Goal: Transaction & Acquisition: Purchase product/service

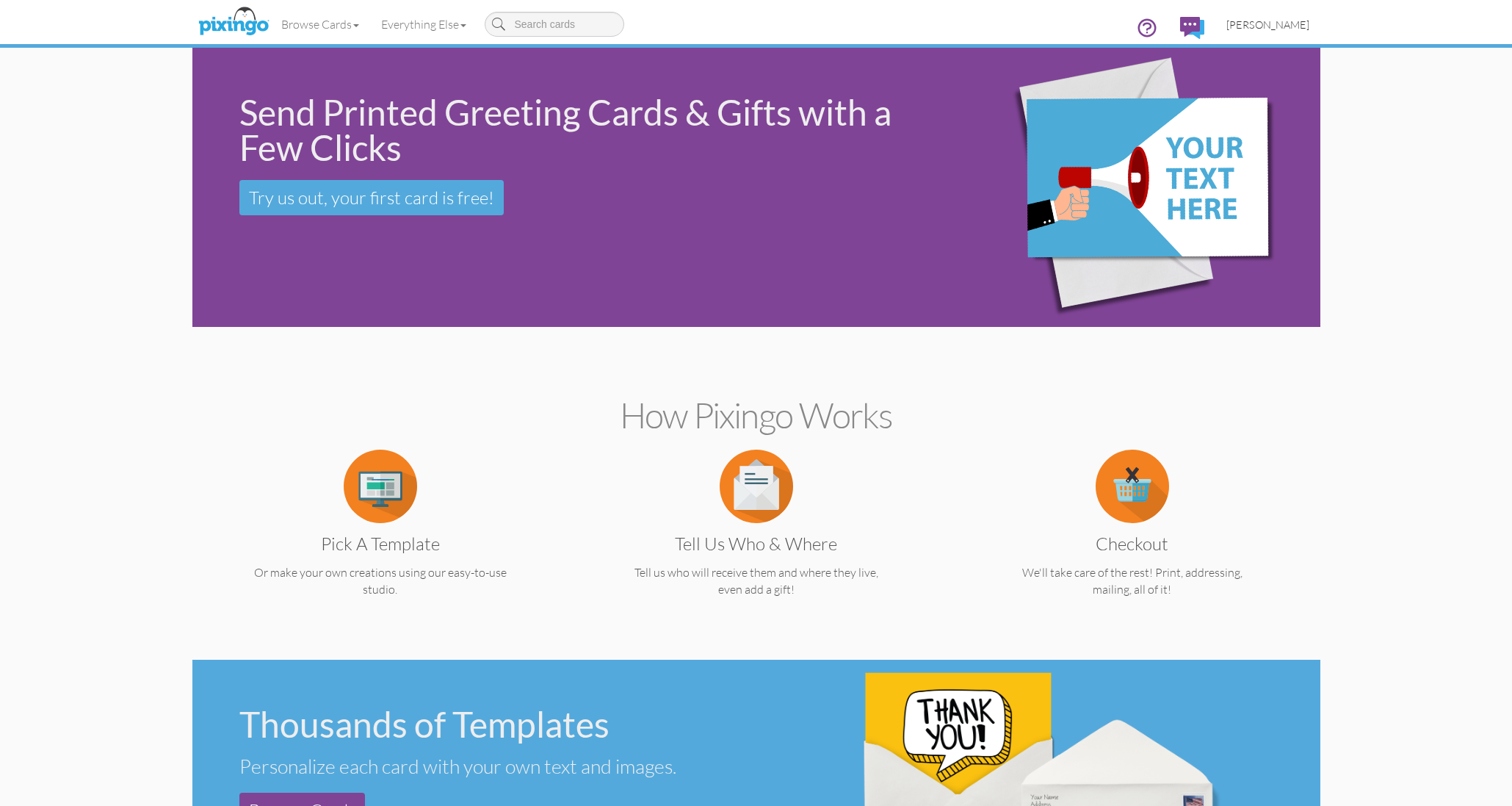
click at [1267, 11] on link "[PERSON_NAME]" at bounding box center [1268, 24] width 105 height 37
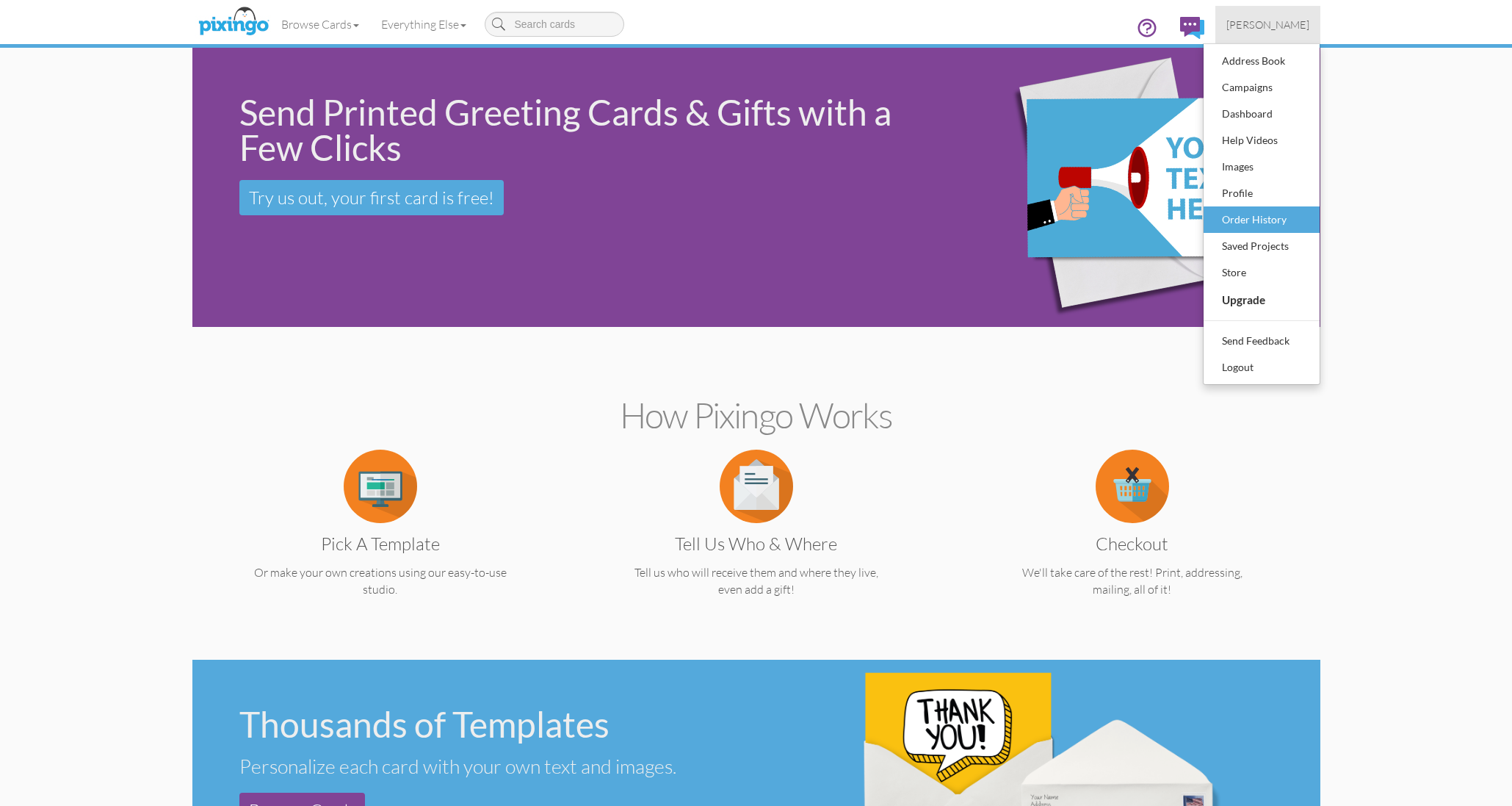
click at [1241, 221] on div "Order History" at bounding box center [1261, 219] width 86 height 22
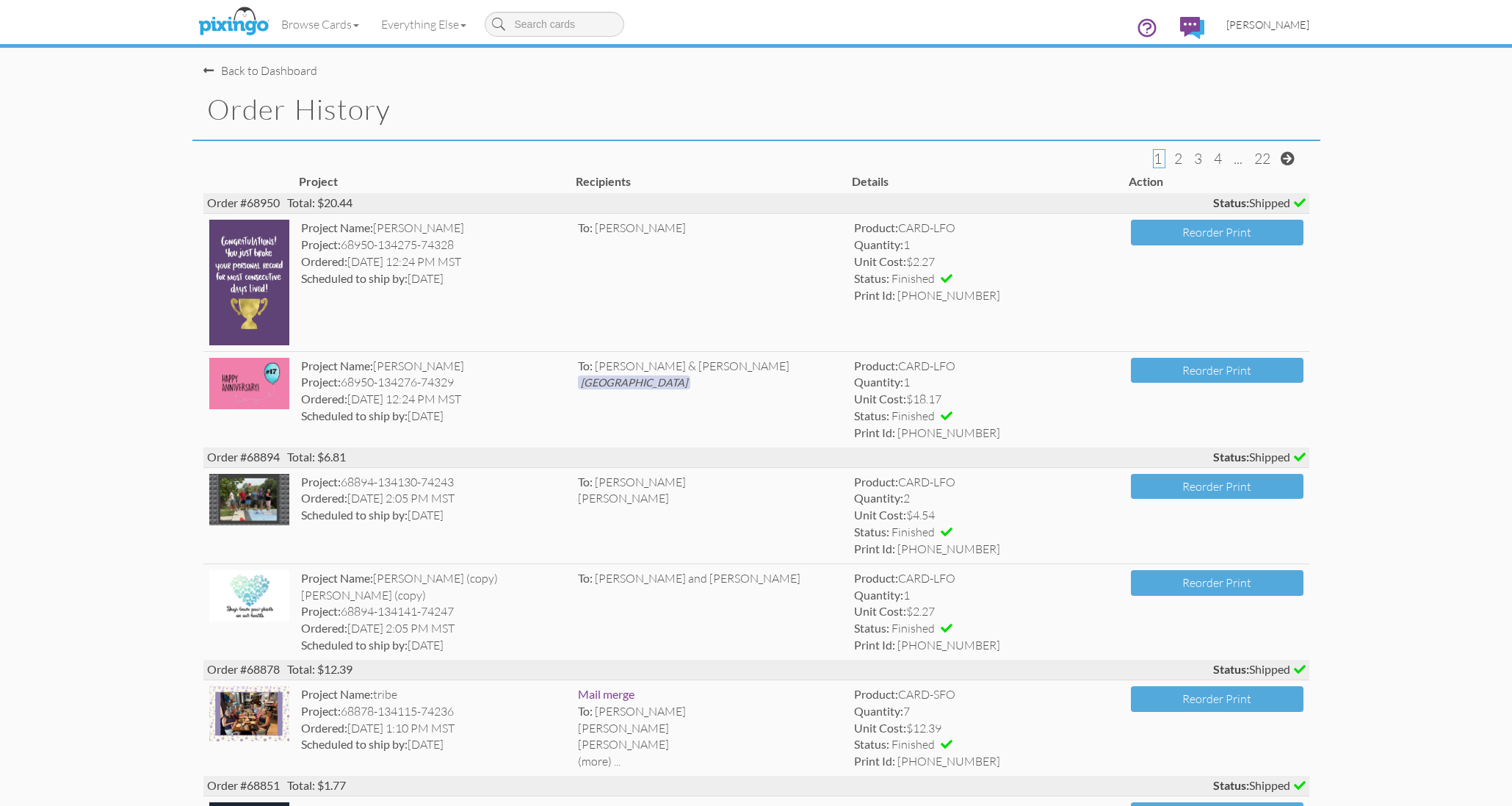
click at [1274, 19] on span "[PERSON_NAME]" at bounding box center [1267, 24] width 83 height 12
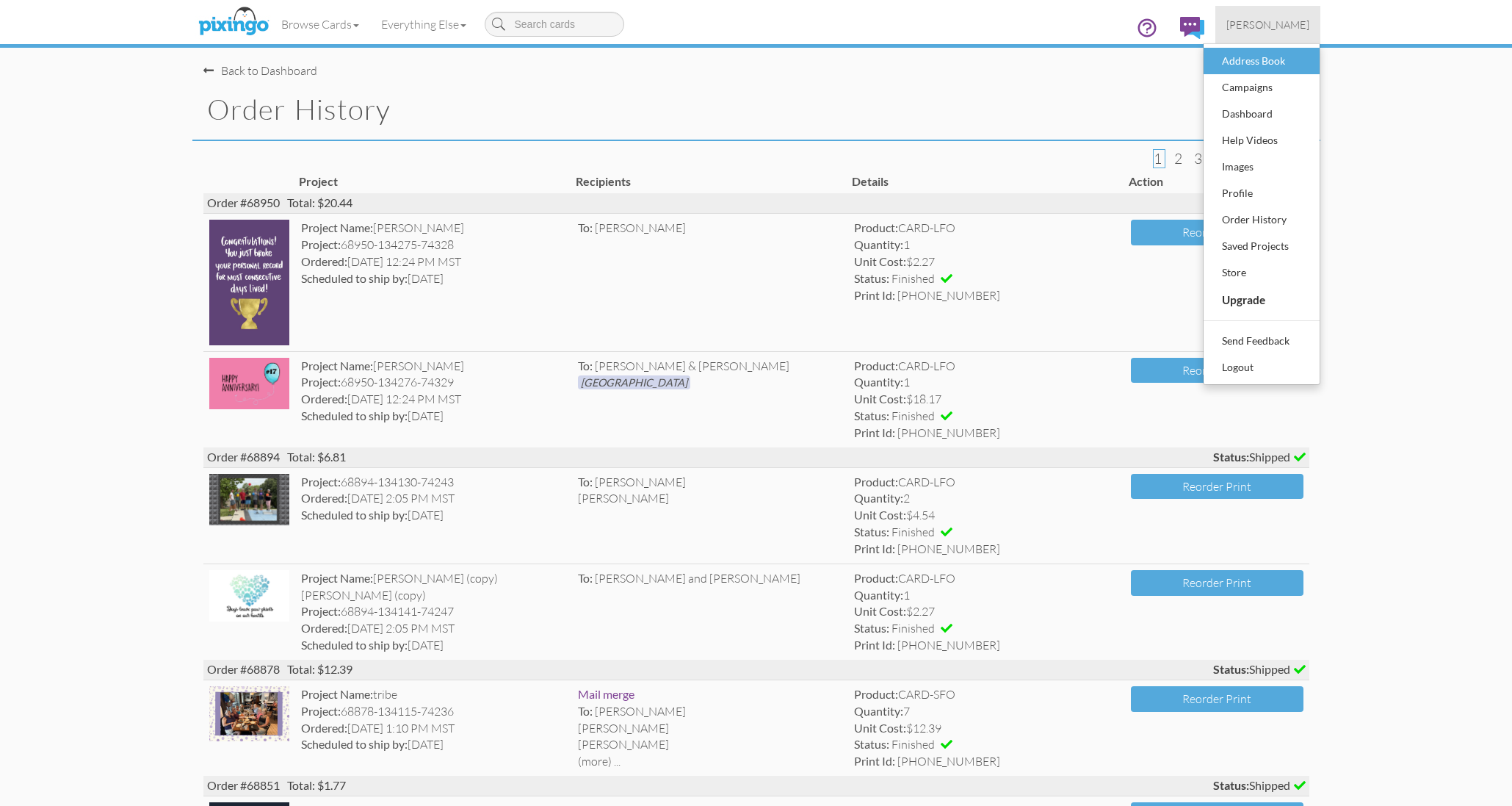
click at [1233, 63] on div "Address Book" at bounding box center [1261, 61] width 86 height 22
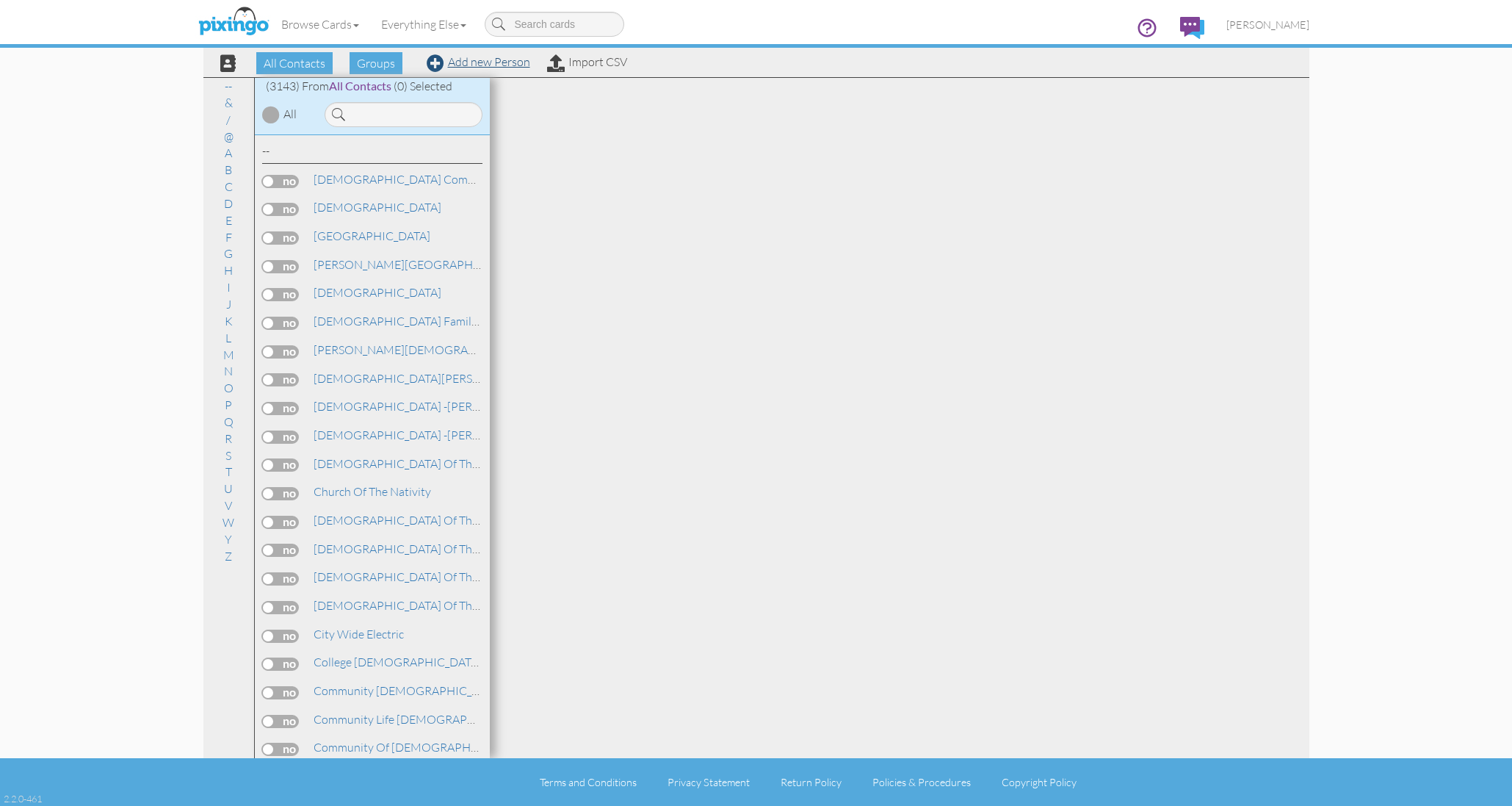
click at [475, 58] on link "Add new Person" at bounding box center [478, 61] width 103 height 15
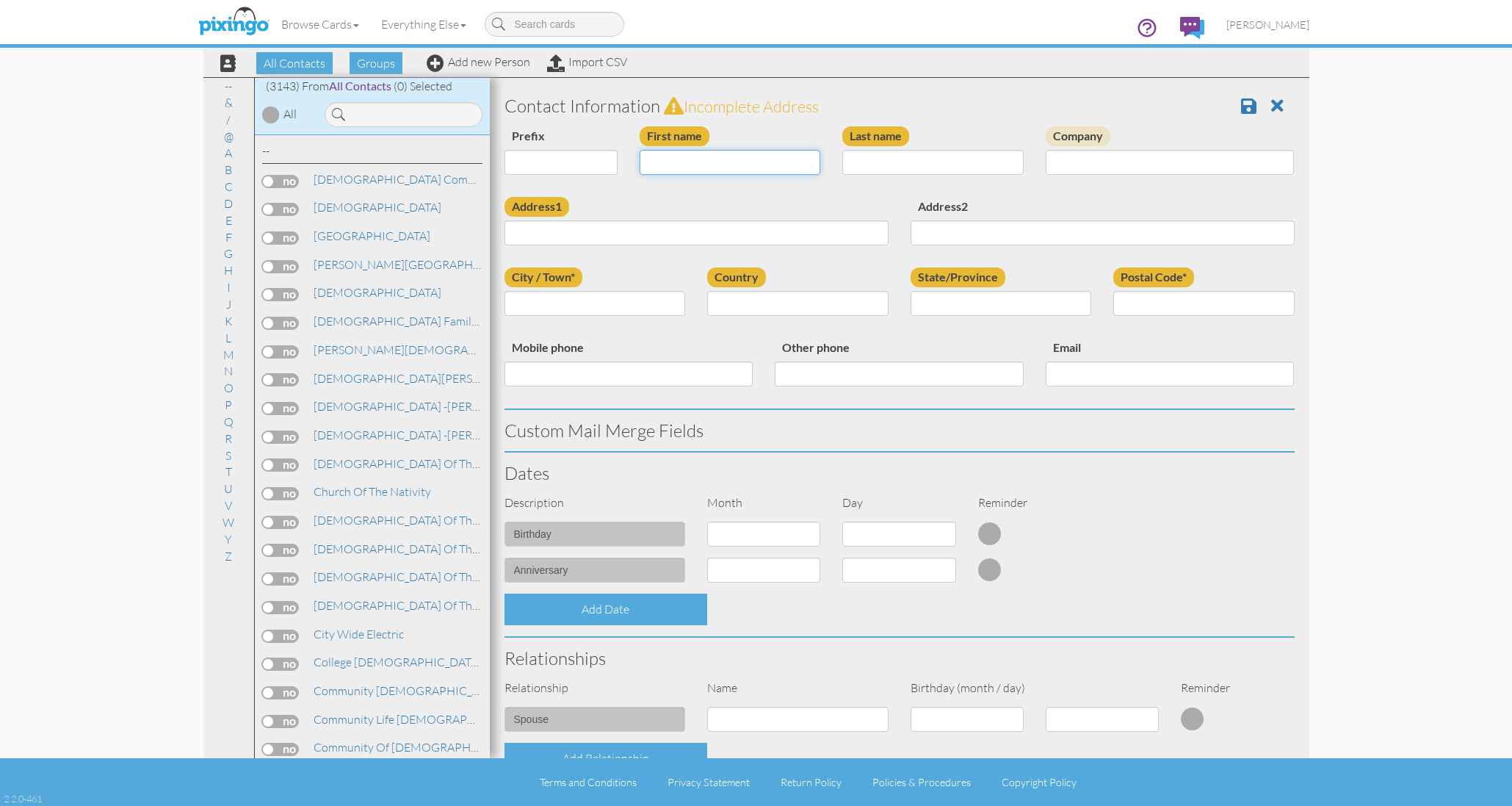
click at [690, 159] on input "First name" at bounding box center [730, 162] width 181 height 25
type input "[PERSON_NAME] &"
type input "Steven Mason"
click at [623, 229] on input "Address1" at bounding box center [696, 233] width 384 height 25
type input "18037 W Avenida Del Sol"
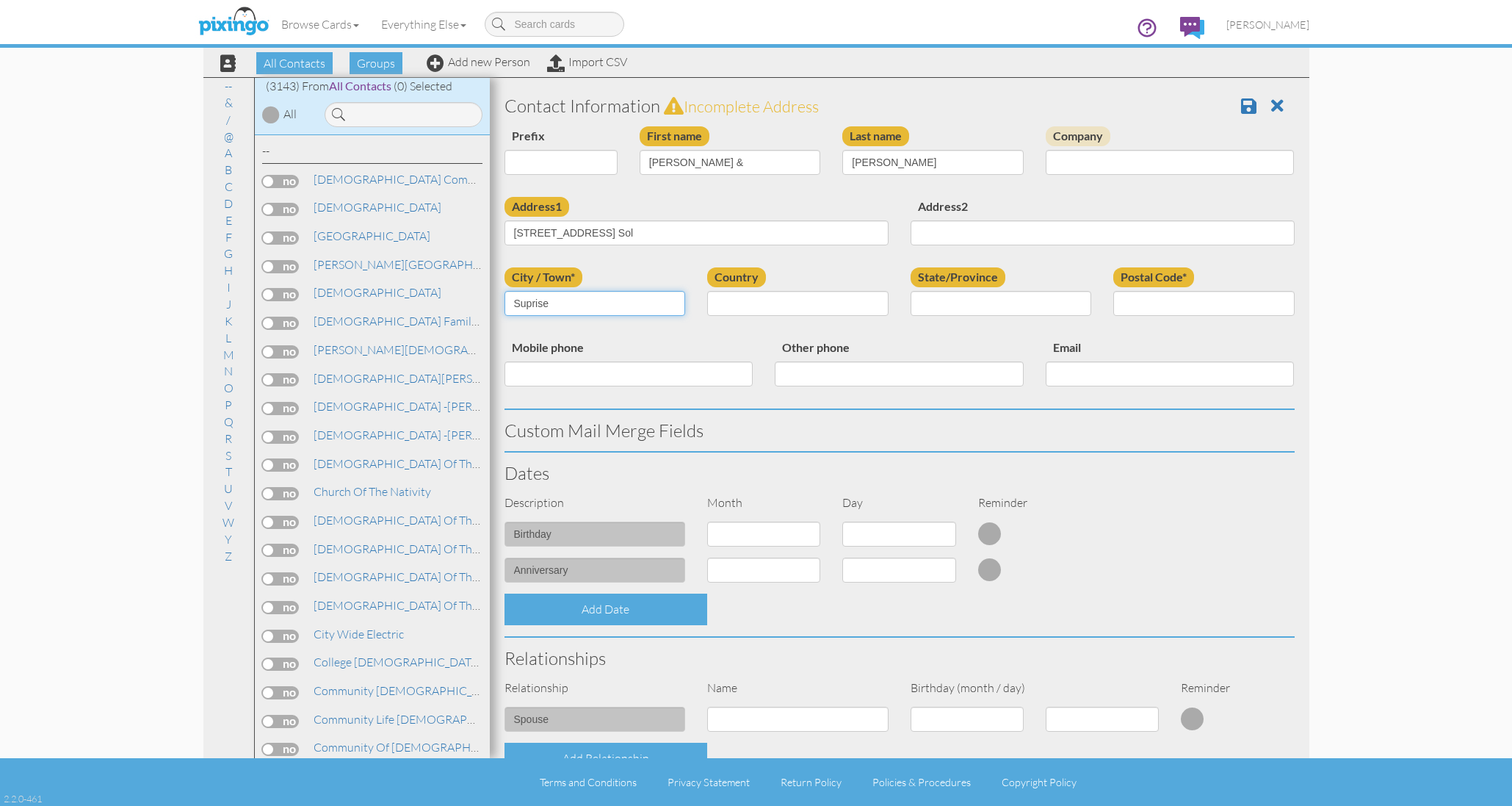
type input "Suprise"
type input "Arizona"
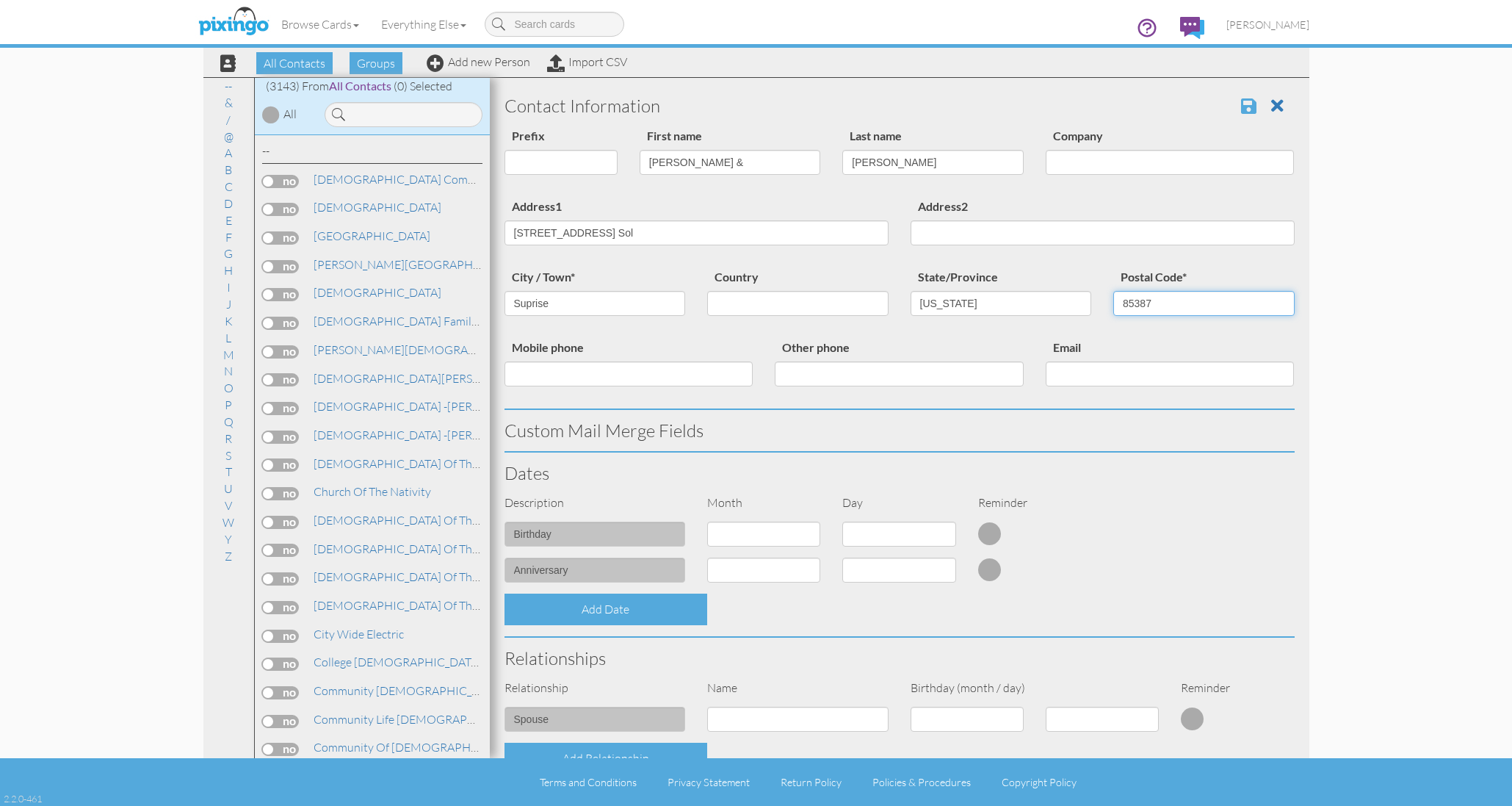
type input "85387"
click at [1241, 104] on span at bounding box center [1249, 106] width 15 height 18
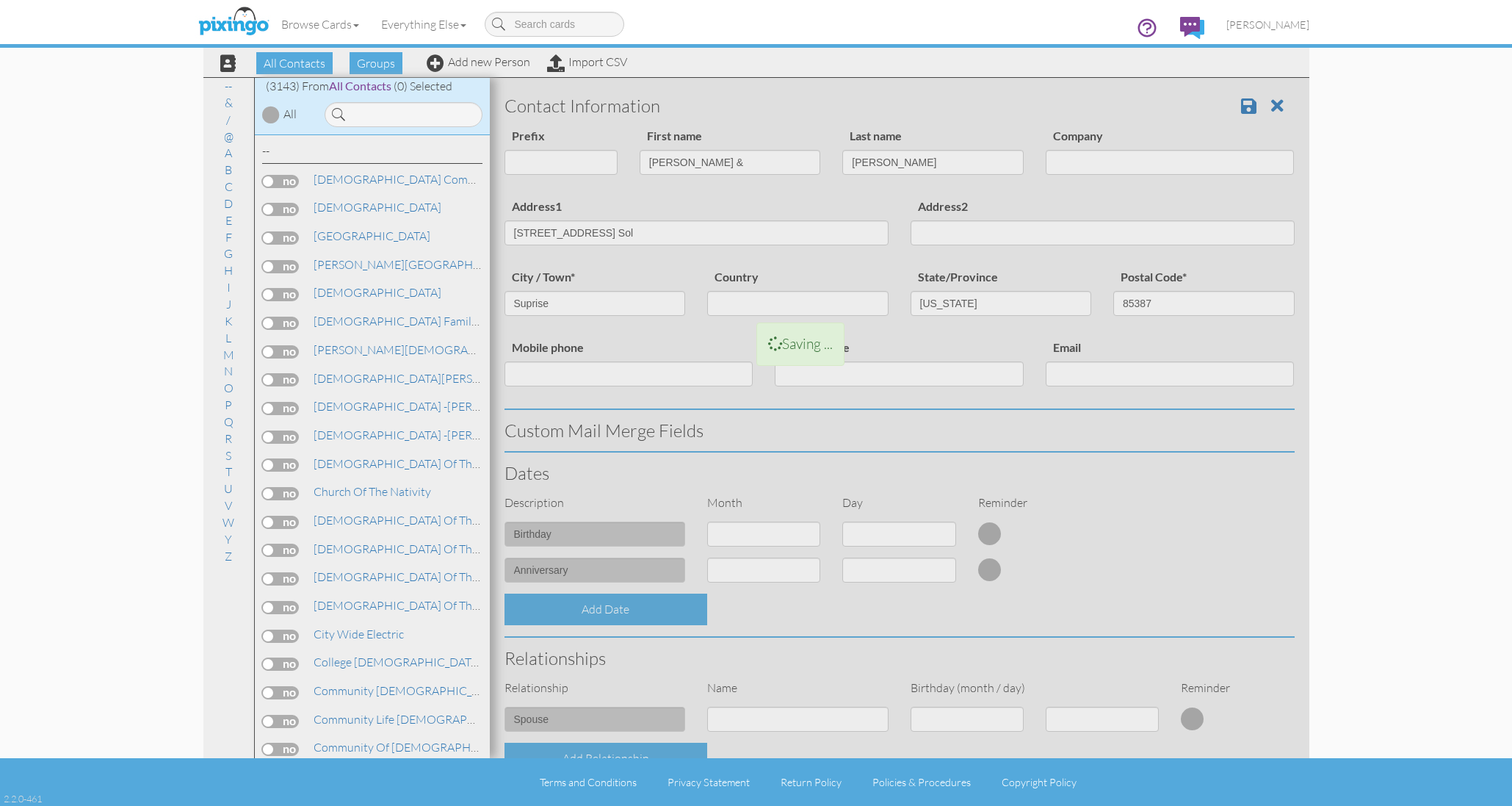
scroll to position [2, 0]
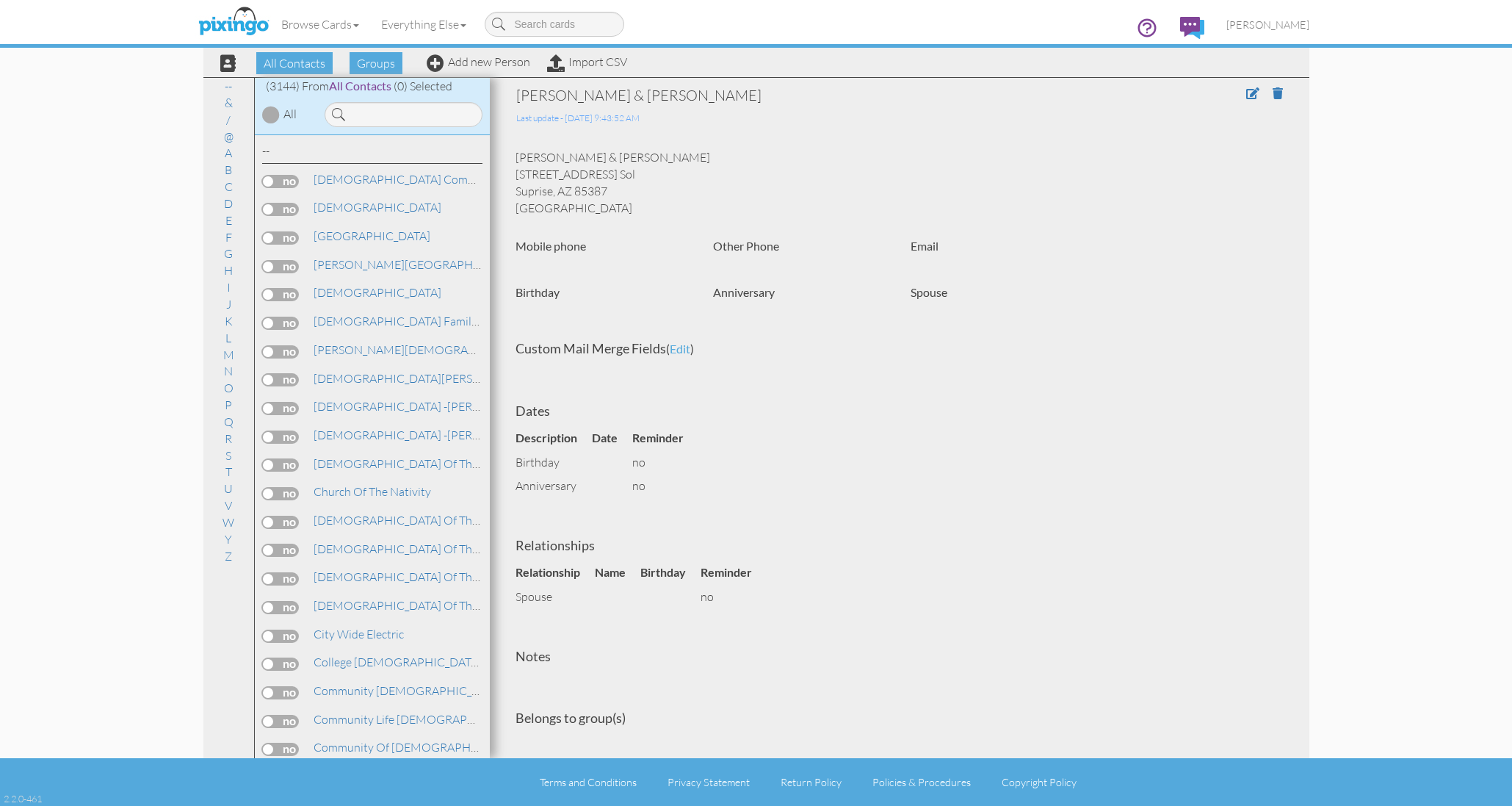
drag, startPoint x: 525, startPoint y: 171, endPoint x: 647, endPoint y: 169, distance: 122.0
click at [647, 169] on div "Emily Marr & Steven Mason 18037 W Avenida Del Sol Suprise, AZ 85387 United Stat…" at bounding box center [899, 182] width 790 height 67
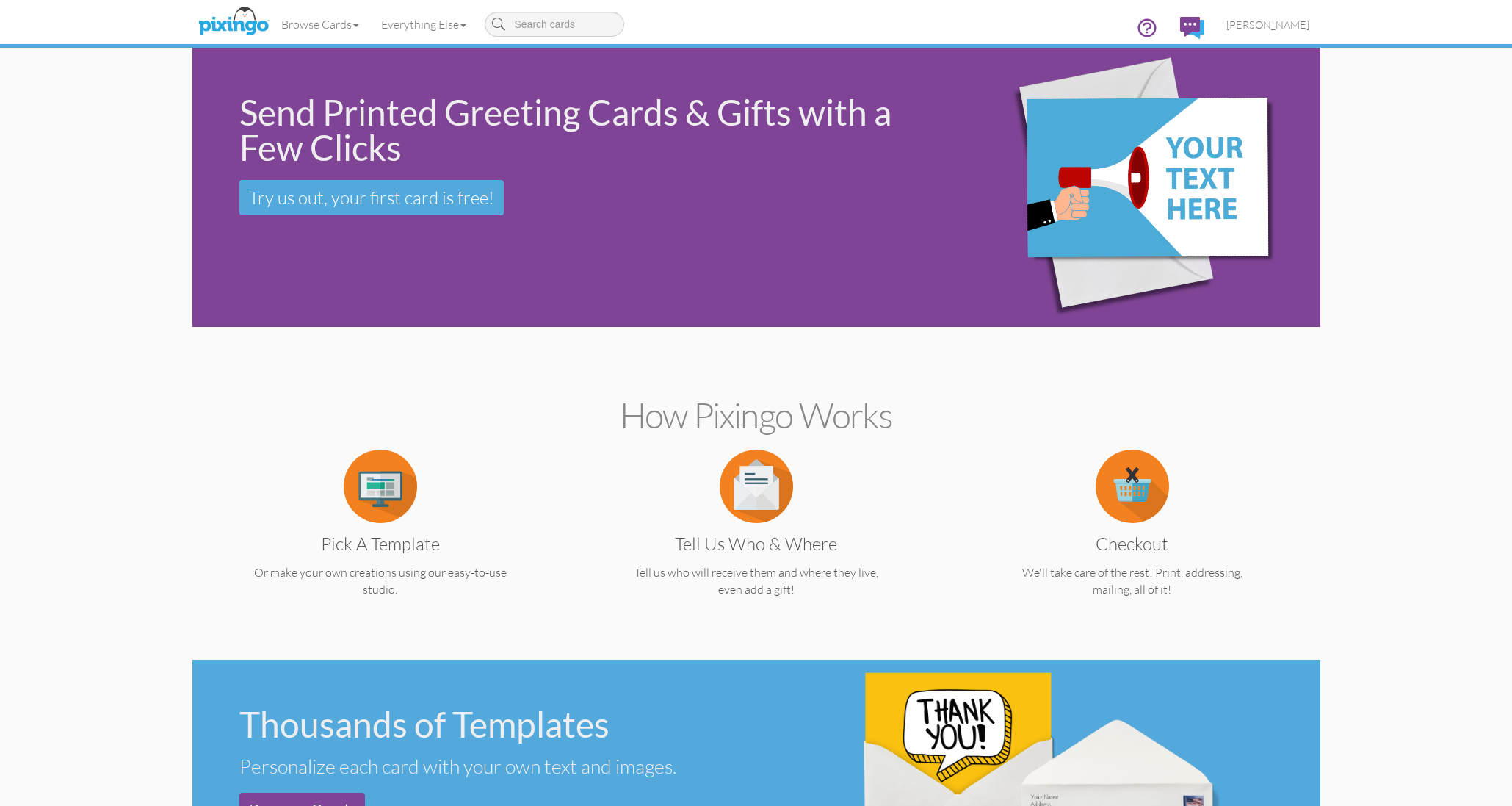
click at [560, 26] on input at bounding box center [554, 24] width 140 height 25
type input "follow your"
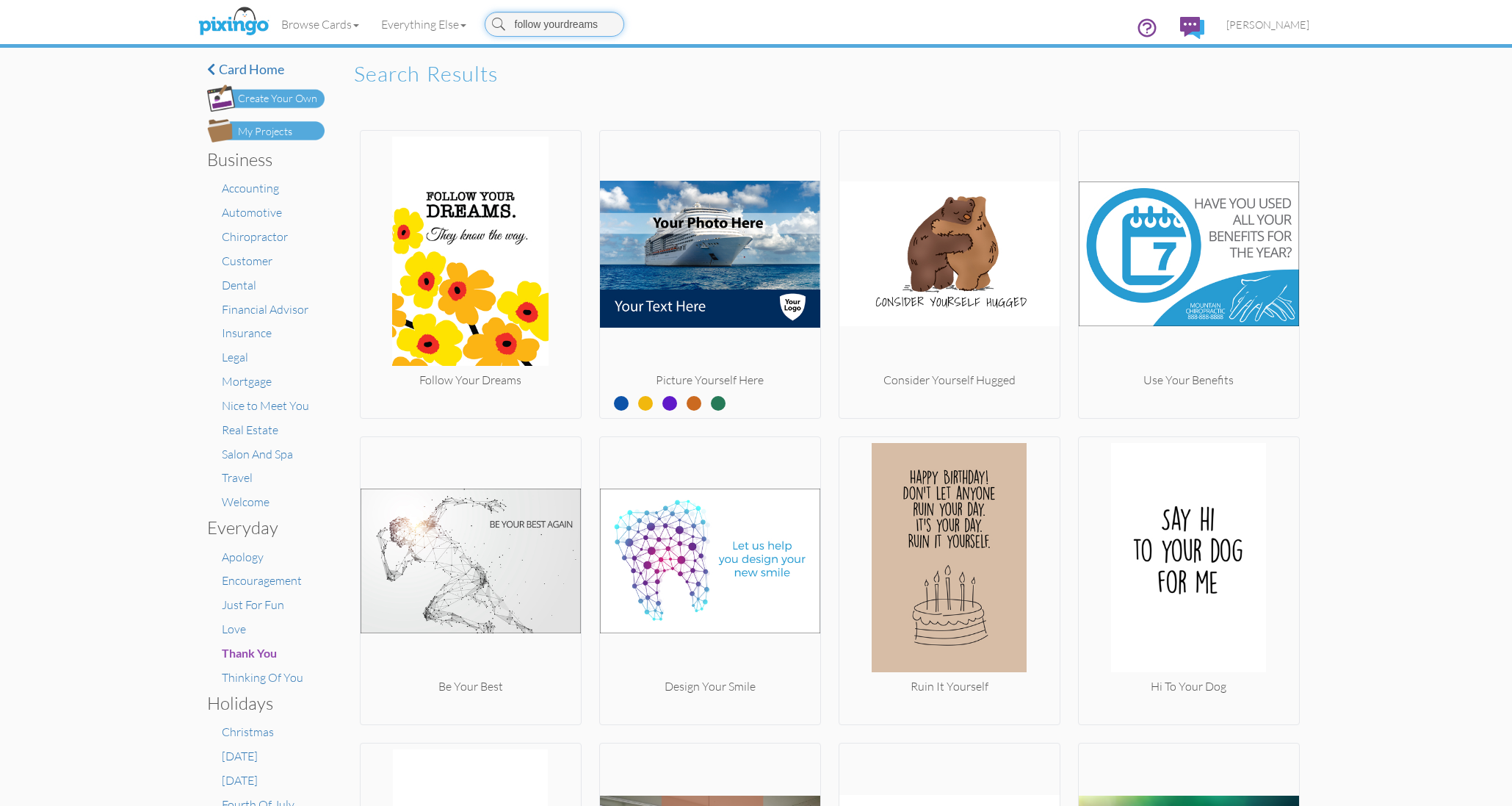
type input "follow yourdreams"
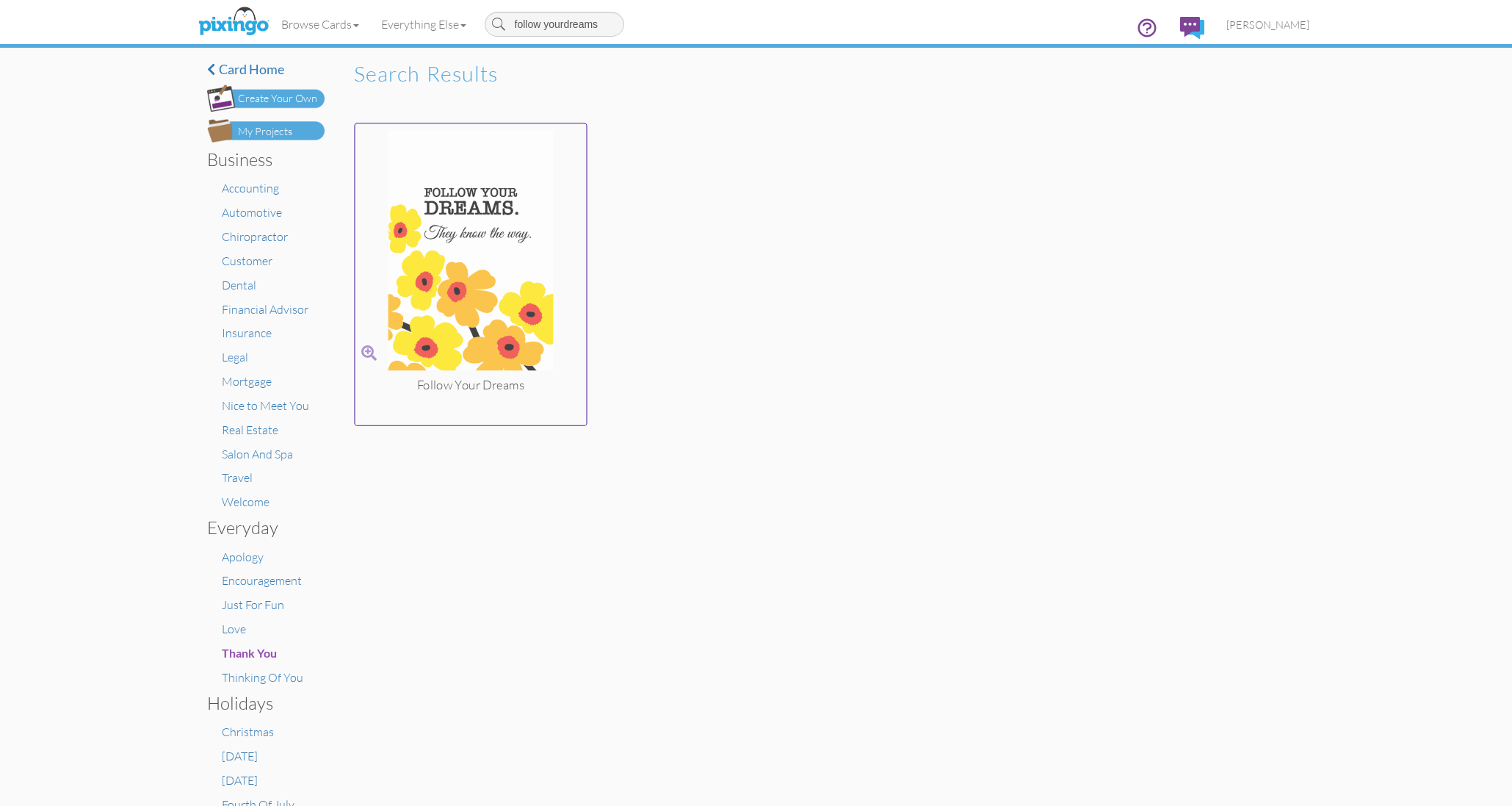
click at [462, 327] on img at bounding box center [470, 252] width 231 height 247
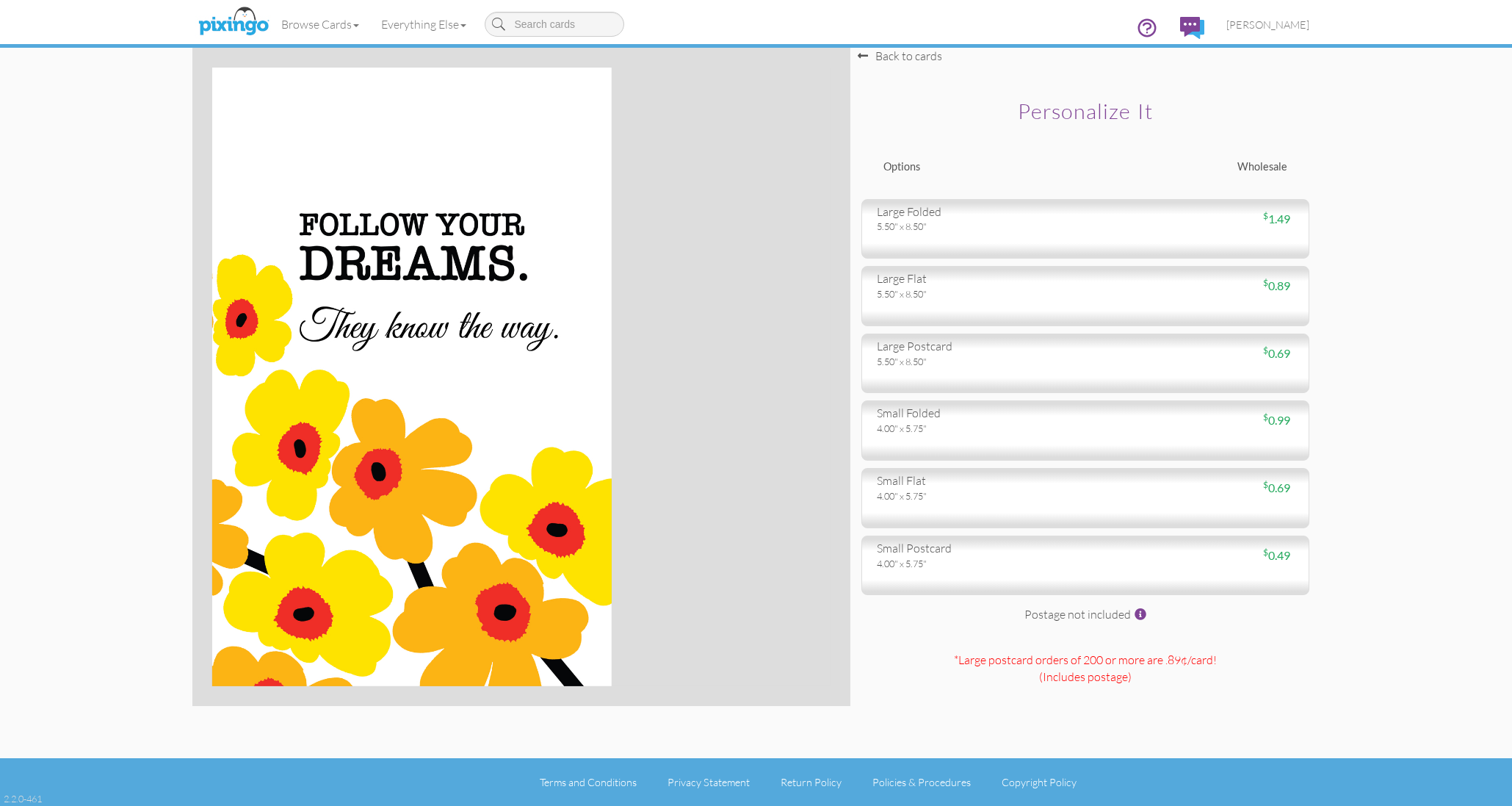
click at [967, 221] on div "5.50" x 8.50"" at bounding box center [975, 226] width 197 height 13
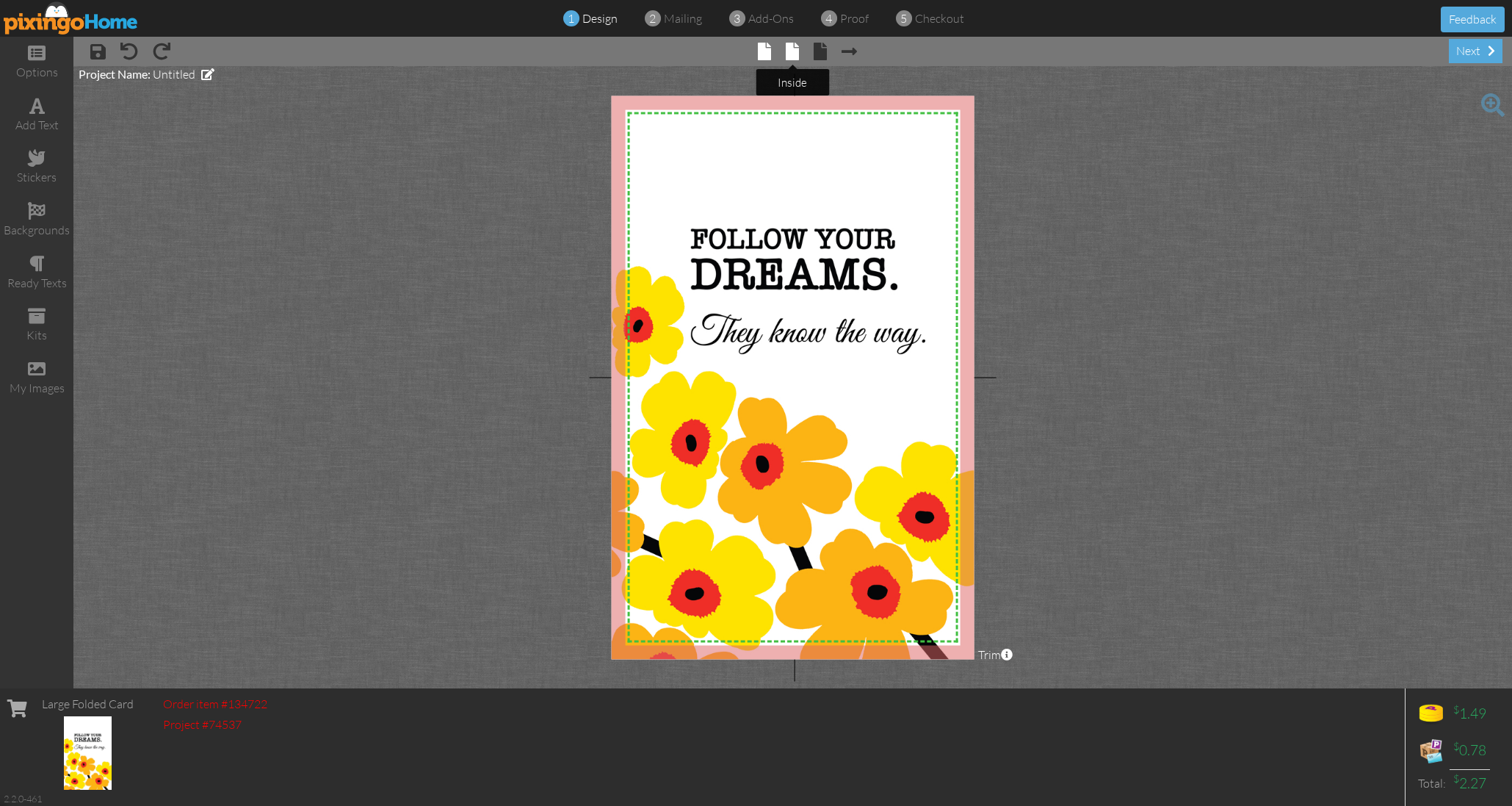
click at [794, 57] on span at bounding box center [792, 52] width 13 height 18
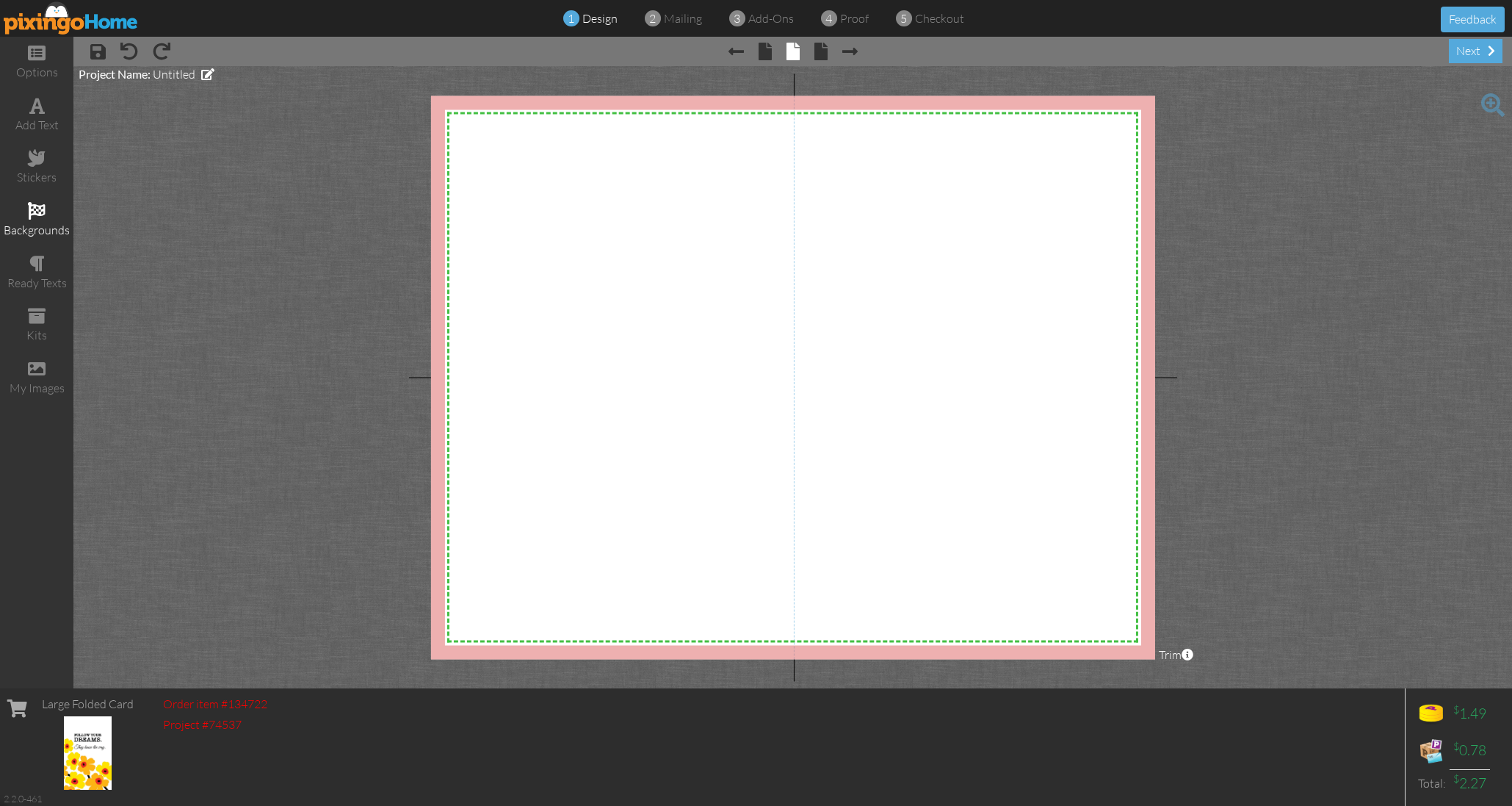
click at [38, 209] on span at bounding box center [37, 211] width 18 height 18
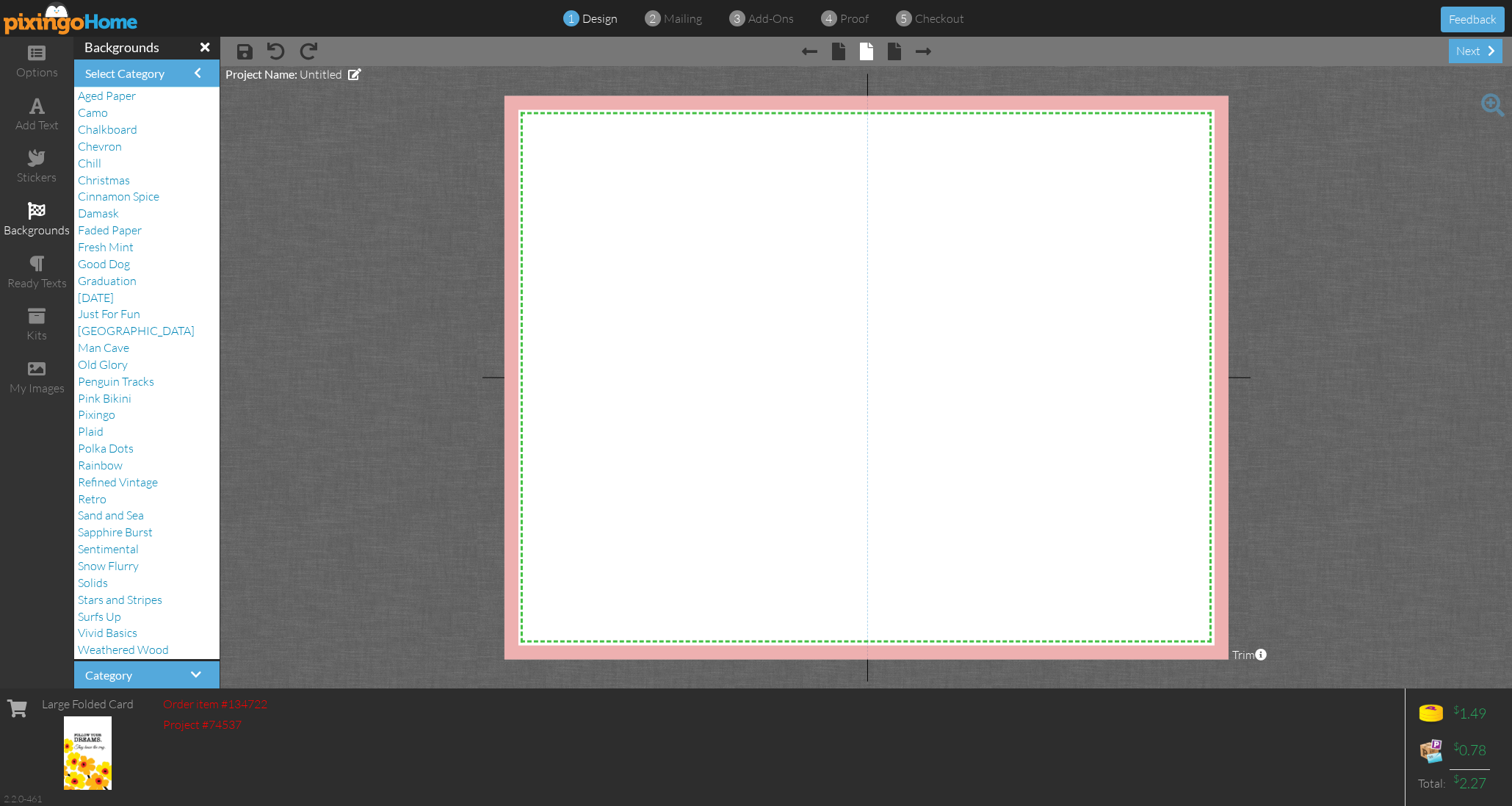
scroll to position [2, 0]
click at [117, 226] on span "Faded Paper" at bounding box center [109, 232] width 64 height 15
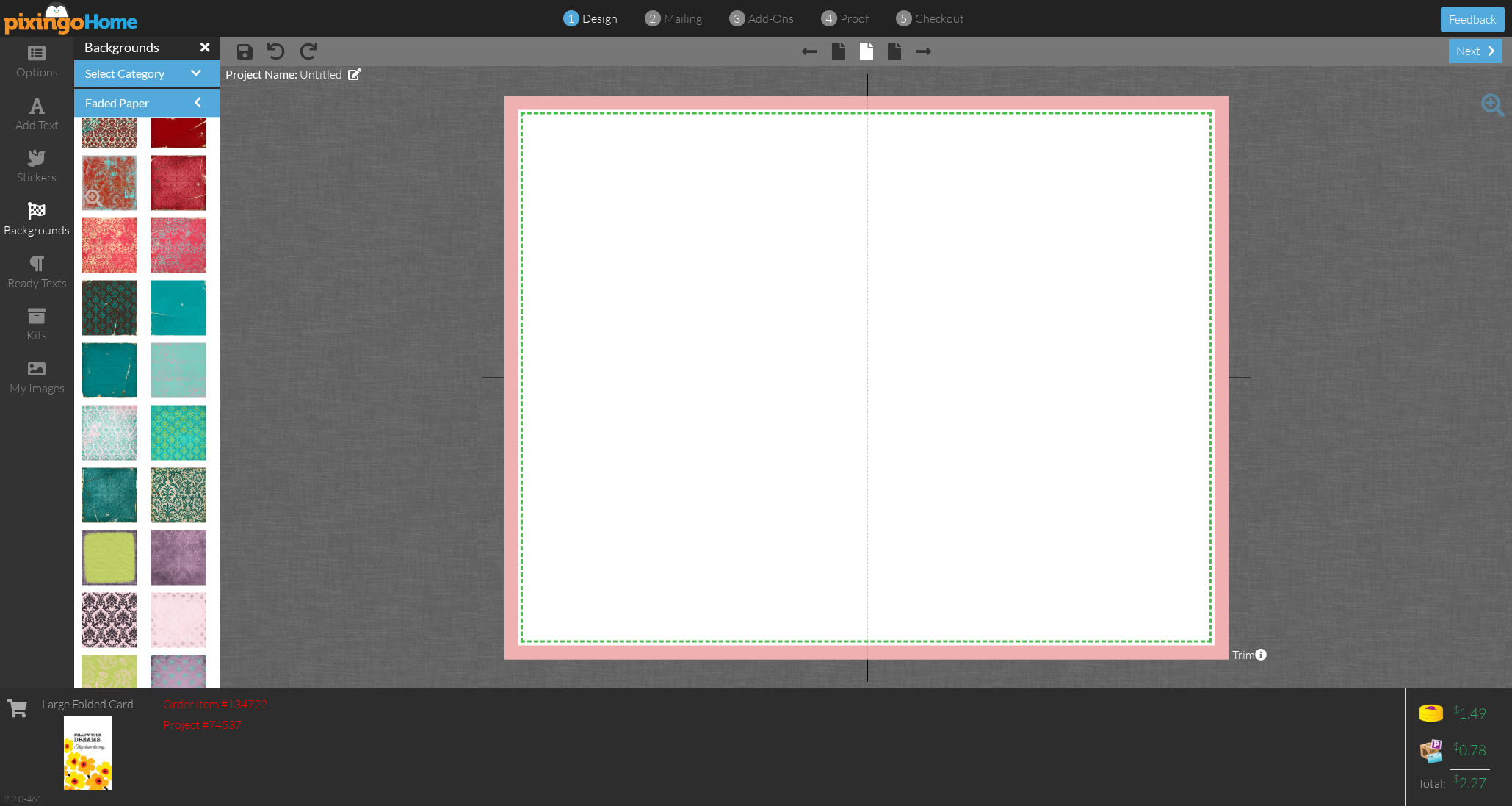
scroll to position [102, 0]
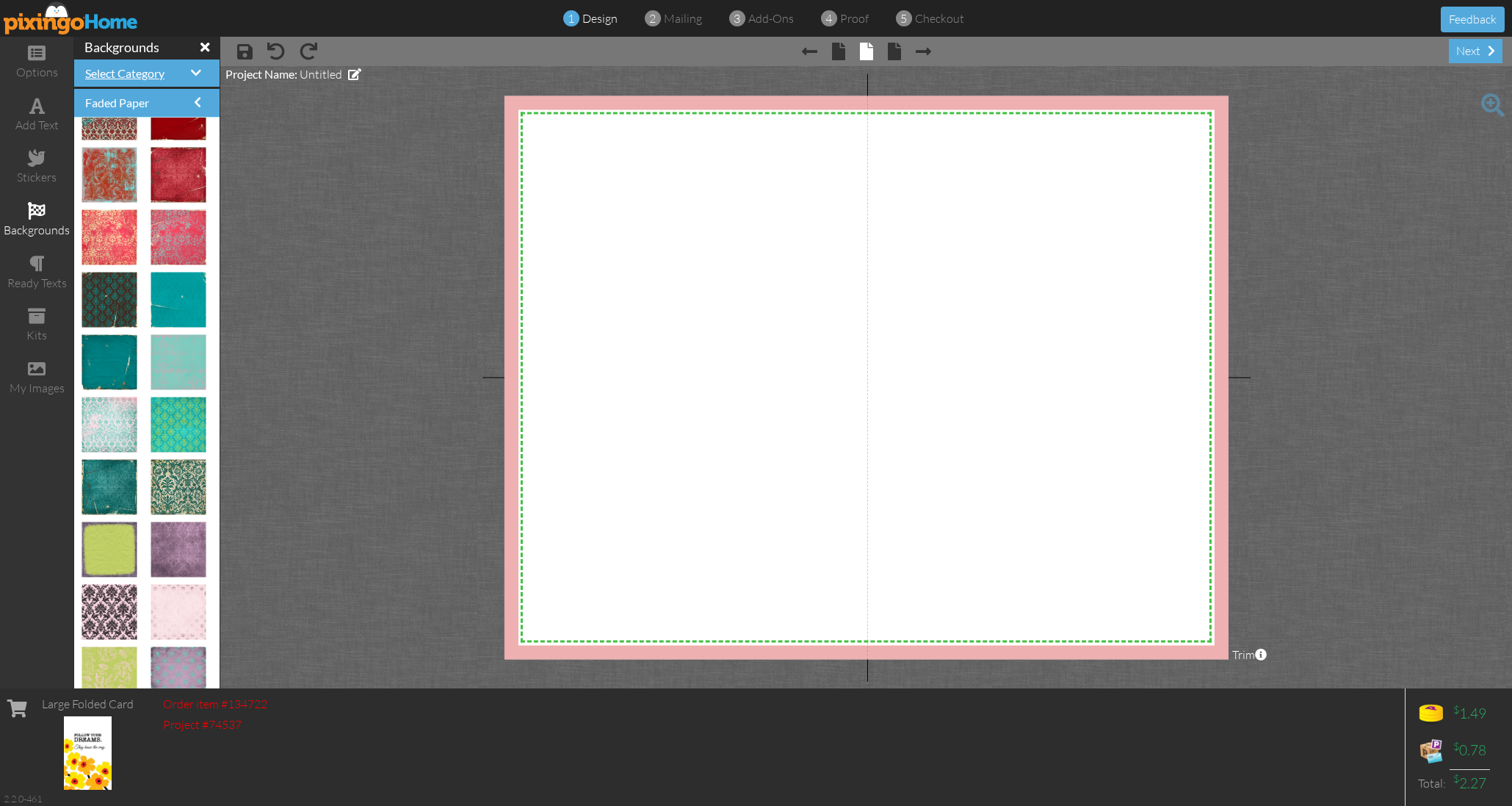
click at [136, 67] on span "Select Category" at bounding box center [124, 73] width 79 height 14
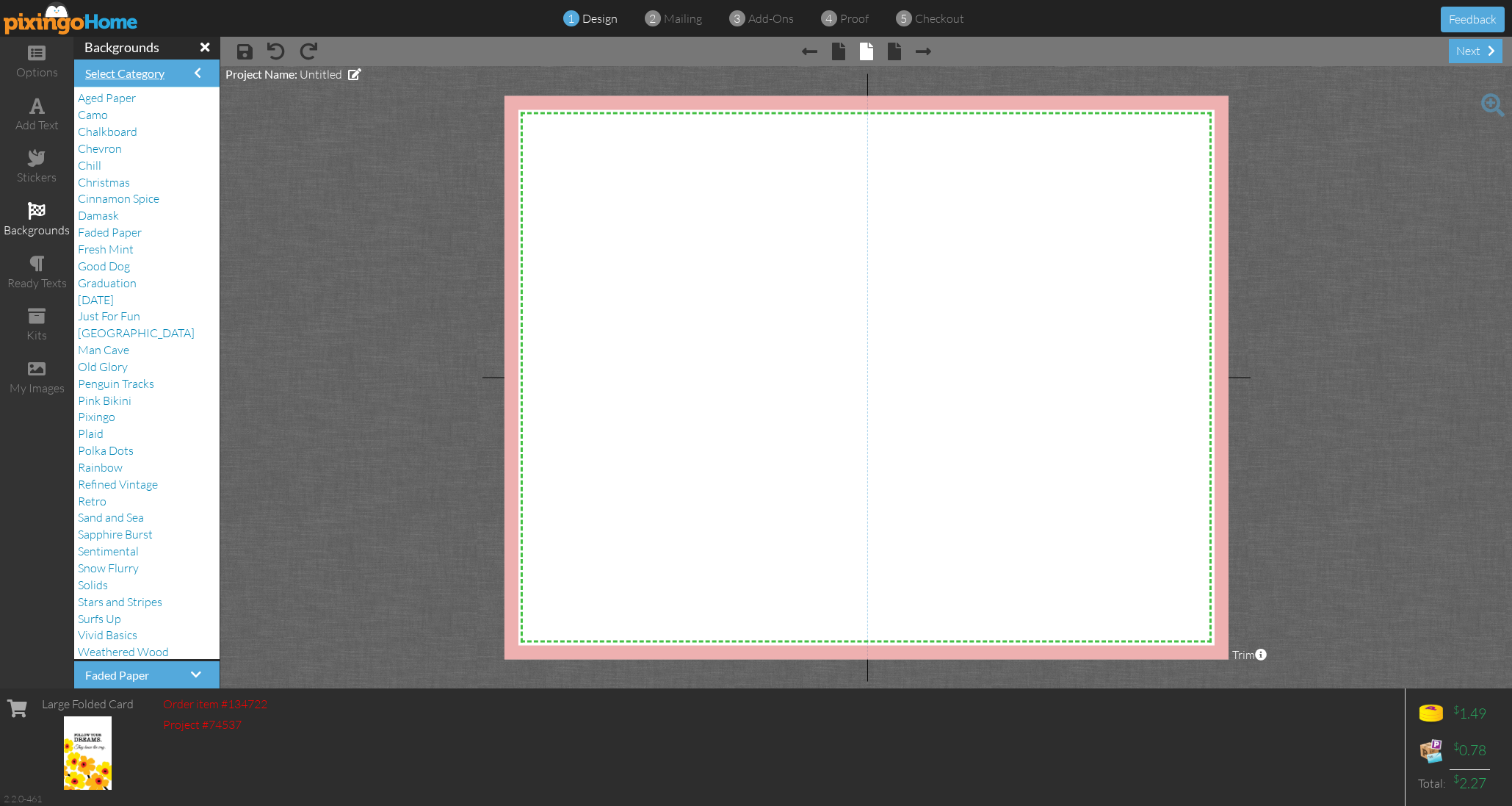
scroll to position [0, 0]
click at [120, 148] on span "Chevron" at bounding box center [99, 148] width 44 height 15
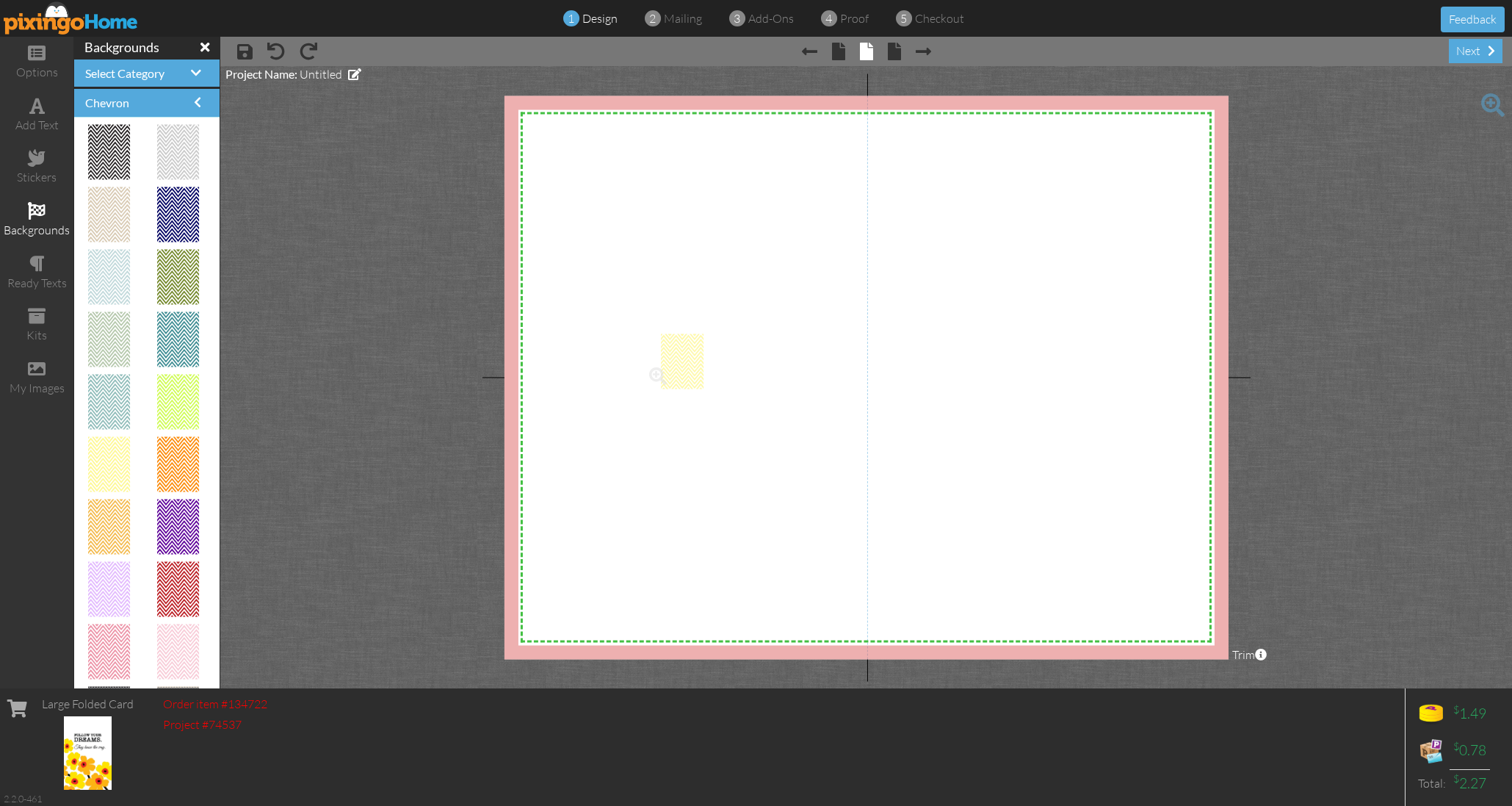
drag, startPoint x: 115, startPoint y: 462, endPoint x: 811, endPoint y: 333, distance: 707.9
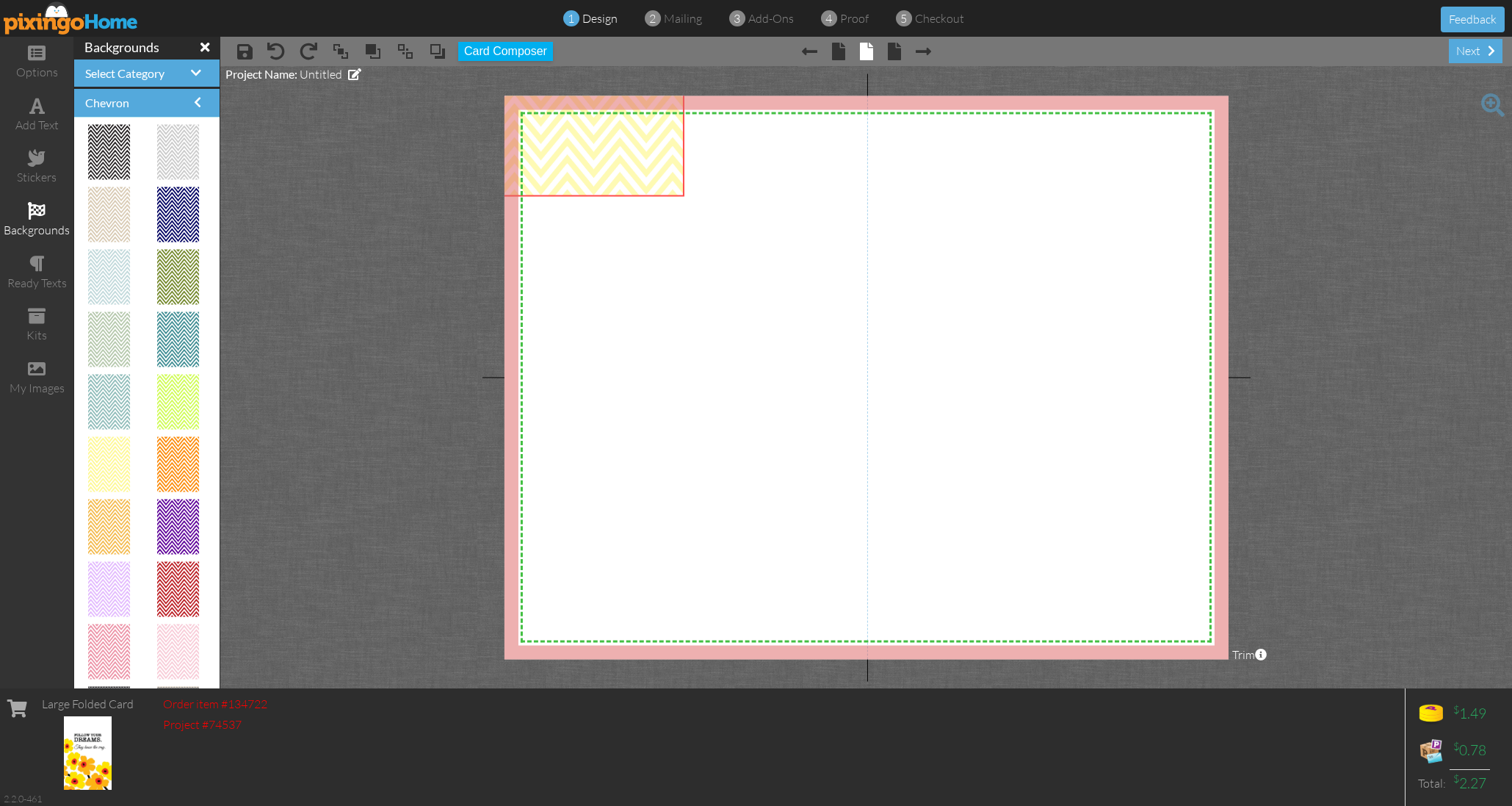
drag, startPoint x: 930, startPoint y: 409, endPoint x: 655, endPoint y: 64, distance: 441.2
click at [655, 64] on div "× save × undo × redo × bring to front × bring forward × send to back × send beh…" at bounding box center [866, 362] width 1291 height 652
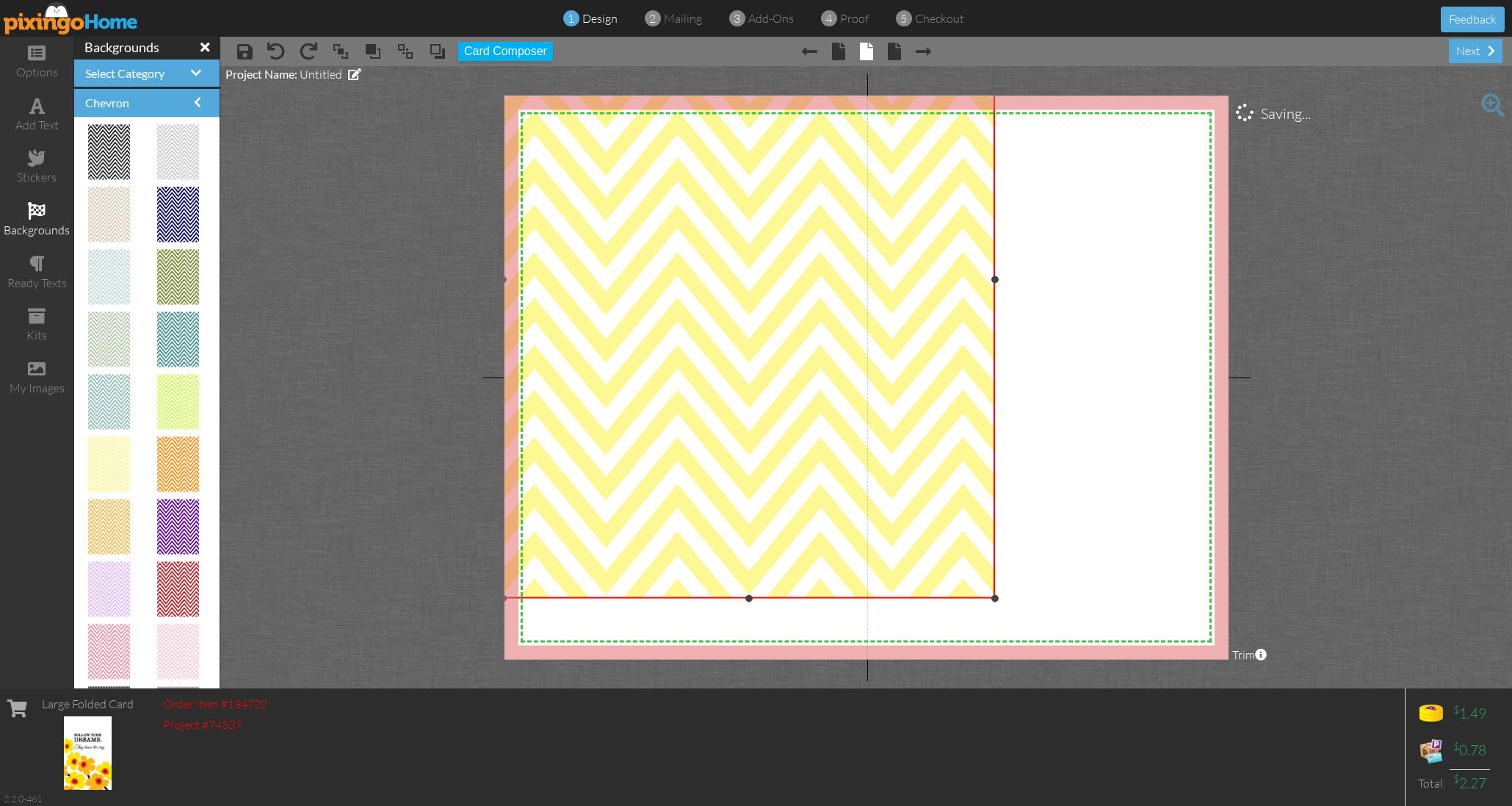
drag, startPoint x: 684, startPoint y: 196, endPoint x: 1047, endPoint y: 722, distance: 639.1
click at [1062, 688] on div "options add text stickers backgrounds ready texts kits my images backgrounds Se…" at bounding box center [756, 362] width 1512 height 652
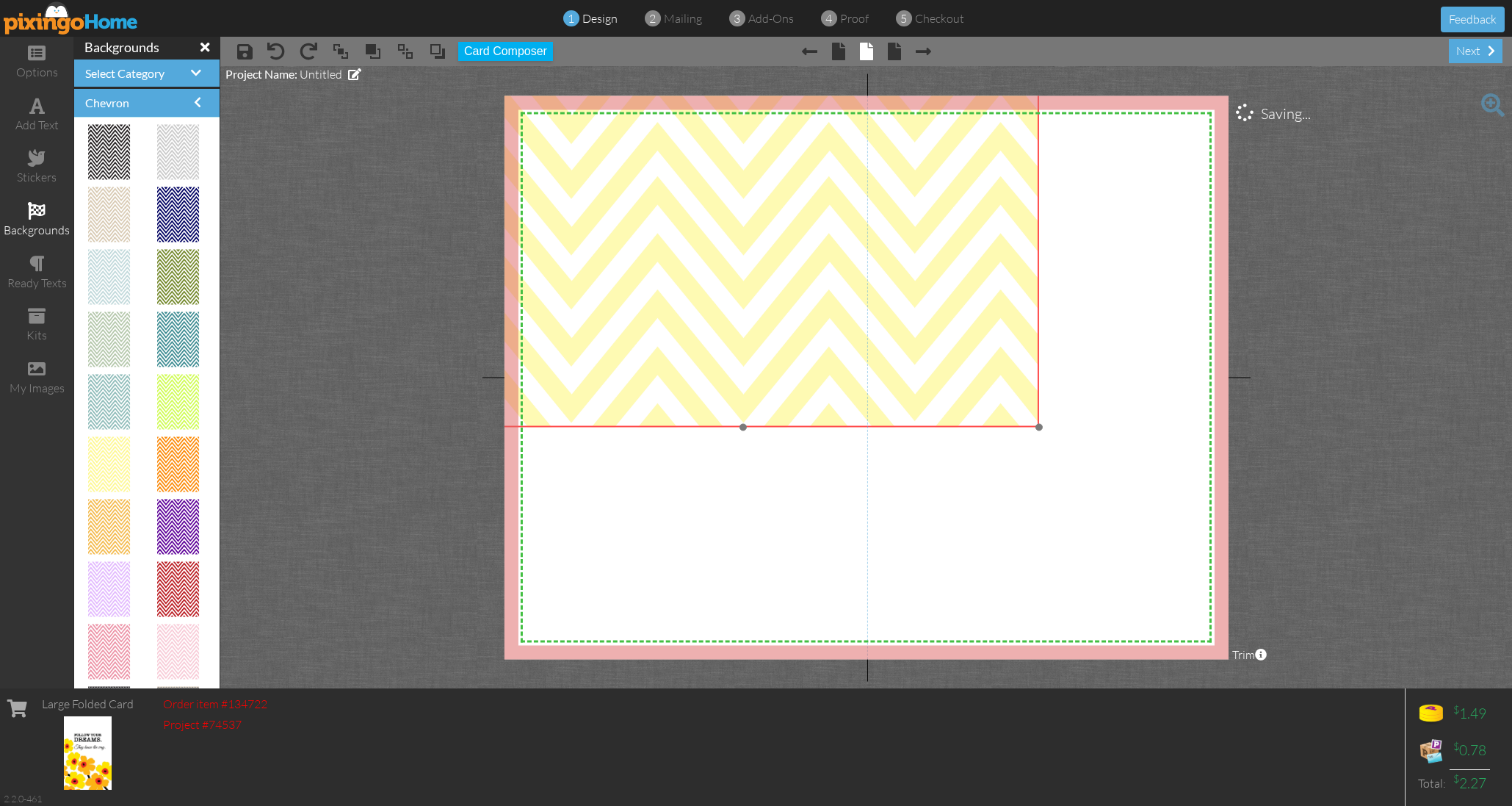
drag, startPoint x: 875, startPoint y: 402, endPoint x: 849, endPoint y: 170, distance: 233.5
click at [819, 96] on img at bounding box center [743, 44] width 591 height 766
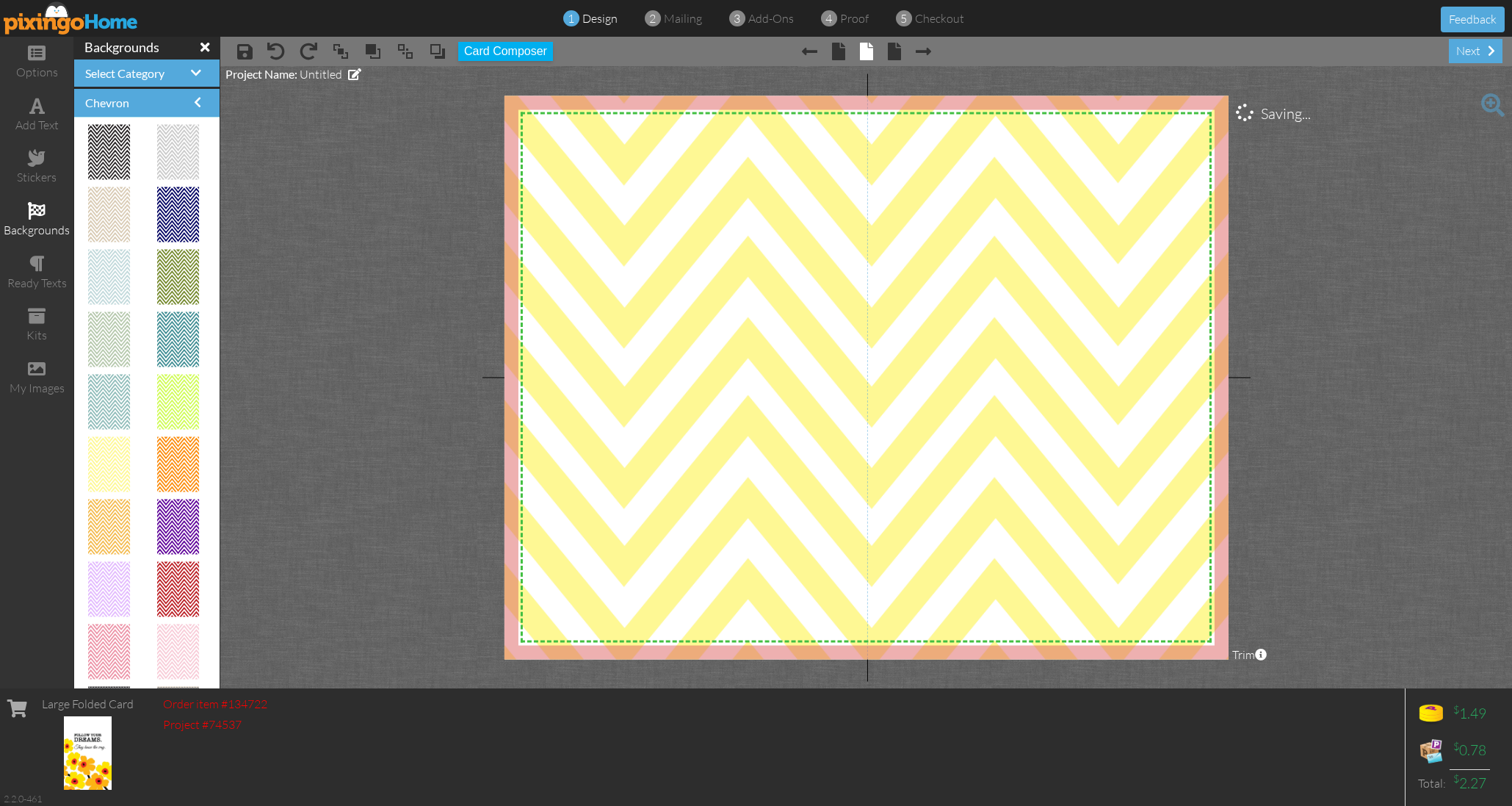
drag, startPoint x: 1038, startPoint y: 421, endPoint x: 1282, endPoint y: 753, distance: 412.0
click at [1287, 688] on div "options add text stickers backgrounds ready texts kits my images backgrounds Se…" at bounding box center [756, 362] width 1512 height 652
click at [838, 51] on span at bounding box center [838, 52] width 13 height 18
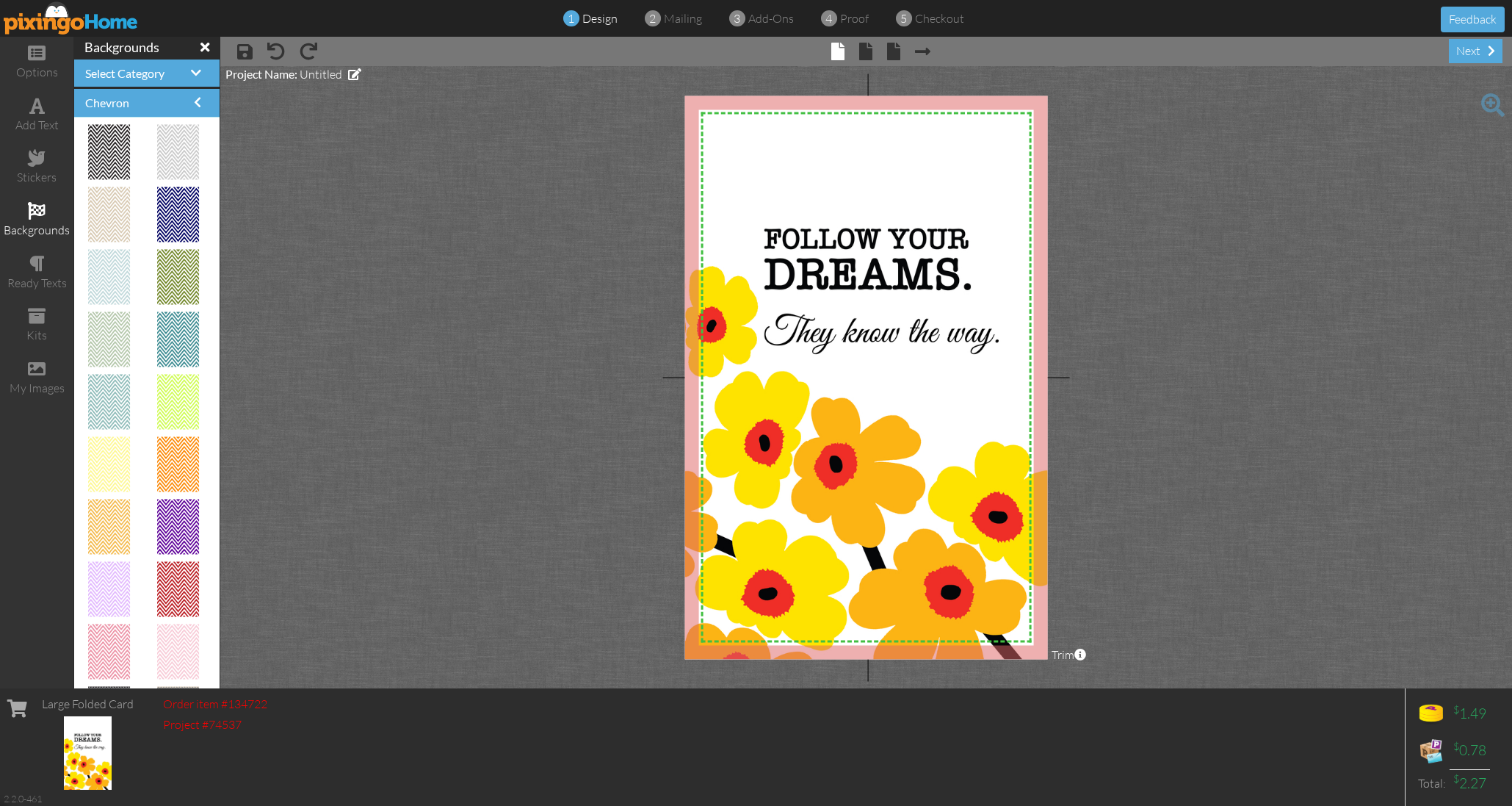
click at [100, 19] on img at bounding box center [71, 18] width 135 height 33
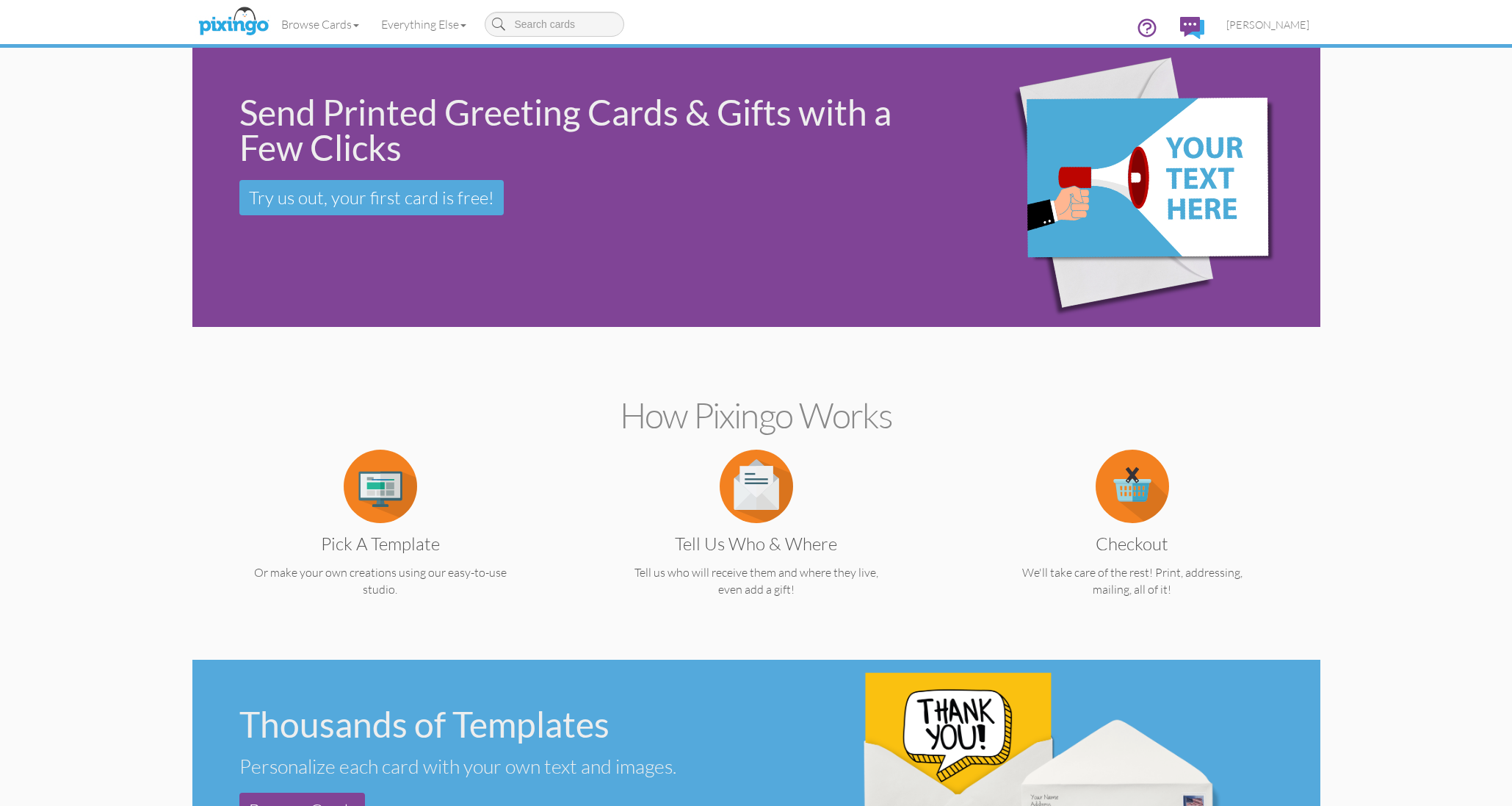
click at [390, 502] on img at bounding box center [380, 486] width 74 height 74
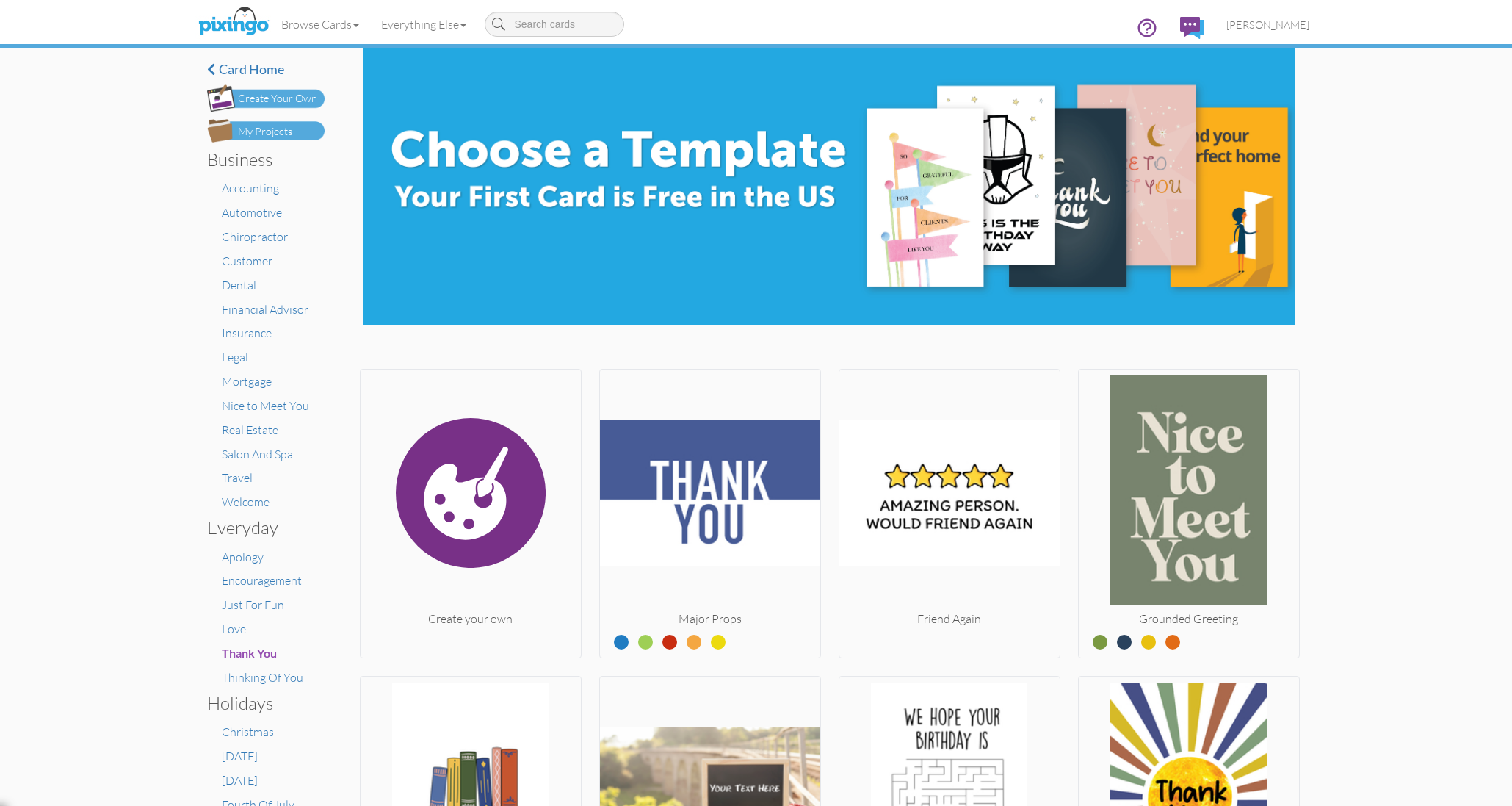
click at [271, 92] on div "Create Your Own" at bounding box center [277, 99] width 79 height 15
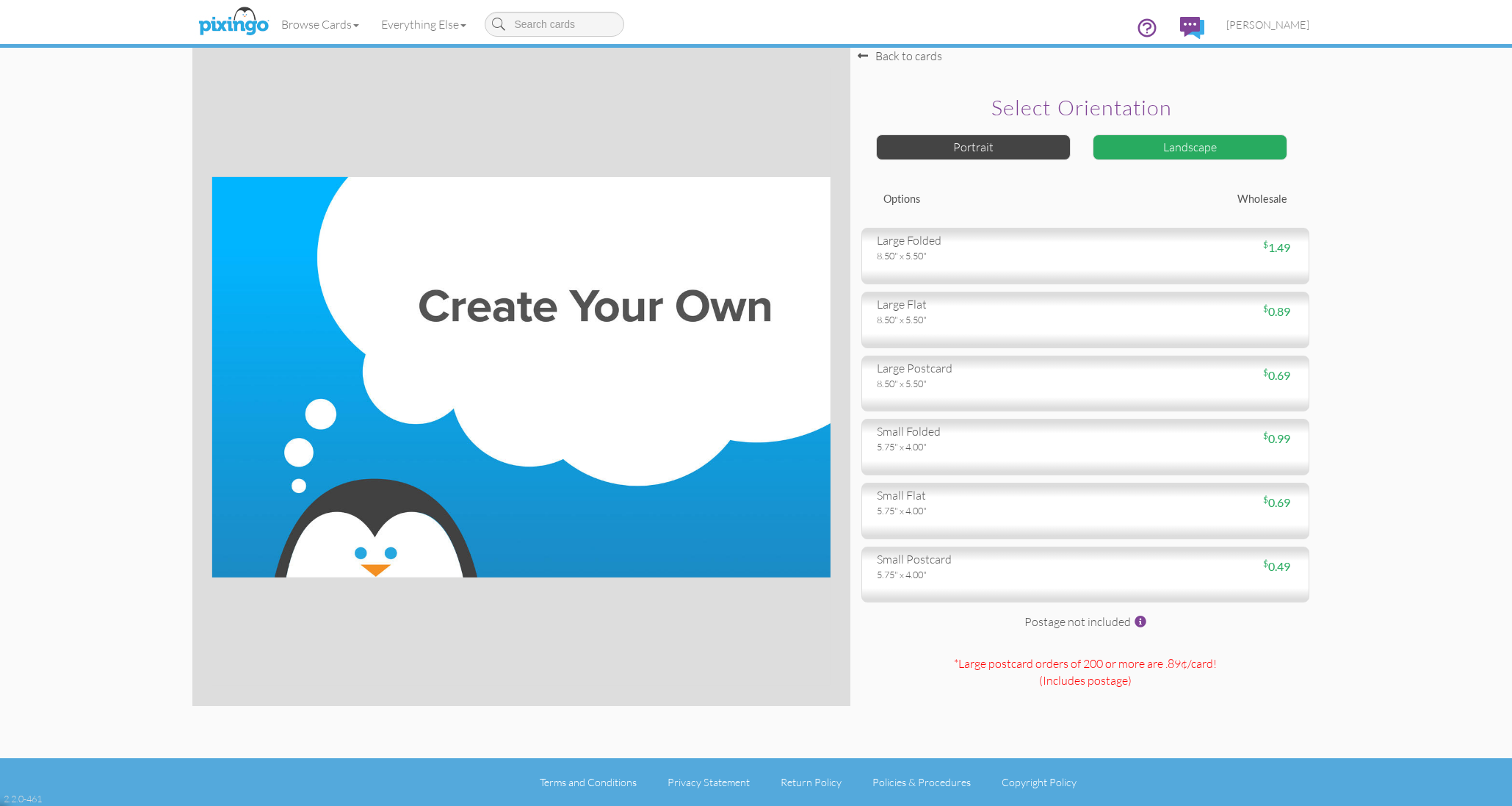
click at [1135, 141] on div "Landscape" at bounding box center [1190, 147] width 195 height 26
click at [1035, 141] on div "Portrait" at bounding box center [973, 147] width 195 height 26
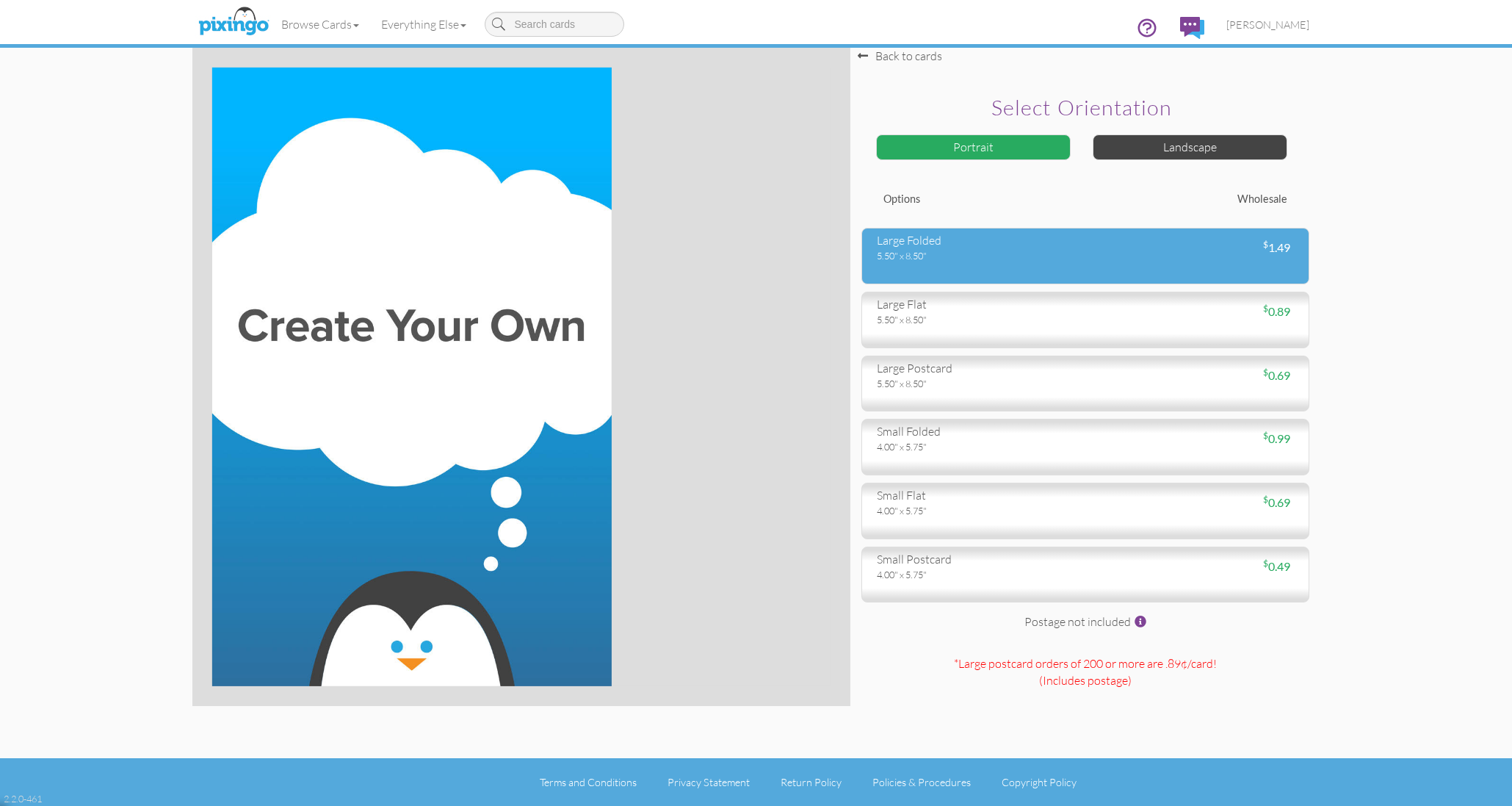
click at [934, 249] on div "5.50" x 8.50"" at bounding box center [975, 255] width 197 height 13
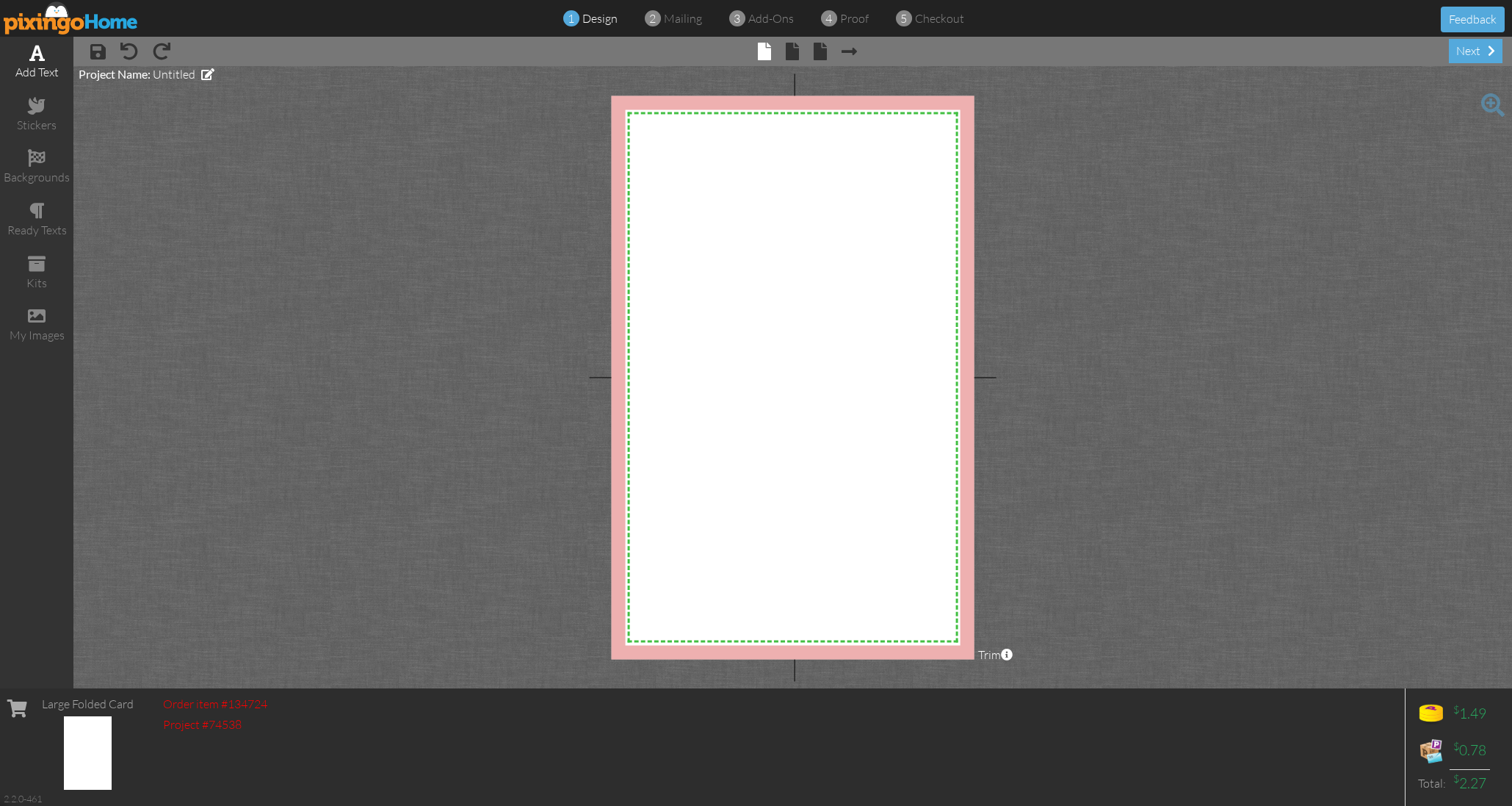
scroll to position [0, 1]
click at [36, 56] on span at bounding box center [36, 53] width 15 height 18
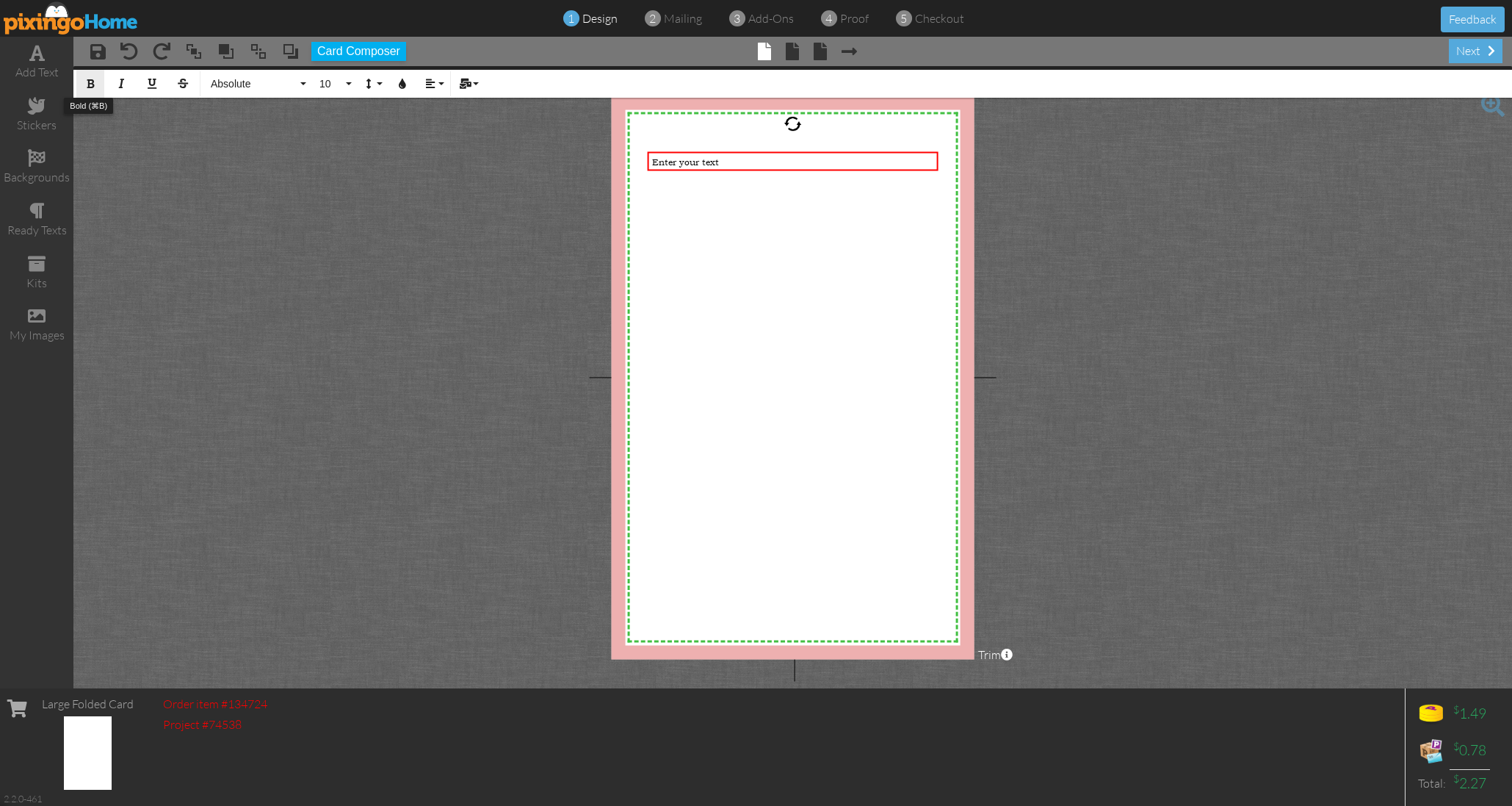
scroll to position [0, 0]
drag, startPoint x: 723, startPoint y: 164, endPoint x: 624, endPoint y: 165, distance: 99.0
click at [624, 165] on div "X X X X X X X X X X X X X X X X X X X X X X X X X X X X X X X X X X X X X X X X…" at bounding box center [793, 377] width 364 height 563
click at [346, 76] on button "10" at bounding box center [333, 83] width 43 height 28
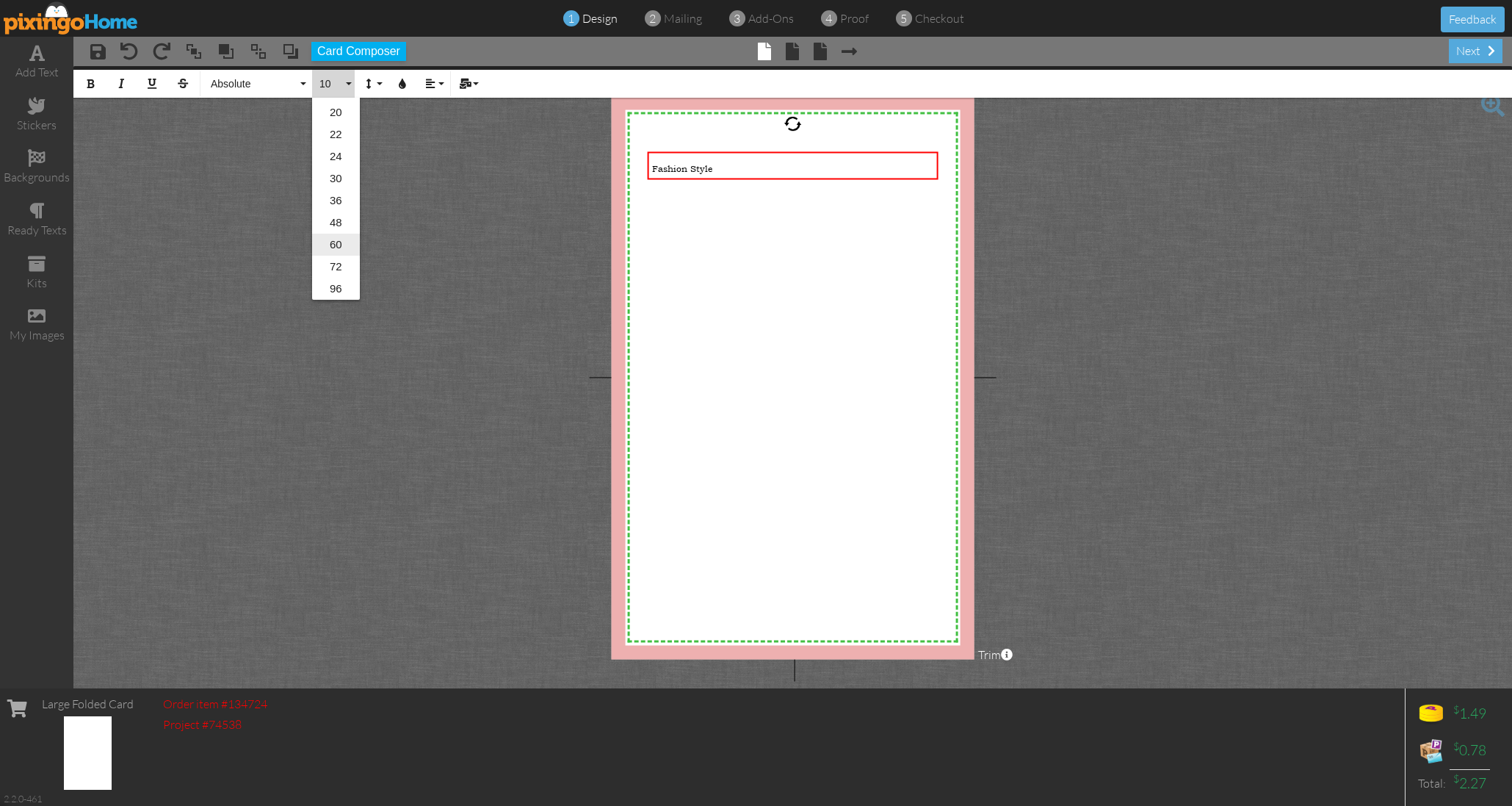
scroll to position [238, 0]
click at [341, 209] on link "36" at bounding box center [335, 200] width 48 height 22
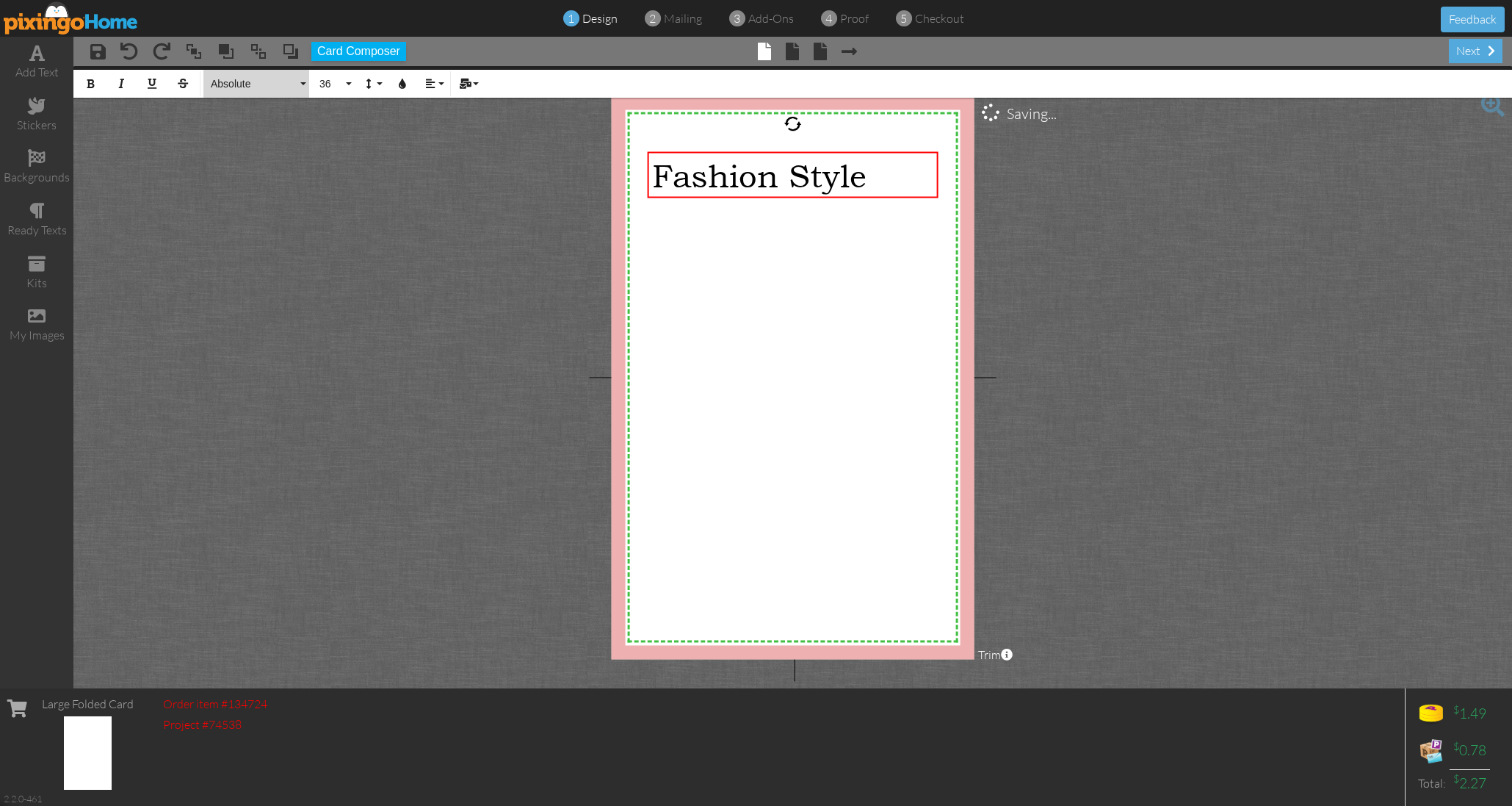
click at [261, 78] on span "Absolute" at bounding box center [253, 83] width 88 height 12
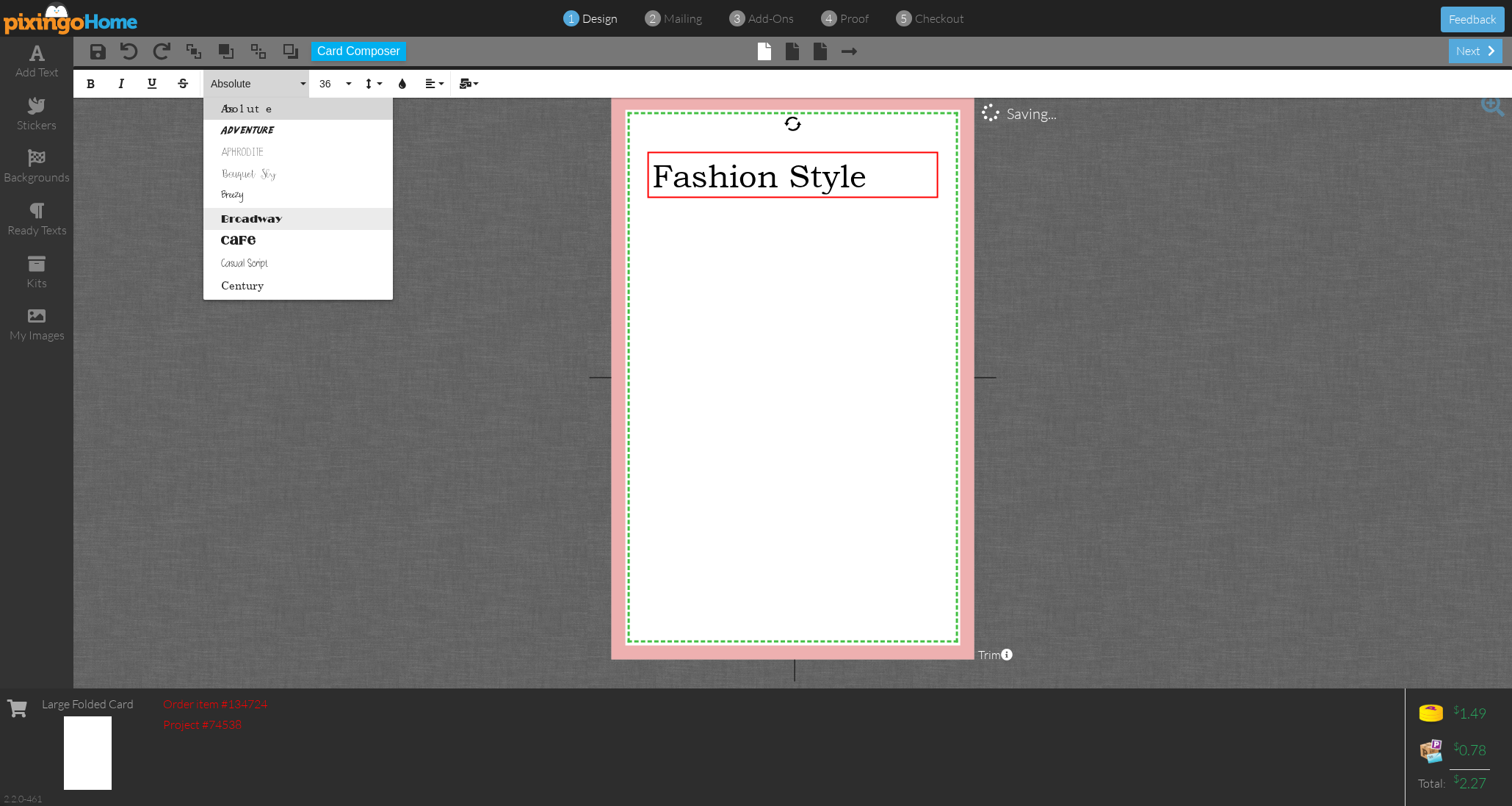
click at [267, 222] on link "Broadway" at bounding box center [298, 218] width 189 height 22
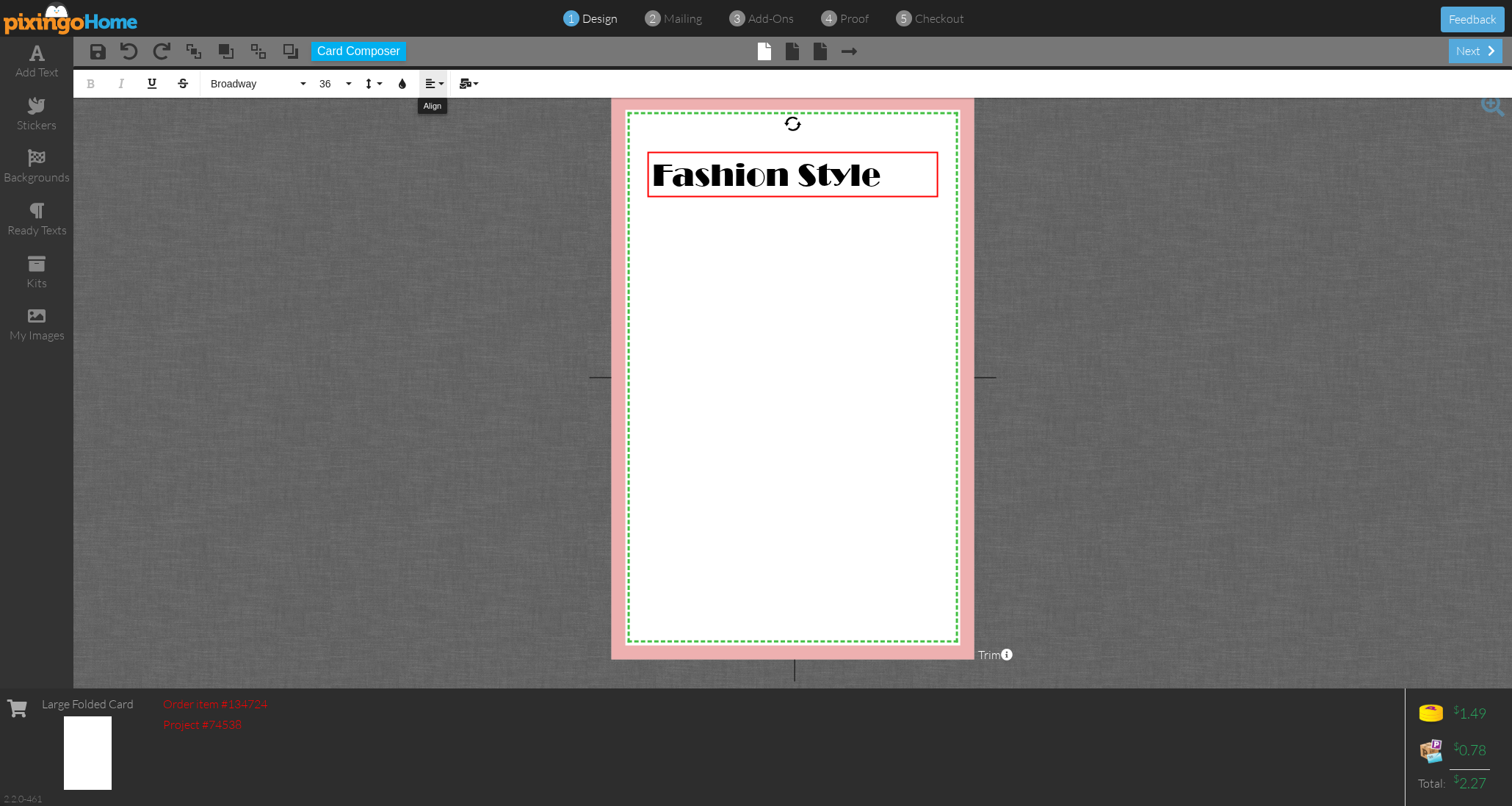
click at [432, 82] on icon "button" at bounding box center [430, 83] width 11 height 11
click at [433, 140] on link "Align Center" at bounding box center [441, 137] width 44 height 22
drag, startPoint x: 748, startPoint y: 165, endPoint x: 752, endPoint y: 173, distance: 8.9
click at [747, 165] on span "Fashion Style" at bounding box center [793, 175] width 229 height 36
drag, startPoint x: 756, startPoint y: 179, endPoint x: 755, endPoint y: 155, distance: 24.0
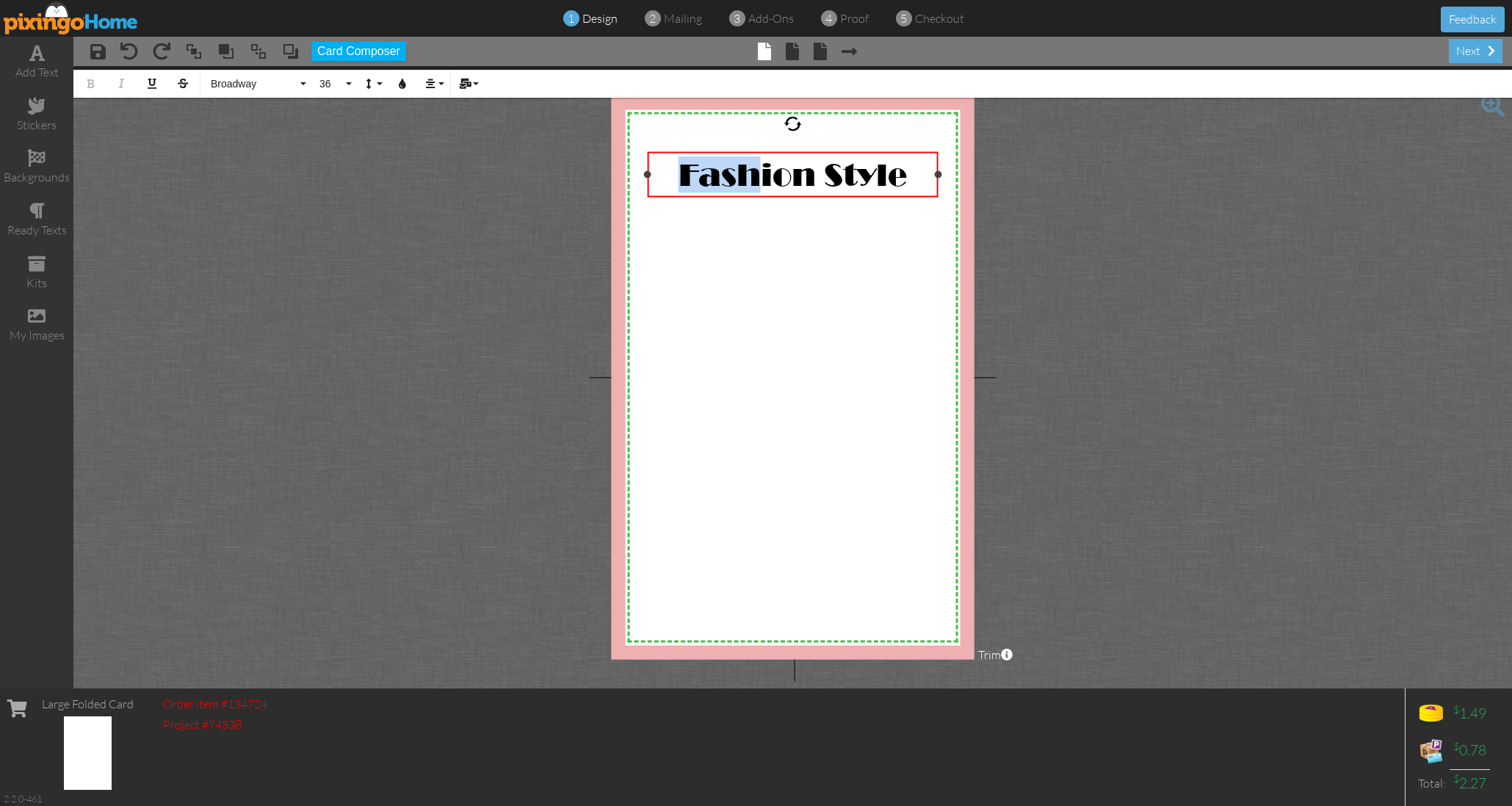
click at [755, 155] on div "Fashion Style" at bounding box center [793, 175] width 291 height 45
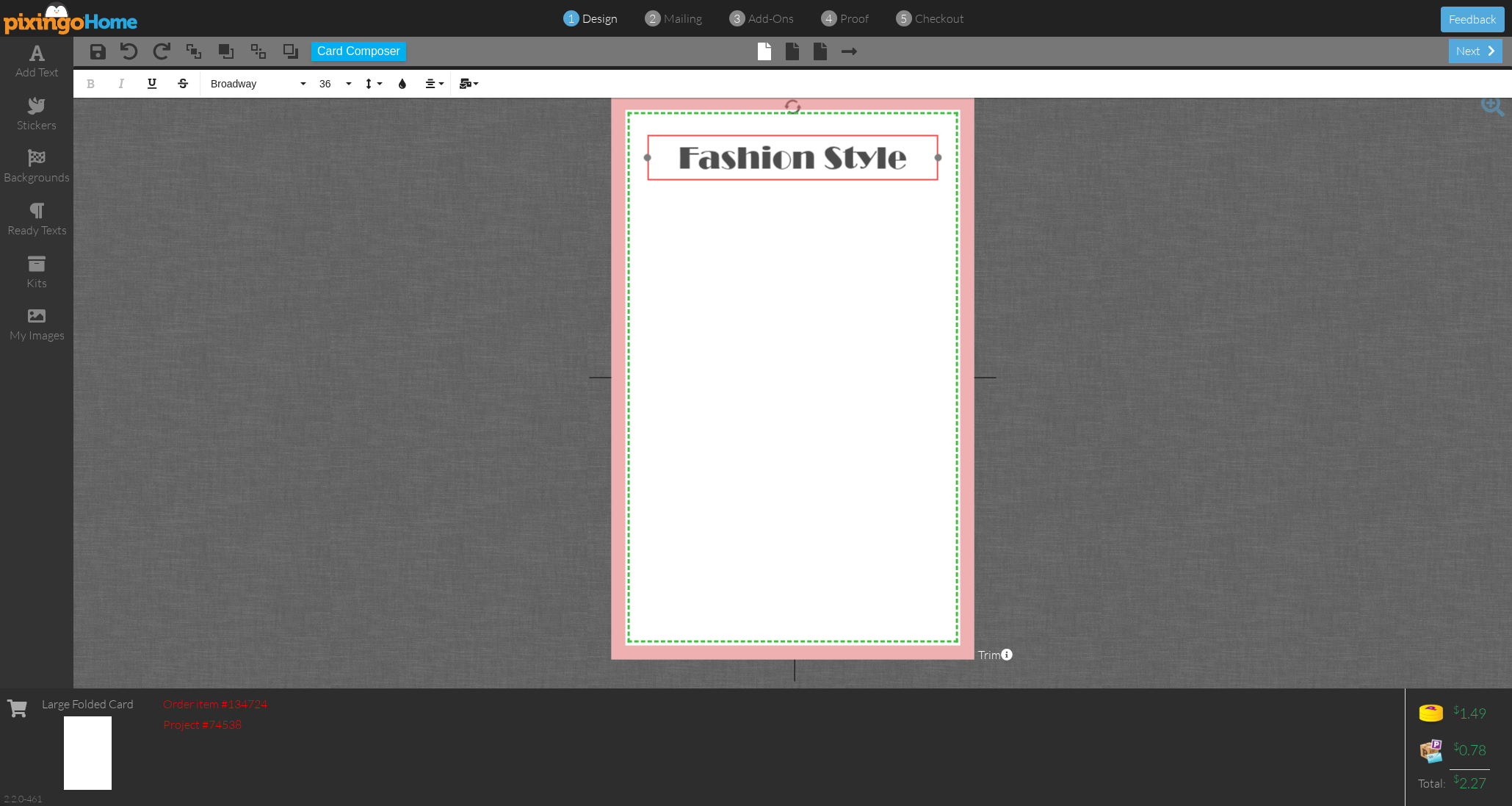
drag, startPoint x: 755, startPoint y: 154, endPoint x: 752, endPoint y: 138, distance: 16.3
click at [755, 137] on div "Fashion Style" at bounding box center [793, 158] width 291 height 45
click at [36, 314] on span at bounding box center [37, 316] width 18 height 18
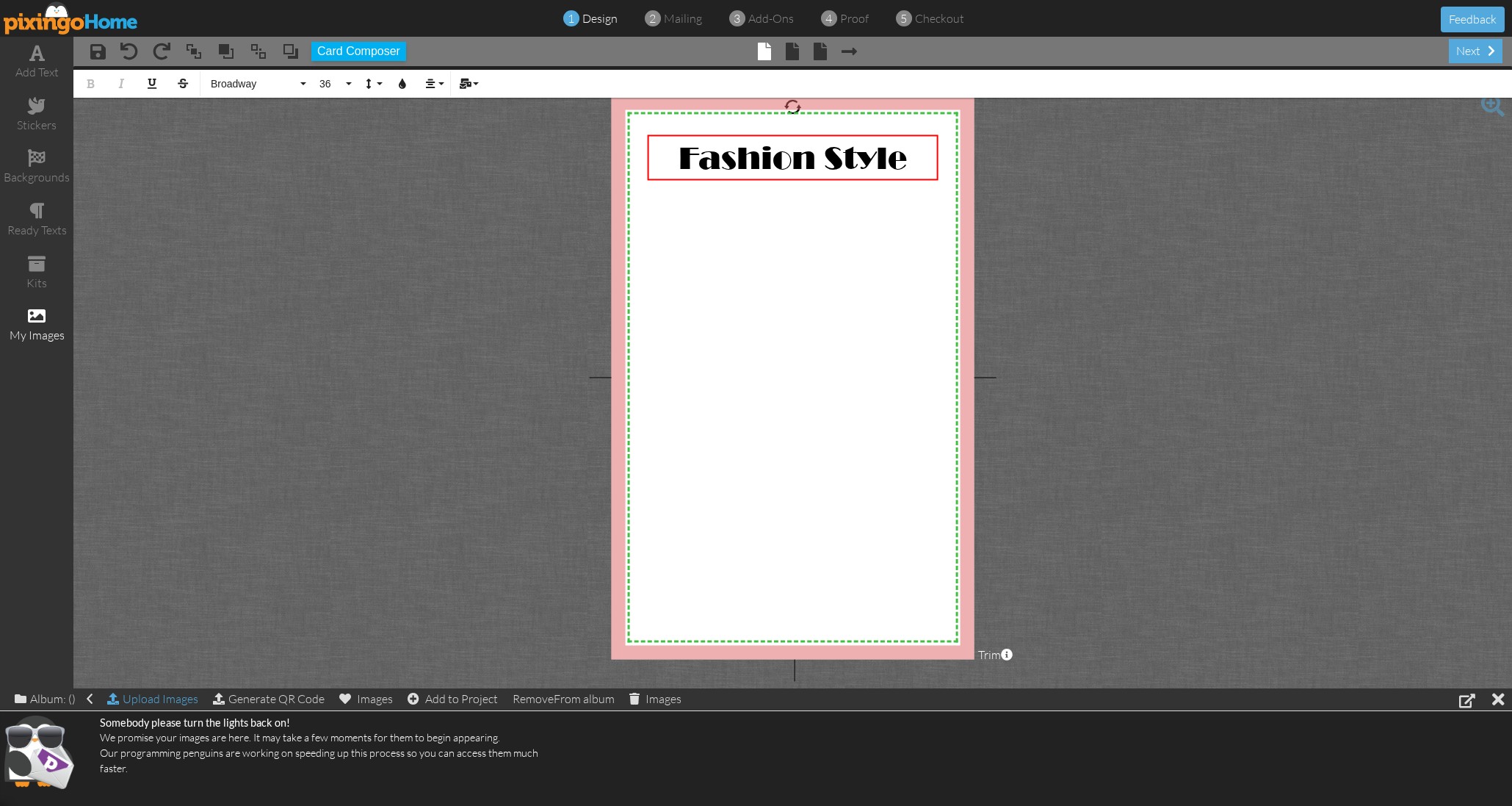
click at [183, 701] on div "Upload Images" at bounding box center [153, 698] width 91 height 21
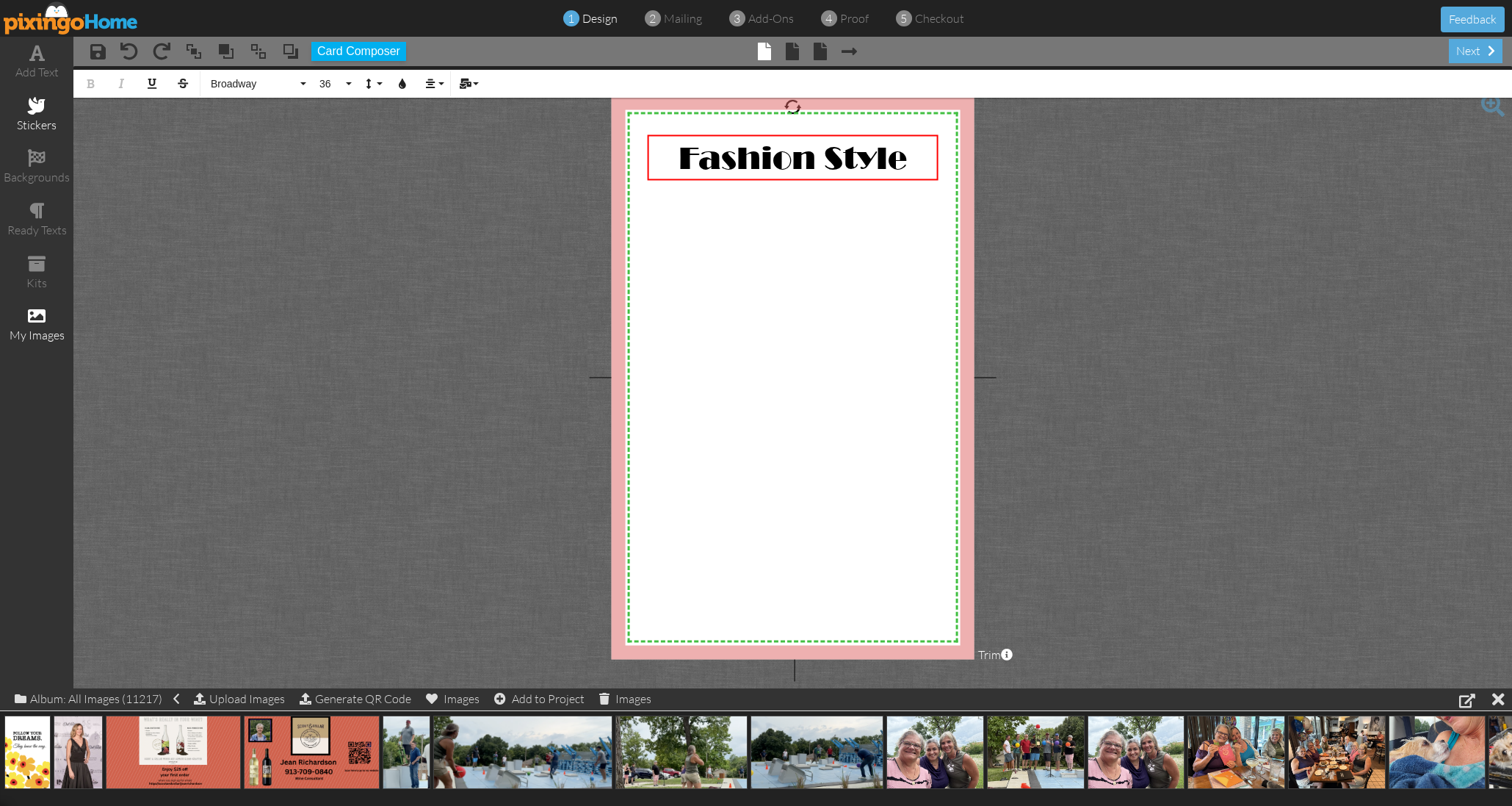
click at [27, 91] on div "stickers" at bounding box center [36, 116] width 74 height 52
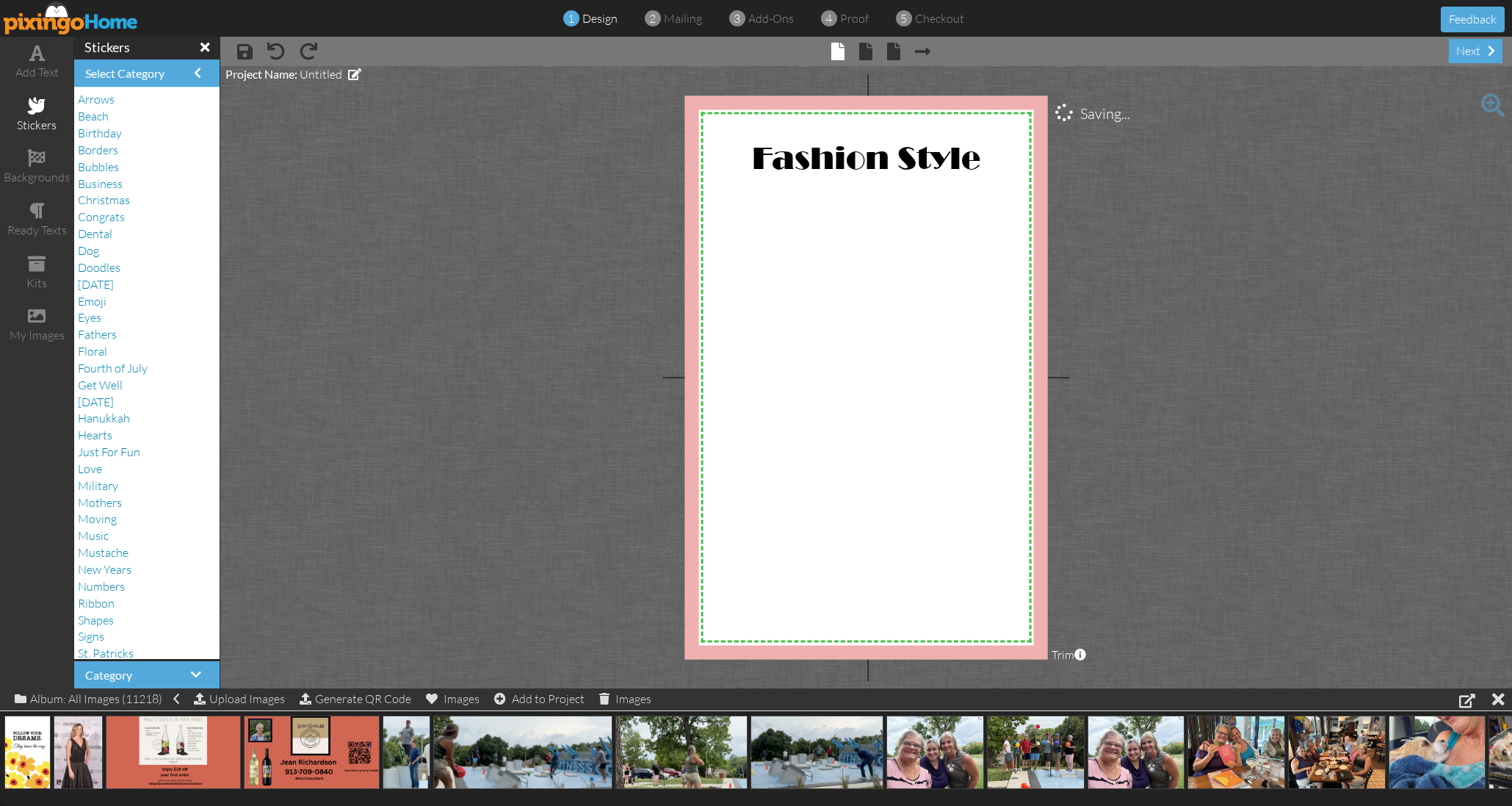
click at [332, 327] on project-studio-wrapper "X X X X X X X X X X X X X X X X X X X X X X X X X X X X X X X X X X X X X X X X…" at bounding box center [866, 378] width 1291 height 622
click at [245, 698] on div "Upload Images" at bounding box center [239, 698] width 91 height 21
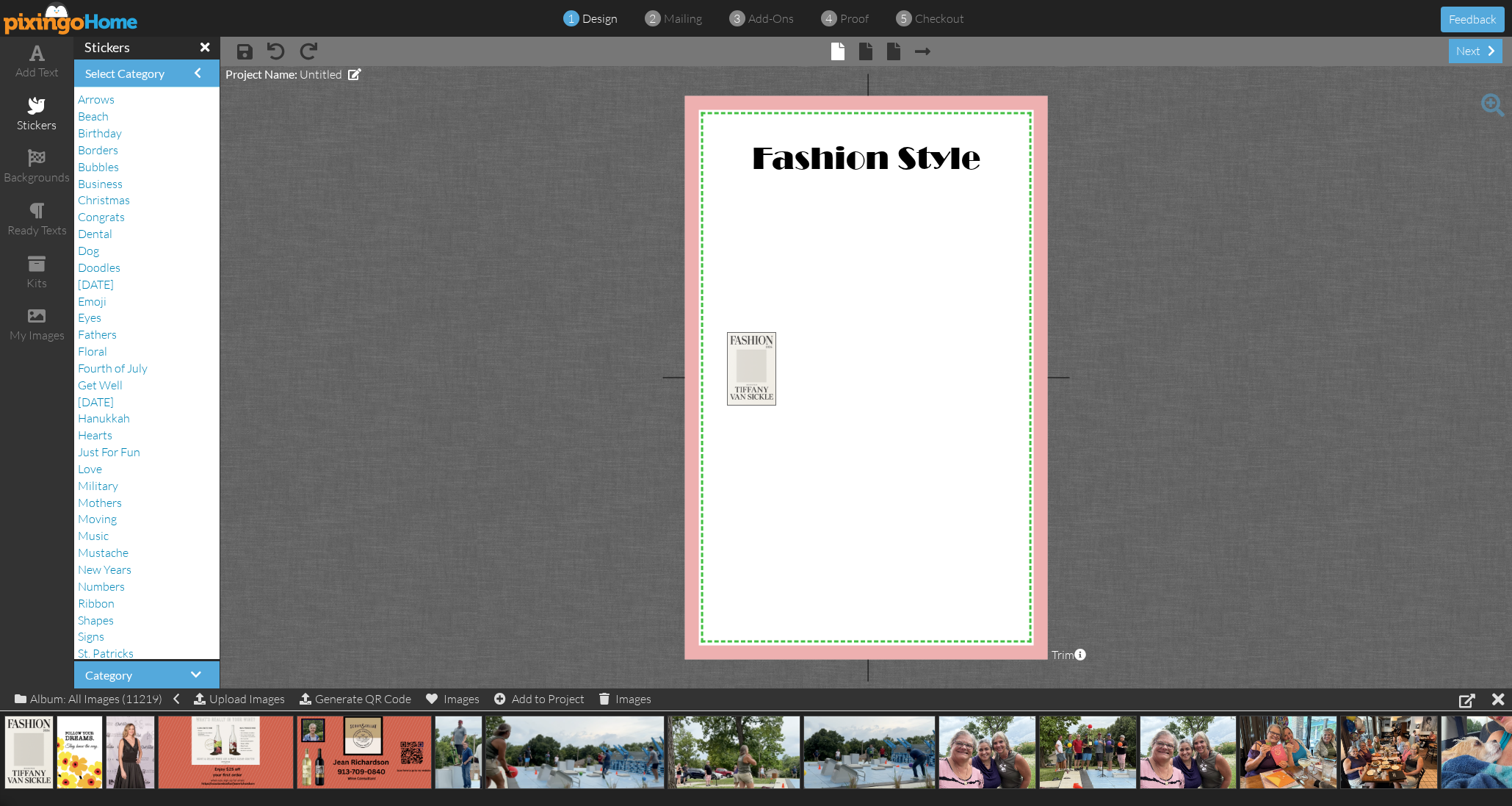
drag, startPoint x: 33, startPoint y: 750, endPoint x: 794, endPoint y: 317, distance: 875.6
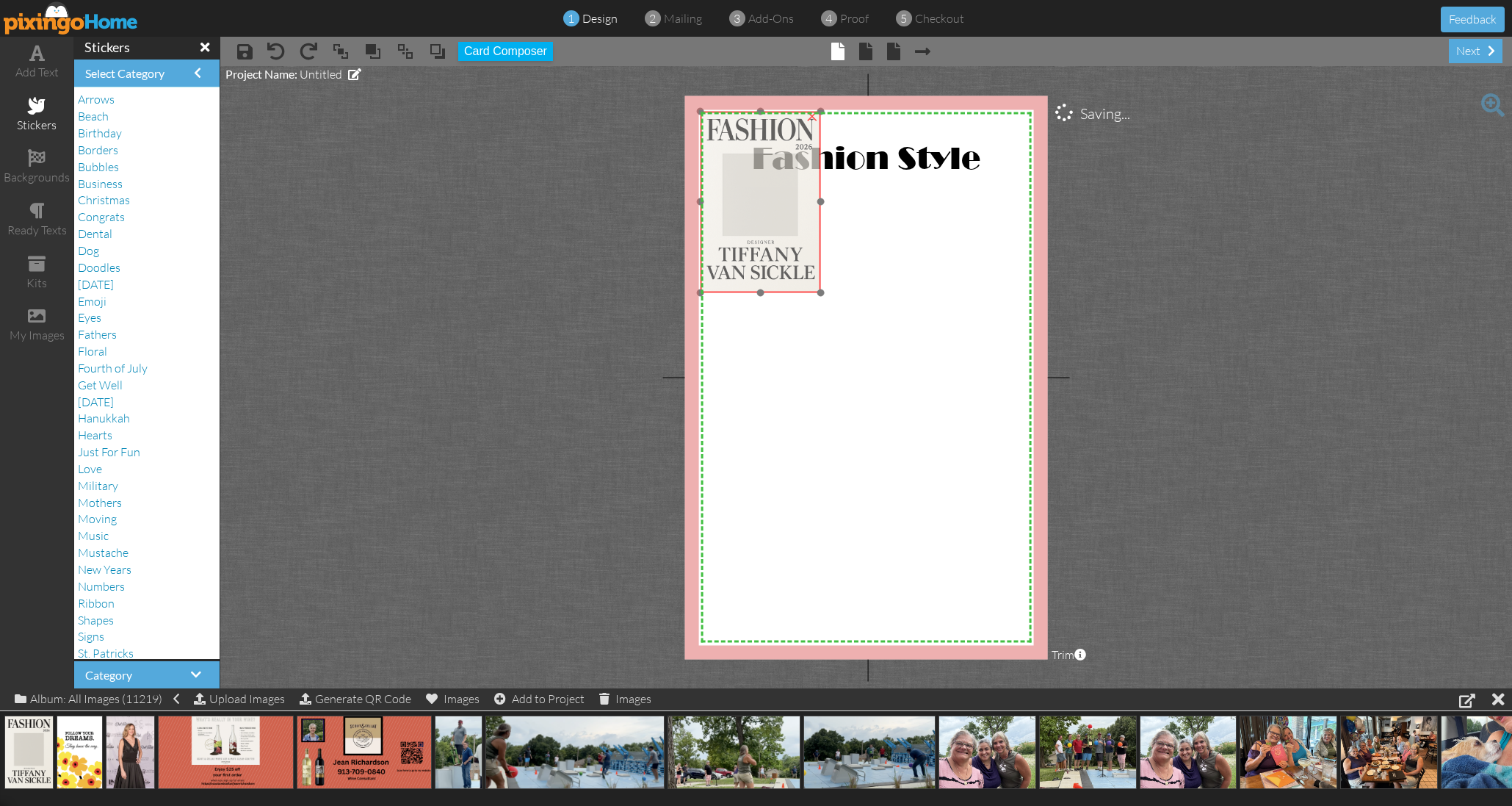
drag, startPoint x: 819, startPoint y: 407, endPoint x: 754, endPoint y: 240, distance: 179.2
click at [754, 240] on img at bounding box center [760, 201] width 121 height 181
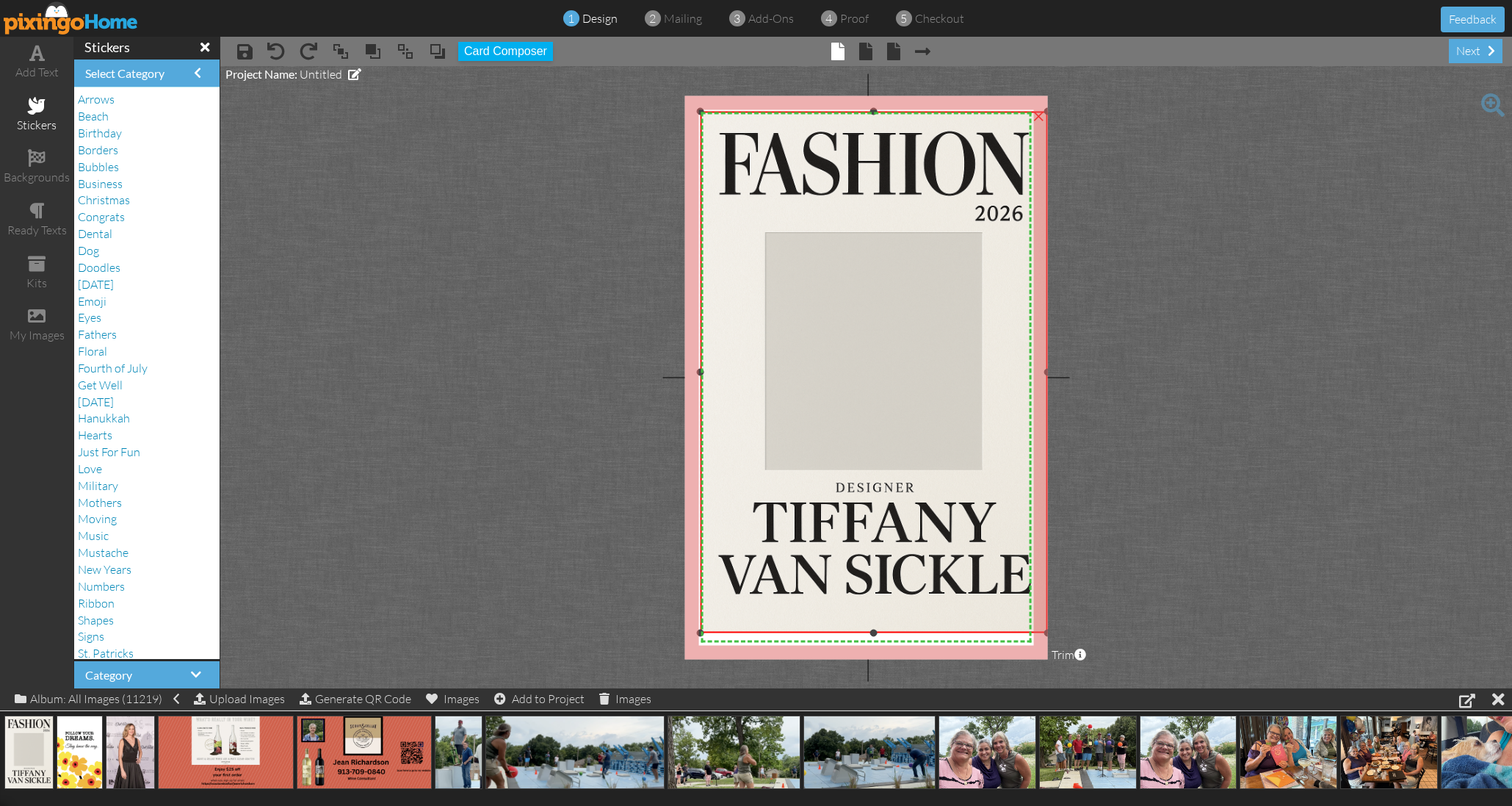
drag, startPoint x: 819, startPoint y: 291, endPoint x: 946, endPoint y: 631, distance: 362.9
click at [947, 631] on div "×" at bounding box center [874, 371] width 347 height 521
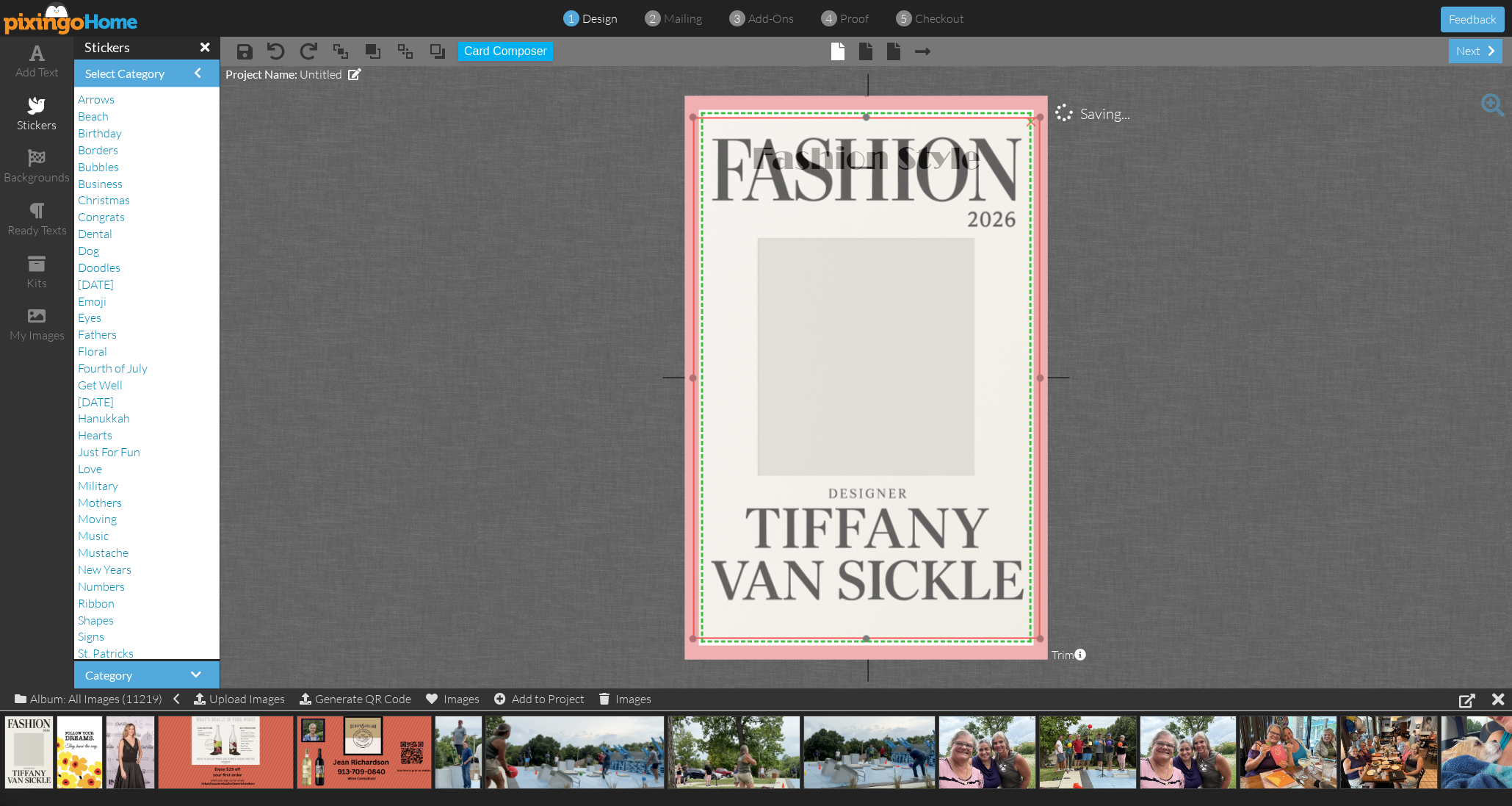
drag, startPoint x: 882, startPoint y: 326, endPoint x: 874, endPoint y: 330, distance: 8.9
click at [874, 330] on img at bounding box center [866, 377] width 347 height 521
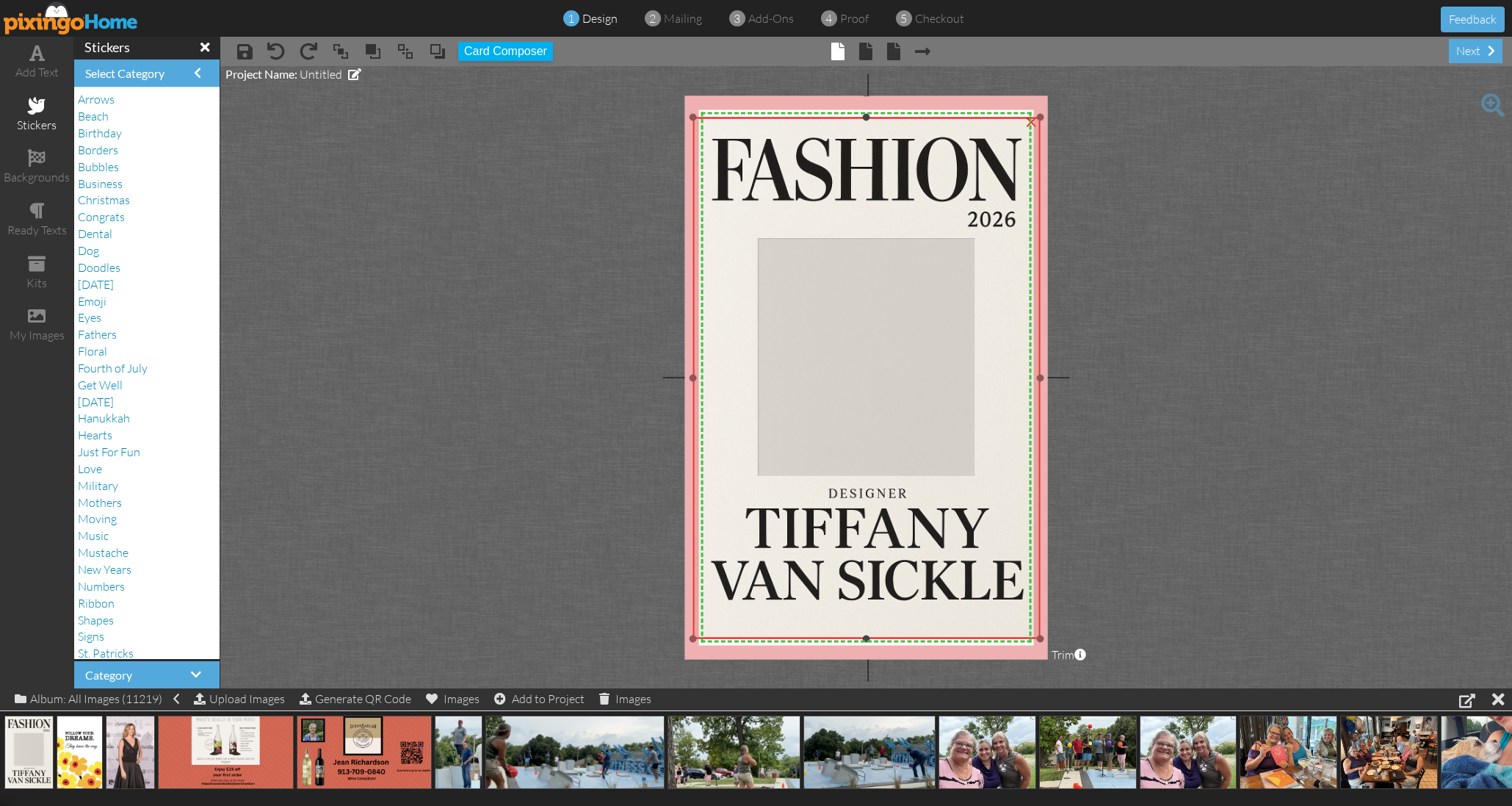
drag, startPoint x: 864, startPoint y: 117, endPoint x: 862, endPoint y: 104, distance: 13.2
click at [862, 104] on div "X X X X X X X X X X X X X X X X X X X X X X X X X X X X X X X X X X X X X X X X…" at bounding box center [866, 377] width 364 height 563
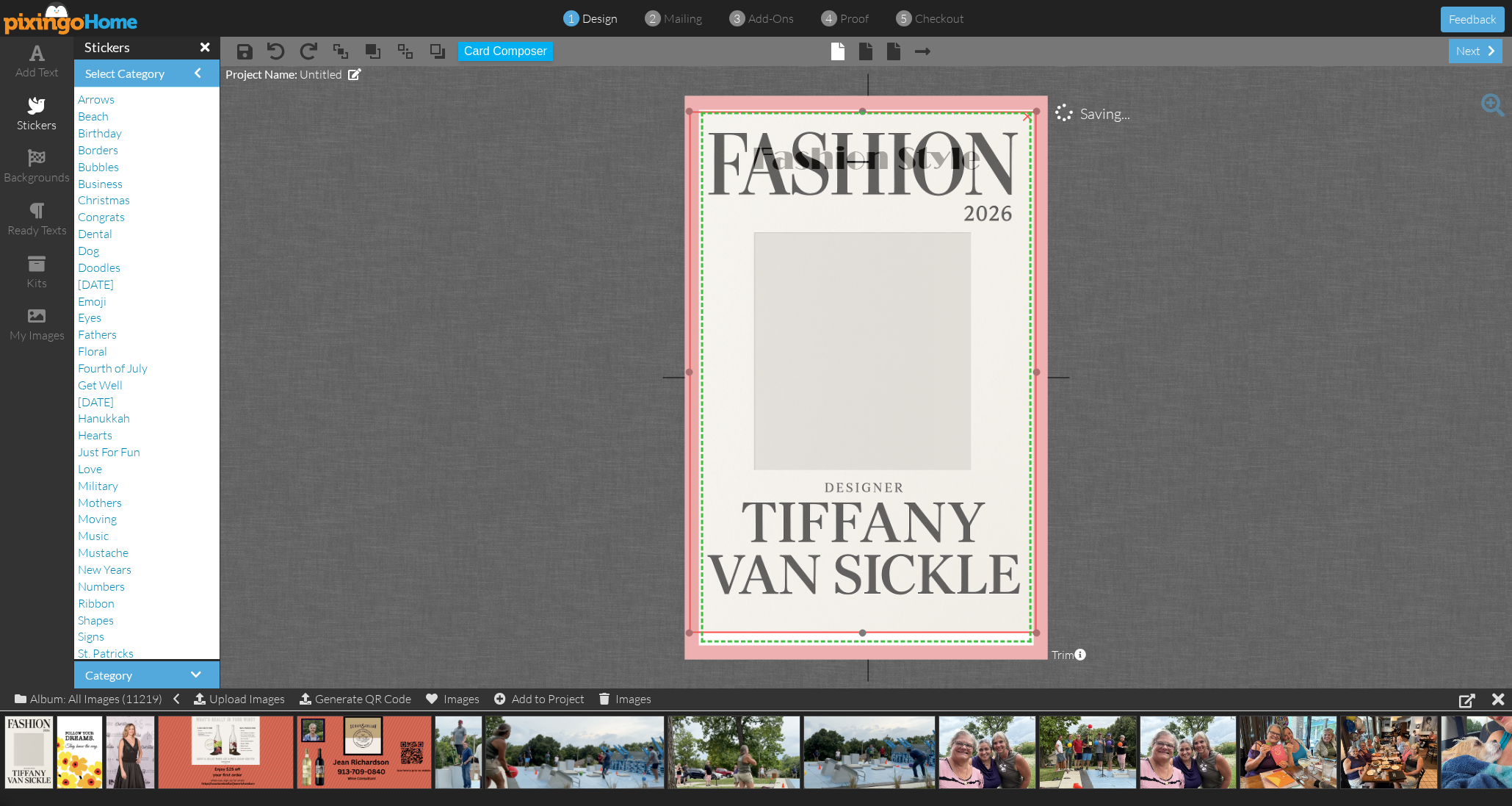
click at [866, 213] on img at bounding box center [862, 371] width 347 height 521
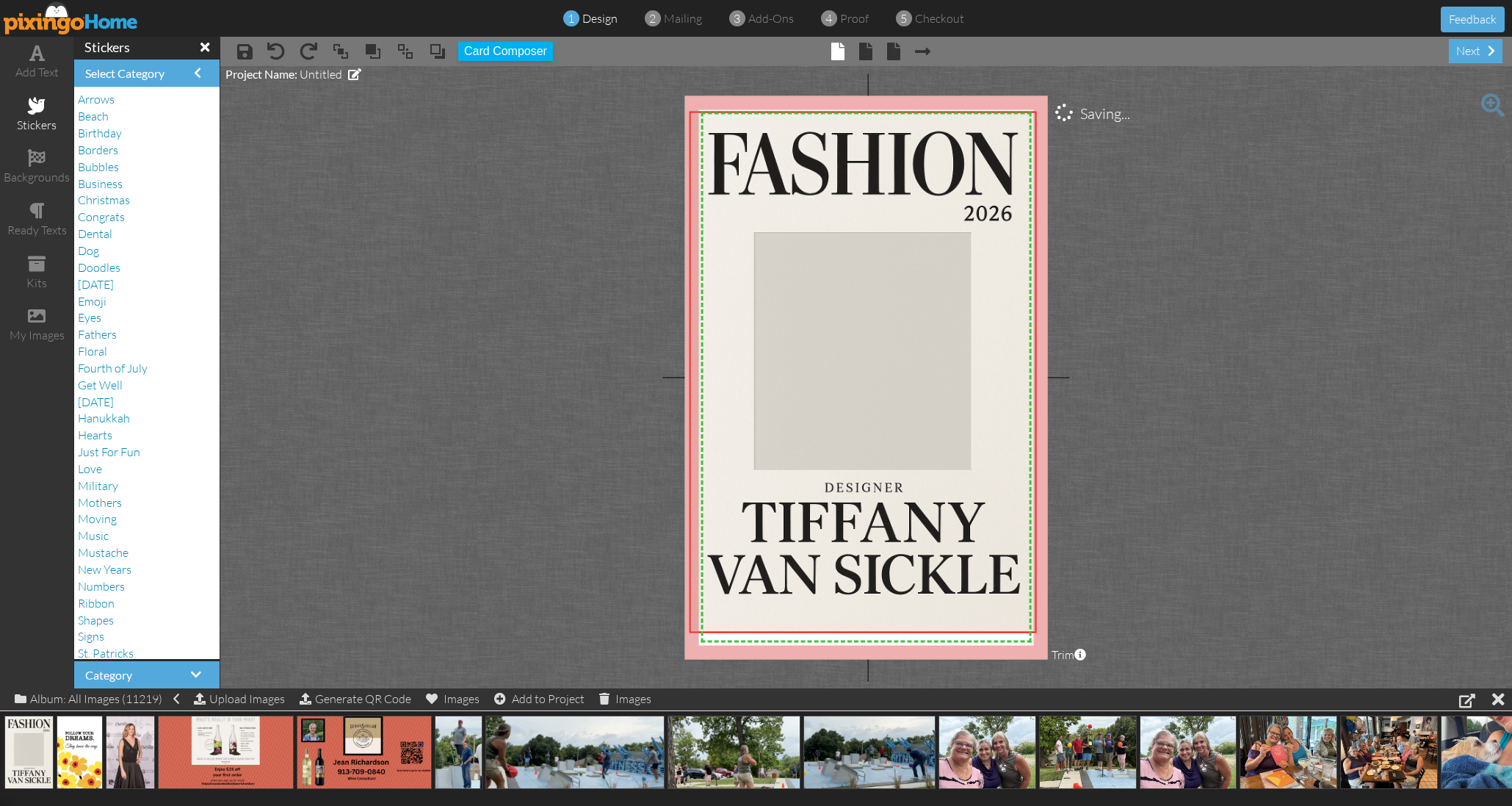
click at [1104, 494] on project-studio-wrapper "X X X X X X X X X X X X X X X X X X X X X X X X X X X X X X X X X X X X X X X X…" at bounding box center [866, 378] width 1291 height 622
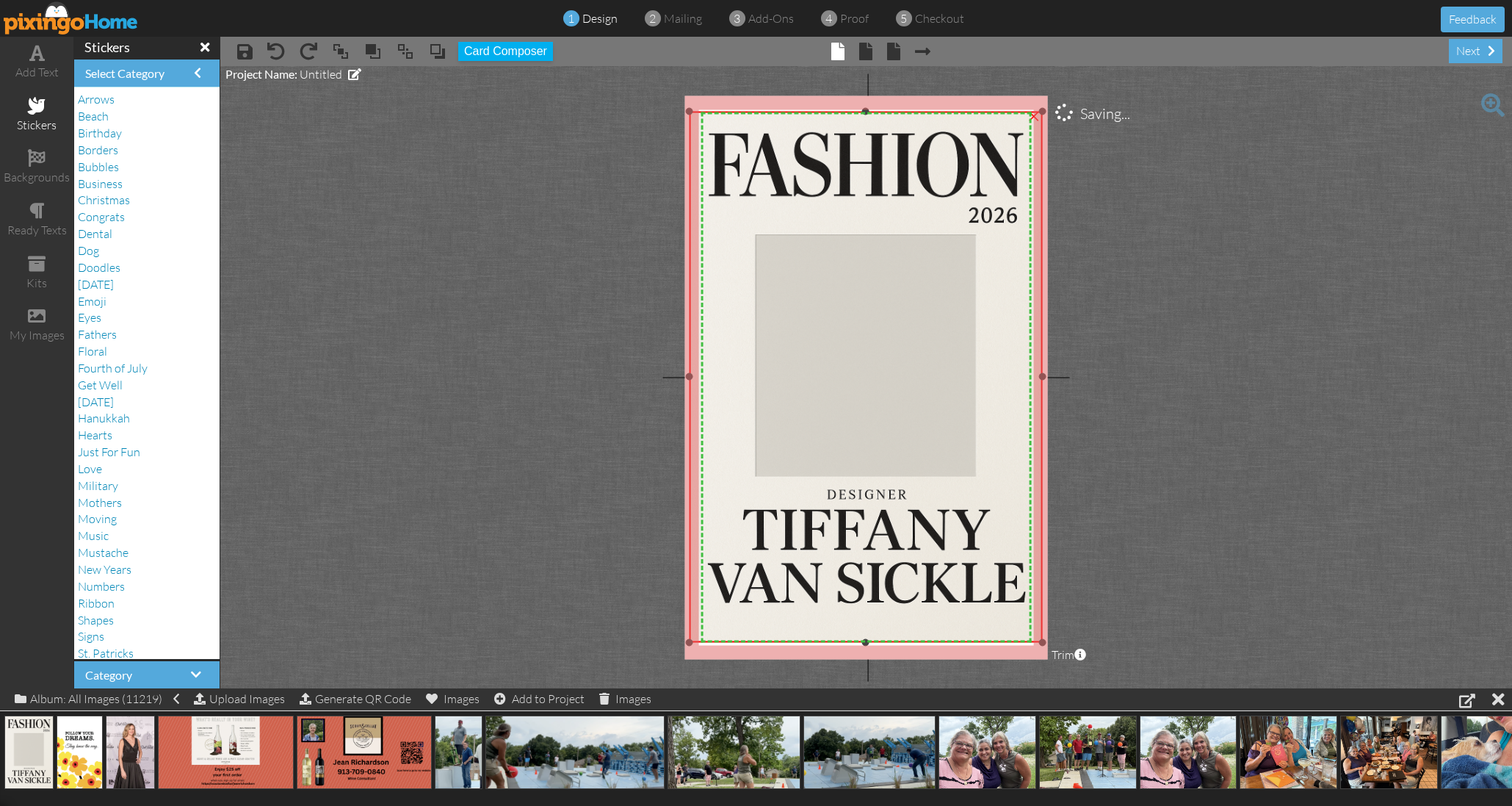
drag, startPoint x: 1034, startPoint y: 631, endPoint x: 1034, endPoint y: 640, distance: 9.0
click at [1034, 640] on div "×" at bounding box center [866, 376] width 354 height 531
click at [1115, 568] on project-studio-wrapper "X X X X X X X X X X X X X X X X X X X X X X X X X X X X X X X X X X X X X X X X…" at bounding box center [866, 378] width 1291 height 622
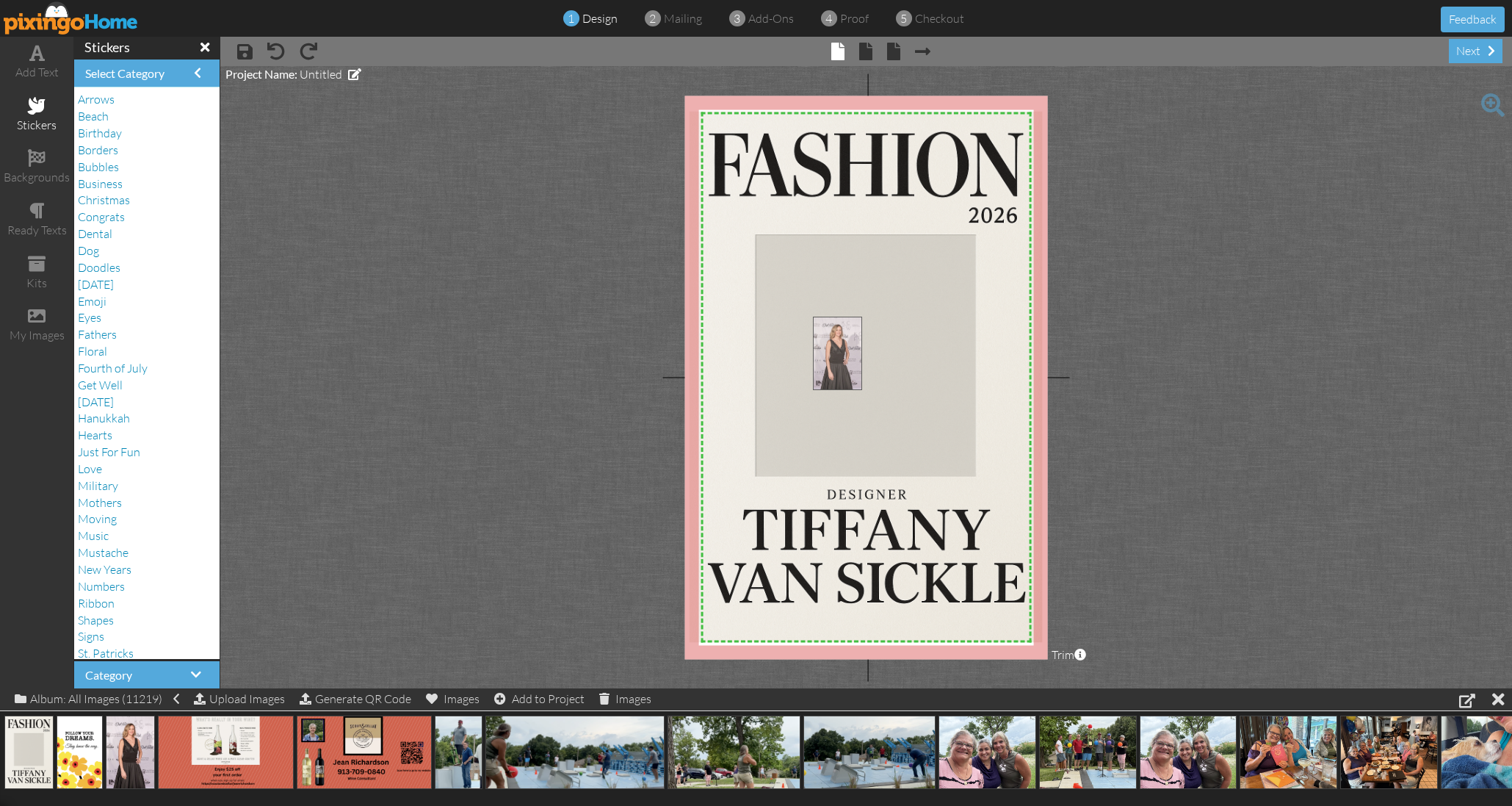
drag, startPoint x: 137, startPoint y: 745, endPoint x: 844, endPoint y: 343, distance: 813.3
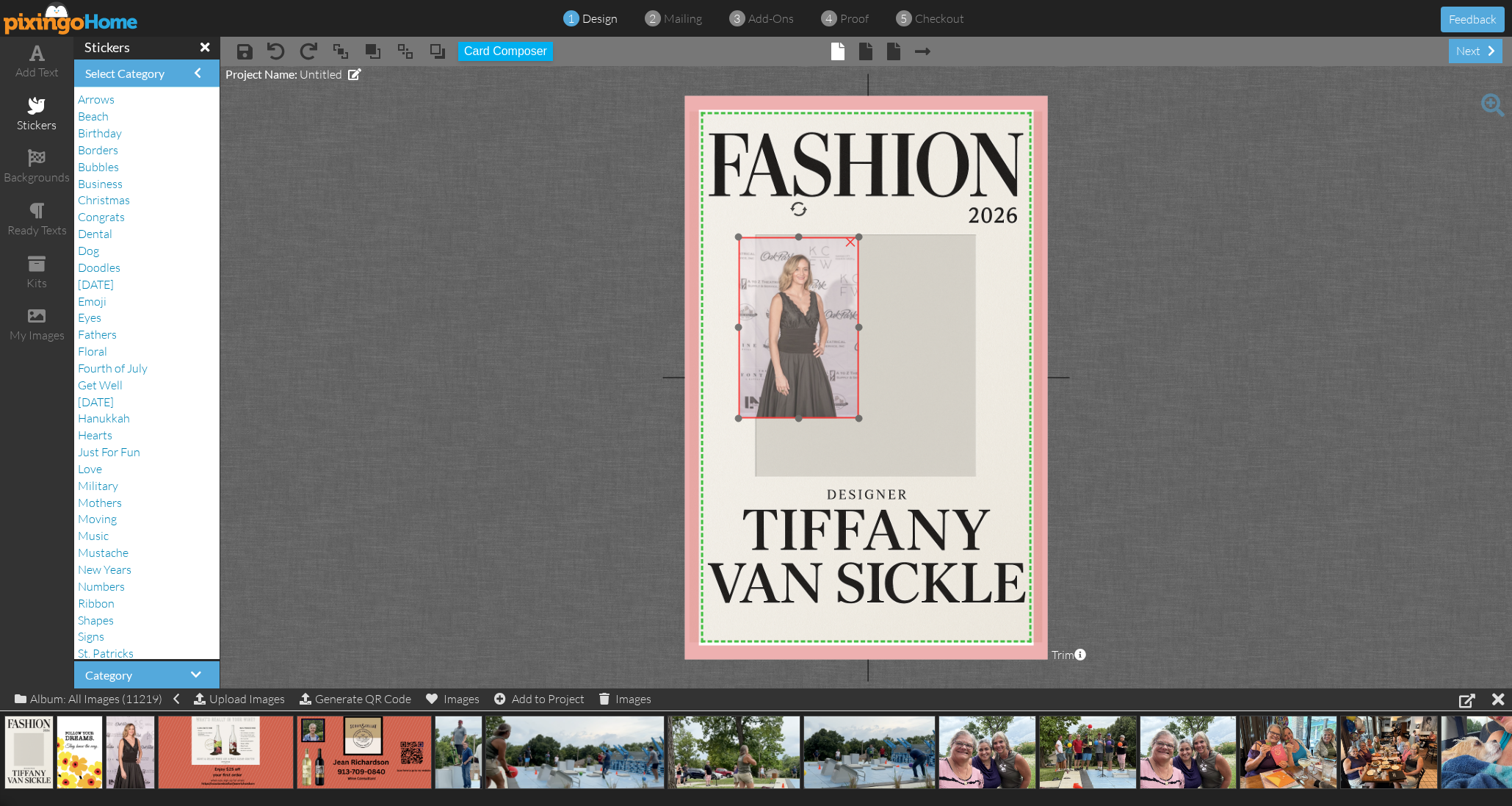
drag, startPoint x: 874, startPoint y: 371, endPoint x: 797, endPoint y: 292, distance: 110.3
click at [797, 292] on img at bounding box center [798, 327] width 121 height 181
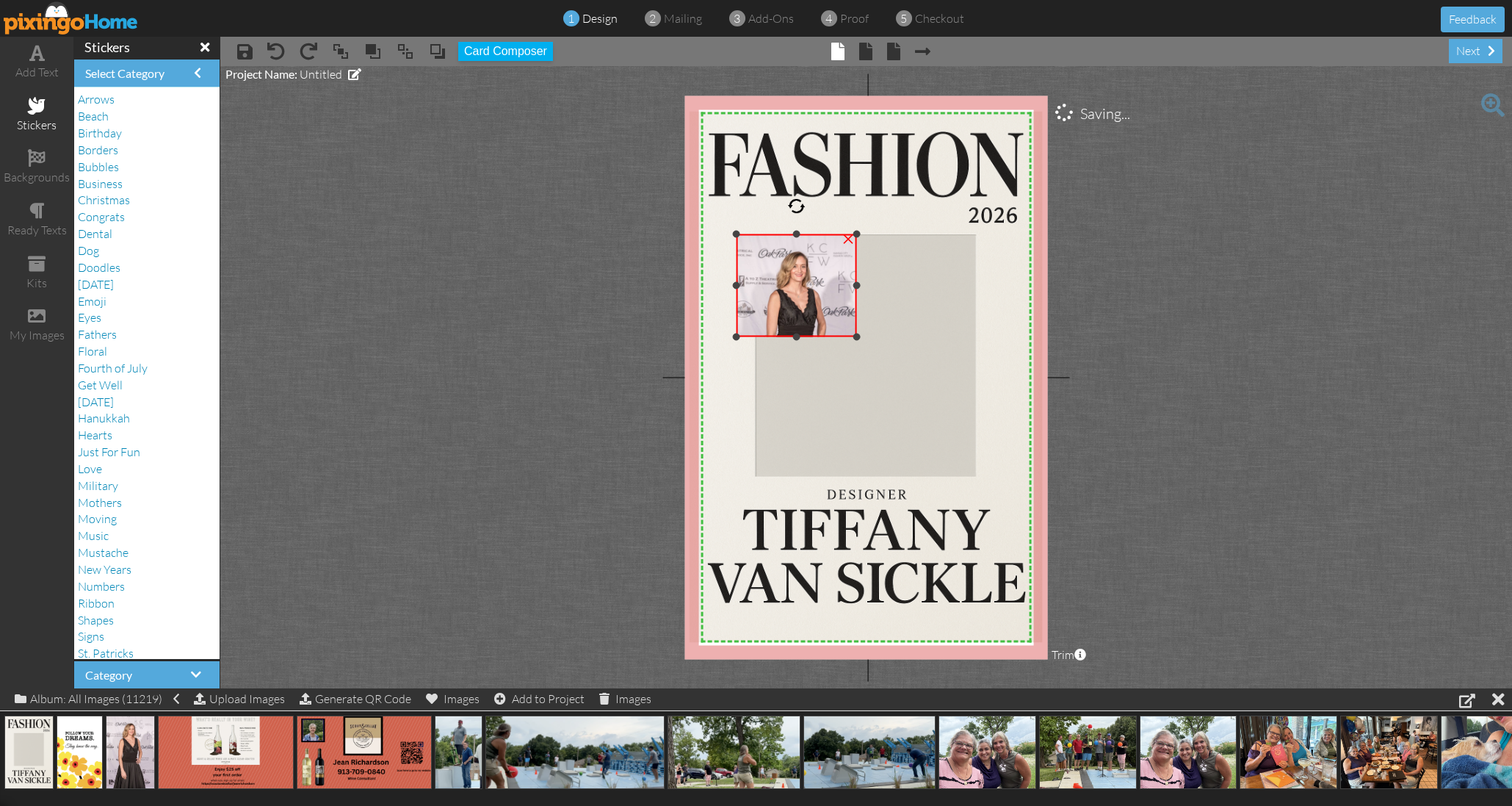
drag, startPoint x: 797, startPoint y: 415, endPoint x: 798, endPoint y: 337, distance: 78.0
click at [793, 336] on div at bounding box center [796, 336] width 7 height 7
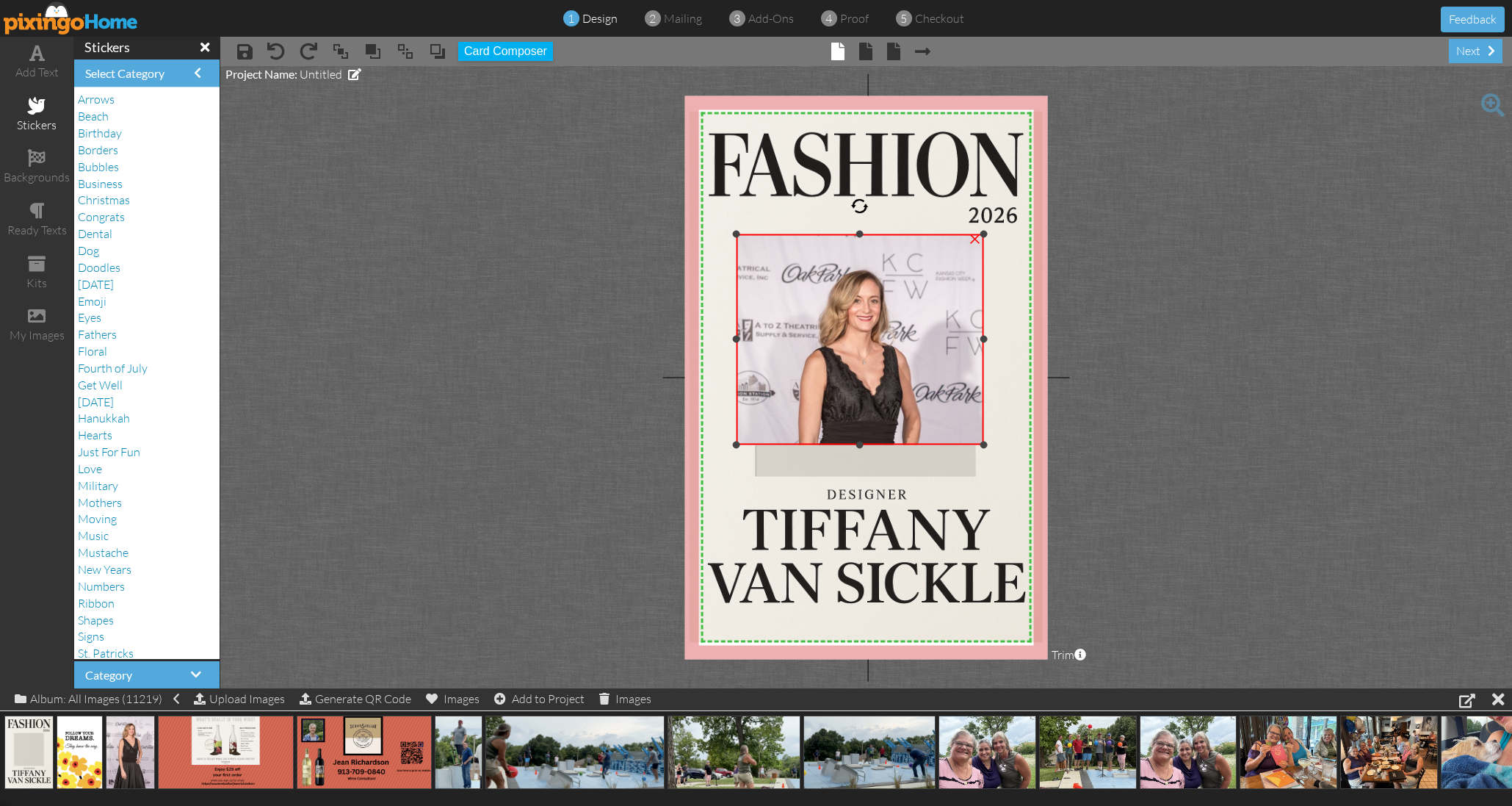
drag, startPoint x: 854, startPoint y: 337, endPoint x: 914, endPoint y: 445, distance: 123.5
click at [915, 445] on div "×" at bounding box center [859, 339] width 247 height 211
drag, startPoint x: 858, startPoint y: 442, endPoint x: 864, endPoint y: 457, distance: 16.2
click at [865, 466] on div "×" at bounding box center [859, 351] width 247 height 235
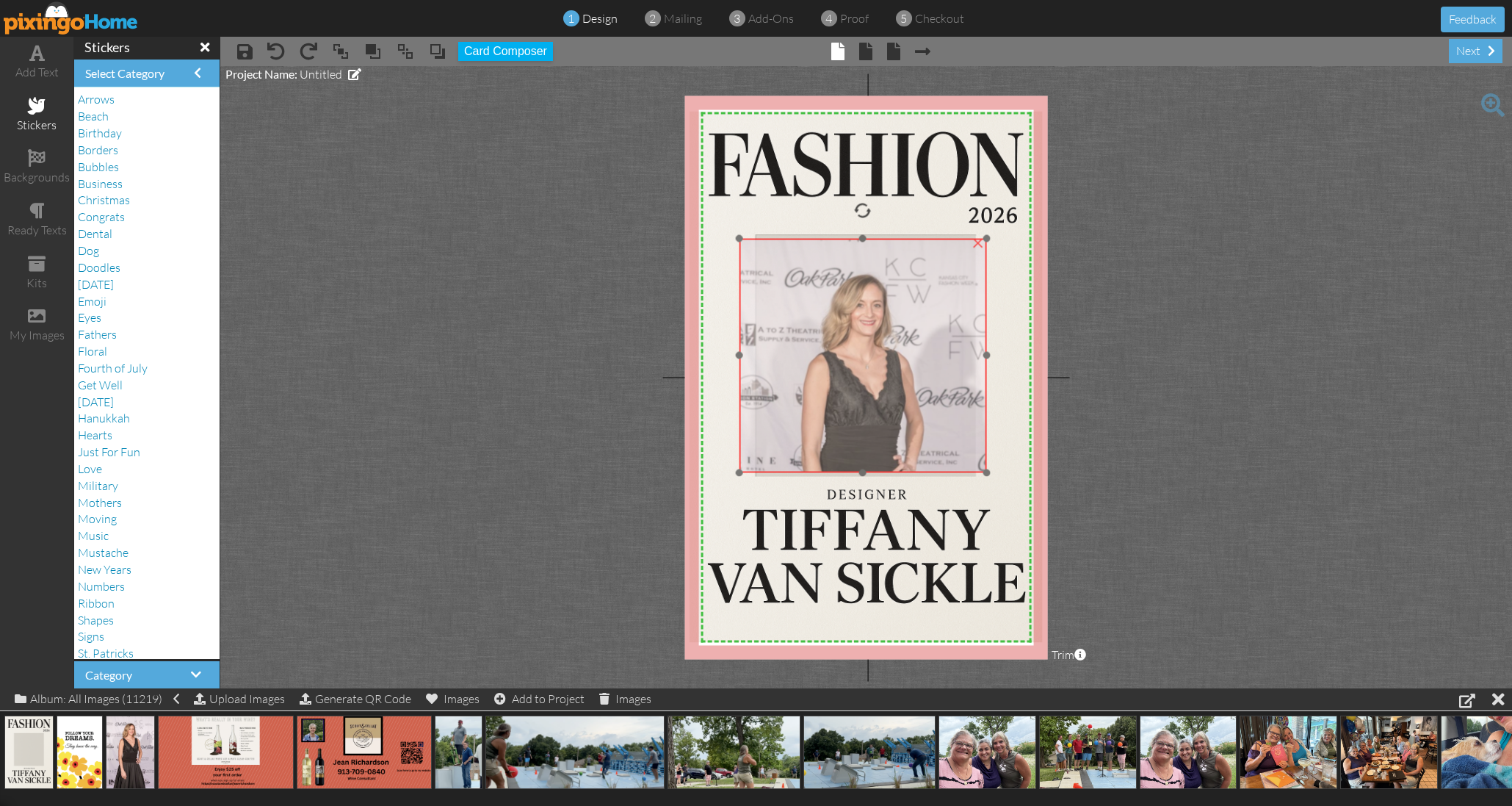
click at [870, 390] on img at bounding box center [862, 424] width 247 height 372
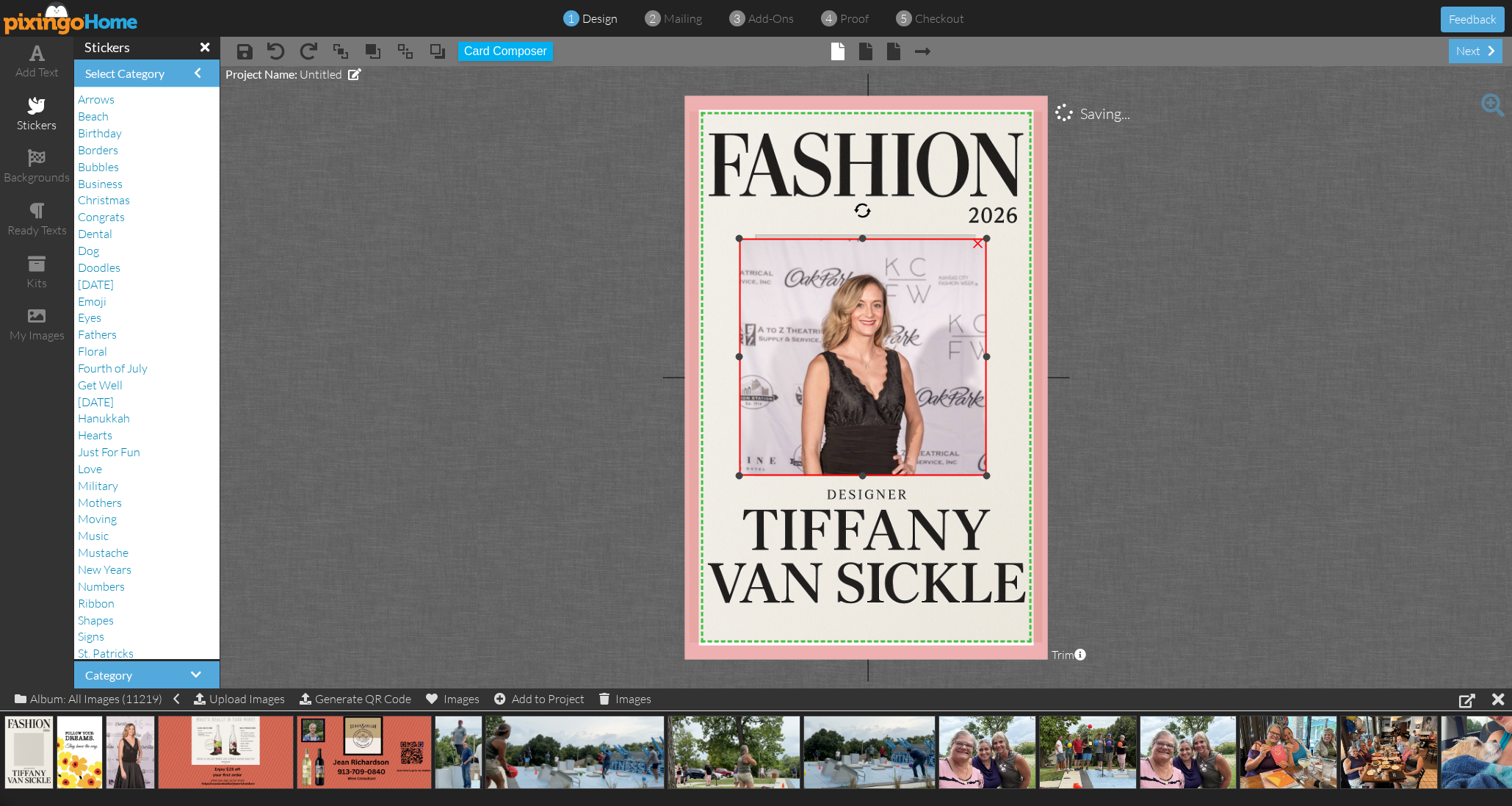
click at [864, 474] on div at bounding box center [862, 475] width 7 height 7
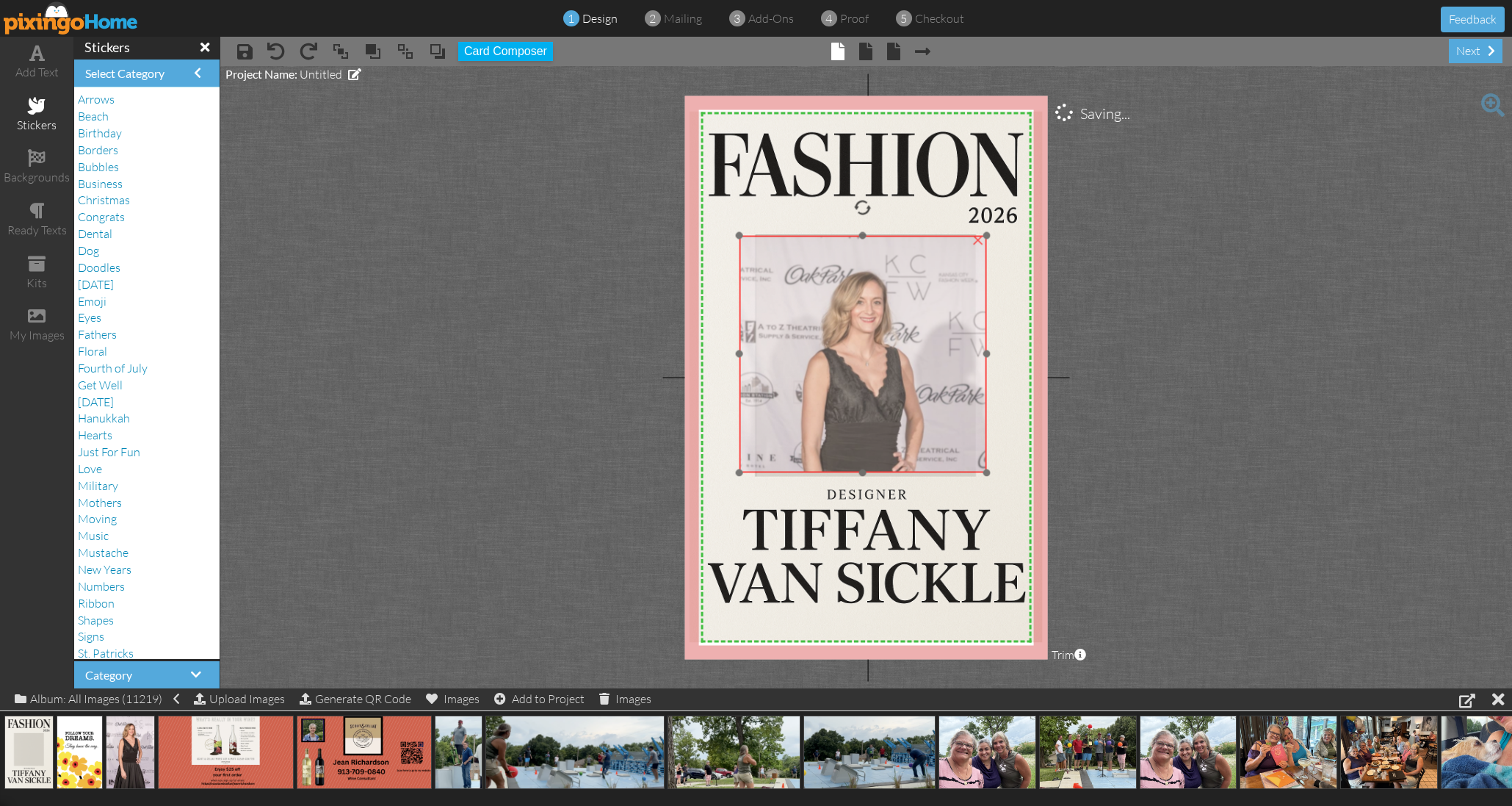
click at [870, 434] on img at bounding box center [862, 421] width 247 height 372
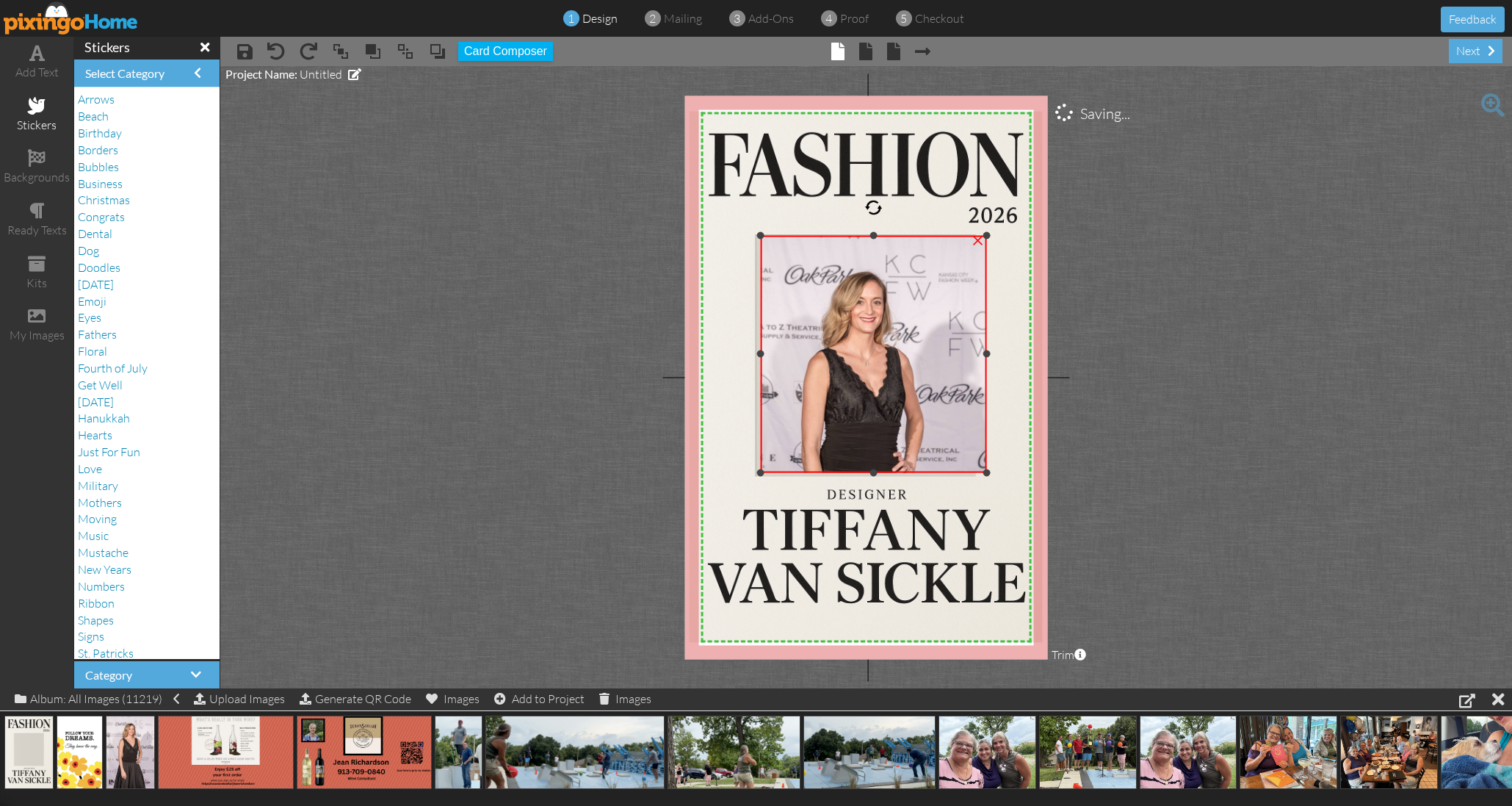
drag, startPoint x: 737, startPoint y: 351, endPoint x: 759, endPoint y: 357, distance: 22.8
click at [759, 357] on div at bounding box center [760, 353] width 7 height 7
drag, startPoint x: 984, startPoint y: 352, endPoint x: 968, endPoint y: 354, distance: 16.1
click at [968, 354] on div at bounding box center [971, 353] width 7 height 7
click at [866, 239] on div at bounding box center [865, 239] width 7 height 7
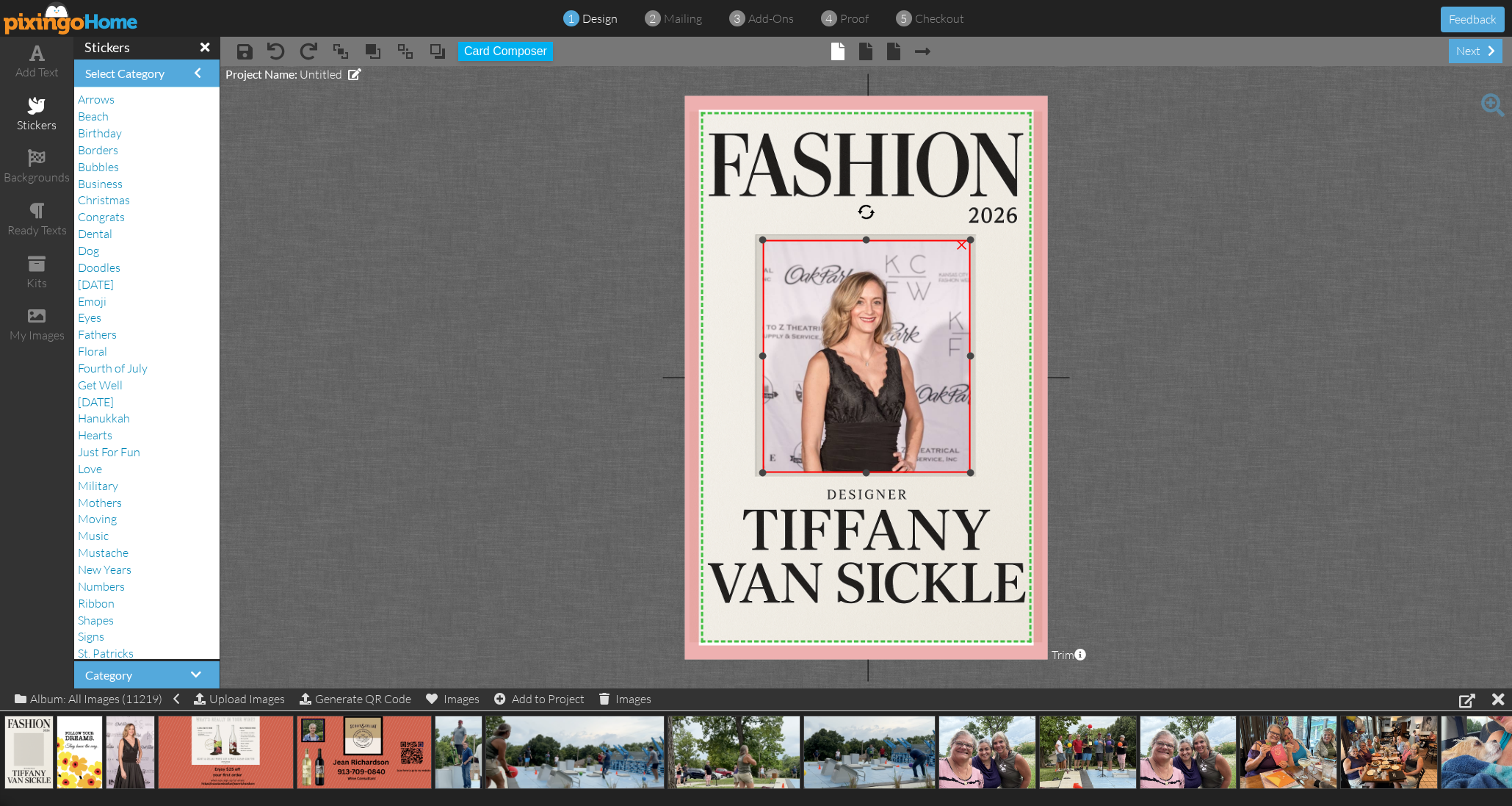
click at [762, 354] on div at bounding box center [762, 356] width 7 height 7
drag, startPoint x: 864, startPoint y: 471, endPoint x: 831, endPoint y: 462, distance: 34.2
click at [863, 468] on div at bounding box center [866, 469] width 7 height 7
click at [729, 440] on img at bounding box center [866, 376] width 354 height 531
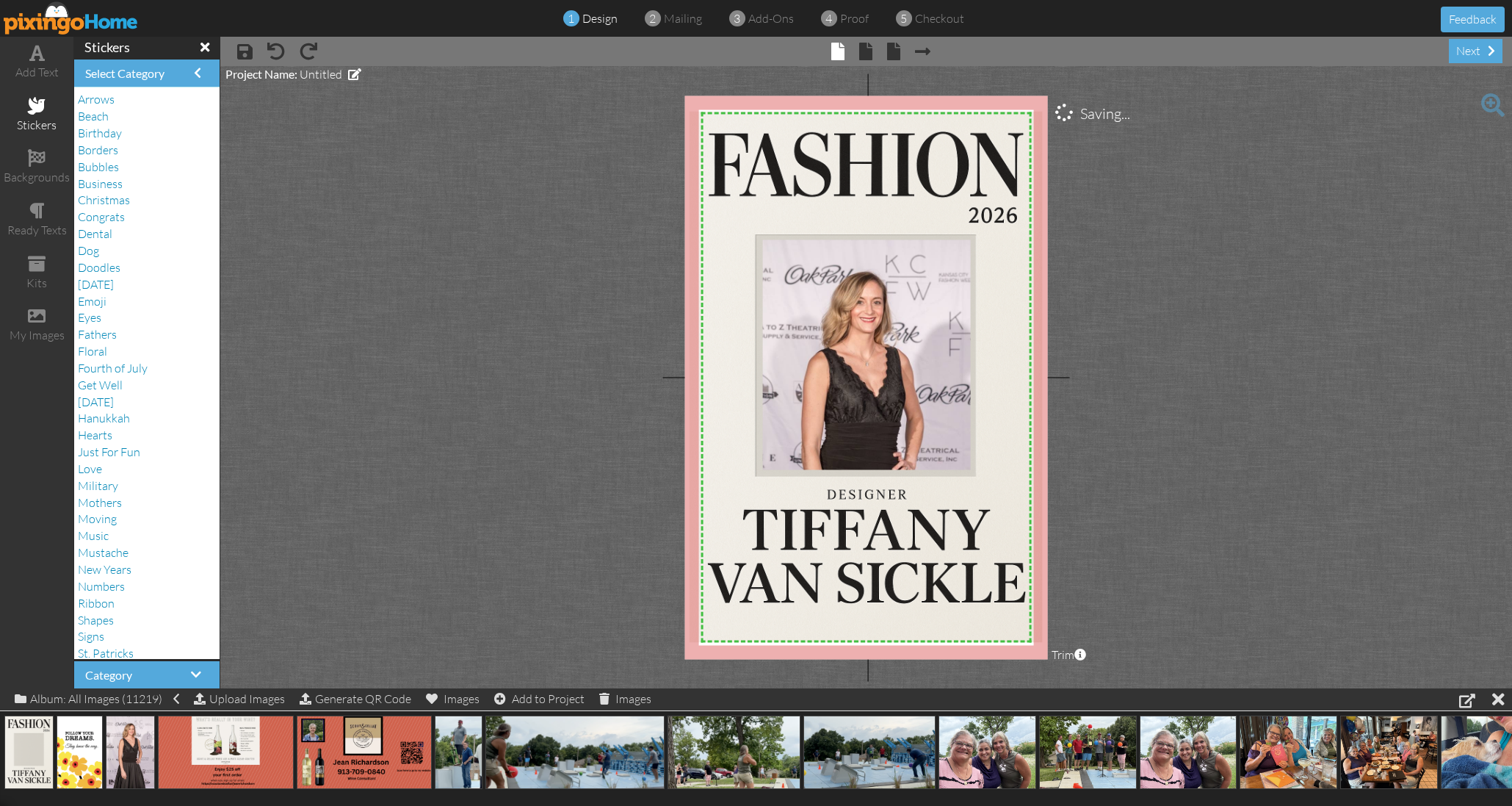
click at [573, 404] on project-studio-wrapper "X X X X X X X X X X X X X X X X X X X X X X X X X X X X X X X X X X X X X X X X…" at bounding box center [866, 378] width 1291 height 622
click at [845, 496] on img at bounding box center [866, 376] width 354 height 531
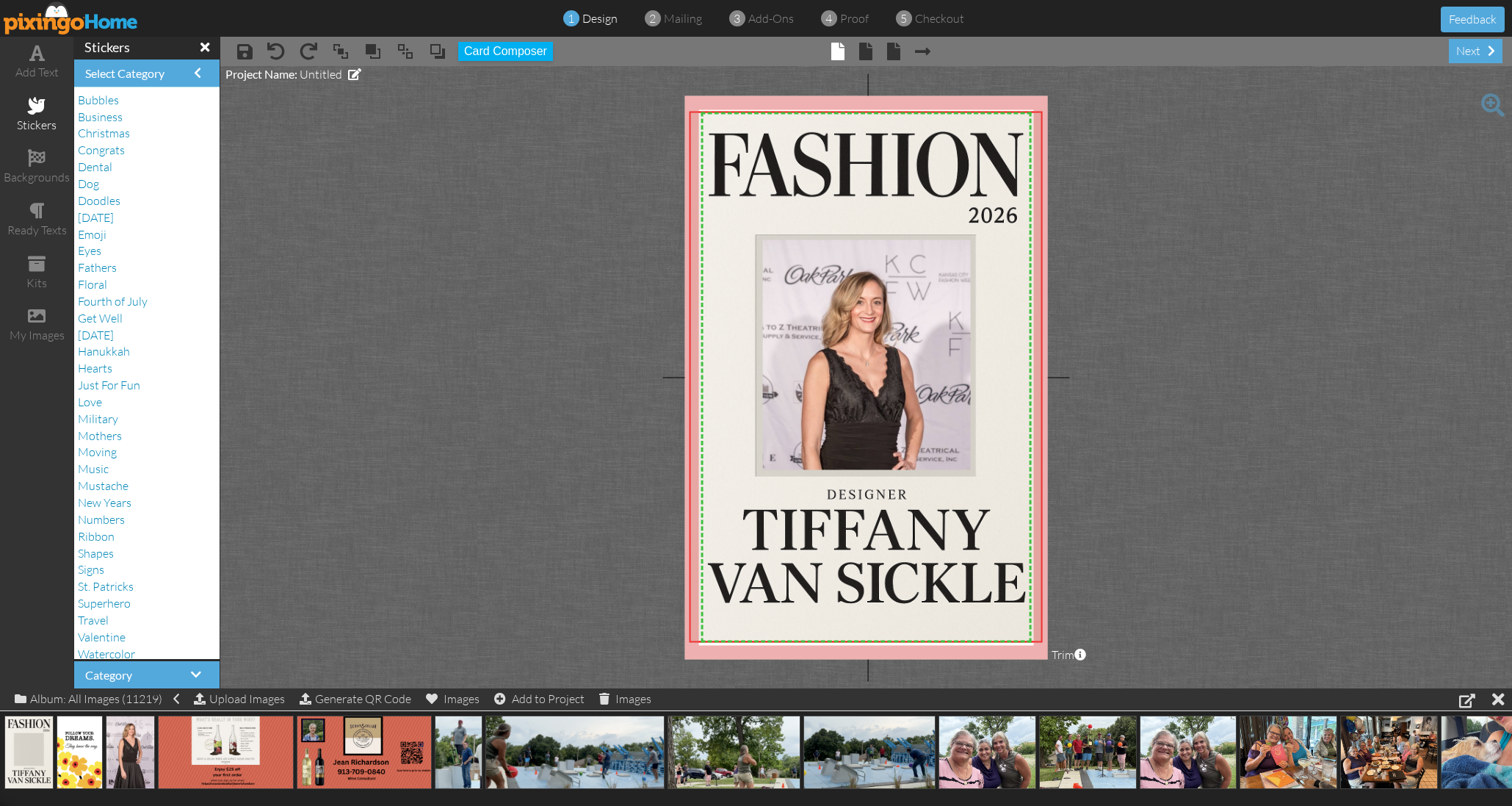
scroll to position [66, 0]
click at [145, 70] on span "Select Category" at bounding box center [124, 73] width 79 height 14
click at [36, 141] on div "backgrounds" at bounding box center [36, 167] width 74 height 52
click at [92, 577] on span "Solids" at bounding box center [92, 584] width 30 height 15
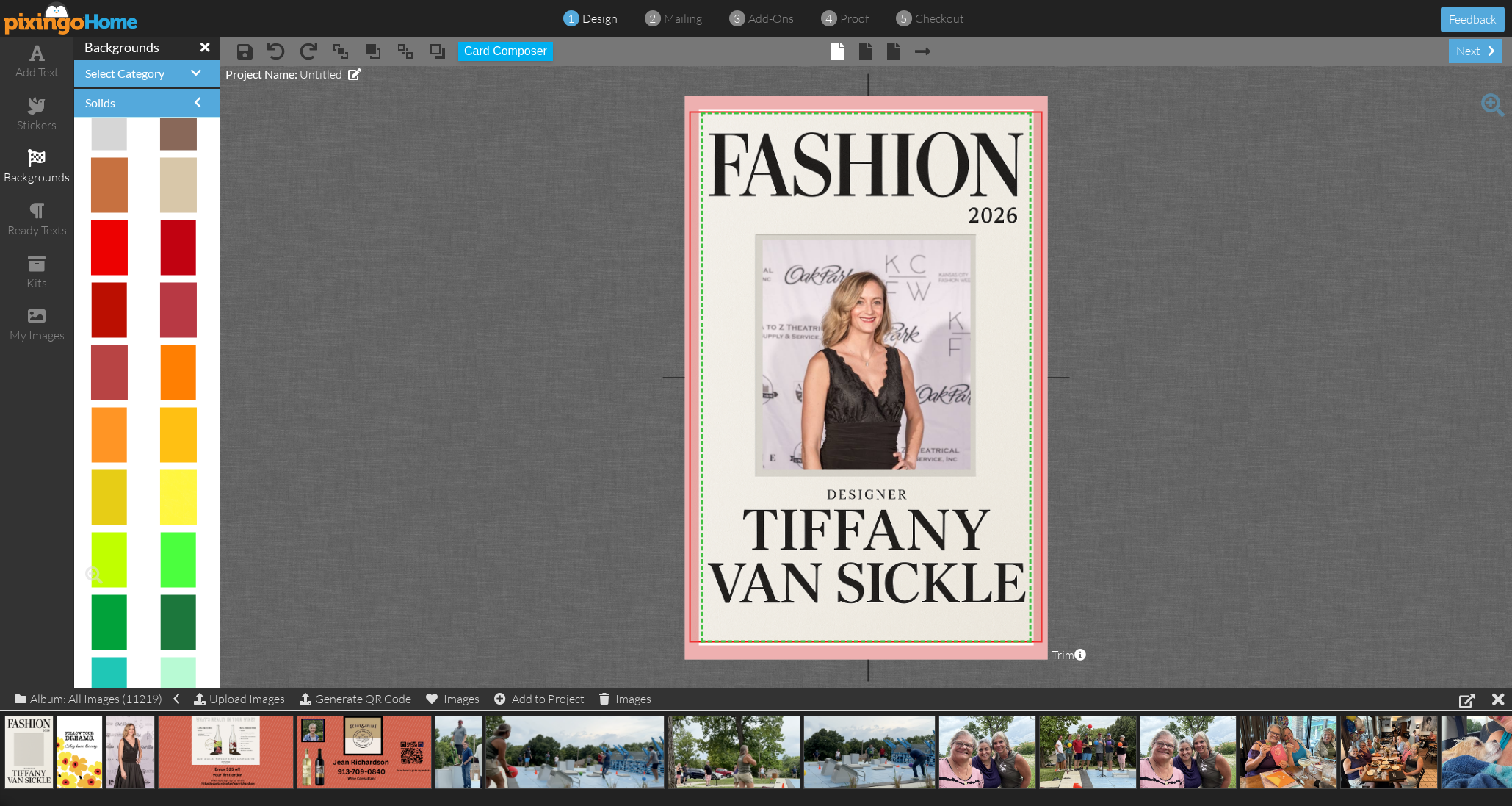
scroll to position [158, 0]
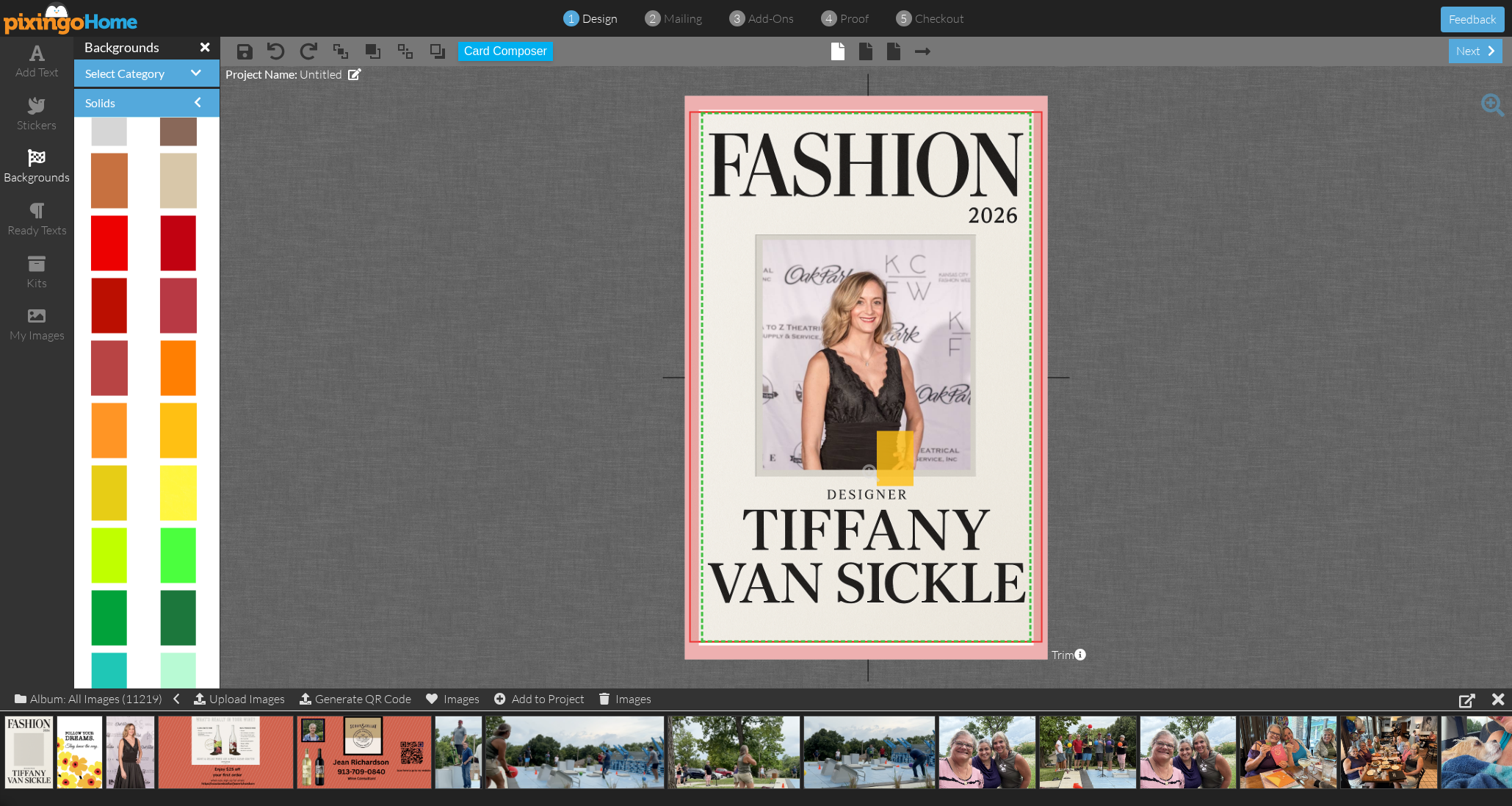
drag, startPoint x: 171, startPoint y: 424, endPoint x: 879, endPoint y: 454, distance: 708.6
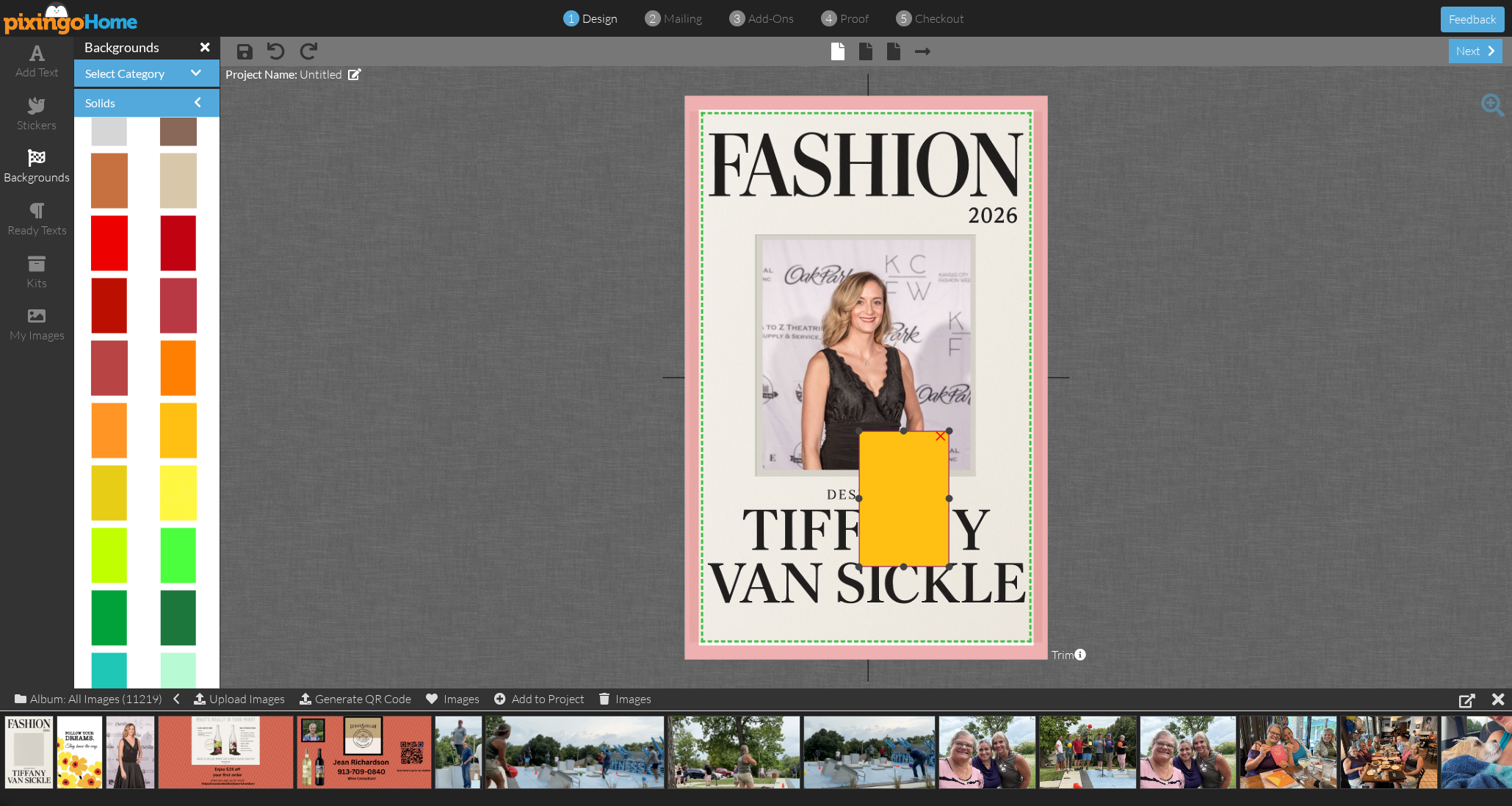
click at [891, 458] on img at bounding box center [903, 498] width 91 height 136
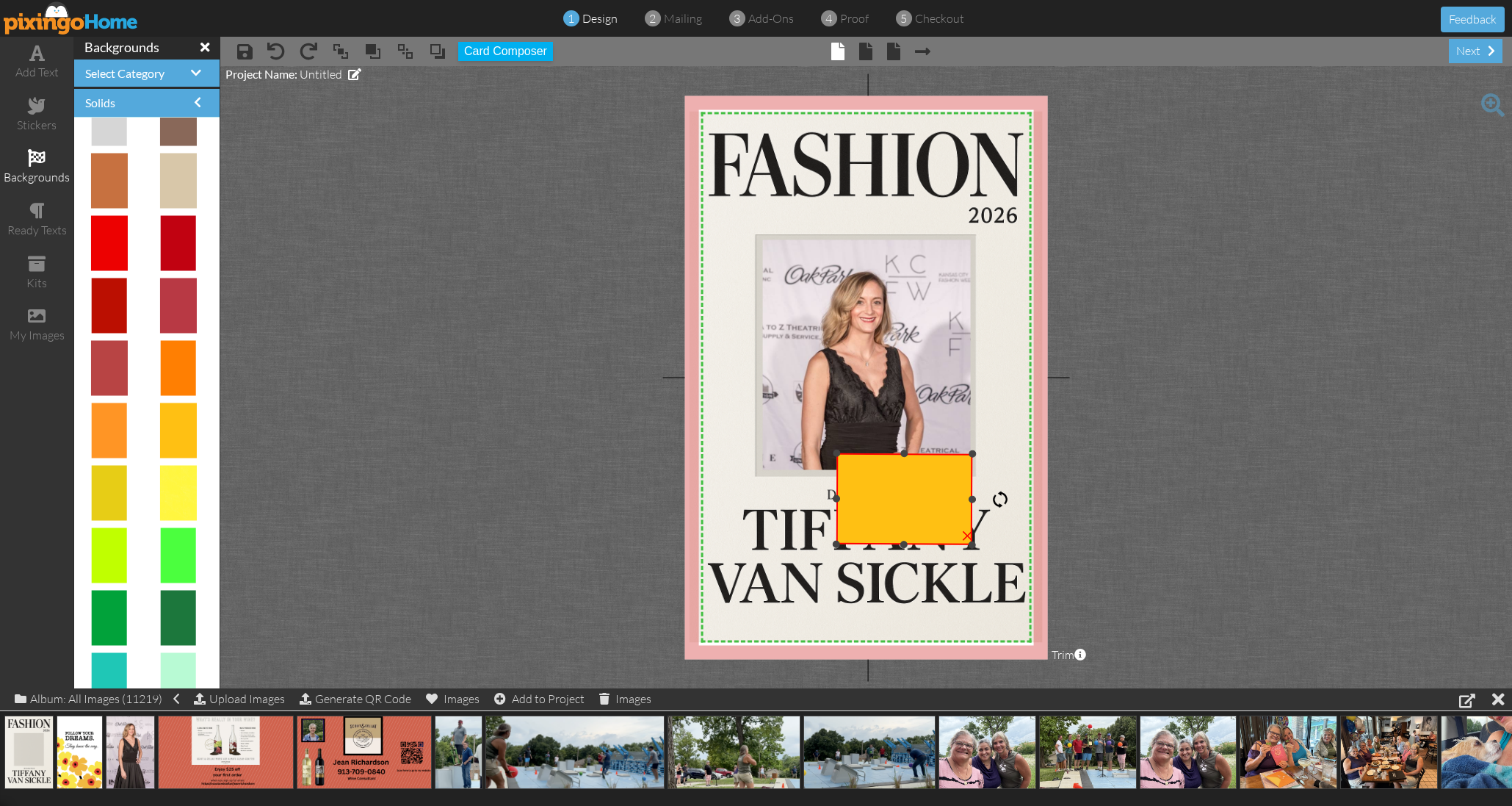
drag, startPoint x: 907, startPoint y: 403, endPoint x: 969, endPoint y: 499, distance: 114.3
click at [969, 499] on div "×" at bounding box center [903, 499] width 137 height 92
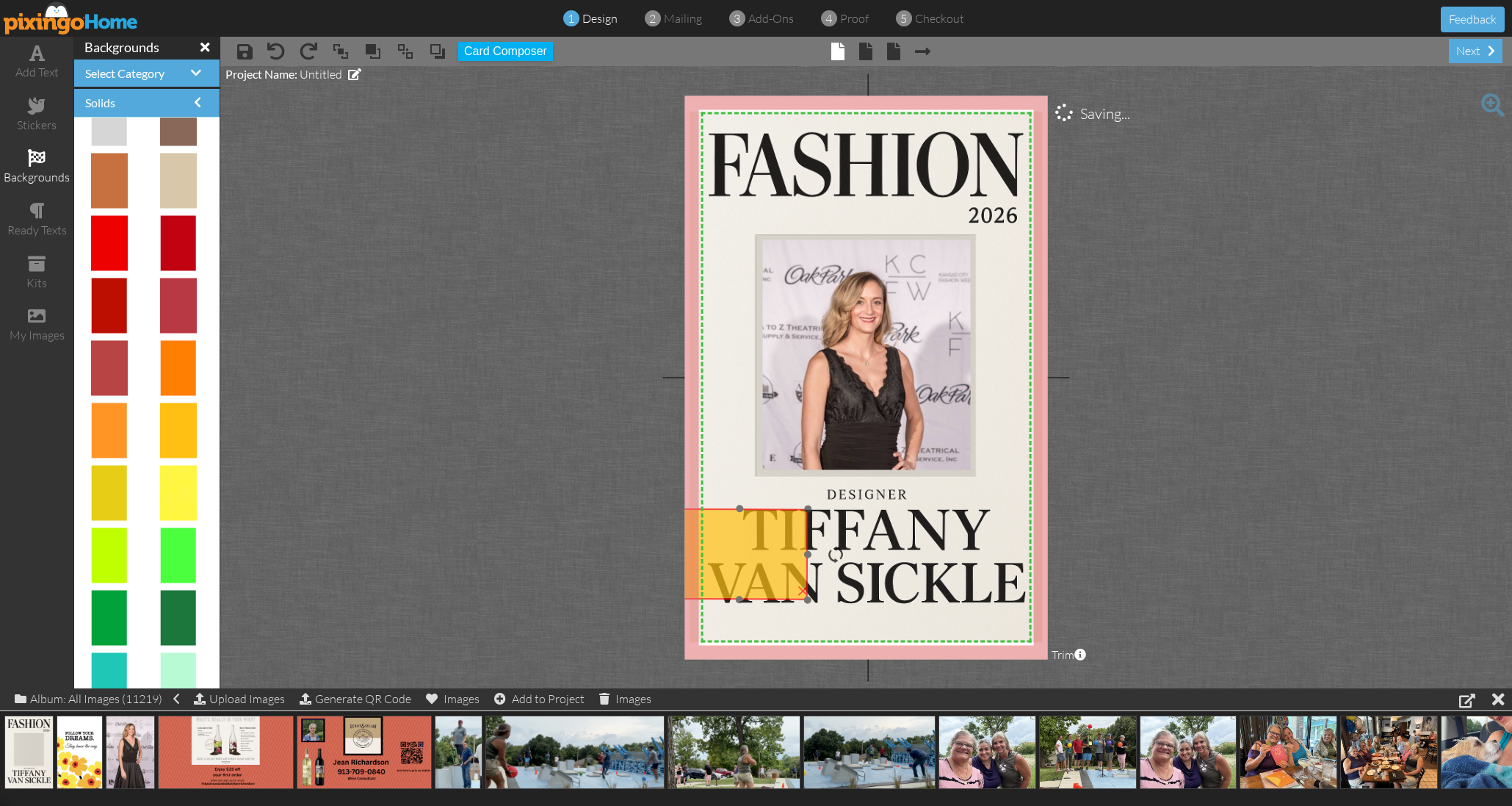
drag, startPoint x: 908, startPoint y: 502, endPoint x: 750, endPoint y: 555, distance: 166.7
click at [746, 555] on img at bounding box center [739, 554] width 137 height 92
drag, startPoint x: 807, startPoint y: 555, endPoint x: 989, endPoint y: 551, distance: 182.0
click at [989, 551] on div "X X X X X X X X X X X X X X X X X X X X X X X X X X X X X X X X X X X X X X X X…" at bounding box center [866, 377] width 364 height 563
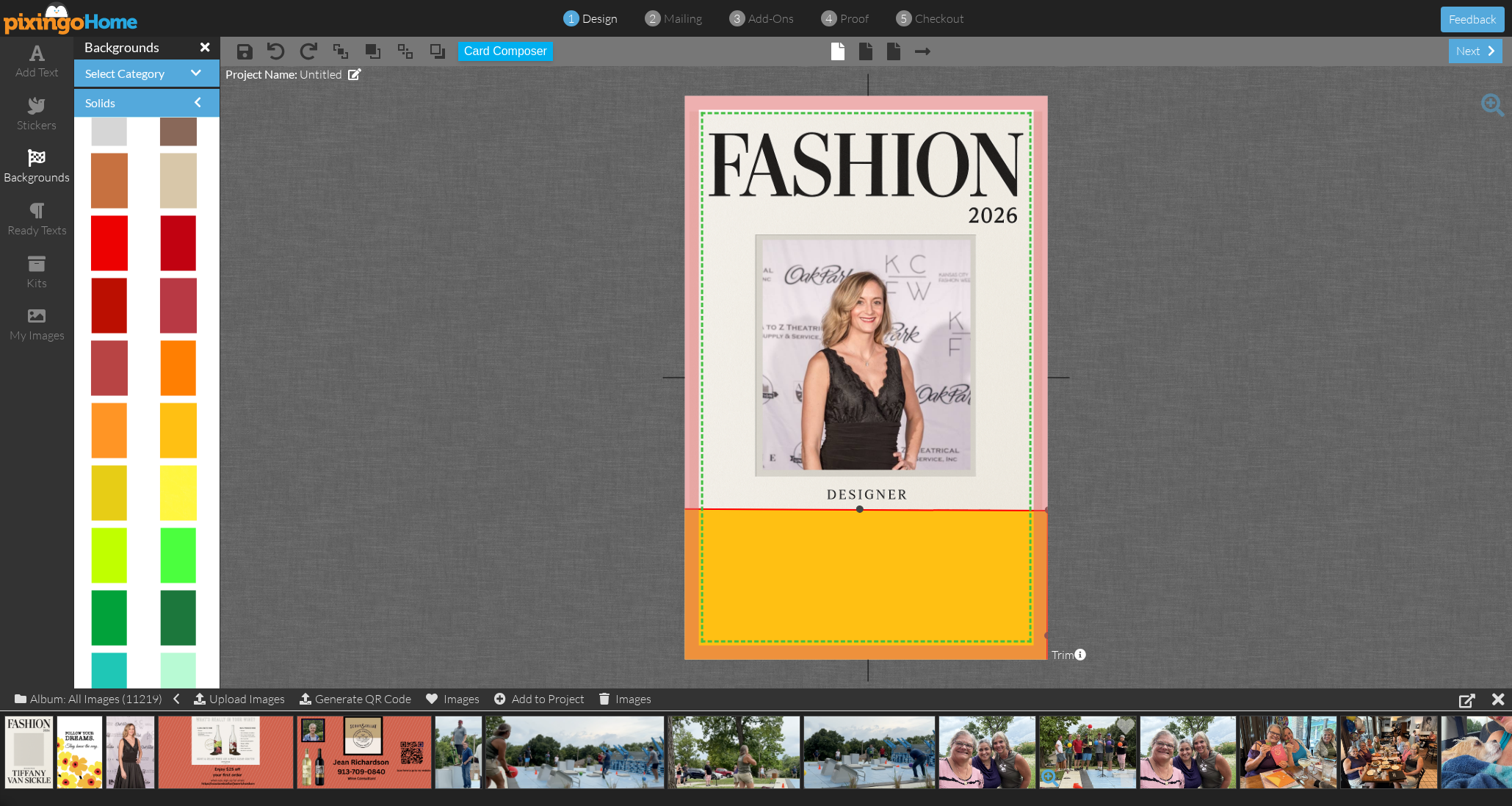
drag, startPoint x: 806, startPoint y: 598, endPoint x: 1045, endPoint y: 774, distance: 296.8
click at [1045, 688] on div "add text stickers backgrounds ready texts kits my images backgrounds Select Cat…" at bounding box center [756, 362] width 1512 height 652
click at [419, 350] on project-studio-wrapper "X X X X X X X X X X X X X X X X X X X X X X X X X X X X X X X X X X X X X X X X…" at bounding box center [866, 378] width 1291 height 622
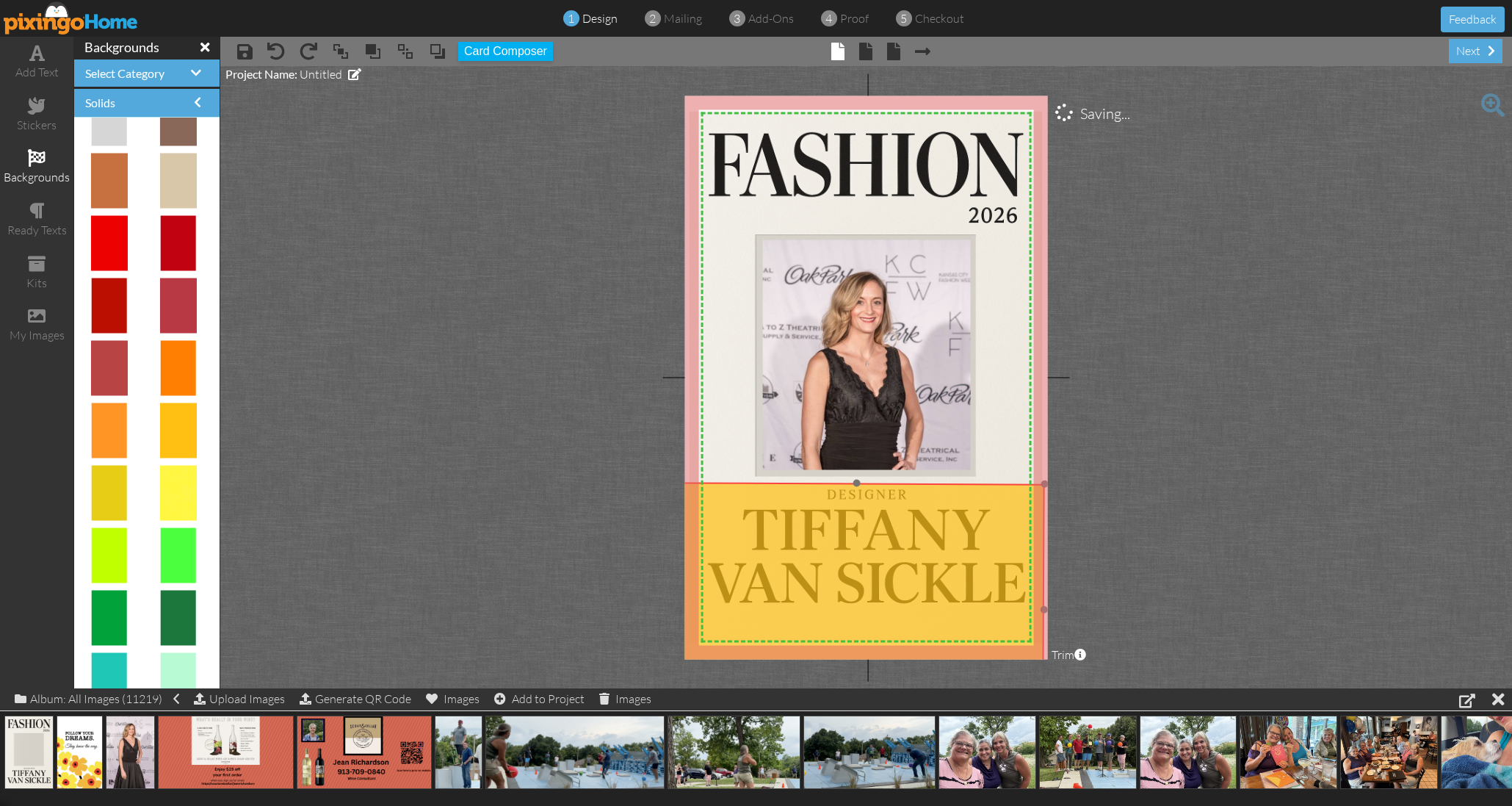
drag, startPoint x: 952, startPoint y: 576, endPoint x: 946, endPoint y: 551, distance: 25.7
click at [949, 550] on img at bounding box center [855, 609] width 377 height 253
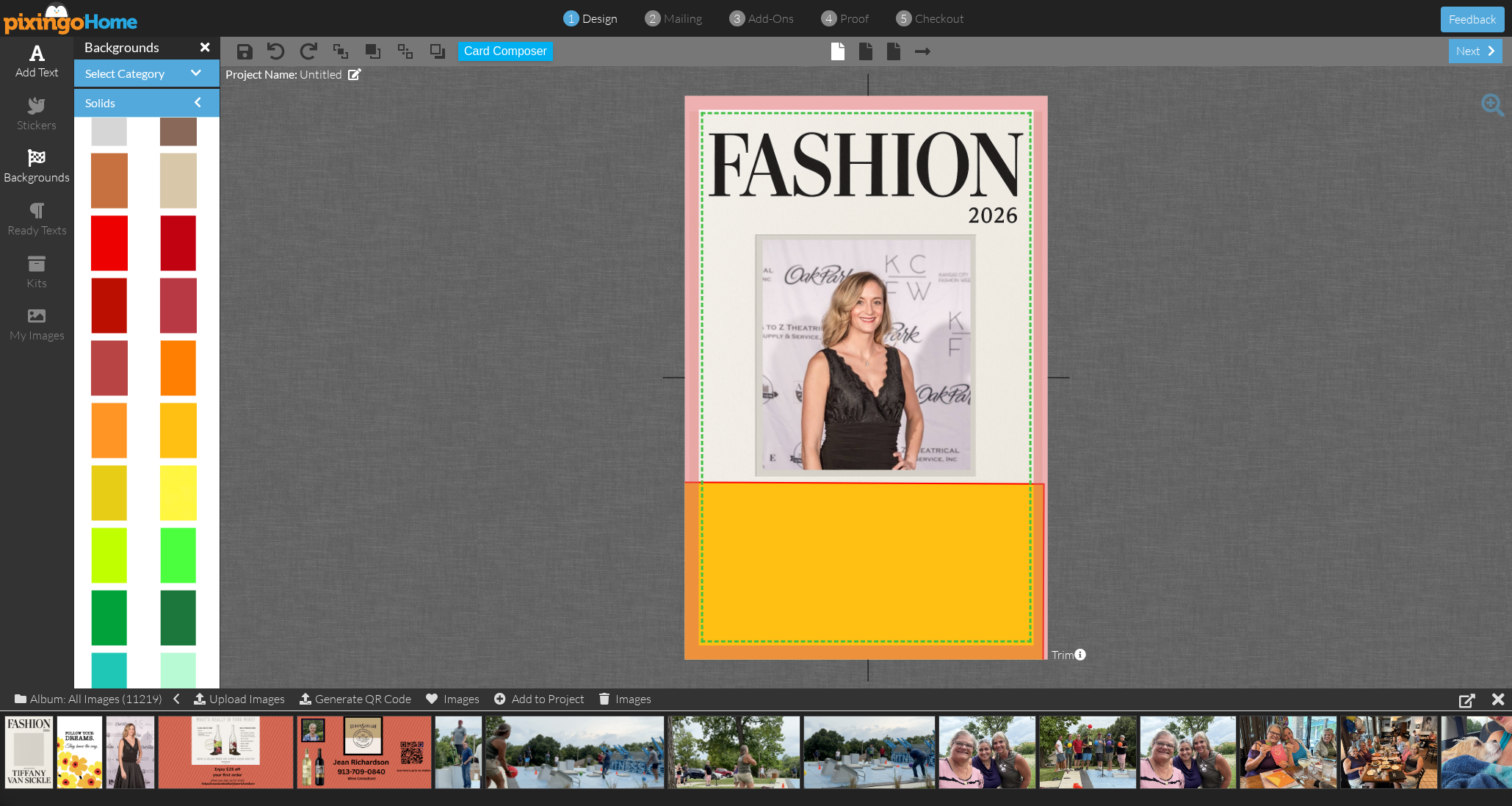
click at [33, 61] on span at bounding box center [36, 53] width 15 height 18
click at [1504, 237] on project-studio-wrapper "X X X X X X X X X X X X X X X X X X X X X X X X X X X X X X X X X X X X X X X X…" at bounding box center [866, 378] width 1291 height 622
click at [53, 65] on div "add text" at bounding box center [36, 72] width 74 height 17
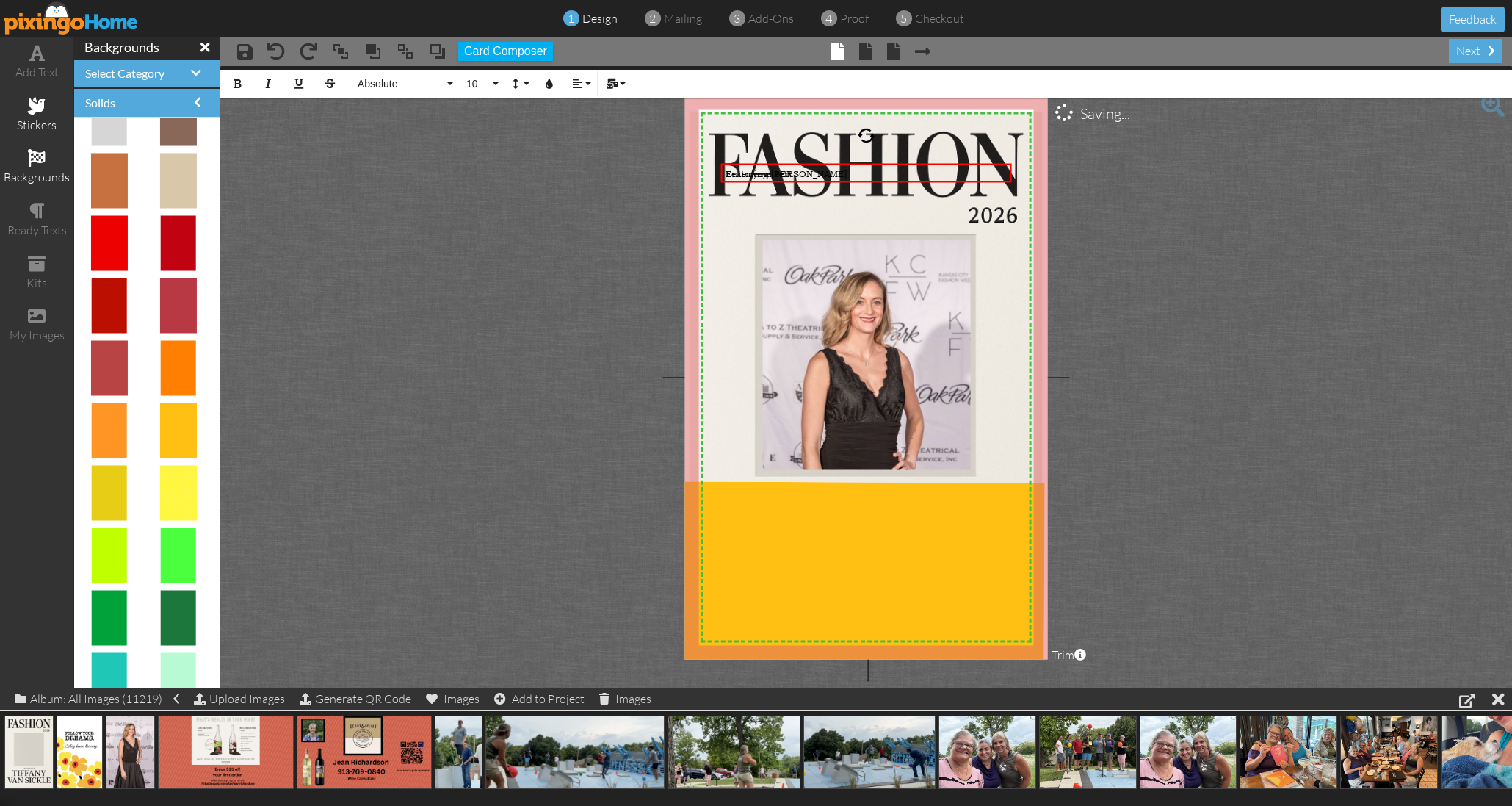
drag, startPoint x: 55, startPoint y: 112, endPoint x: 48, endPoint y: 110, distance: 7.3
click at [55, 112] on div "stickers" at bounding box center [36, 116] width 74 height 52
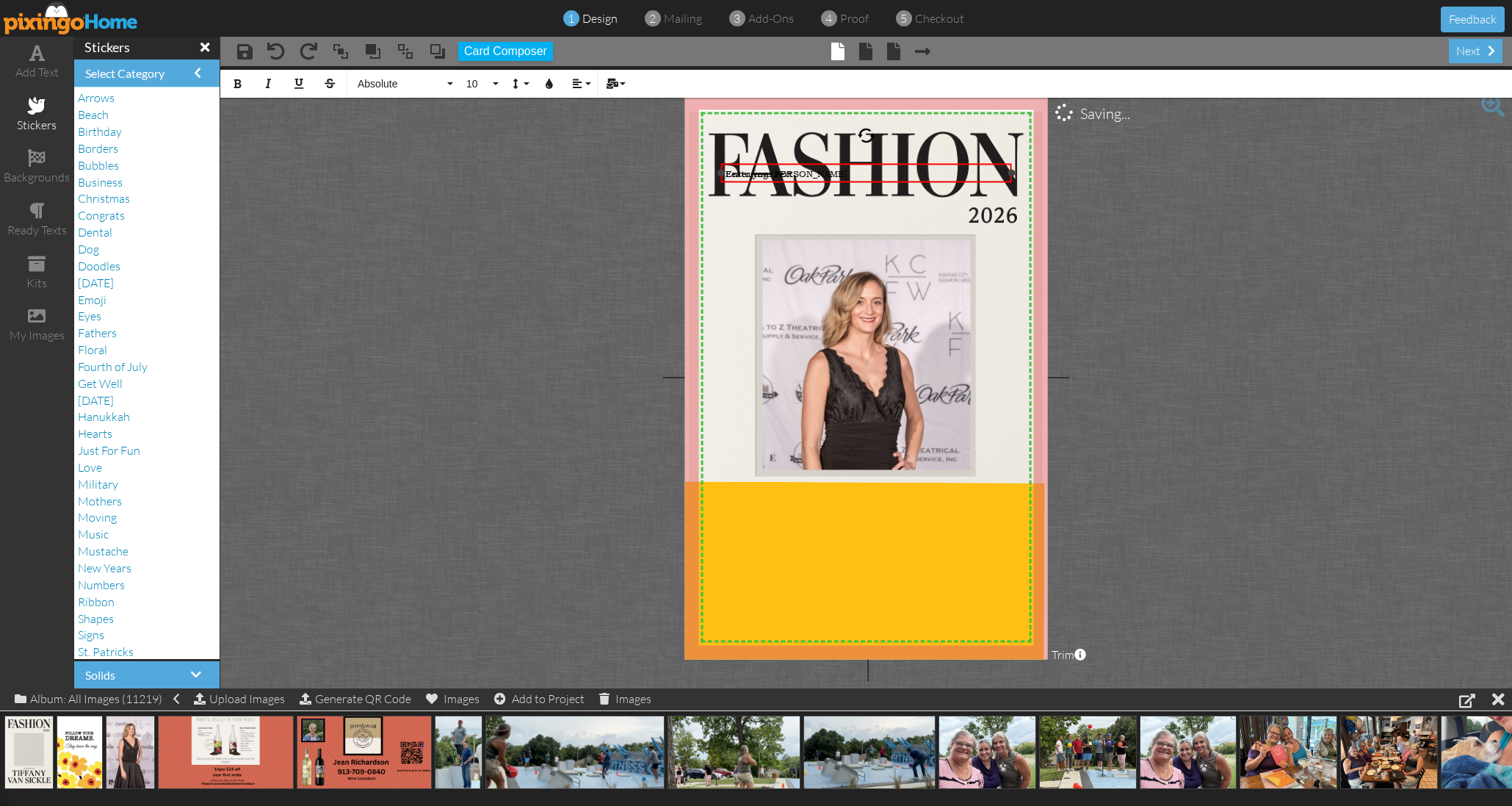
click at [821, 165] on div "Featuring Tiffany Van Sickle" at bounding box center [866, 173] width 291 height 20
drag, startPoint x: 831, startPoint y: 268, endPoint x: 834, endPoint y: 335, distance: 67.1
click at [834, 335] on div "X X X X X X X X X X X X X X X X X X X X X X X X X X X X X X X X X X X X X X X X…" at bounding box center [866, 377] width 364 height 563
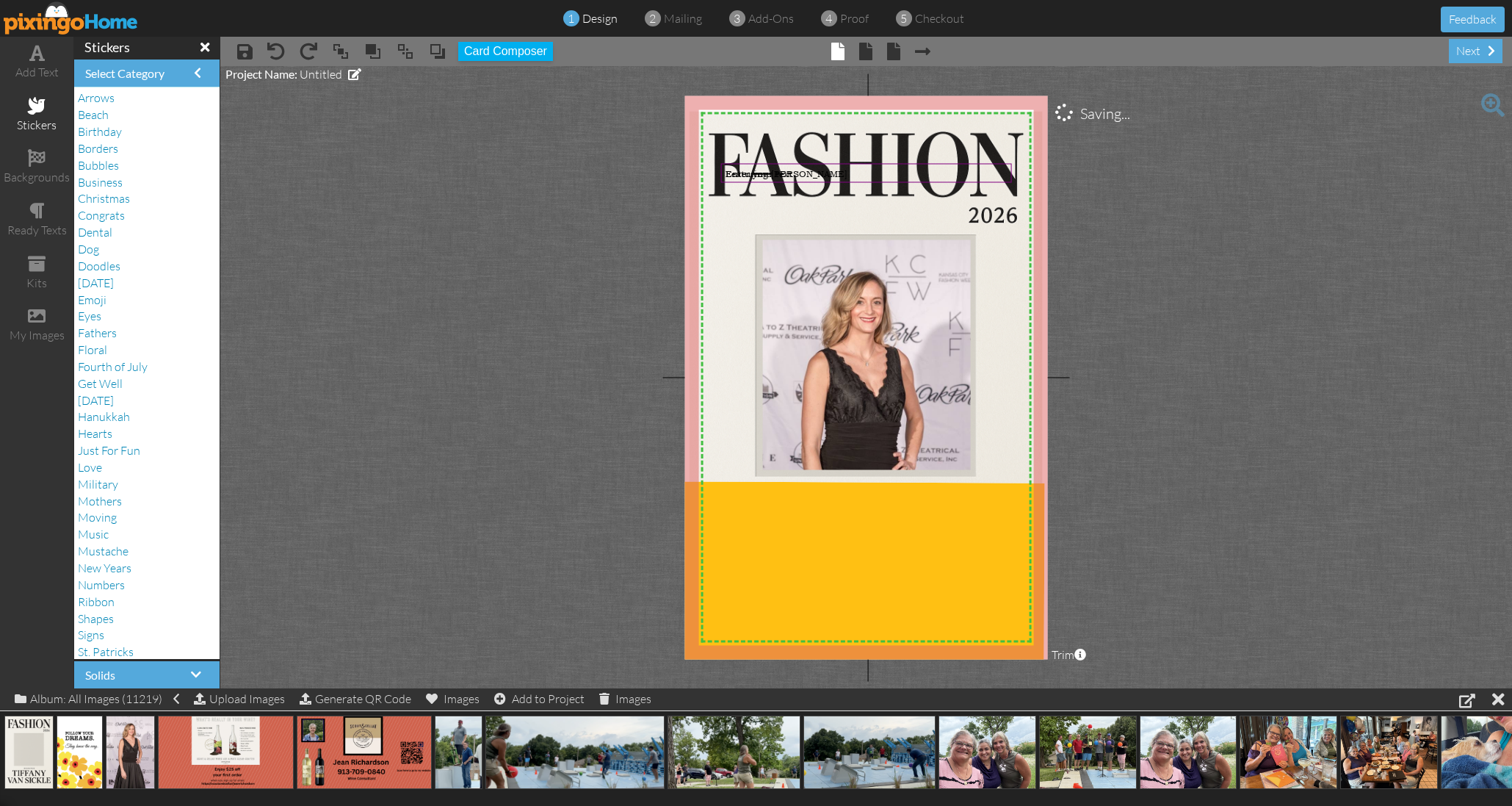
drag, startPoint x: 502, startPoint y: 330, endPoint x: 823, endPoint y: 169, distance: 359.1
click at [502, 330] on project-studio-wrapper "X X X X X X X X X X X X X X X X X X X X X X X X X X X X X X X X X X X X X X X X…" at bounding box center [866, 378] width 1291 height 622
drag, startPoint x: 823, startPoint y: 169, endPoint x: 829, endPoint y: 368, distance: 199.1
click at [835, 371] on span "Featuring Tiffany Van Sickle" at bounding box center [797, 374] width 122 height 12
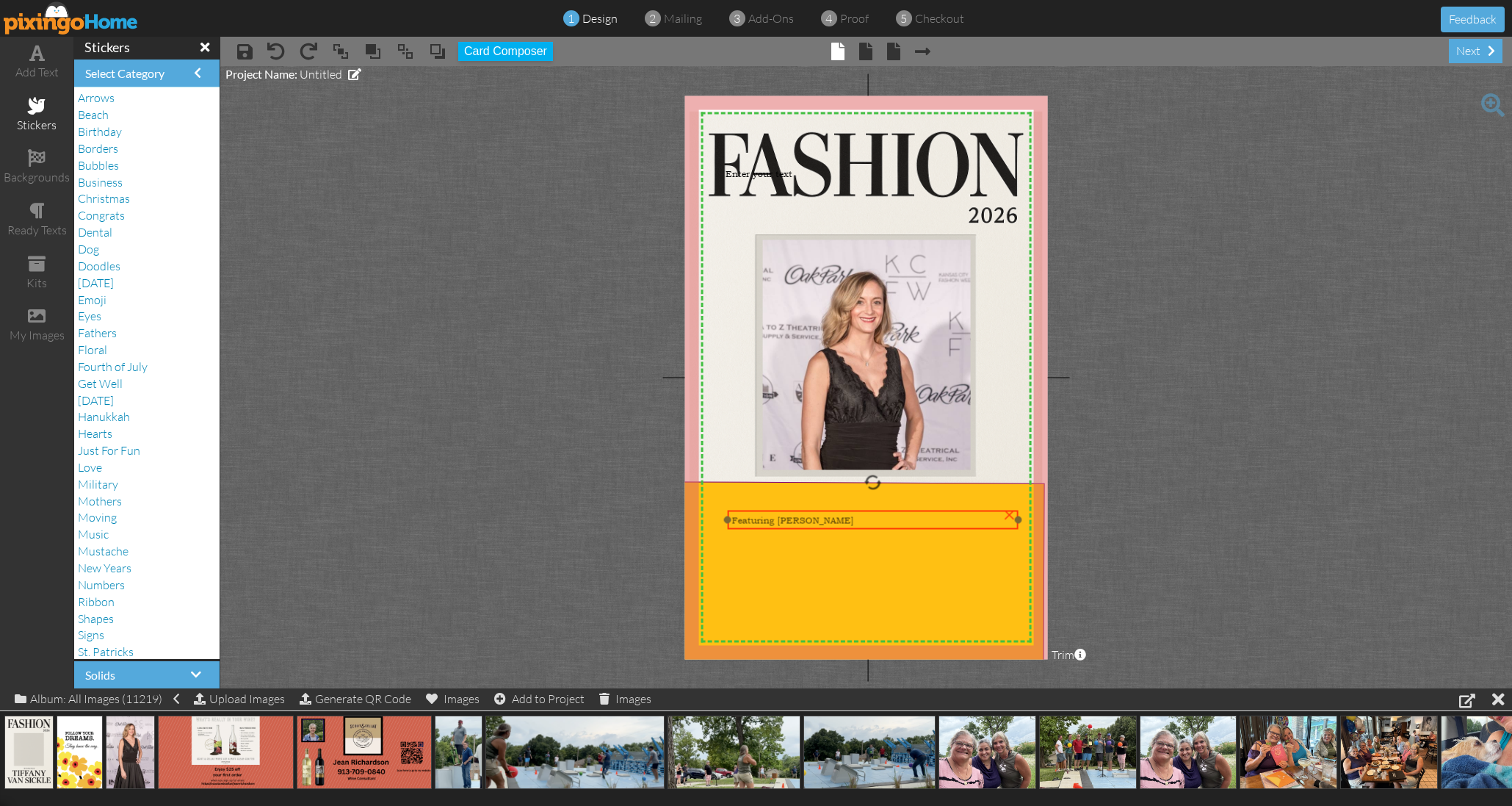
drag, startPoint x: 822, startPoint y: 372, endPoint x: 811, endPoint y: 502, distance: 130.5
click at [817, 517] on span "Featuring Tiffany Van Sickle" at bounding box center [793, 520] width 122 height 12
click at [854, 515] on span "Featuring Tiffany Van Sickle" at bounding box center [793, 520] width 122 height 12
click at [860, 517] on div "Featuring Tiffany Van Sickle" at bounding box center [873, 520] width 282 height 12
click at [867, 519] on div "Featuring Tiffany Van Sickle" at bounding box center [873, 520] width 282 height 12
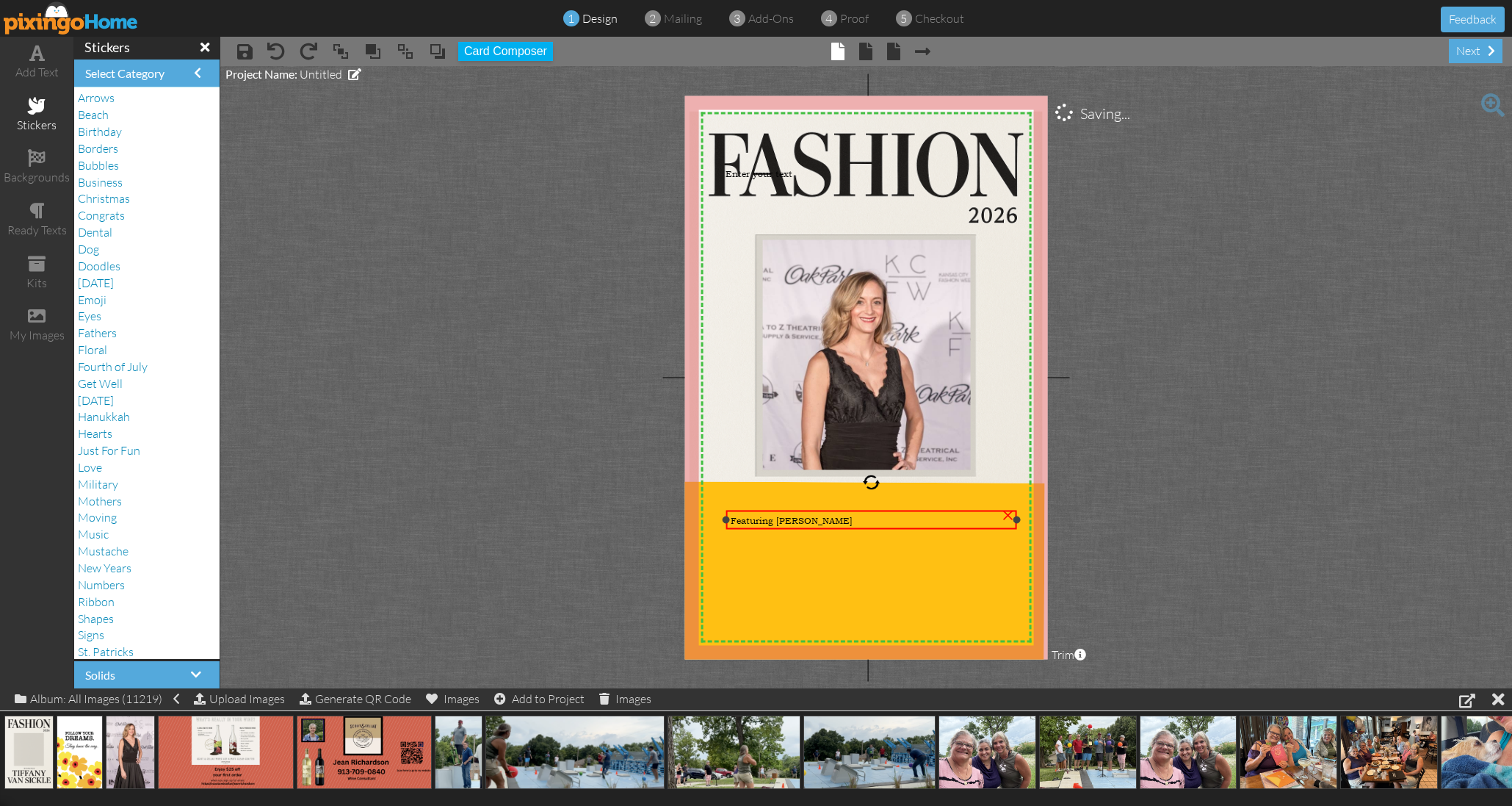
click at [867, 519] on div "Featuring Tiffany Van Sickle" at bounding box center [871, 520] width 282 height 12
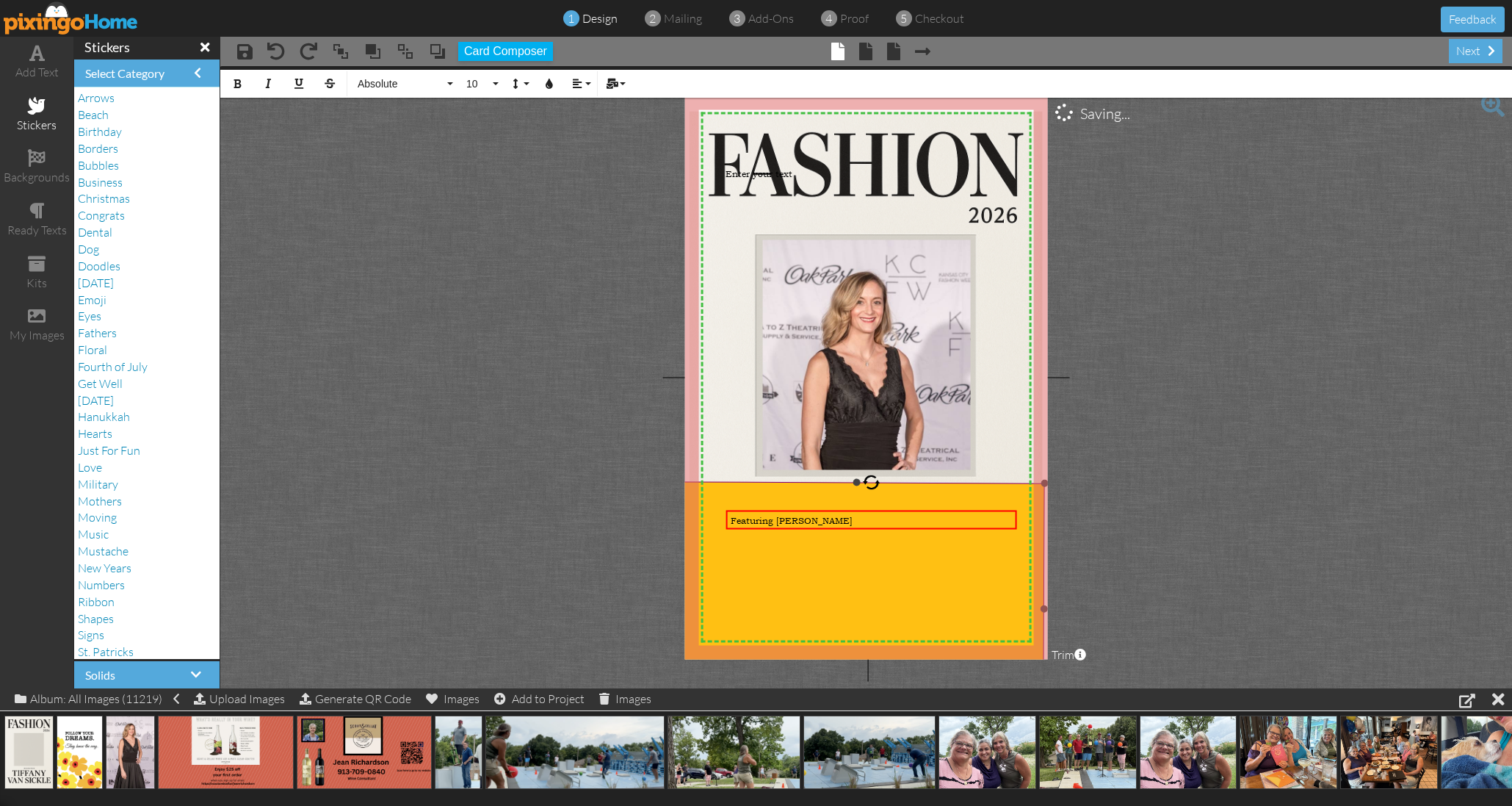
drag, startPoint x: 862, startPoint y: 518, endPoint x: 699, endPoint y: 519, distance: 163.0
click at [699, 519] on div "X X X X X X X X X X X X X X X X X X X X X X X X X X X X X X X X X X X X X X X X…" at bounding box center [866, 377] width 364 height 563
drag, startPoint x: 870, startPoint y: 518, endPoint x: 726, endPoint y: 516, distance: 144.0
click at [727, 516] on div "Featuring Tiffany Van Sickle ×" at bounding box center [872, 520] width 291 height 19
click at [773, 518] on span "Featuring Tiffany Van Sickle" at bounding box center [791, 520] width 122 height 12
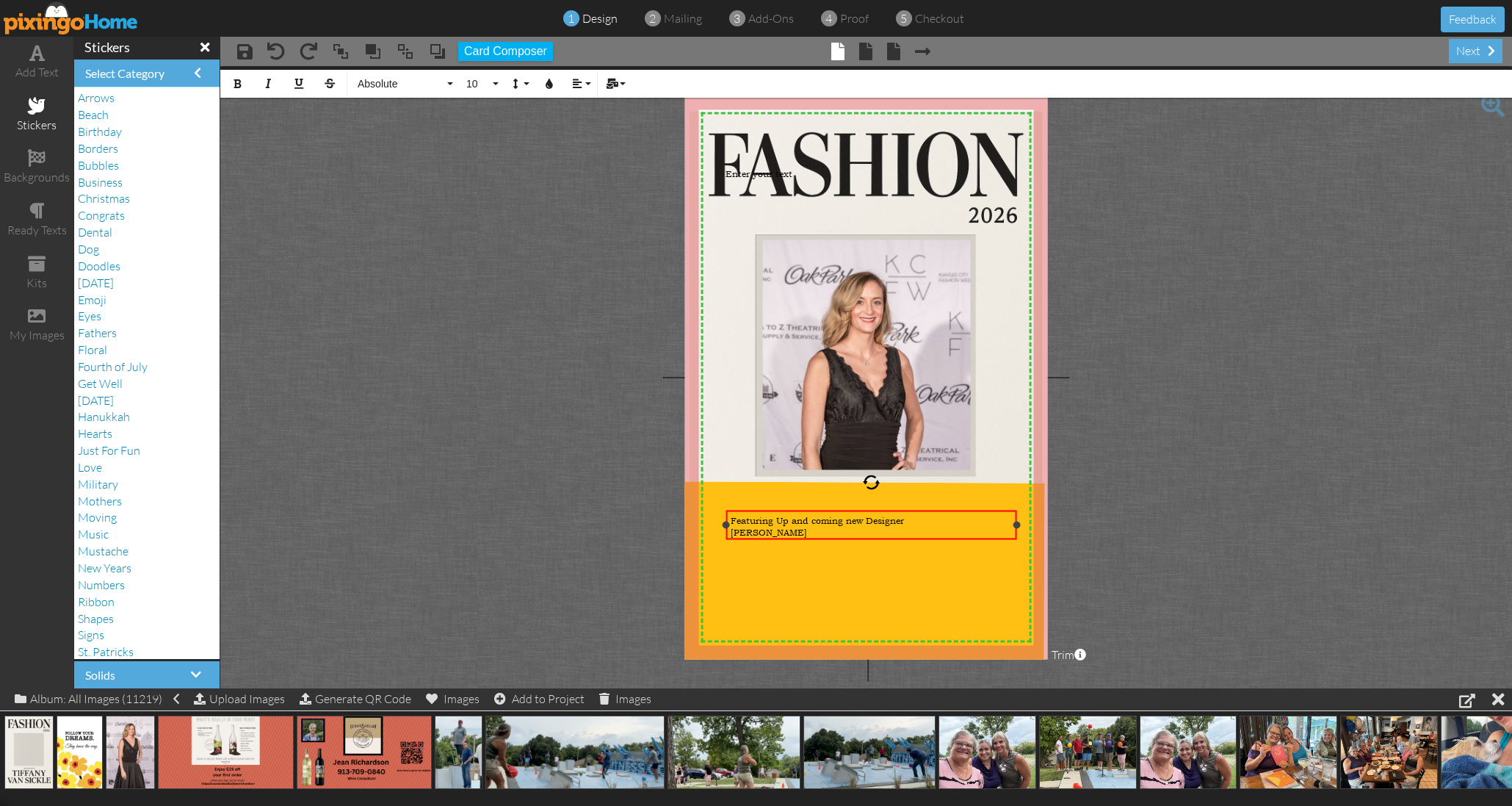
click at [827, 532] on div "Tiffany Van Sickle" at bounding box center [871, 532] width 282 height 12
drag, startPoint x: 828, startPoint y: 530, endPoint x: 760, endPoint y: 519, distance: 68.9
click at [704, 527] on div "X X X X X X X X X X X X X X X X X X X X X X X X X X X X X X X X X X X X X X X X…" at bounding box center [866, 377] width 364 height 563
click at [849, 520] on span "Featuring Up and coming new Designer" at bounding box center [817, 520] width 173 height 12
drag, startPoint x: 832, startPoint y: 527, endPoint x: 718, endPoint y: 517, distance: 114.4
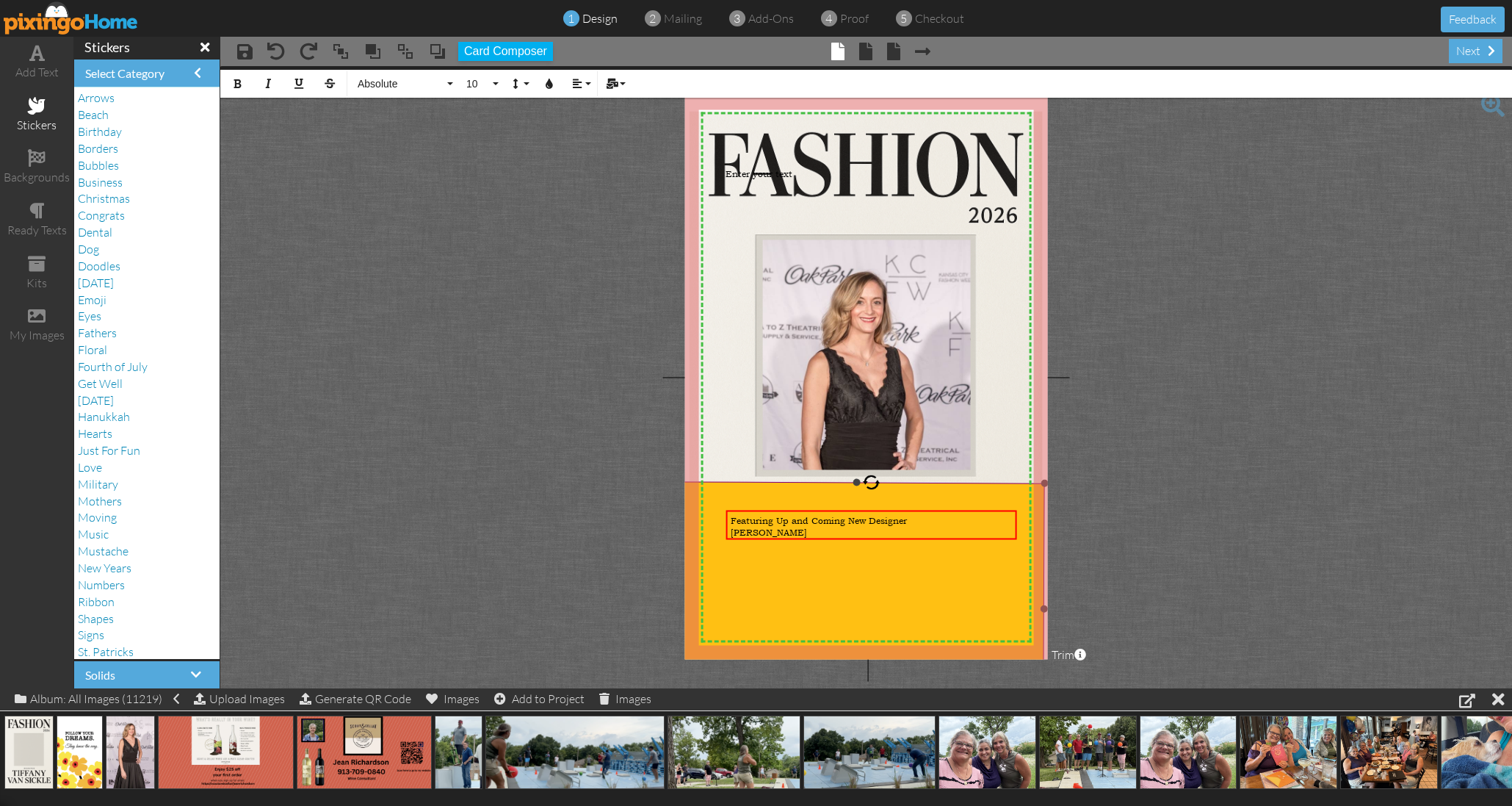
click at [719, 517] on div "X X X X X X X X X X X X X X X X X X X X X X X X X X X X X X X X X X X X X X X X…" at bounding box center [866, 377] width 364 height 563
click at [817, 531] on div "Tiffany Van Sickle" at bounding box center [871, 532] width 282 height 12
drag, startPoint x: 818, startPoint y: 530, endPoint x: 707, endPoint y: 502, distance: 114.5
click at [727, 515] on div "Featuring Up and Coming New Designer Tiffany Van Sickle" at bounding box center [872, 526] width 291 height 32
click at [400, 84] on span "Absolute" at bounding box center [400, 83] width 88 height 12
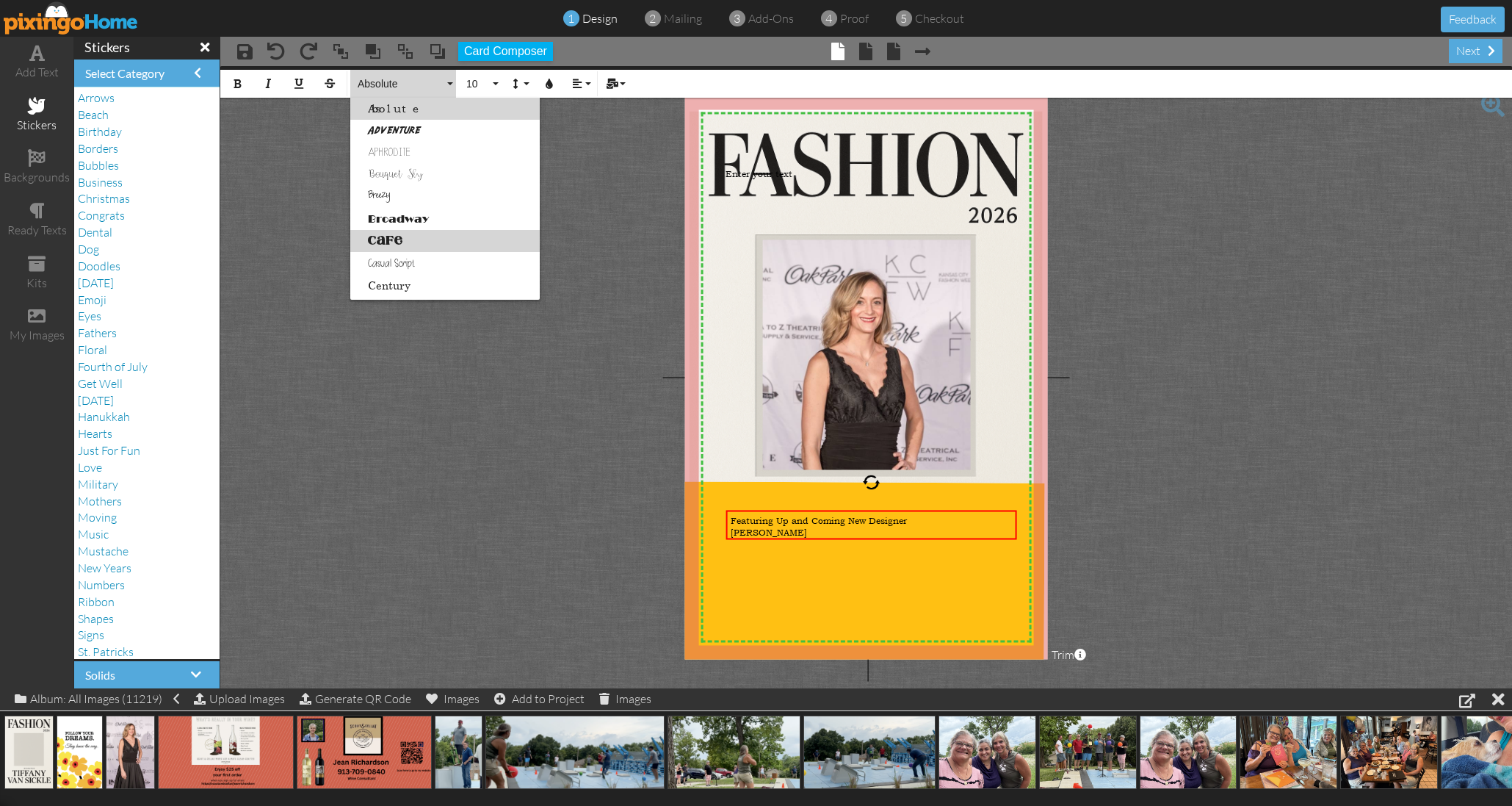
click at [404, 235] on link "Cafe" at bounding box center [444, 240] width 189 height 22
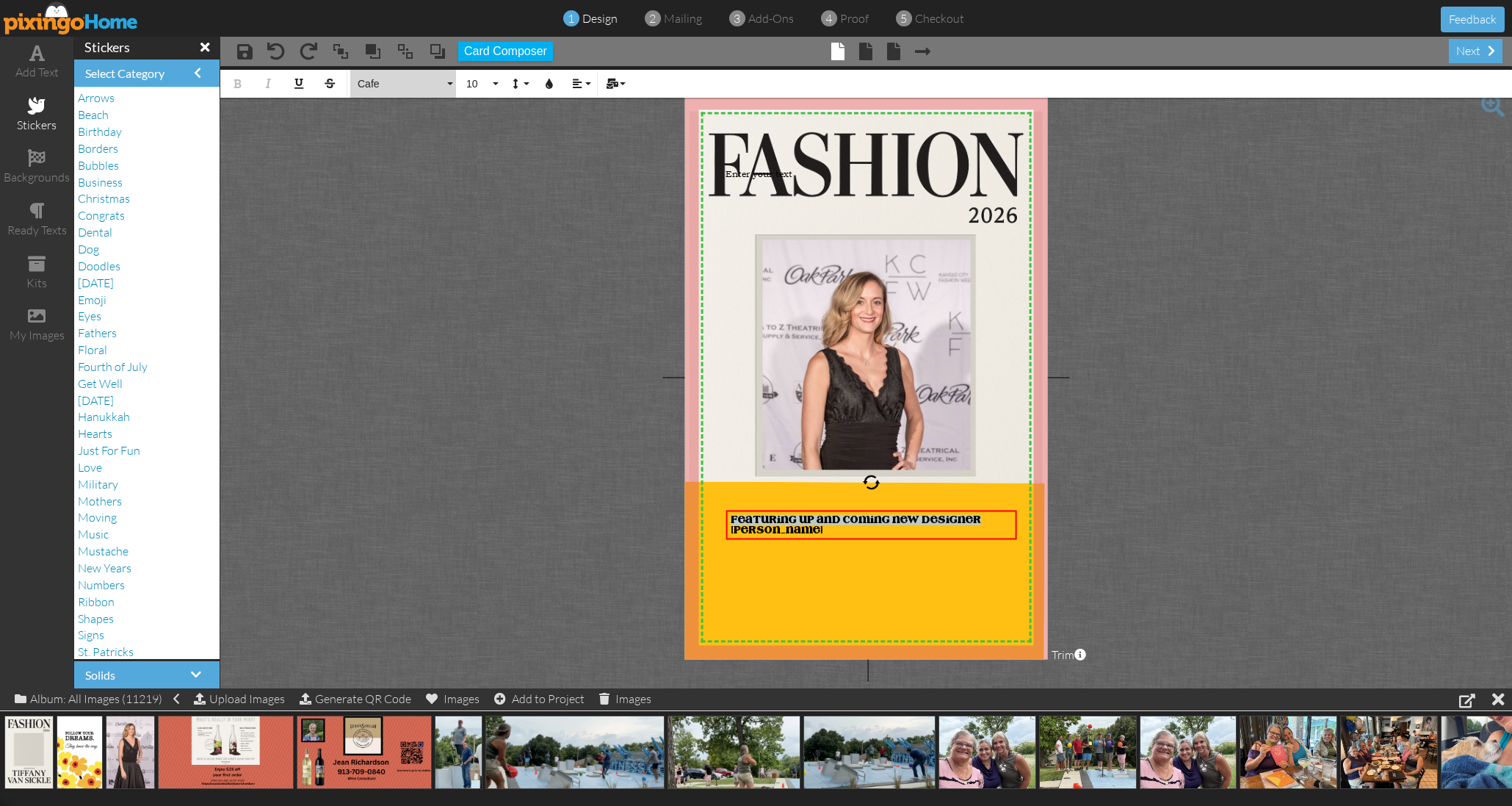
click at [398, 83] on span "Cafe" at bounding box center [400, 83] width 88 height 12
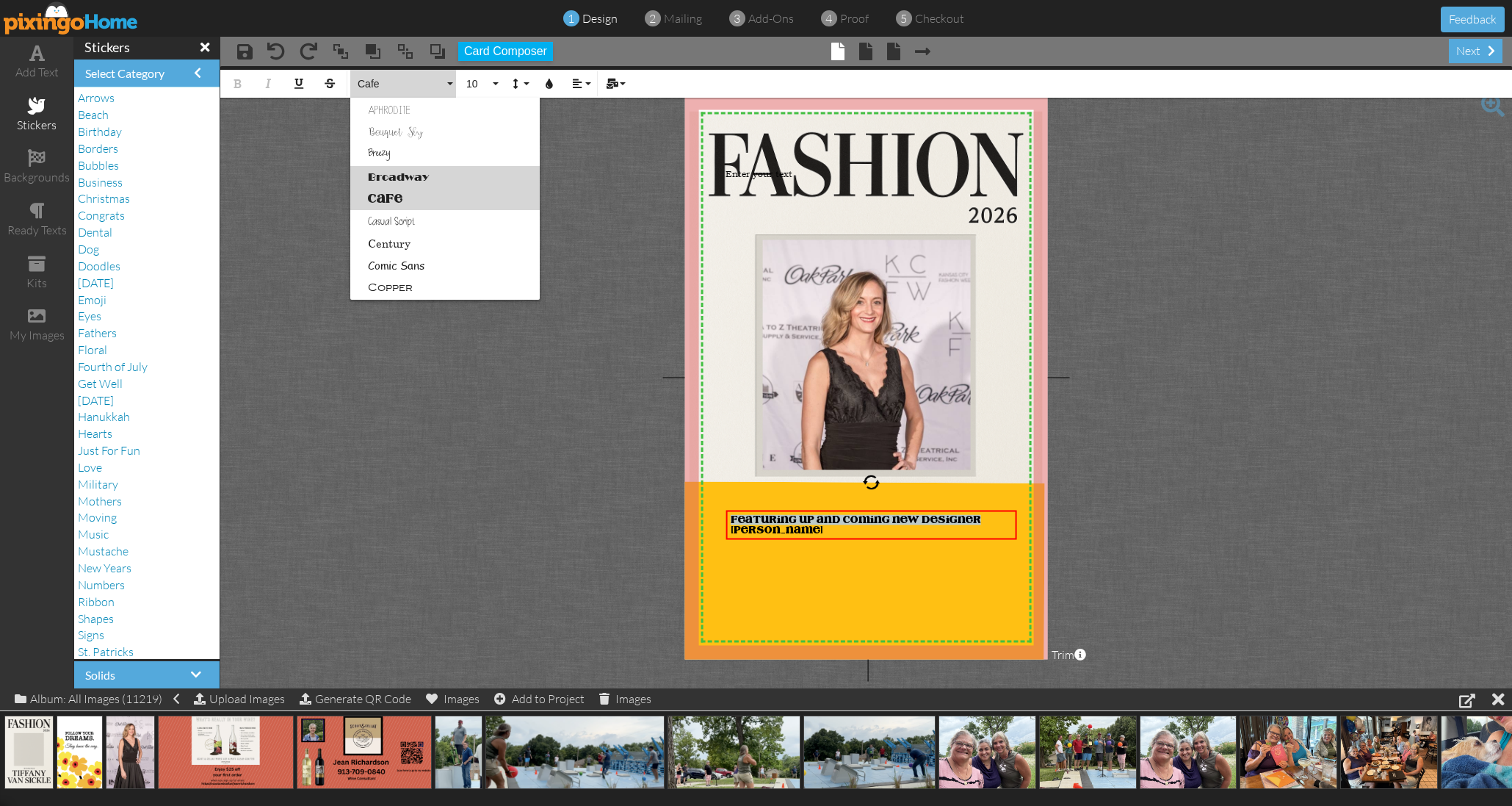
click at [404, 177] on link "Broadway" at bounding box center [444, 176] width 189 height 22
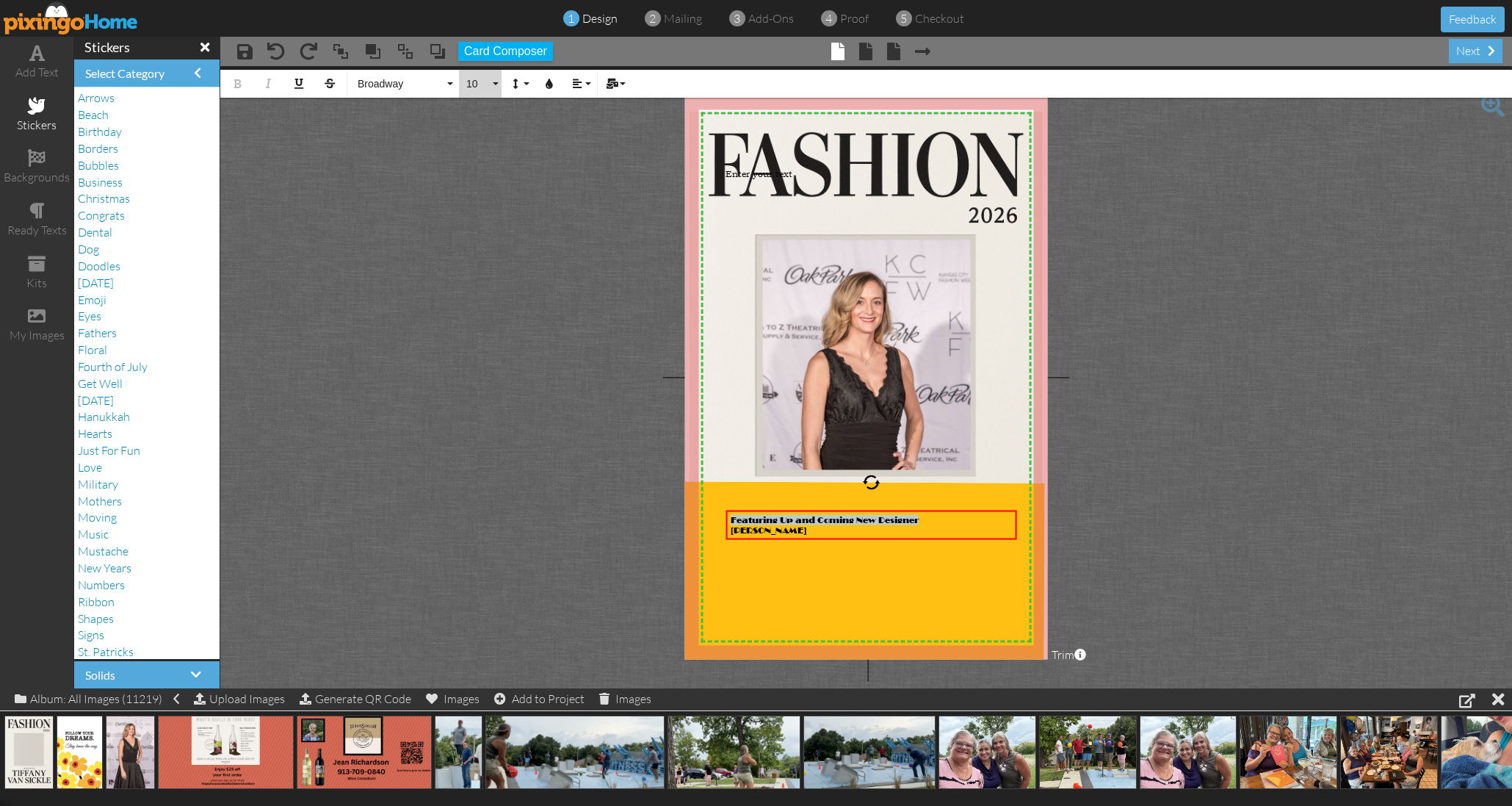
click at [494, 83] on button "10" at bounding box center [480, 83] width 43 height 28
click at [483, 285] on link "20" at bounding box center [482, 287] width 48 height 22
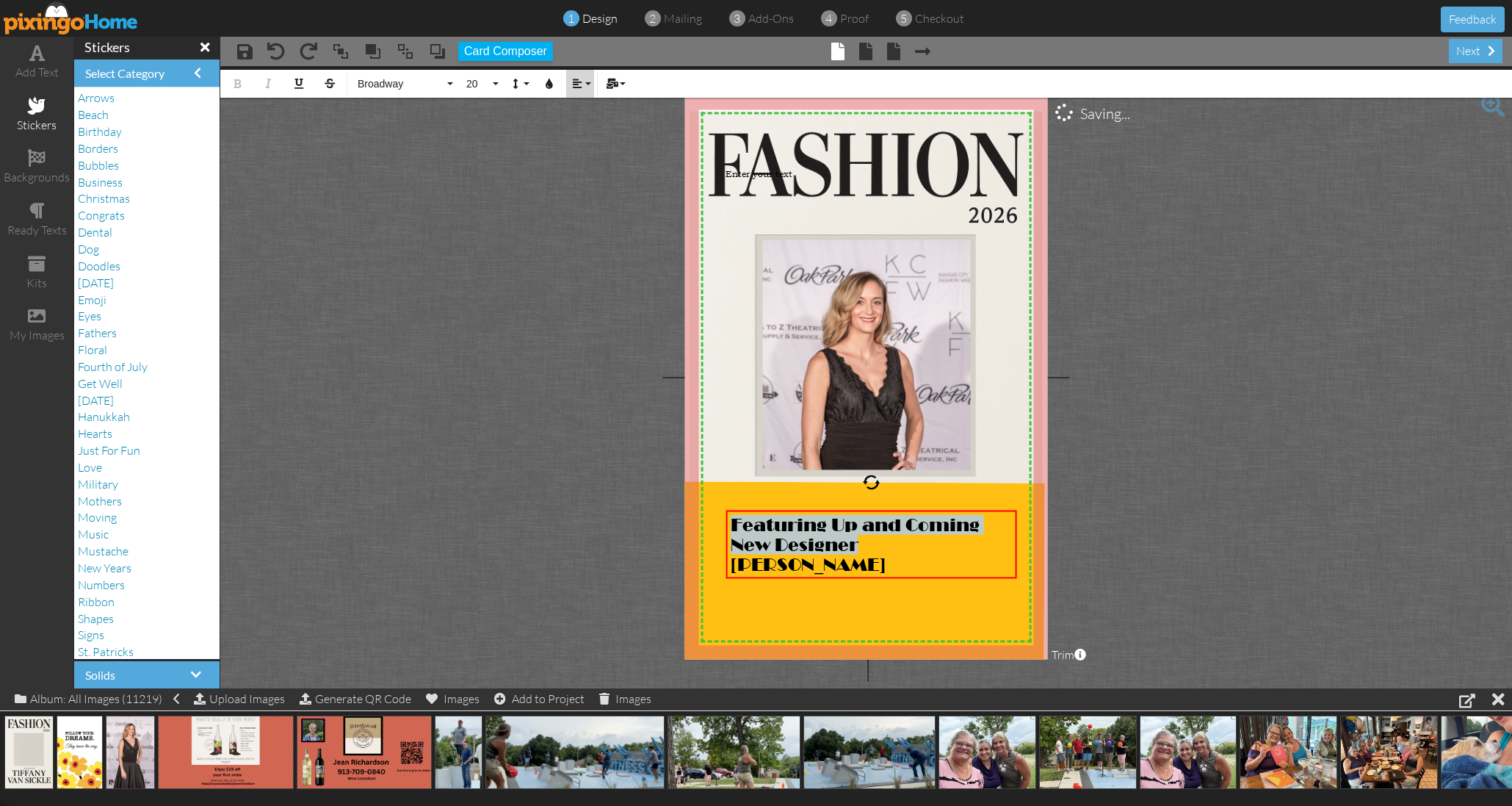
click at [583, 84] on button "Align" at bounding box center [580, 83] width 28 height 28
click at [589, 133] on icon at bounding box center [588, 130] width 10 height 11
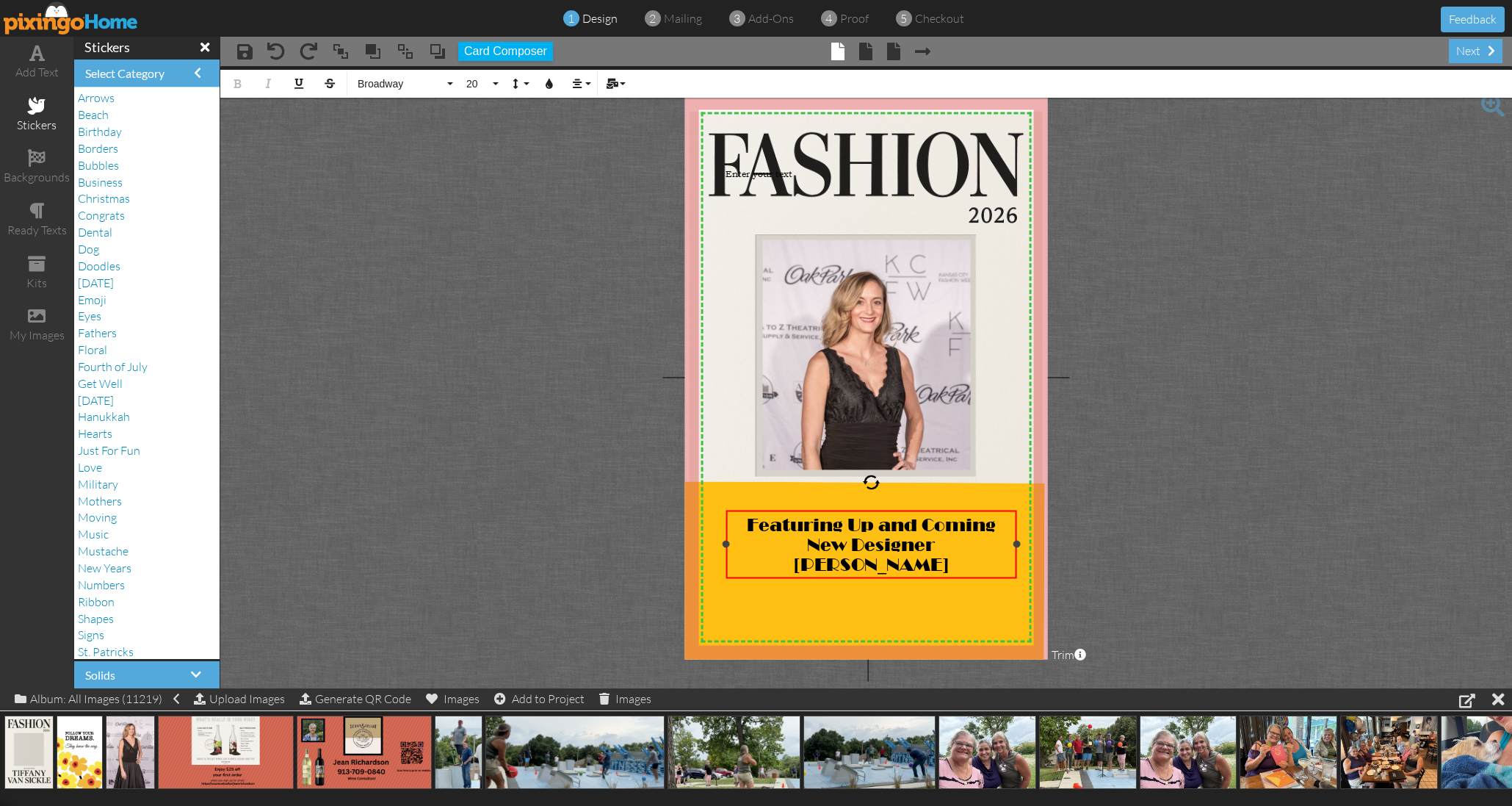
click at [906, 565] on span "Tiffany Van Sickle" at bounding box center [871, 563] width 155 height 20
click at [949, 560] on span "Tiffany VanSickle" at bounding box center [871, 563] width 155 height 20
drag, startPoint x: 958, startPoint y: 560, endPoint x: 775, endPoint y: 555, distance: 183.1
click at [776, 559] on div "Tiffany VanSickle" at bounding box center [871, 563] width 282 height 20
click at [493, 77] on button "20" at bounding box center [480, 83] width 43 height 28
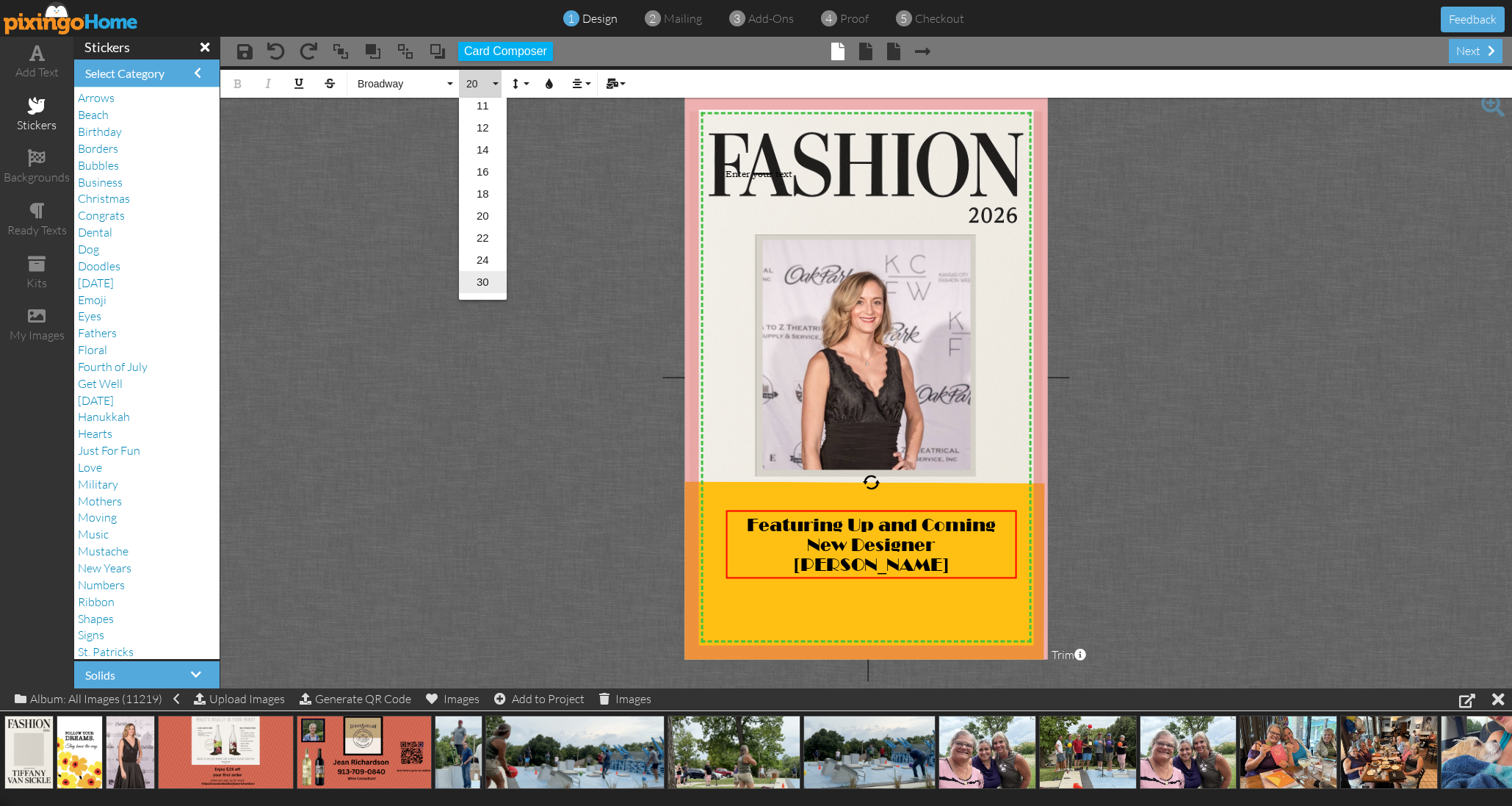
scroll to position [137, 0]
click at [487, 285] on link "30" at bounding box center [482, 280] width 48 height 22
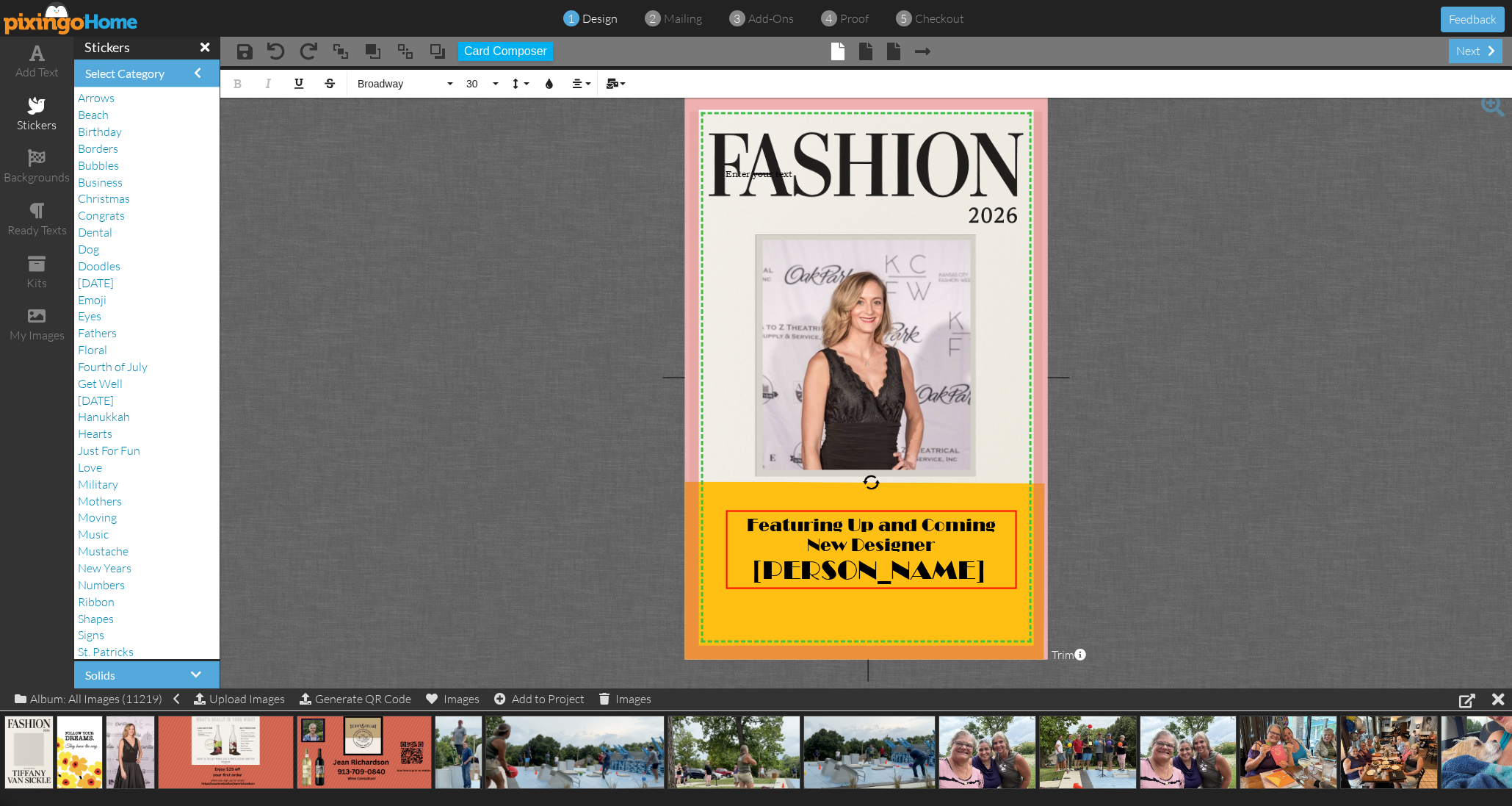
click at [425, 279] on project-studio-wrapper "X X X X X X X X X X X X X X X X X X X X X X X X X X X X X X X X X X X X X X X X…" at bounding box center [866, 378] width 1291 height 622
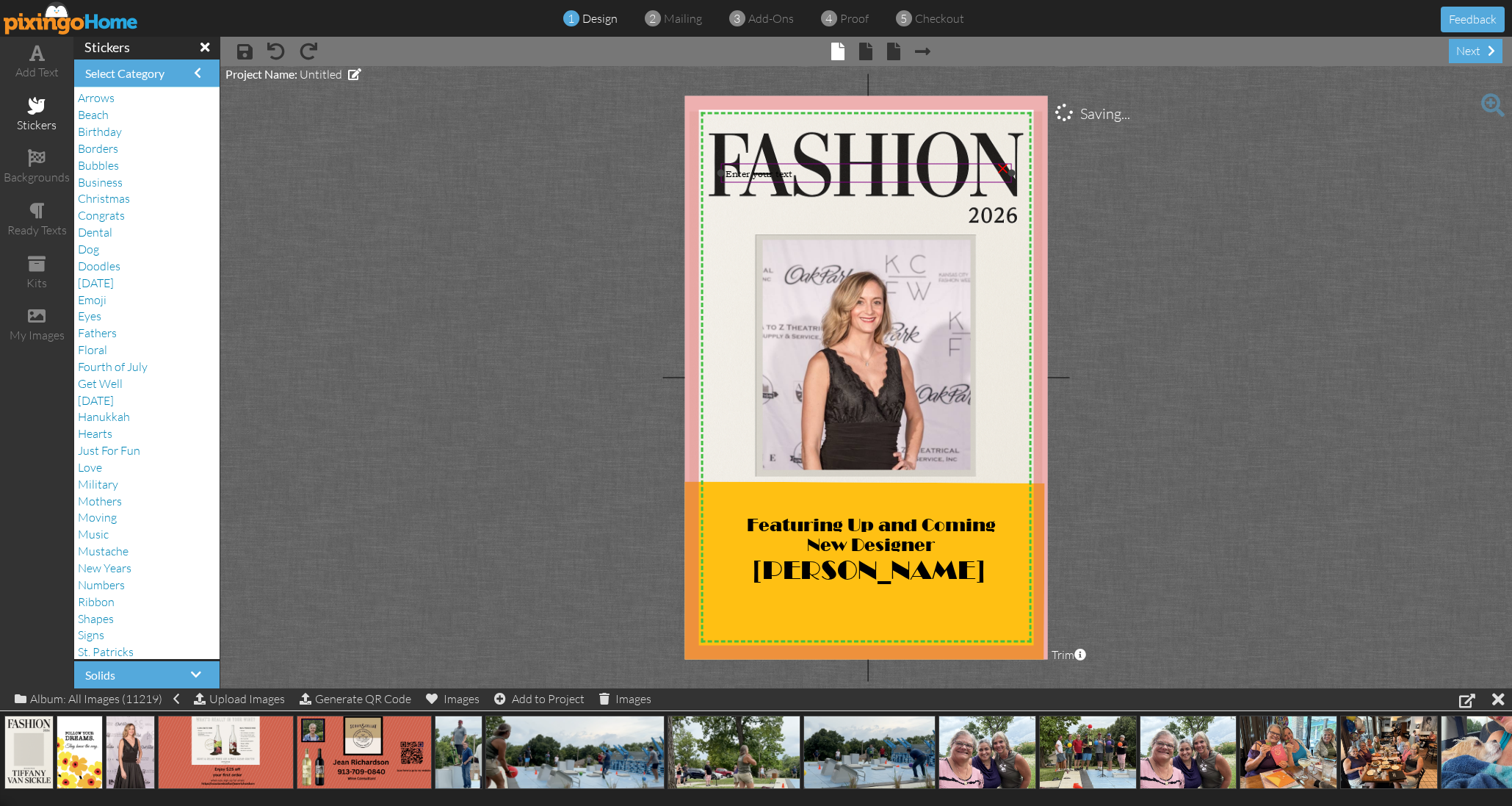
click at [737, 174] on span "Enter your text" at bounding box center [759, 173] width 67 height 12
drag, startPoint x: 742, startPoint y: 175, endPoint x: 326, endPoint y: 255, distance: 423.6
click at [326, 255] on project-studio-wrapper "X X X X X X X X X X X X X X X X X X X X X X X X X X X X X X X X X X X X X X X X…" at bounding box center [866, 378] width 1291 height 622
click at [958, 560] on span "Tiffany VanSickle" at bounding box center [868, 568] width 232 height 30
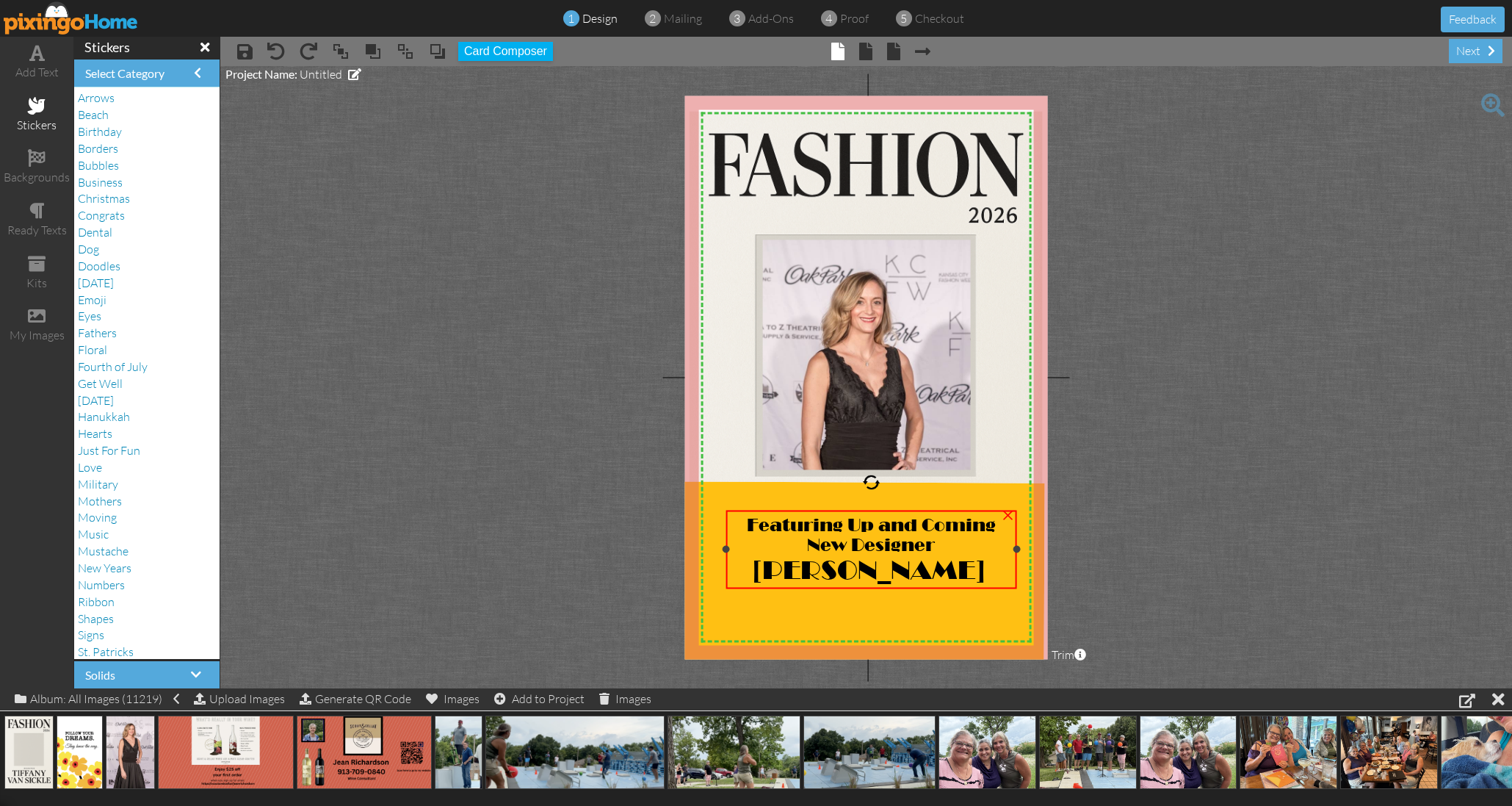
click at [959, 560] on span "Tiffany VanSickle" at bounding box center [868, 568] width 232 height 30
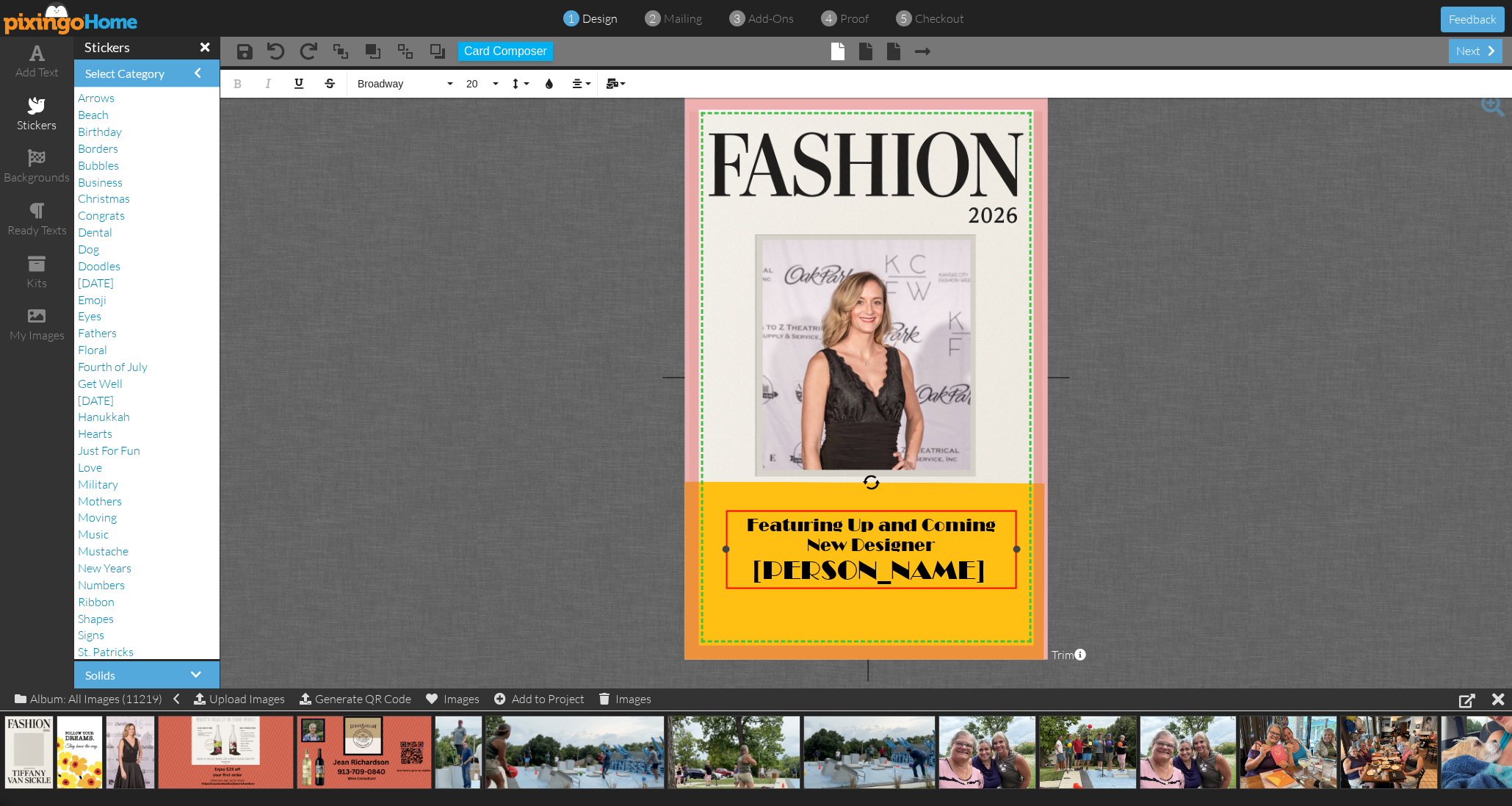
drag, startPoint x: 959, startPoint y: 560, endPoint x: 993, endPoint y: 562, distance: 34.1
click at [984, 562] on span "Tiffany VanSickle" at bounding box center [868, 568] width 232 height 30
drag, startPoint x: 961, startPoint y: 561, endPoint x: 739, endPoint y: 518, distance: 226.1
click at [737, 519] on div "Featuring Up and Coming New Designer Tiffany VanSickle" at bounding box center [871, 549] width 282 height 70
click at [552, 84] on icon "button" at bounding box center [549, 83] width 11 height 11
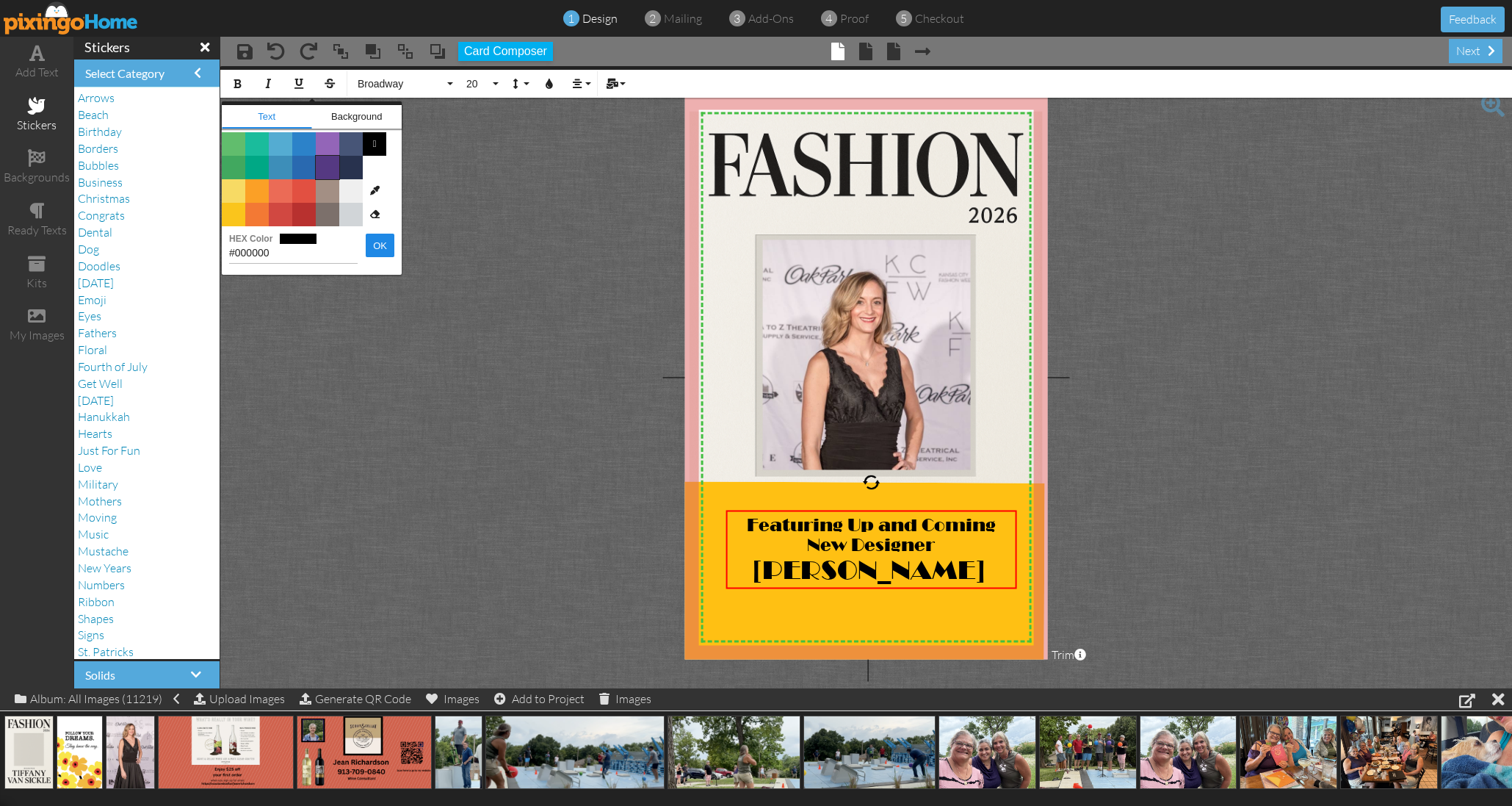
click at [328, 162] on span "Color #553982" at bounding box center [327, 167] width 23 height 23
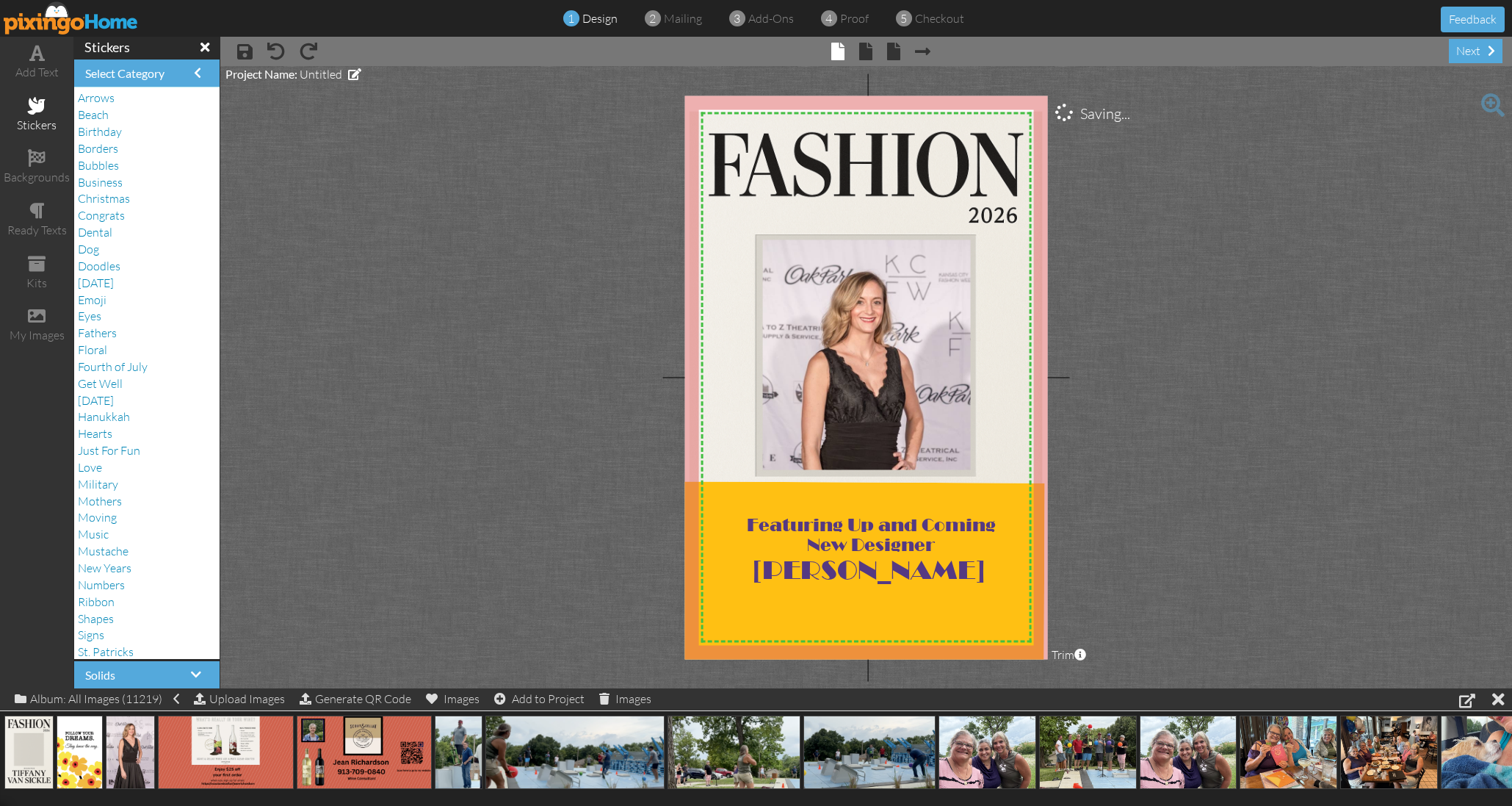
click at [459, 169] on project-studio-wrapper "X X X X X X X X X X X X X X X X X X X X X X X X X X X X X X X X X X X X X X X X…" at bounding box center [866, 378] width 1291 height 622
click at [42, 65] on div "add text" at bounding box center [36, 72] width 74 height 17
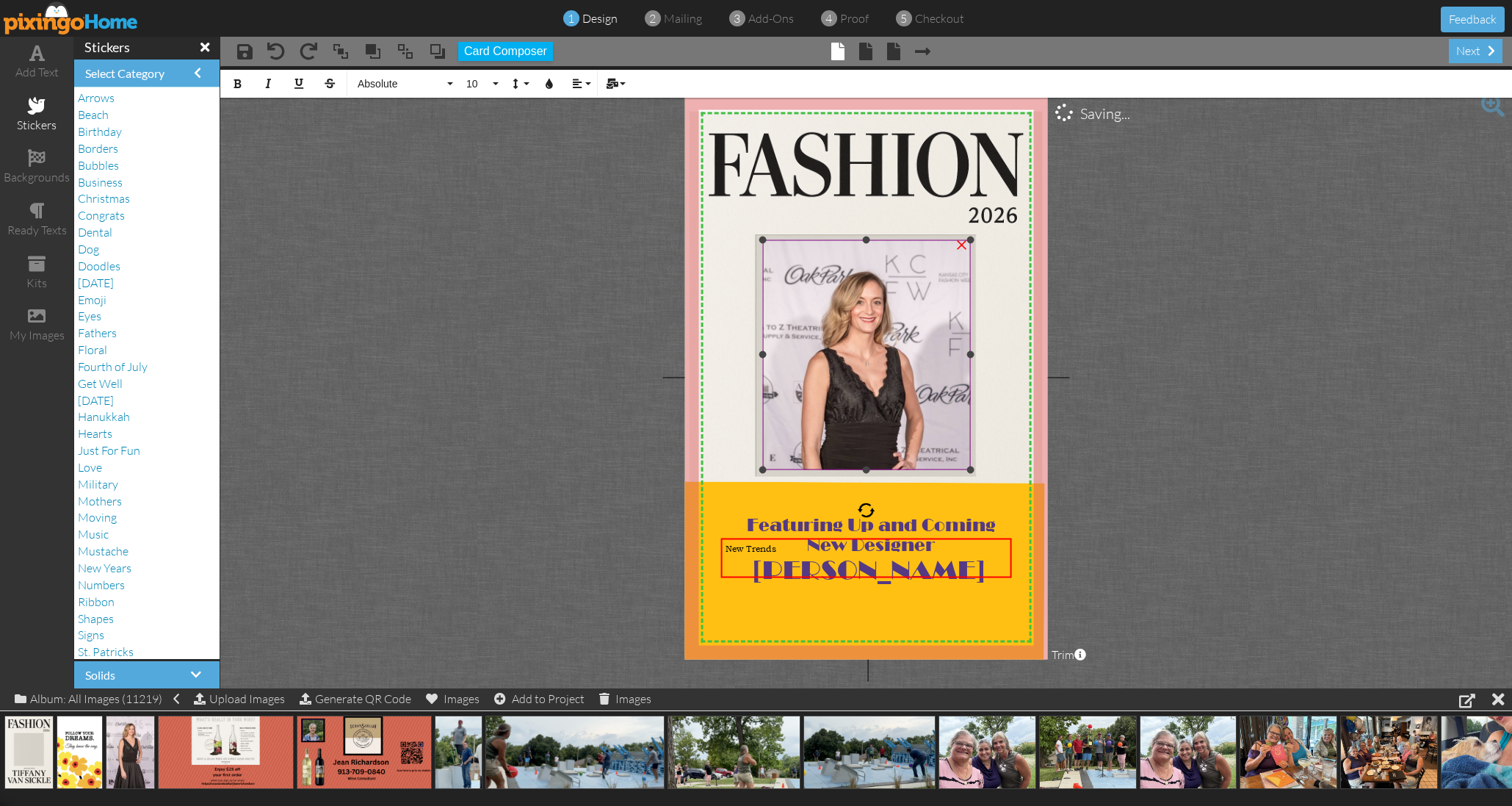
scroll to position [0, 0]
drag, startPoint x: 736, startPoint y: 547, endPoint x: 727, endPoint y: 505, distance: 43.0
click at [735, 526] on div "X X X X X X X X X X X X X X X X X X X X X X X X X X X X X X X X X X X X X X X X…" at bounding box center [866, 377] width 364 height 563
click at [511, 454] on project-studio-wrapper "X X X X X X X X X X X X X X X X X X X X X X X X X X X X X X X X X X X X X X X X…" at bounding box center [866, 378] width 1291 height 622
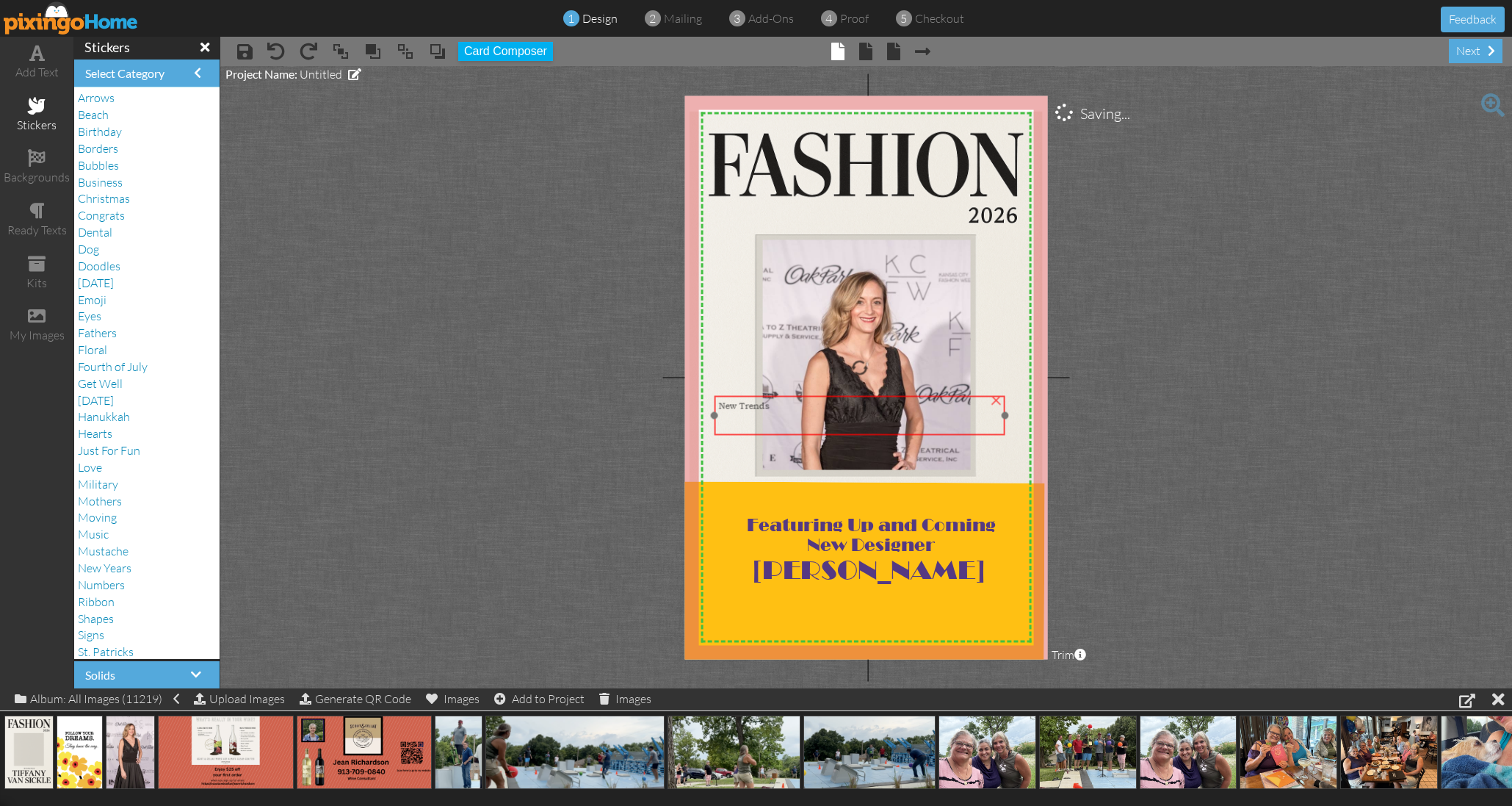
drag, startPoint x: 790, startPoint y: 549, endPoint x: 781, endPoint y: 408, distance: 141.3
click at [782, 406] on div "New Trends" at bounding box center [860, 405] width 282 height 12
click at [717, 404] on div "New Trends" at bounding box center [859, 417] width 291 height 44
click at [722, 409] on span "New Trends" at bounding box center [743, 405] width 51 height 12
click at [719, 406] on span "New Trends" at bounding box center [743, 405] width 51 height 12
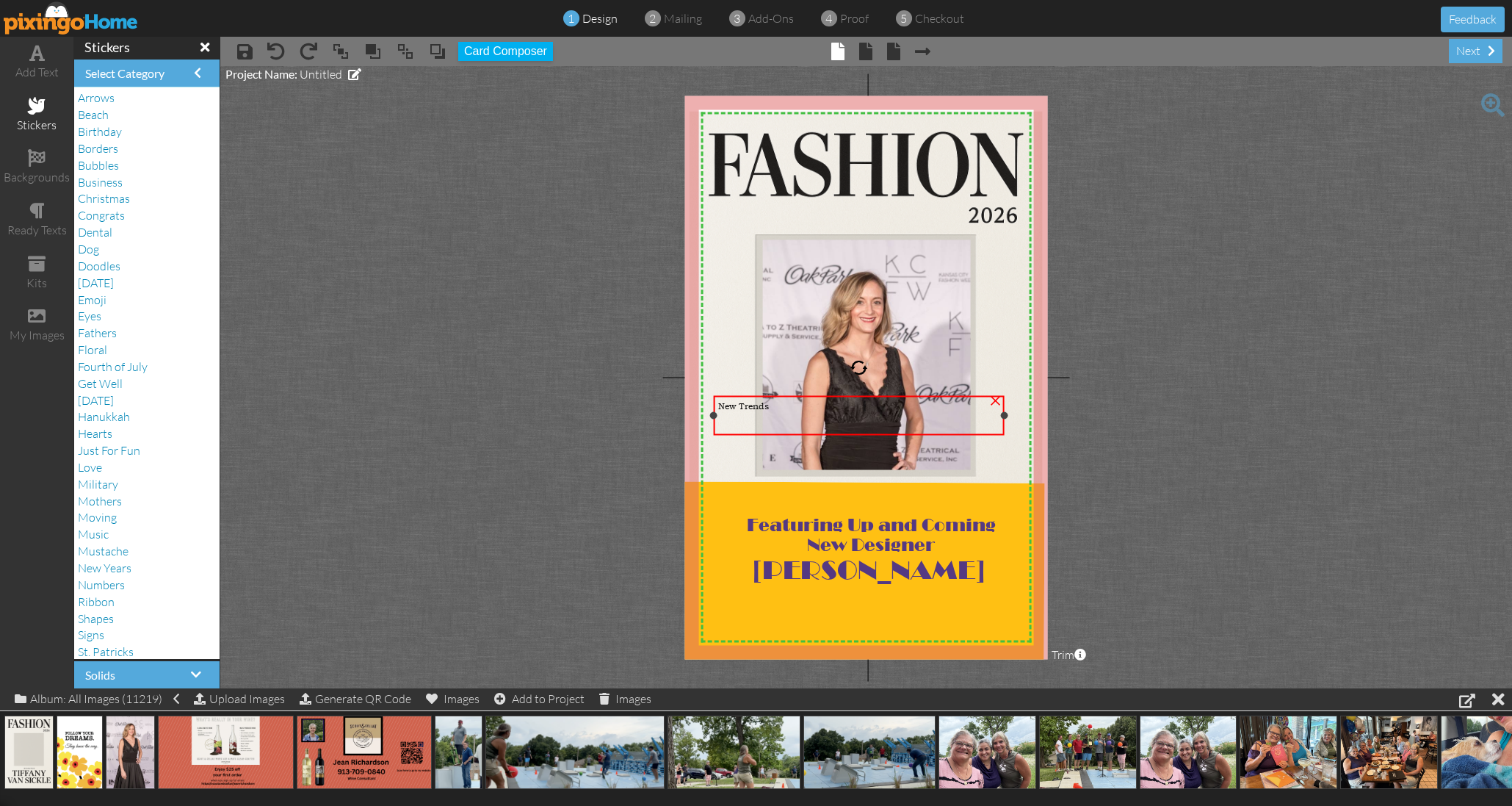
click at [719, 406] on span "New Trends" at bounding box center [743, 405] width 51 height 12
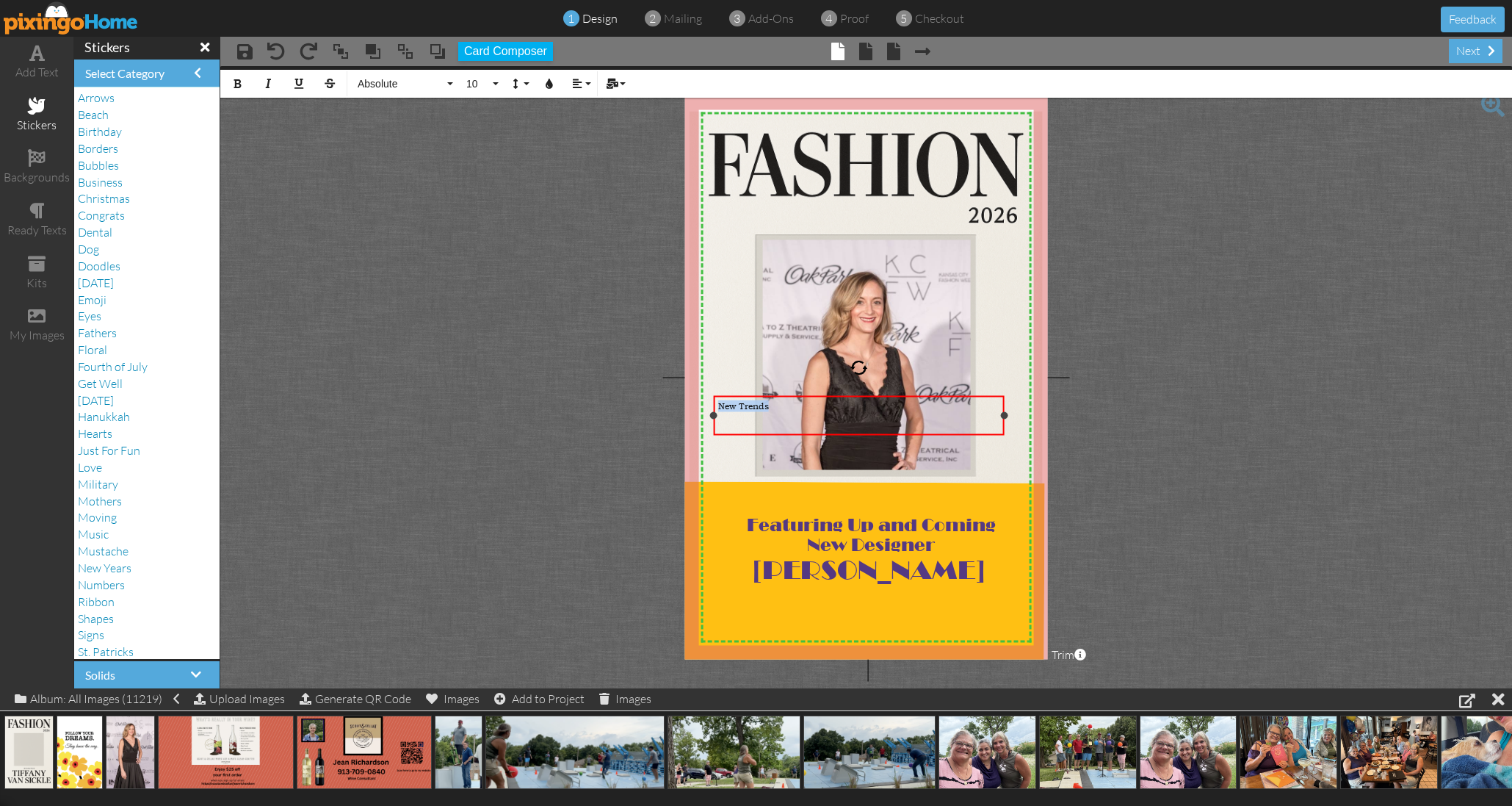
click at [719, 406] on span "New Trends" at bounding box center [743, 405] width 51 height 12
click at [718, 406] on span "New Trends" at bounding box center [743, 405] width 51 height 12
click at [725, 423] on div at bounding box center [859, 428] width 282 height 12
click at [717, 406] on div "New Trends" at bounding box center [859, 417] width 291 height 44
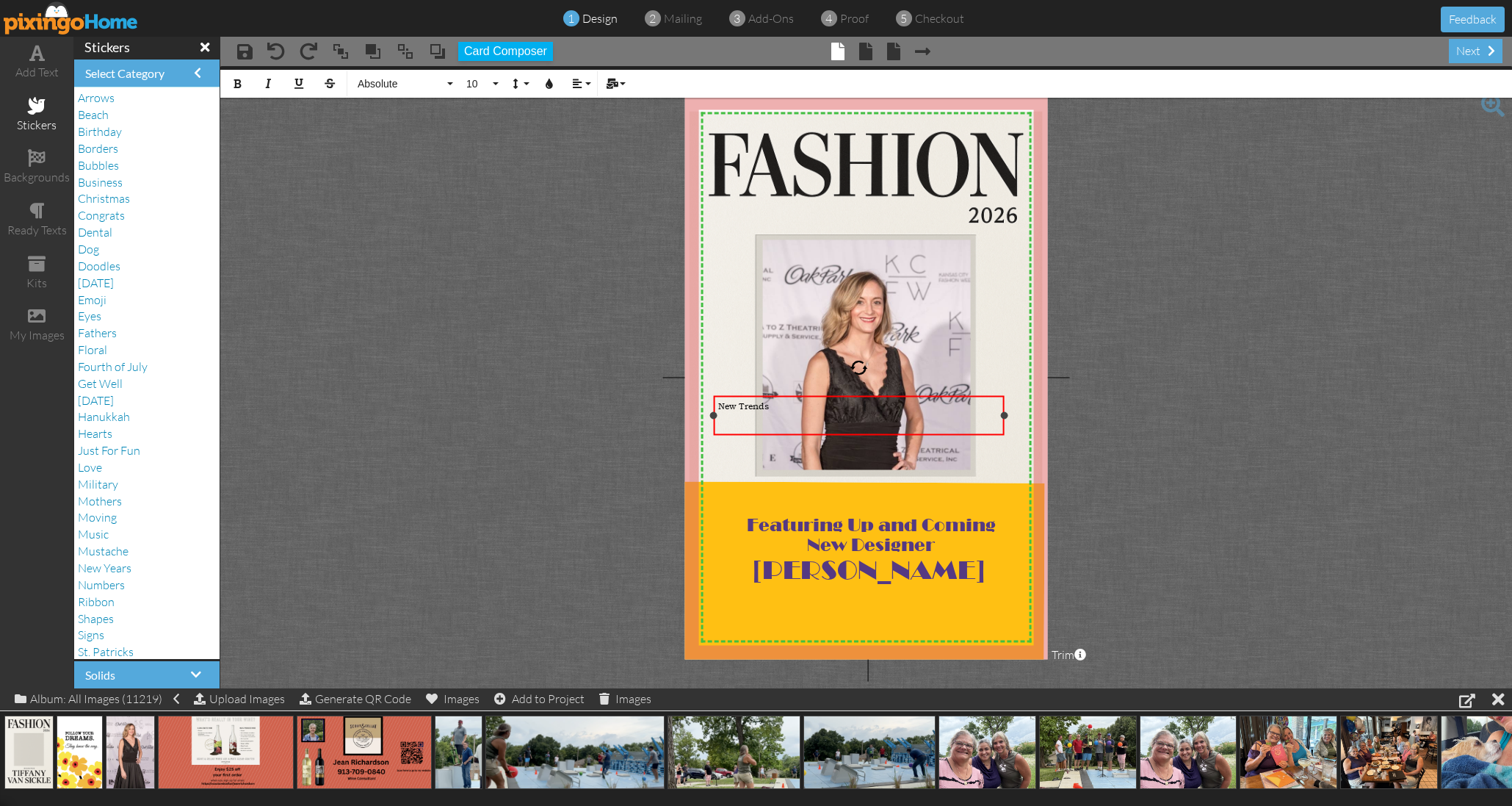
click at [718, 405] on span "New Trends" at bounding box center [743, 405] width 51 height 12
drag, startPoint x: 772, startPoint y: 413, endPoint x: 705, endPoint y: 406, distance: 67.4
click at [705, 406] on div "X X X X X X X X X X X X X X X X X X X X X X X X X X X X X X X X X X X X X X X X…" at bounding box center [866, 377] width 364 height 563
click at [427, 83] on span "Absolute" at bounding box center [400, 83] width 88 height 12
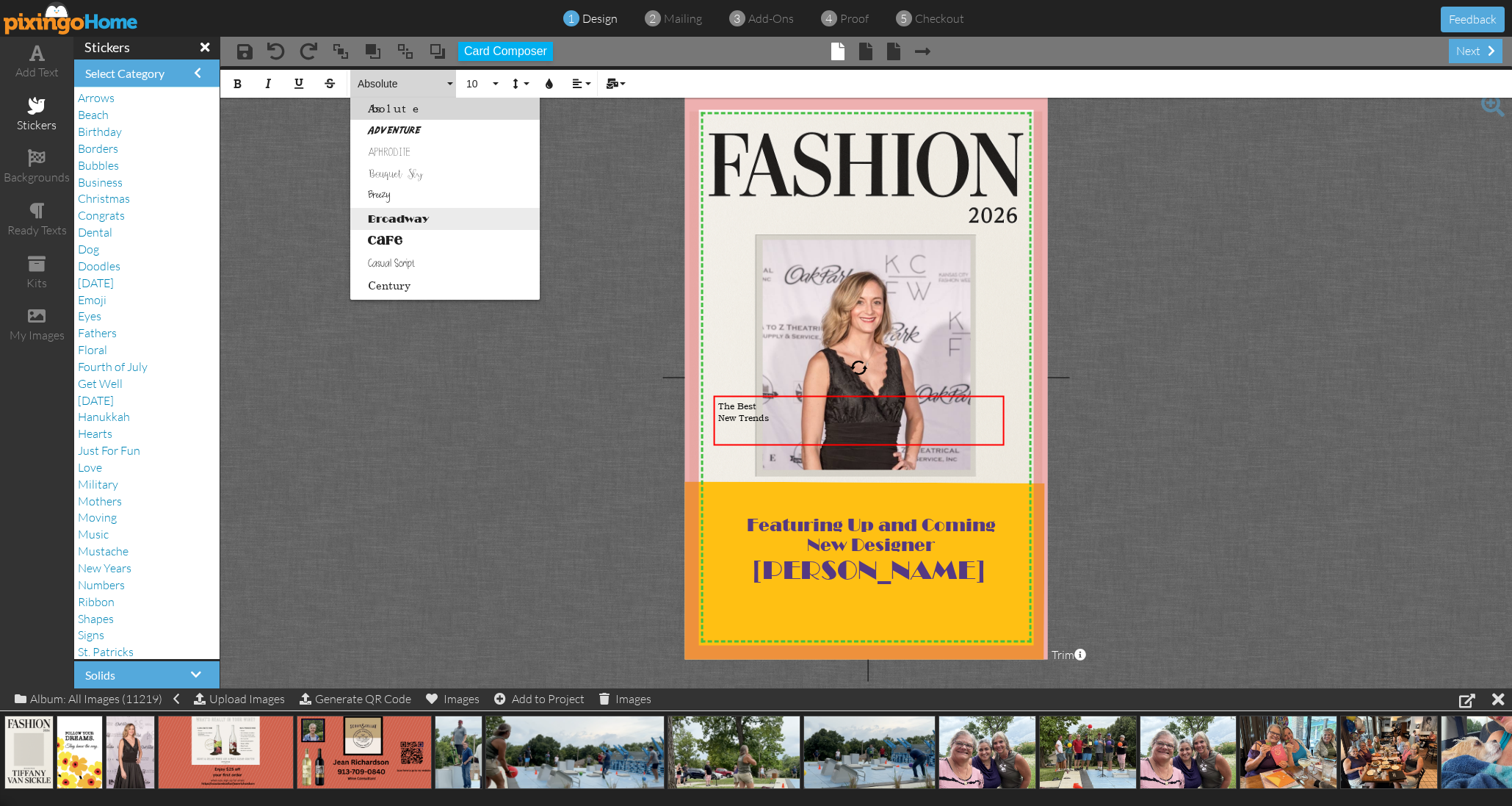
click at [419, 221] on link "Broadway" at bounding box center [444, 218] width 189 height 22
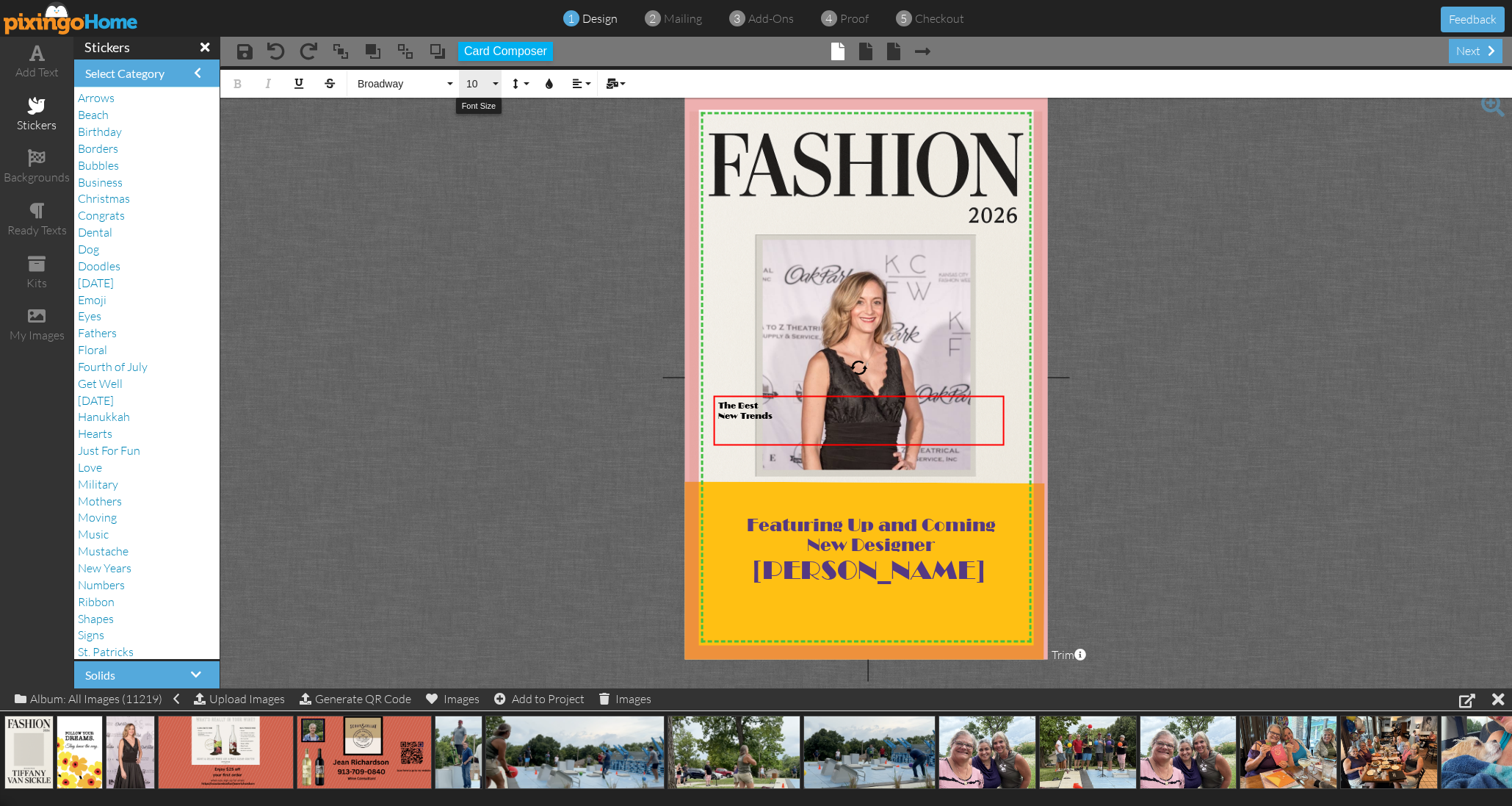
click at [493, 84] on button "10" at bounding box center [480, 83] width 43 height 28
click at [489, 285] on link "16" at bounding box center [482, 287] width 48 height 22
drag, startPoint x: 482, startPoint y: 285, endPoint x: 472, endPoint y: 281, distance: 10.8
click at [482, 285] on project-studio-wrapper "X X X X X X X X X X X X X X X X X X X X X X X X X X X X X X X X X X X X X X X X…" at bounding box center [866, 378] width 1291 height 622
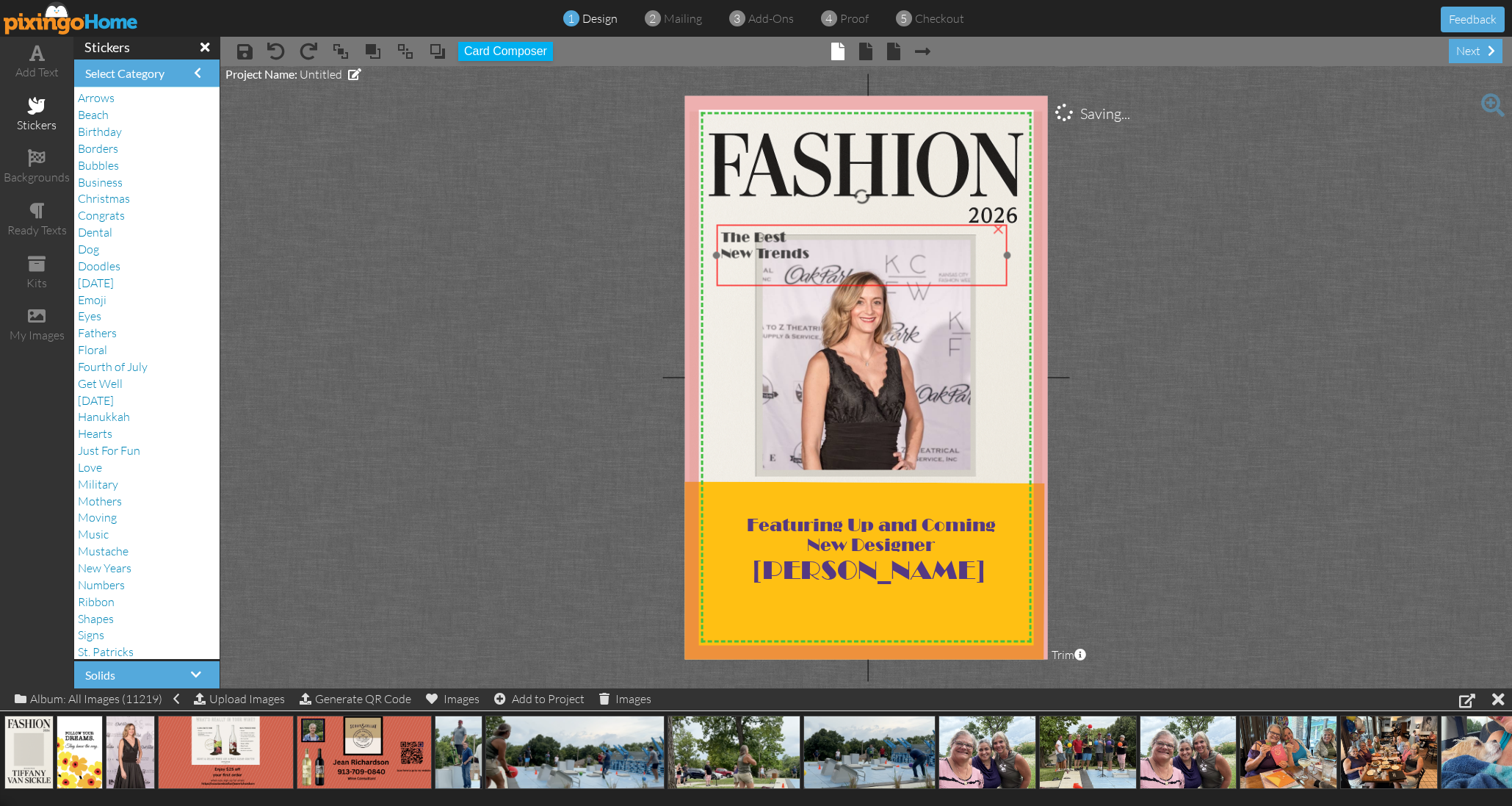
drag, startPoint x: 749, startPoint y: 416, endPoint x: 752, endPoint y: 245, distance: 171.0
click at [752, 245] on span "New Trends" at bounding box center [764, 253] width 88 height 16
click at [1004, 255] on div "The Best New Trends" at bounding box center [864, 260] width 291 height 65
click at [538, 260] on project-studio-wrapper "X X X X X X X X X X X X X X X X X X X X X X X X X X X X X X X X X X X X X X X X…" at bounding box center [866, 378] width 1291 height 622
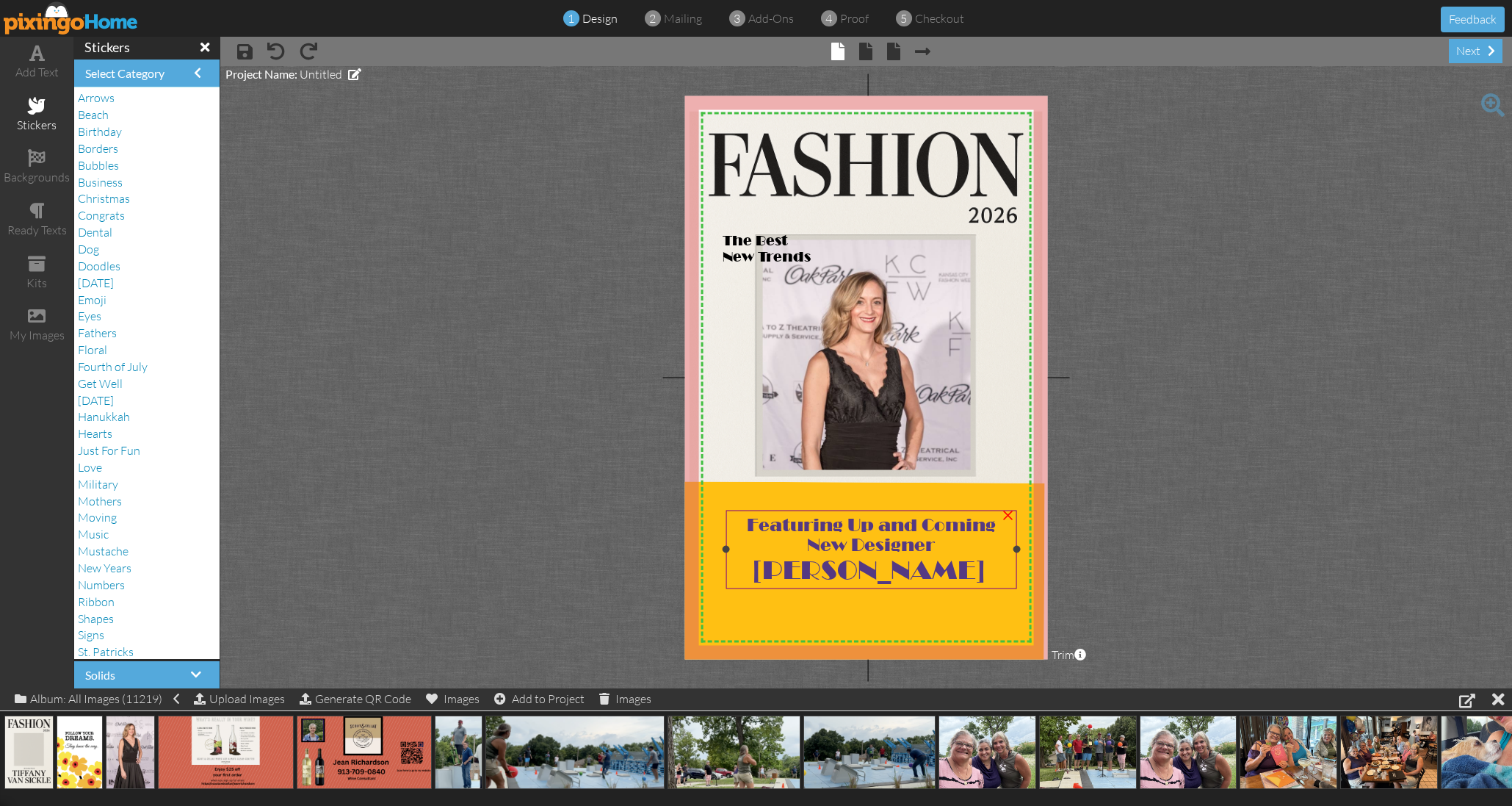
click at [1000, 546] on div "Featuring Up and Coming New Designer" at bounding box center [871, 534] width 282 height 40
click at [1232, 352] on project-studio-wrapper "X X X X X X X X X X X X X X X X X X X X X X X X X X X X X X X X X X X X X X X X…" at bounding box center [866, 378] width 1291 height 622
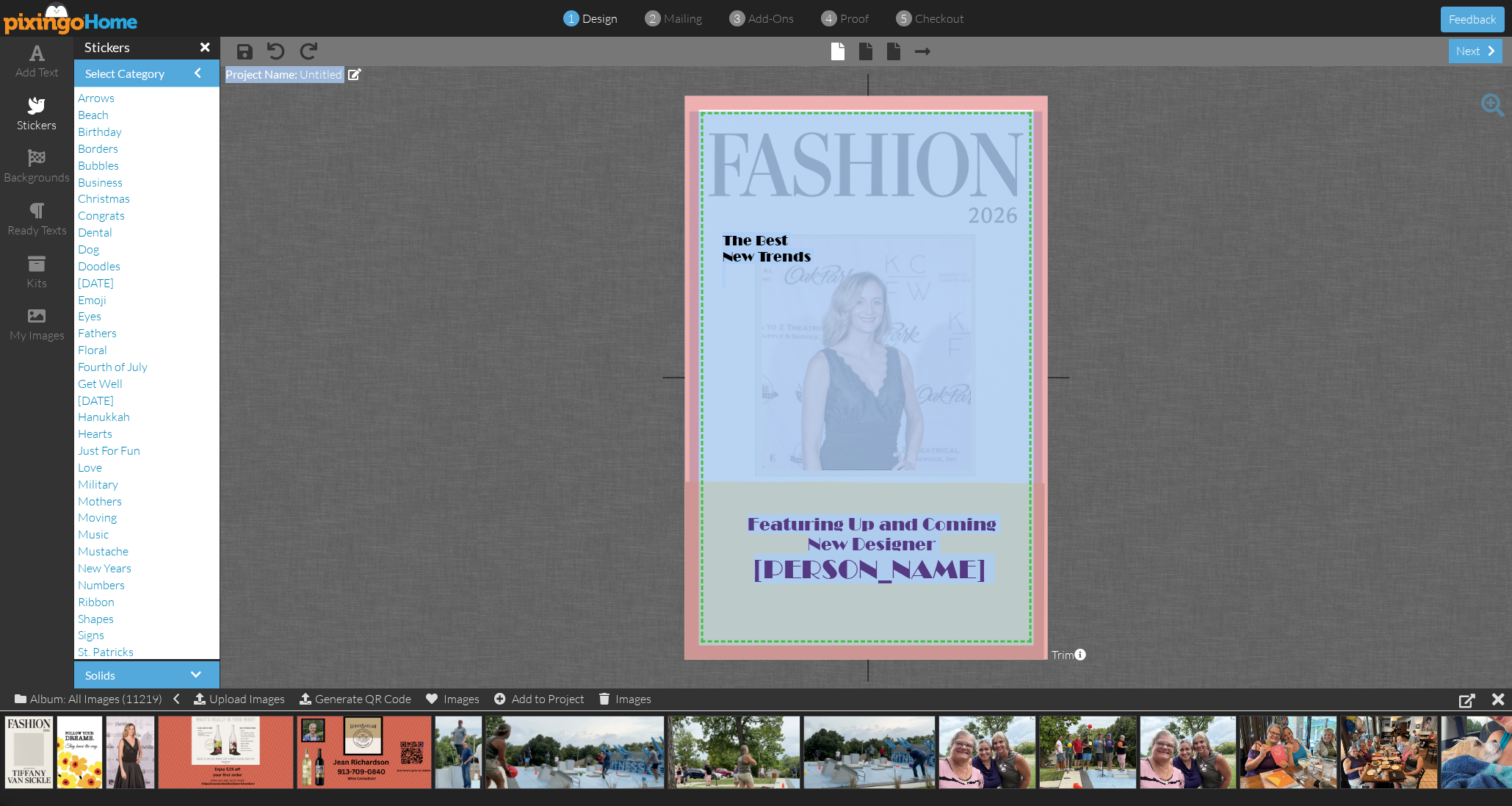
drag, startPoint x: 1234, startPoint y: 361, endPoint x: 1155, endPoint y: 643, distance: 292.9
click at [1155, 643] on project-studio-wrapper "X X X X X X X X X X X X X X X X X X X X X X X X X X X X X X X X X X X X X X X X…" at bounding box center [866, 378] width 1291 height 622
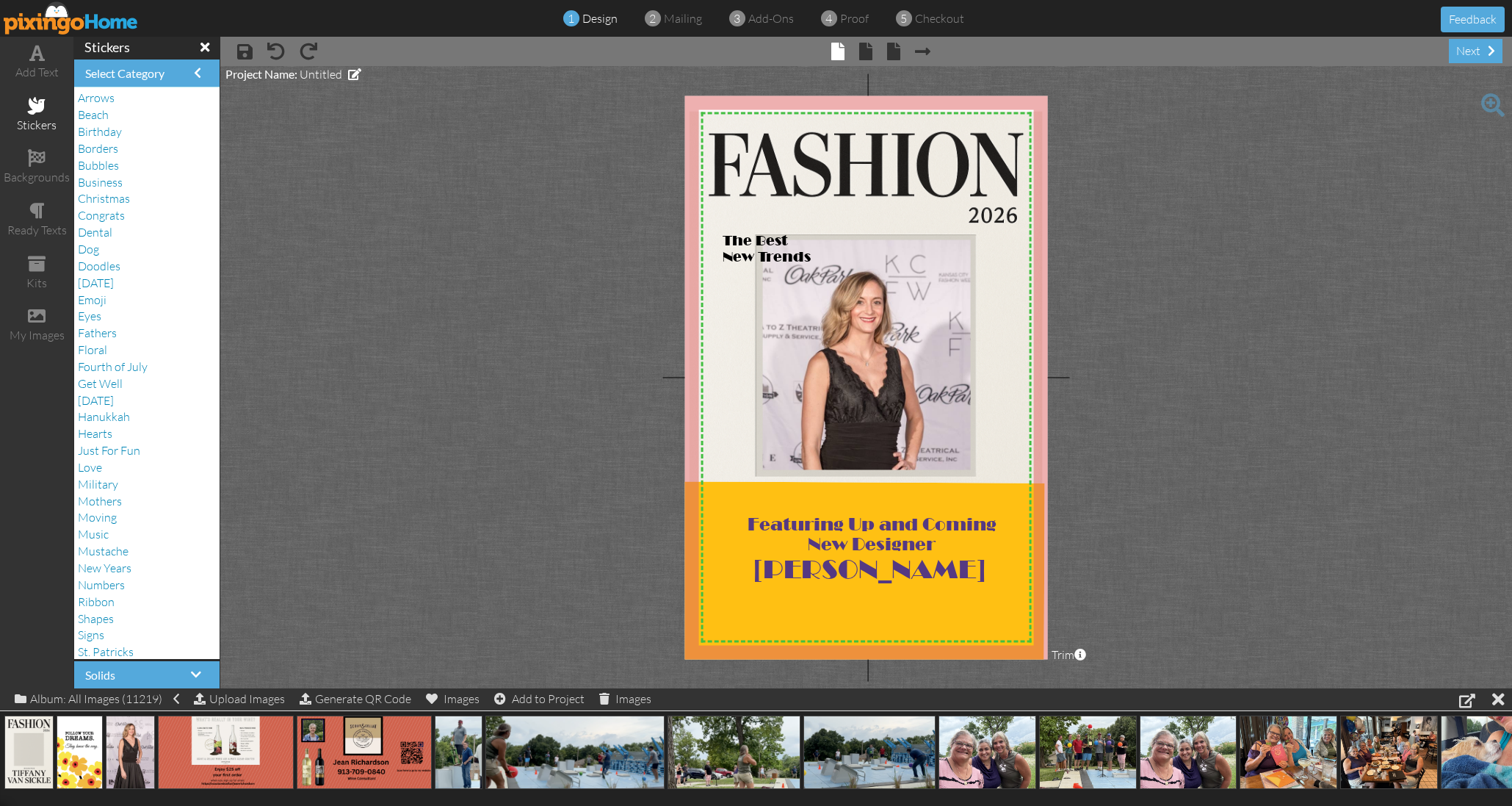
click at [1051, 606] on project-studio-wrapper "X X X X X X X X X X X X X X X X X X X X X X X X X X X X X X X X X X X X X X X X…" at bounding box center [866, 378] width 1291 height 622
click at [1204, 545] on project-studio-wrapper "X X X X X X X X X X X X X X X X X X X X X X X X X X X X X X X X X X X X X X X X…" at bounding box center [866, 378] width 1291 height 622
click at [798, 249] on span "New Trends" at bounding box center [766, 255] width 88 height 16
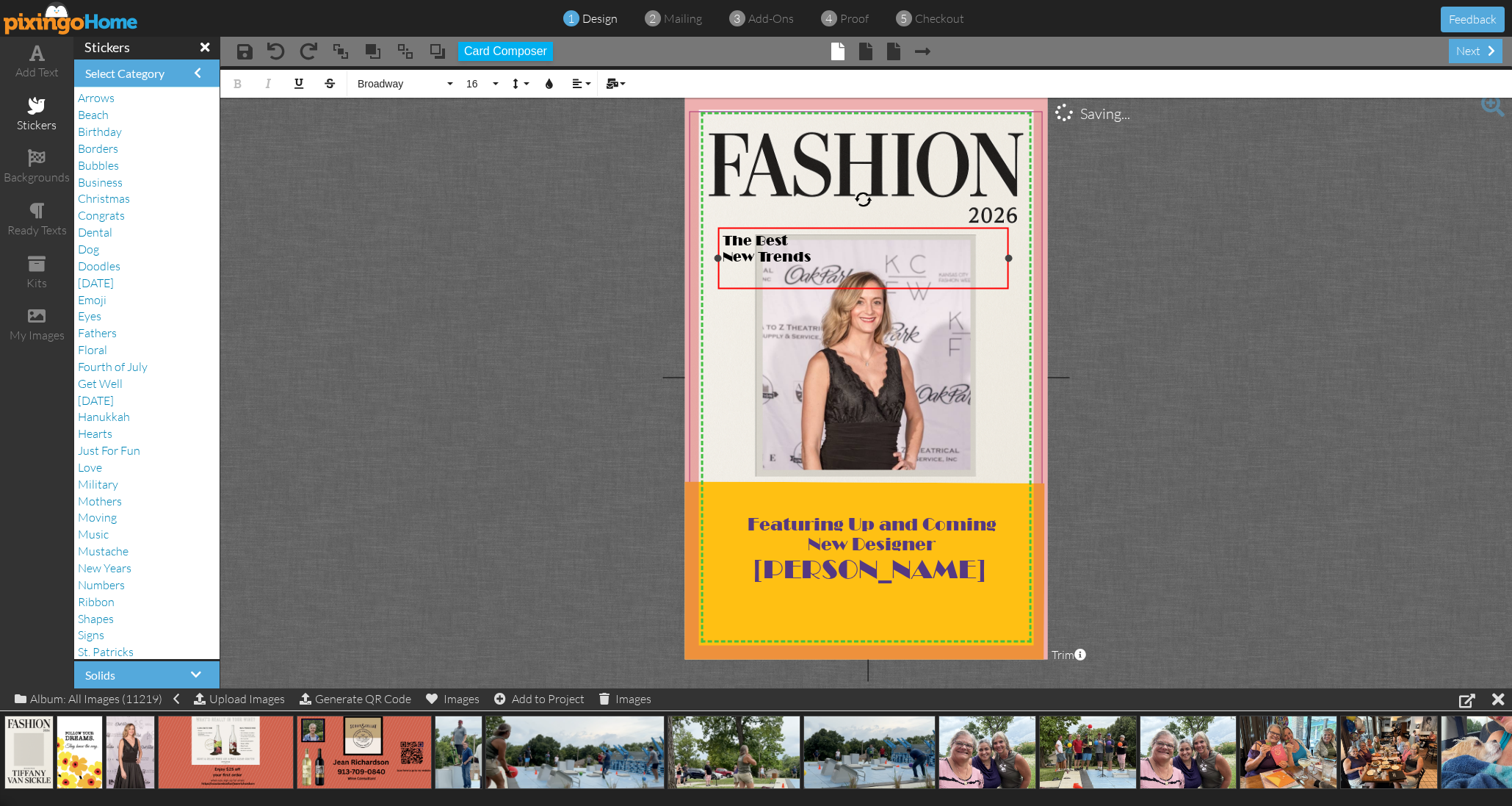
drag, startPoint x: 813, startPoint y: 251, endPoint x: 701, endPoint y: 237, distance: 112.9
click at [718, 238] on div "The Best New Trends ×" at bounding box center [864, 258] width 291 height 61
click at [491, 82] on button "16" at bounding box center [480, 83] width 43 height 28
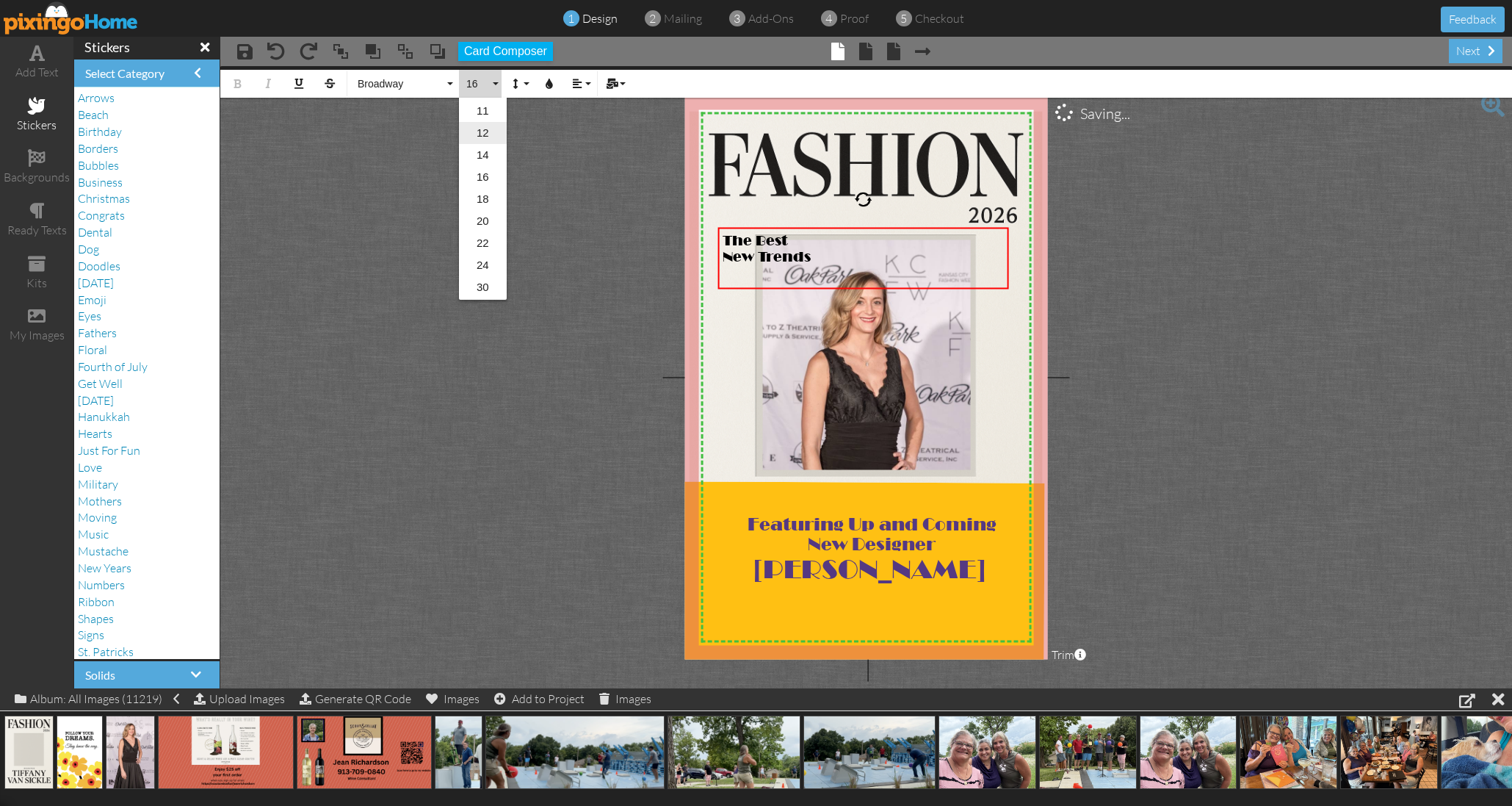
scroll to position [141, 0]
click at [486, 209] on link "20" at bounding box center [482, 209] width 48 height 22
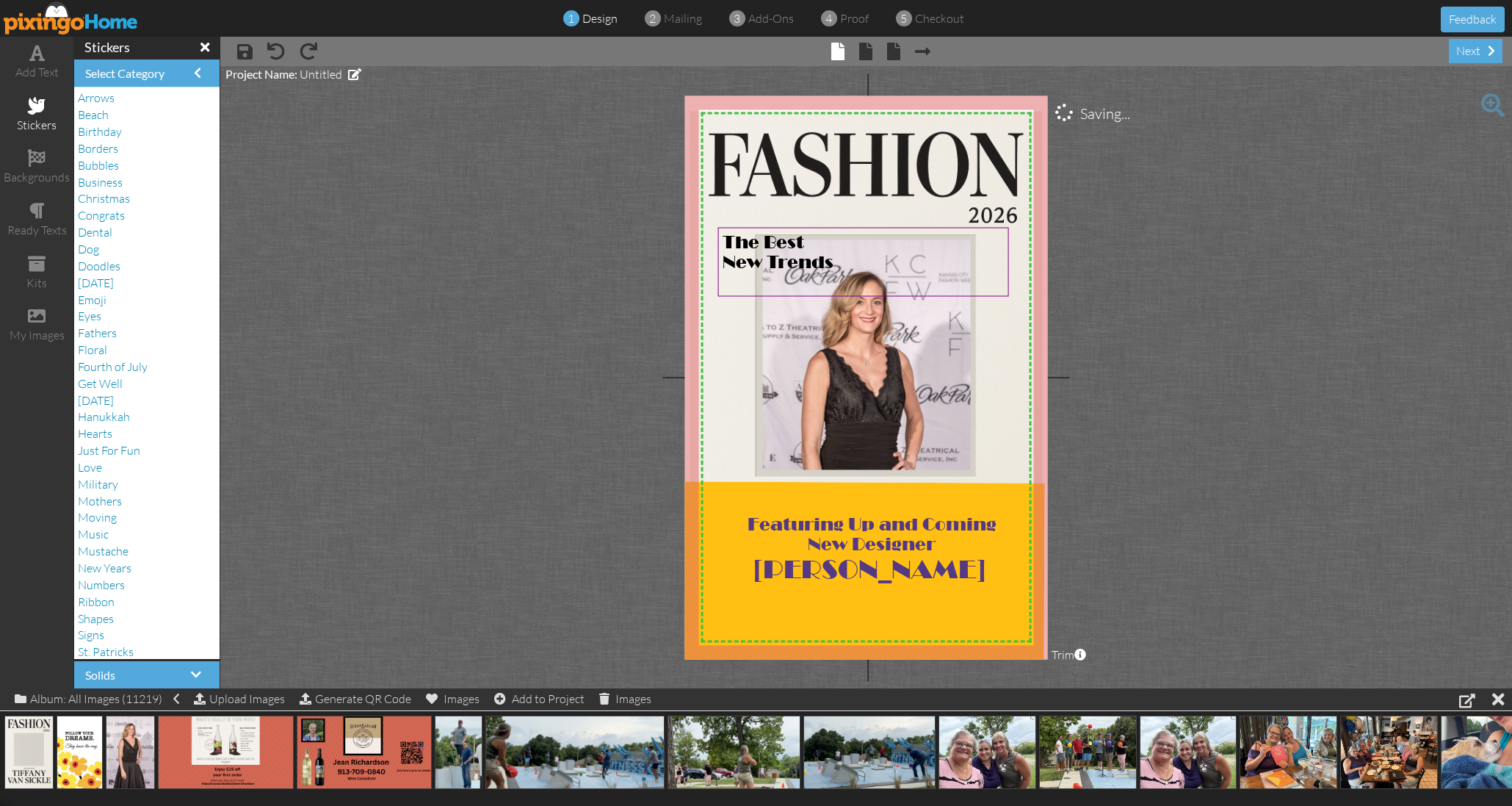
click at [445, 209] on project-studio-wrapper "X X X X X X X X X X X X X X X X X X X X X X X X X X X X X X X X X X X X X X X X…" at bounding box center [866, 378] width 1291 height 622
drag, startPoint x: 730, startPoint y: 255, endPoint x: 722, endPoint y: 248, distance: 10.6
click at [722, 248] on span "New Trends" at bounding box center [770, 255] width 111 height 20
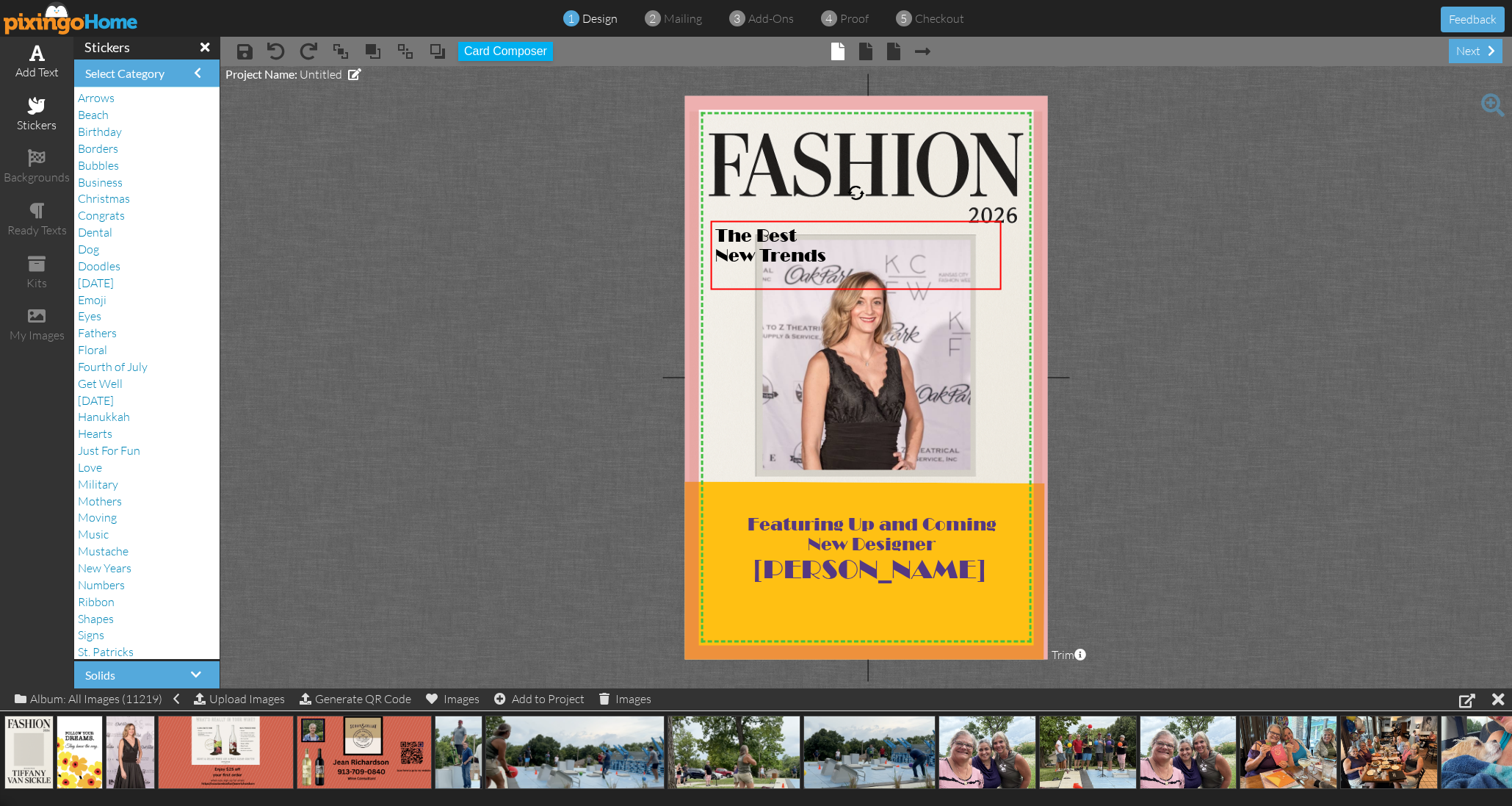
click at [47, 66] on div "add text" at bounding box center [36, 72] width 74 height 17
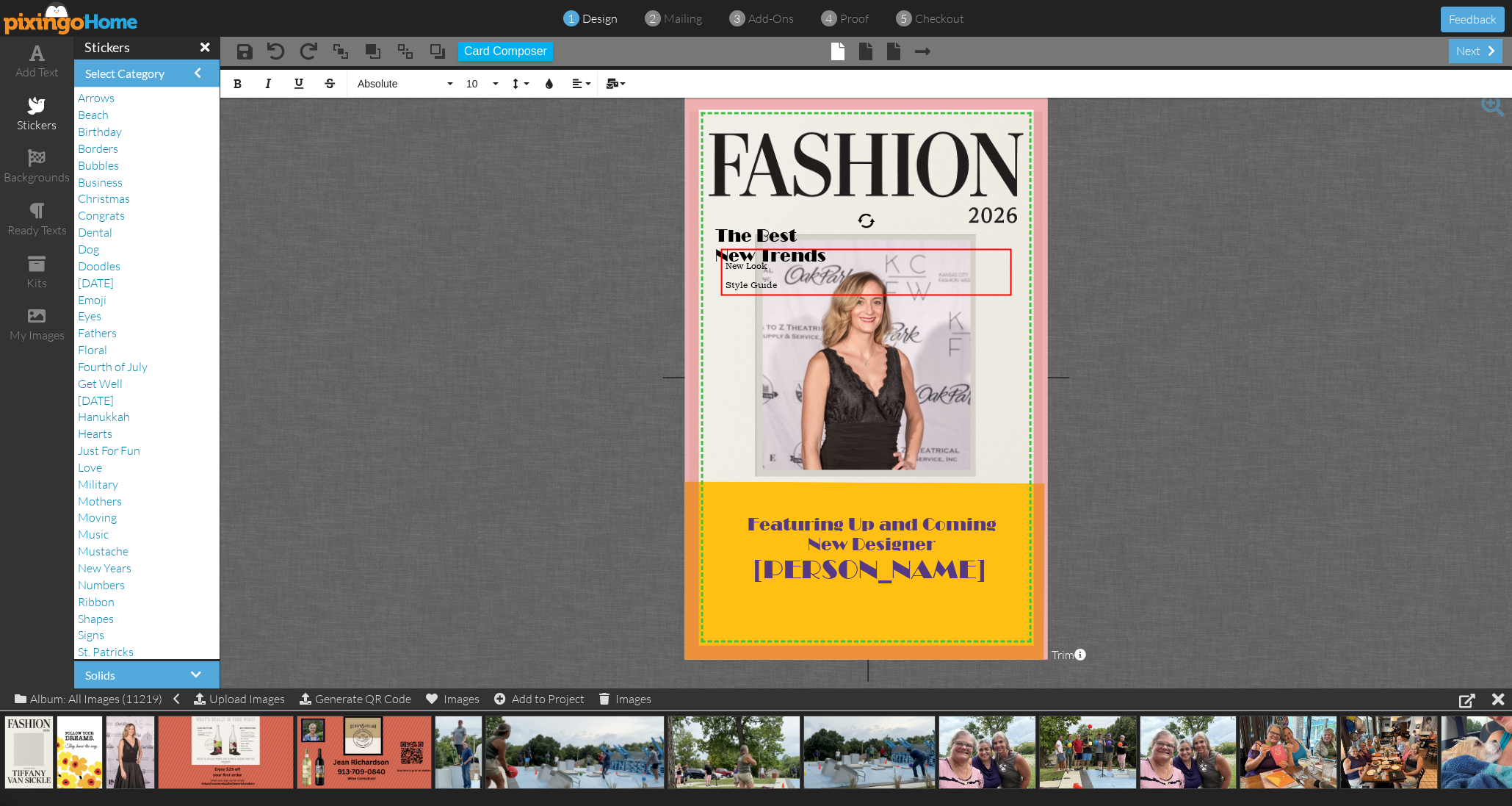
click at [341, 248] on project-studio-wrapper "X X X X X X X X X X X X X X X X X X X X X X X X X X X X X X X X X X X X X X X X…" at bounding box center [866, 378] width 1291 height 622
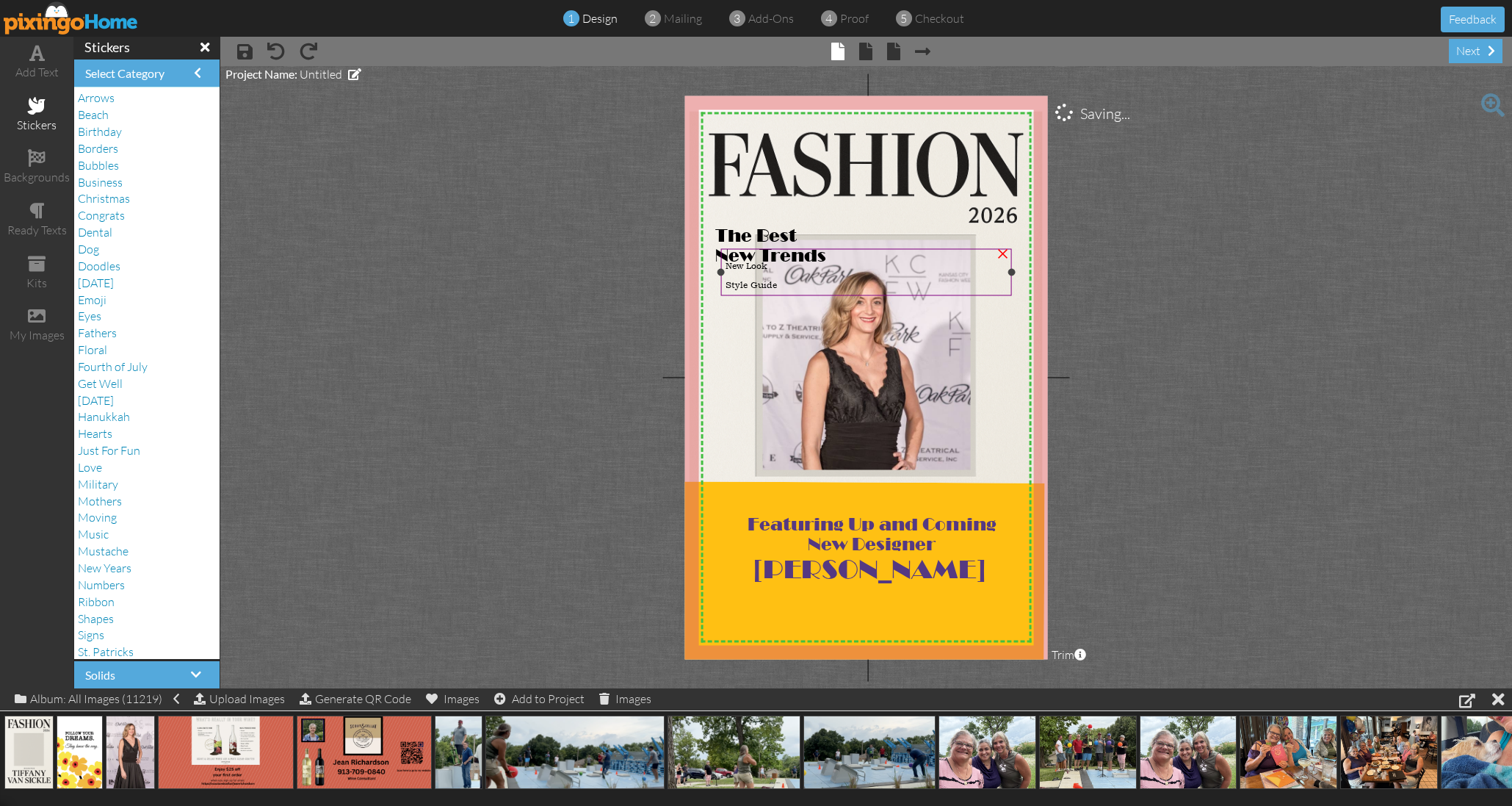
click at [777, 285] on div "Style Guide" at bounding box center [866, 282] width 282 height 19
click at [777, 285] on div "Style Guide" at bounding box center [866, 282] width 282 height 19
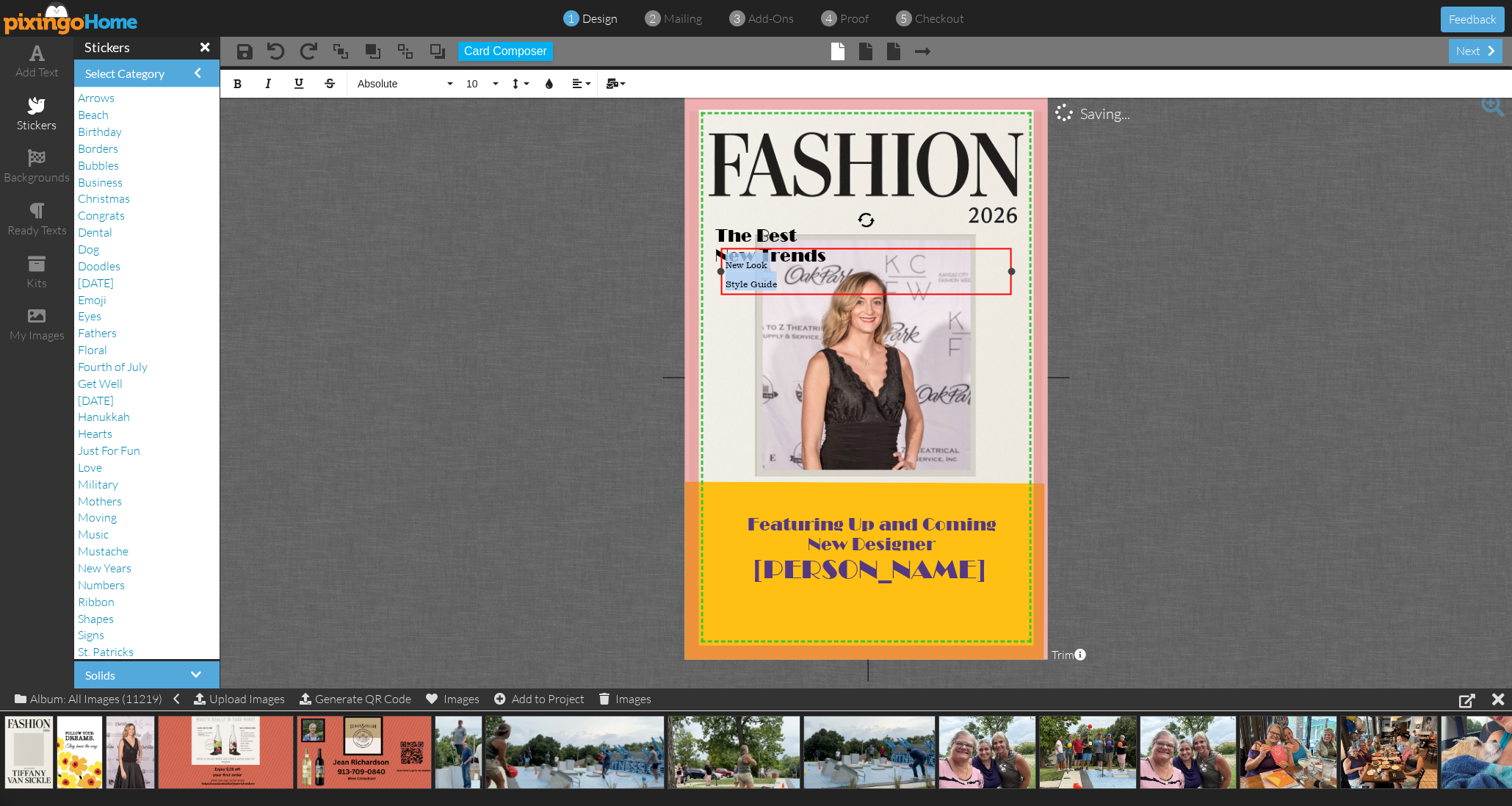
drag, startPoint x: 783, startPoint y: 285, endPoint x: 719, endPoint y: 266, distance: 66.8
click at [721, 266] on div "New Look Style Guide ×" at bounding box center [866, 272] width 291 height 47
click at [402, 82] on span "Absolute" at bounding box center [400, 83] width 88 height 12
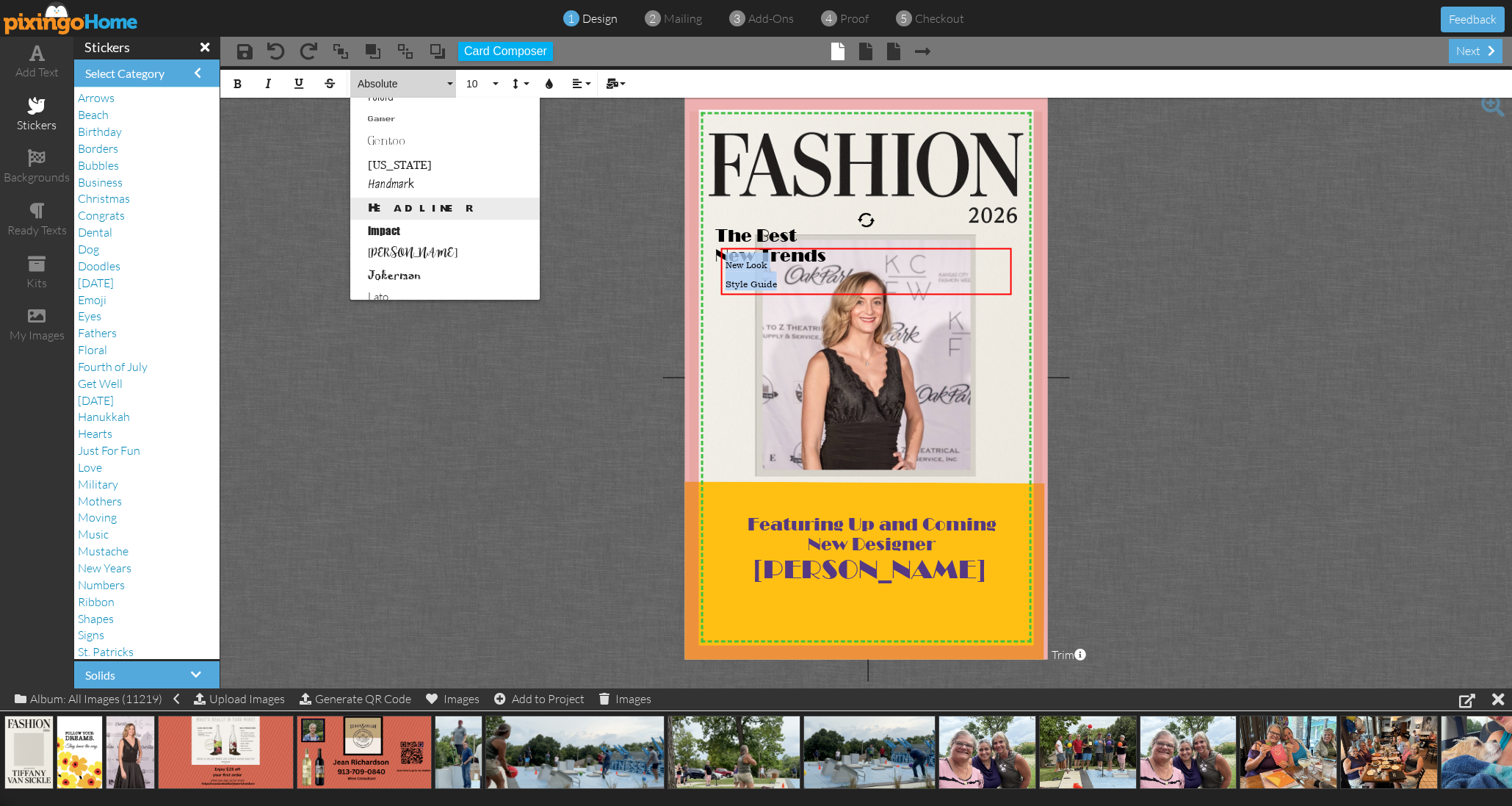
click at [412, 203] on link "Headliner" at bounding box center [444, 208] width 189 height 22
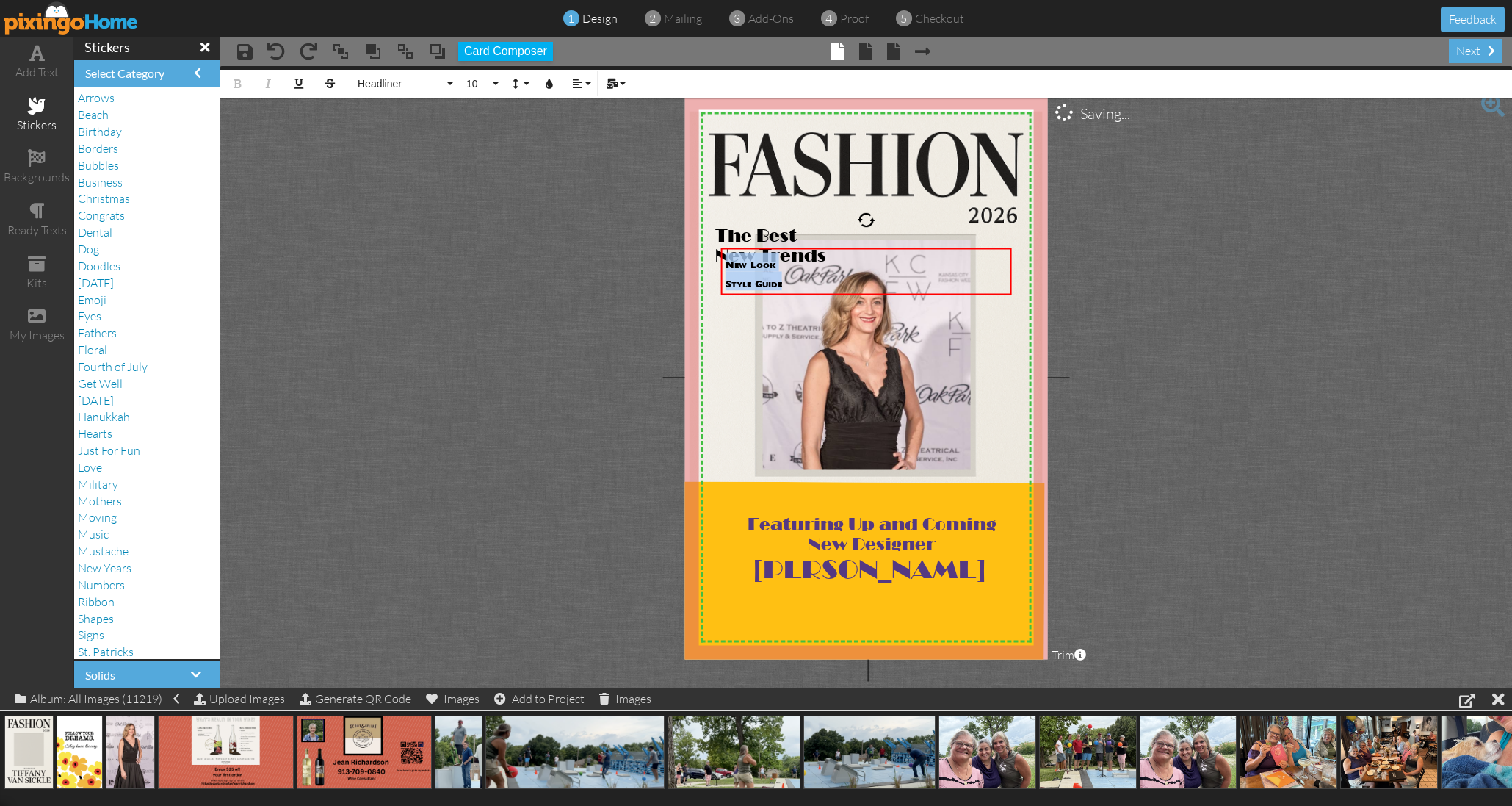
scroll to position [0, 0]
click at [495, 81] on button "10" at bounding box center [480, 83] width 43 height 28
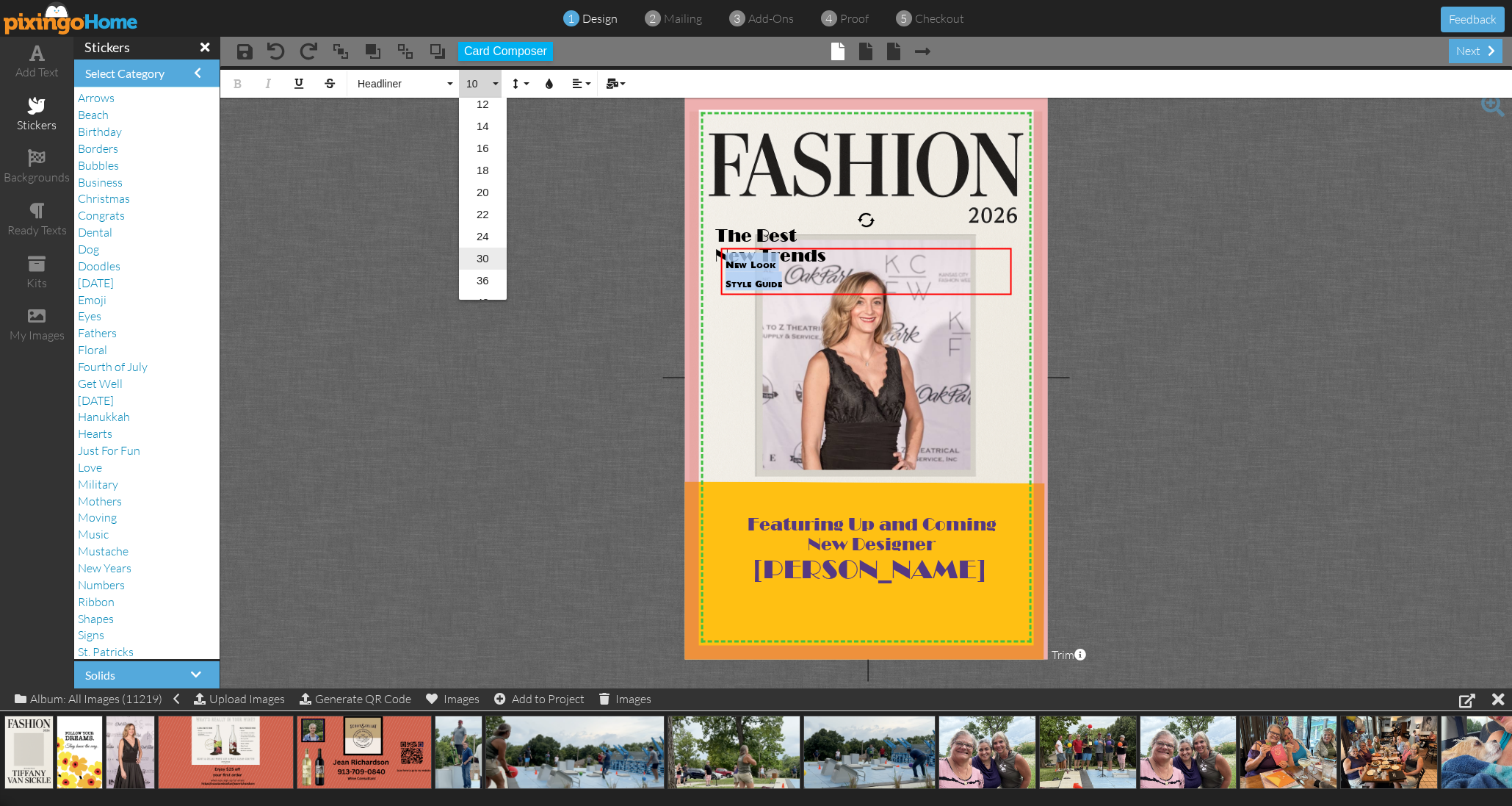
scroll to position [195, 0]
click at [479, 174] on link "22" at bounding box center [482, 178] width 48 height 22
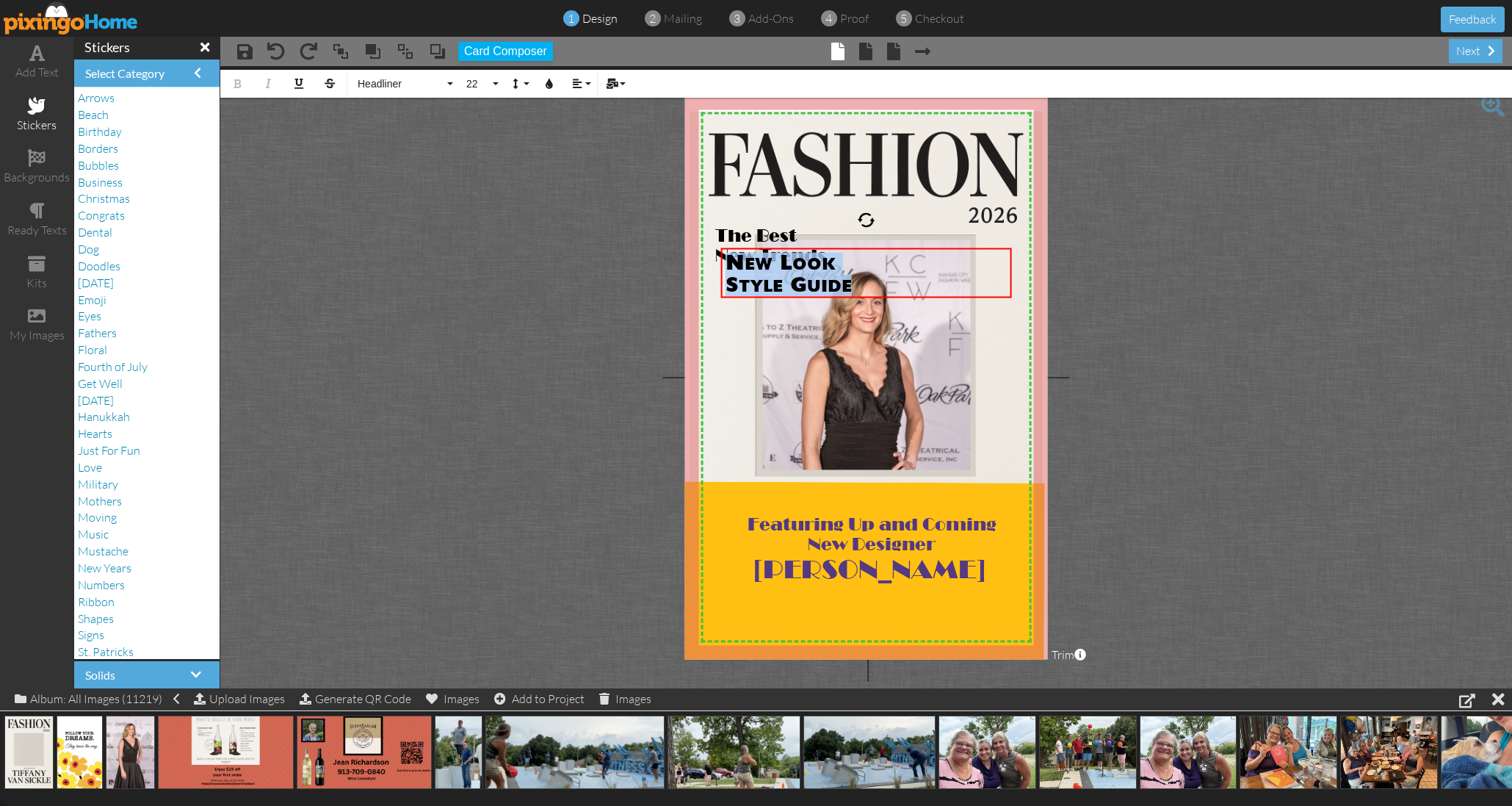
drag, startPoint x: 934, startPoint y: 279, endPoint x: 1058, endPoint y: 397, distance: 171.2
click at [1070, 411] on project-studio-wrapper "X X X X X X X X X X X X X X X X X X X X X X X X X X X X X X X X X X X X X X X X…" at bounding box center [866, 378] width 1291 height 622
click at [1137, 407] on project-studio-wrapper "X X X X X X X X X X X X X X X X X X X X X X X X X X X X X X X X X X X X X X X X…" at bounding box center [866, 378] width 1291 height 622
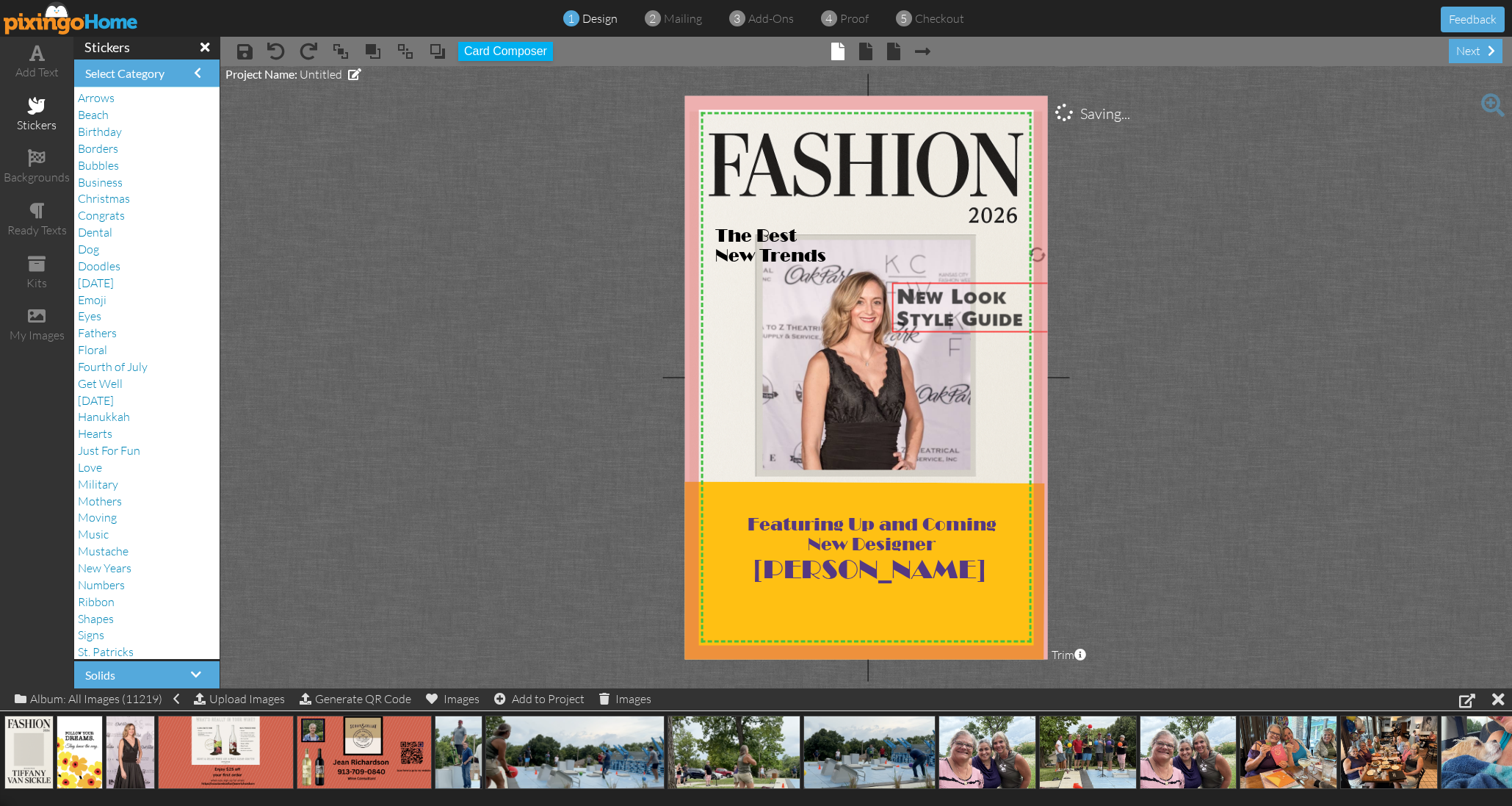
drag, startPoint x: 942, startPoint y: 261, endPoint x: 1113, endPoint y: 295, distance: 174.3
click at [1113, 295] on project-studio-wrapper "X X X X X X X X X X X X X X X X X X X X X X X X X X X X X X X X X X X X X X X X…" at bounding box center [866, 378] width 1291 height 622
click at [1023, 312] on span "Style Guide" at bounding box center [959, 319] width 126 height 22
drag, startPoint x: 777, startPoint y: 237, endPoint x: 1012, endPoint y: 236, distance: 235.0
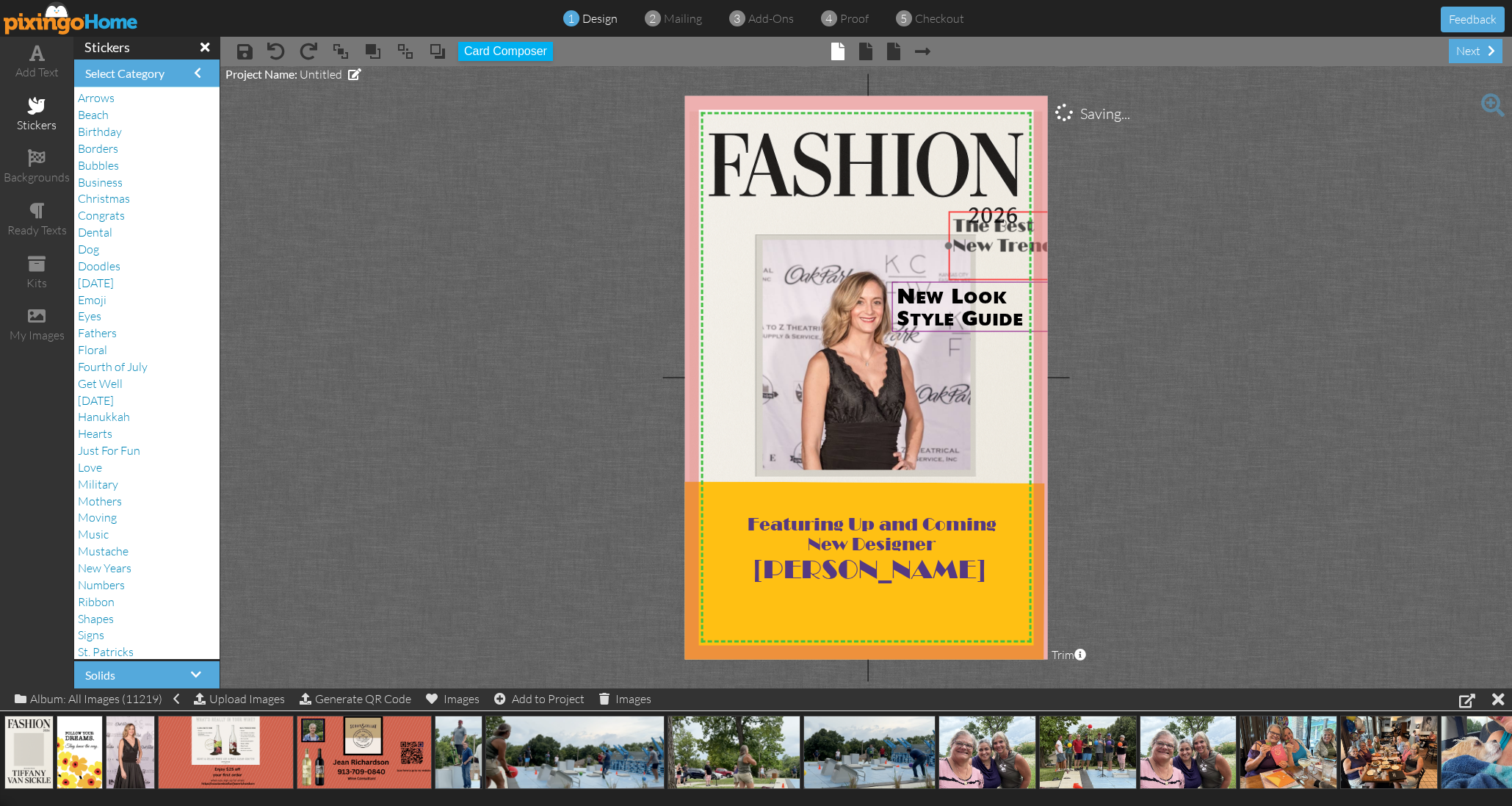
click at [1018, 228] on span "The Best" at bounding box center [993, 225] width 82 height 20
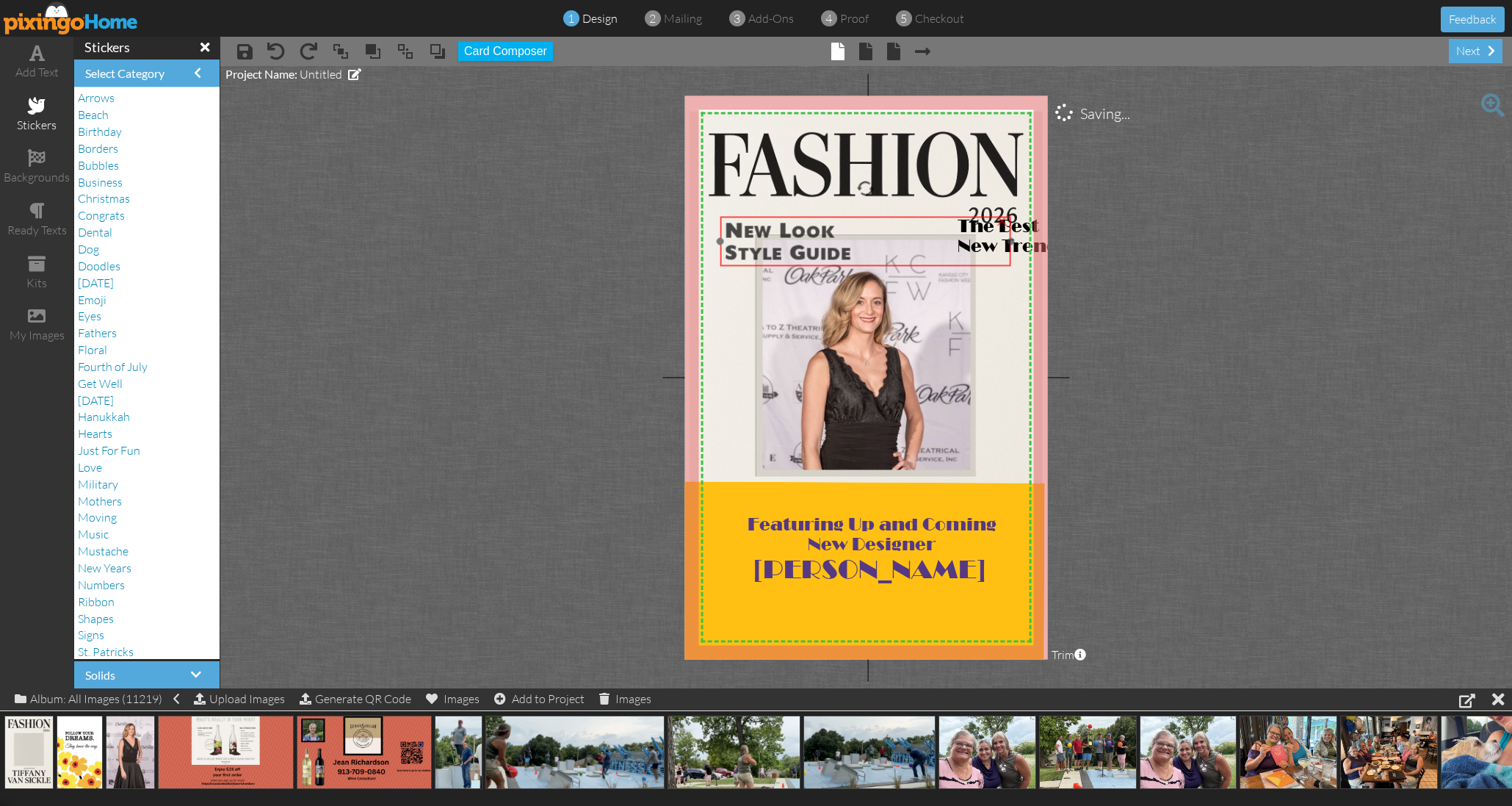
drag, startPoint x: 953, startPoint y: 302, endPoint x: 793, endPoint y: 239, distance: 172.0
click at [793, 239] on span "New Look" at bounding box center [780, 231] width 110 height 22
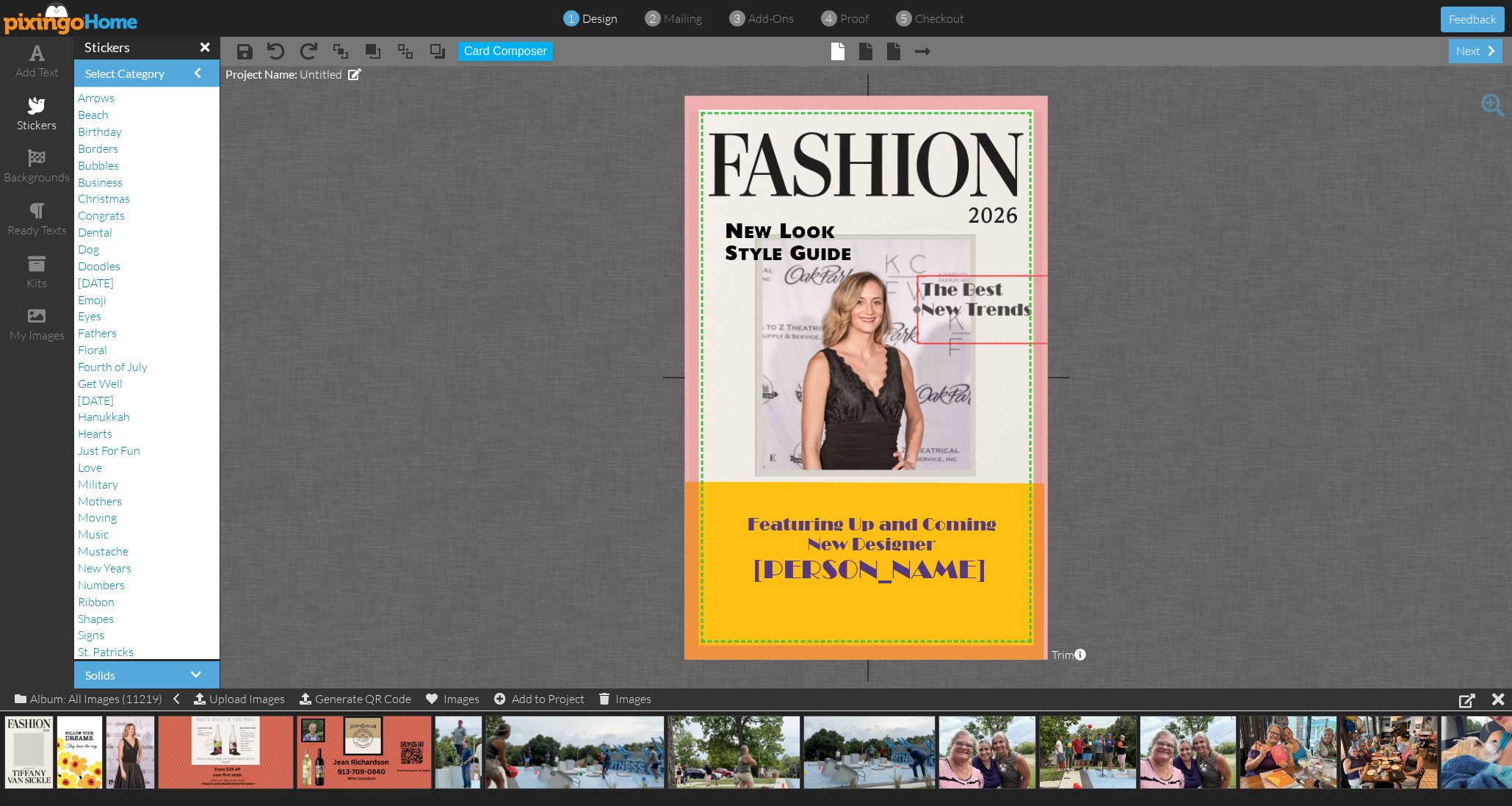
drag, startPoint x: 1030, startPoint y: 229, endPoint x: 1013, endPoint y: 291, distance: 64.3
click at [993, 293] on span "The Best" at bounding box center [962, 289] width 82 height 20
click at [1159, 264] on project-studio-wrapper "X X X X X X X X X X X X X X X X X X X X X X X X X X X X X X X X X X X X X X X X…" at bounding box center [866, 378] width 1291 height 622
click at [32, 53] on span at bounding box center [36, 53] width 15 height 18
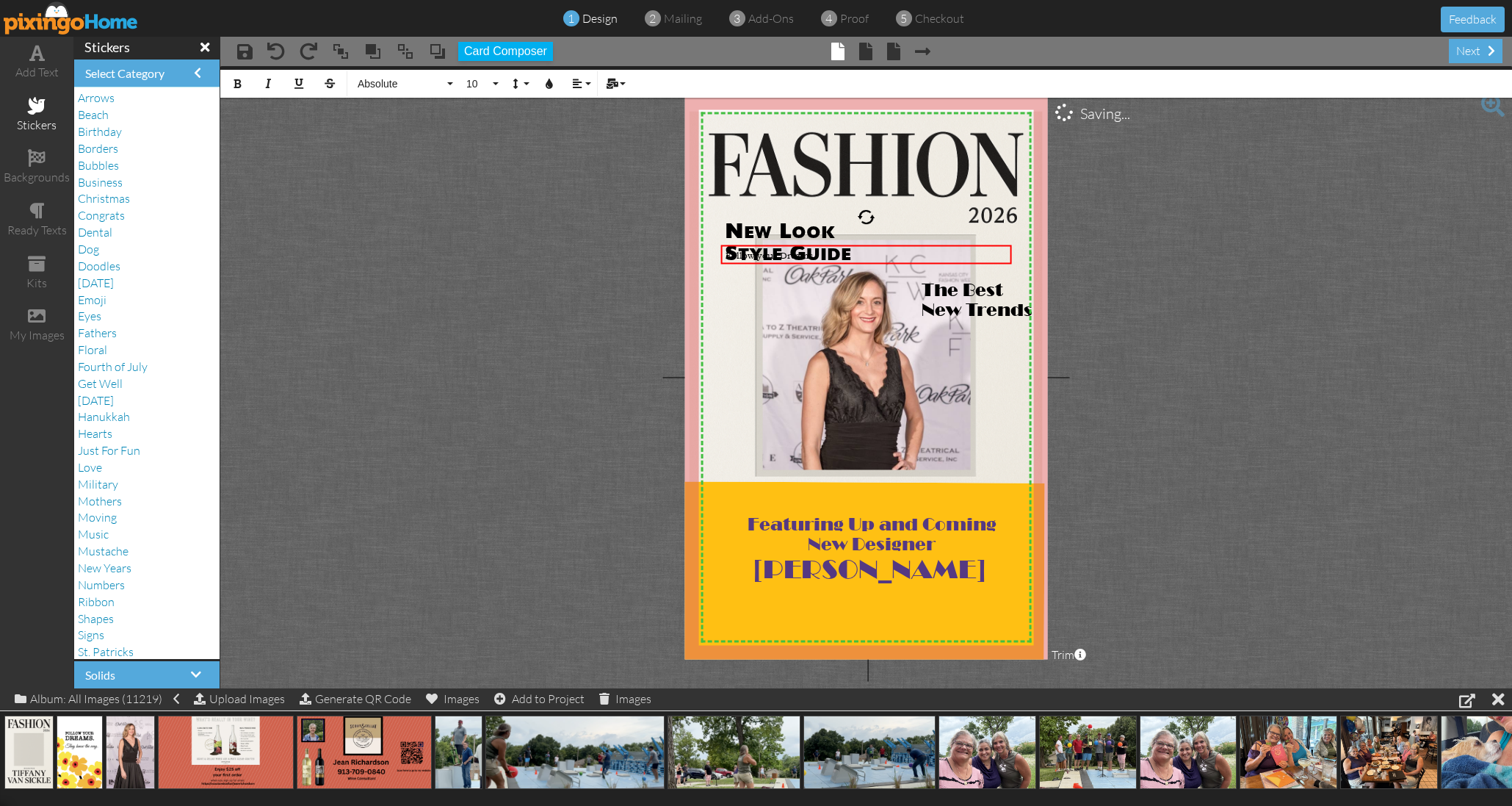
click at [192, 169] on div "Bubbles" at bounding box center [146, 165] width 138 height 17
click at [806, 250] on span "Follow your Dreams" at bounding box center [769, 255] width 87 height 12
drag, startPoint x: 808, startPoint y: 257, endPoint x: 807, endPoint y: 310, distance: 53.0
click at [807, 310] on div "X X X X X X X X X X X X X X X X X X X X X X X X X X X X X X X X X X X X X X X X…" at bounding box center [866, 377] width 364 height 563
drag, startPoint x: 539, startPoint y: 282, endPoint x: 551, endPoint y: 281, distance: 12.0
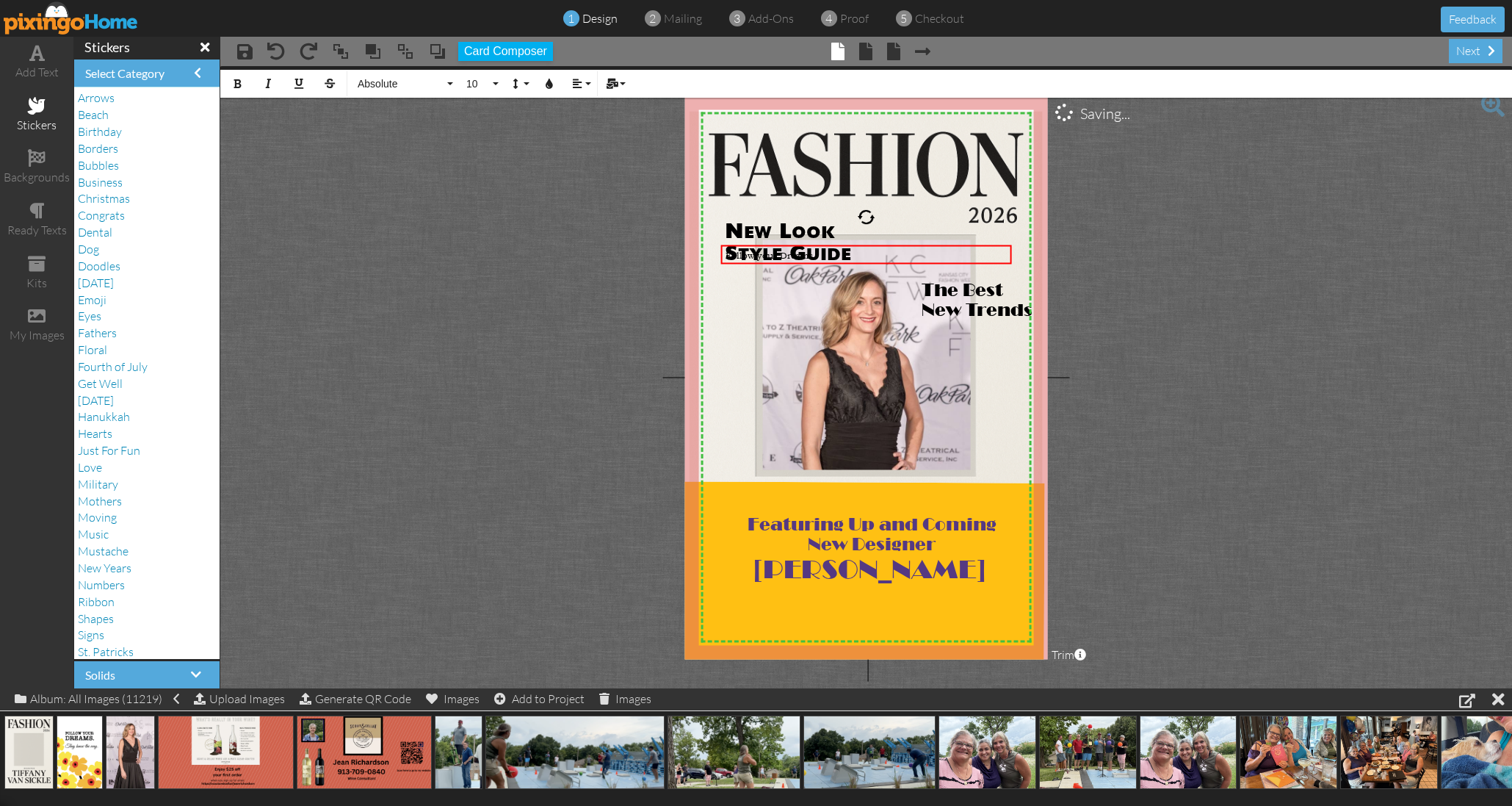
click at [543, 281] on project-studio-wrapper "X X X X X X X X X X X X X X X X X X X X X X X X X X X X X X X X X X X X X X X X…" at bounding box center [866, 378] width 1291 height 622
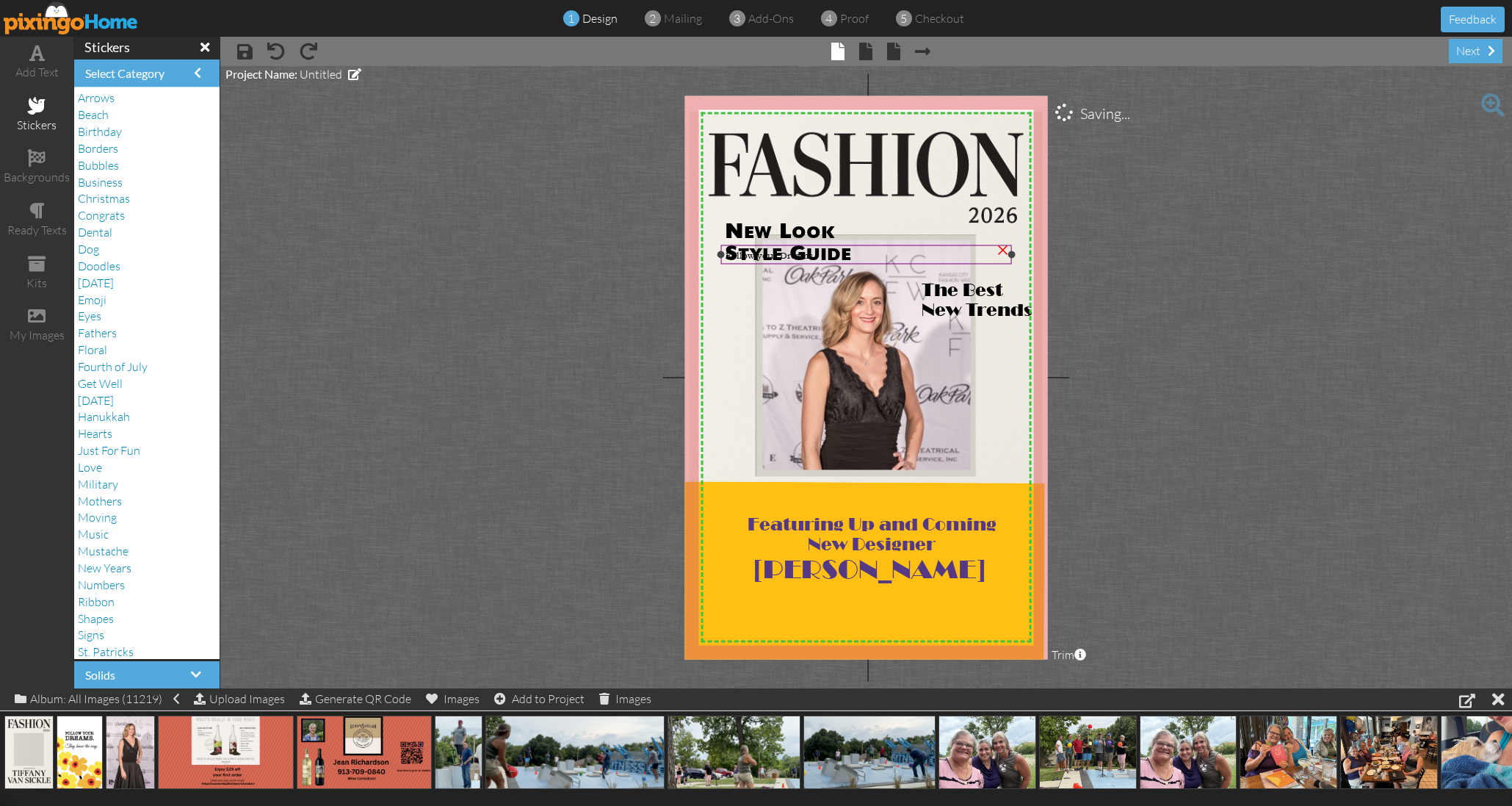
click at [790, 255] on span "Follow your Dreams" at bounding box center [769, 255] width 87 height 12
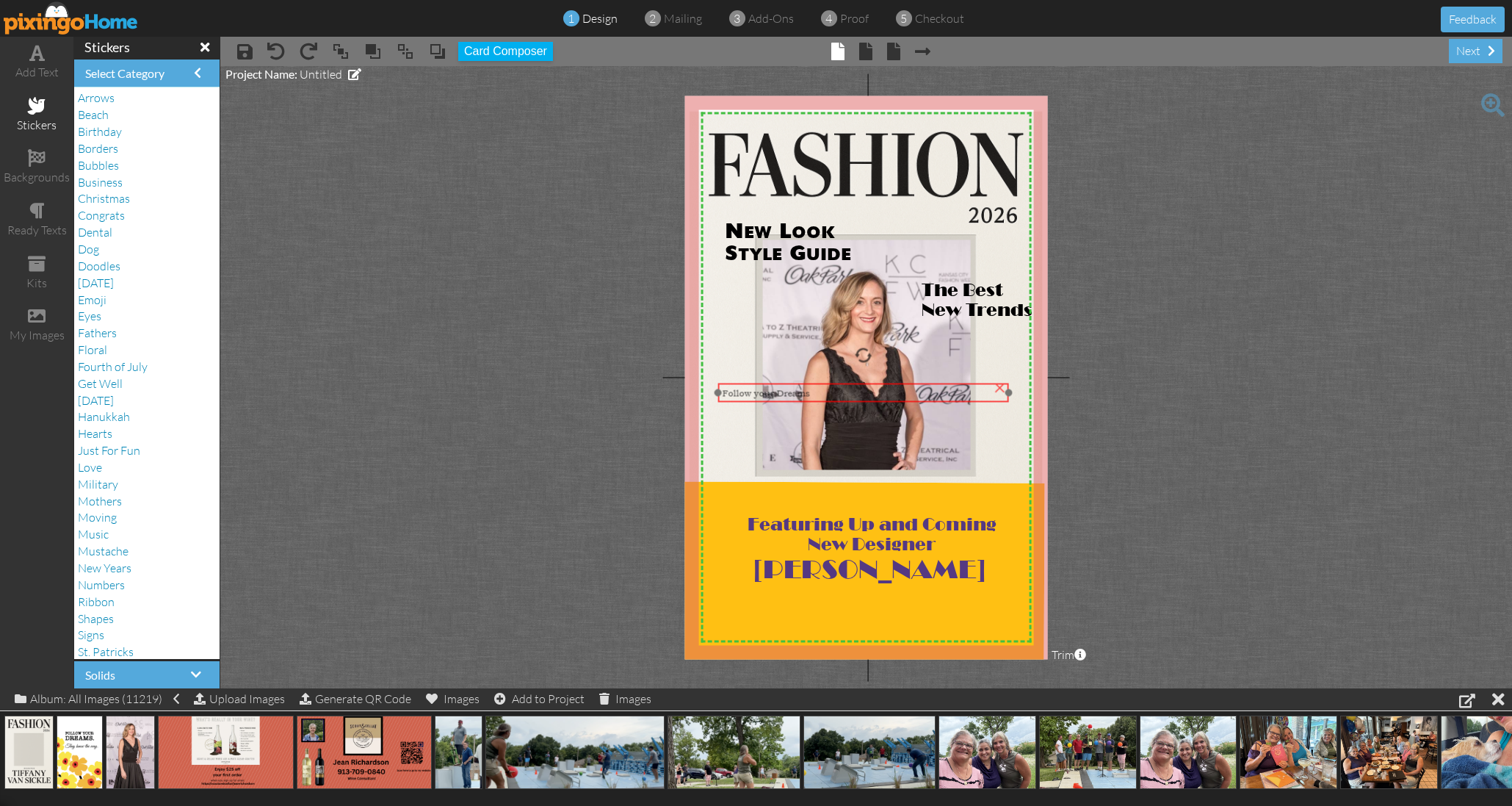
drag, startPoint x: 792, startPoint y: 255, endPoint x: 789, endPoint y: 395, distance: 140.0
click at [790, 397] on span "Follow your Dreams" at bounding box center [766, 393] width 87 height 12
click at [807, 391] on span "Follow your Dreams" at bounding box center [766, 395] width 87 height 12
click at [808, 391] on span "Follow your Dreams" at bounding box center [766, 395] width 87 height 12
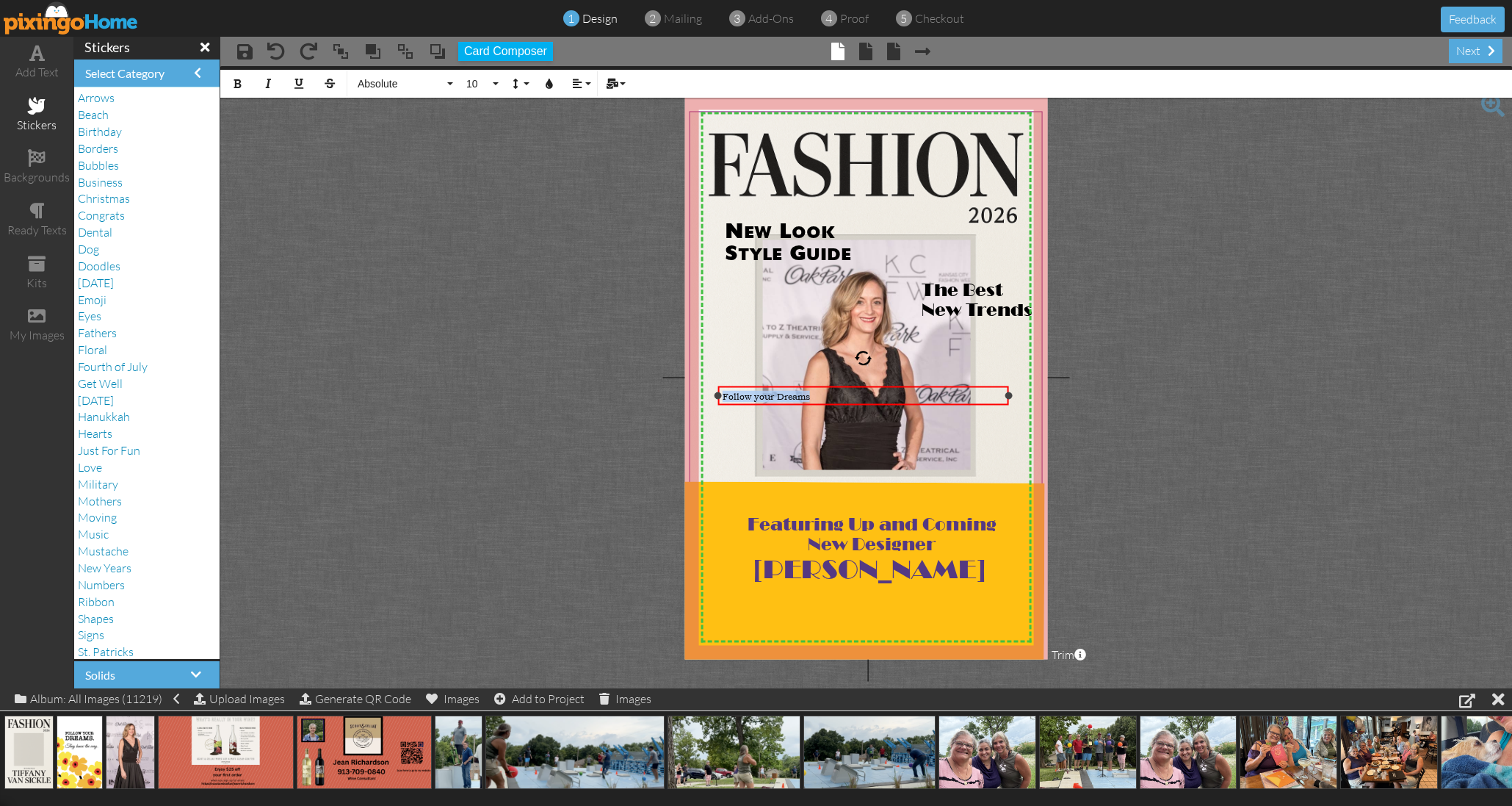
drag, startPoint x: 823, startPoint y: 392, endPoint x: 710, endPoint y: 390, distance: 113.0
click at [718, 392] on div "Follow your Dreams ×" at bounding box center [864, 395] width 291 height 19
click at [417, 83] on span "Absolute" at bounding box center [400, 83] width 88 height 12
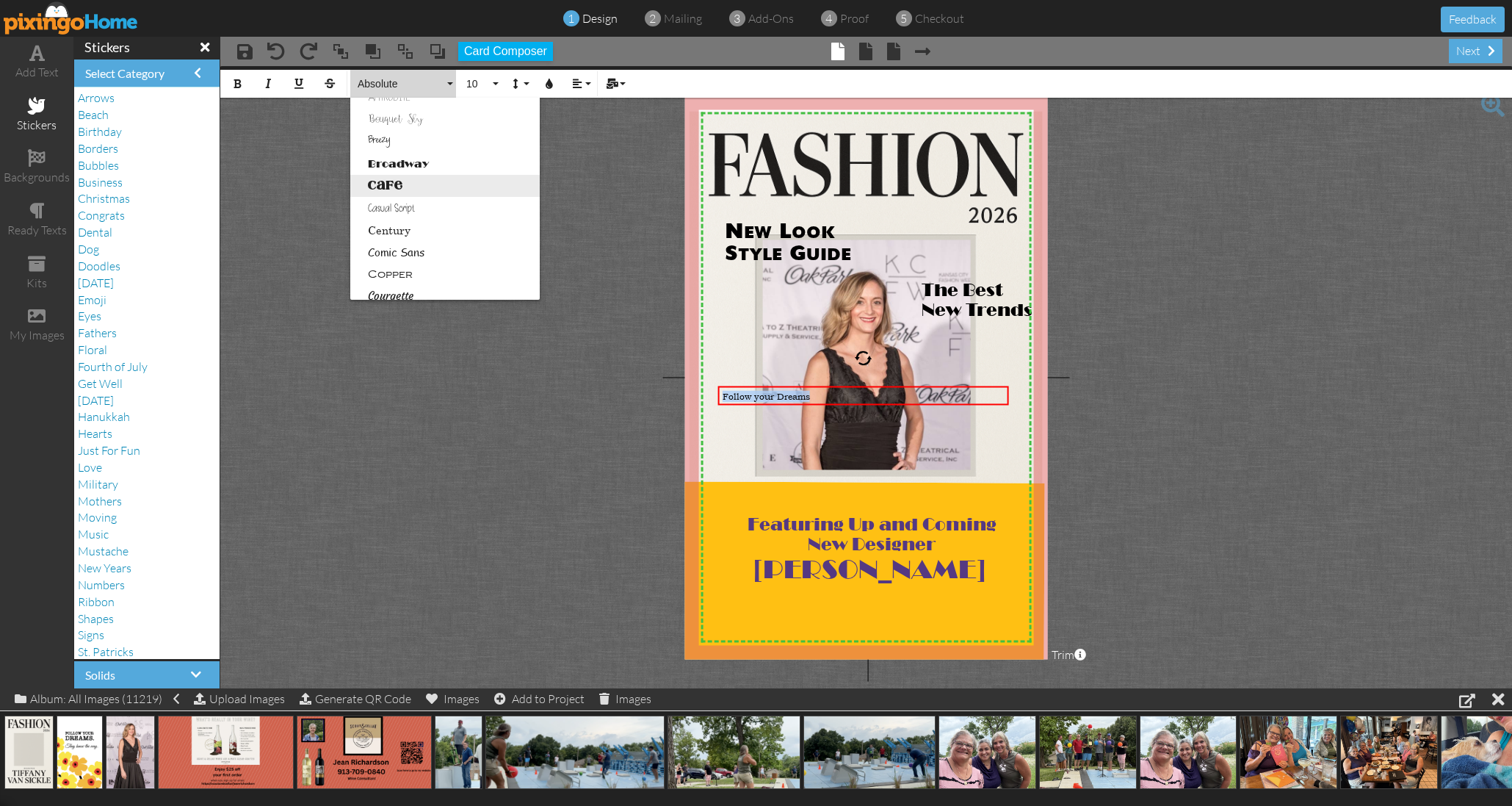
scroll to position [87, 0]
click at [388, 265] on link "Courgette" at bounding box center [444, 264] width 189 height 22
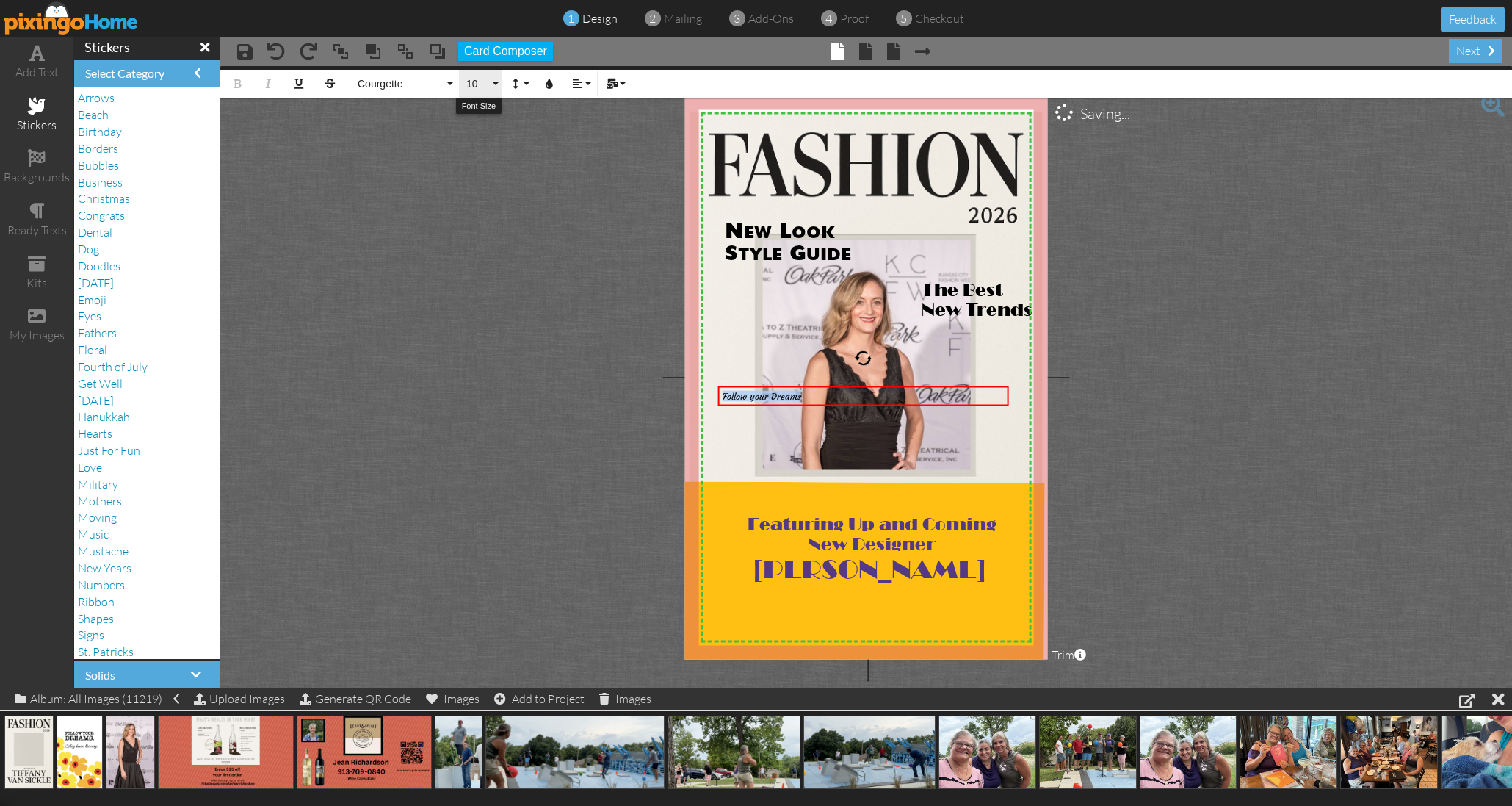
click at [495, 82] on button "10" at bounding box center [480, 83] width 43 height 28
click at [488, 257] on link "18" at bounding box center [482, 254] width 48 height 22
click at [587, 80] on button "Align" at bounding box center [580, 83] width 28 height 28
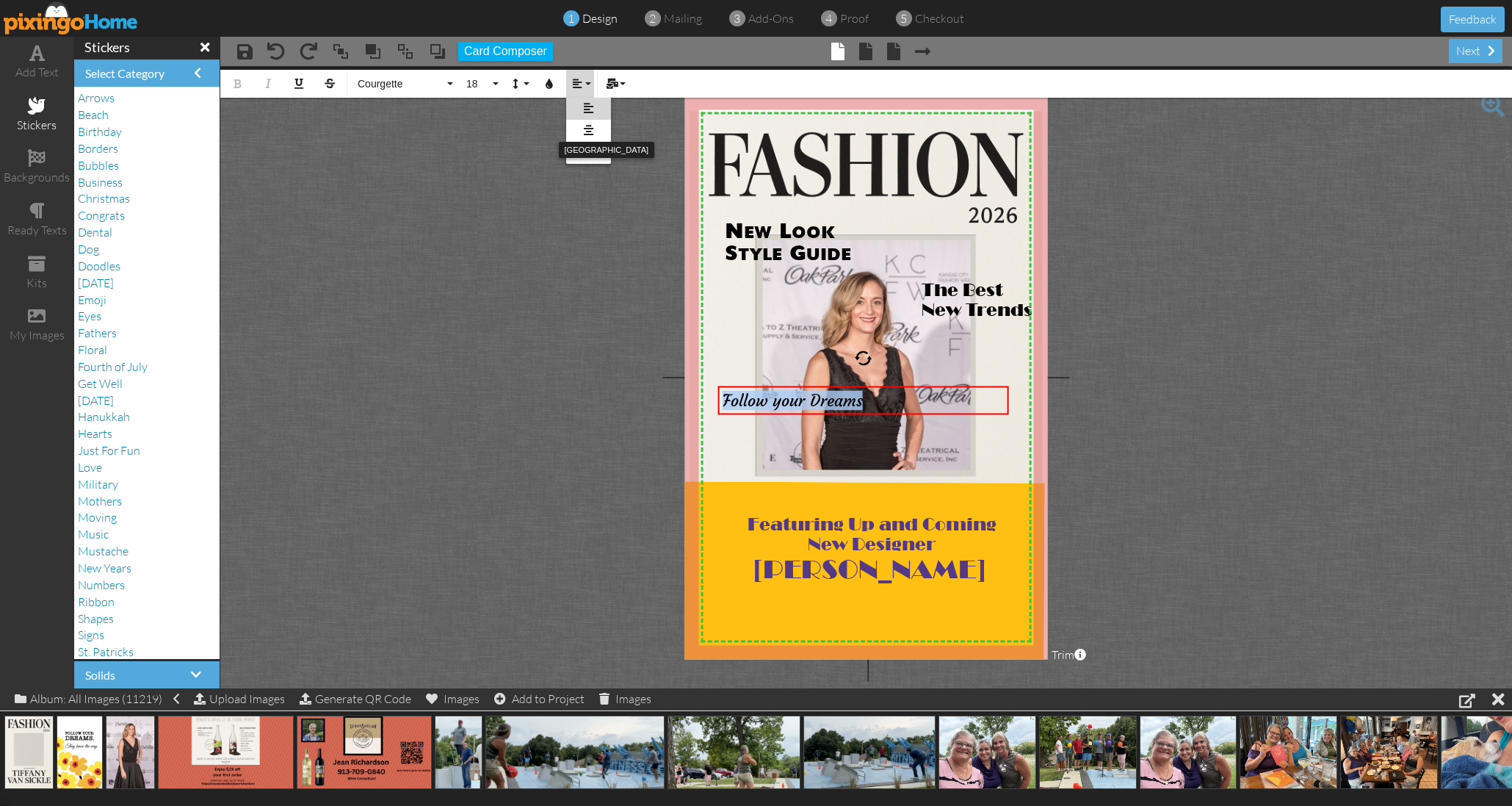
click at [595, 132] on link "Align Center" at bounding box center [588, 130] width 44 height 22
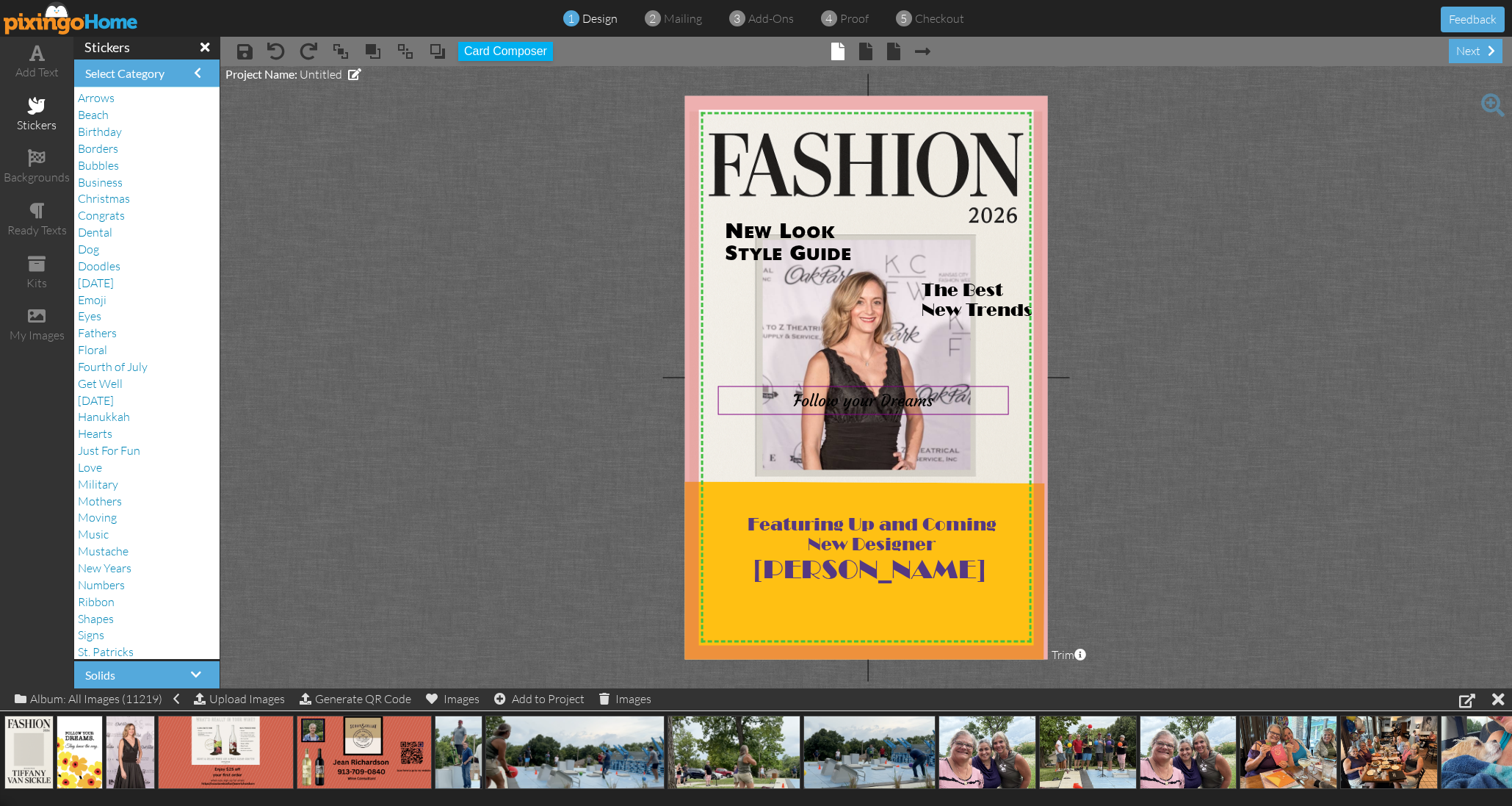
drag, startPoint x: 1273, startPoint y: 419, endPoint x: 1266, endPoint y: 417, distance: 7.3
click at [1273, 419] on project-studio-wrapper "X X X X X X X X X X X X X X X X X X X X X X X X X X X X X X X X X X X X X X X X…" at bounding box center [866, 378] width 1291 height 622
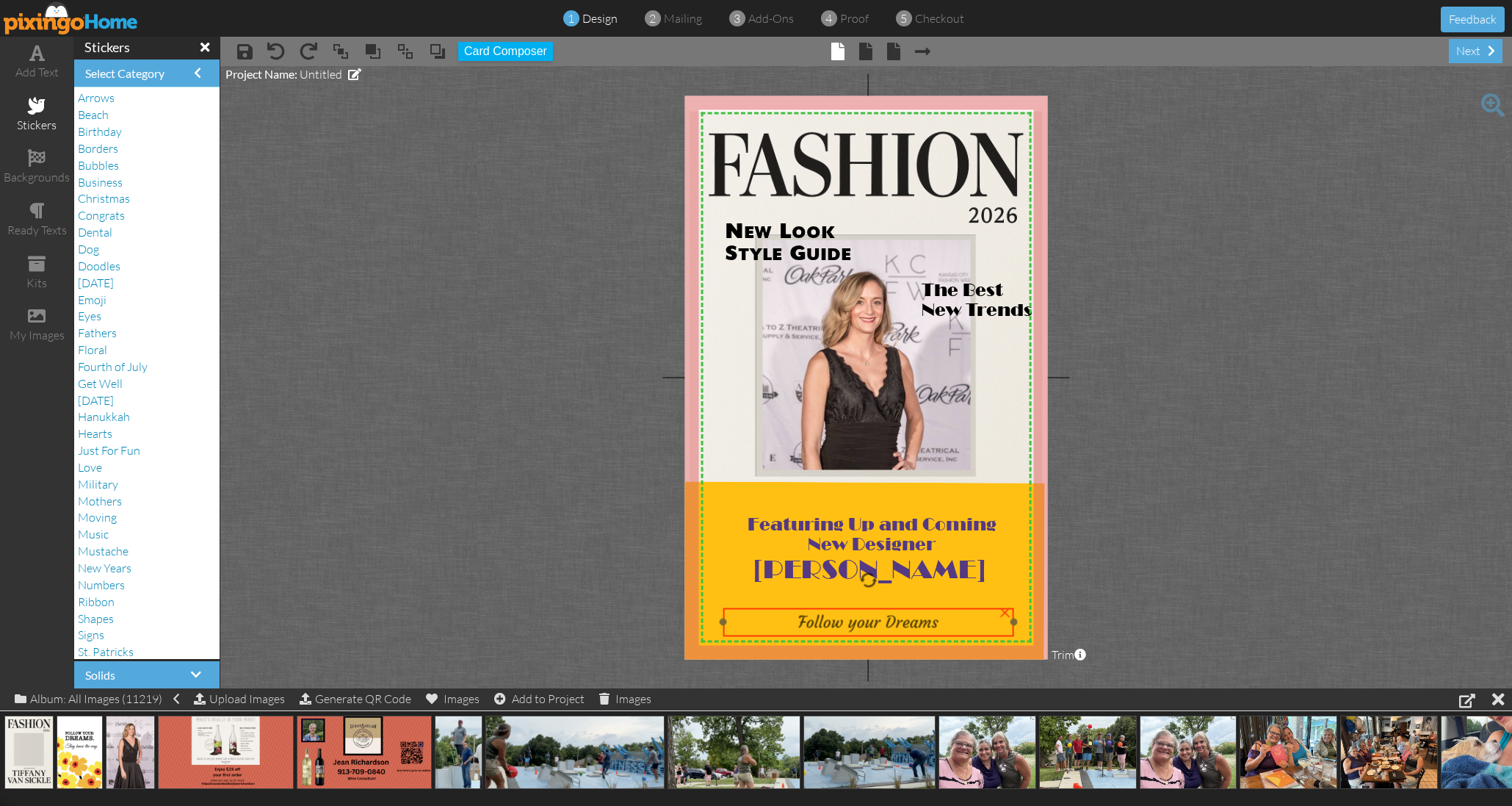
drag, startPoint x: 958, startPoint y: 403, endPoint x: 962, endPoint y: 622, distance: 219.0
click at [962, 624] on div "Follow your Dreams" at bounding box center [868, 622] width 282 height 20
click at [1155, 389] on project-studio-wrapper "X X X X X X X X X X X X X X X X X X X X X X X X X X X X X X X X X X X X X X X X…" at bounding box center [866, 378] width 1291 height 622
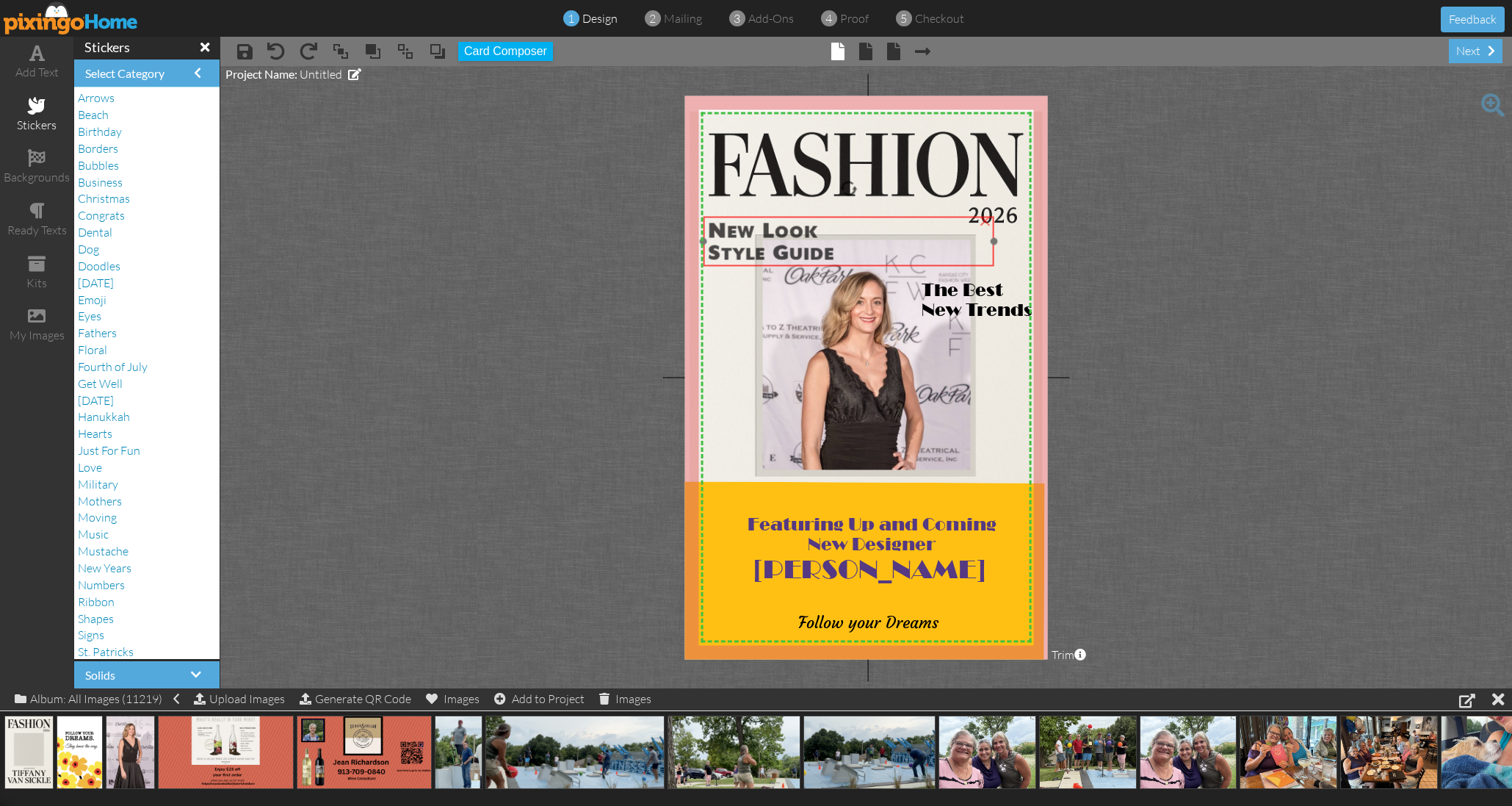
drag, startPoint x: 760, startPoint y: 260, endPoint x: 743, endPoint y: 260, distance: 17.0
click at [743, 260] on span "Style Guide" at bounding box center [771, 254] width 126 height 22
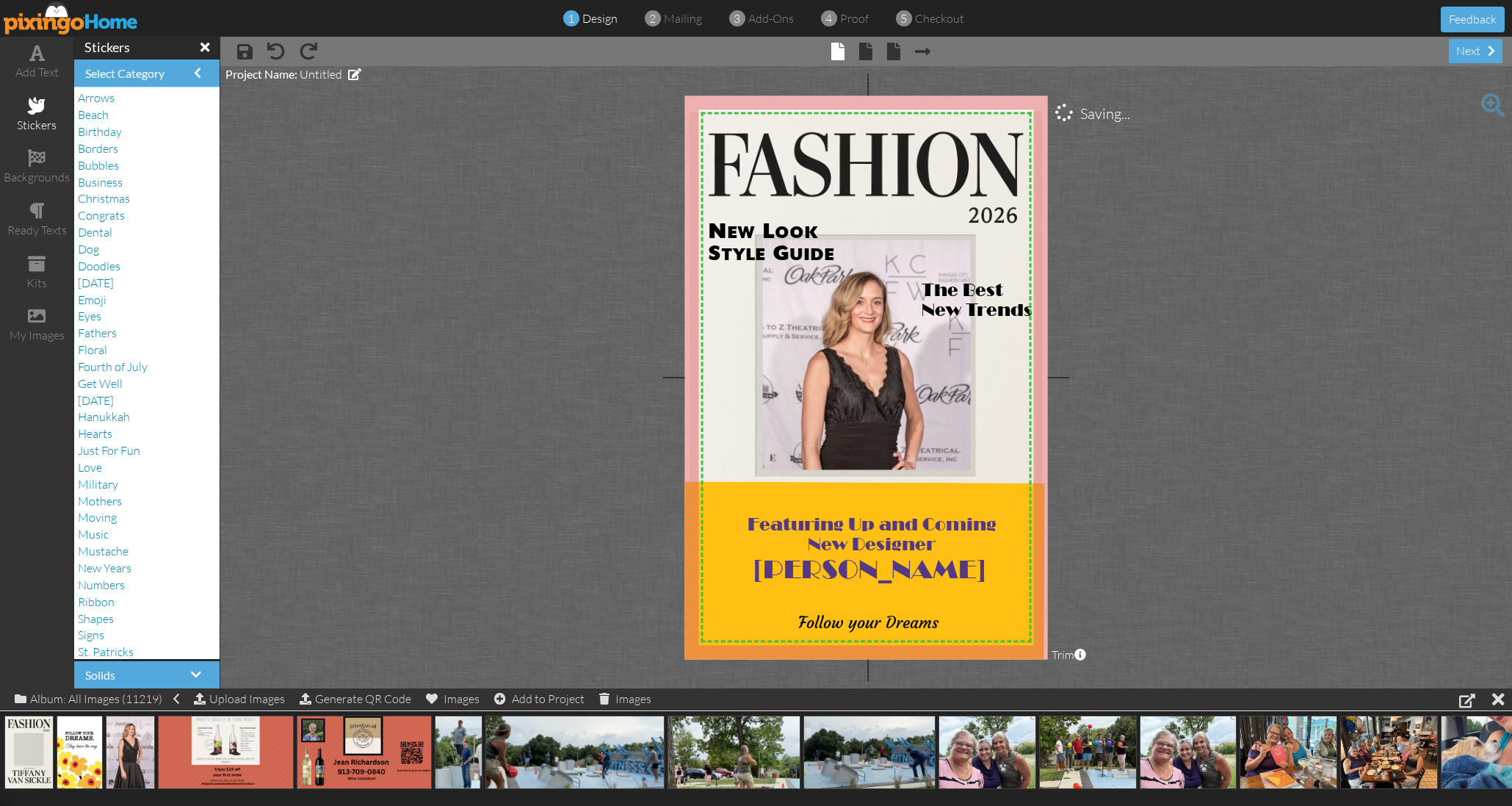
drag, startPoint x: 543, startPoint y: 266, endPoint x: 554, endPoint y: 269, distance: 11.4
click at [543, 266] on project-studio-wrapper "X X X X X X X X X X X X X X X X X X X X X X X X X X X X X X X X X X X X X X X X…" at bounding box center [866, 378] width 1291 height 622
click at [872, 53] on span "× back" at bounding box center [886, 50] width 28 height 23
click at [869, 53] on span at bounding box center [866, 52] width 13 height 18
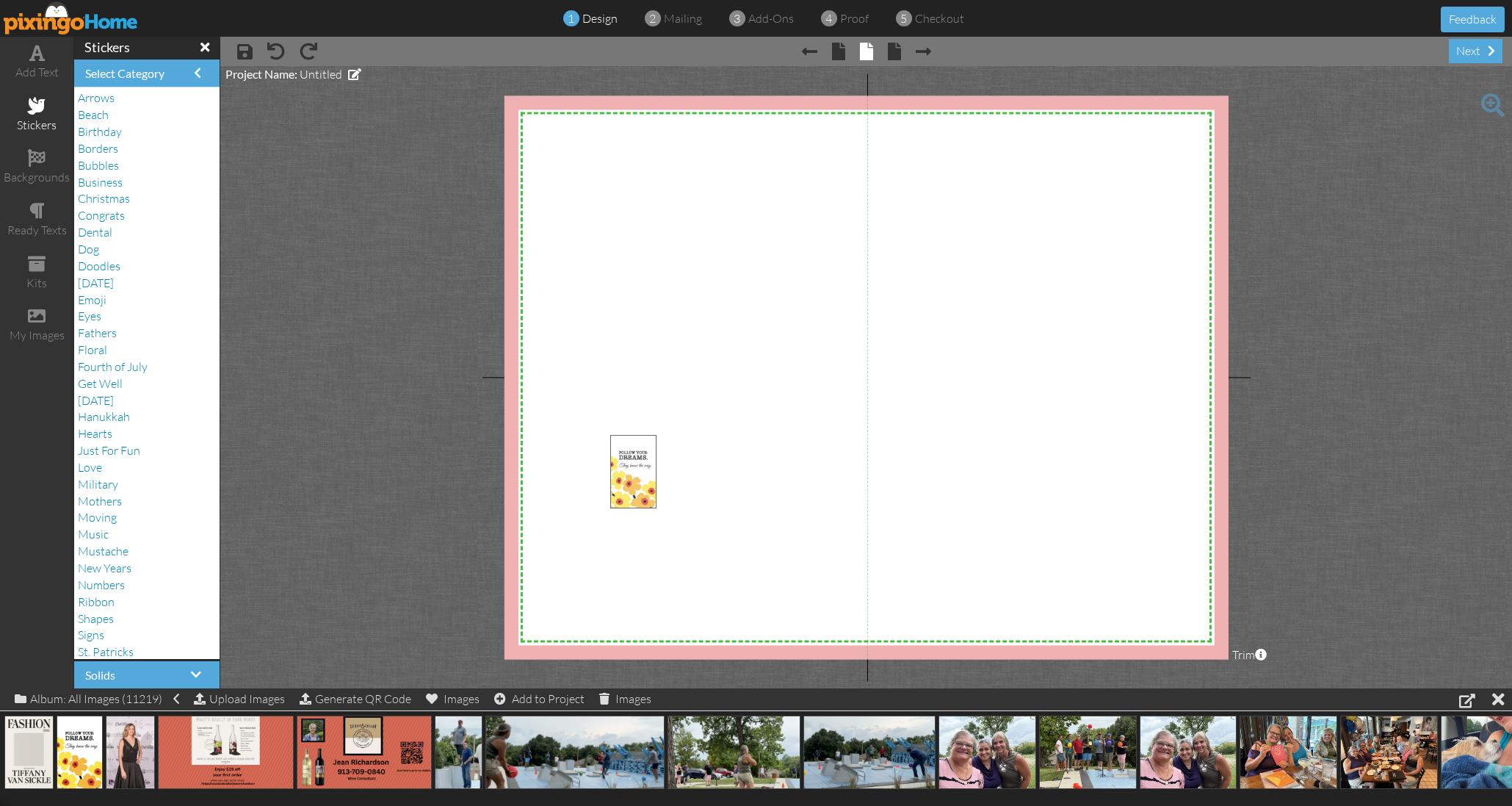
drag, startPoint x: 78, startPoint y: 752, endPoint x: 682, endPoint y: 376, distance: 711.5
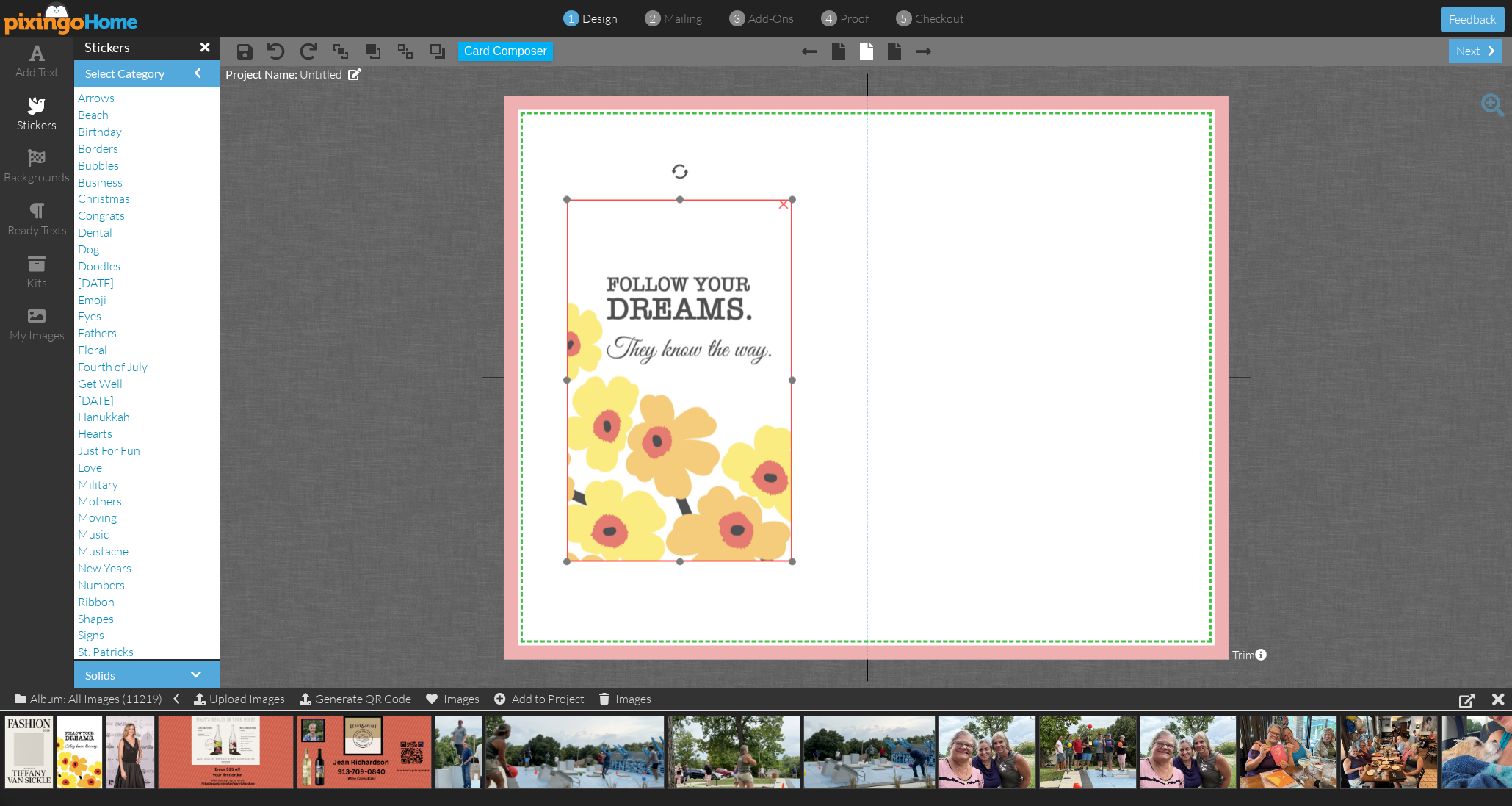
drag, startPoint x: 748, startPoint y: 451, endPoint x: 642, endPoint y: 277, distance: 203.7
click at [640, 272] on img at bounding box center [679, 380] width 225 height 362
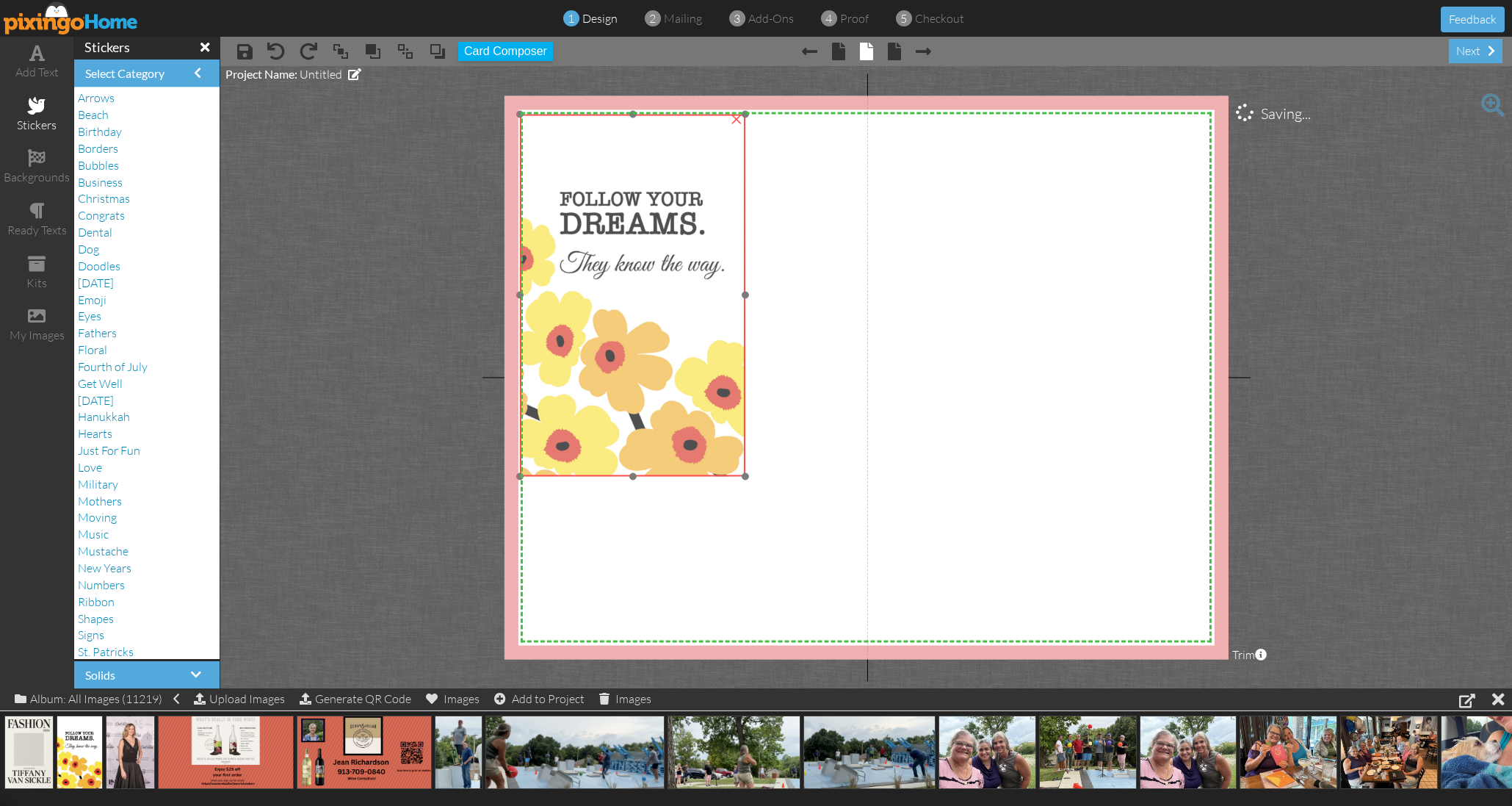
drag, startPoint x: 653, startPoint y: 294, endPoint x: 638, endPoint y: 268, distance: 30.0
click at [625, 260] on img at bounding box center [632, 295] width 225 height 362
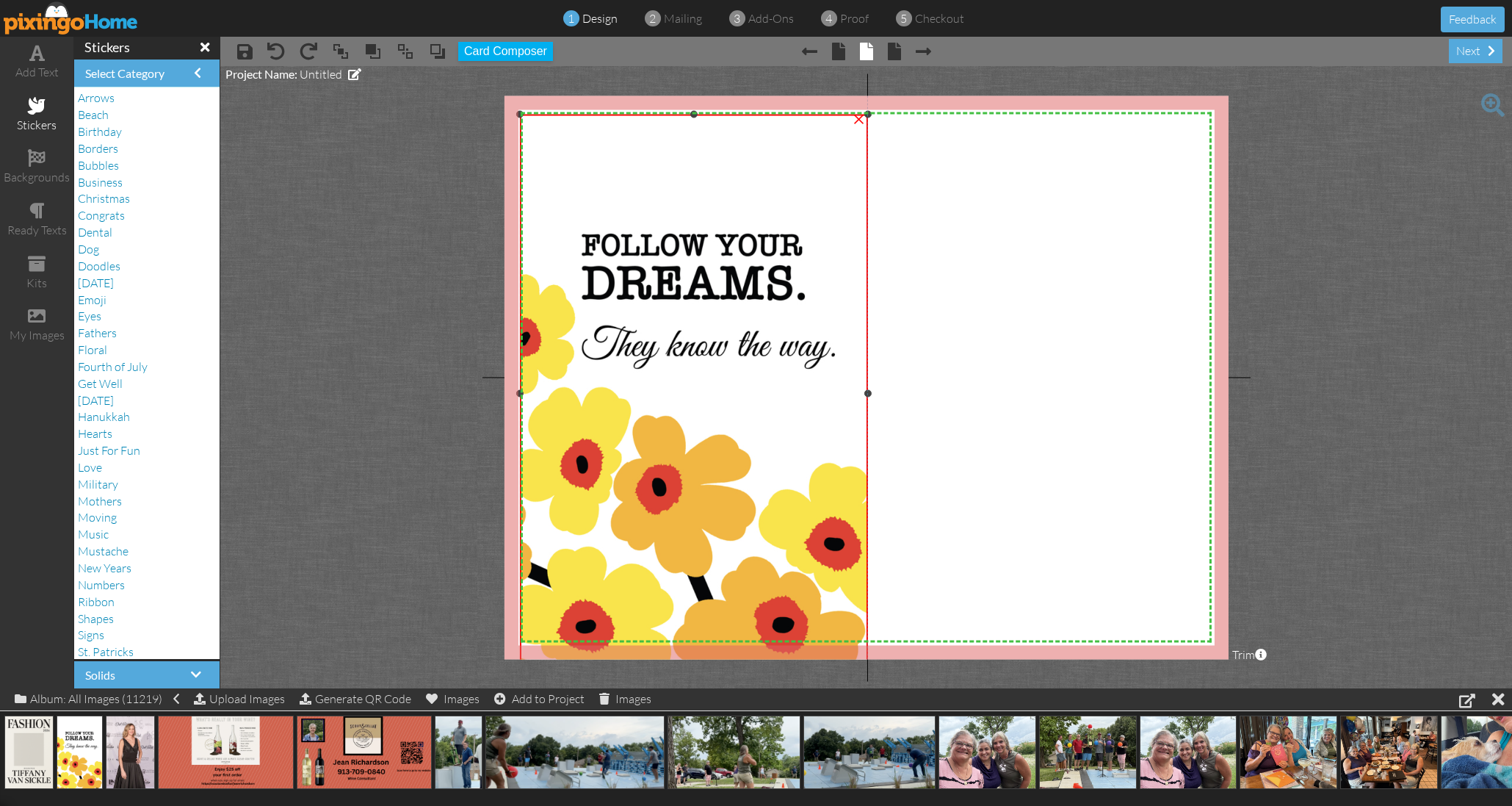
drag, startPoint x: 743, startPoint y: 476, endPoint x: 832, endPoint y: 666, distance: 209.8
click at [837, 673] on project-studio-wrapper "X X X X X X X X X X X X X X X X X X X X X X X X X X X X X X X X X X X X X X X X…" at bounding box center [866, 378] width 1291 height 622
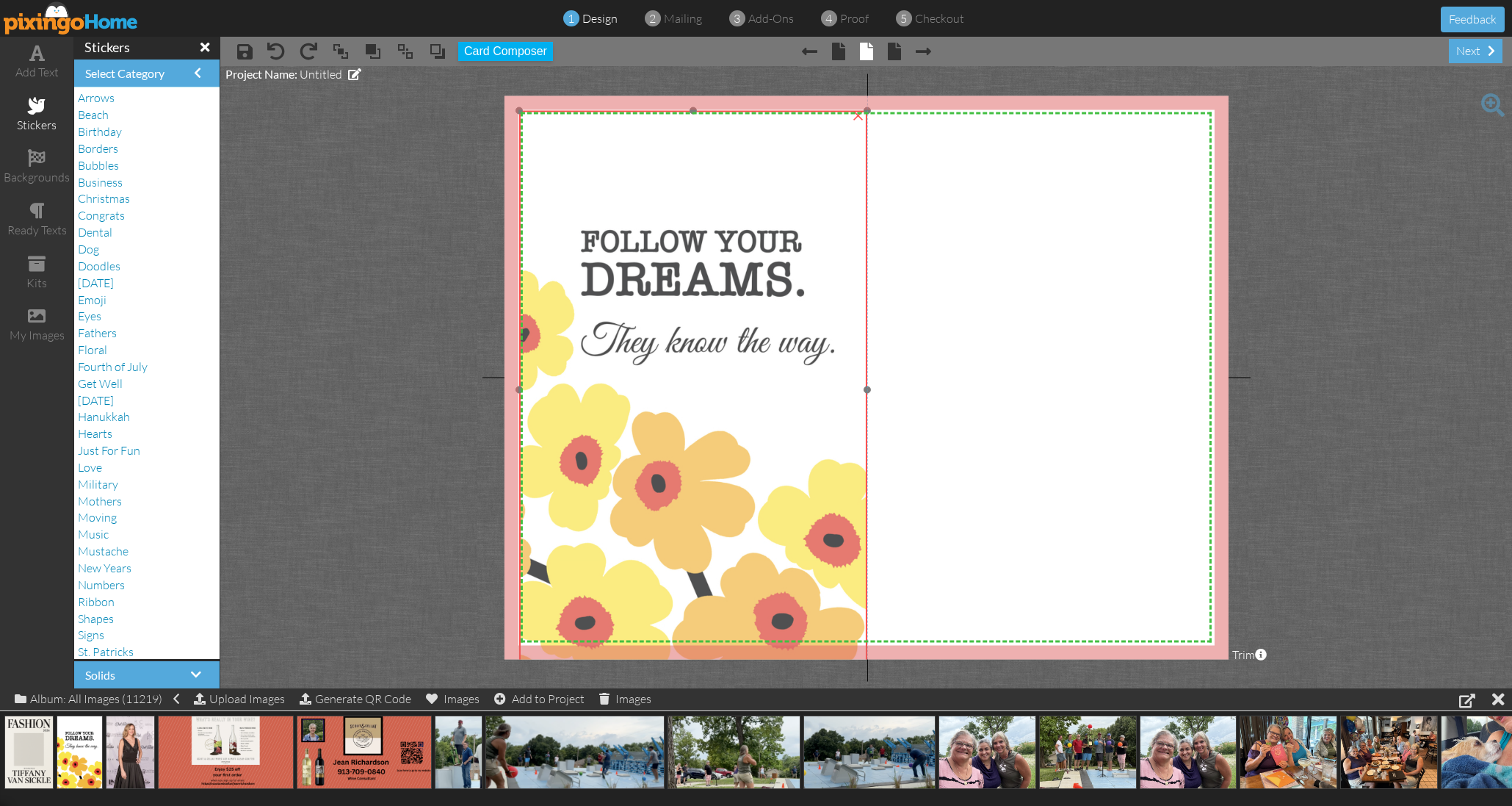
click at [764, 578] on img at bounding box center [693, 389] width 347 height 559
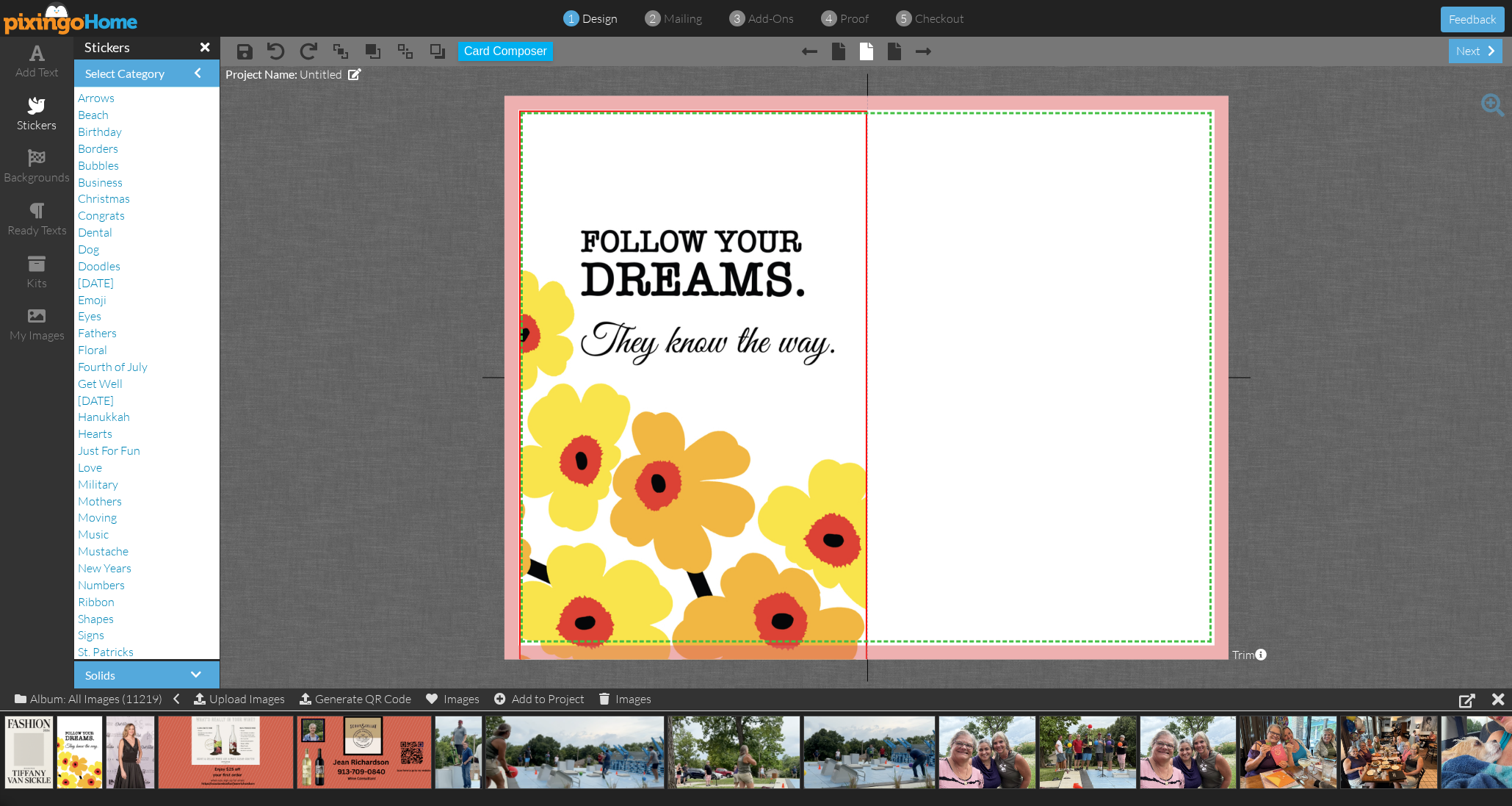
click at [390, 460] on project-studio-wrapper "X X X X X X X X X X X X X X X X X X X X X X X X X X X X X X X X X X X X X X X X…" at bounding box center [866, 378] width 1291 height 622
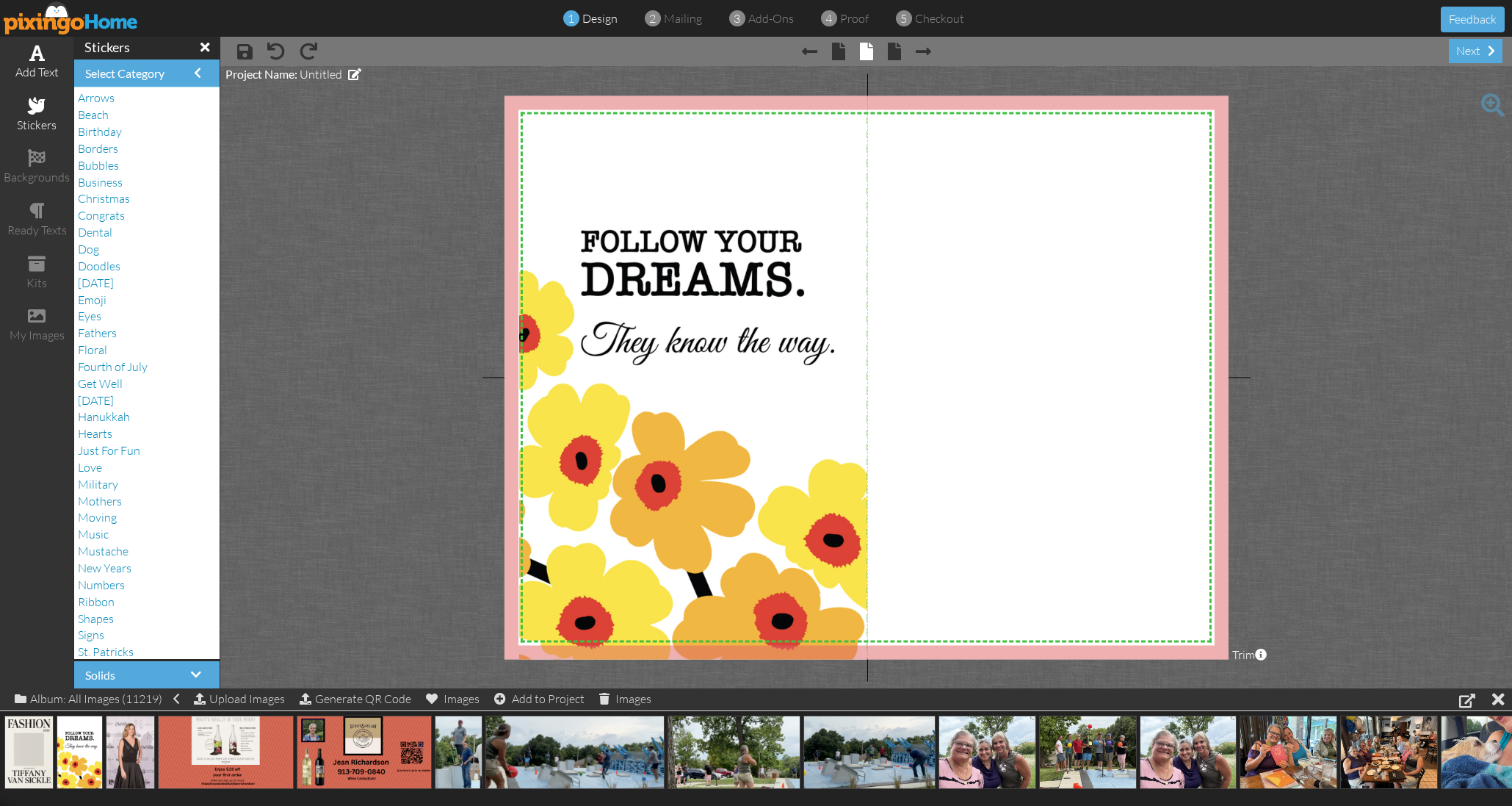
click at [40, 69] on div "add text" at bounding box center [36, 72] width 74 height 17
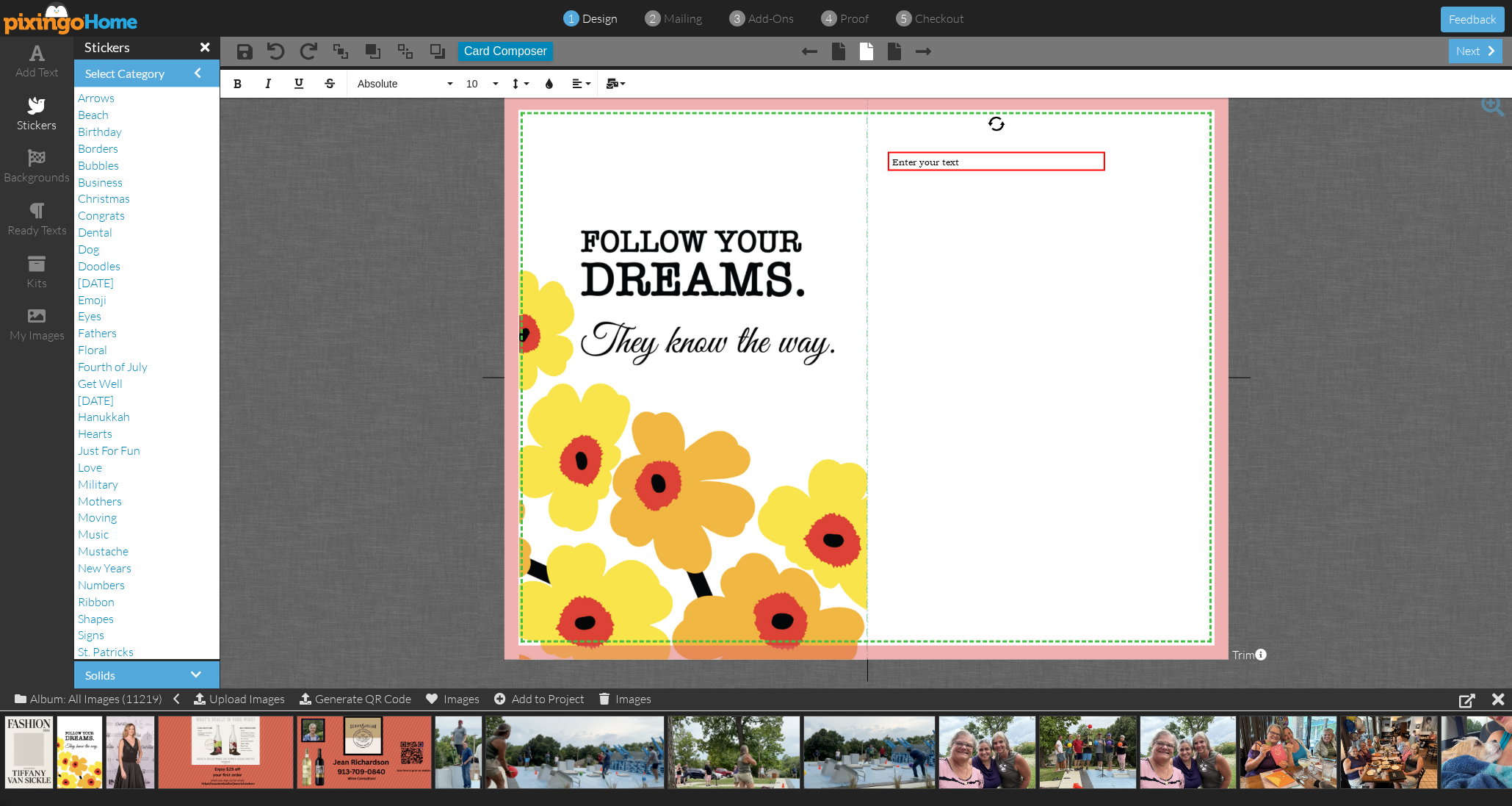
click at [510, 50] on button "Card Composer" at bounding box center [505, 52] width 95 height 19
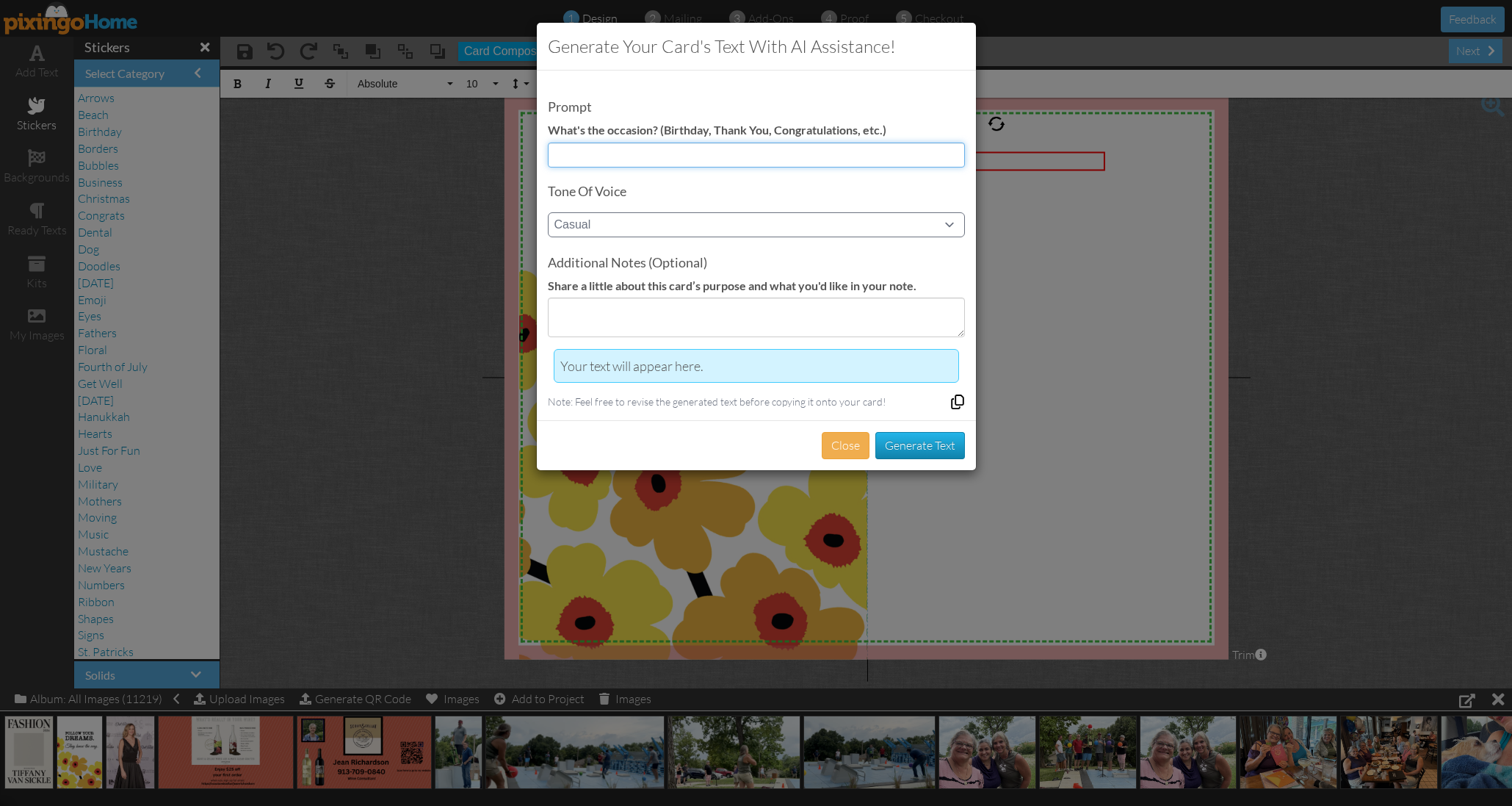
click at [577, 153] on input at bounding box center [756, 154] width 417 height 25
click at [925, 433] on button "Generate Text" at bounding box center [920, 445] width 90 height 27
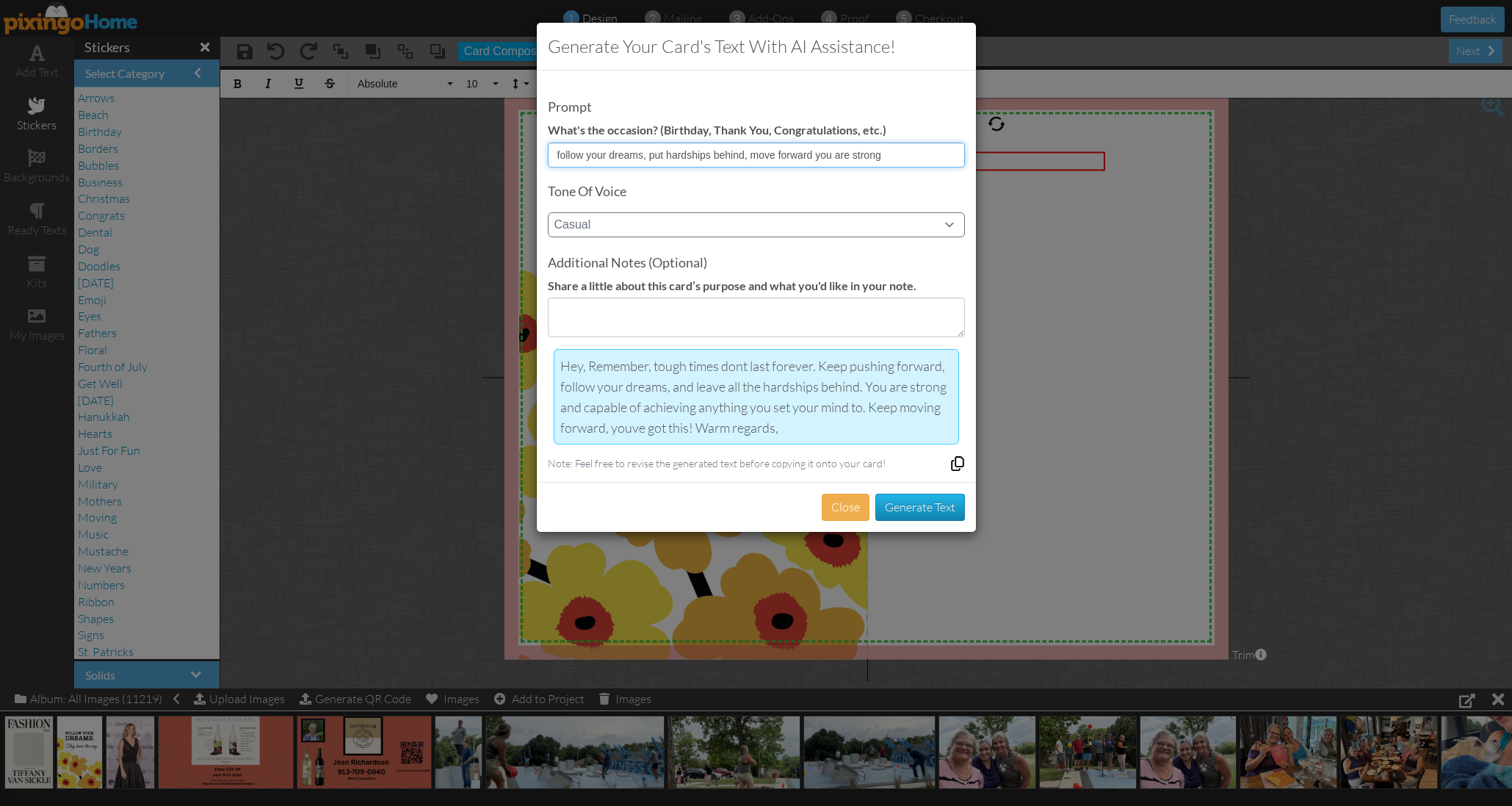
type input "follow your dreams, put hardships behind, move forward you are strong"
drag, startPoint x: 783, startPoint y: 417, endPoint x: 556, endPoint y: 354, distance: 235.6
click at [556, 354] on article "Hey, Remember, tough times dont last forever. Keep pushing forward, follow your…" at bounding box center [756, 397] width 406 height 95
copy div "Hey, Remember, tough times dont last forever. Keep pushing forward, follow your…"
drag, startPoint x: 1064, startPoint y: 340, endPoint x: 1042, endPoint y: 277, distance: 66.7
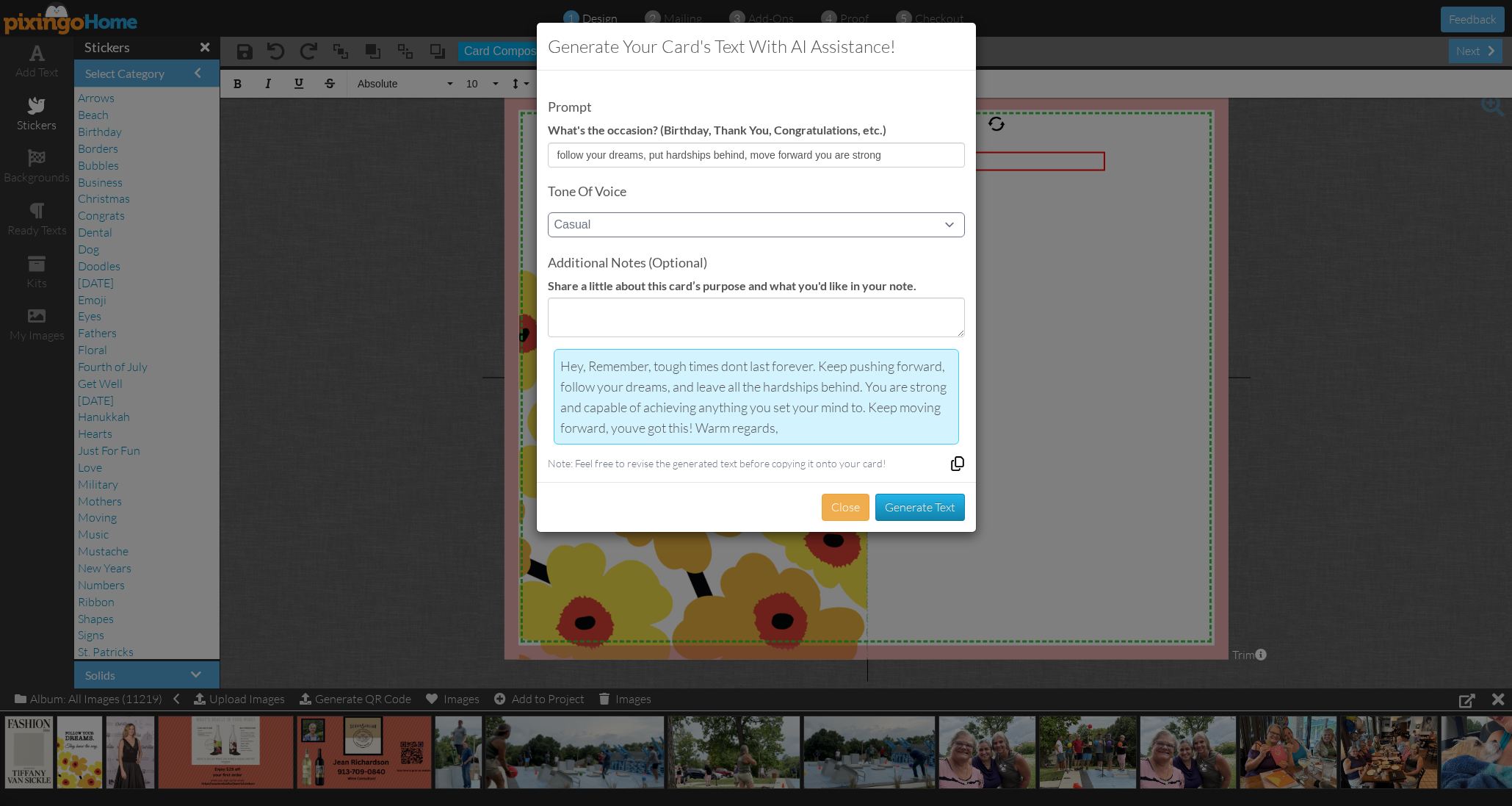
click at [1064, 340] on div "Generate your card's text with AI assistance! Prompt What's the occasion? (Birt…" at bounding box center [756, 403] width 1512 height 806
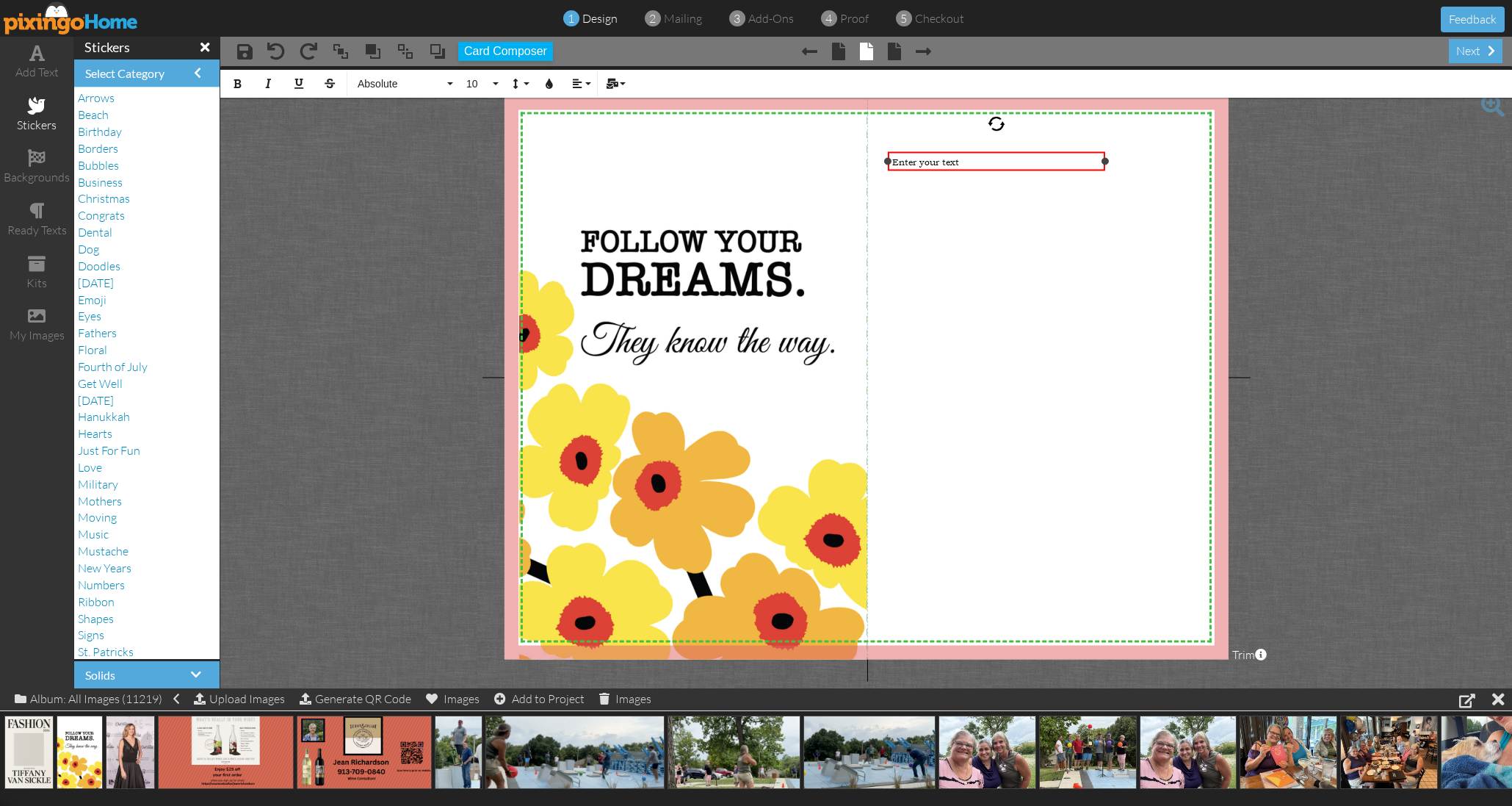
click at [958, 165] on span "Enter your text" at bounding box center [925, 162] width 67 height 12
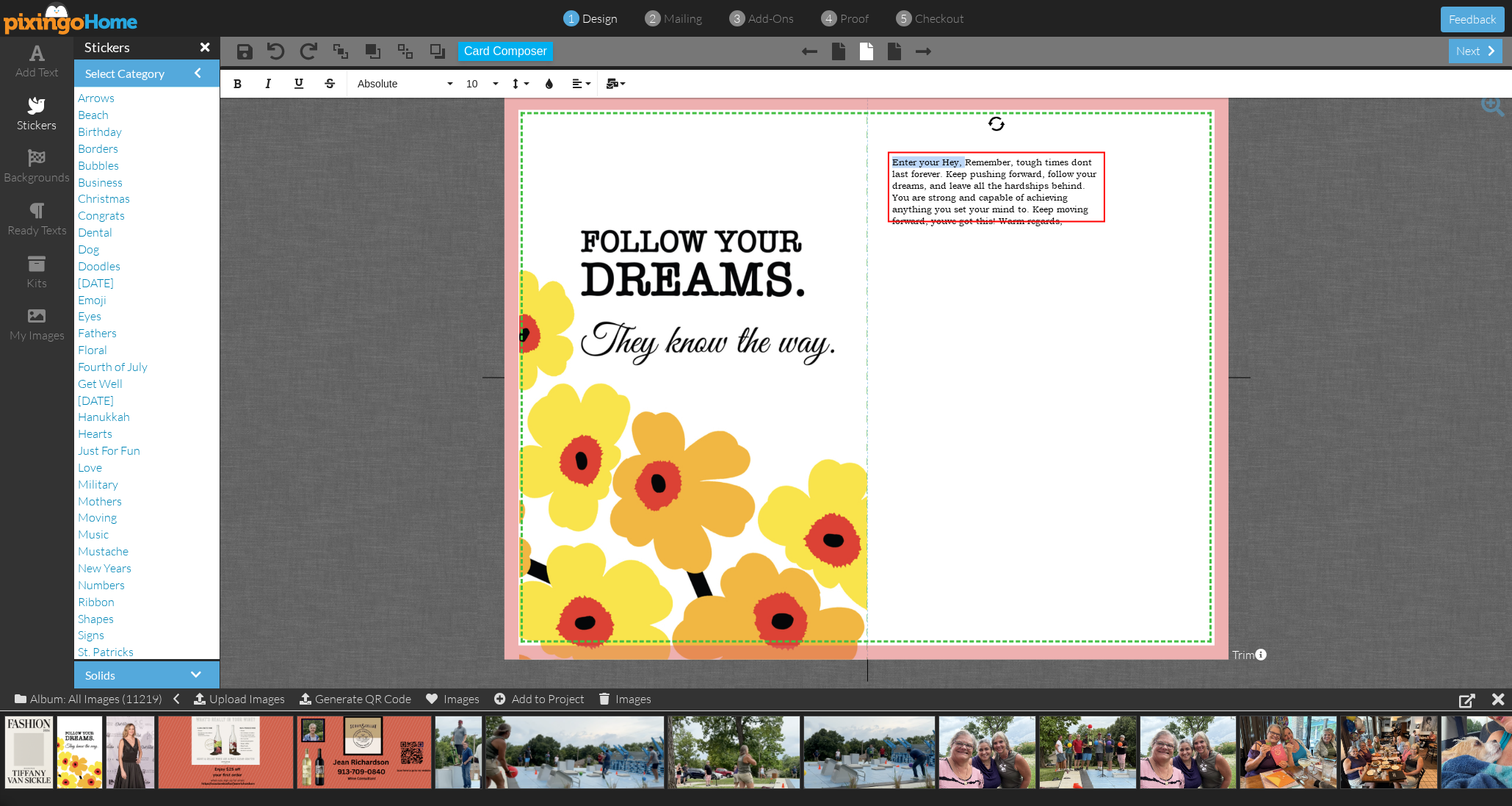
drag, startPoint x: 963, startPoint y: 163, endPoint x: 880, endPoint y: 158, distance: 83.2
click at [880, 158] on div "X X X X X X X X X X X X X X X X X X X X X X X X X X X X X X X X X X X X X X X X…" at bounding box center [866, 377] width 724 height 563
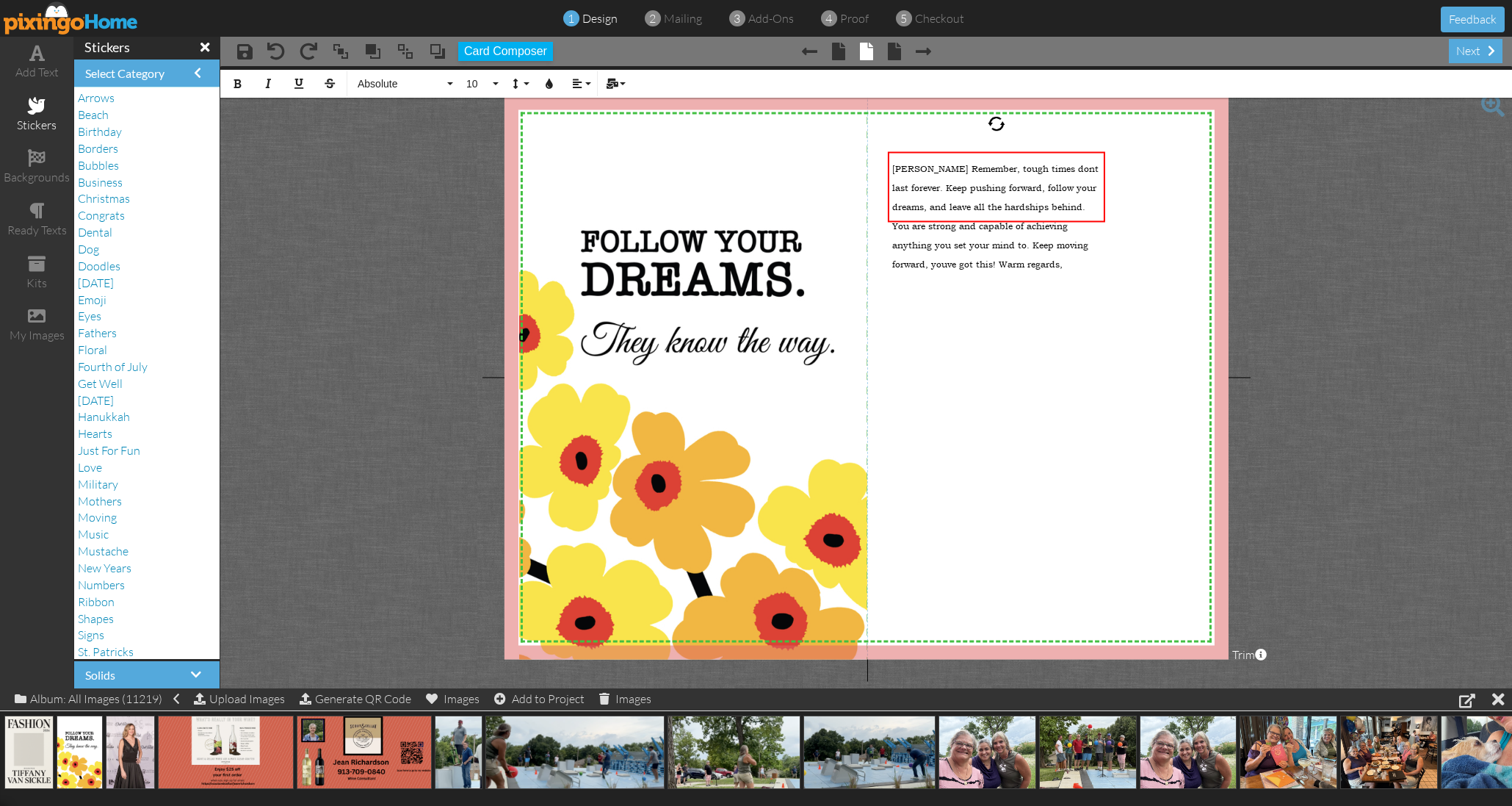
scroll to position [4568, 2]
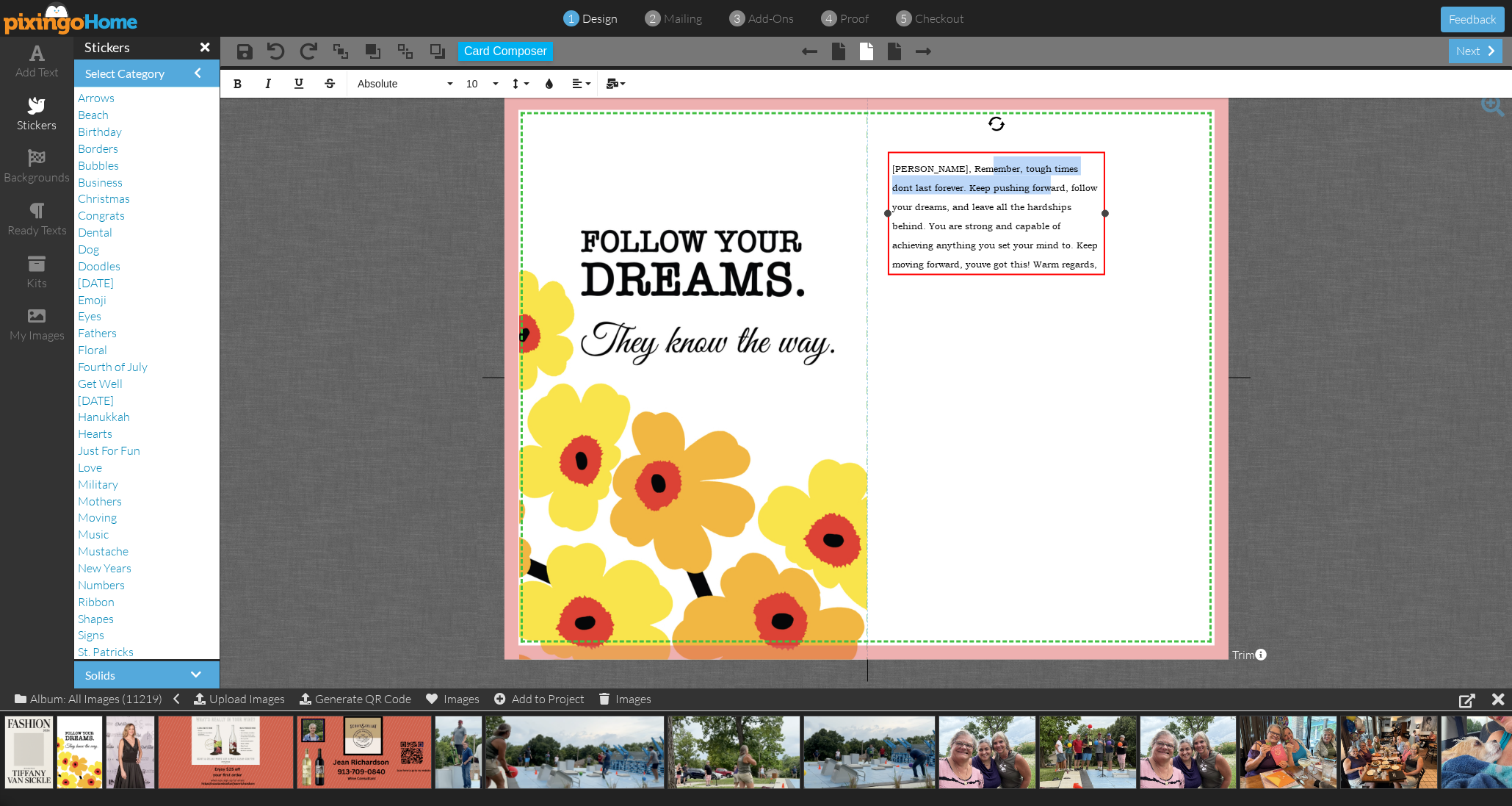
drag, startPoint x: 1034, startPoint y: 190, endPoint x: 978, endPoint y: 170, distance: 59.5
click at [978, 170] on span "Tiffany, Remember, tough times dont last forever. Keep pushing forward, follow …" at bounding box center [995, 217] width 205 height 108
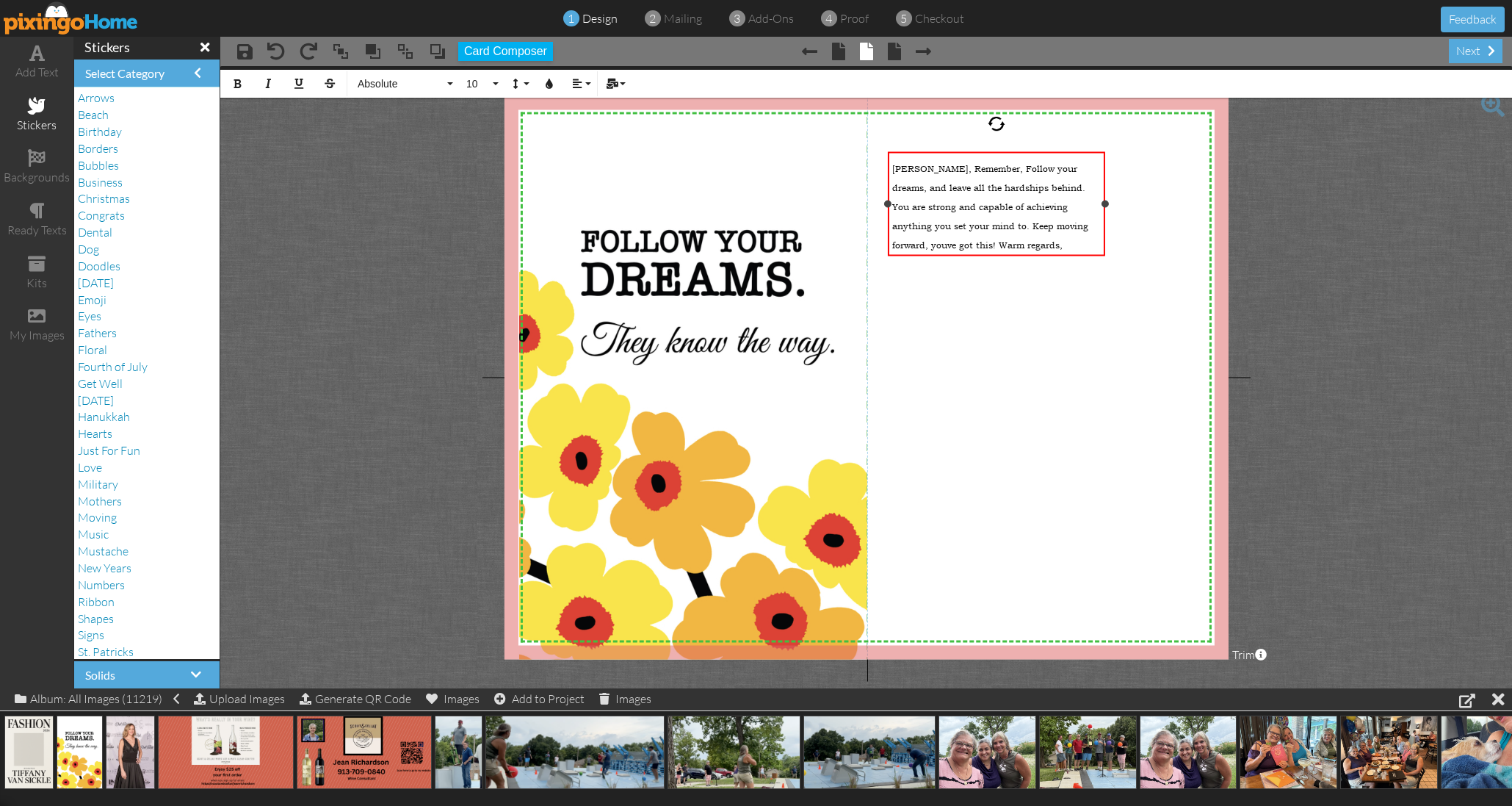
click at [978, 173] on span "Tiffany, Remember, Follow your dreams, and leave all the hardships behind. You …" at bounding box center [990, 207] width 196 height 88
drag, startPoint x: 1021, startPoint y: 207, endPoint x: 889, endPoint y: 207, distance: 132.0
click at [889, 207] on div "Tiffany, Listen to your heart, Follow your dreams, and leave all the hardships …" at bounding box center [996, 213] width 217 height 124
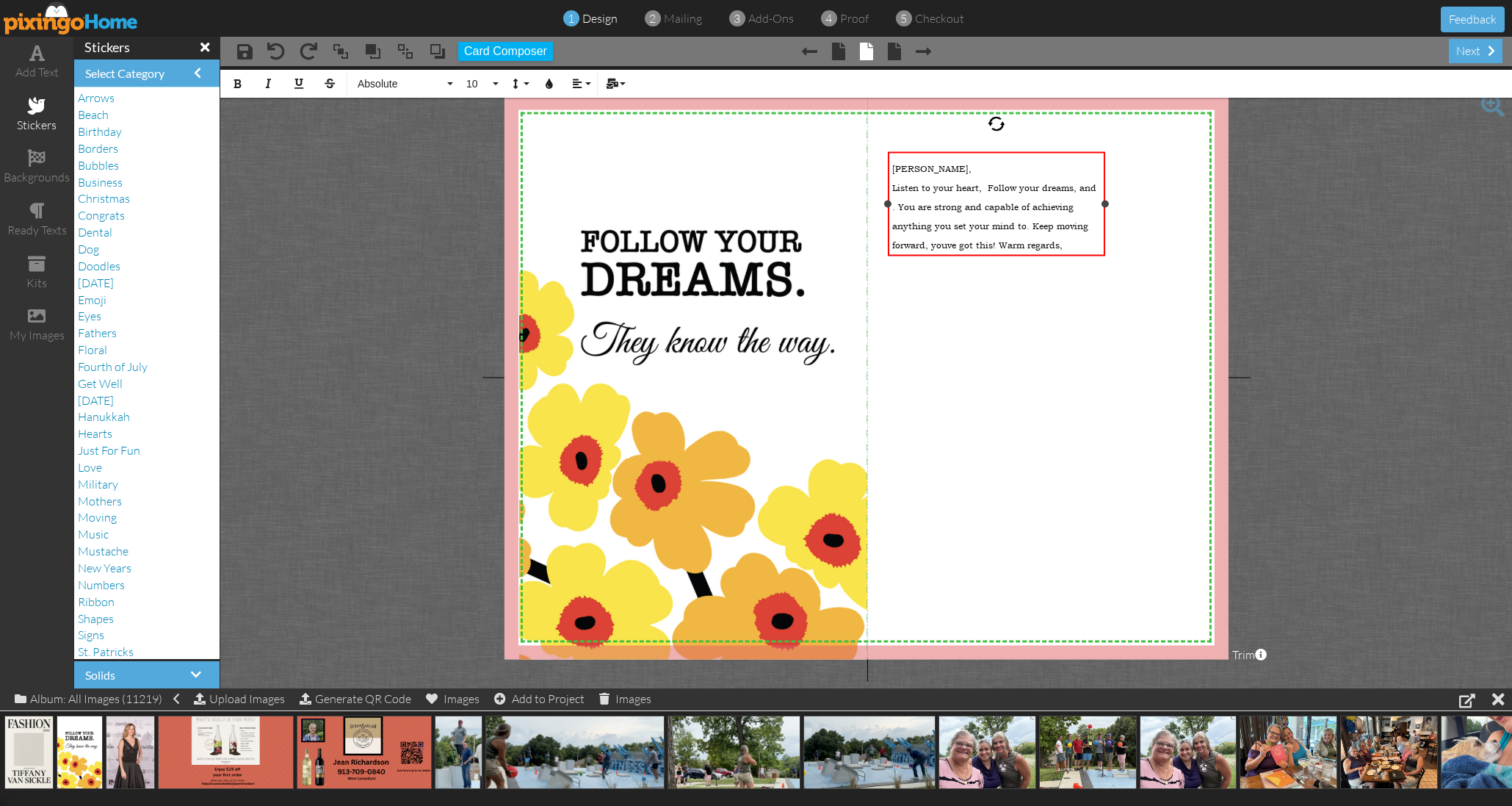
click at [948, 249] on span "Listen to your heart, Follow your dreams, and . You are strong and capable of a…" at bounding box center [994, 216] width 204 height 69
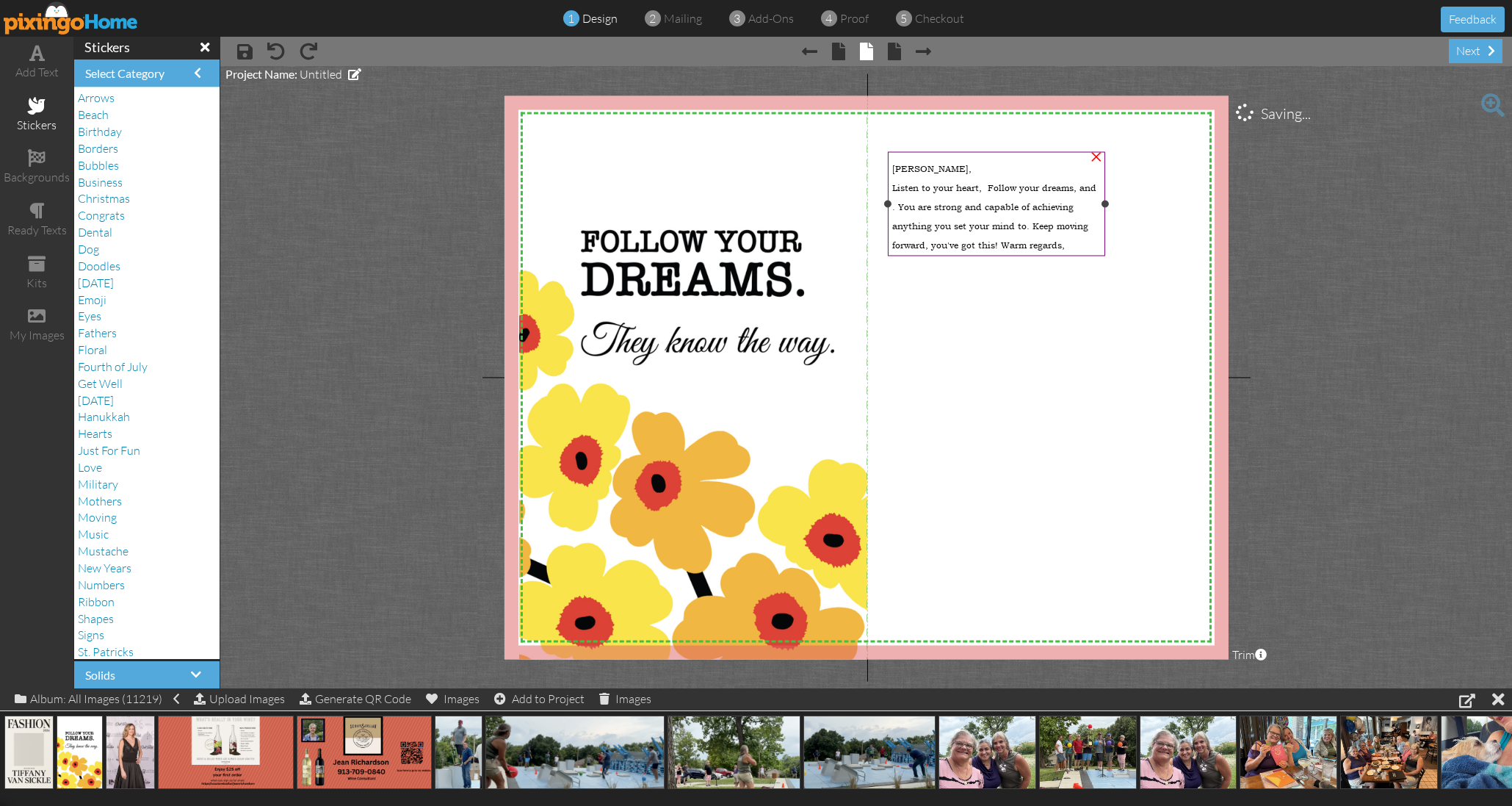
click at [897, 201] on div "Listen to your heart, Follow your dreams, and . You are strong and capable of a…" at bounding box center [996, 213] width 208 height 76
click at [896, 205] on span "Listen to your heart, Follow your dreams, and . You are strong and capable of a…" at bounding box center [994, 216] width 204 height 69
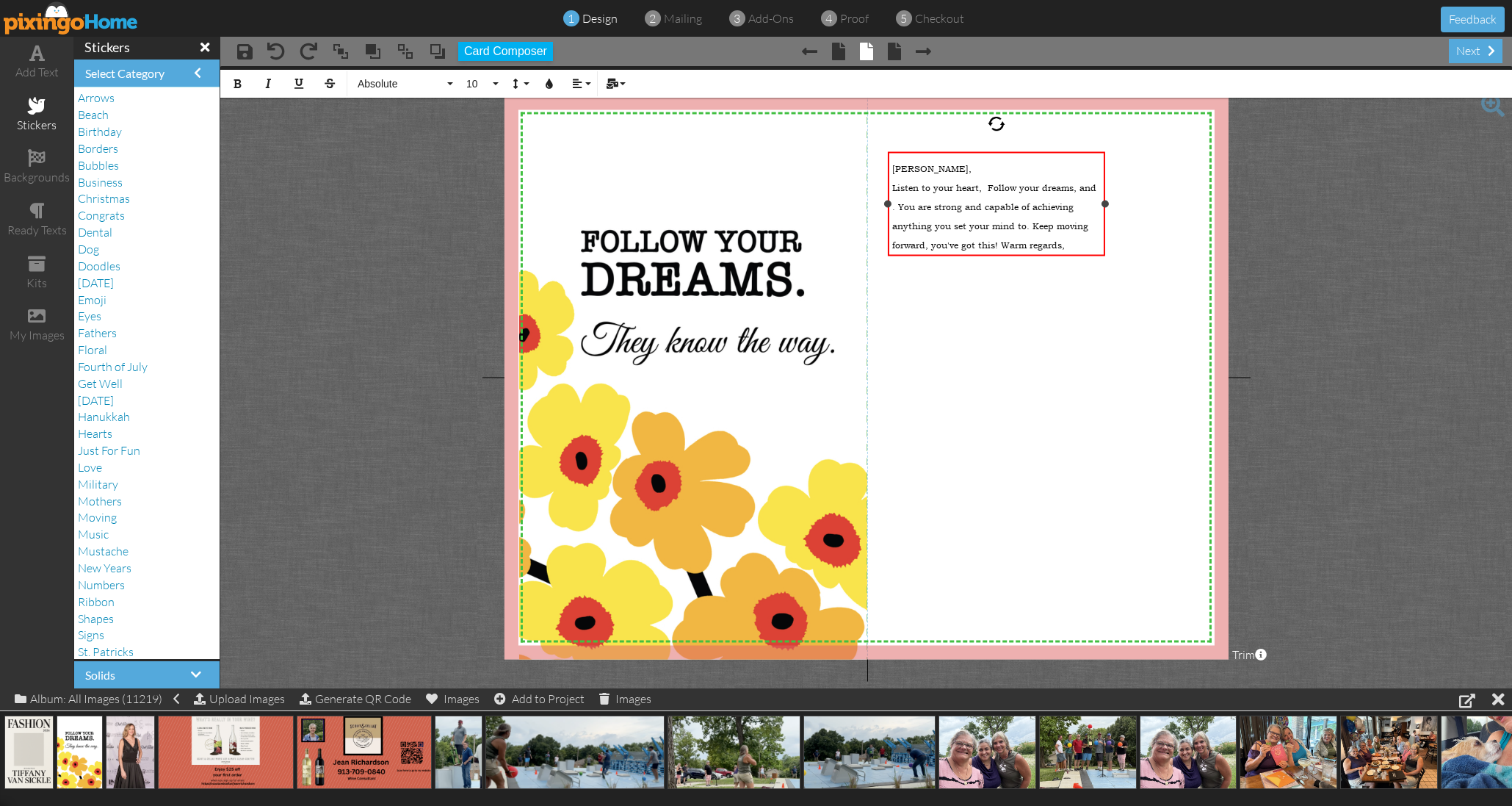
click at [895, 205] on span "Listen to your heart, Follow your dreams, and . You are strong and capable of a…" at bounding box center [994, 216] width 204 height 69
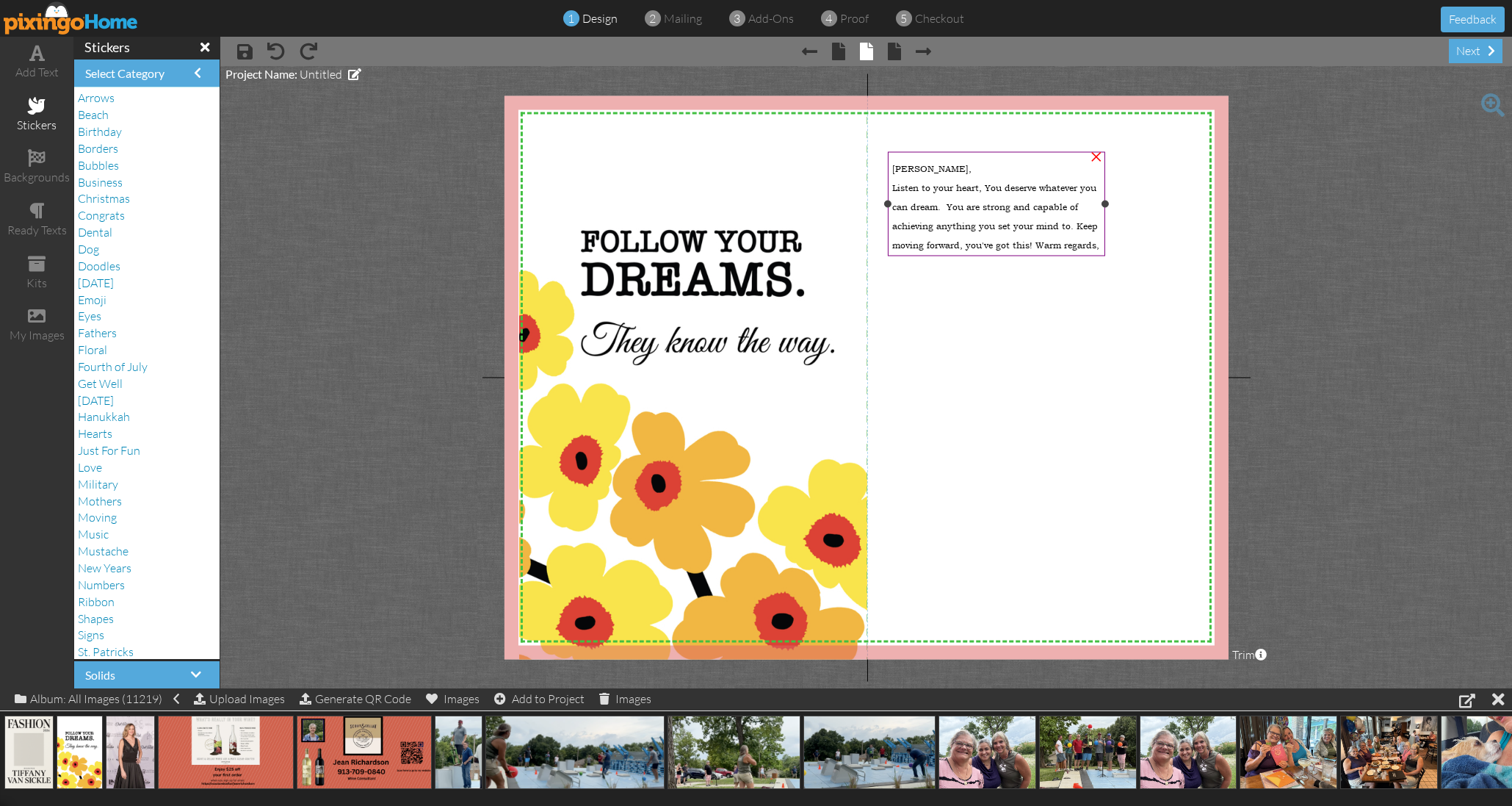
click at [1094, 247] on span "Listen to your heart, You deserve whatever you can dream. You are strong and ca…" at bounding box center [996, 216] width 207 height 69
click at [1095, 242] on span "Listen to your heart, You deserve whatever you can dream. You are strong and ca…" at bounding box center [996, 216] width 207 height 69
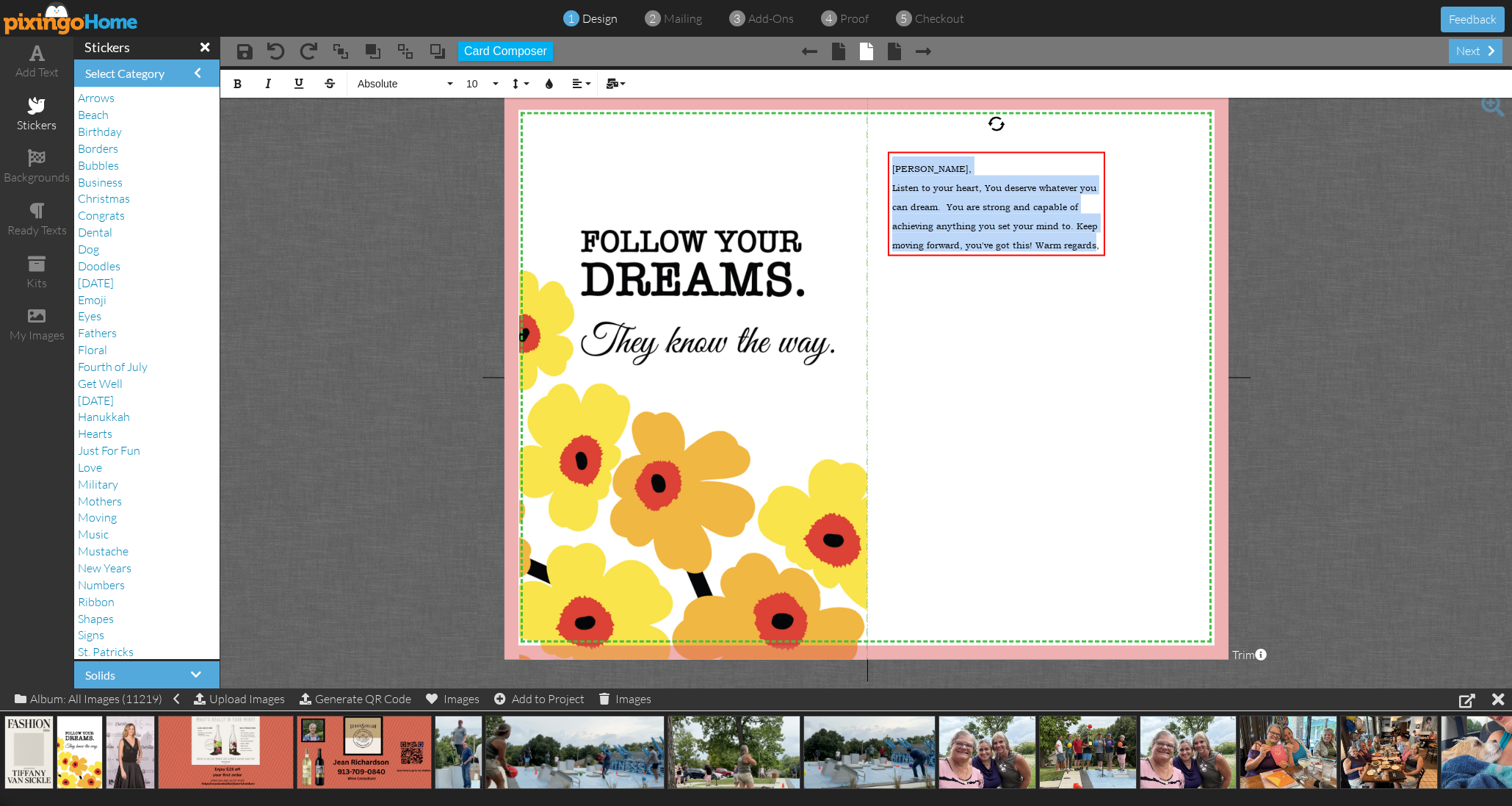
drag, startPoint x: 1097, startPoint y: 243, endPoint x: 884, endPoint y: 162, distance: 227.9
click at [884, 162] on div "X X X X X X X X X X X X X X X X X X X X X X X X X X X X X X X X X X X X X X X X…" at bounding box center [866, 377] width 724 height 563
click at [485, 81] on span "10" at bounding box center [477, 83] width 25 height 12
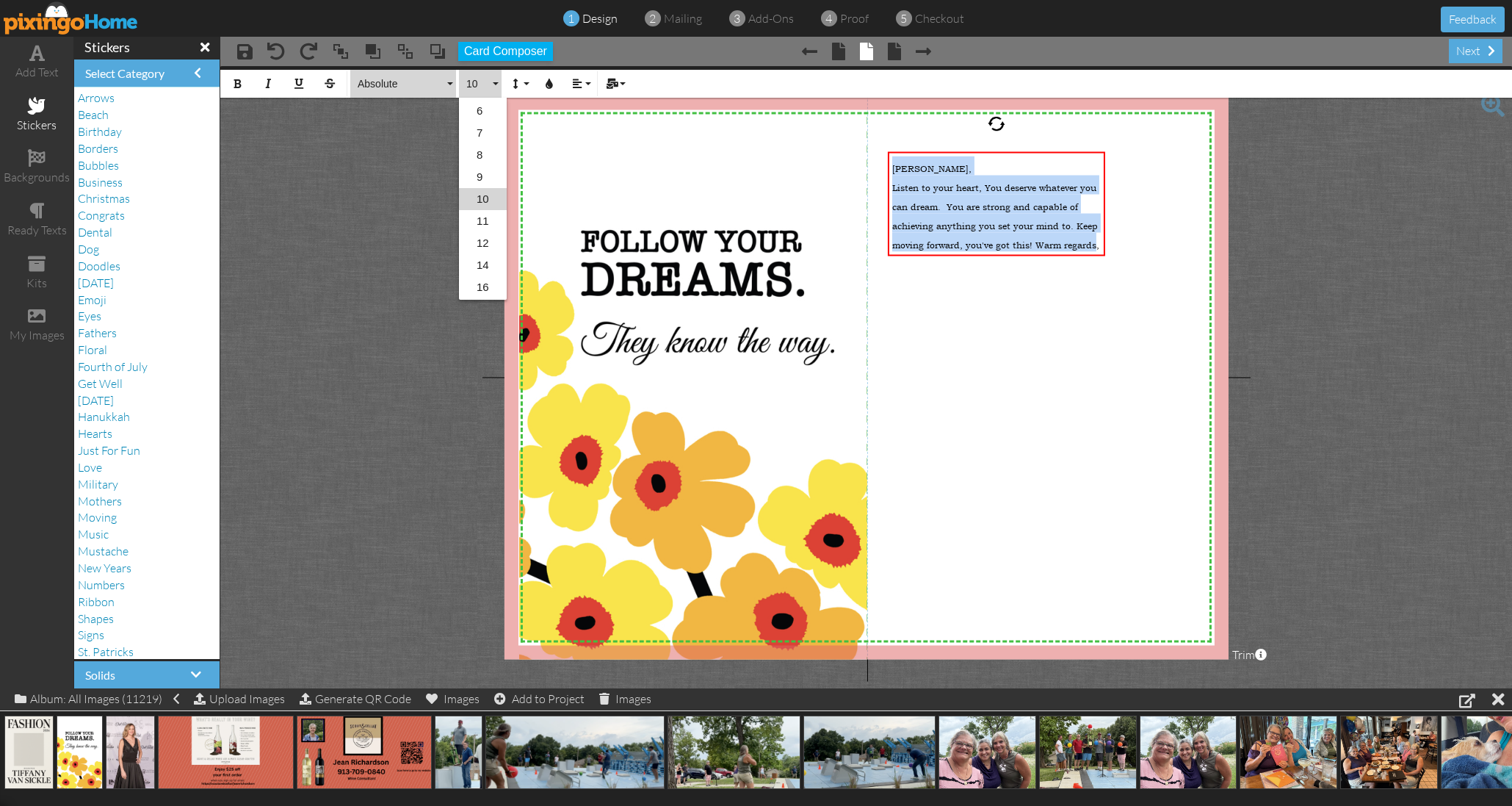
click at [398, 84] on span "Absolute" at bounding box center [400, 83] width 88 height 12
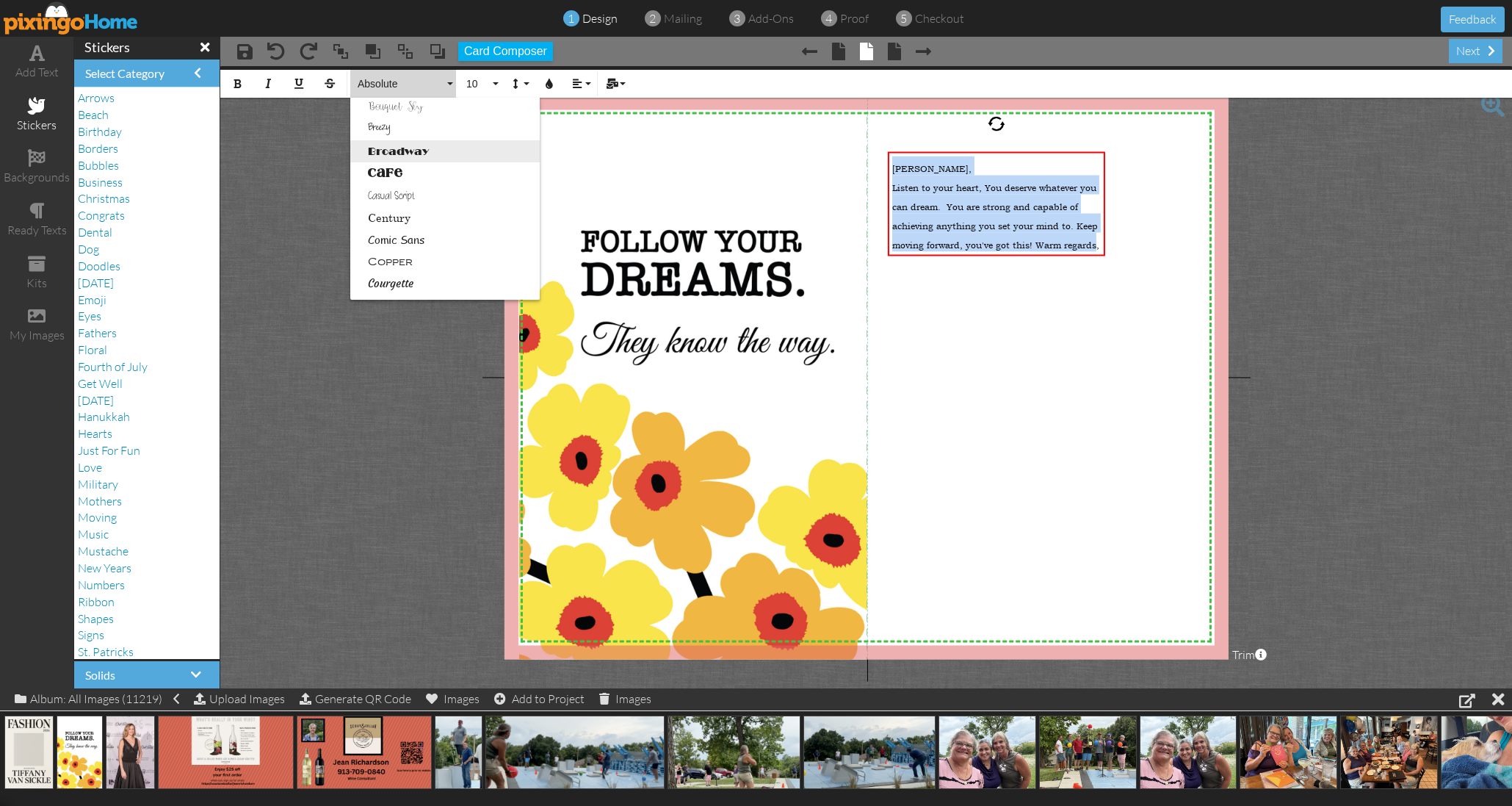
scroll to position [73, 0]
click at [406, 277] on link "Courgette" at bounding box center [444, 278] width 189 height 22
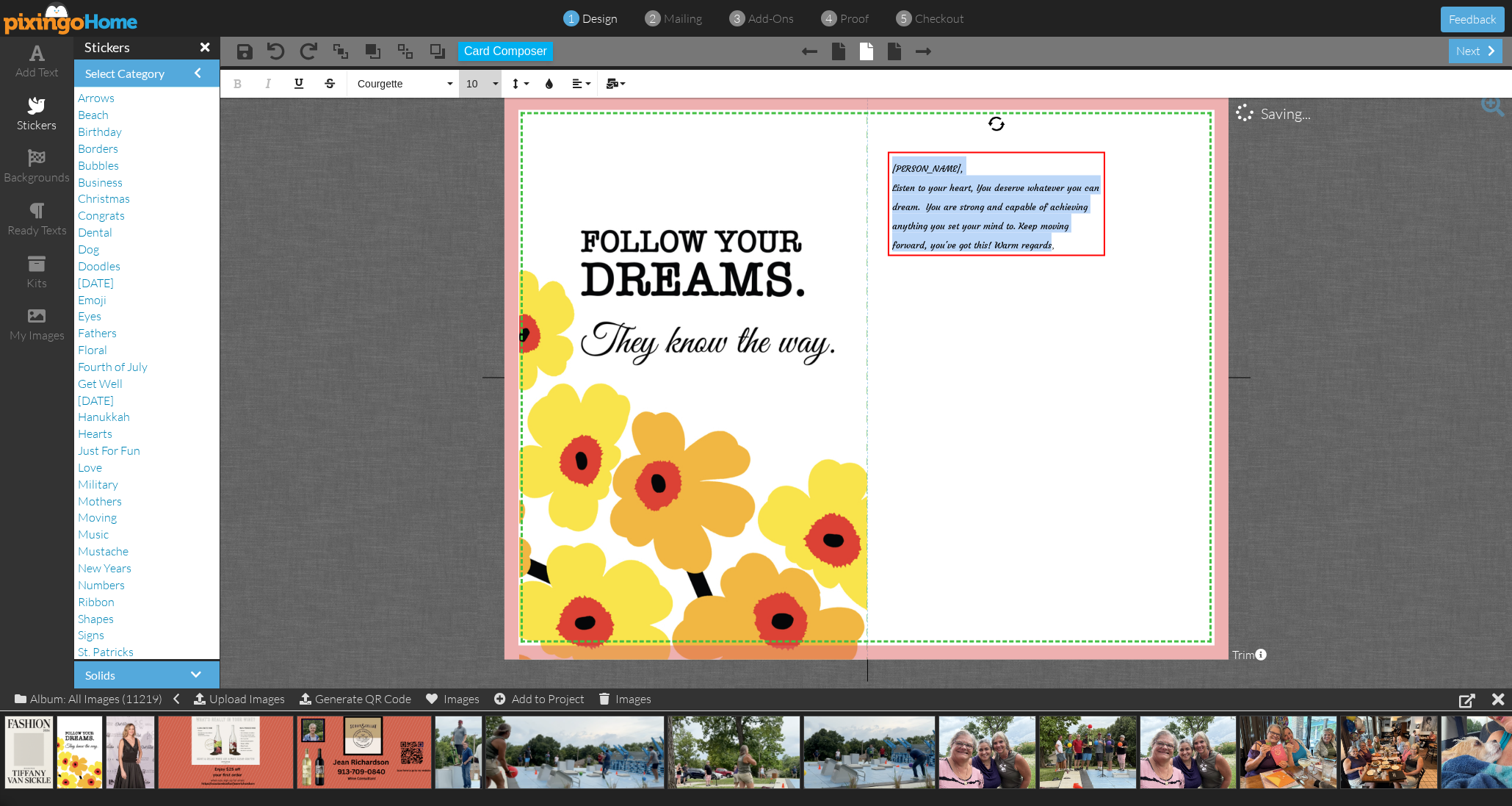
click at [476, 83] on span "10" at bounding box center [477, 83] width 25 height 12
drag, startPoint x: 485, startPoint y: 282, endPoint x: 470, endPoint y: 279, distance: 15.3
click at [485, 282] on link "16" at bounding box center [482, 287] width 48 height 22
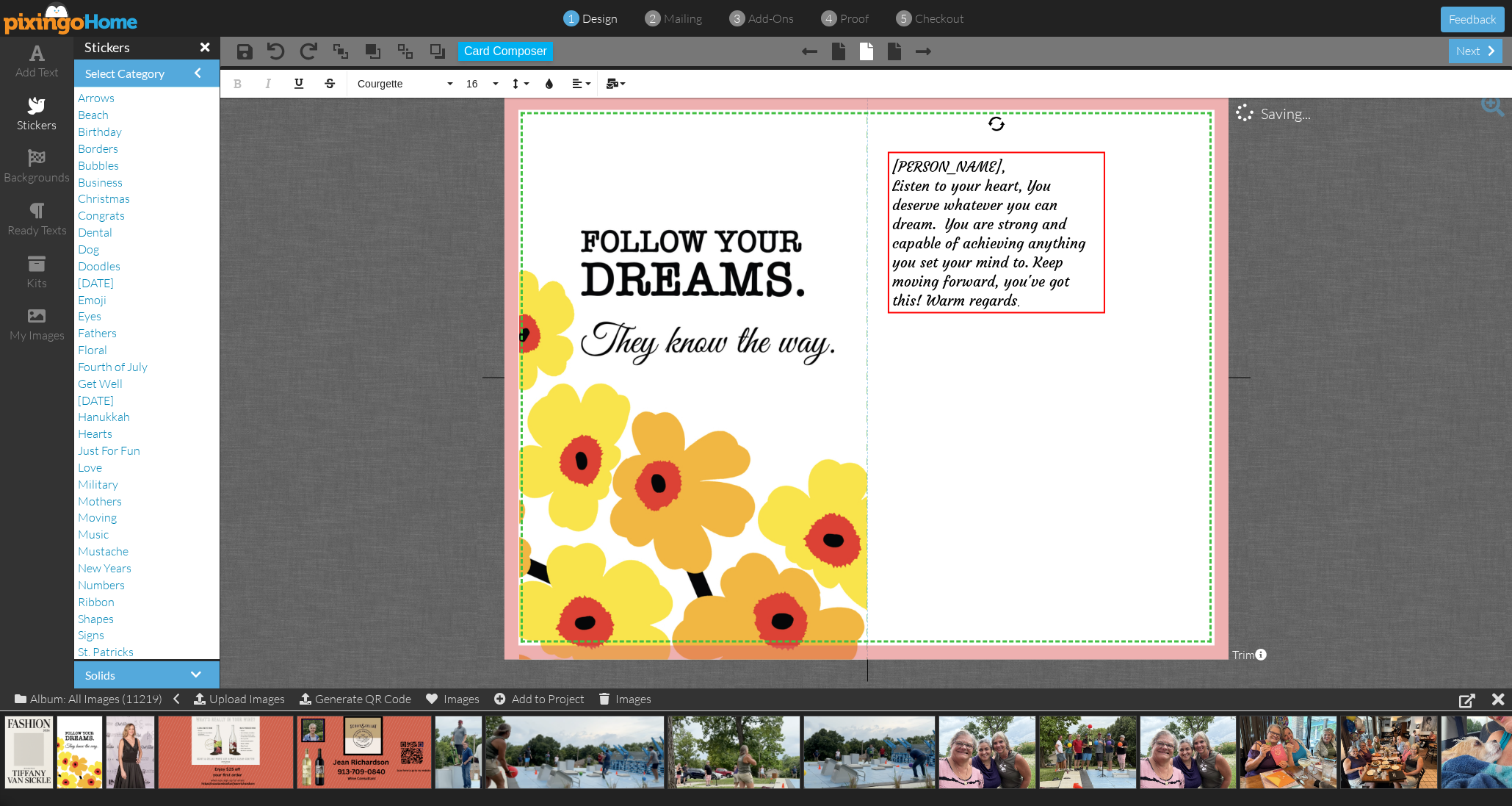
click at [386, 243] on project-studio-wrapper "X X X X X X X X X X X X X X X X X X X X X X X X X X X X X X X X X X X X X X X X…" at bounding box center [866, 378] width 1291 height 622
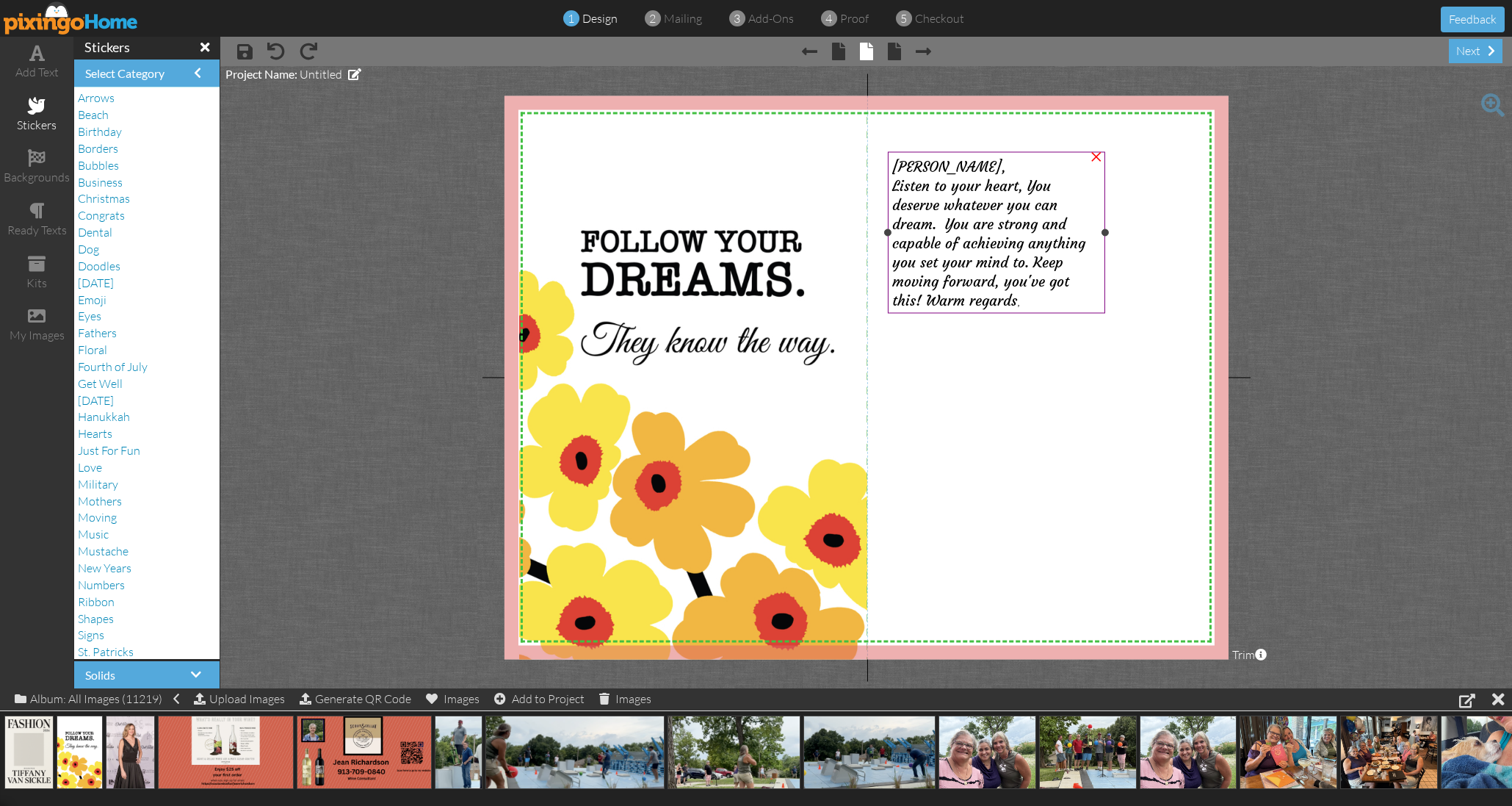
click at [1013, 300] on span "Listen to your heart, You deserve whatever you can dream. You are strong and ca…" at bounding box center [988, 243] width 193 height 133
click at [1014, 300] on span "Listen to your heart, You deserve whatever you can dream. You are strong and ca…" at bounding box center [988, 243] width 193 height 133
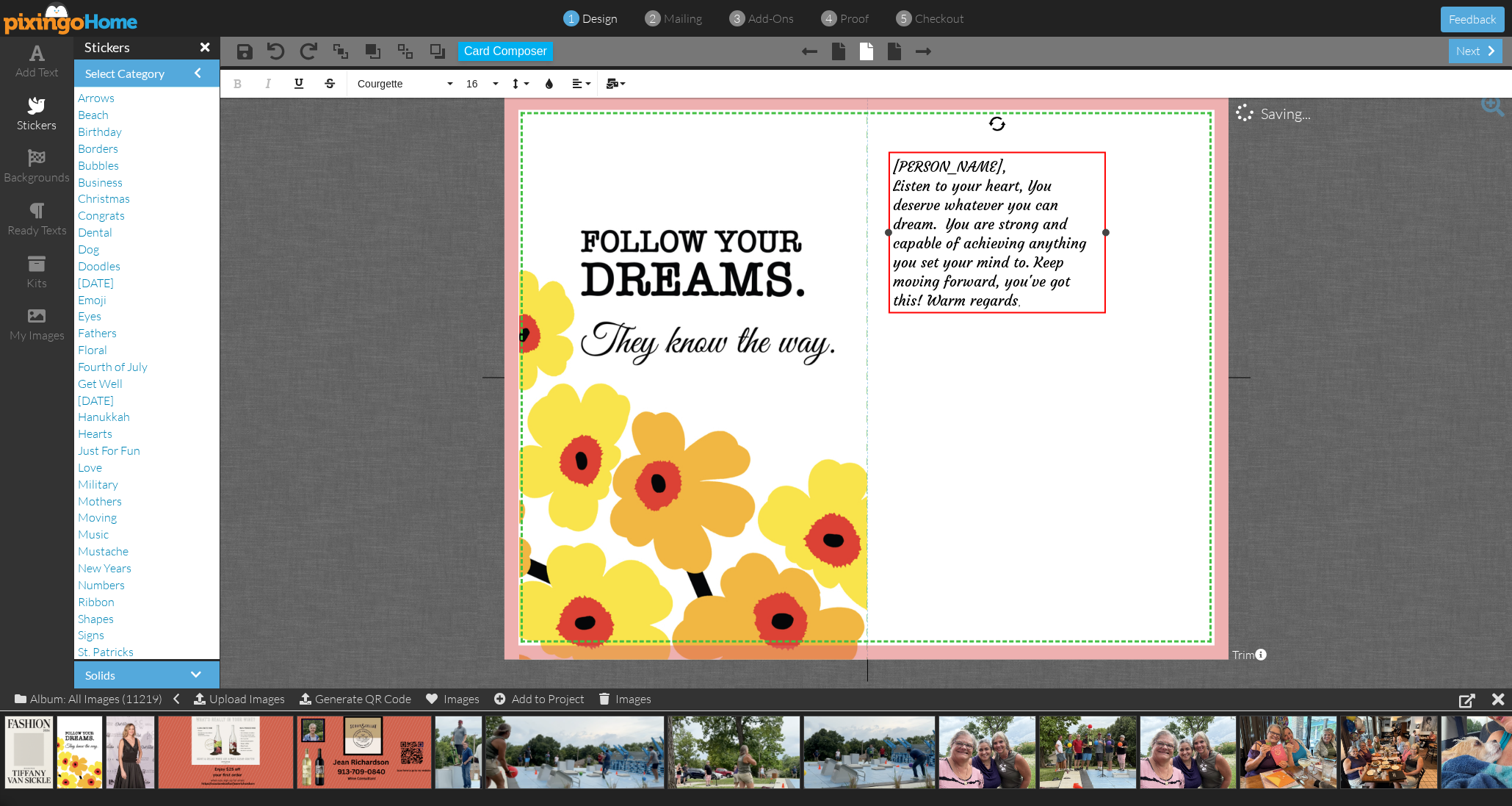
click at [1021, 300] on span "," at bounding box center [1019, 302] width 3 height 12
drag, startPoint x: 933, startPoint y: 300, endPoint x: 888, endPoint y: 103, distance: 202.1
click at [888, 103] on div "X X X X X X X X X X X X X X X X X X X X X X X X X X X X X X X X X X X X X X X X…" at bounding box center [866, 377] width 724 height 563
click at [491, 83] on button "16" at bounding box center [480, 83] width 43 height 28
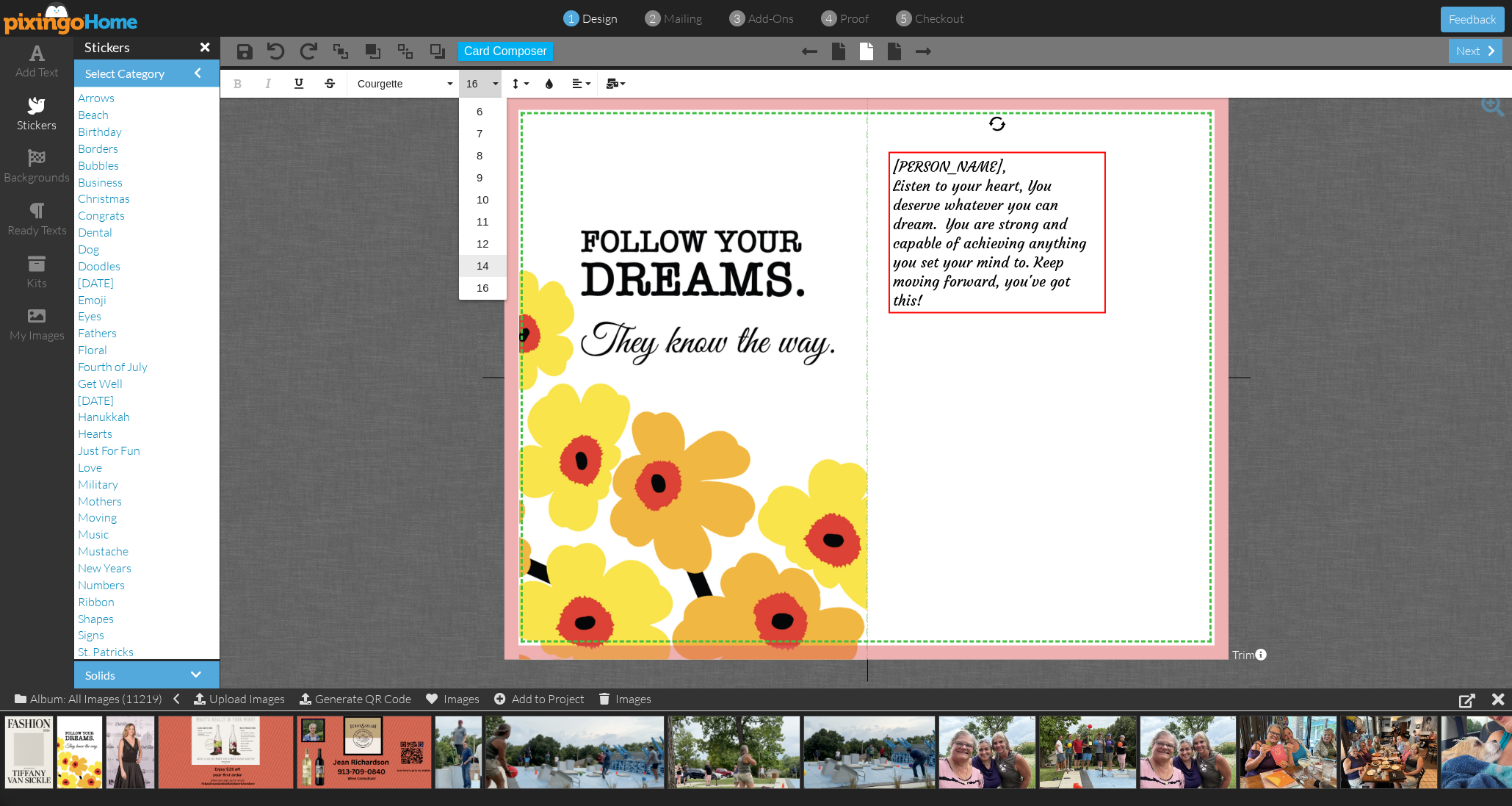
scroll to position [20, 0]
click at [488, 284] on link "16" at bounding box center [482, 286] width 48 height 22
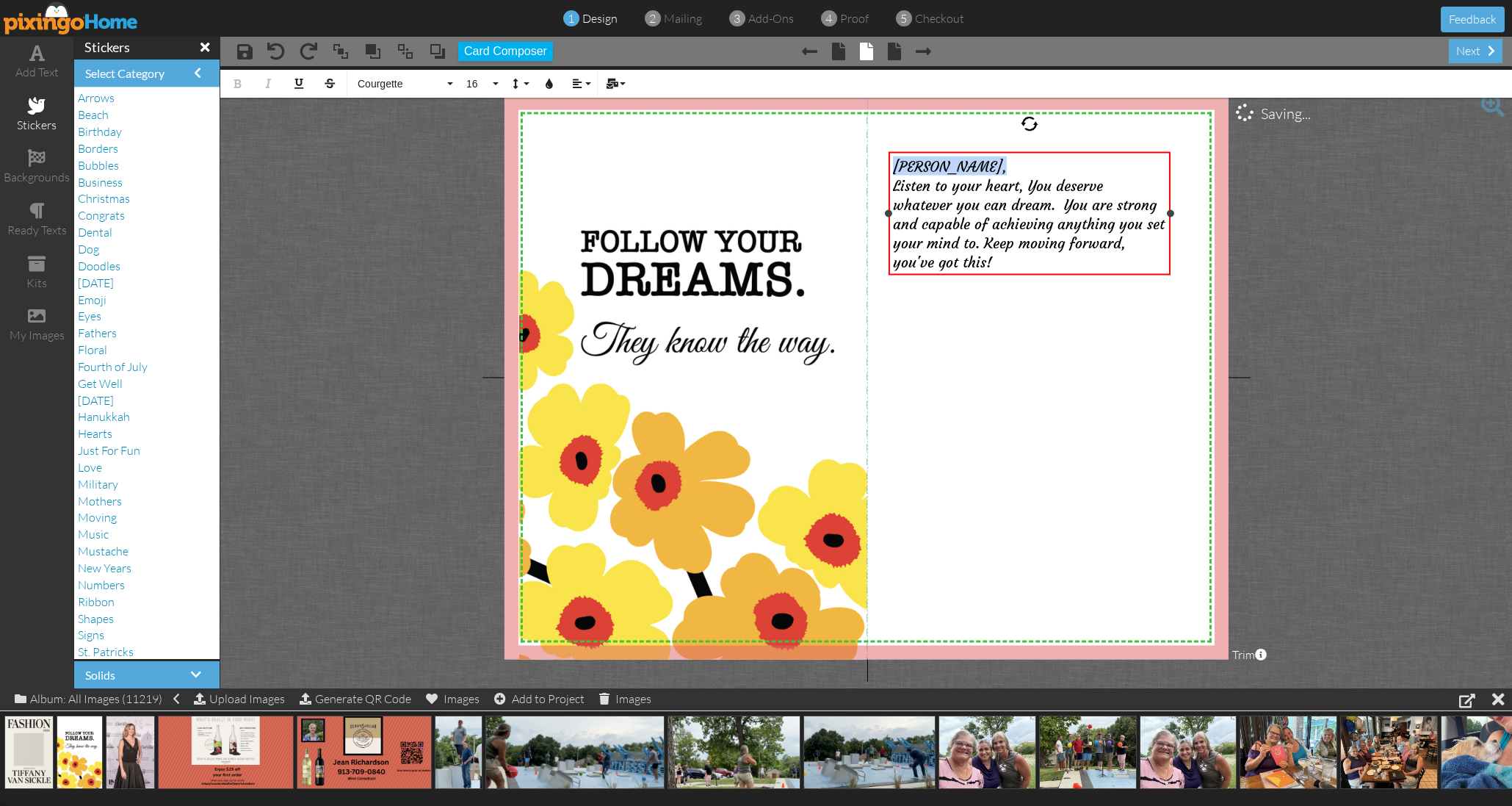
drag, startPoint x: 1105, startPoint y: 234, endPoint x: 1151, endPoint y: 236, distance: 46.0
click at [1169, 237] on div "Tiffany, Listen to your heart, You deserve whatever you can dream. You are stro…" at bounding box center [1029, 213] width 282 height 124
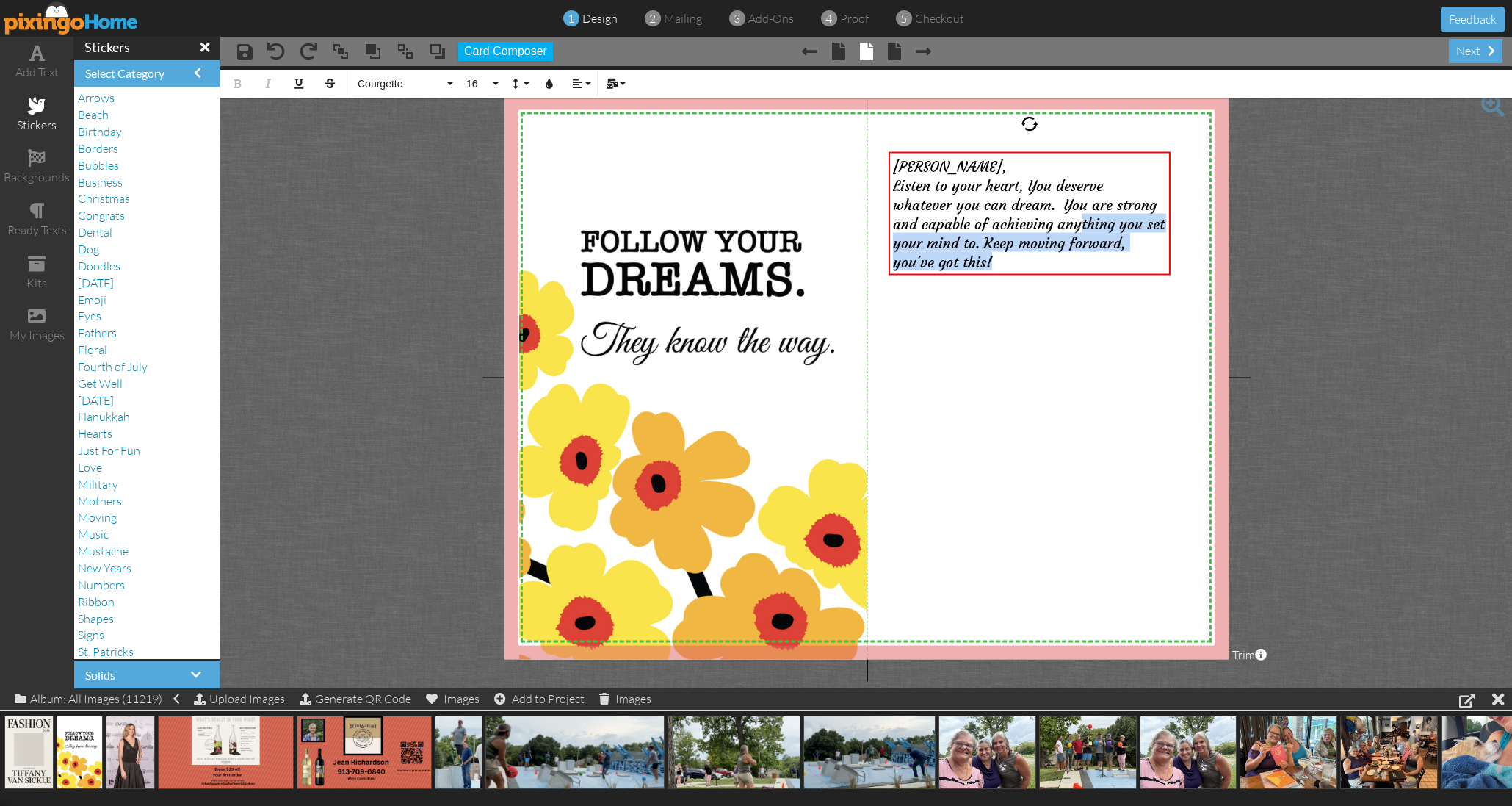
drag, startPoint x: 1050, startPoint y: 225, endPoint x: 1065, endPoint y: 496, distance: 271.4
click at [1066, 494] on div "X X X X X X X X X X X X X X X X X X X X X X X X X X X X X X X X X X X X X X X X…" at bounding box center [866, 377] width 724 height 563
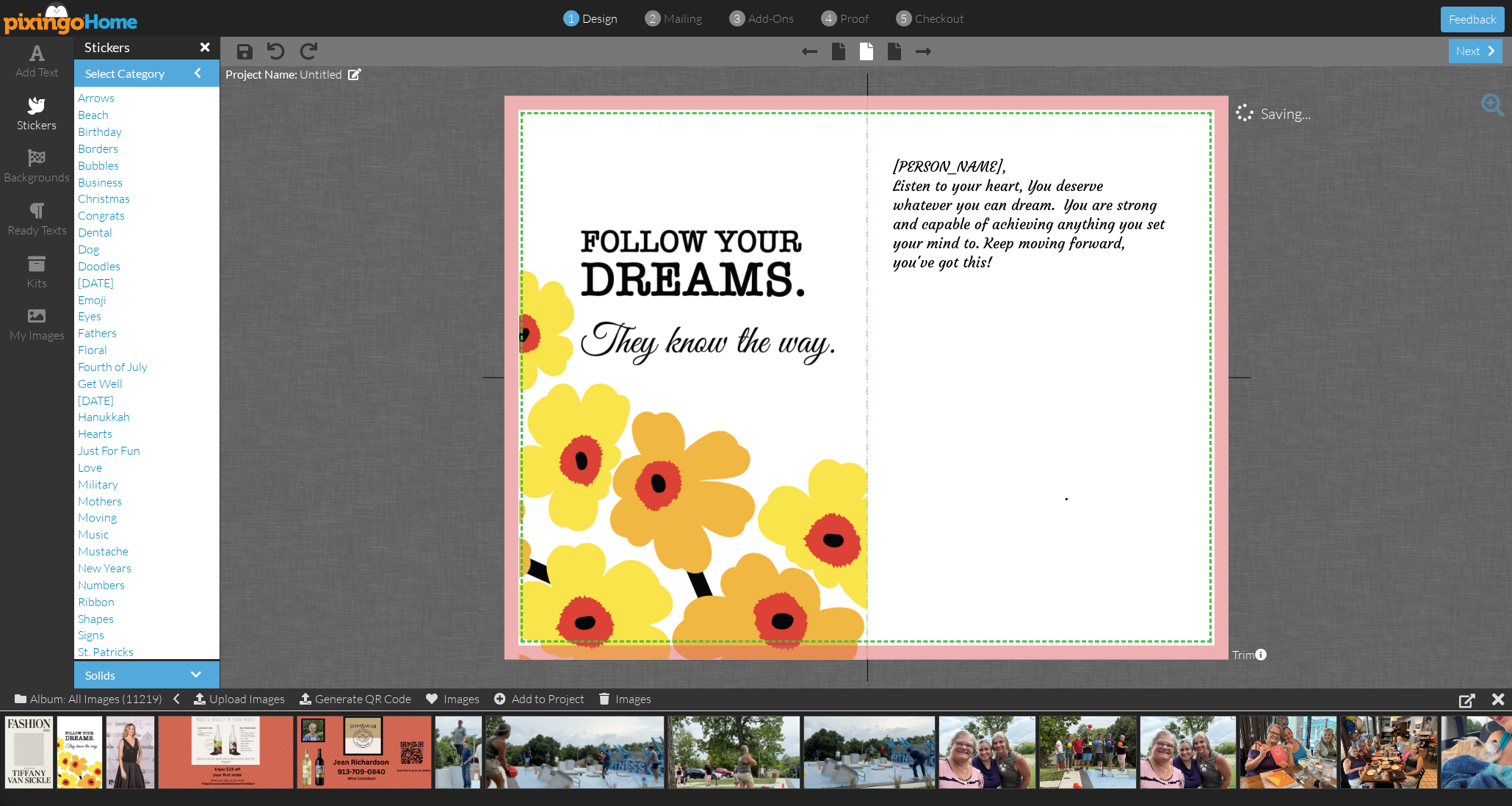
drag, startPoint x: 1066, startPoint y: 498, endPoint x: 1054, endPoint y: 434, distance: 65.1
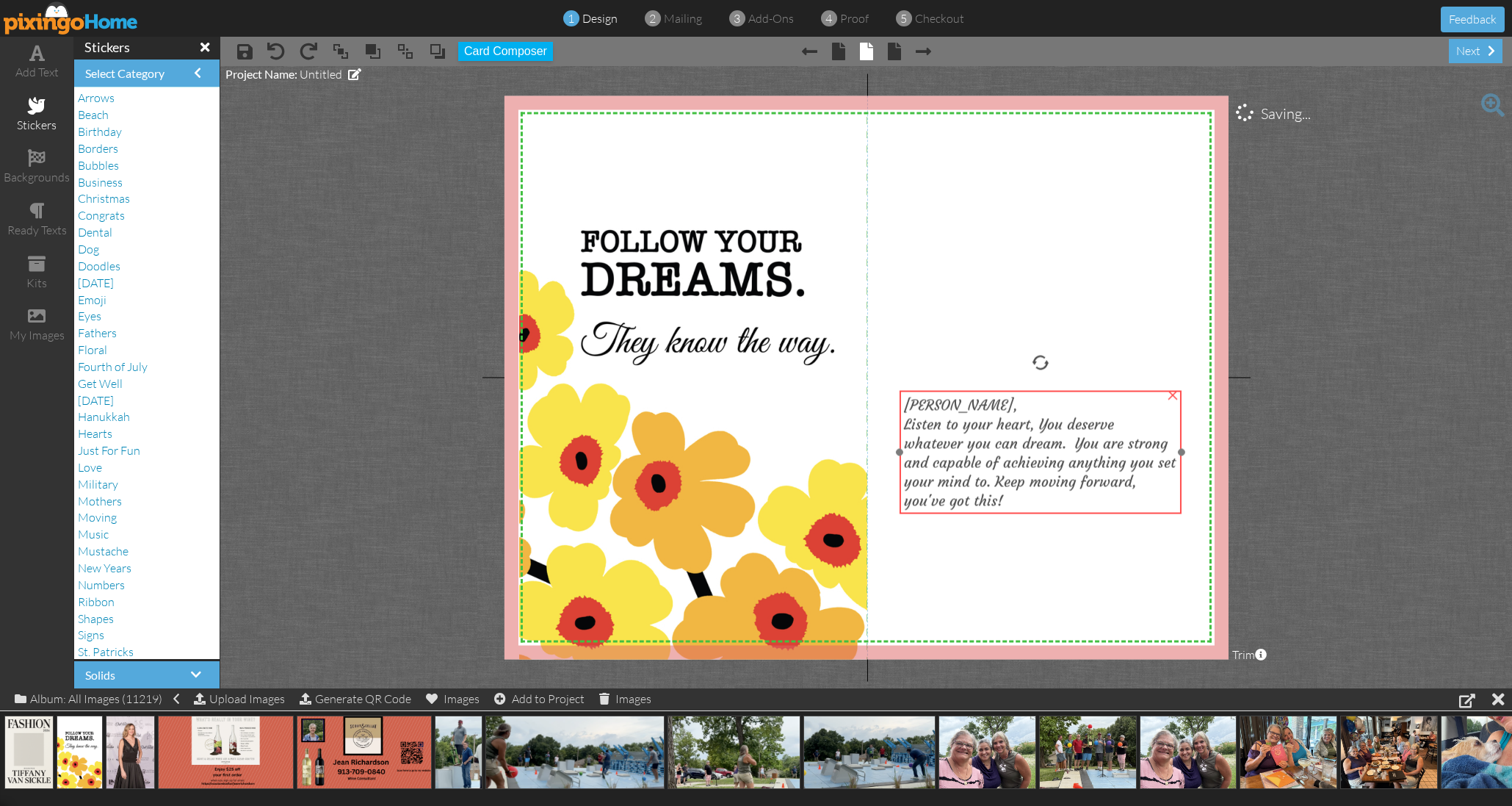
drag, startPoint x: 1030, startPoint y: 230, endPoint x: 1041, endPoint y: 469, distance: 239.3
click at [1041, 469] on span "Listen to your heart, You deserve whatever you can dream. You are strong and ca…" at bounding box center [1040, 462] width 272 height 94
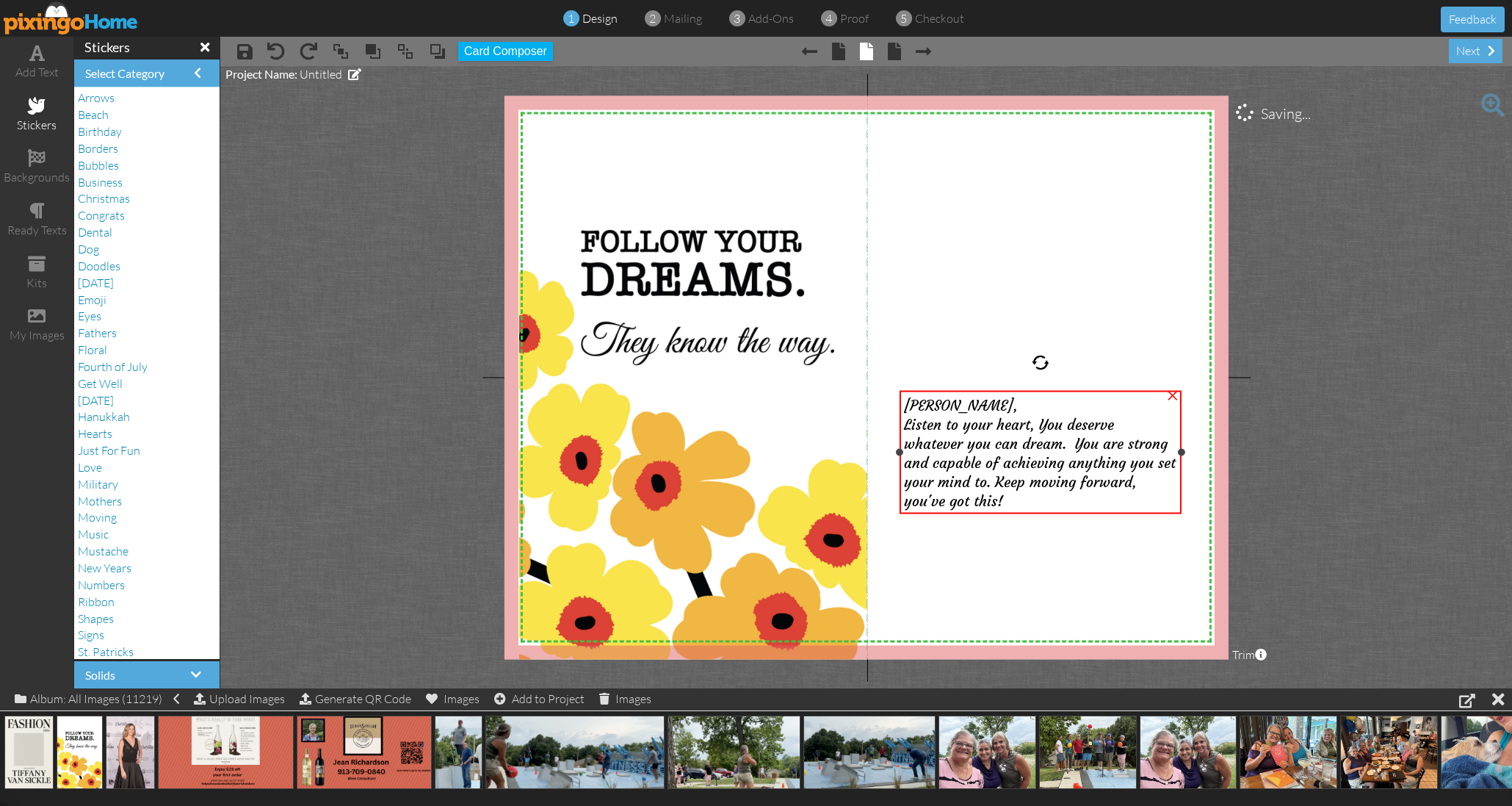
click at [1028, 499] on div "Listen to your heart, You deserve whatever you can dream. You are strong and ca…" at bounding box center [1041, 462] width 273 height 95
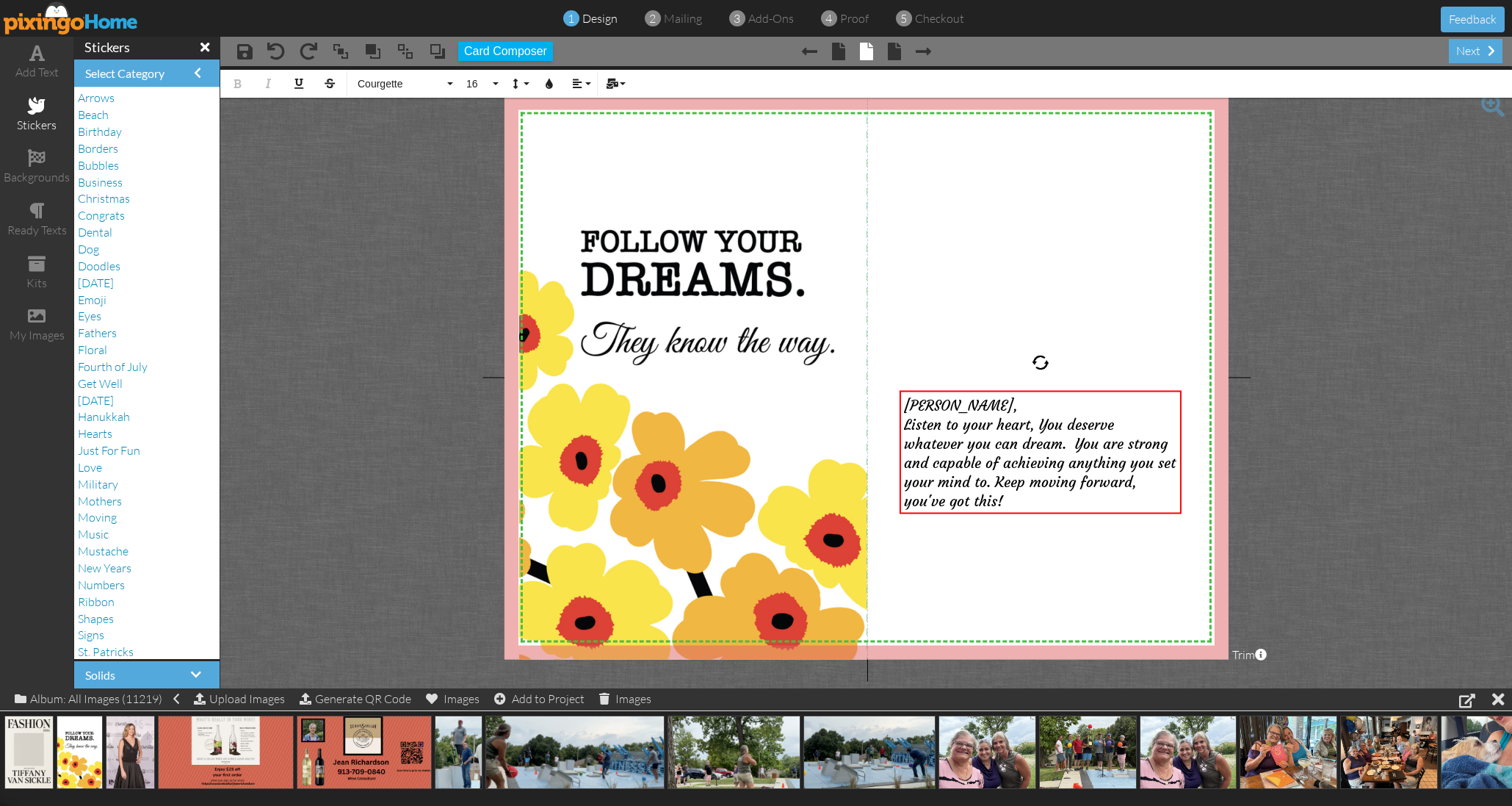
drag, startPoint x: 1025, startPoint y: 498, endPoint x: 888, endPoint y: 398, distance: 169.6
click at [888, 398] on div "X X X X X X X X X X X X X X X X X X X X X X X X X X X X X X X X X X X X X X X X…" at bounding box center [866, 377] width 724 height 563
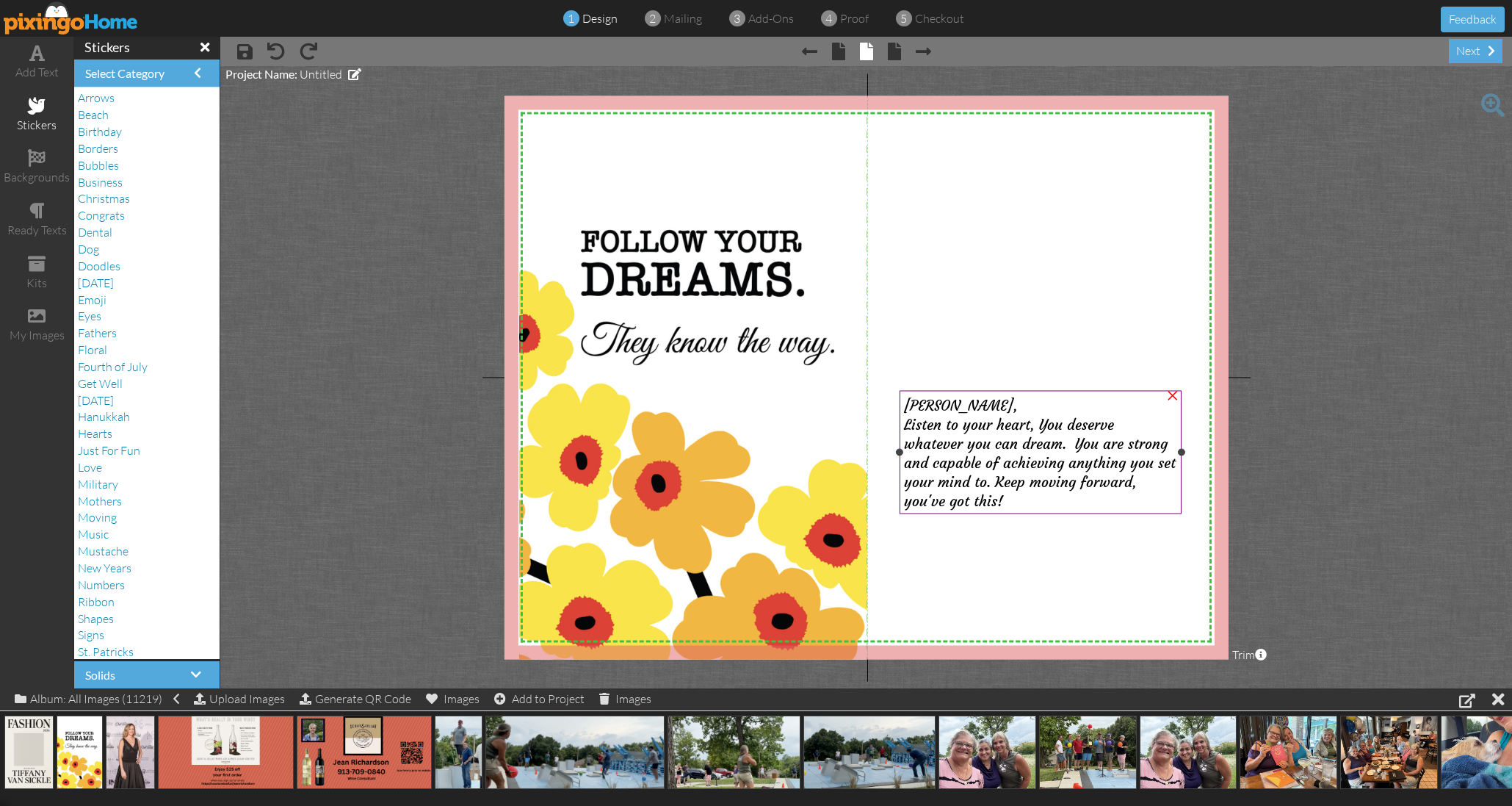
click at [1005, 446] on span "Listen to your heart, You deserve whatever you can dream. You are strong and ca…" at bounding box center [1040, 462] width 272 height 94
click at [1004, 443] on span "Listen to your heart, You deserve whatever you can dream. You are strong and ca…" at bounding box center [1040, 462] width 272 height 94
click at [1009, 442] on span "Listen to your heart, You deserve whatever you can dream. You are strong and ca…" at bounding box center [1040, 462] width 272 height 94
click at [1004, 443] on span "Listen to your heart, You deserve whatever you can dream. You are strong and ca…" at bounding box center [1040, 462] width 272 height 94
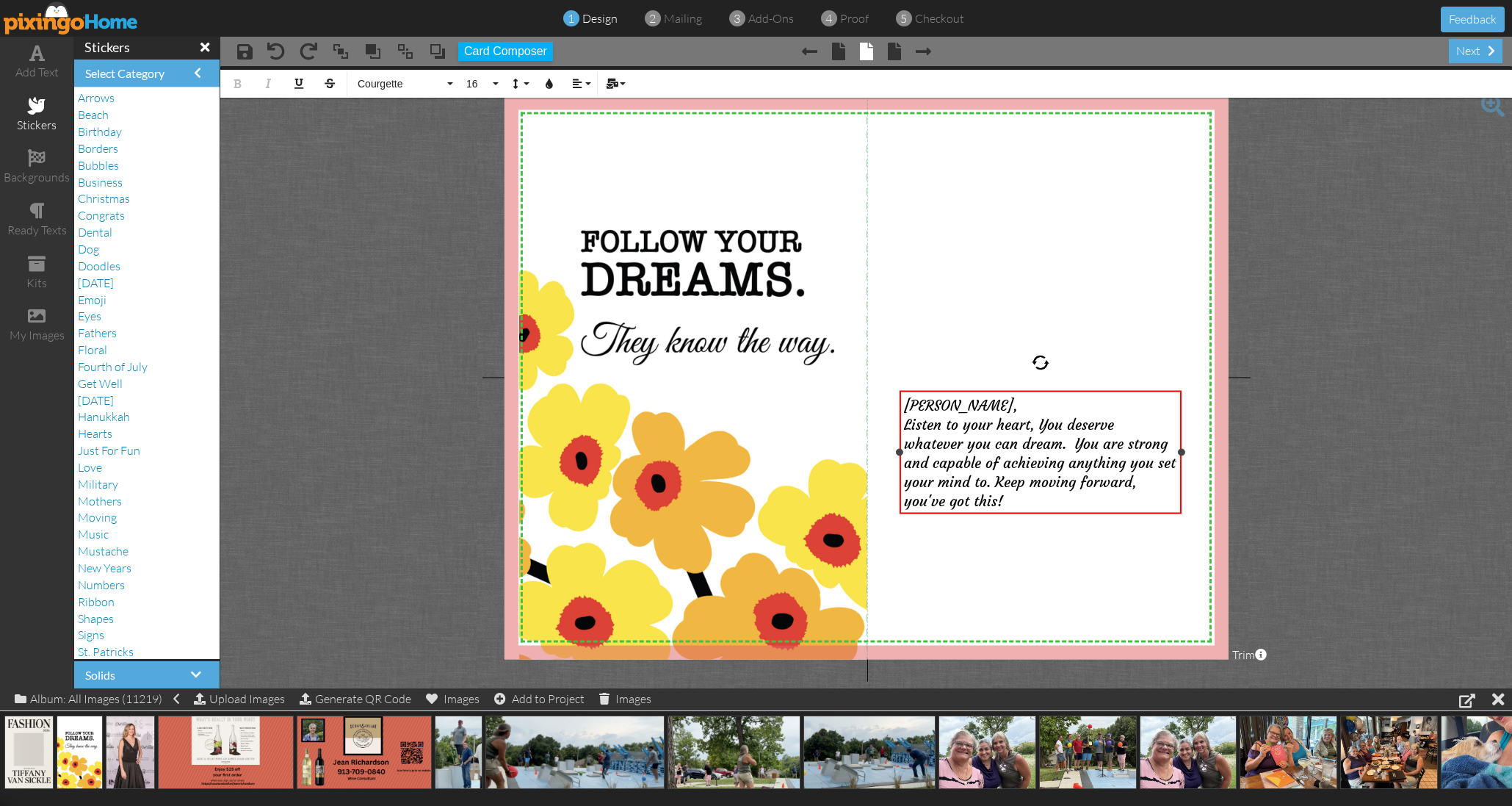
click at [1007, 442] on span "Listen to your heart, You deserve whatever you can dream. You are strong and ca…" at bounding box center [1040, 462] width 272 height 94
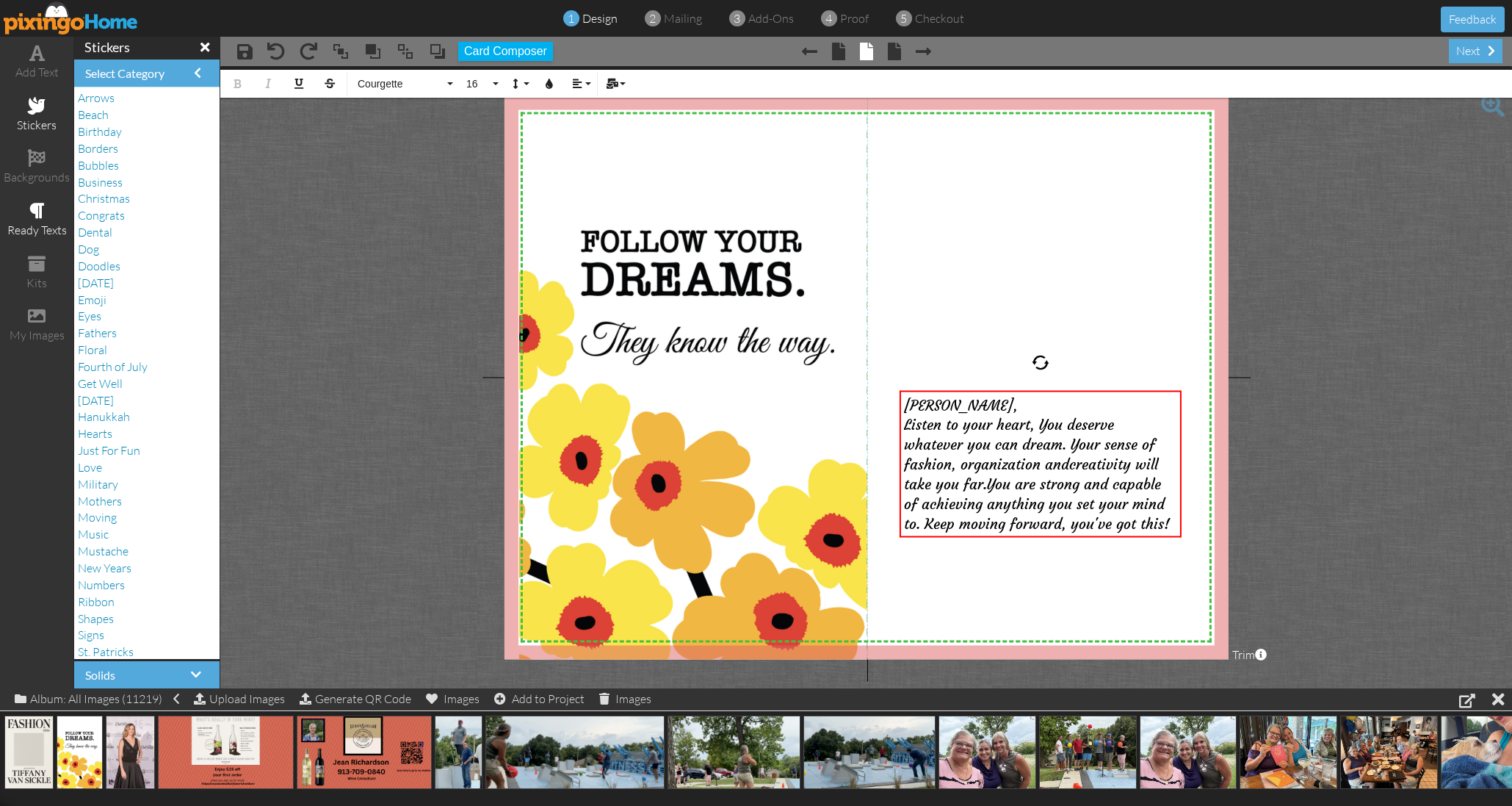
click at [37, 217] on div "ready texts" at bounding box center [36, 221] width 74 height 52
click at [96, 226] on span "Goals" at bounding box center [92, 234] width 29 height 15
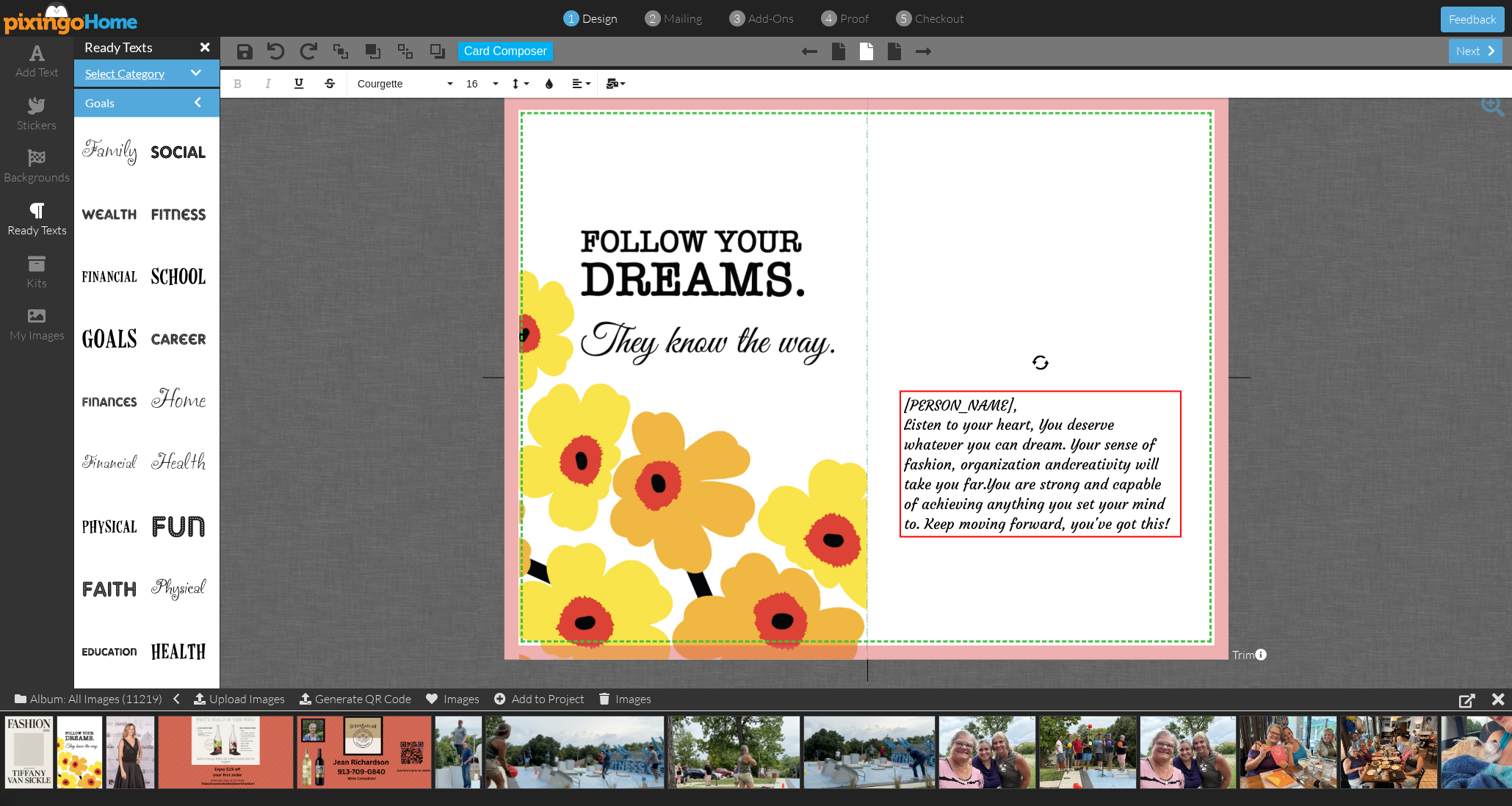
click at [159, 66] on span "Select Category" at bounding box center [124, 73] width 79 height 14
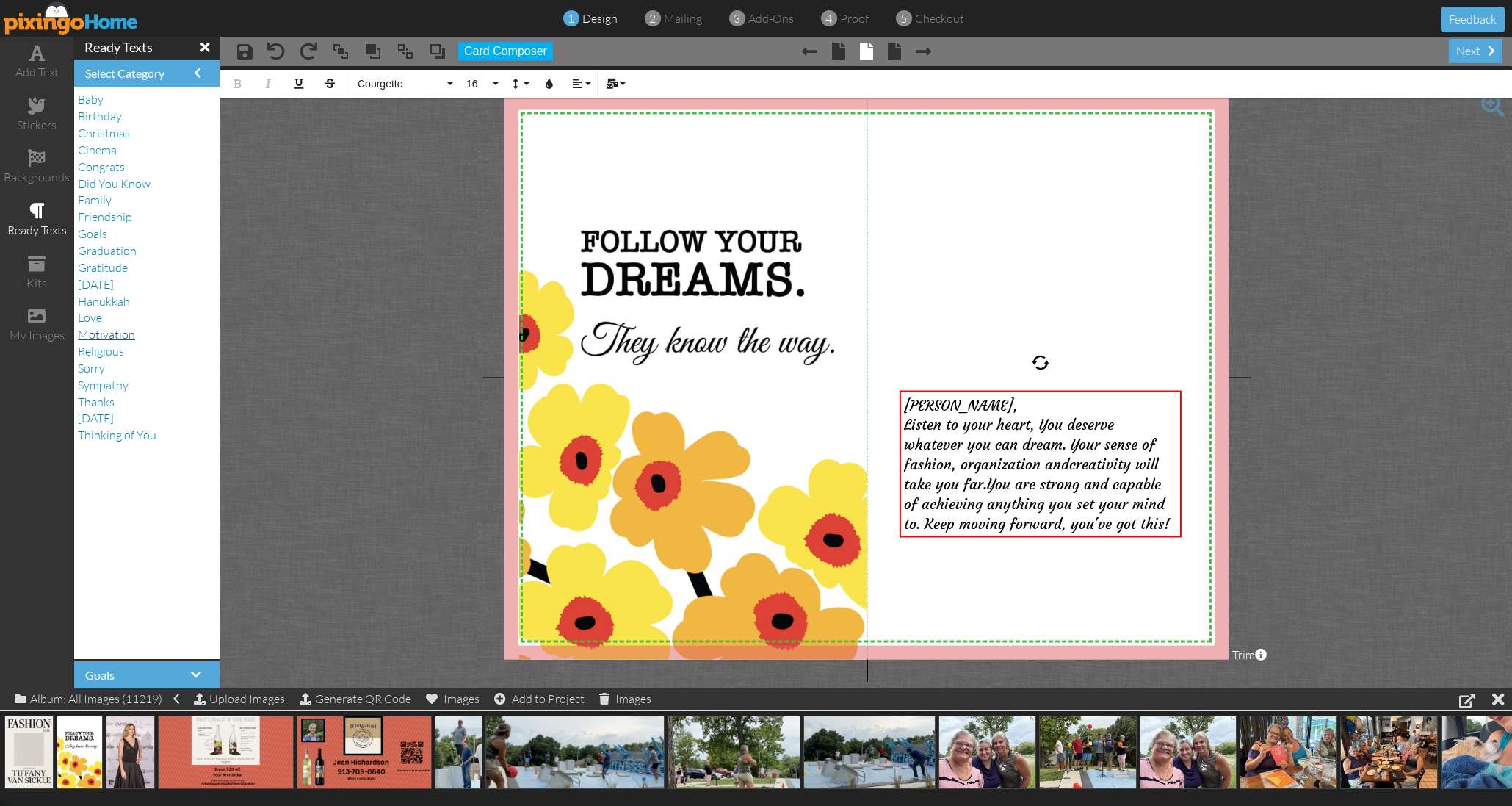
click at [116, 327] on span "Motivation" at bounding box center [106, 334] width 57 height 15
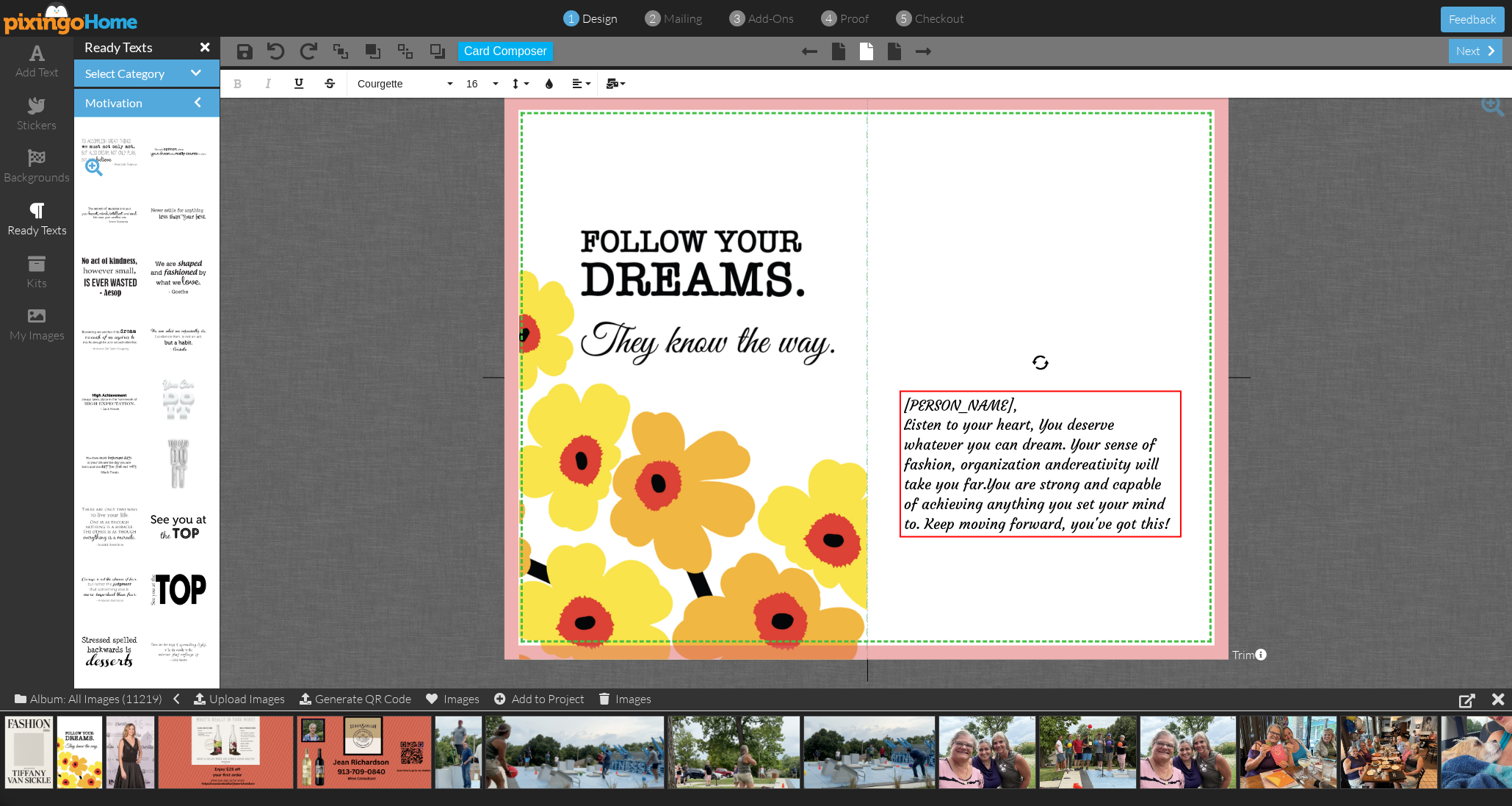
click at [95, 163] on span at bounding box center [94, 167] width 25 height 25
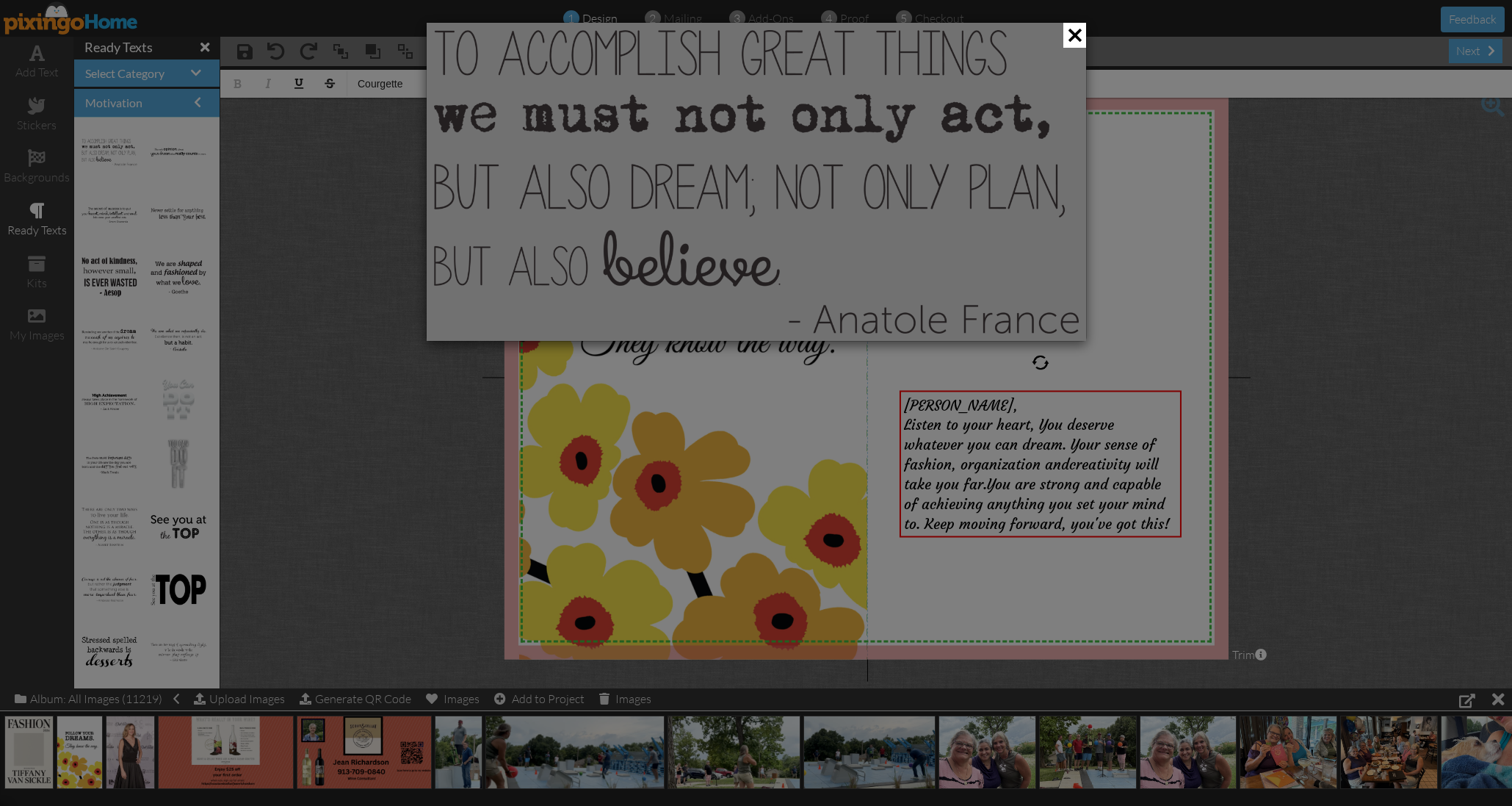
click at [92, 133] on div at bounding box center [756, 403] width 1512 height 806
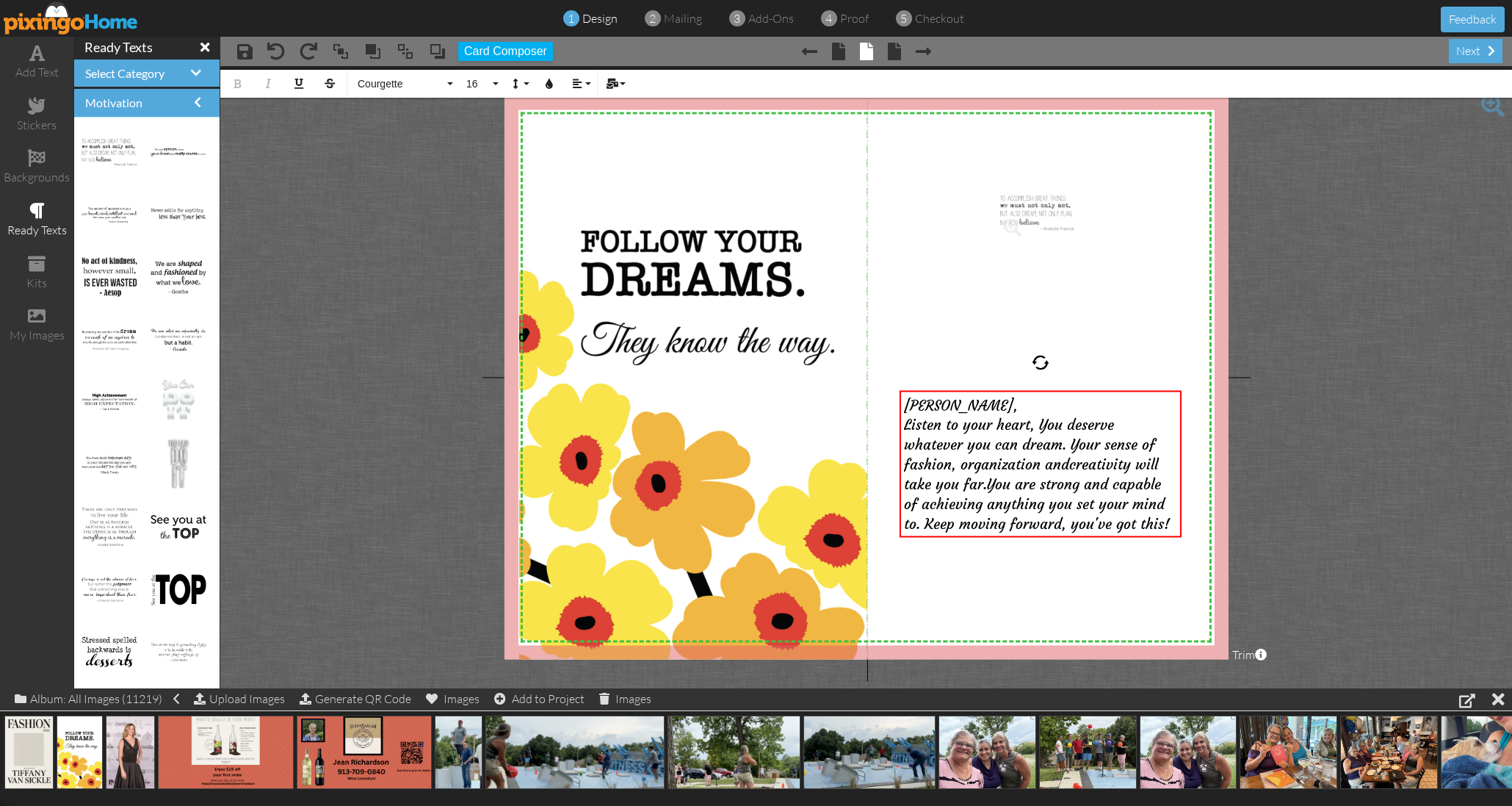
drag, startPoint x: 99, startPoint y: 146, endPoint x: 1004, endPoint y: 201, distance: 906.7
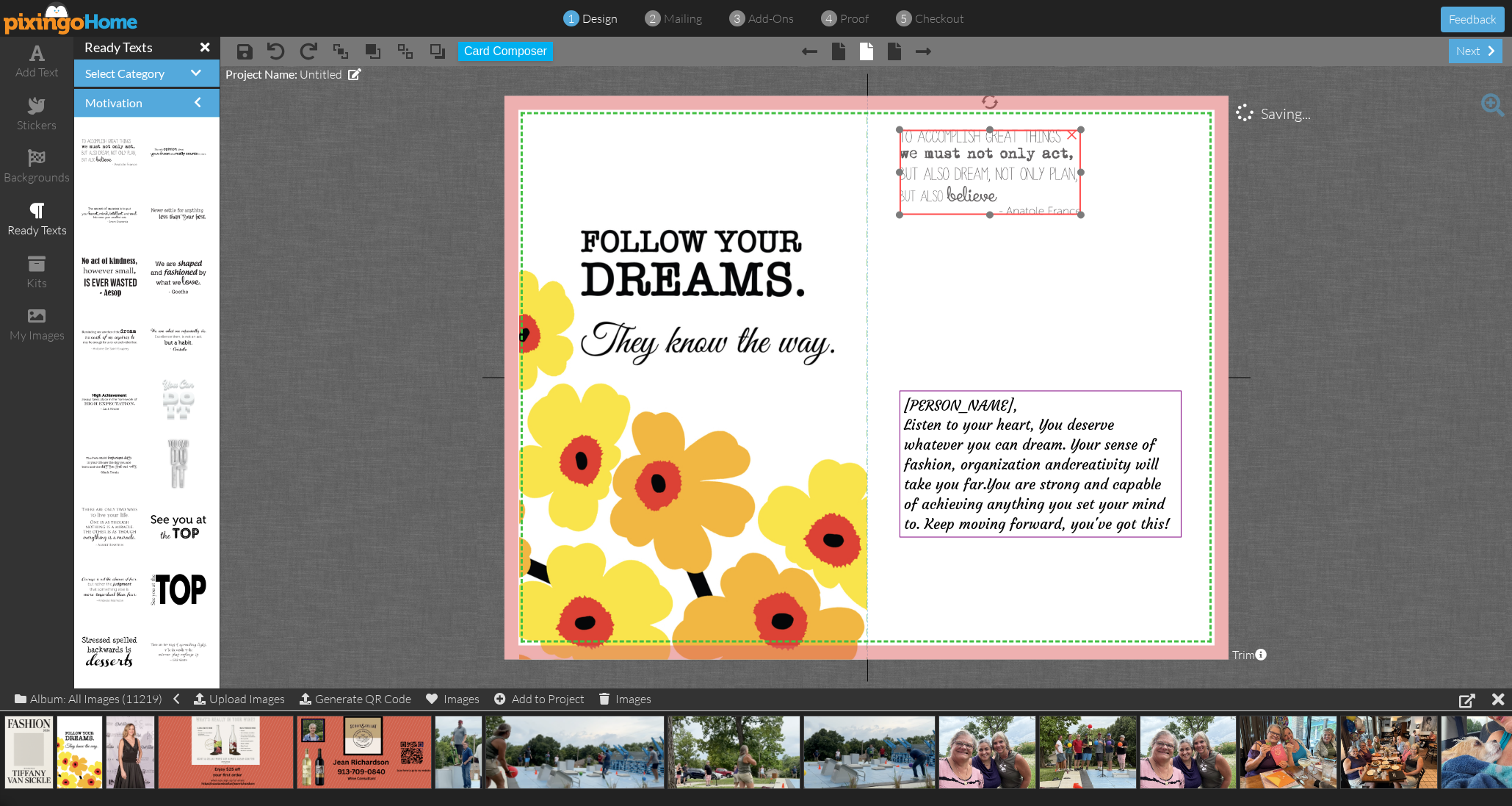
drag, startPoint x: 1039, startPoint y: 209, endPoint x: 962, endPoint y: 165, distance: 88.7
click at [952, 160] on img at bounding box center [990, 171] width 181 height 85
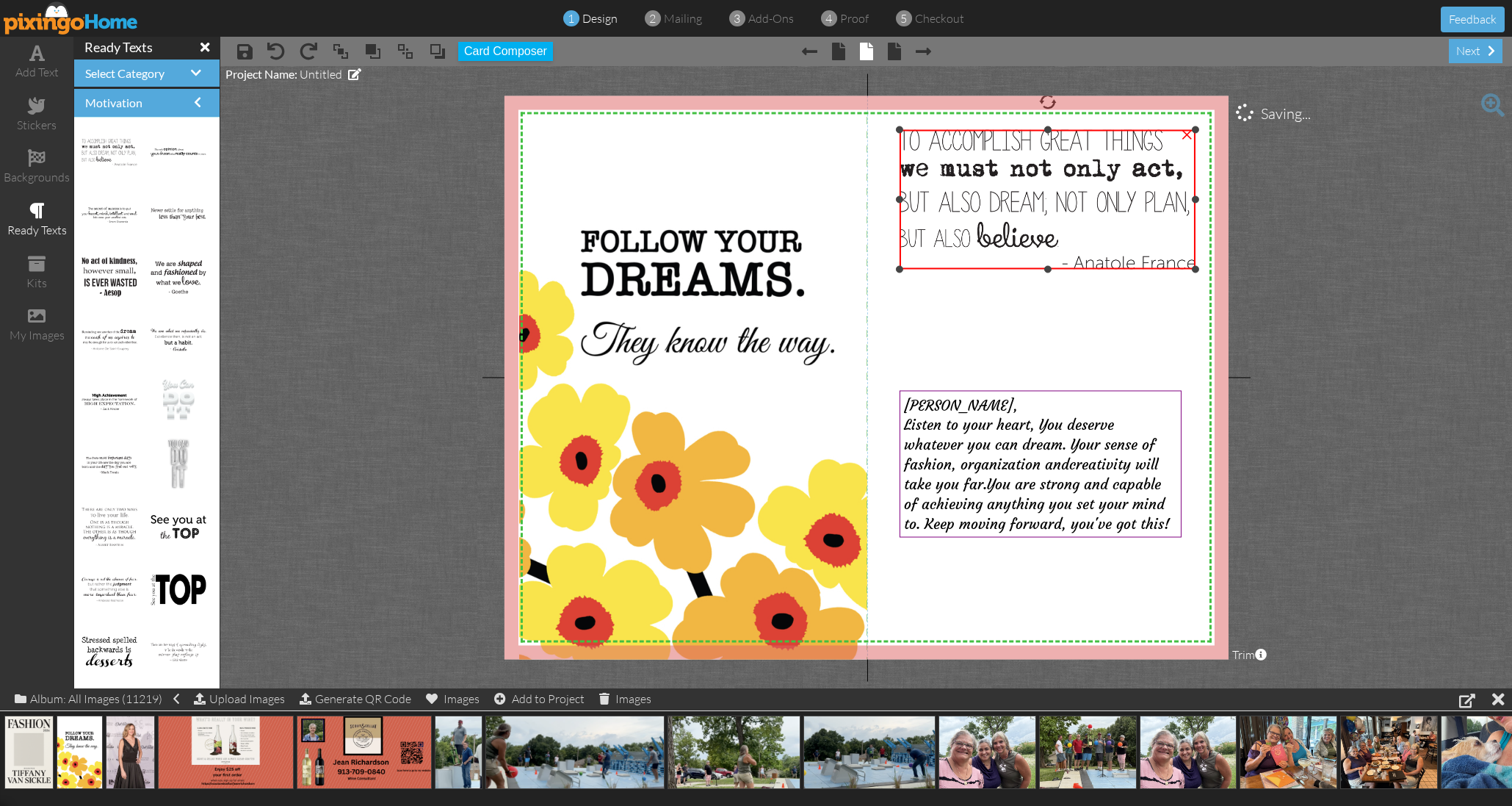
drag, startPoint x: 1078, startPoint y: 216, endPoint x: 1101, endPoint y: 258, distance: 47.9
click at [1110, 269] on div "×" at bounding box center [1047, 199] width 296 height 140
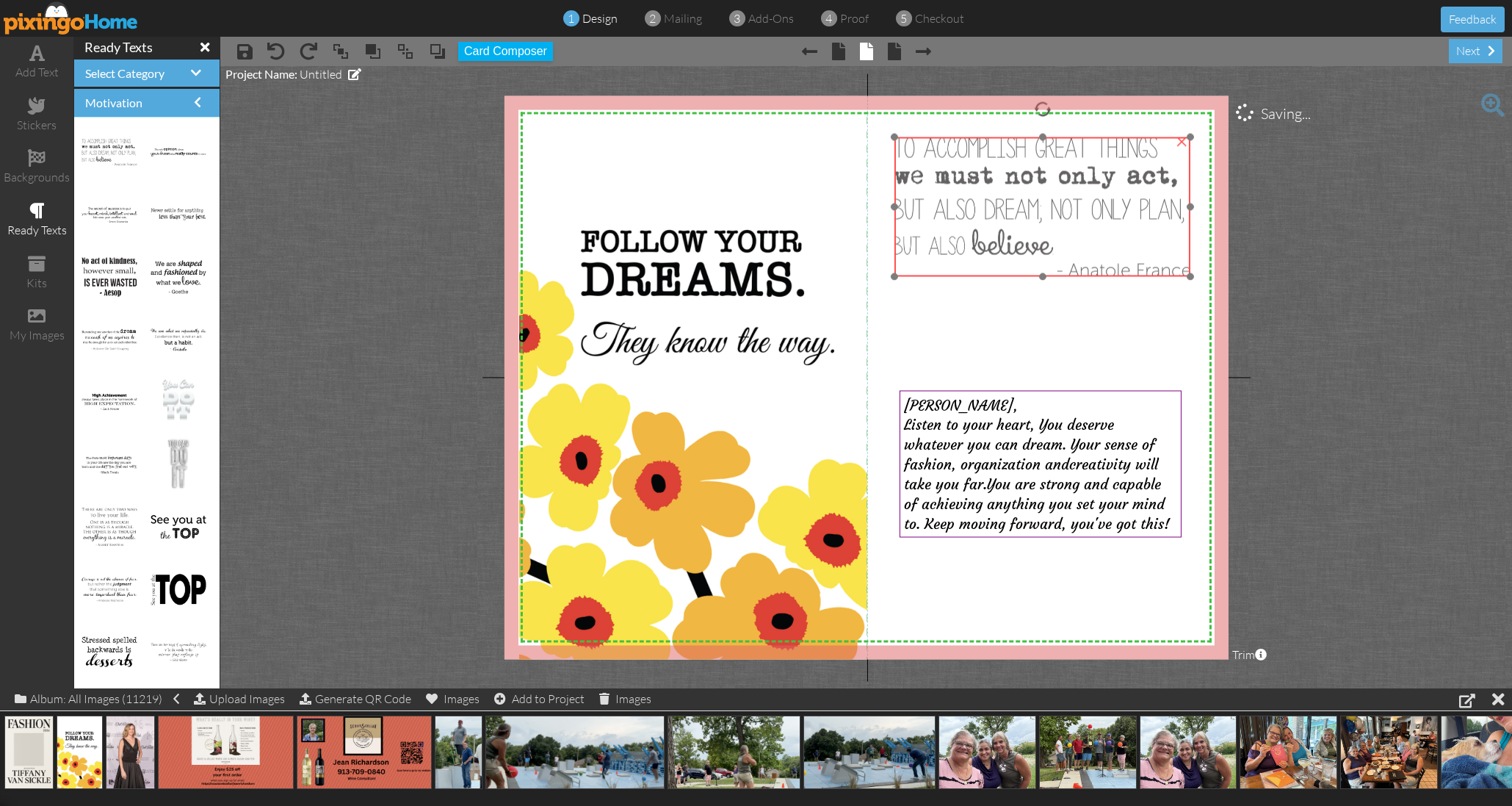
drag, startPoint x: 1074, startPoint y: 227, endPoint x: 1069, endPoint y: 234, distance: 8.6
click at [1069, 234] on img at bounding box center [1042, 206] width 296 height 140
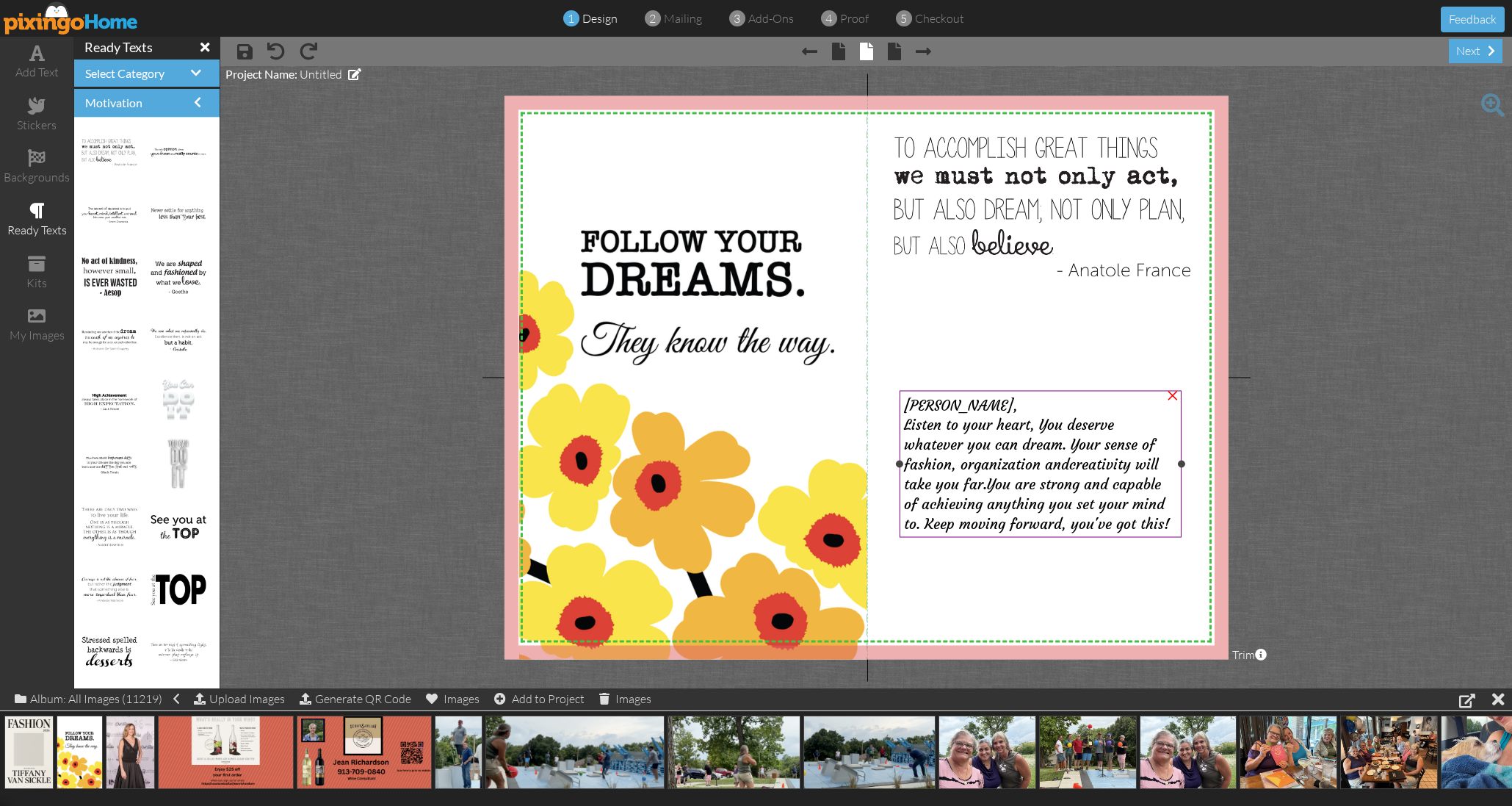
click at [1163, 521] on div "Listen to your heart, You deserve whatever you can dream. Your sense of fashion…" at bounding box center [1041, 473] width 273 height 119
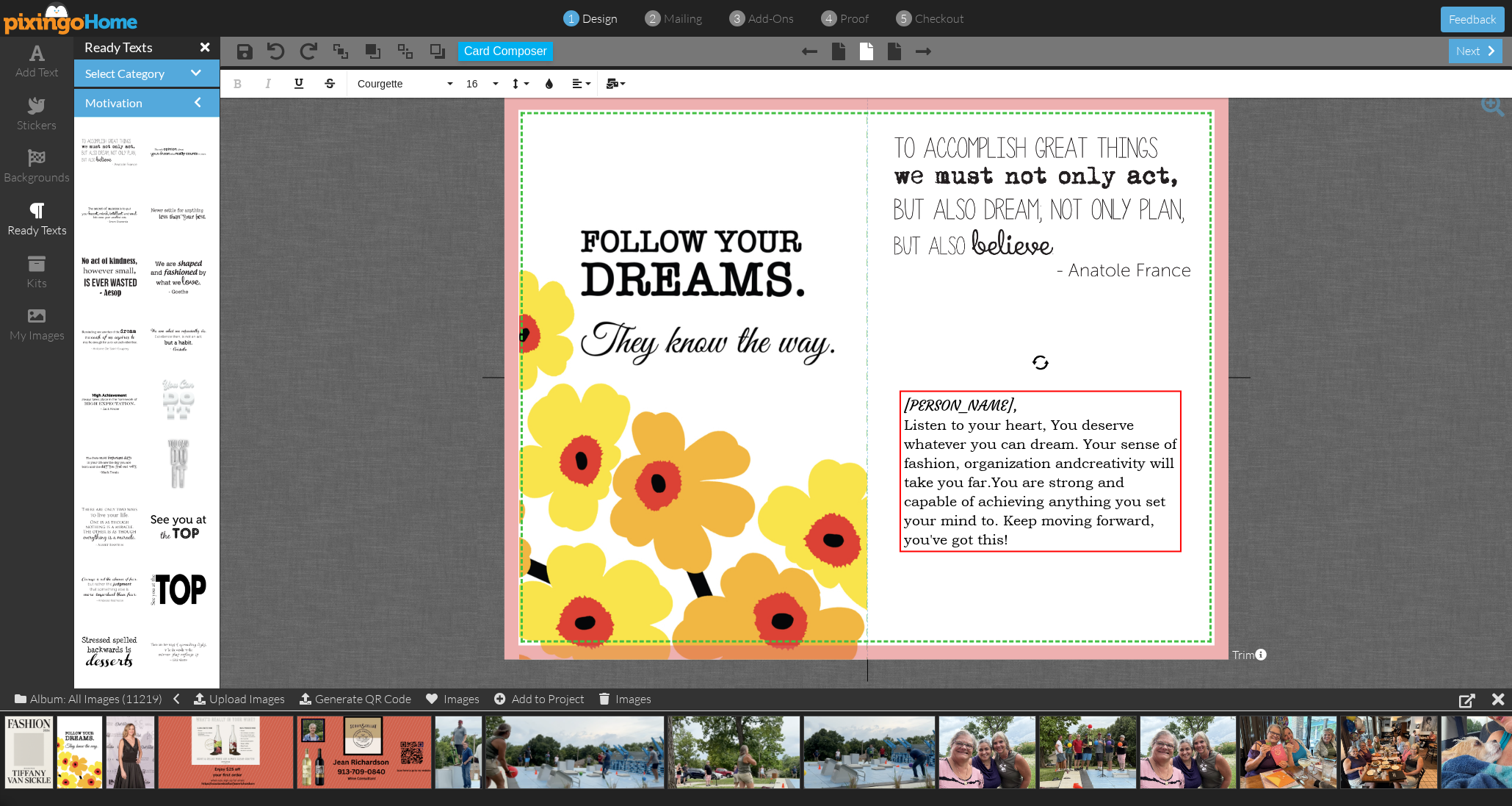
drag, startPoint x: 1041, startPoint y: 537, endPoint x: 892, endPoint y: 402, distance: 201.1
click at [891, 400] on div "X X X X X X X X X X X X X X X X X X X X X X X X X X X X X X X X X X X X X X X X…" at bounding box center [866, 377] width 724 height 563
click at [382, 84] on span "Courgette" at bounding box center [400, 83] width 88 height 12
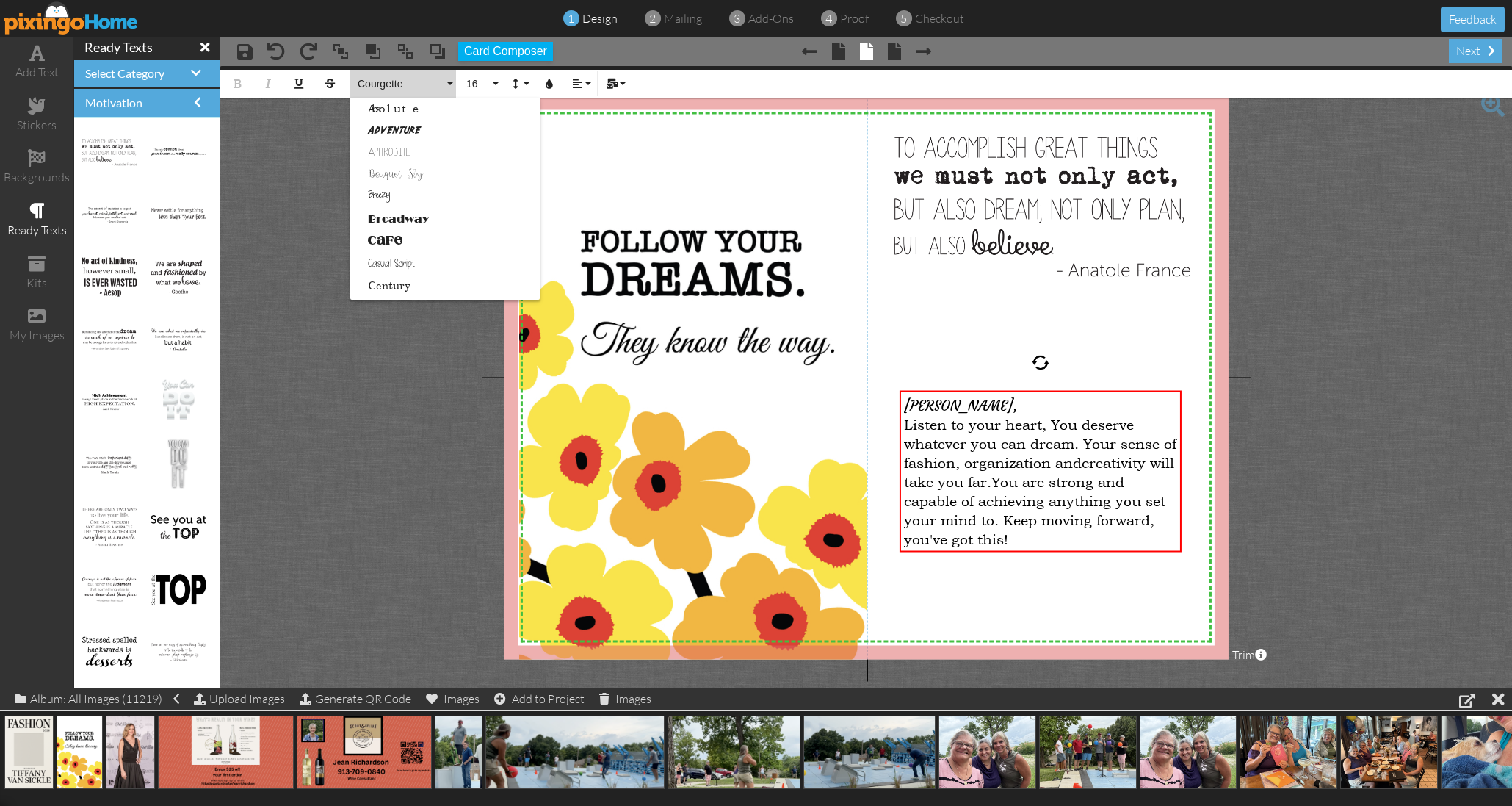
scroll to position [152, 0]
click at [391, 198] on link "Courgette" at bounding box center [444, 199] width 189 height 22
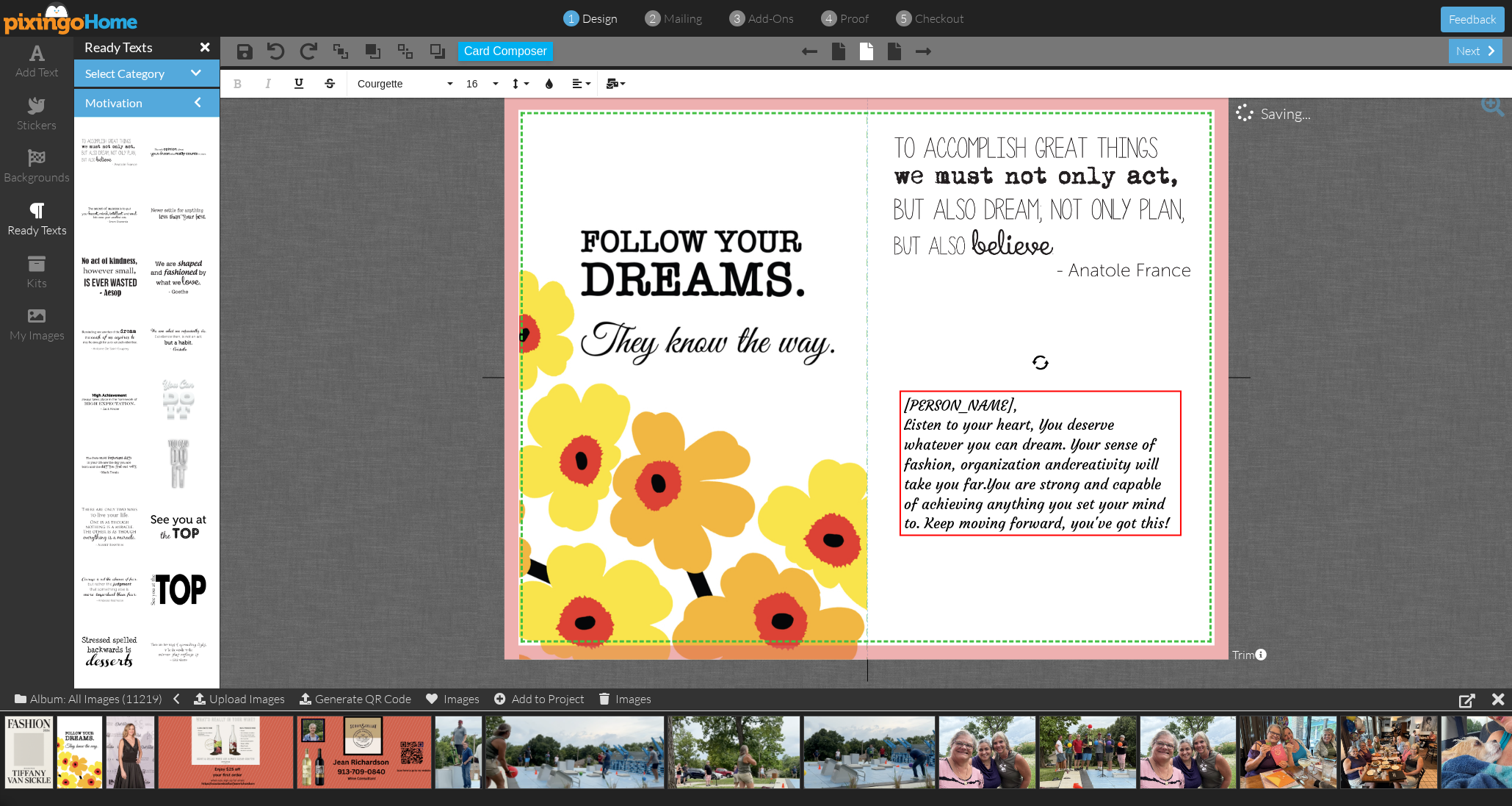
click at [391, 198] on project-studio-wrapper "X X X X X X X X X X X X X X X X X X X X X X X X X X X X X X X X X X X X X X X X…" at bounding box center [866, 378] width 1291 height 622
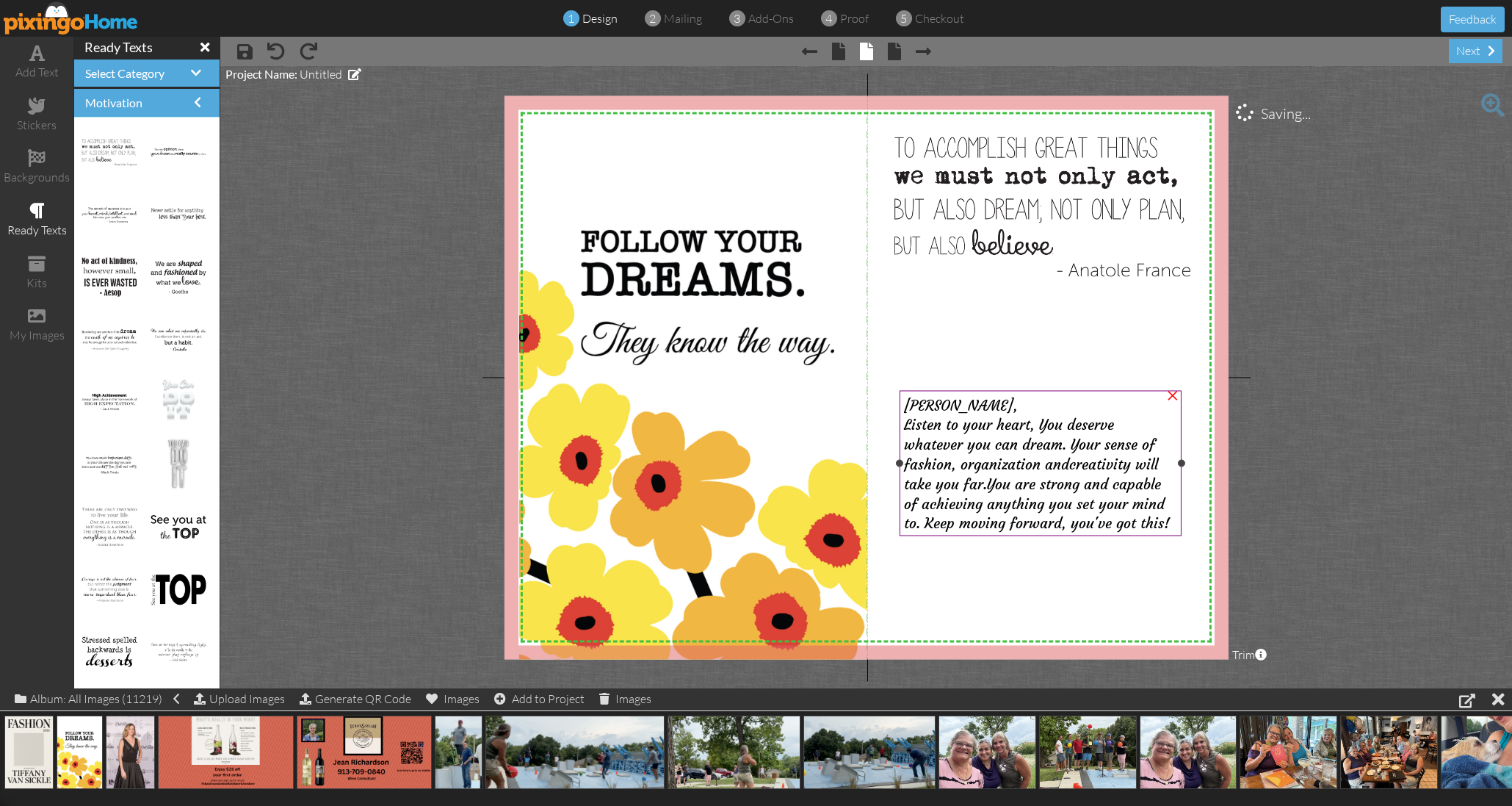
click at [1156, 528] on div "Listen to your heart, You deserve whatever you can dream. Your sense of fashion…" at bounding box center [1041, 472] width 273 height 117
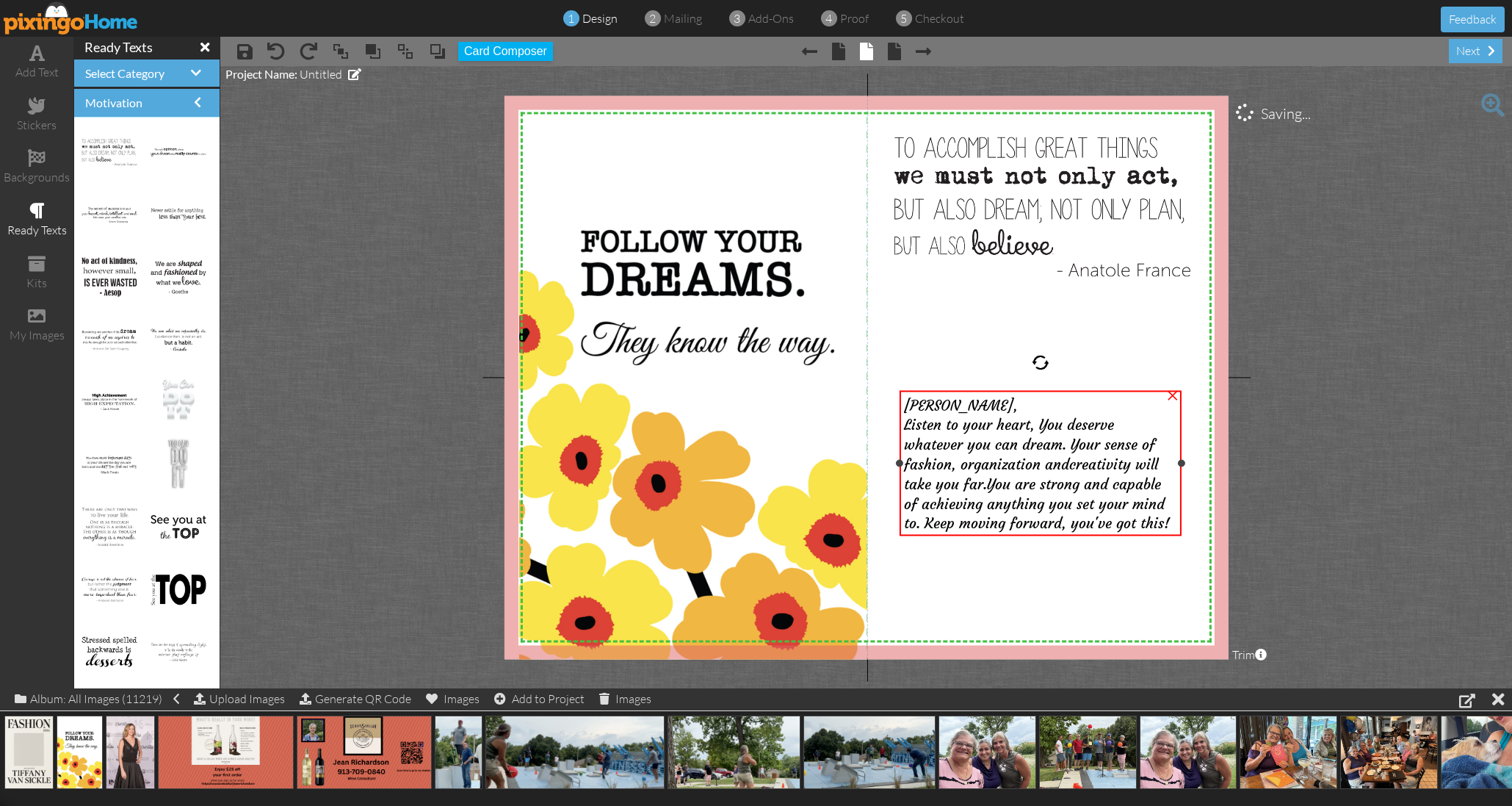
click at [1161, 522] on div "Listen to your heart, You deserve whatever you can dream. Your sense of fashion…" at bounding box center [1041, 472] width 273 height 117
click at [1160, 522] on div "Listen to your heart, You deserve whatever you can dream. Your sense of fashion…" at bounding box center [1041, 472] width 273 height 117
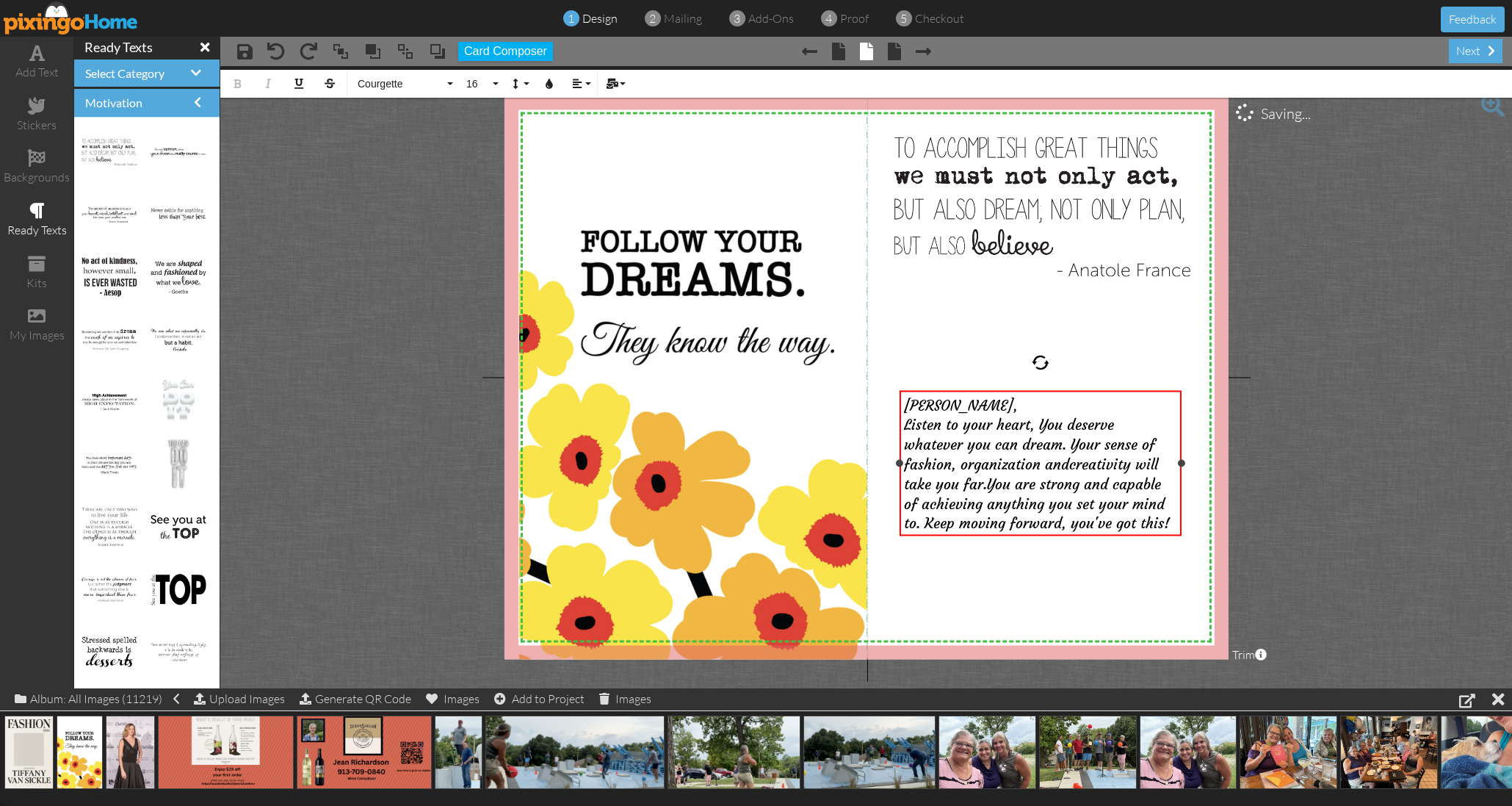
click at [1161, 522] on div "Listen to your heart, You deserve whatever you can dream. Your sense of fashion…" at bounding box center [1041, 472] width 273 height 117
click at [1471, 703] on div at bounding box center [1467, 700] width 16 height 18
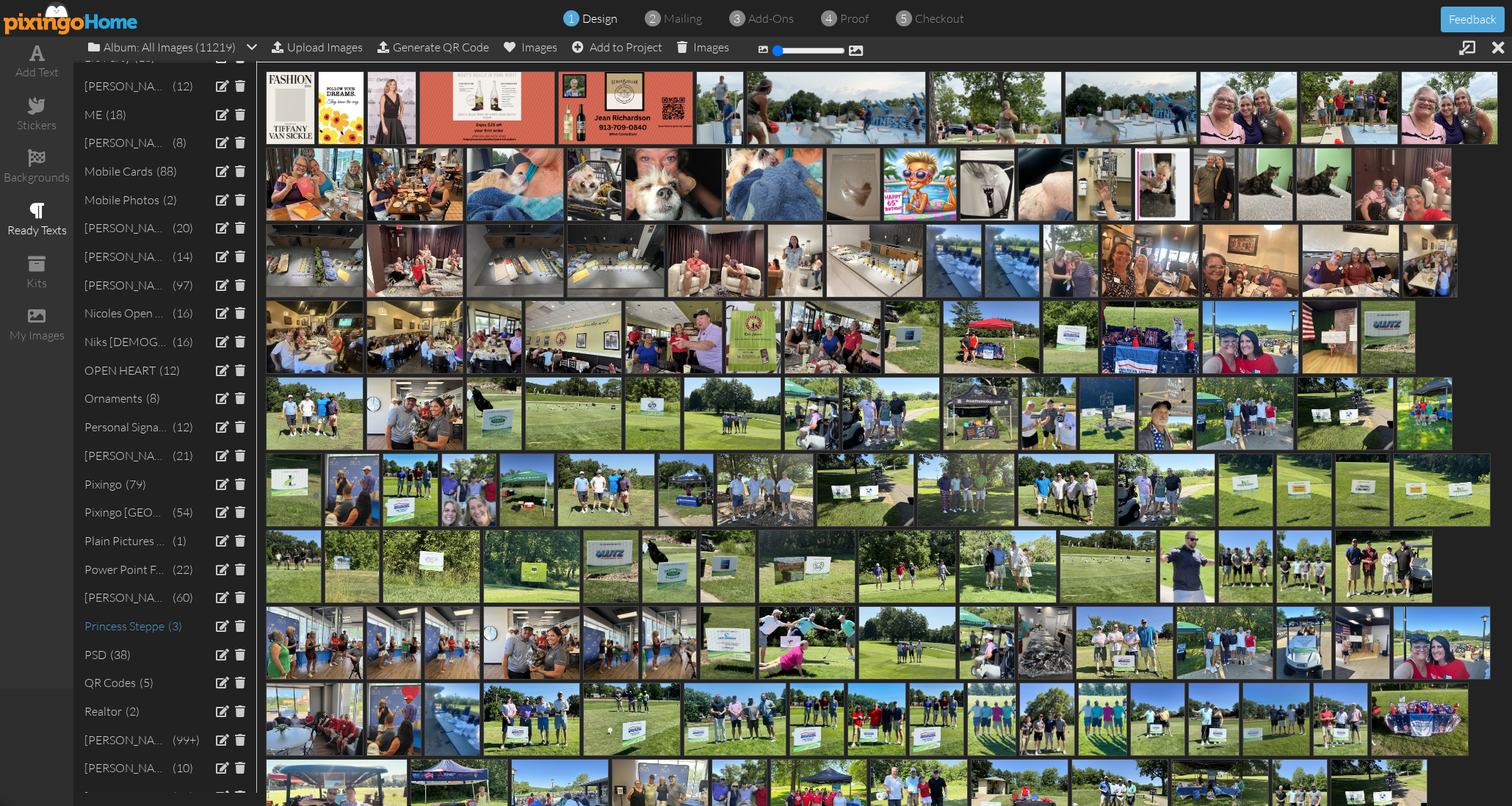
scroll to position [2412, 0]
click at [141, 417] on div "Personal Signature" at bounding box center [126, 425] width 84 height 17
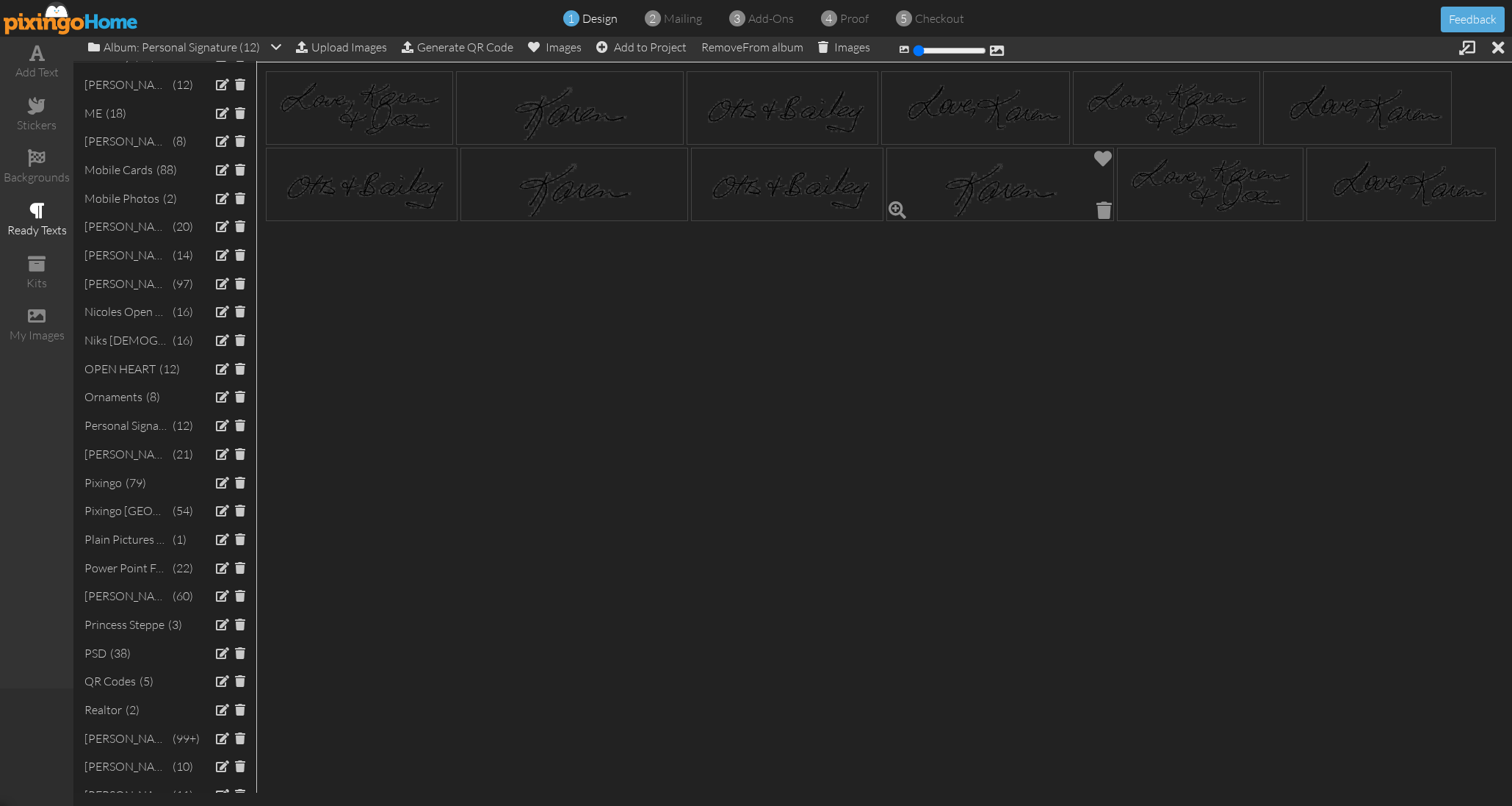
click at [909, 170] on img at bounding box center [1000, 184] width 228 height 74
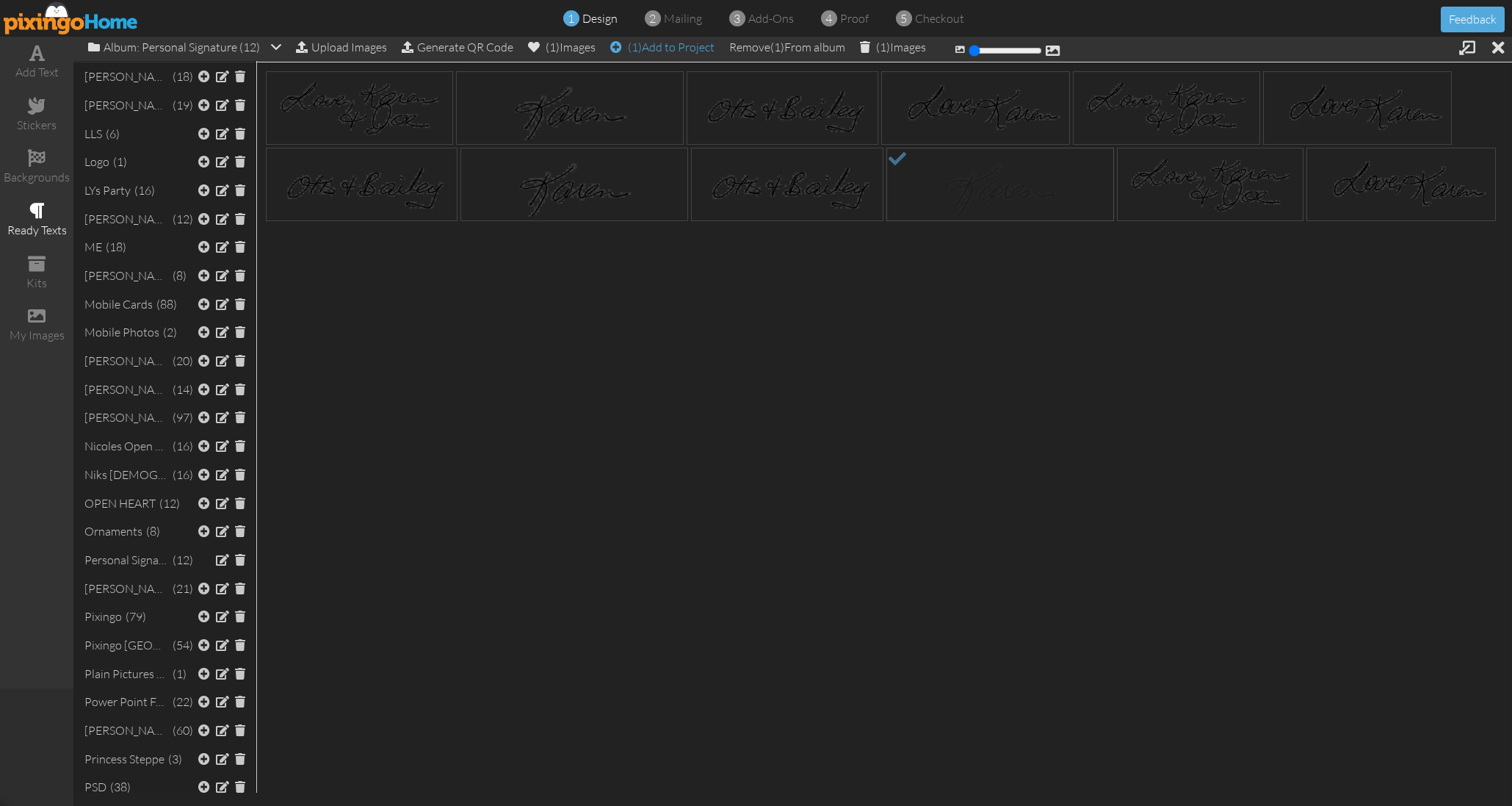
click at [710, 56] on div "(1) Add to Project" at bounding box center [662, 46] width 104 height 20
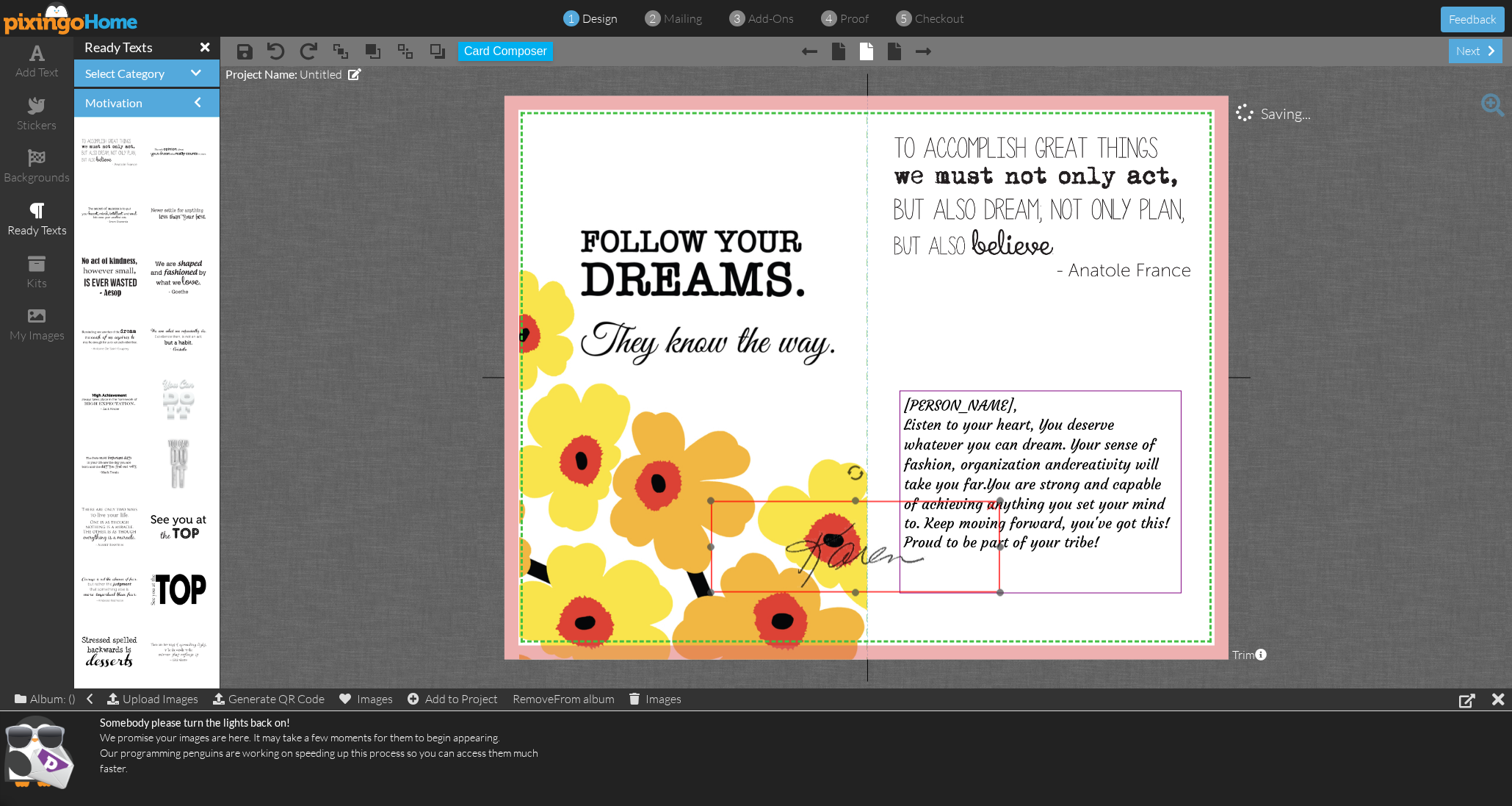
drag, startPoint x: 646, startPoint y: 181, endPoint x: 817, endPoint y: 559, distance: 414.9
click at [817, 559] on img at bounding box center [856, 546] width 289 height 92
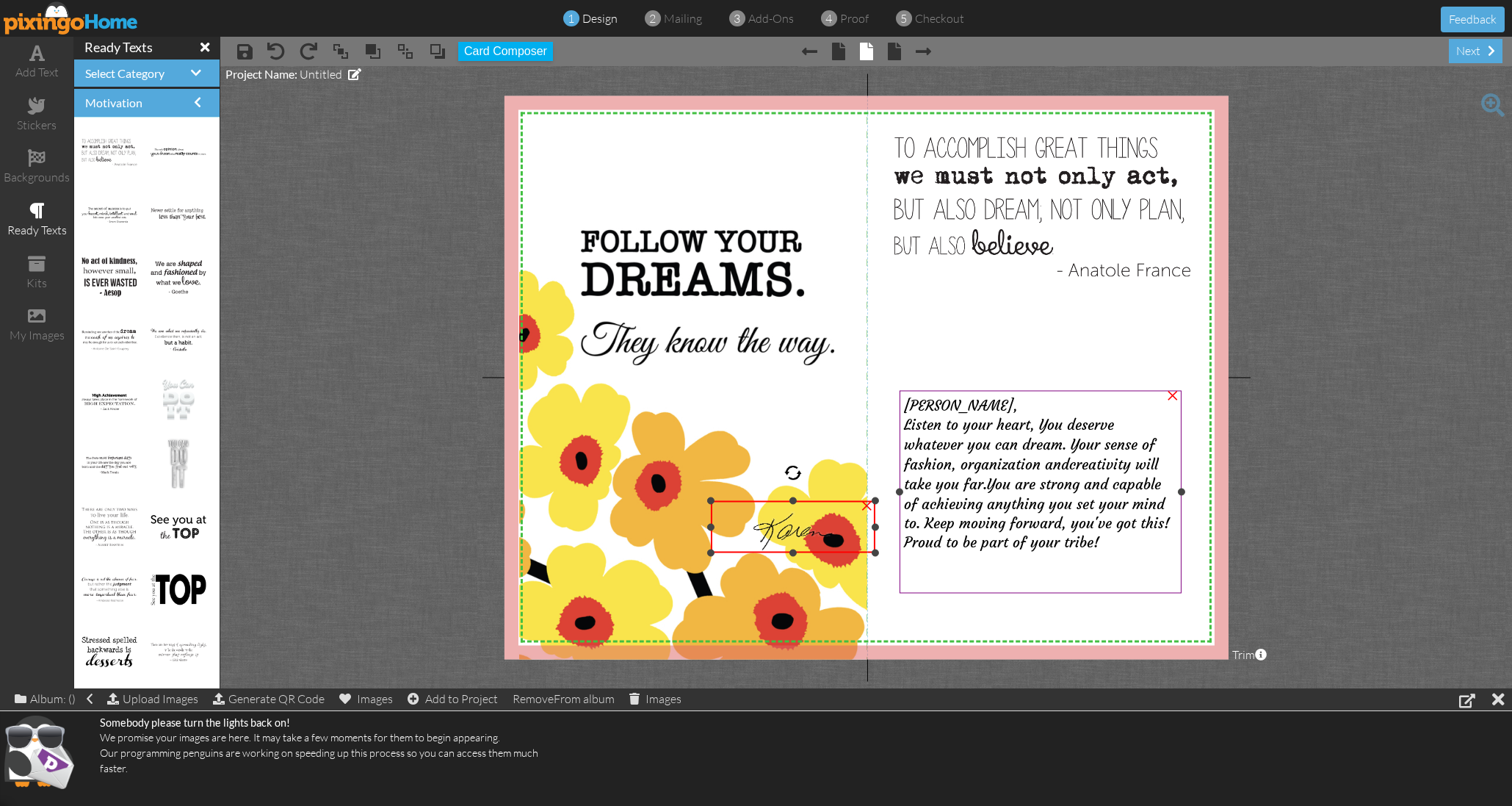
drag, startPoint x: 998, startPoint y: 593, endPoint x: 886, endPoint y: 536, distance: 125.7
click at [923, 553] on div "X X X X X X X X X X X X X X X X X X X X X X X X X X X X X X X X X X X X X X X X…" at bounding box center [866, 377] width 724 height 563
drag, startPoint x: 791, startPoint y: 469, endPoint x: 782, endPoint y: 475, distance: 10.8
click at [779, 463] on div "X X X X X X X X X X X X X X X X X X X X X X X X X X X X X X X X X X X X X X X X…" at bounding box center [866, 377] width 724 height 563
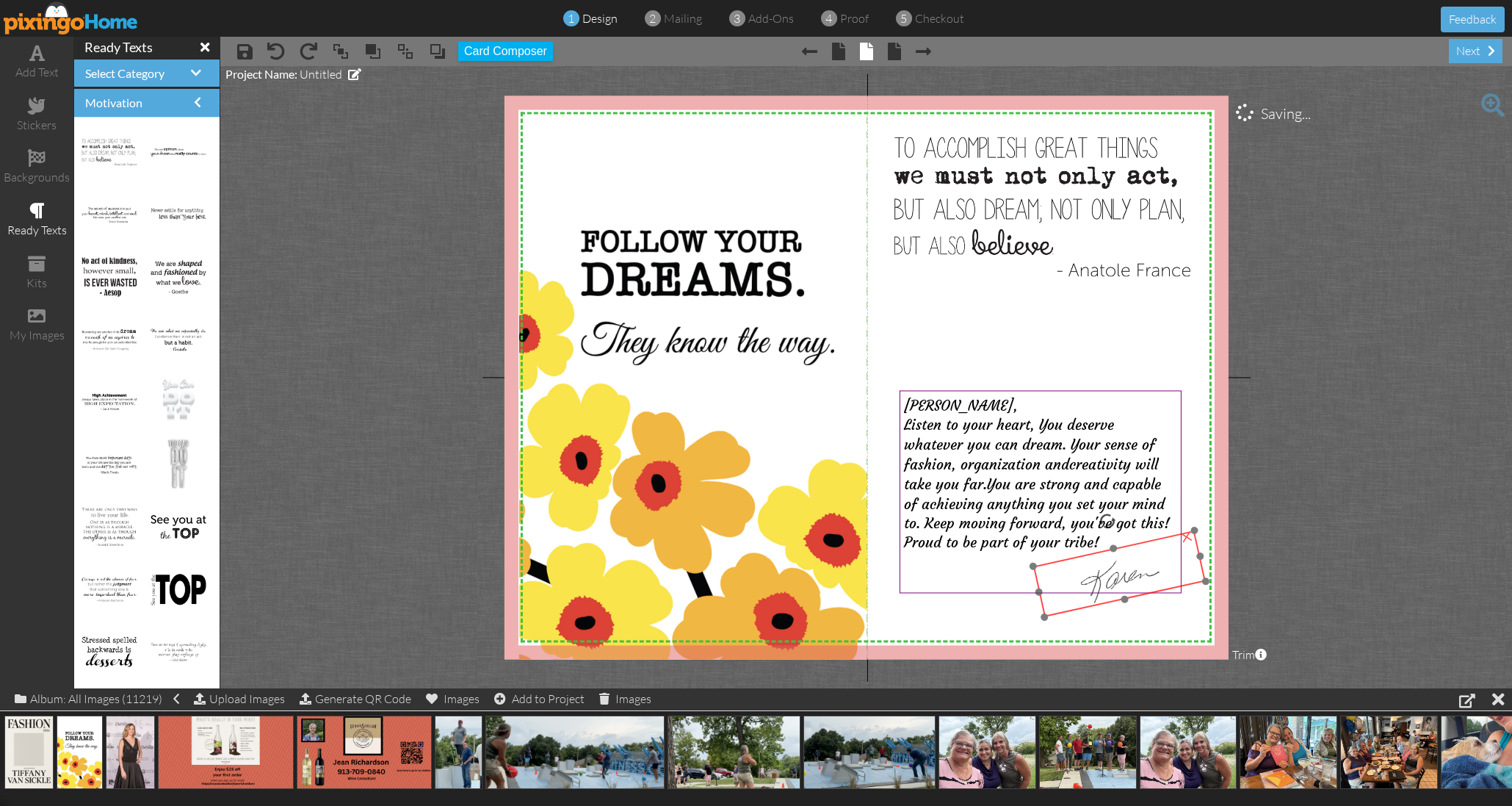
drag, startPoint x: 791, startPoint y: 523, endPoint x: 1114, endPoint y: 568, distance: 326.1
click at [1114, 568] on img at bounding box center [1119, 573] width 173 height 87
click at [419, 424] on project-studio-wrapper "X X X X X X X X X X X X X X X X X X X X X X X X X X X X X X X X X X X X X X X X…" at bounding box center [866, 378] width 1291 height 622
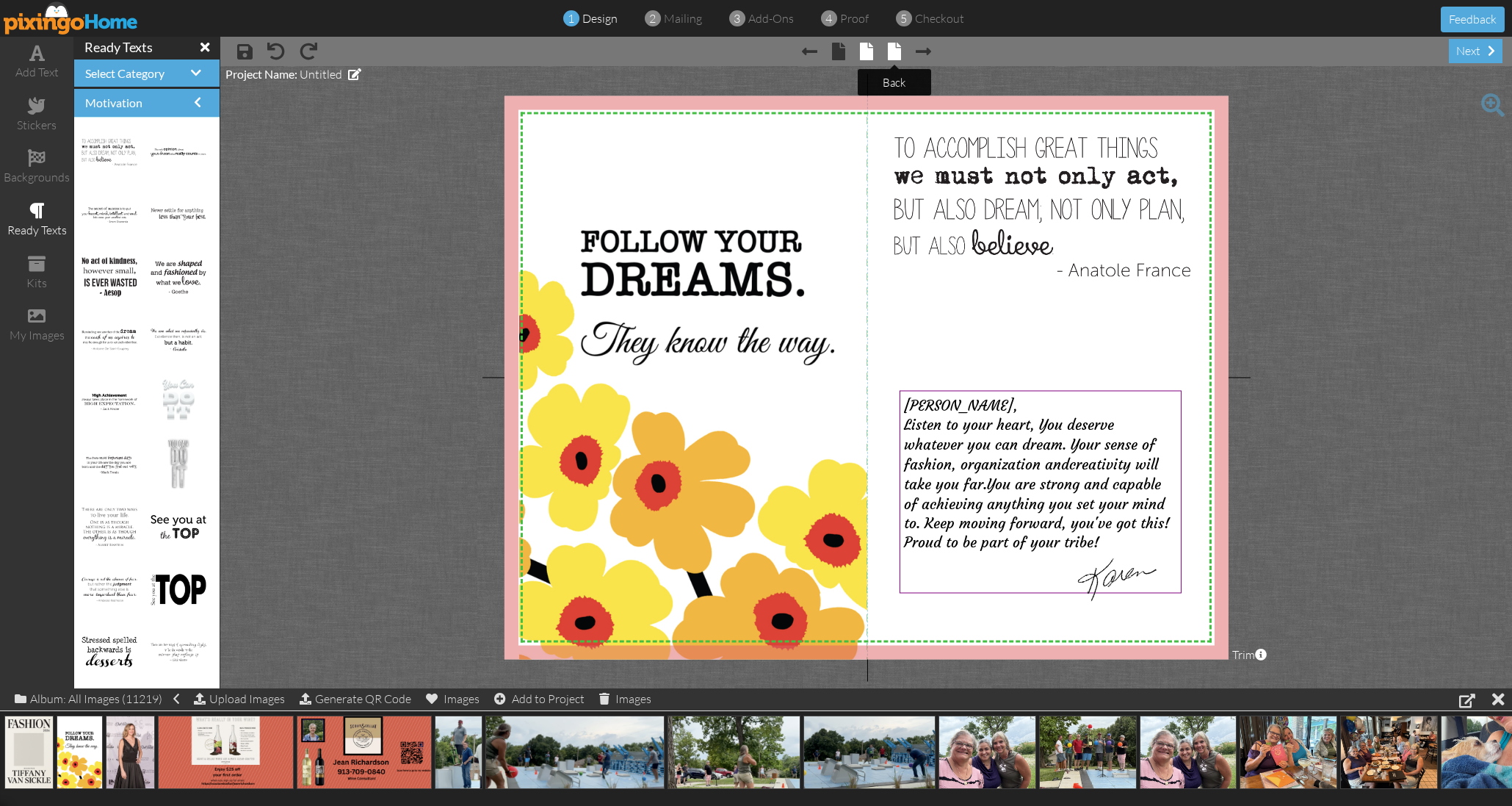
click at [896, 53] on span at bounding box center [895, 52] width 13 height 18
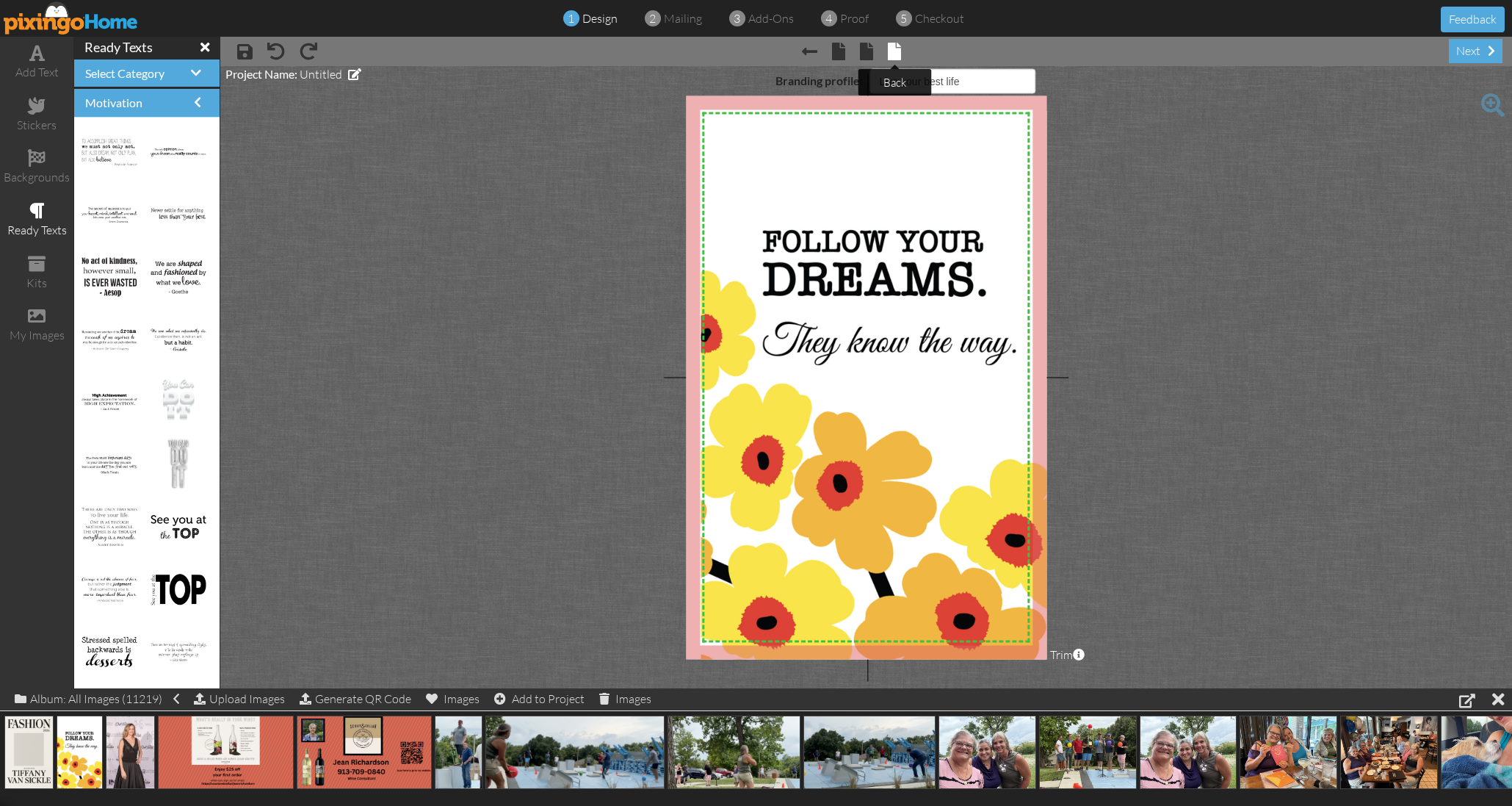
select select "object:4871"
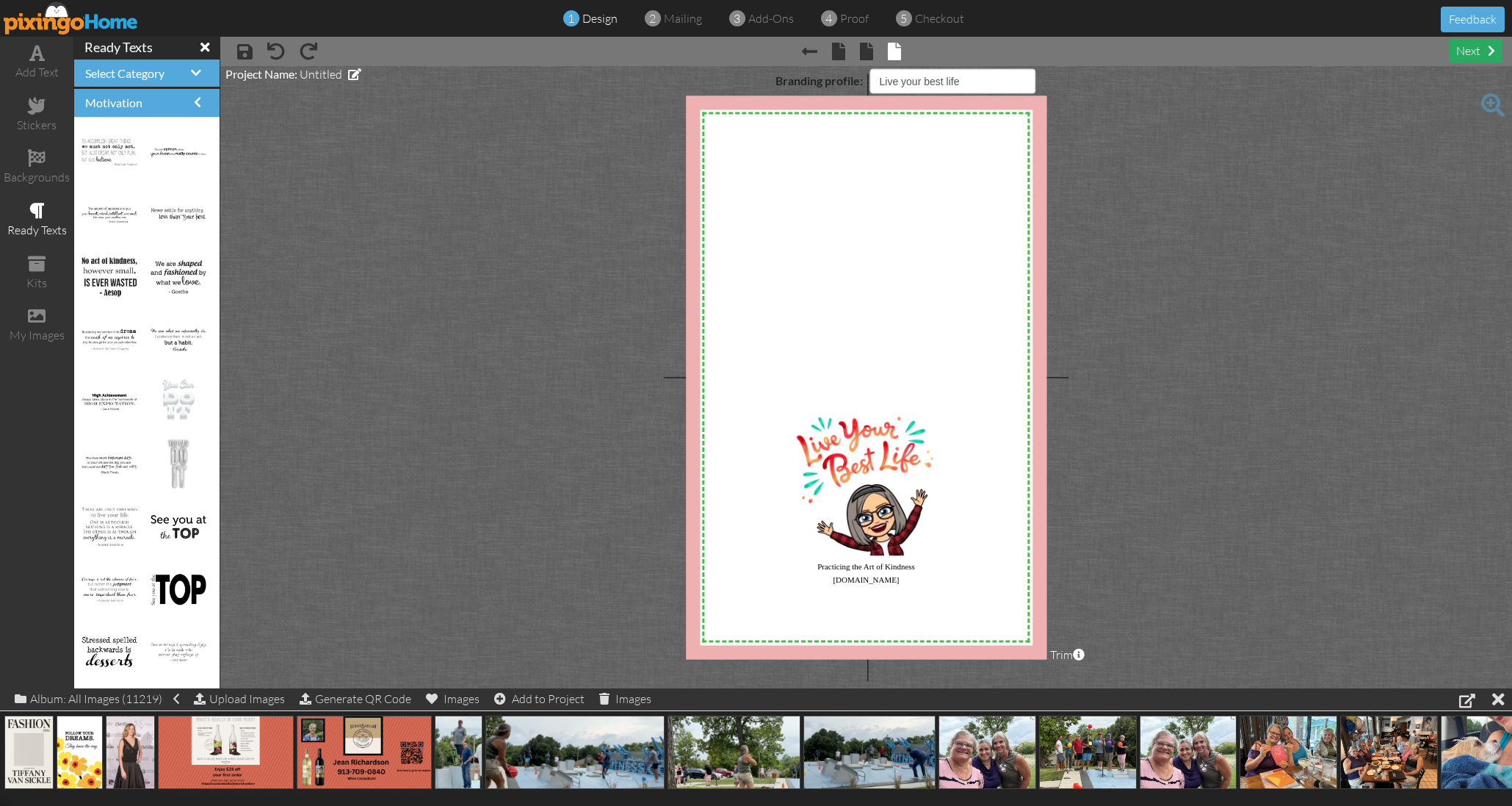
click at [1467, 49] on div "next" at bounding box center [1476, 51] width 53 height 24
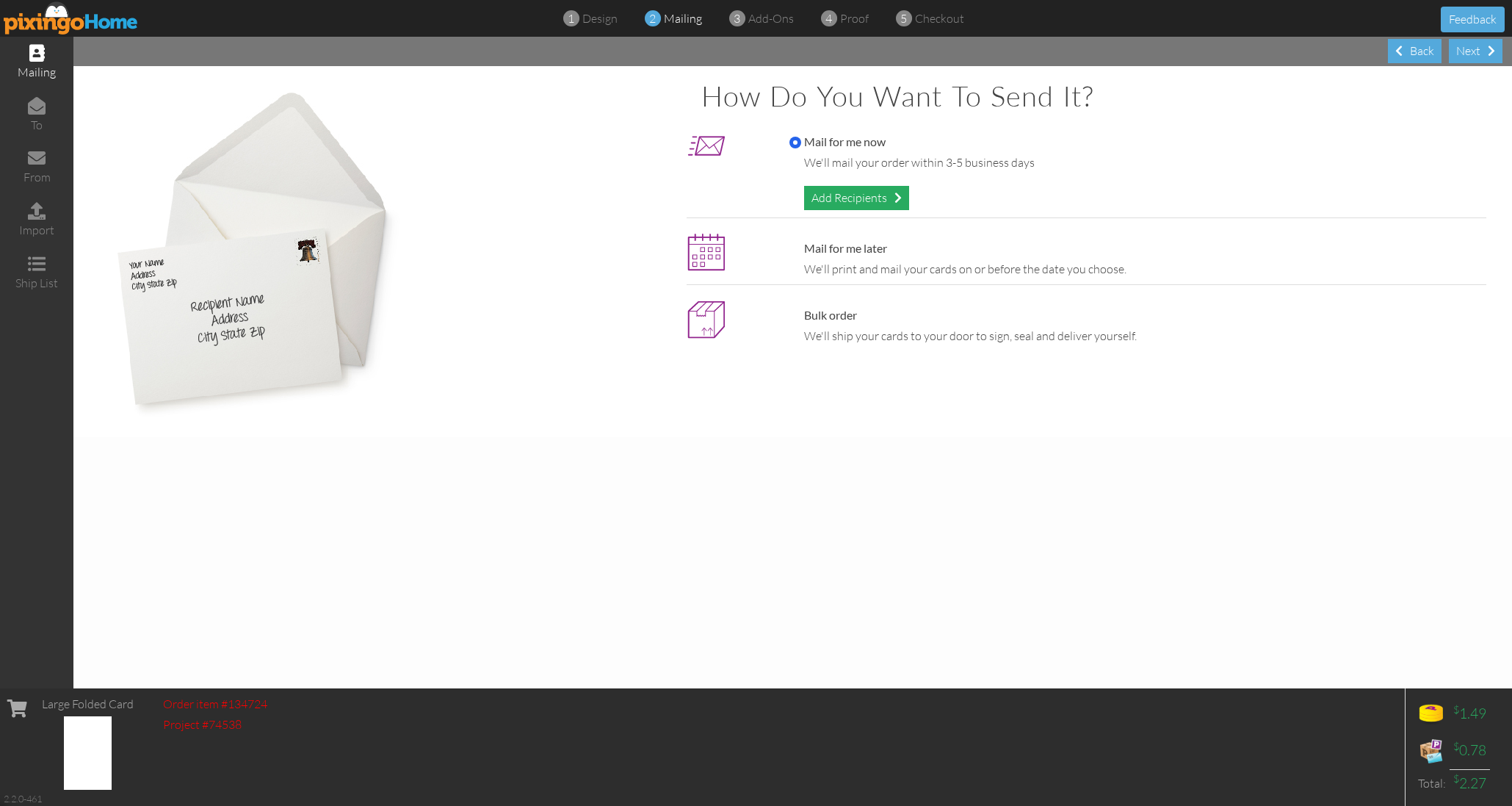
click at [872, 195] on div "Add Recipients" at bounding box center [857, 198] width 105 height 24
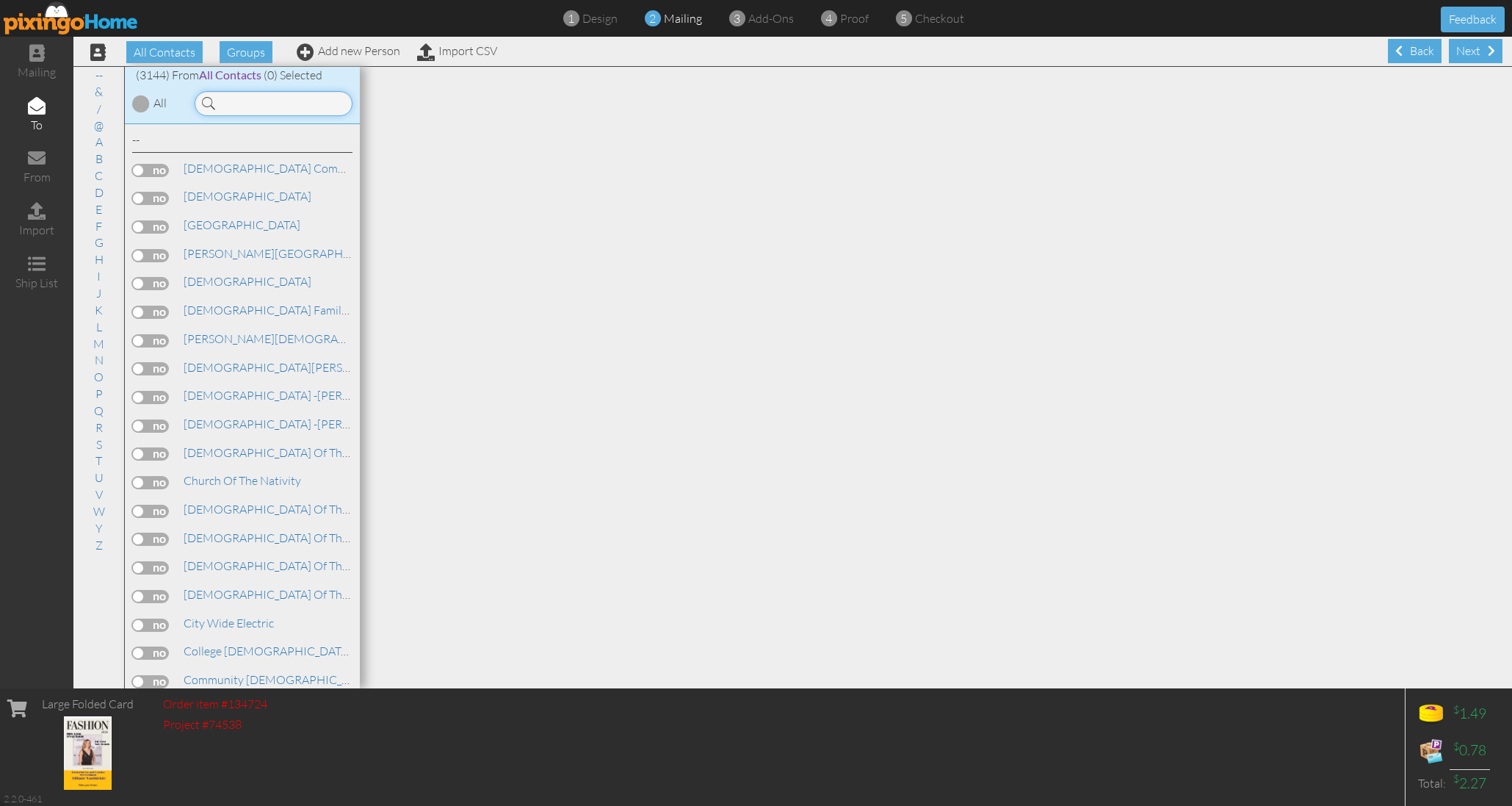
click at [245, 100] on input at bounding box center [273, 103] width 158 height 25
click at [241, 100] on input at bounding box center [273, 103] width 158 height 25
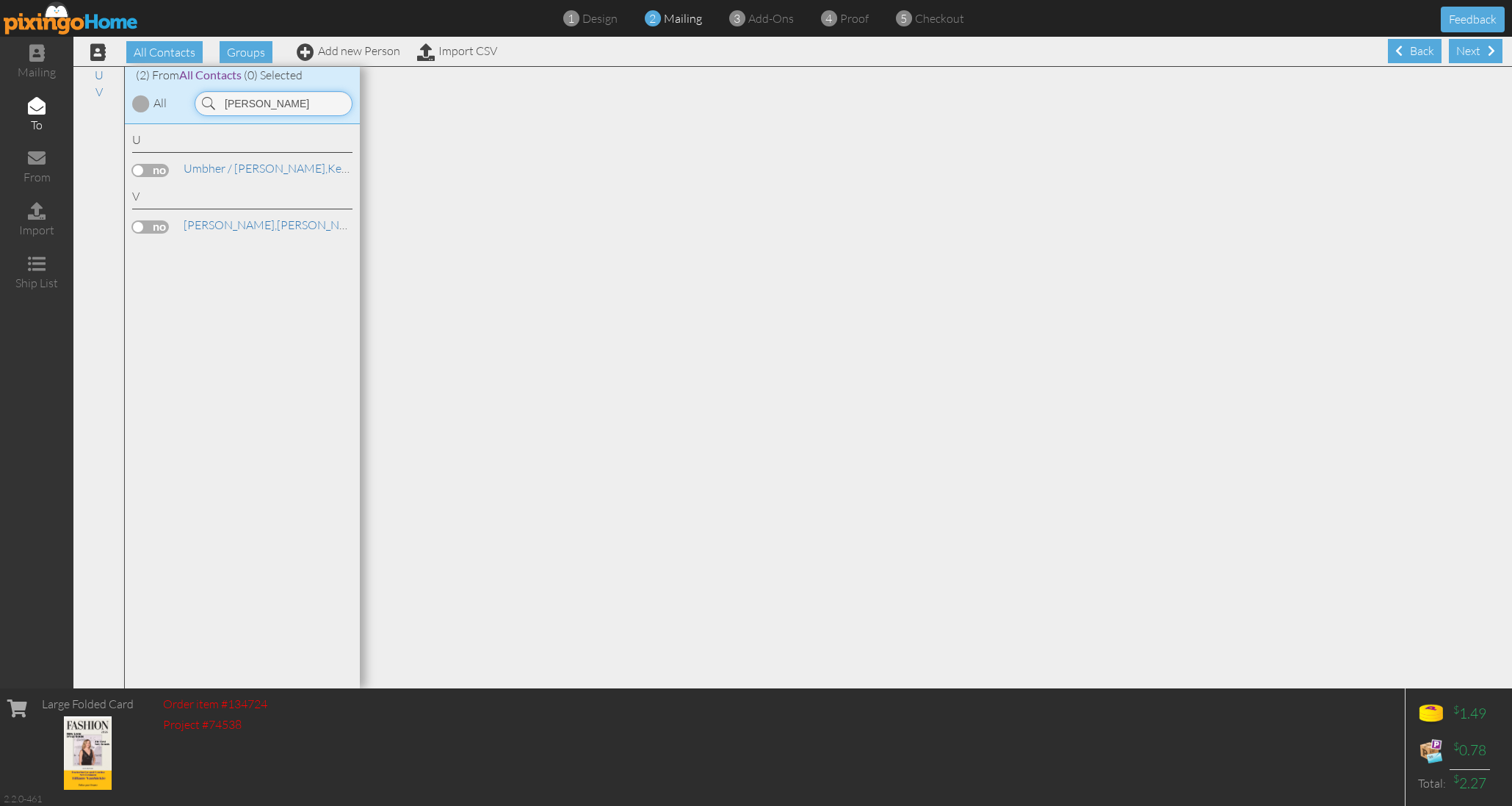
type input "Tiffany"
drag, startPoint x: 234, startPoint y: 129, endPoint x: 151, endPoint y: 222, distance: 124.7
click at [151, 222] on label at bounding box center [150, 227] width 36 height 13
click at [0, 0] on input "checkbox" at bounding box center [0, 0] width 0 height 0
click at [200, 221] on span "VanSickle," at bounding box center [230, 225] width 93 height 15
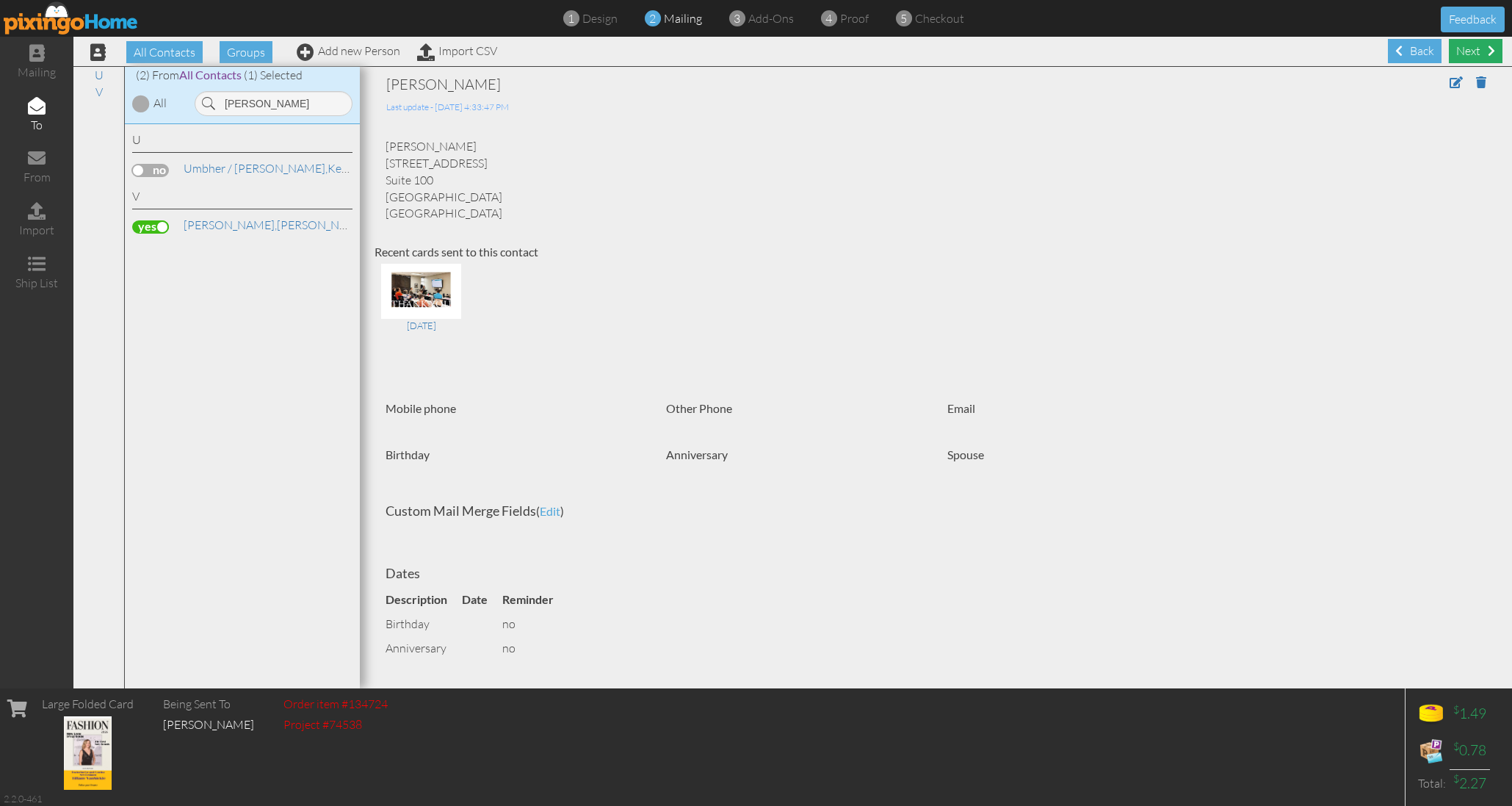
click at [1482, 49] on div "Next" at bounding box center [1476, 51] width 53 height 24
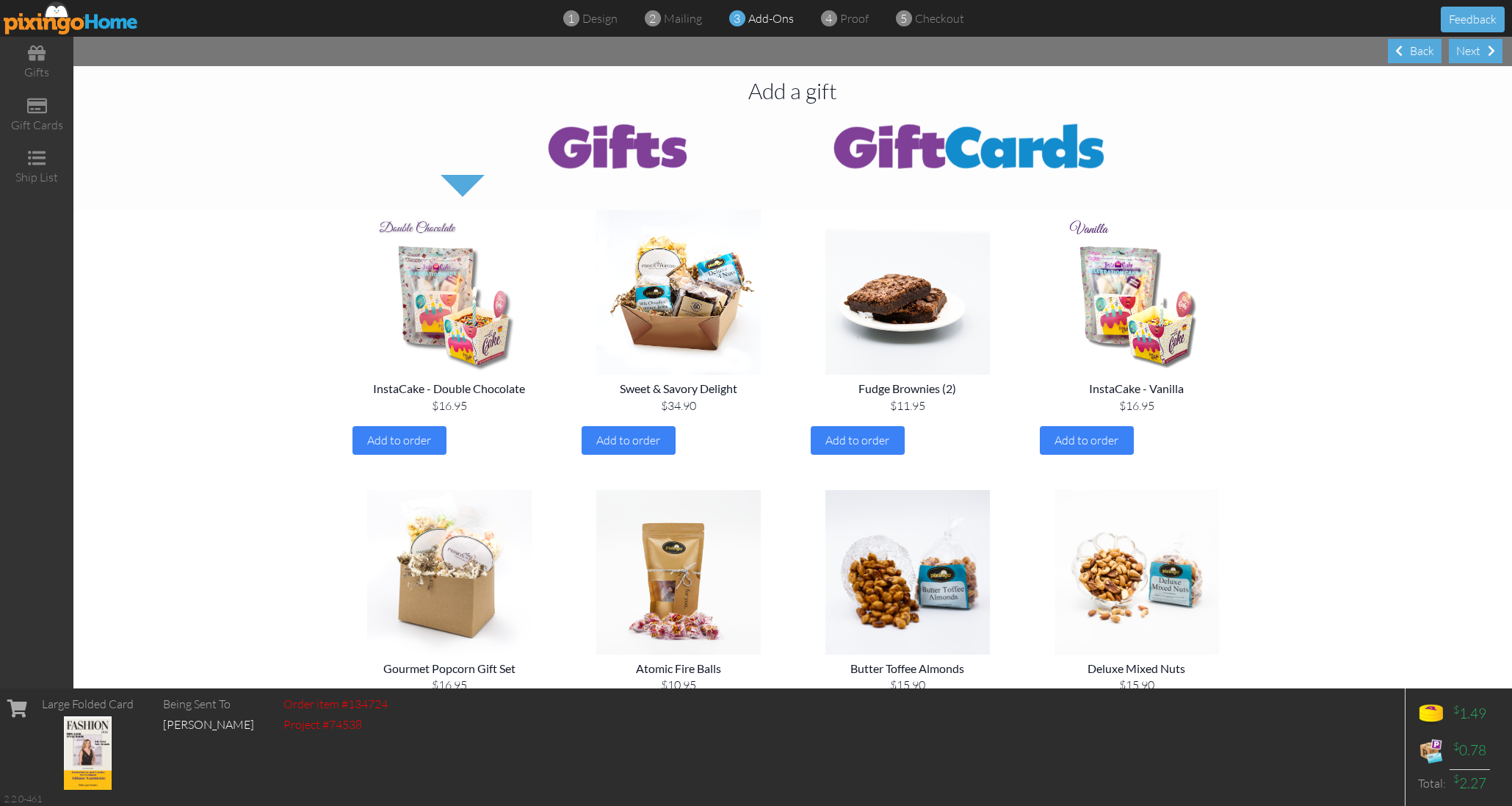
click at [1482, 49] on div "Next" at bounding box center [1476, 51] width 53 height 24
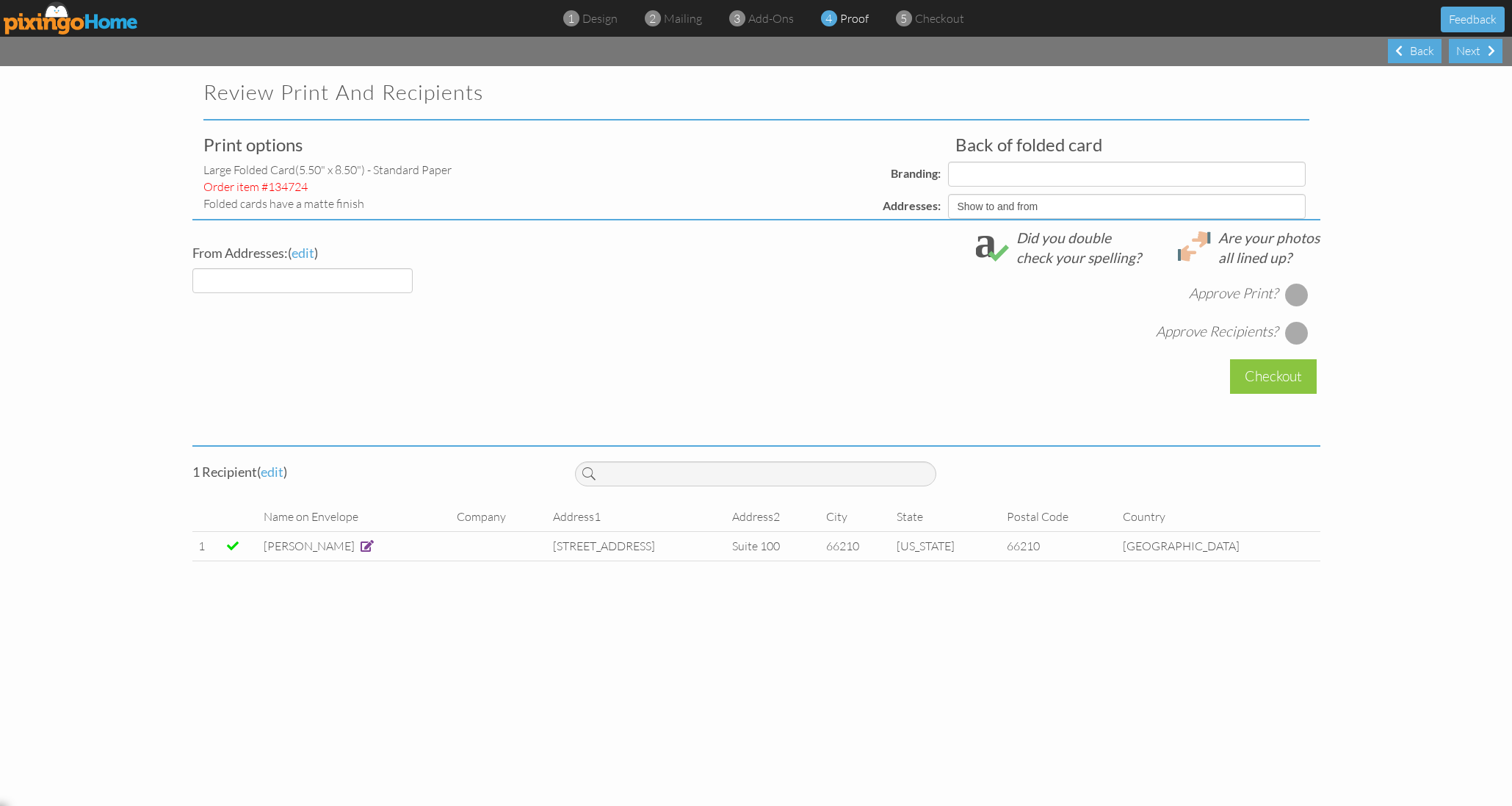
select select "object:15082"
select select "object:15078"
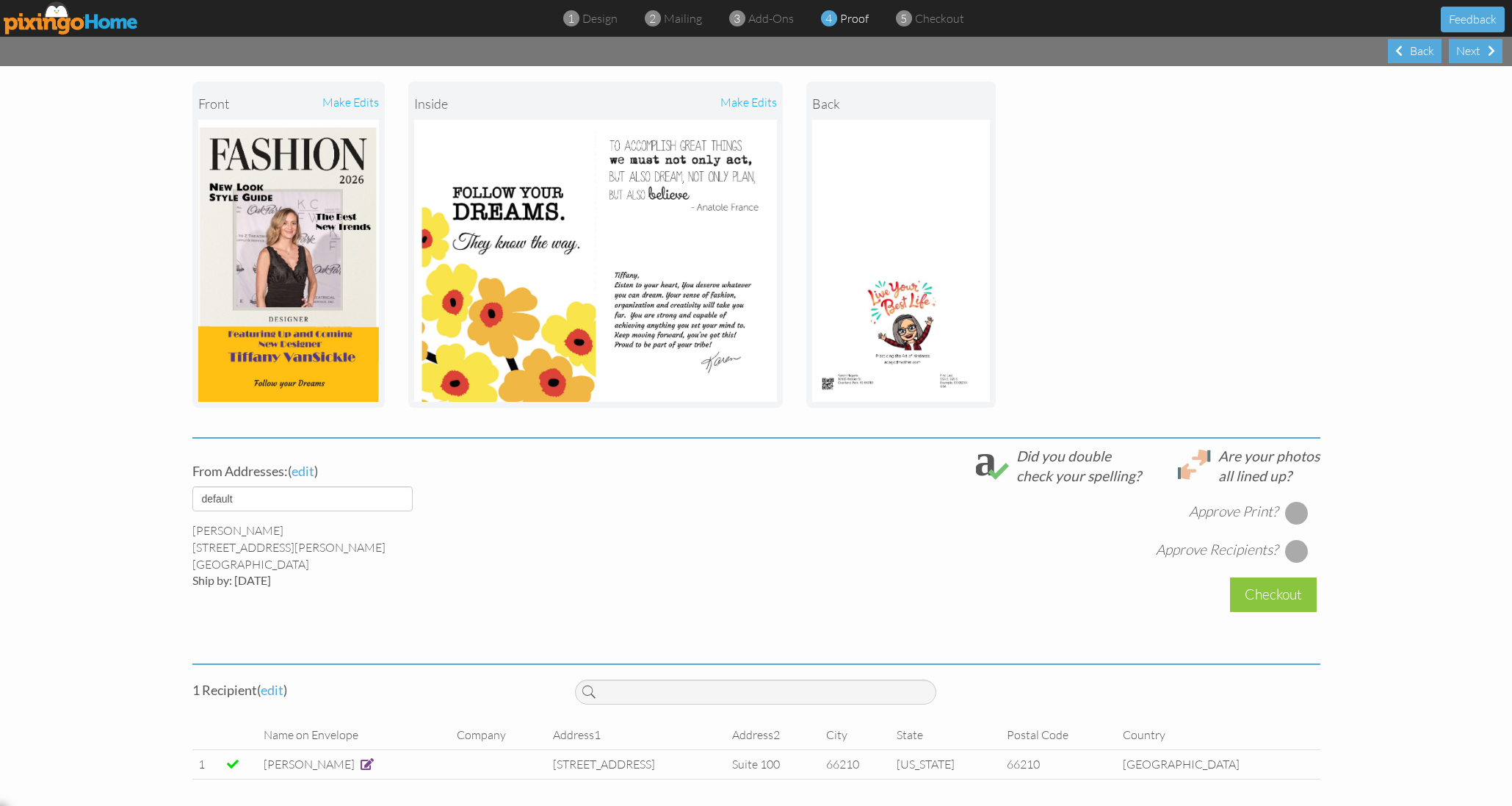
click at [1298, 512] on div at bounding box center [1296, 513] width 23 height 23
click at [1299, 554] on div at bounding box center [1296, 551] width 23 height 23
click at [1266, 586] on div "Checkout" at bounding box center [1273, 594] width 86 height 35
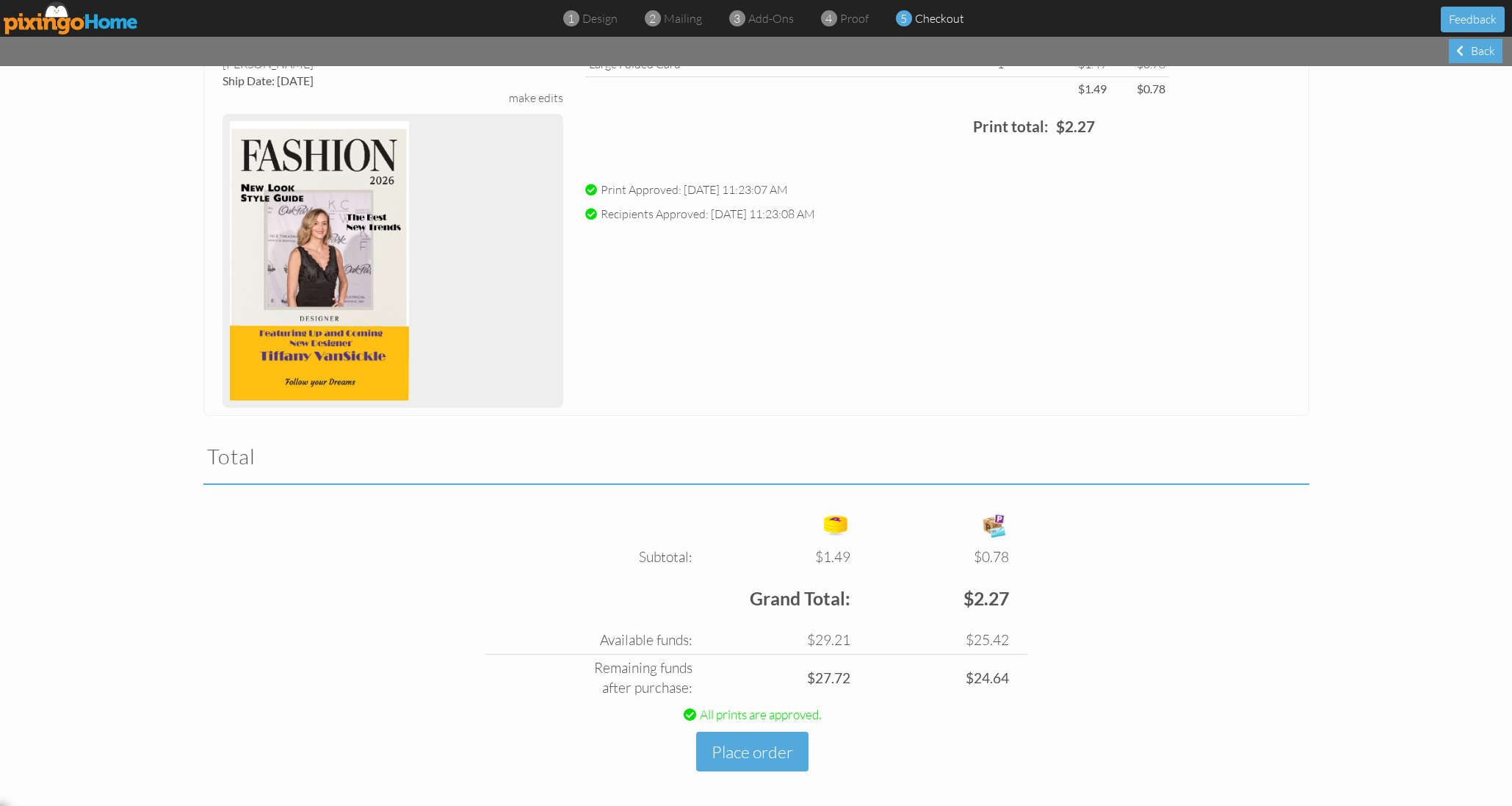
scroll to position [134, 0]
click at [774, 749] on button "Place order" at bounding box center [752, 753] width 112 height 40
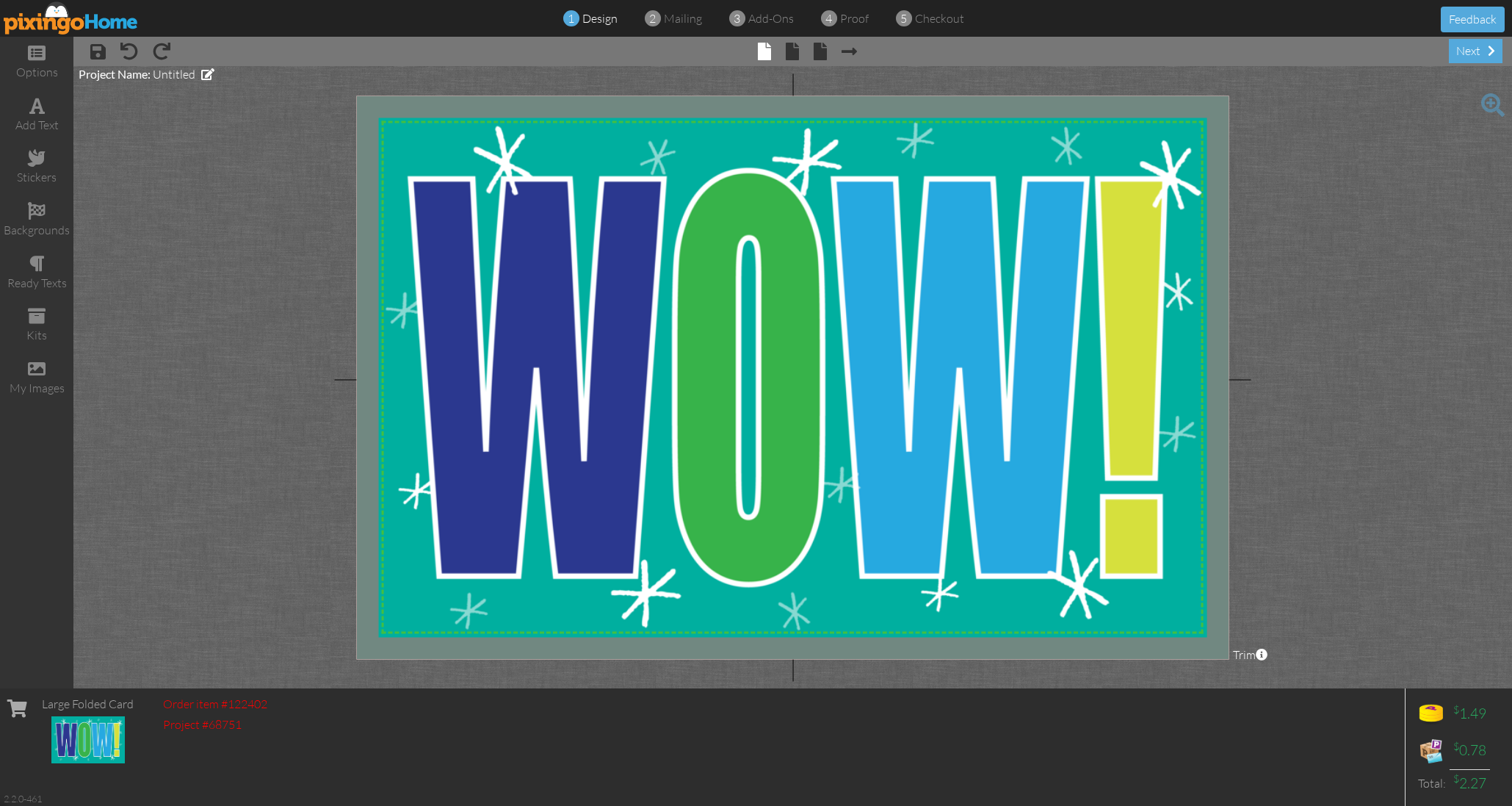
click at [85, 14] on img at bounding box center [71, 18] width 135 height 33
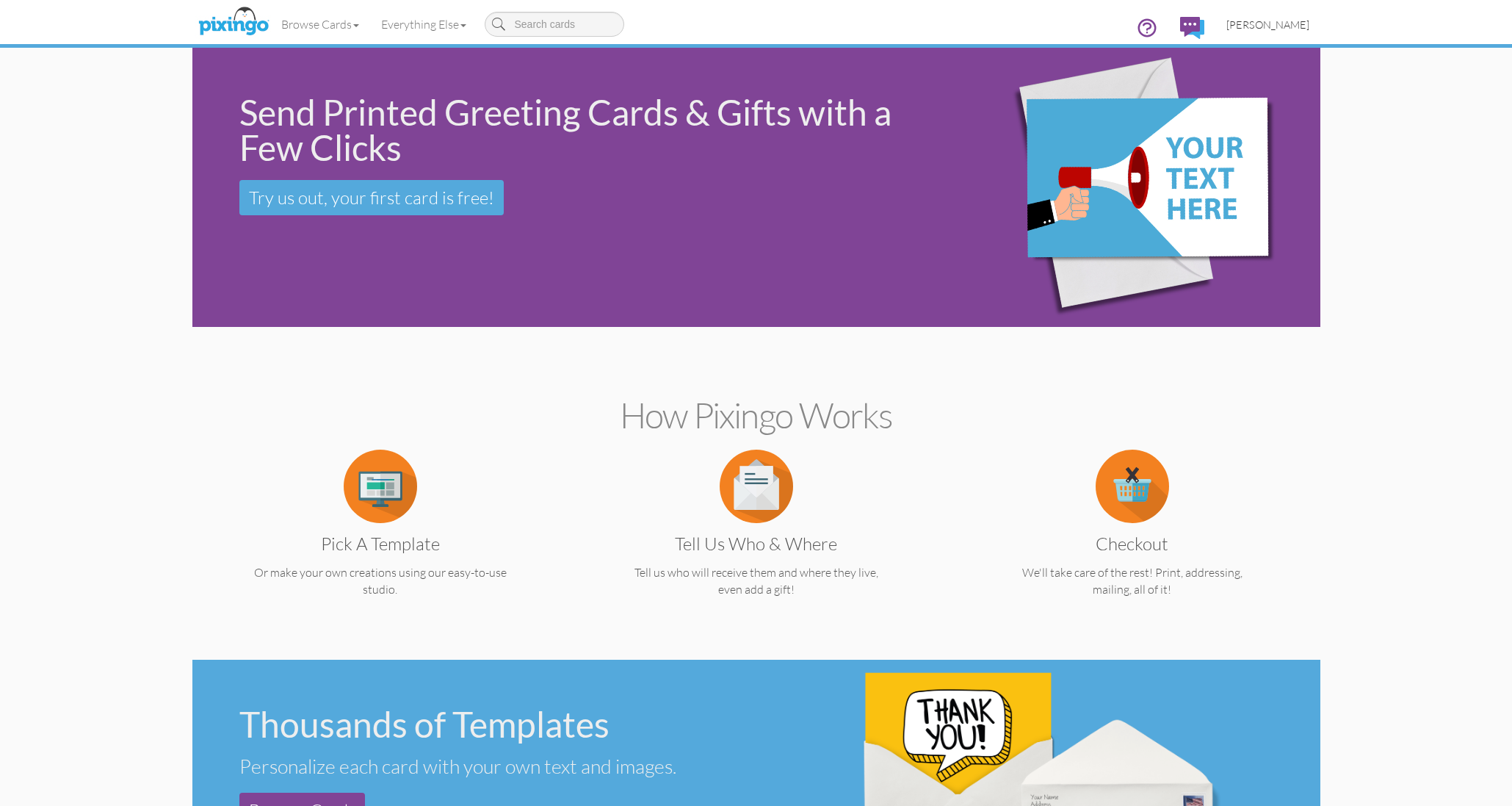
click at [1274, 20] on span "[PERSON_NAME]" at bounding box center [1267, 24] width 83 height 12
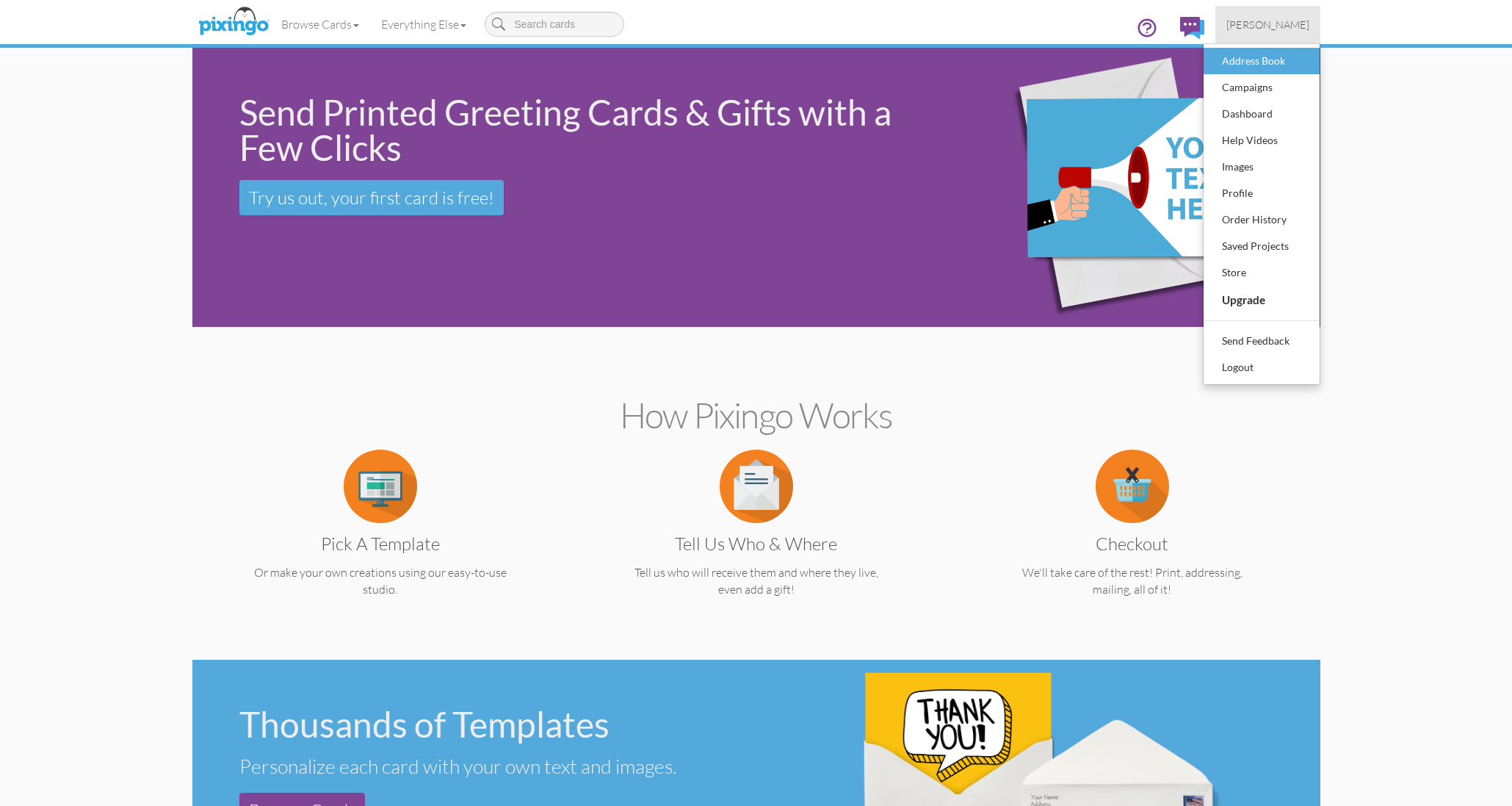
click at [1259, 57] on div "Address Book" at bounding box center [1261, 61] width 86 height 22
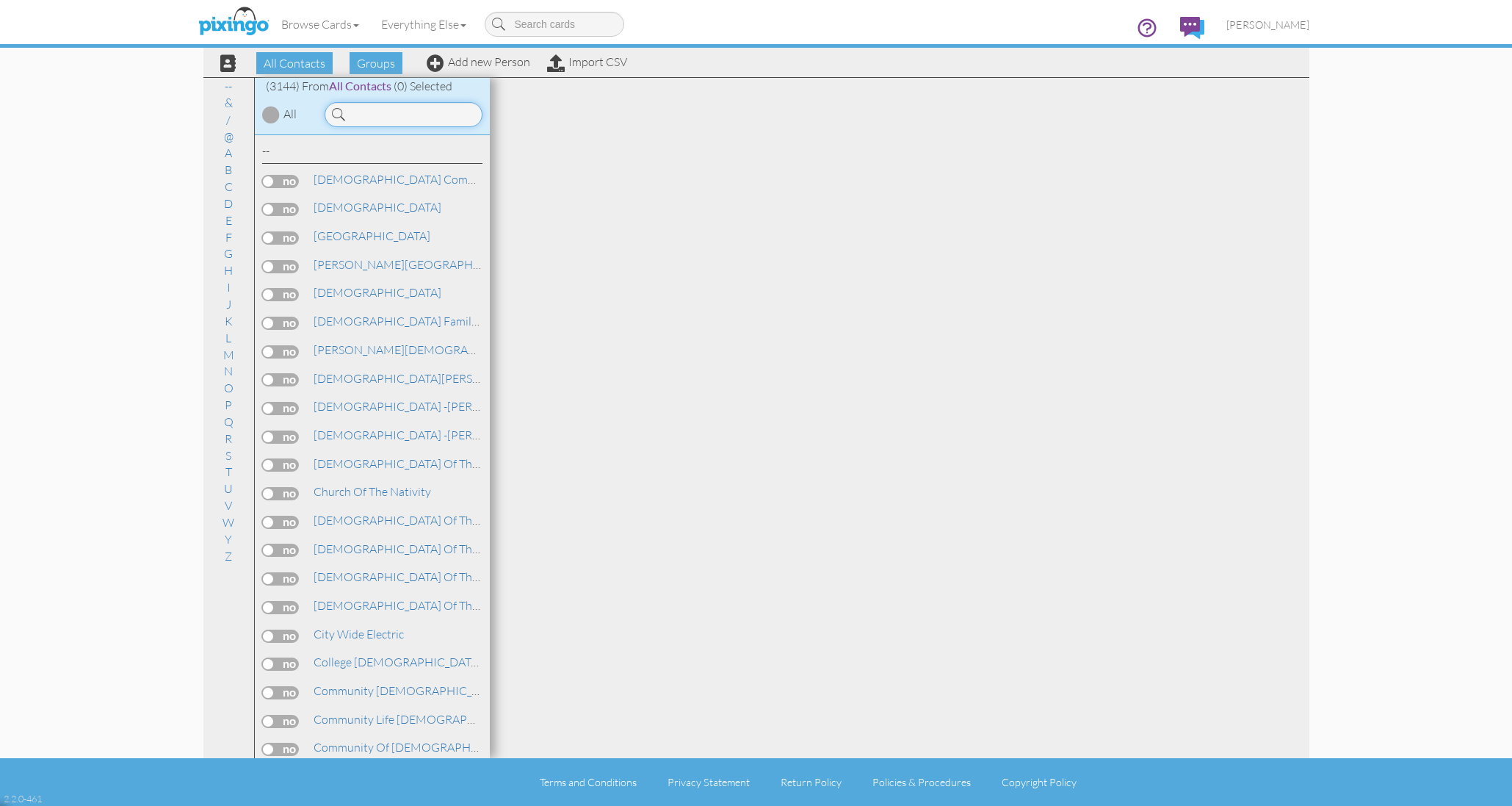
click at [382, 116] on input at bounding box center [403, 114] width 158 height 25
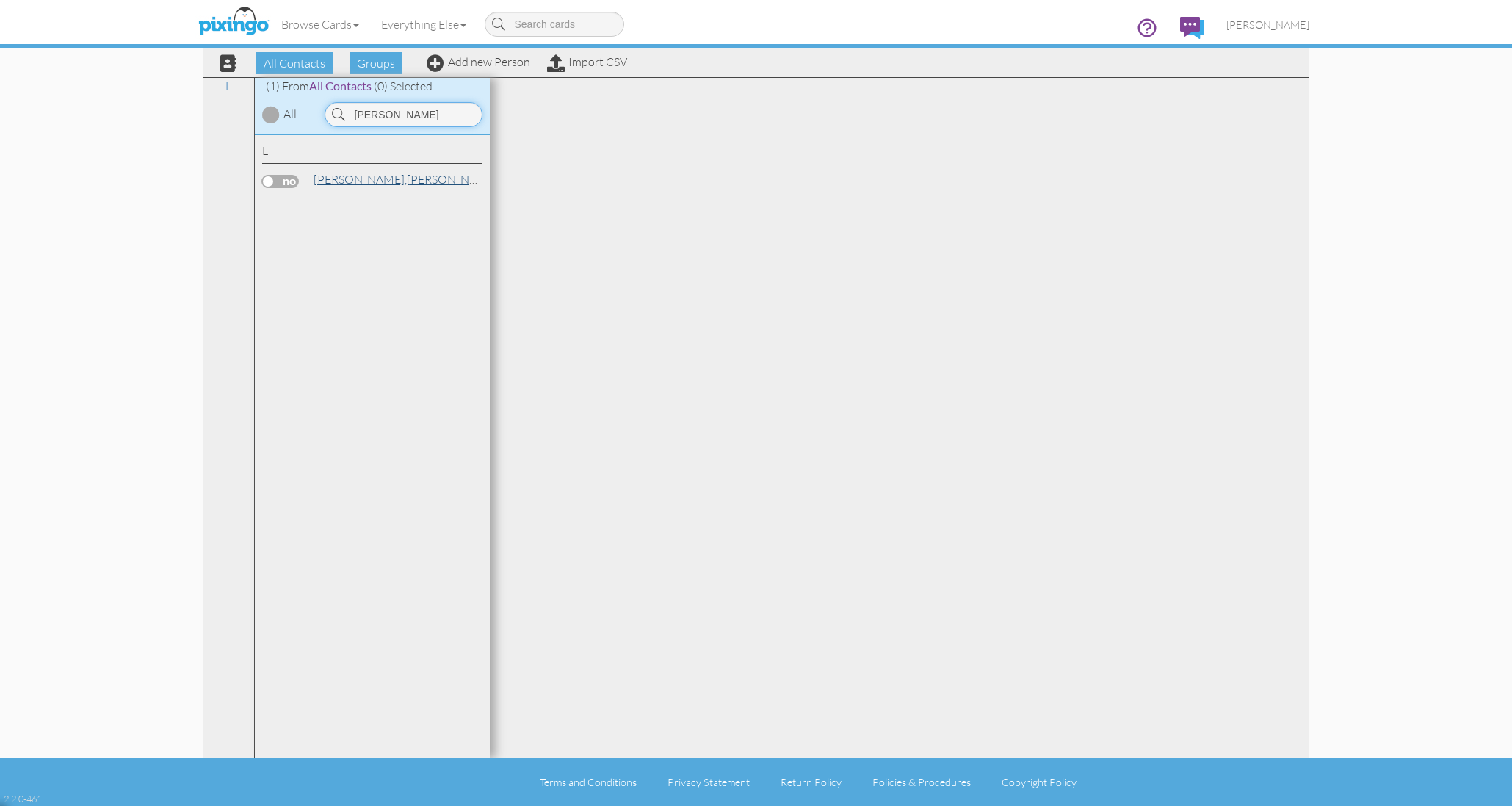
type input "[PERSON_NAME]"
click at [368, 173] on link "Layne, Delinda" at bounding box center [406, 179] width 187 height 18
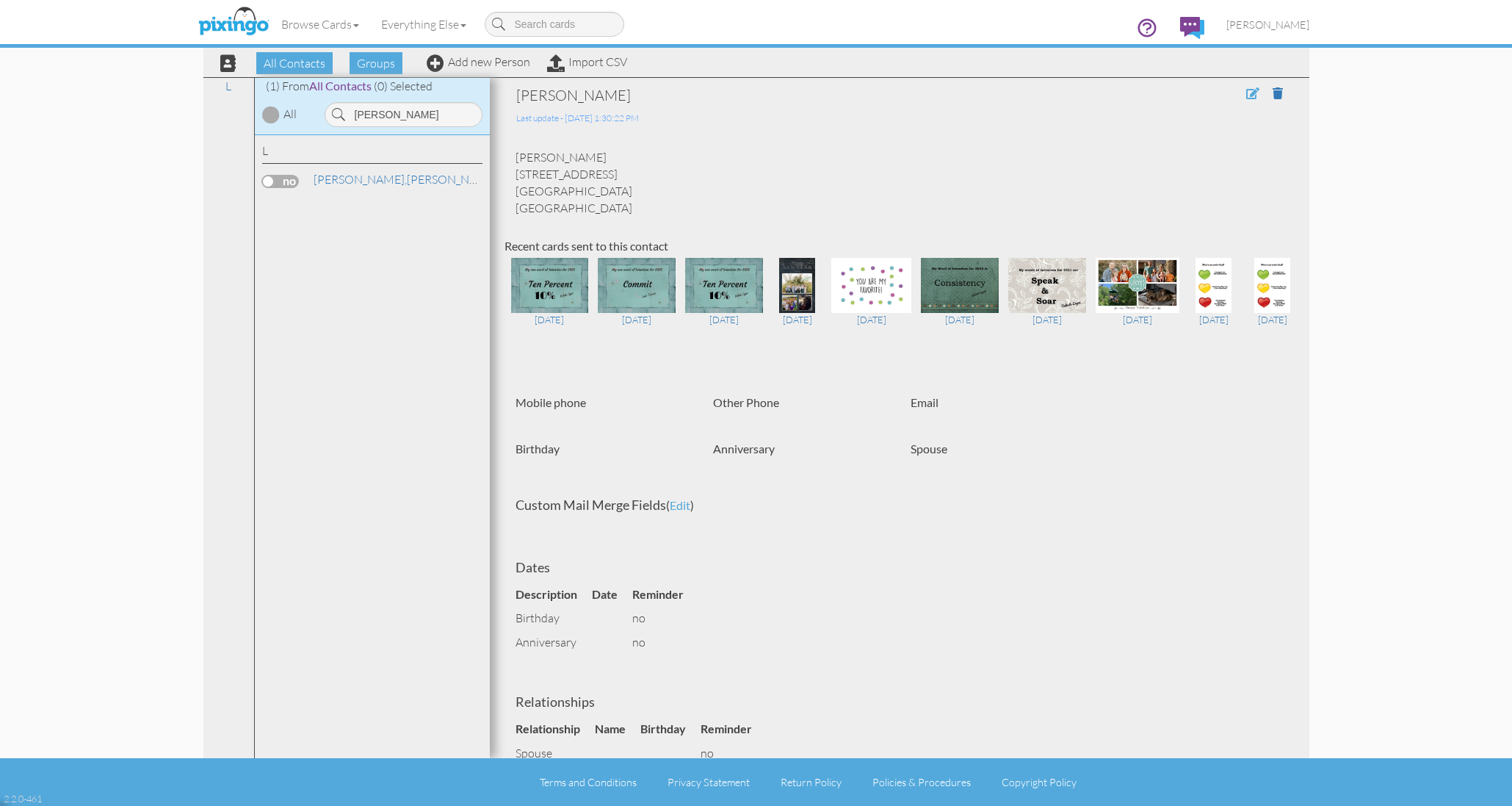
click at [1254, 92] on span at bounding box center [1253, 93] width 13 height 12
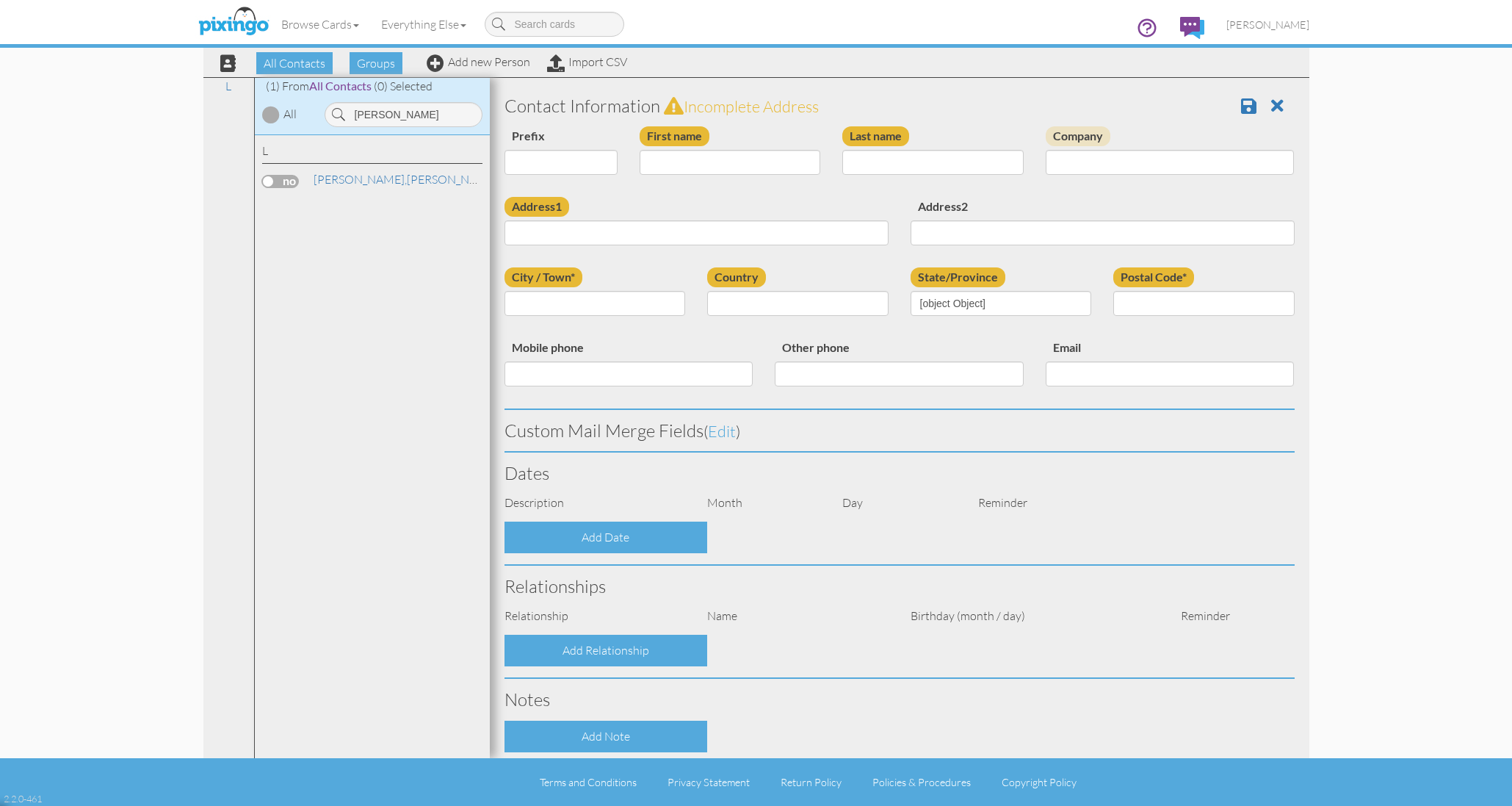
type input "[PERSON_NAME]"
type input "Layne"
type input "152 Torchwood Ln"
type input "Las Vegas"
type input "89145"
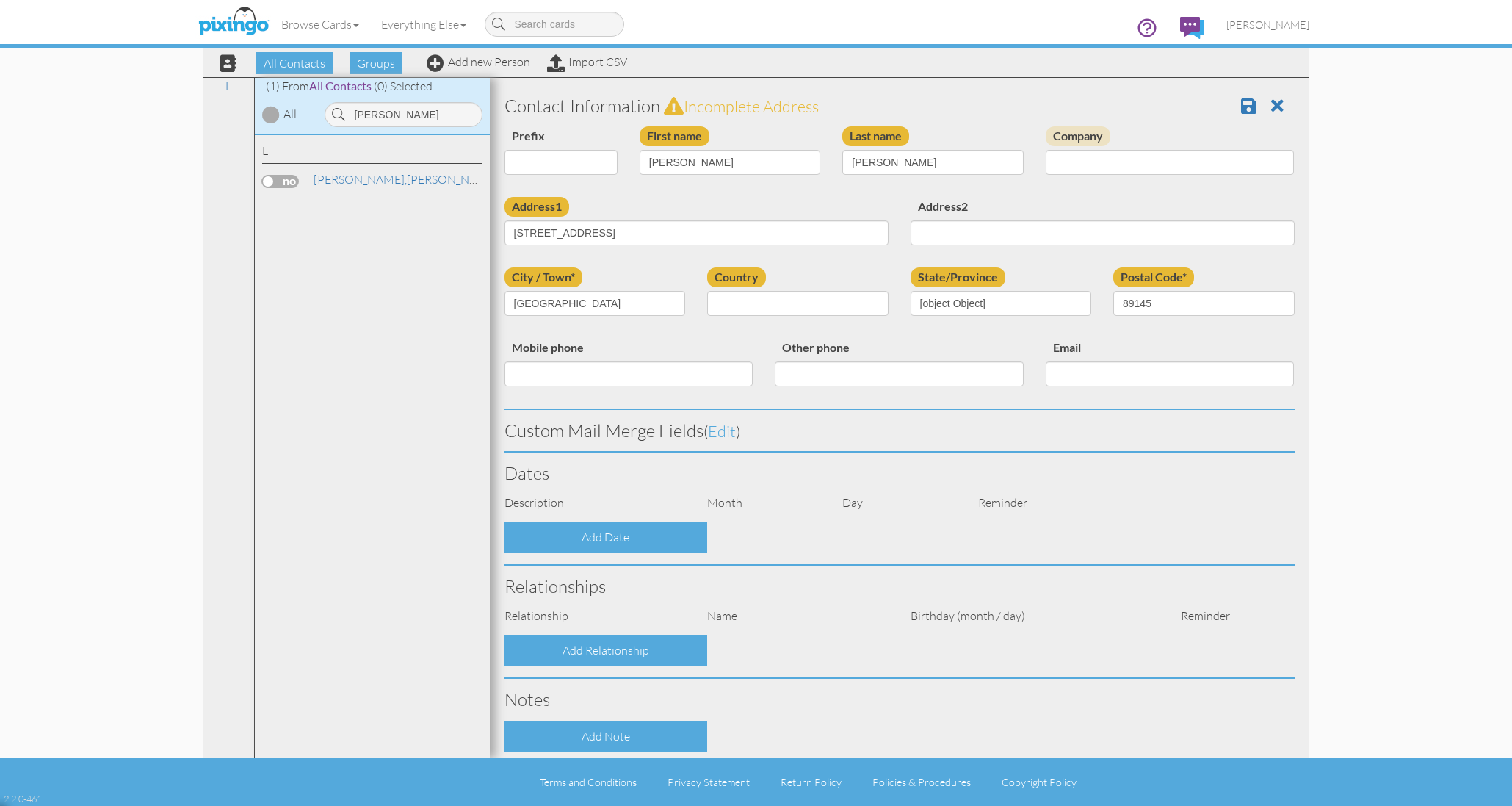
select select "object:10644"
select select "object:10889"
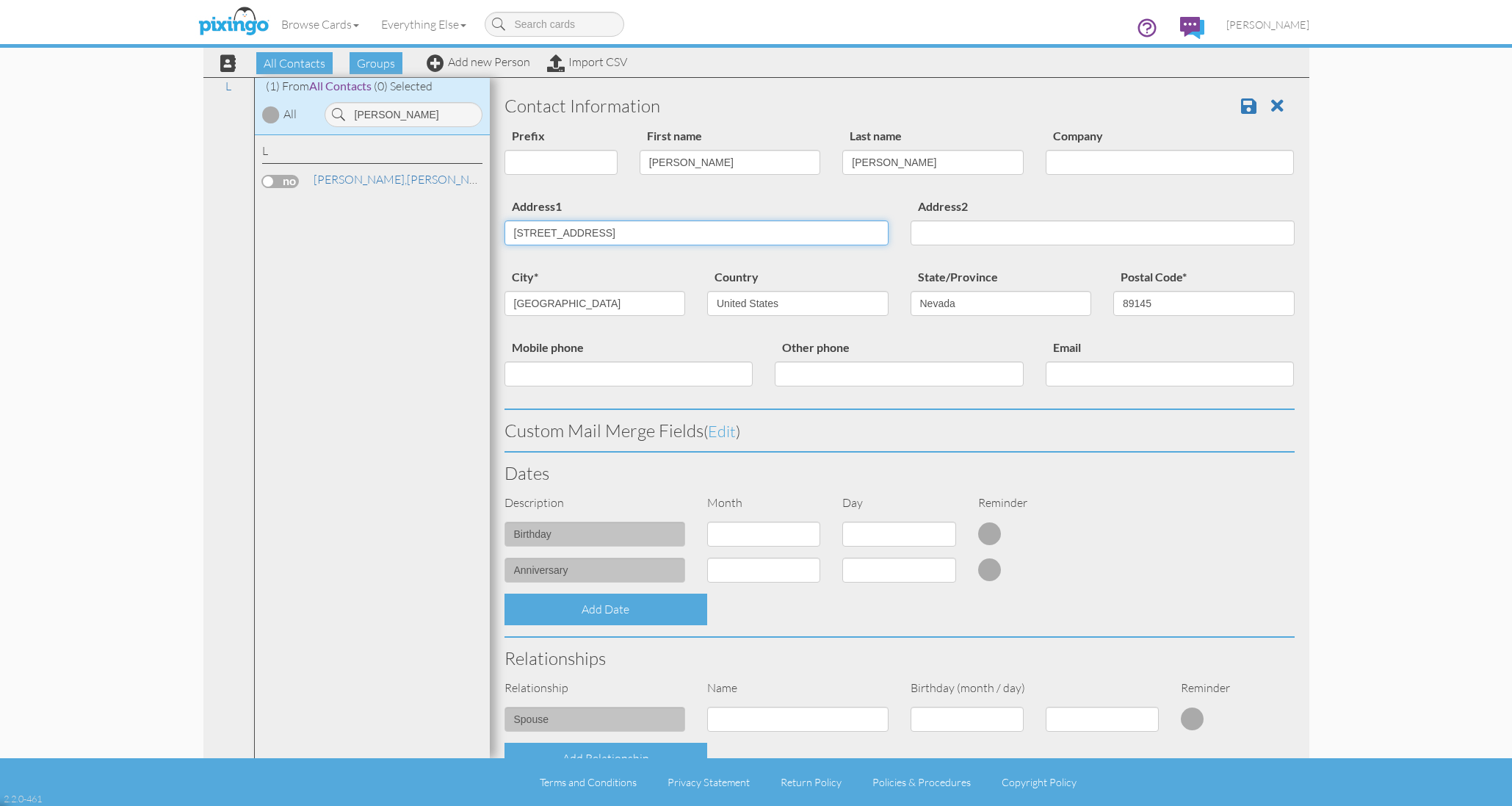
drag, startPoint x: 625, startPoint y: 233, endPoint x: 485, endPoint y: 234, distance: 140.0
click at [588, 230] on input "308 Alexander Dr. Ct." at bounding box center [696, 233] width 384 height 25
type input "[STREET_ADDRESS][PERSON_NAME] Ct."
click at [941, 229] on input "Address2" at bounding box center [1102, 233] width 384 height 25
drag, startPoint x: 572, startPoint y: 300, endPoint x: 495, endPoint y: 298, distance: 77.0
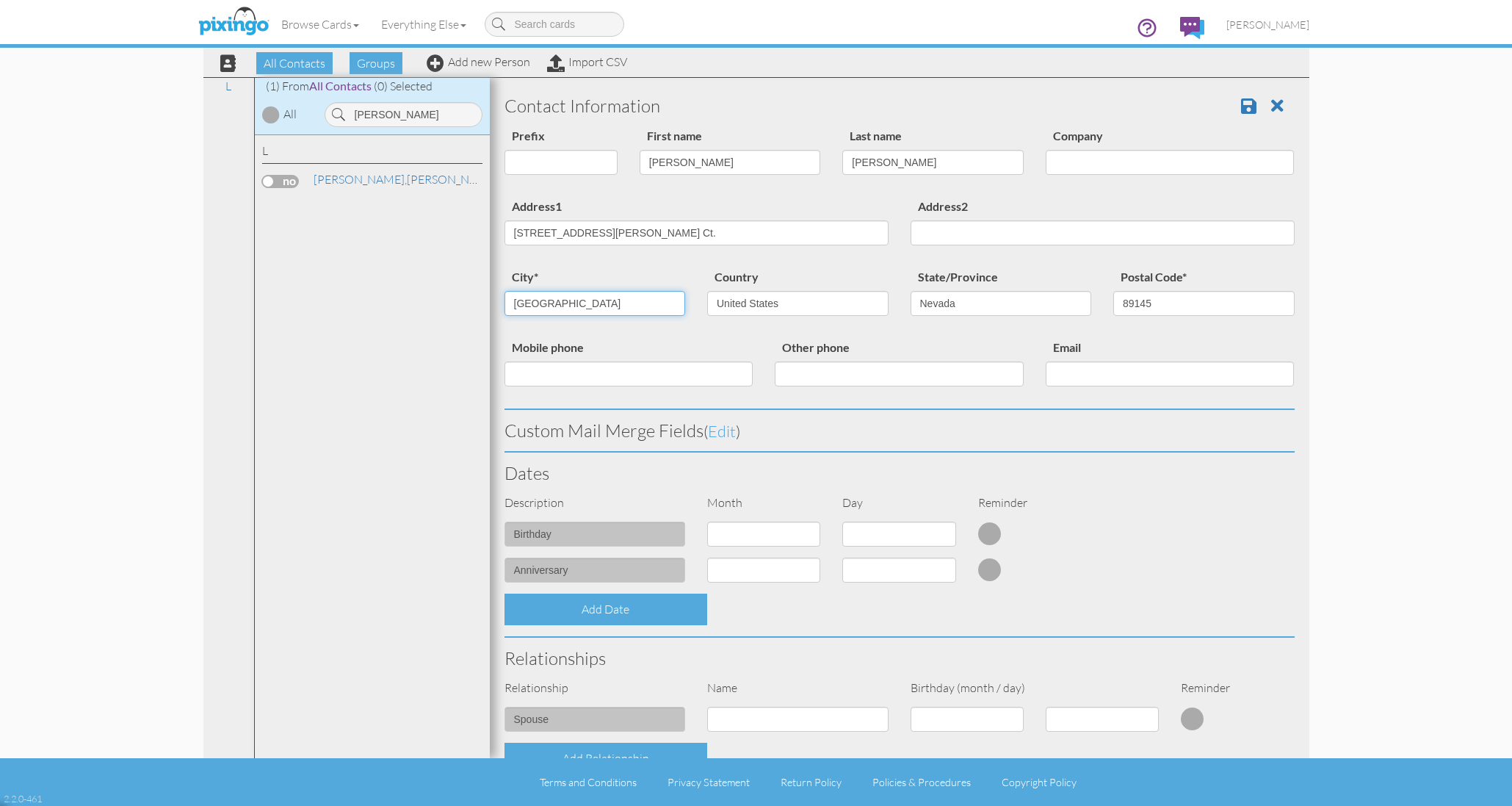
click at [495, 298] on div "city* Las Vegas" at bounding box center [596, 298] width 204 height 60
type input "Raymmore"
select select "object:10922"
drag, startPoint x: 1159, startPoint y: 299, endPoint x: 1105, endPoint y: 298, distance: 54.0
click at [1105, 298] on div "Postal Code* 89145" at bounding box center [1204, 298] width 204 height 60
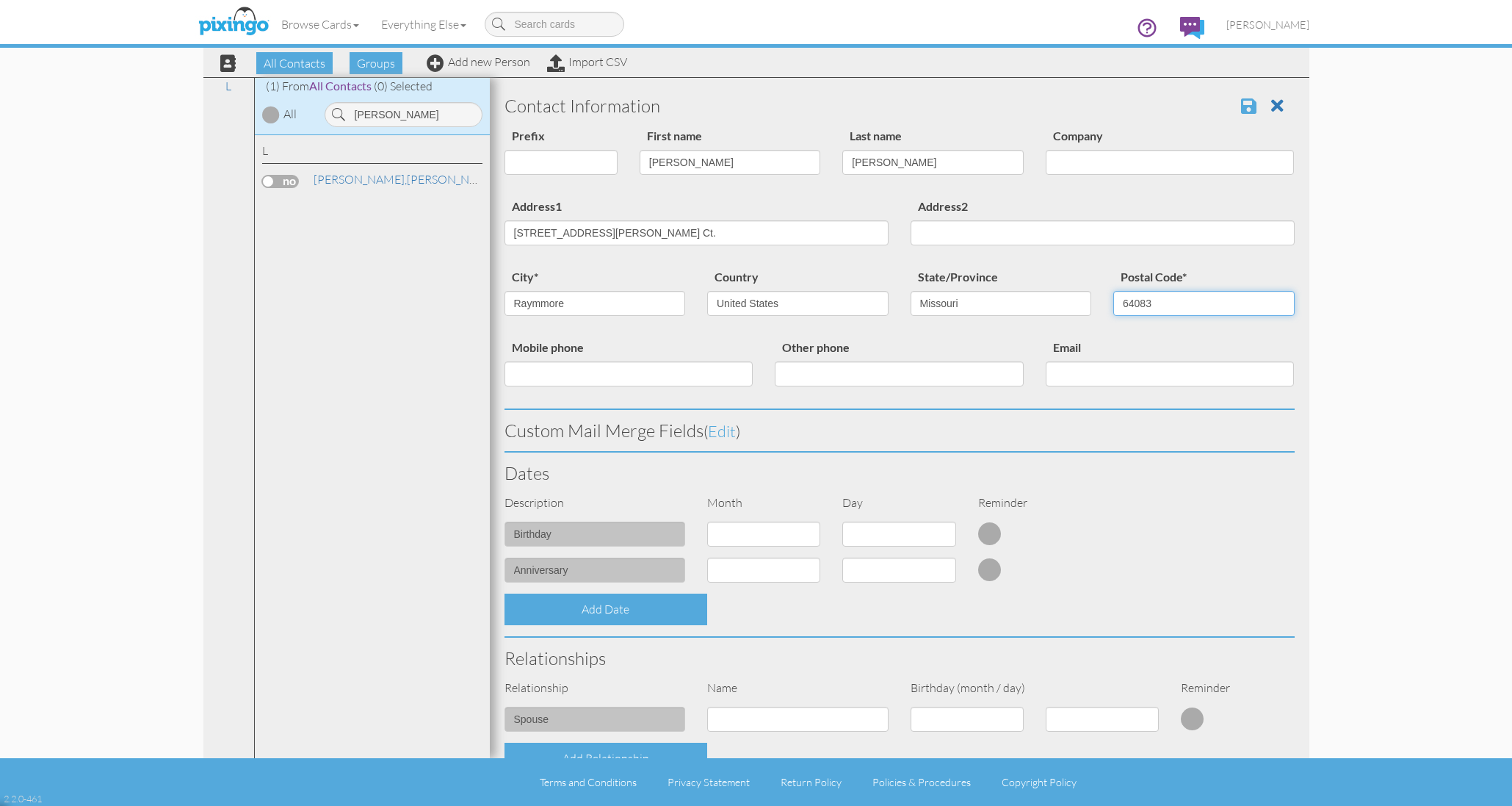
type input "64083"
click at [1241, 108] on span at bounding box center [1249, 106] width 15 height 18
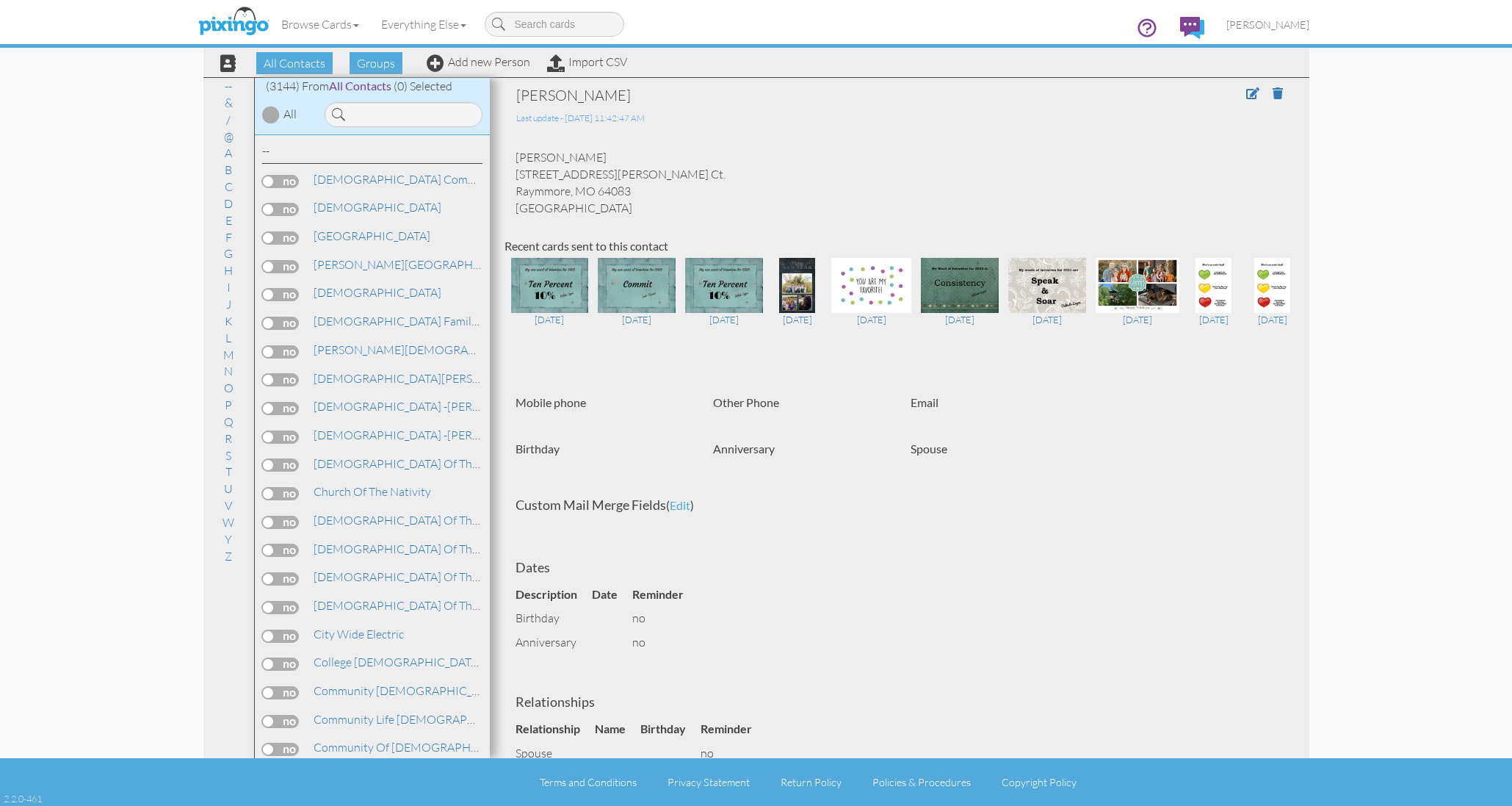
drag, startPoint x: 630, startPoint y: 188, endPoint x: 506, endPoint y: 176, distance: 124.6
click at [506, 176] on div "[PERSON_NAME] [STREET_ADDRESS][PERSON_NAME] Ct. Raymmore, MO 64083 [GEOGRAPHIC_…" at bounding box center [899, 182] width 790 height 67
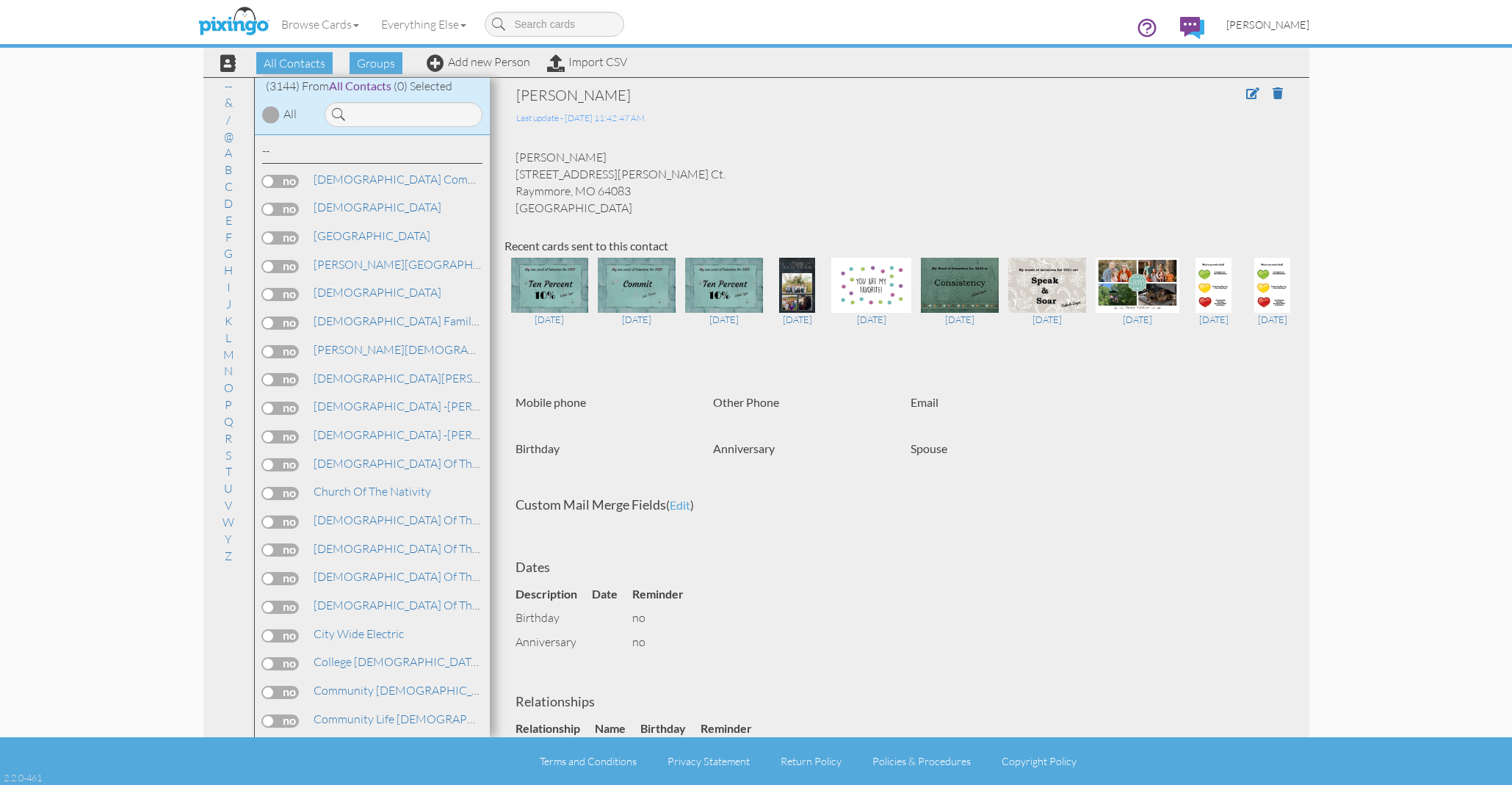
click at [1270, 19] on span "[PERSON_NAME]" at bounding box center [1267, 24] width 83 height 12
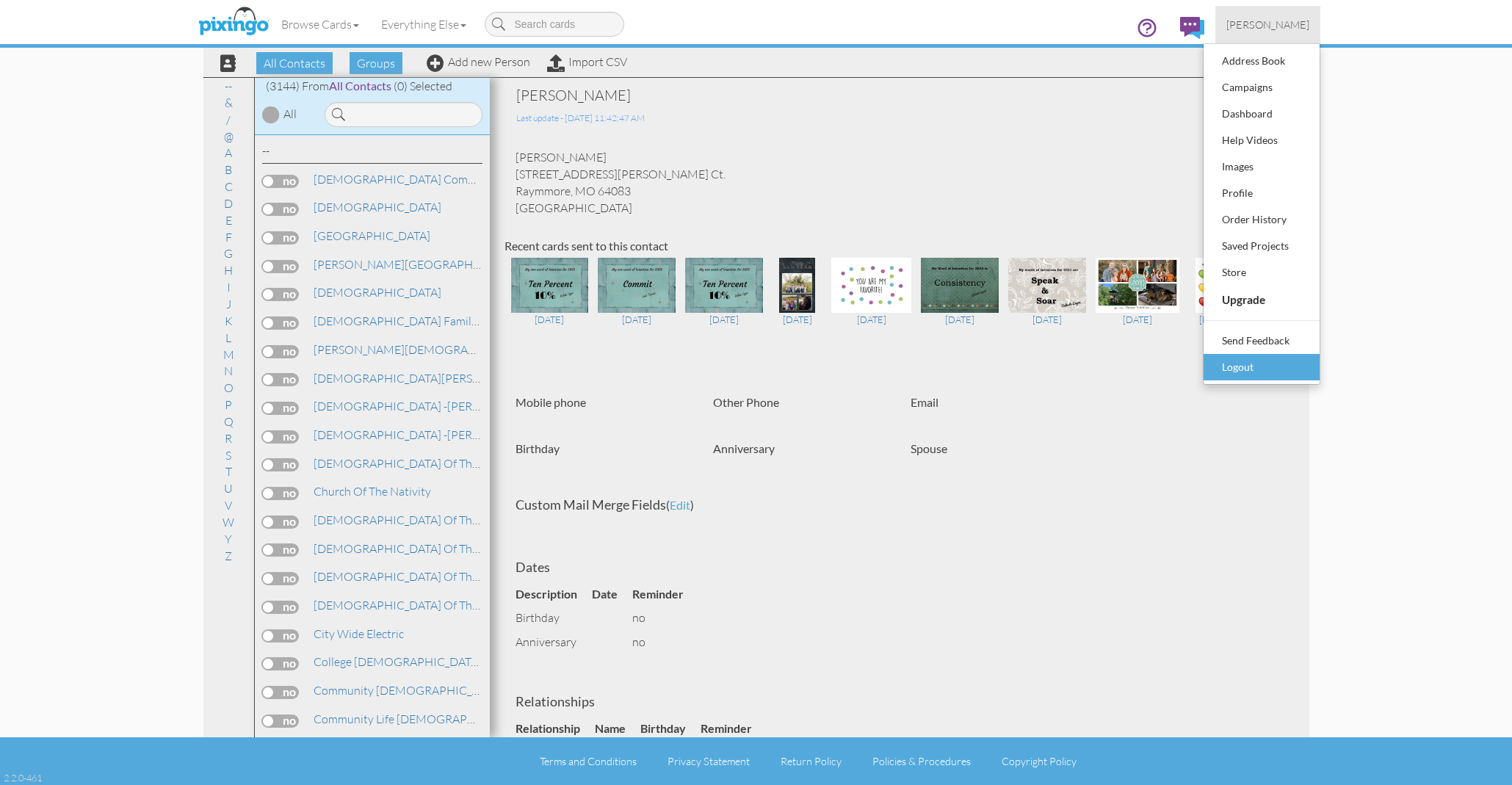
click at [1245, 365] on div "Logout" at bounding box center [1261, 367] width 86 height 22
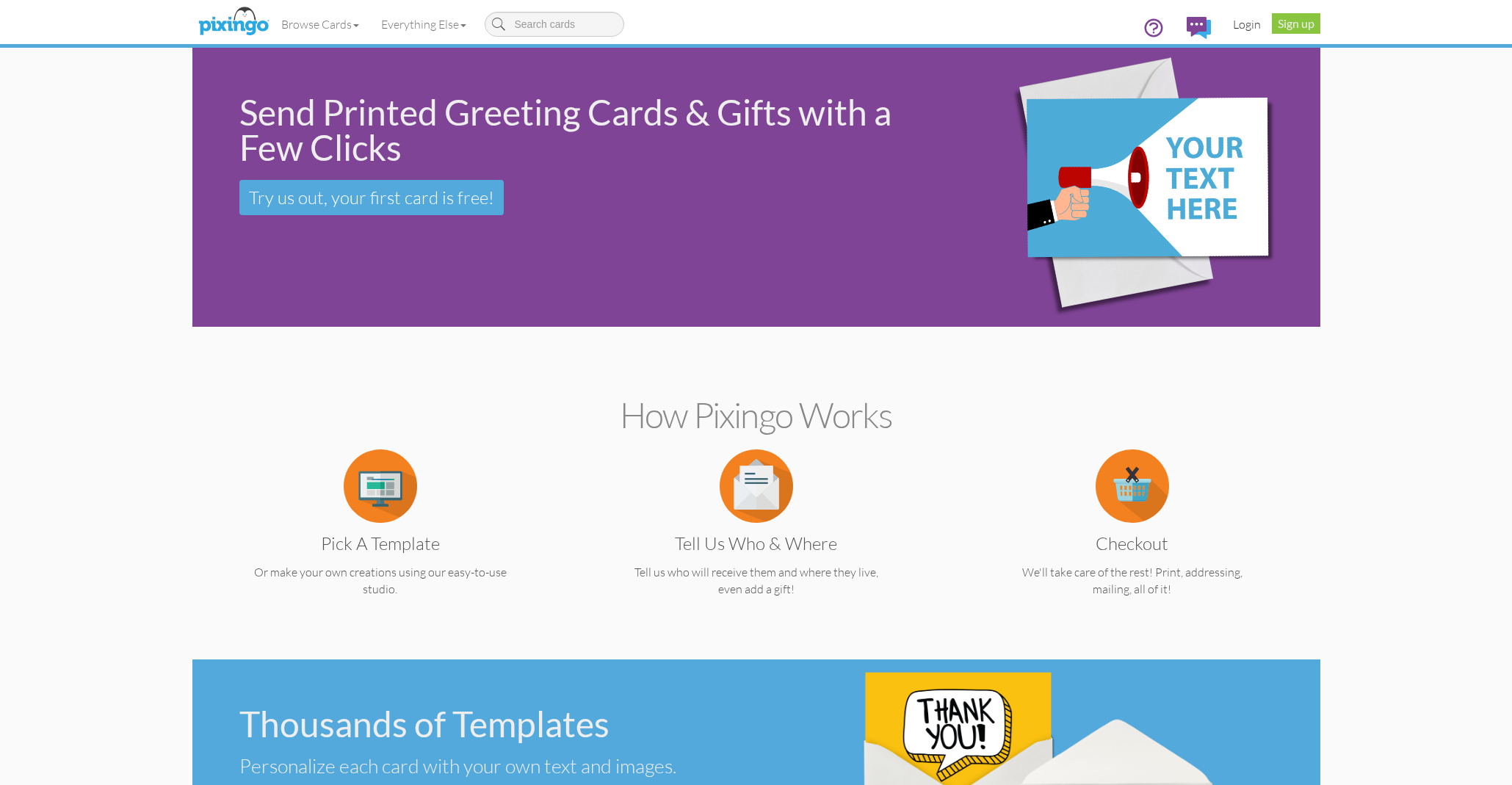
click at [1241, 20] on link "Login" at bounding box center [1247, 23] width 50 height 36
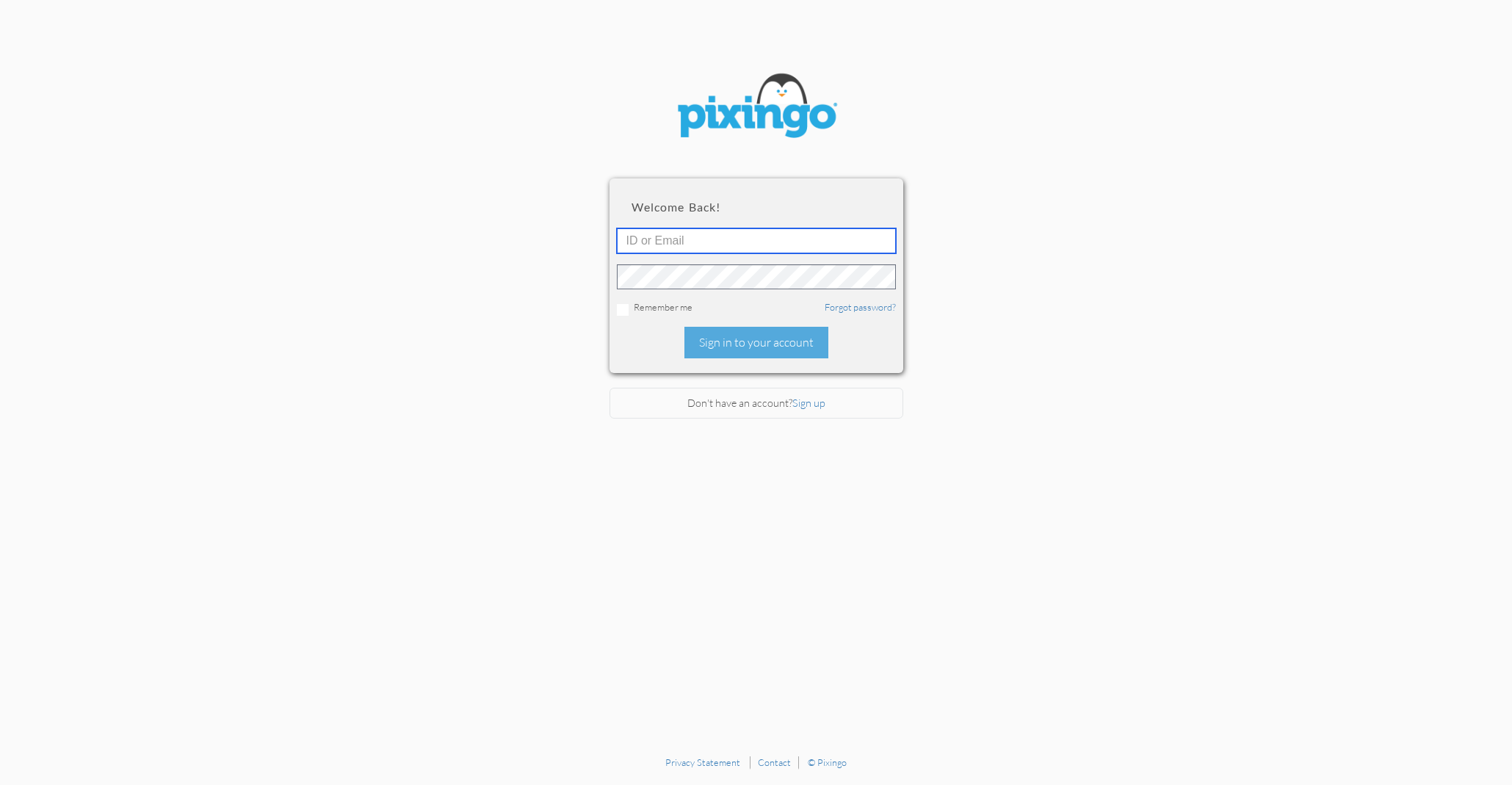
type input "4753"
click at [743, 338] on div "Sign in to your account" at bounding box center [756, 342] width 144 height 32
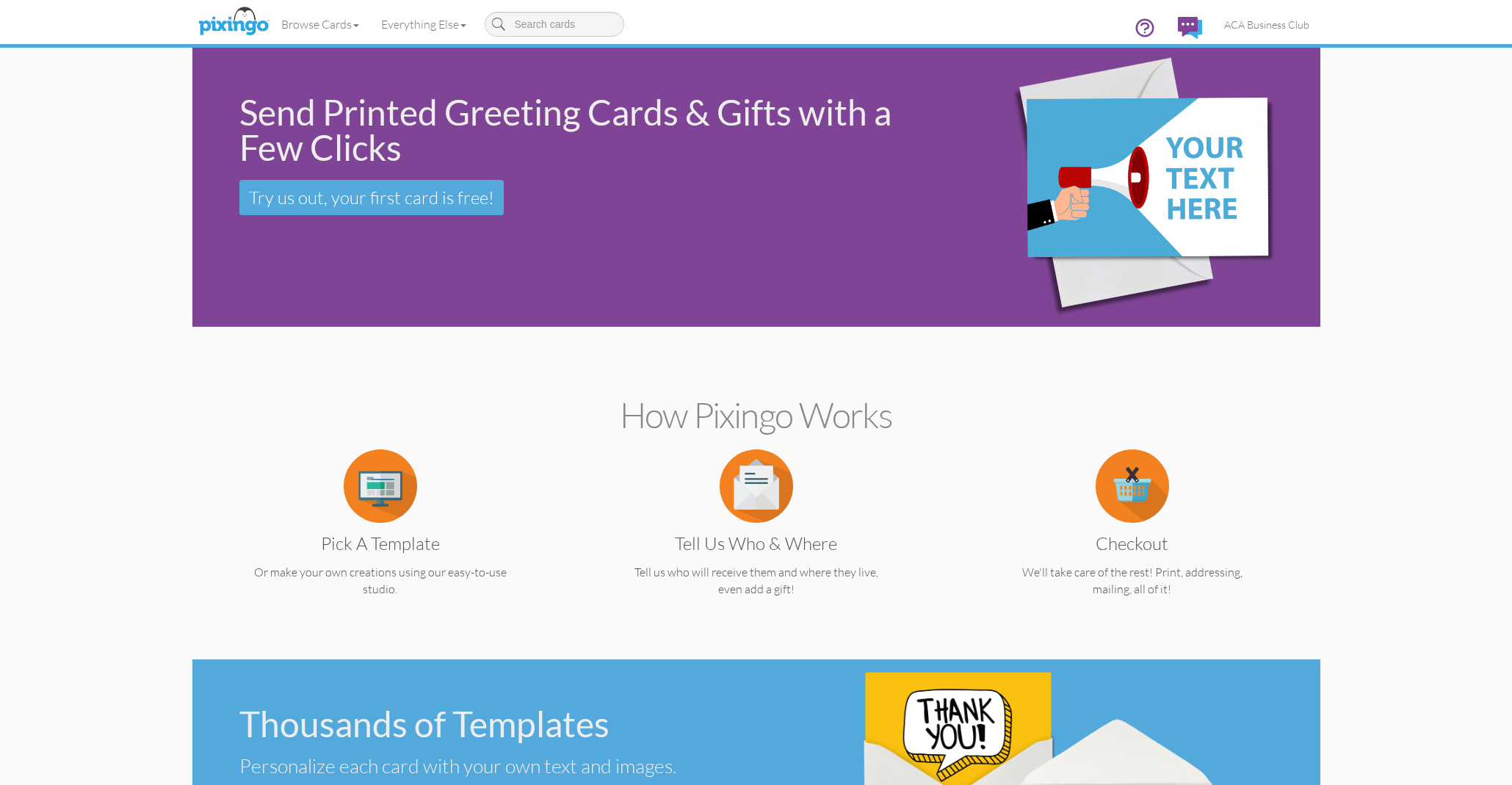
click at [390, 491] on img at bounding box center [380, 486] width 74 height 74
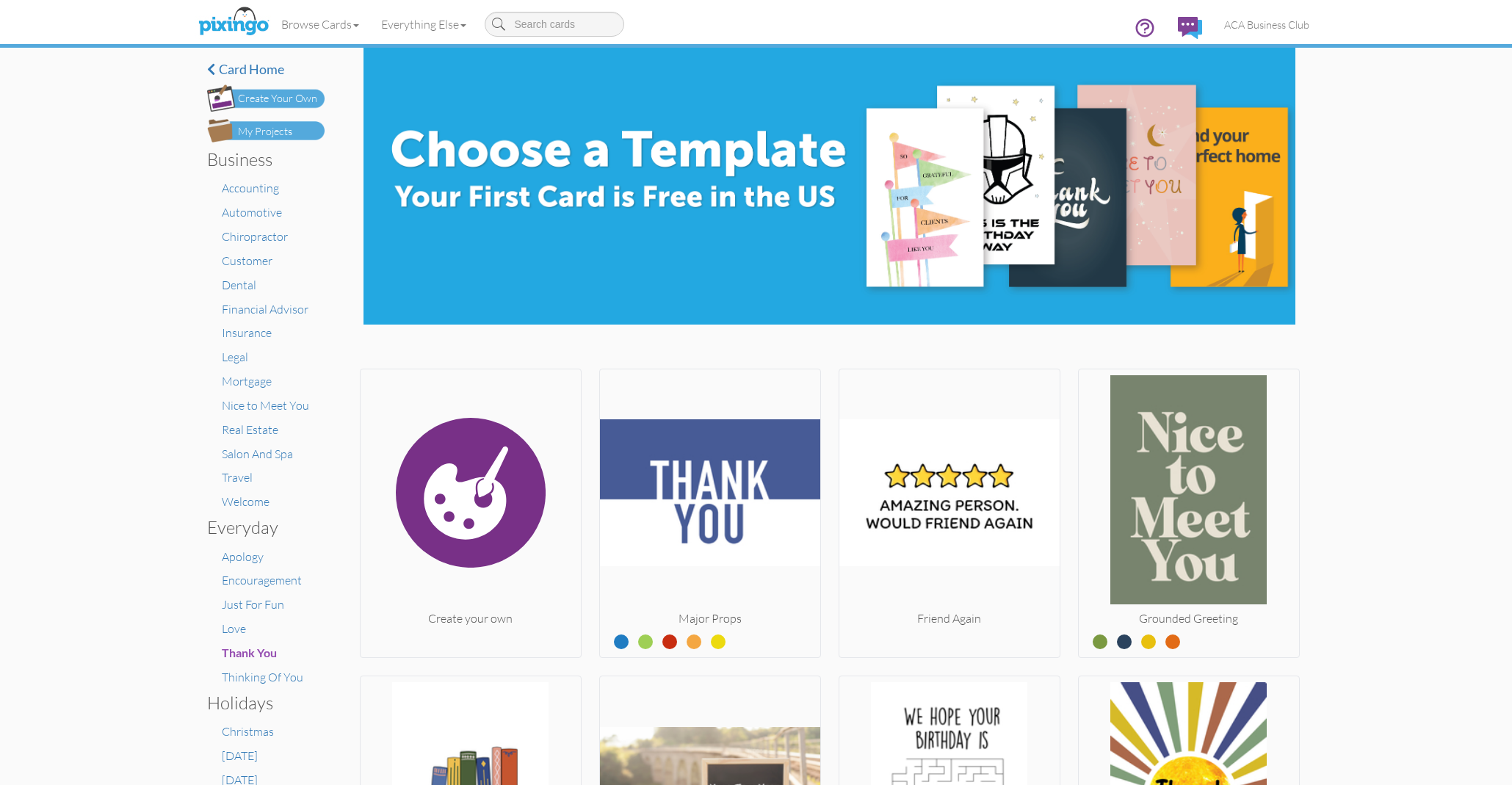
click at [272, 128] on div "My Projects" at bounding box center [264, 132] width 54 height 15
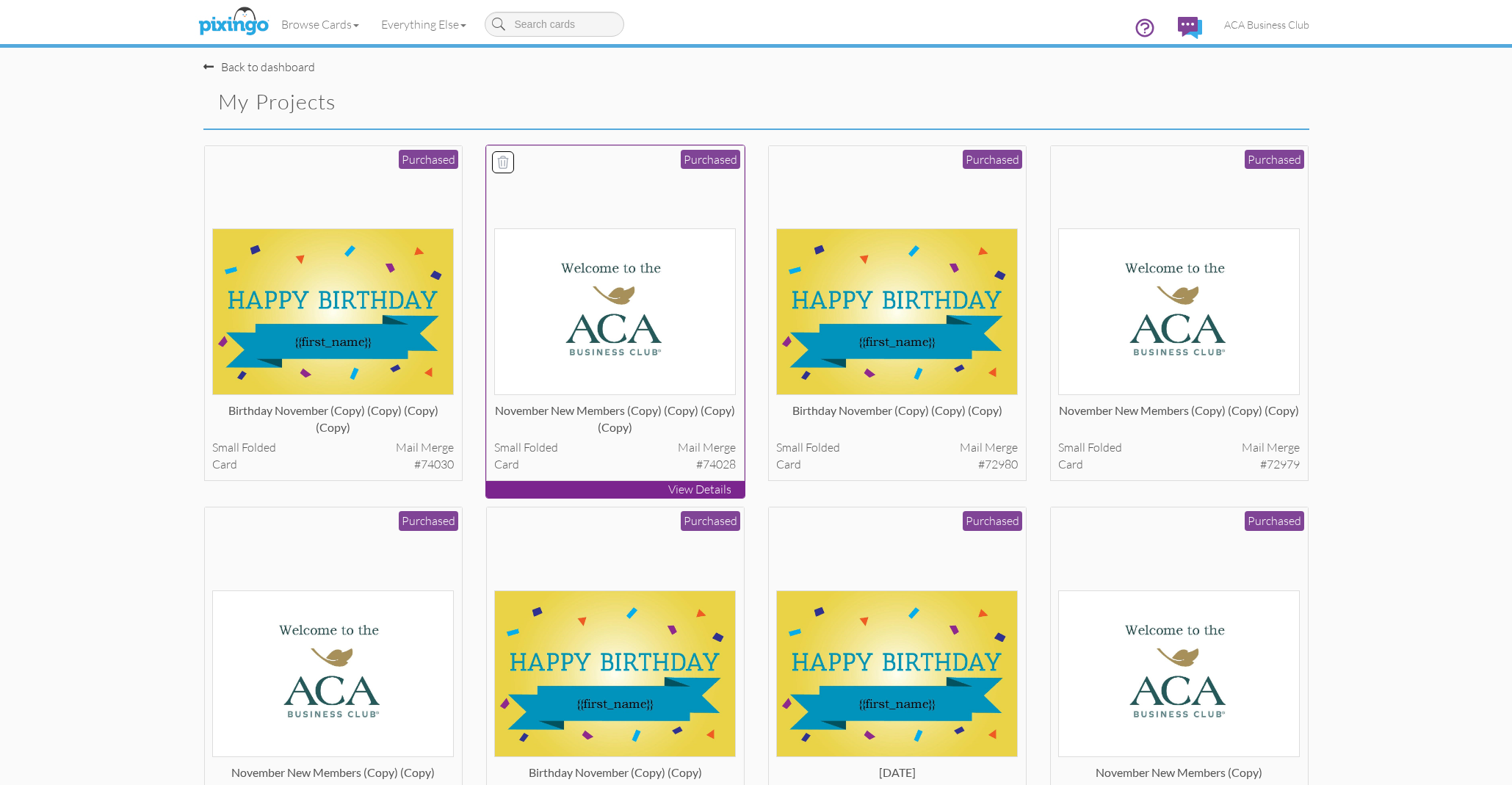
click at [569, 279] on img at bounding box center [614, 312] width 242 height 167
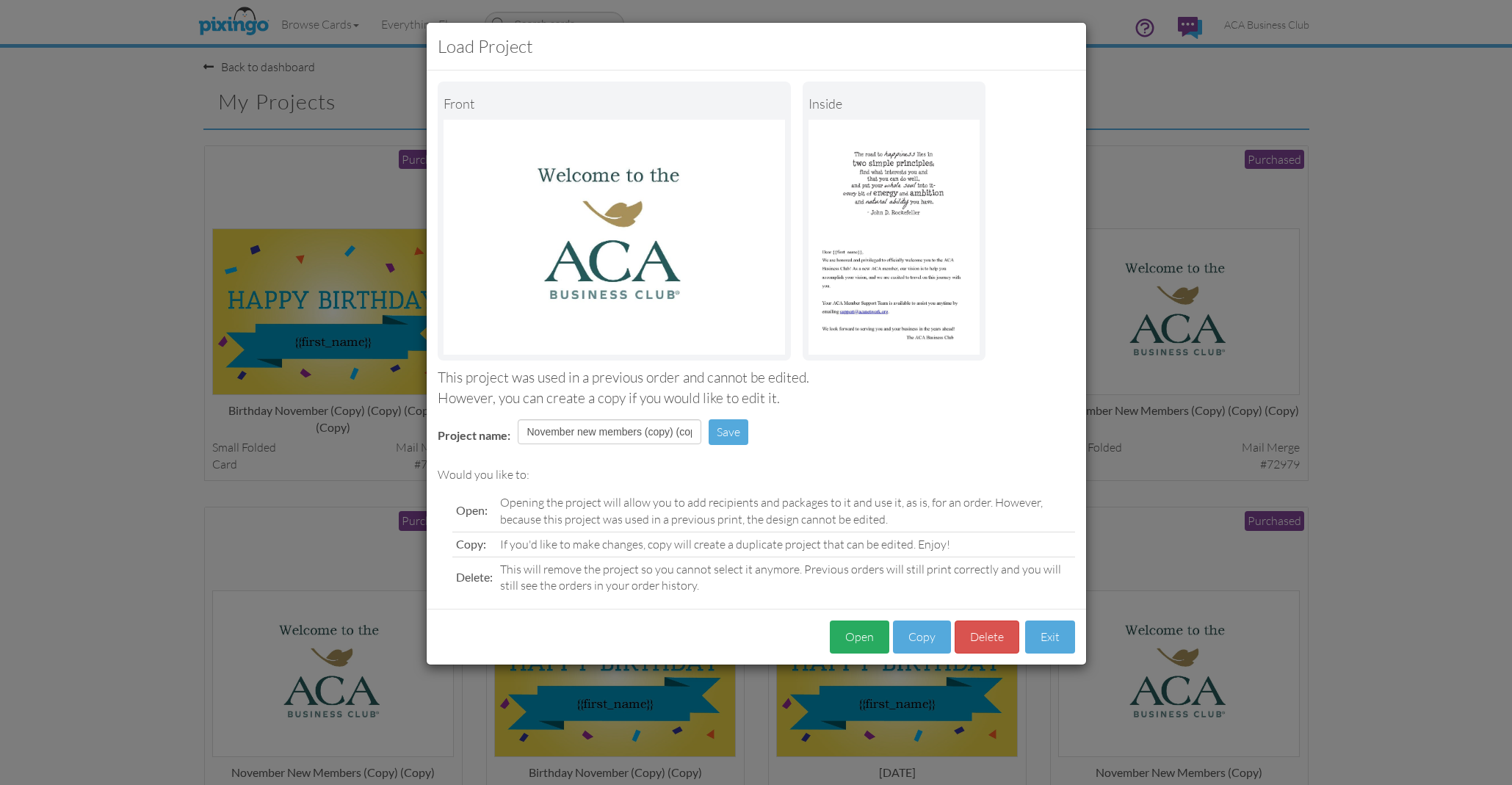
click at [888, 631] on button "Open" at bounding box center [860, 637] width 60 height 33
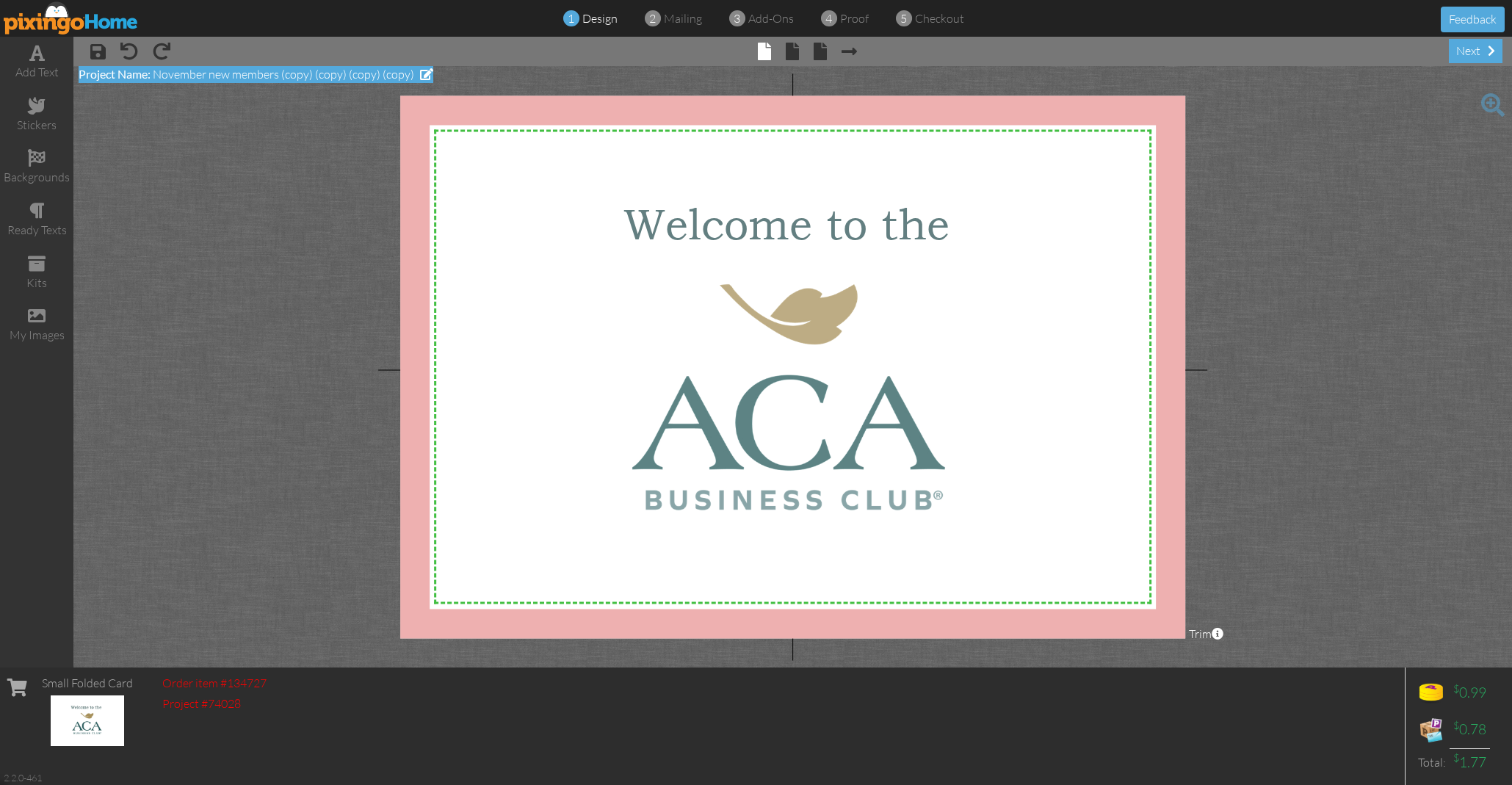
click at [400, 74] on span "November new members (copy) (copy) (copy) (copy)" at bounding box center [283, 74] width 261 height 15
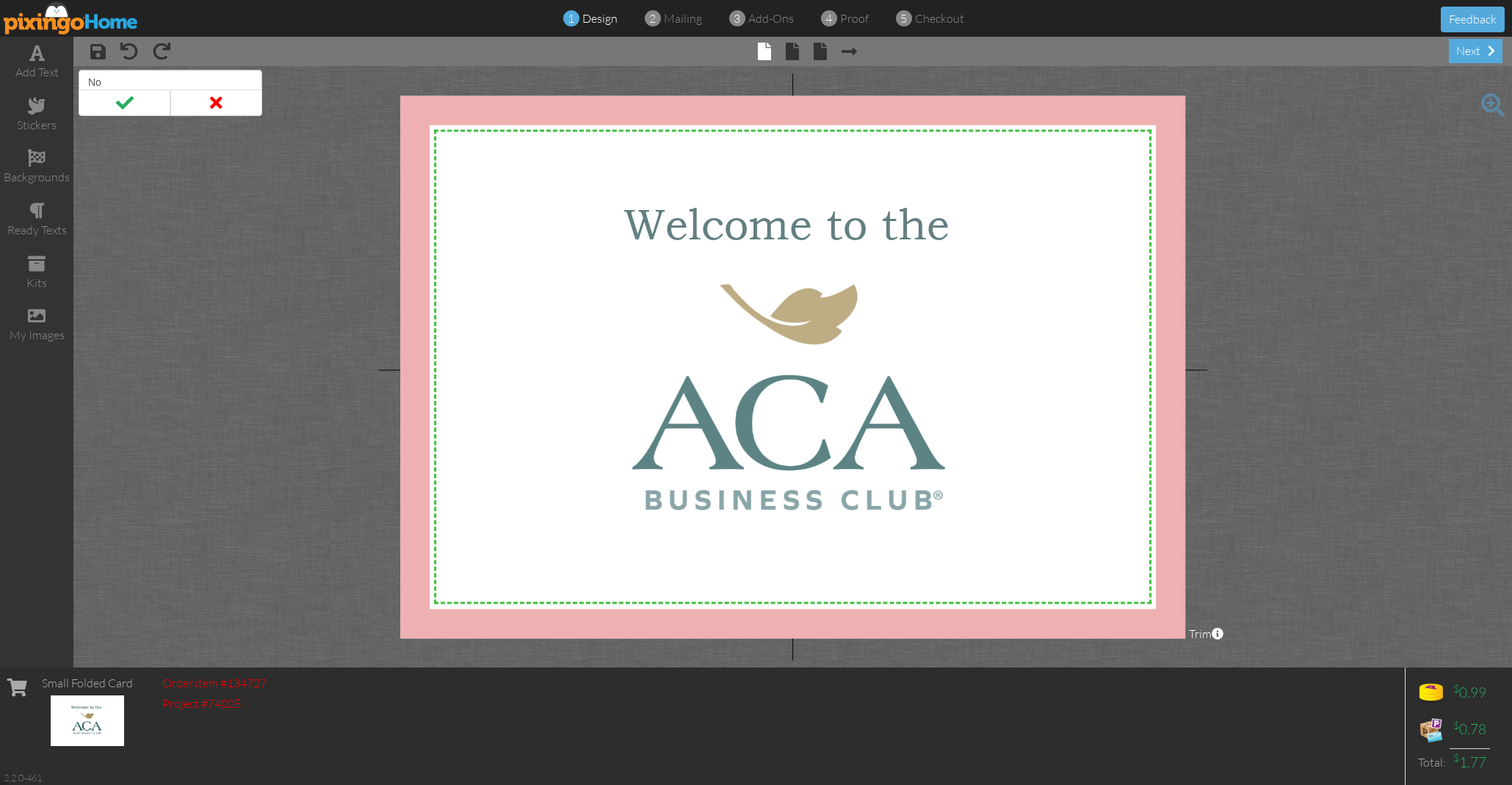
type input "N"
type input "July new"
click at [1480, 52] on div "next" at bounding box center [1476, 51] width 53 height 24
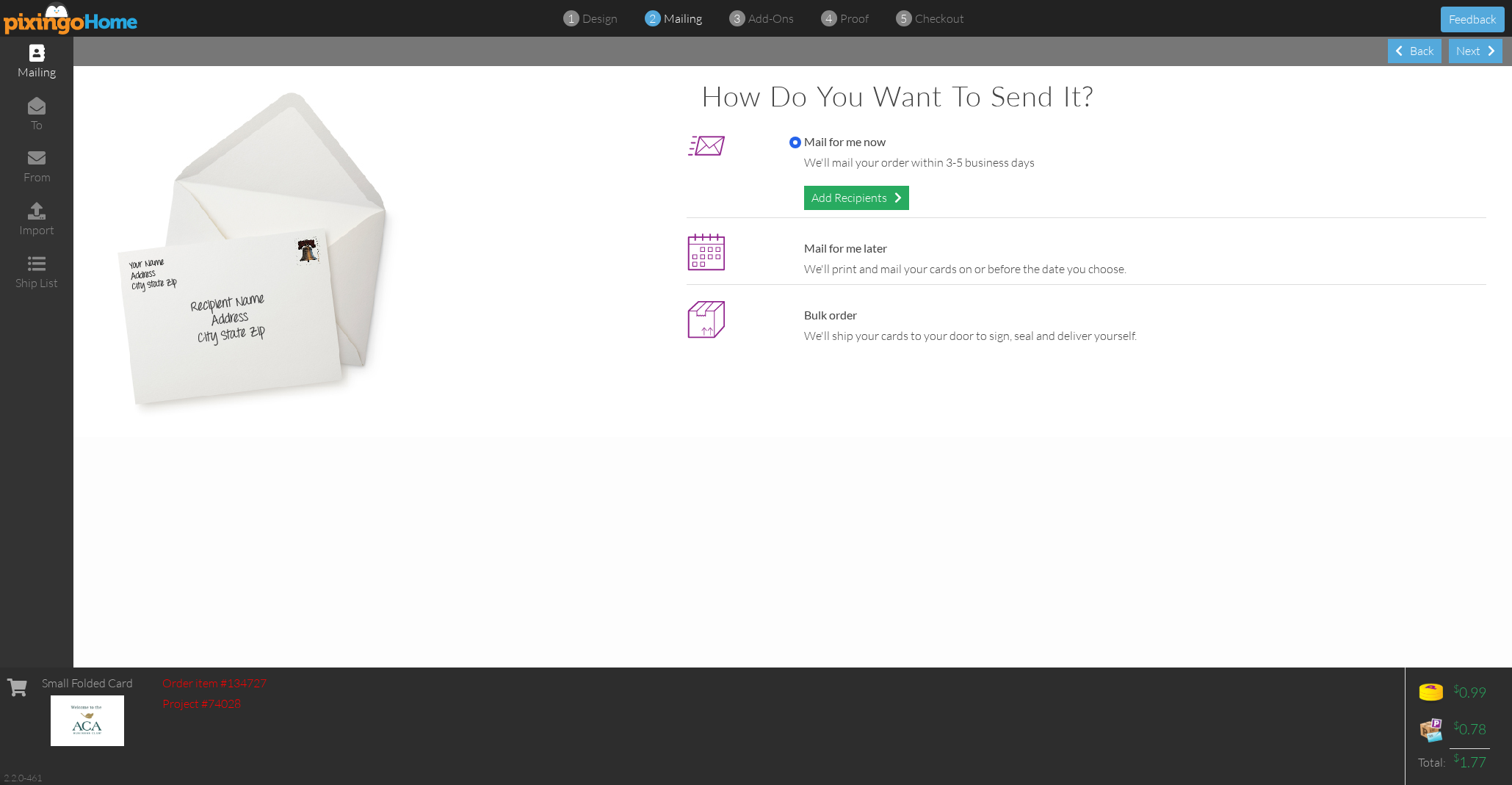
click at [874, 192] on div "Add Recipients" at bounding box center [857, 198] width 105 height 24
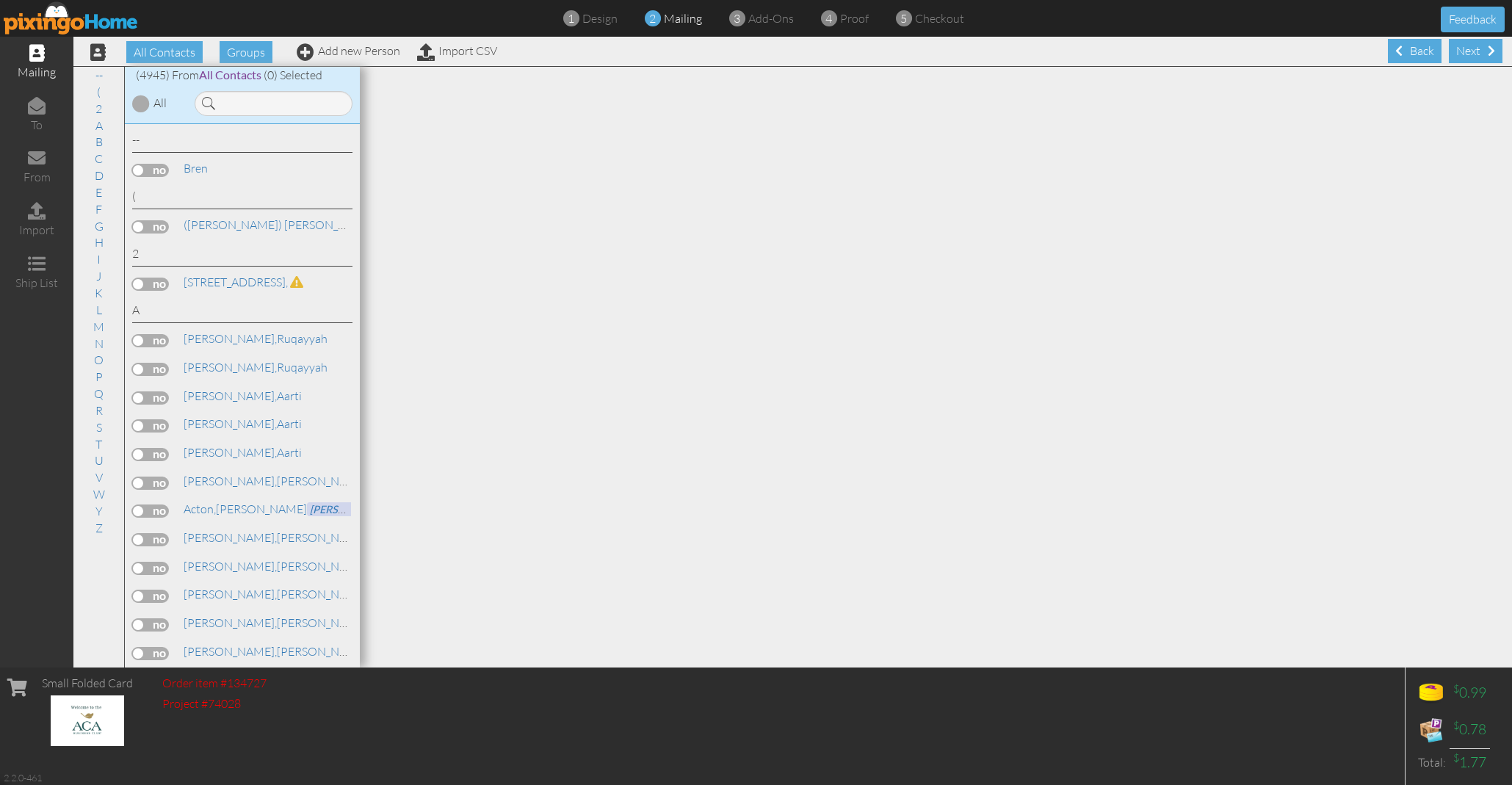
click at [863, 192] on div at bounding box center [936, 367] width 1152 height 601
click at [871, 194] on div at bounding box center [936, 367] width 1152 height 601
click at [853, 195] on div at bounding box center [936, 367] width 1152 height 601
click at [467, 47] on link "Import CSV" at bounding box center [457, 51] width 80 height 15
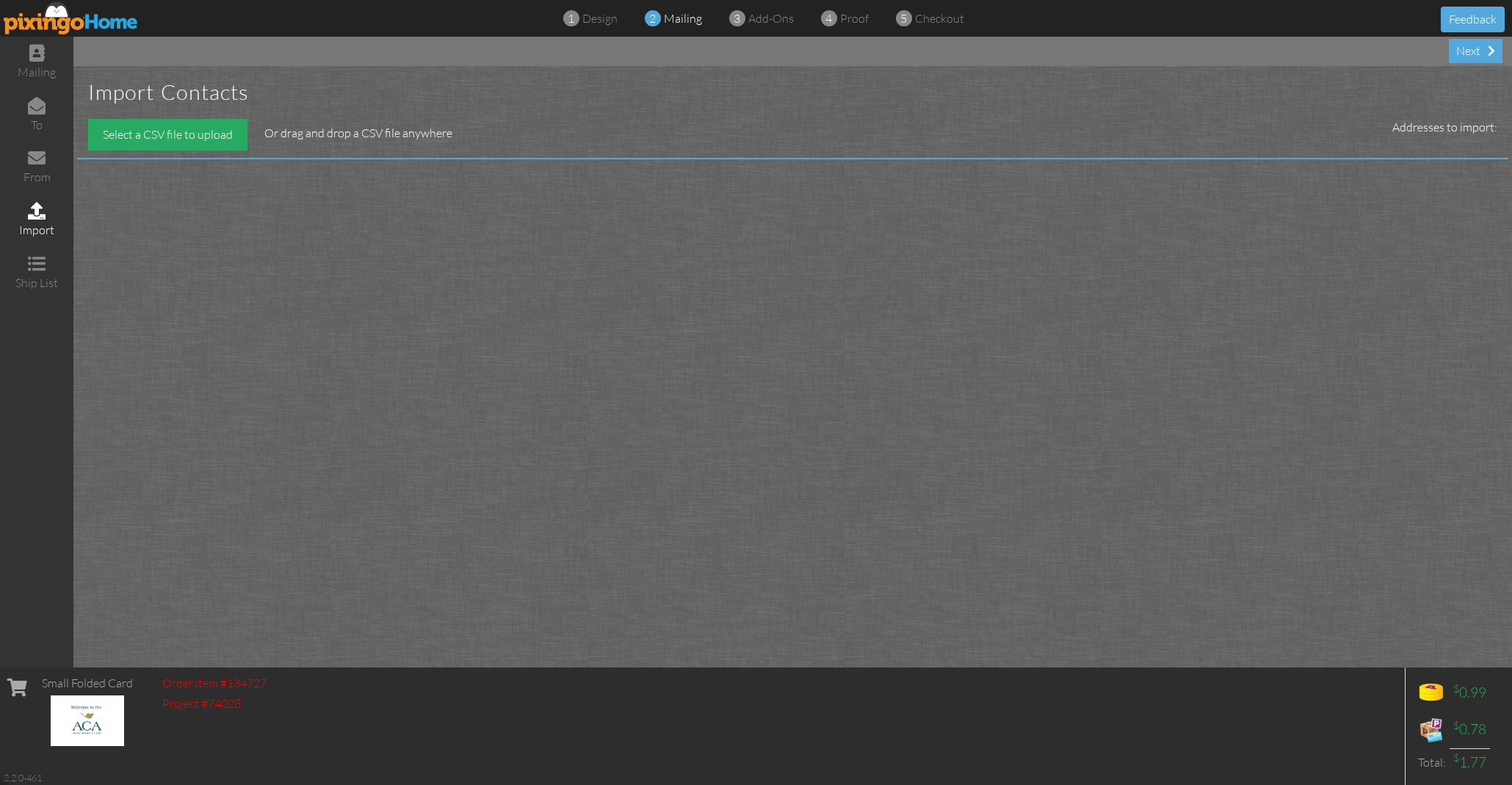
click at [188, 129] on div "Select a CSV file to upload" at bounding box center [167, 134] width 159 height 32
type input "C:\fakepath\july 2025 new members.csv"
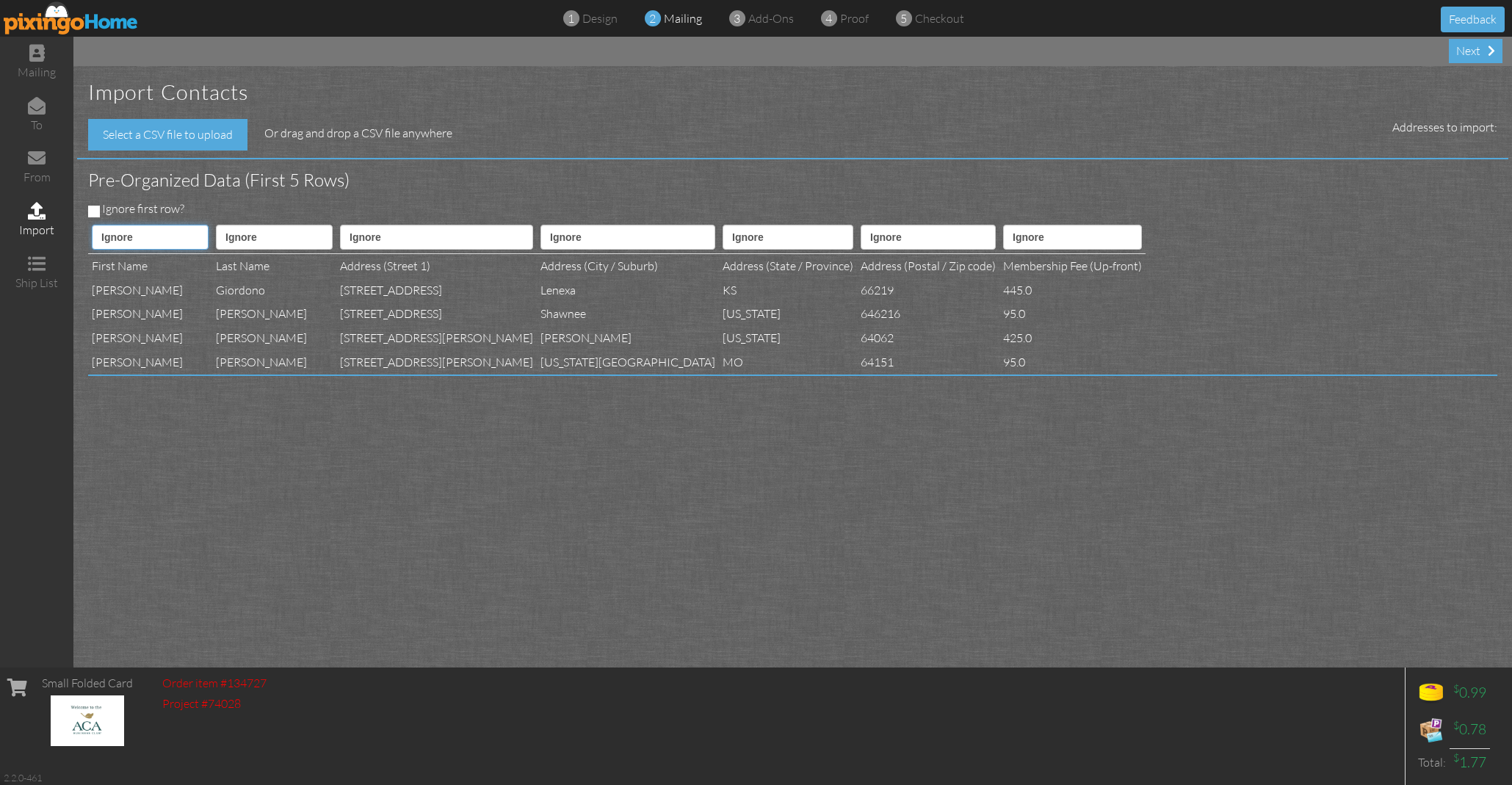
select select "object:28666"
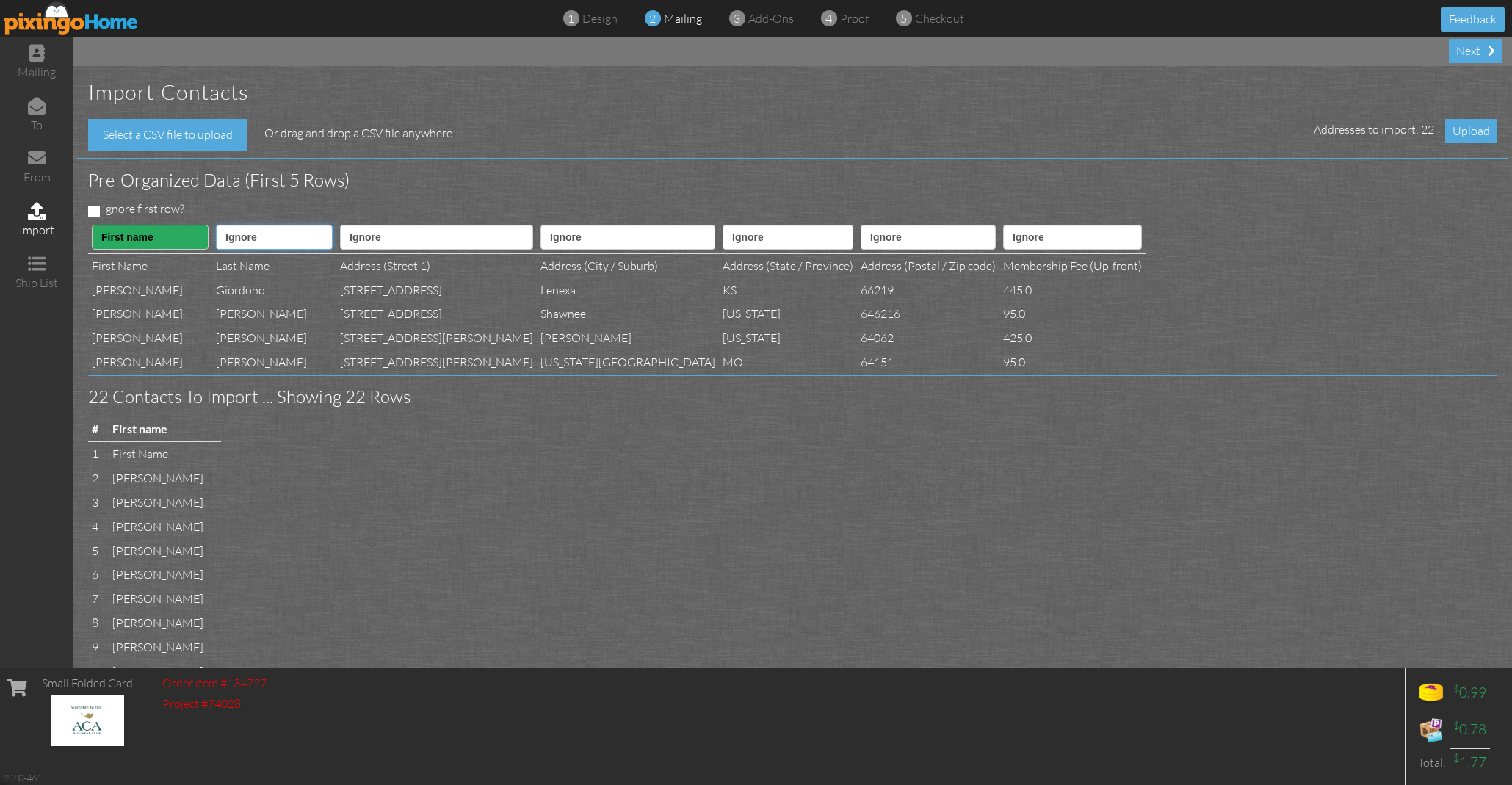
select select "object:28667"
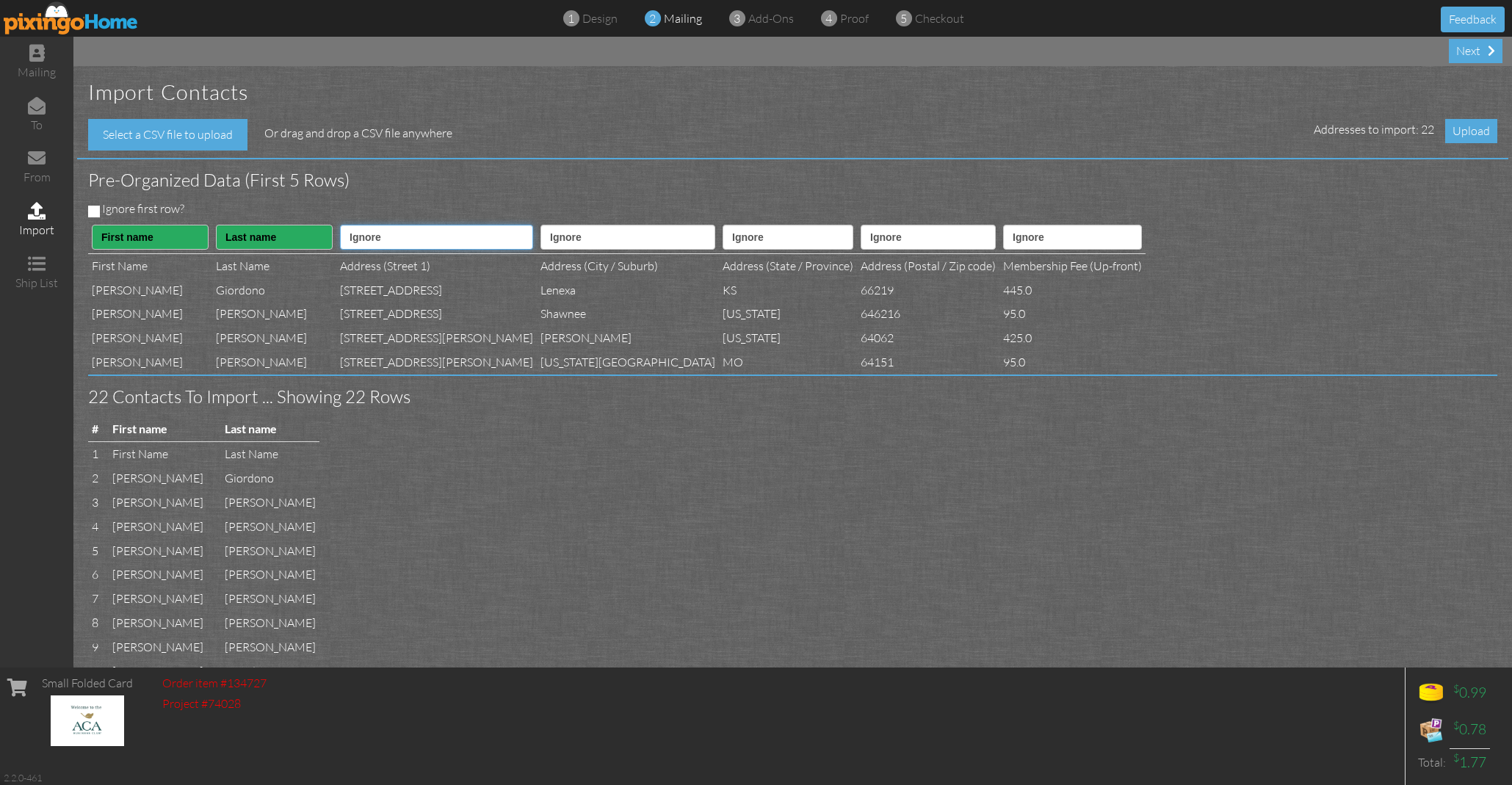
select select "object:28669"
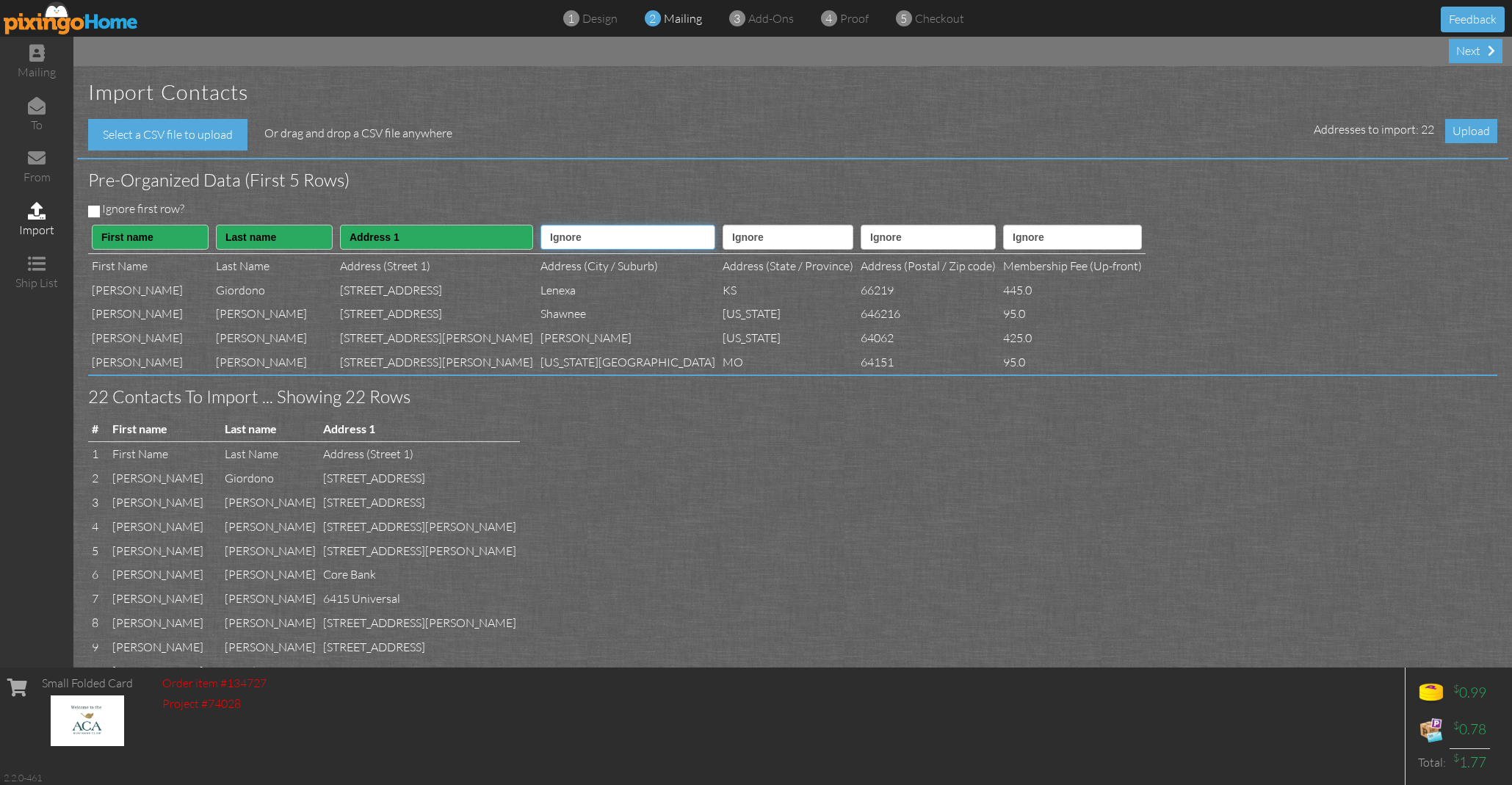
select select "object:28671"
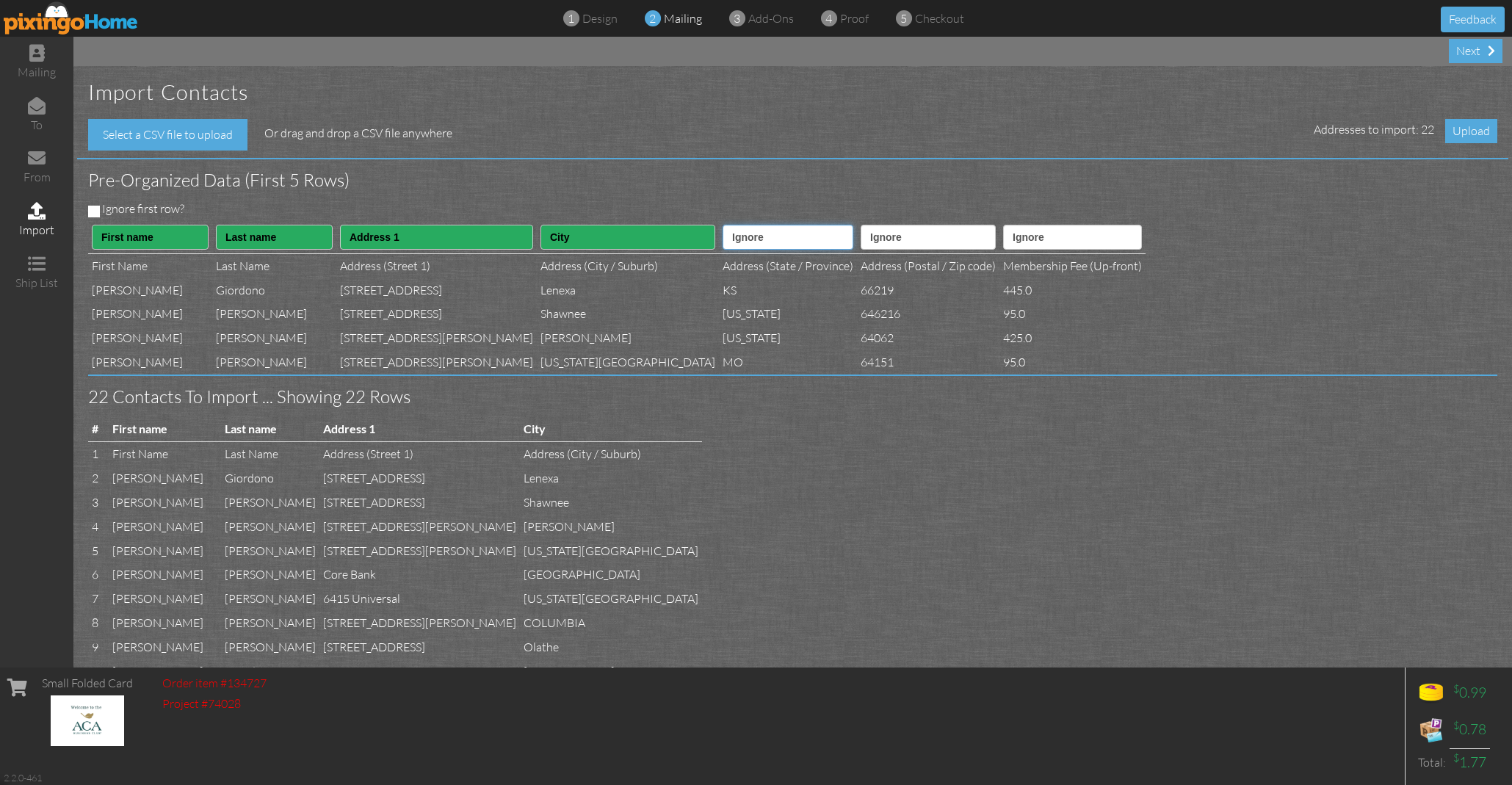
select select "object:28672"
select select "object:28673"
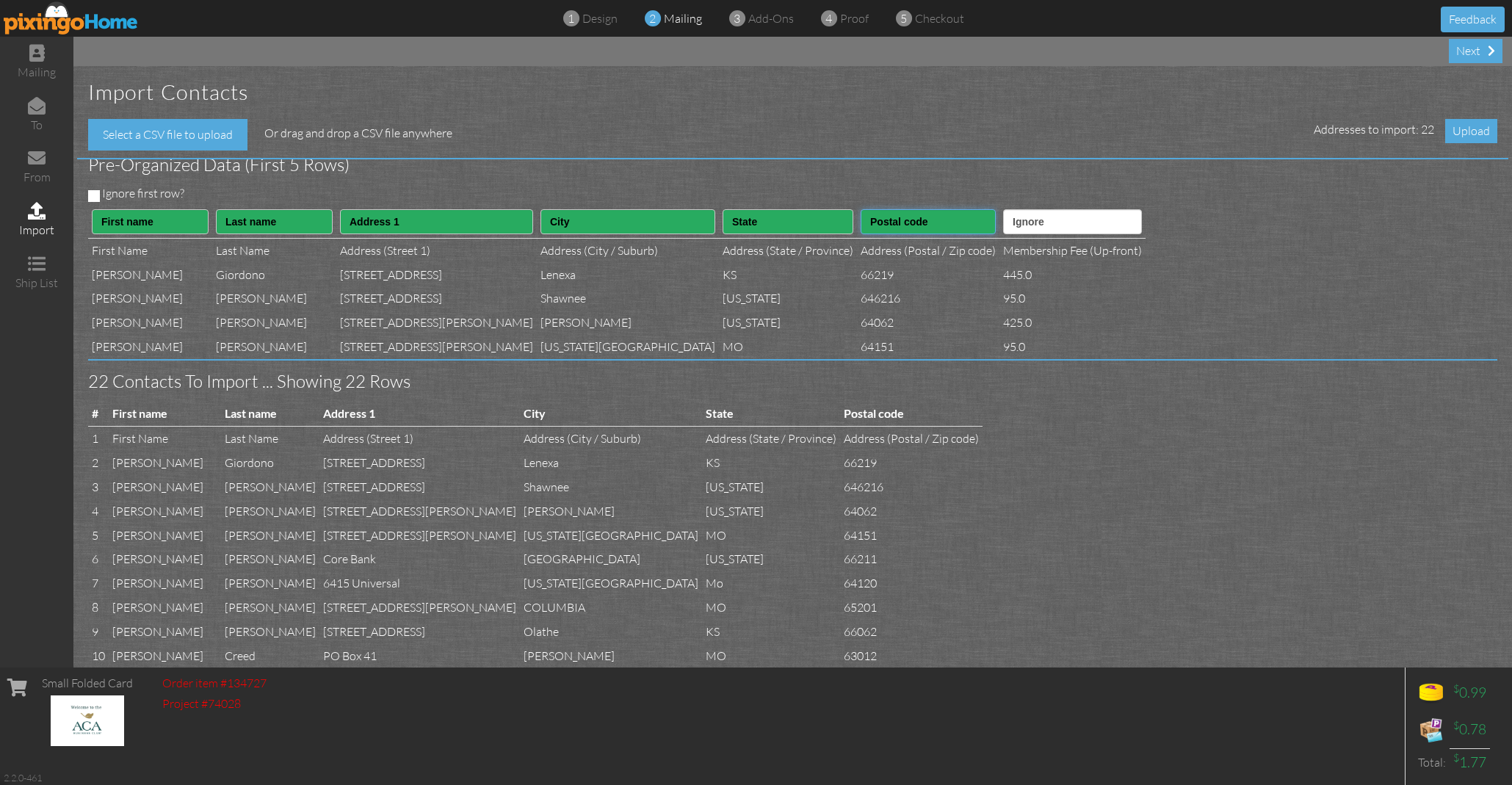
scroll to position [10, 0]
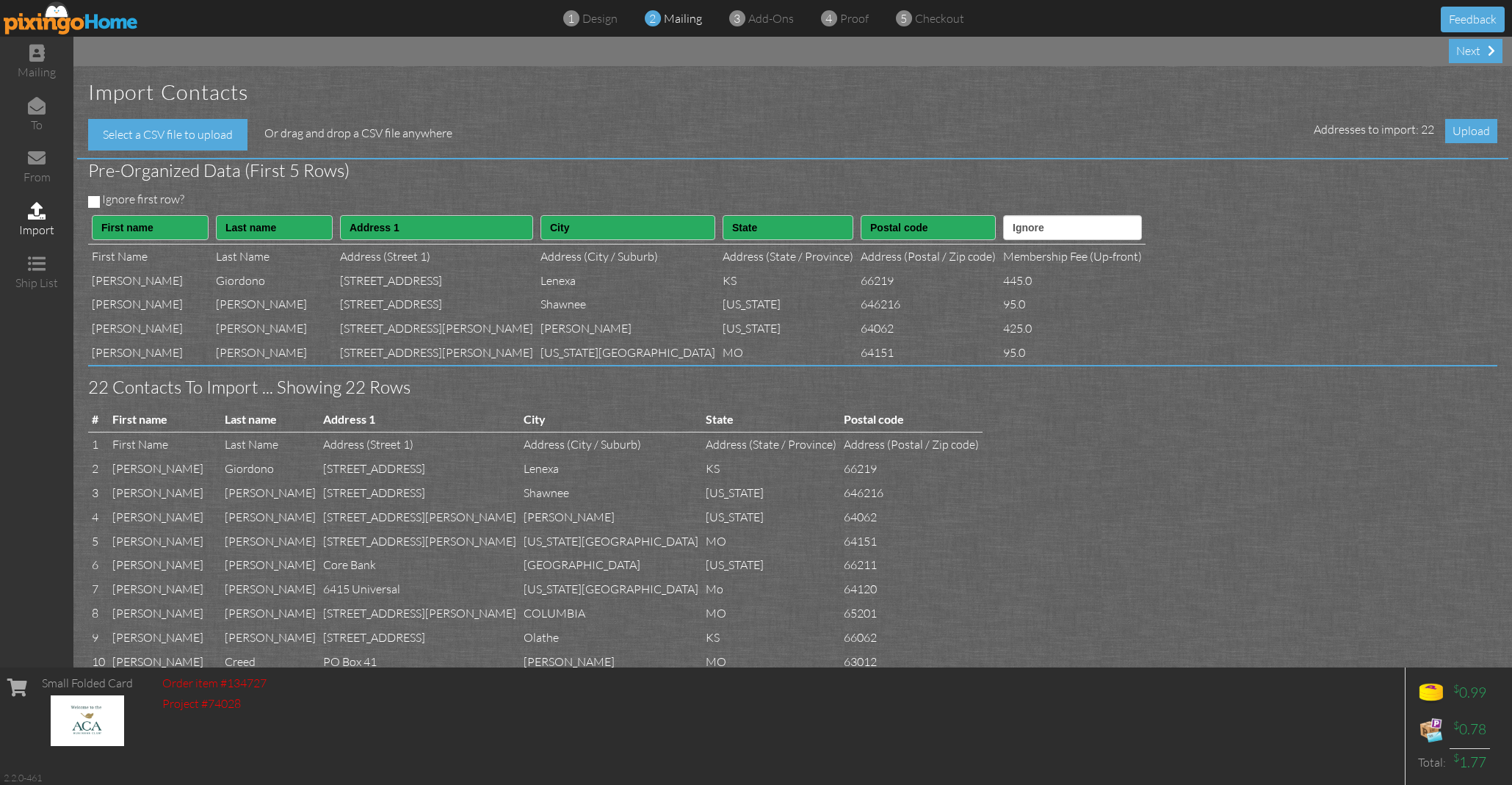
click at [92, 197] on input "Ignore first row?" at bounding box center [94, 202] width 12 height 12
checkbox input "true"
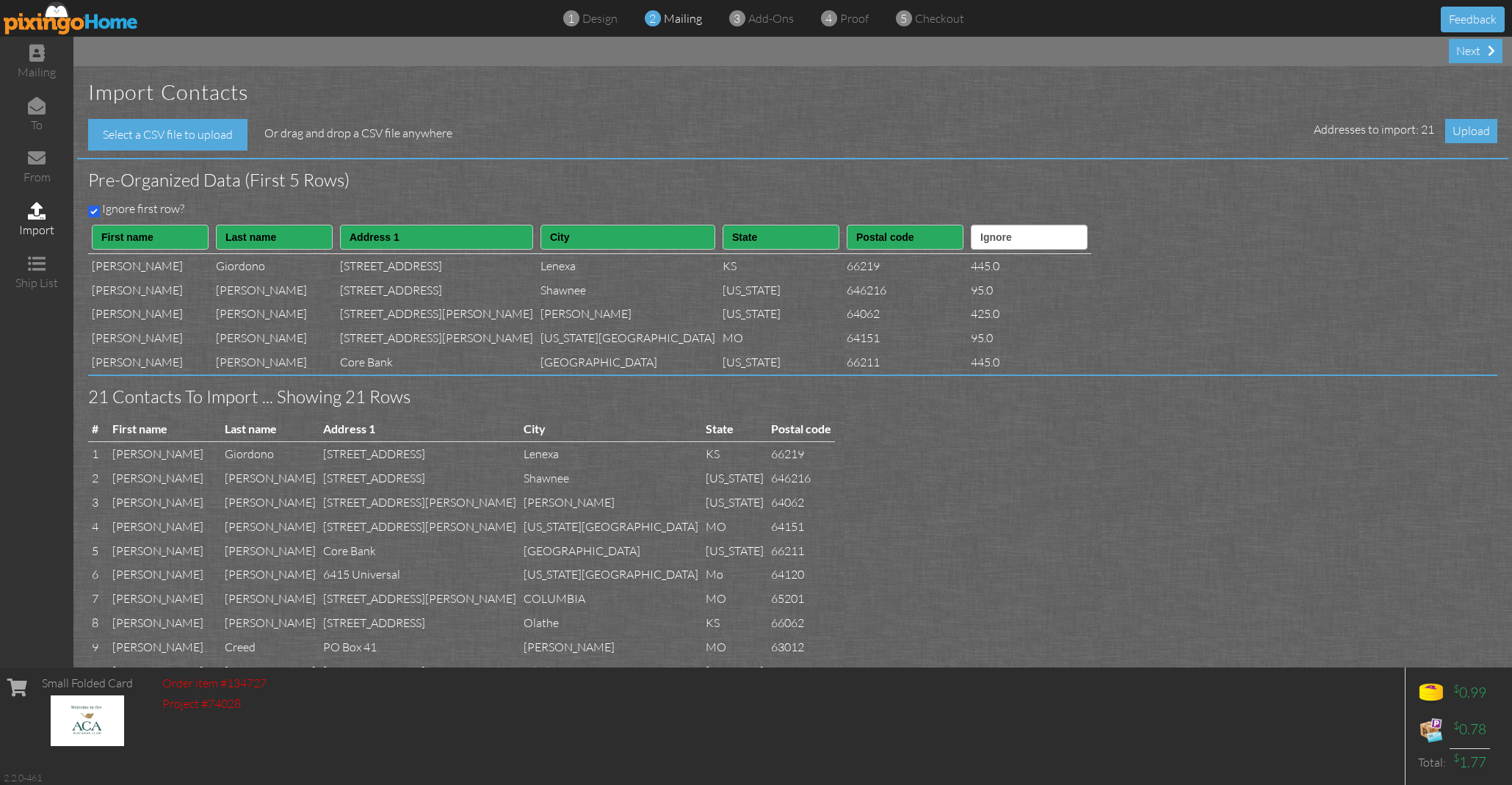
scroll to position [0, 0]
click at [1474, 136] on span "Upload" at bounding box center [1471, 131] width 53 height 24
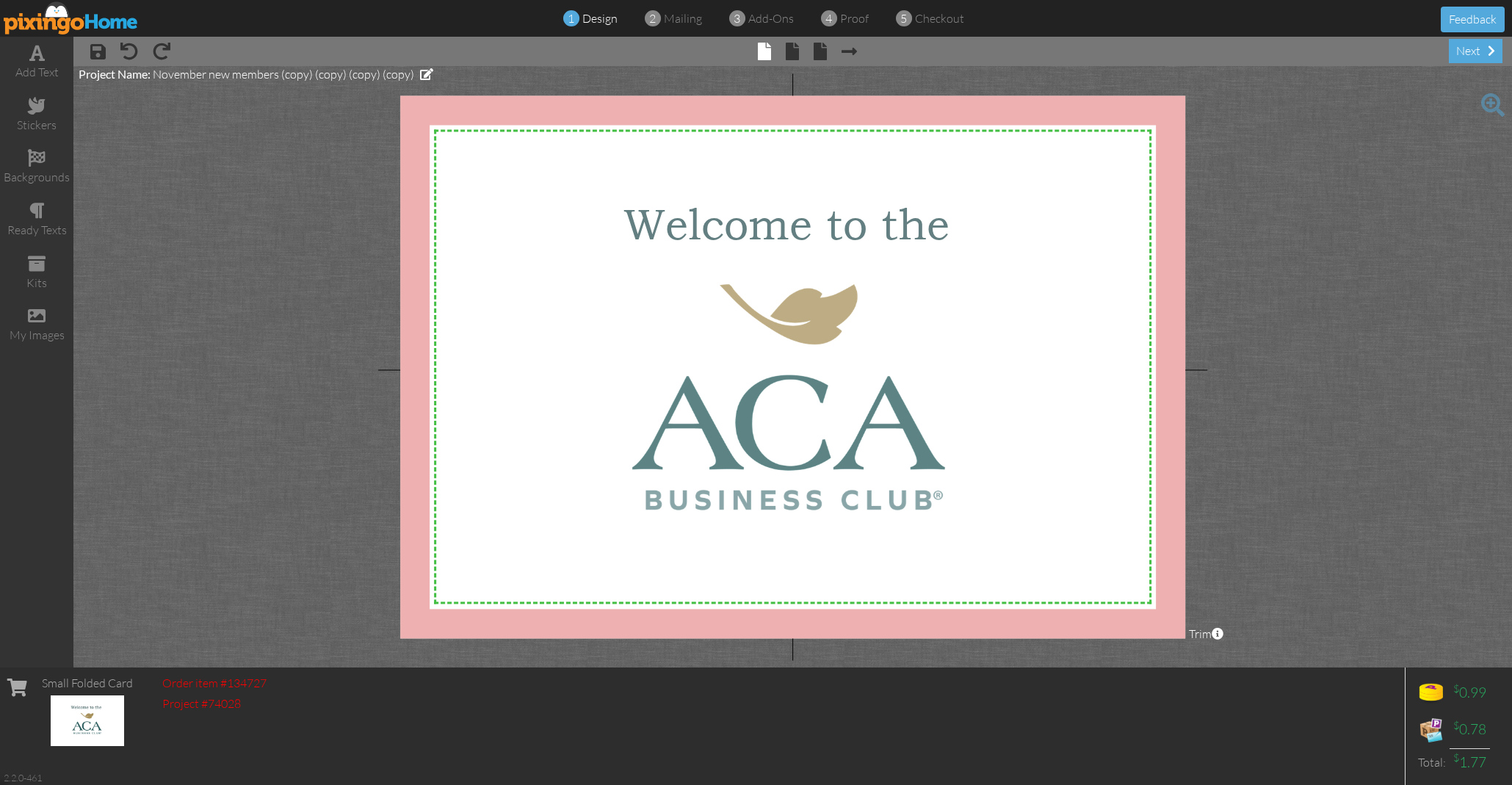
click at [391, 71] on span "November new members (copy) (copy) (copy) (copy)" at bounding box center [283, 74] width 261 height 15
drag, startPoint x: 251, startPoint y: 79, endPoint x: 95, endPoint y: 76, distance: 156.0
click at [95, 76] on input "November new members (copy) (copy) (copy) (copy)" at bounding box center [170, 82] width 183 height 25
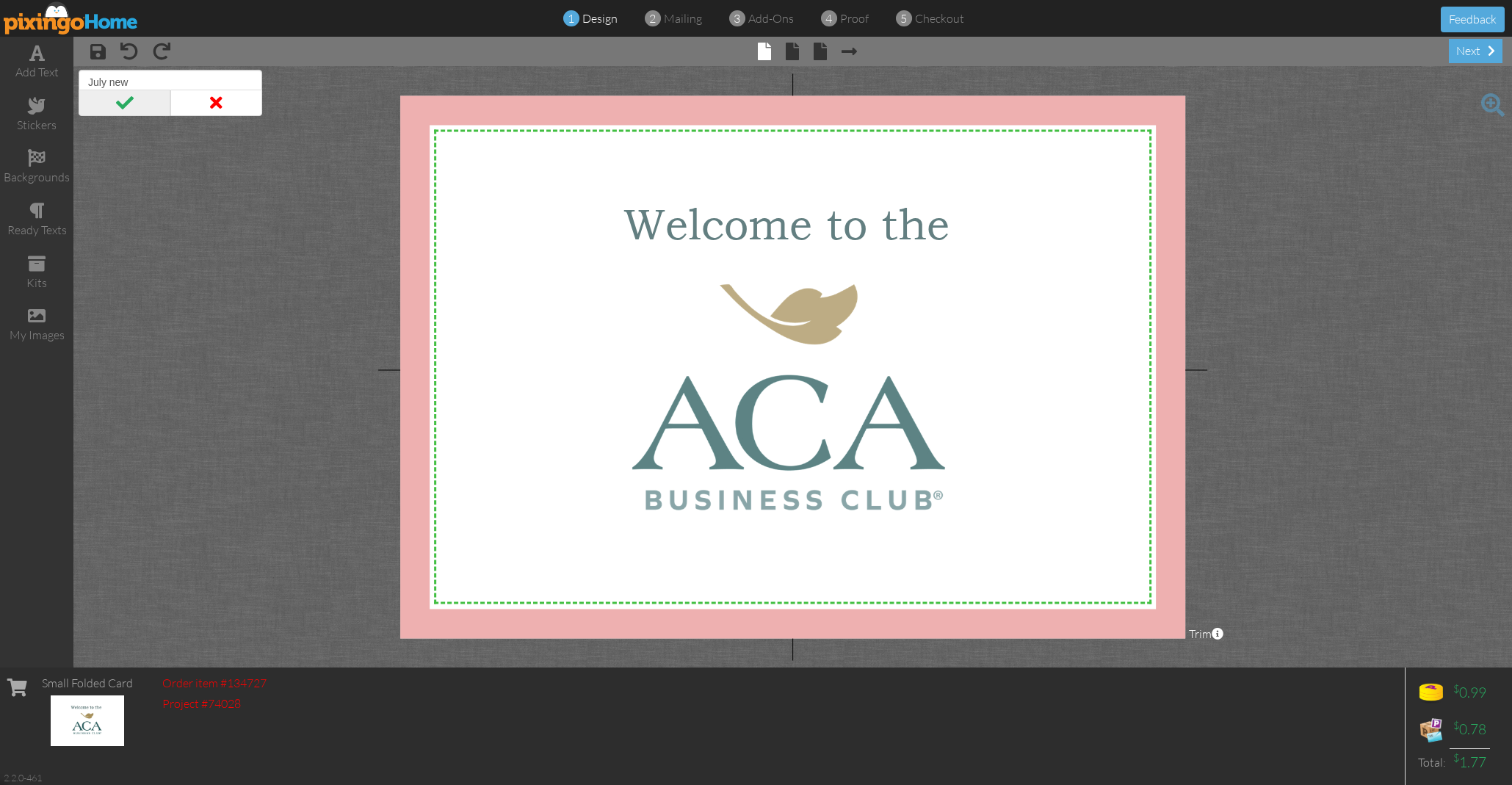
type input "July new"
click at [127, 104] on span at bounding box center [124, 103] width 92 height 27
click at [1489, 49] on span at bounding box center [1491, 50] width 7 height 12
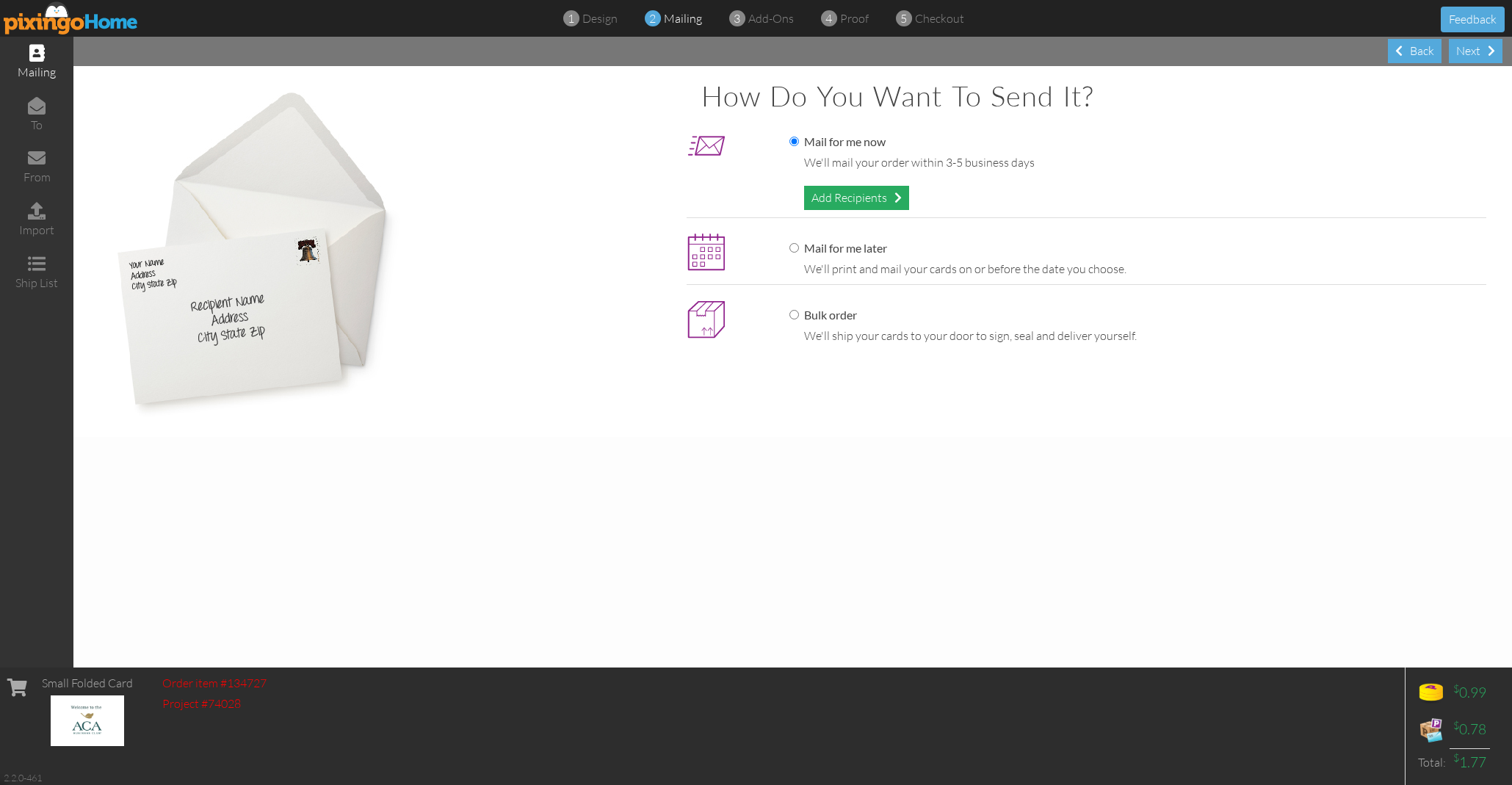
click at [849, 188] on div "Add Recipients" at bounding box center [857, 198] width 105 height 24
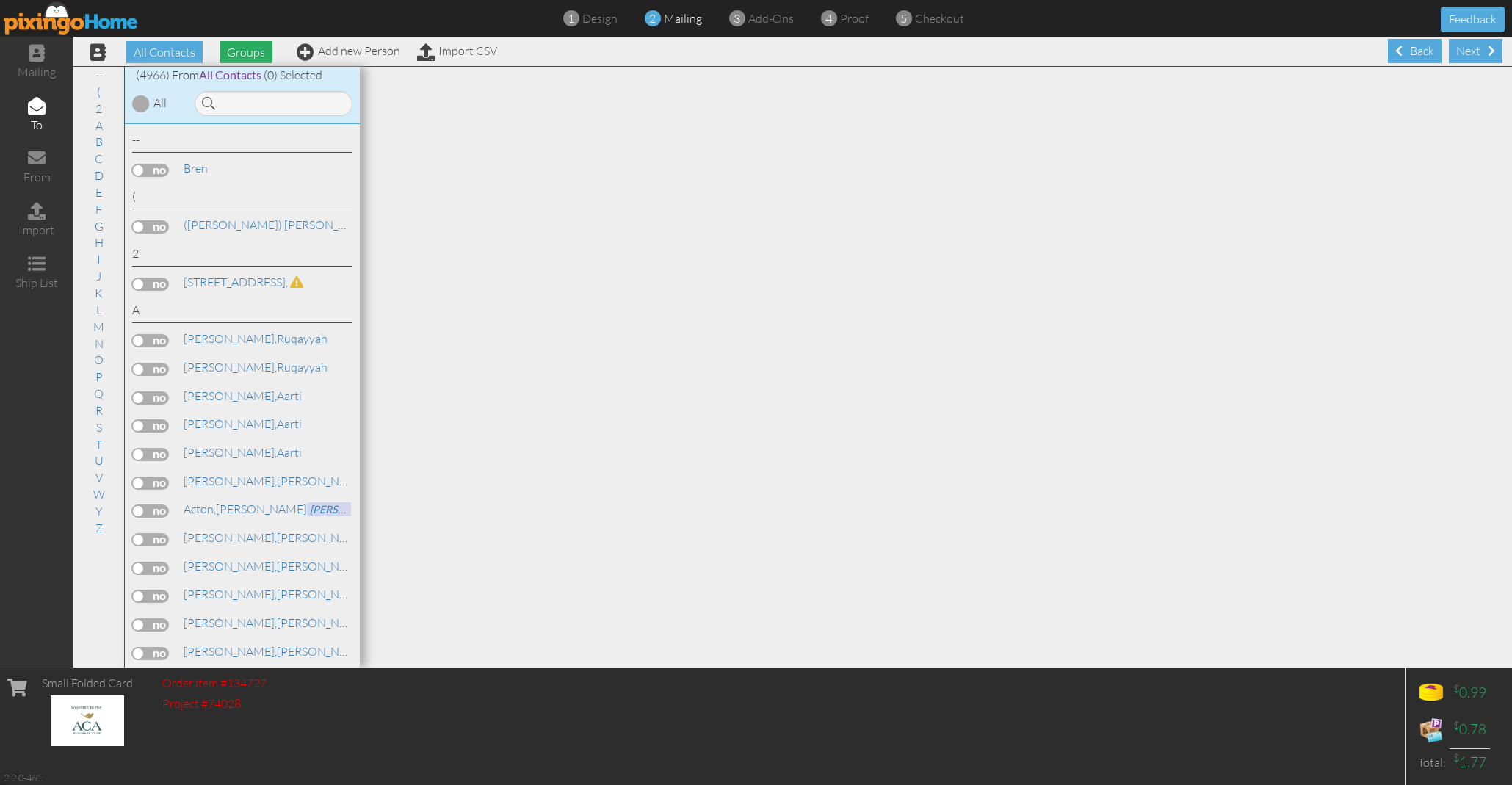
click at [242, 50] on span "Groups" at bounding box center [246, 52] width 53 height 22
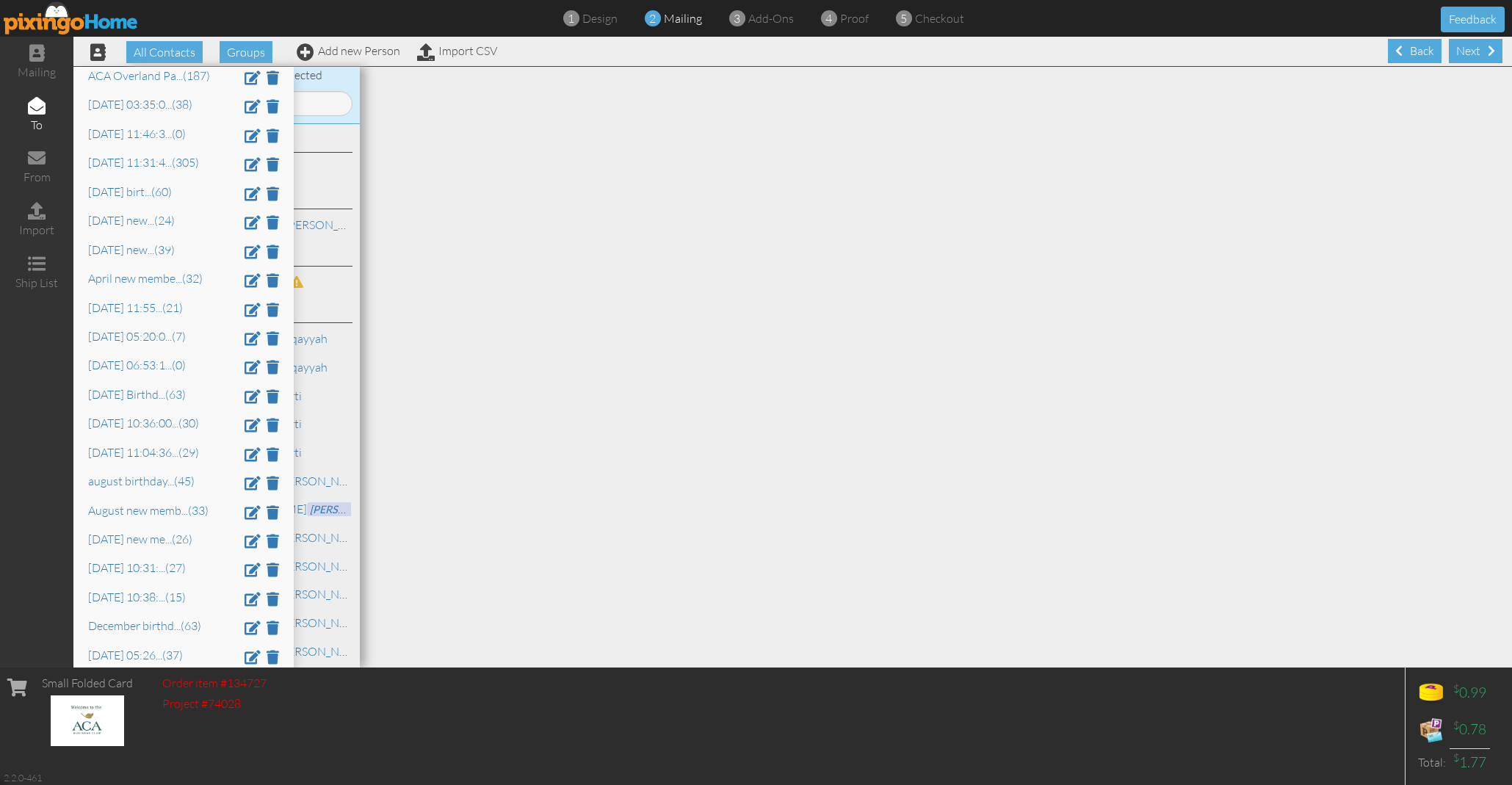
scroll to position [154, 0]
click at [156, 305] on link "Aug 14 at 11:55 ... (21)" at bounding box center [135, 310] width 95 height 15
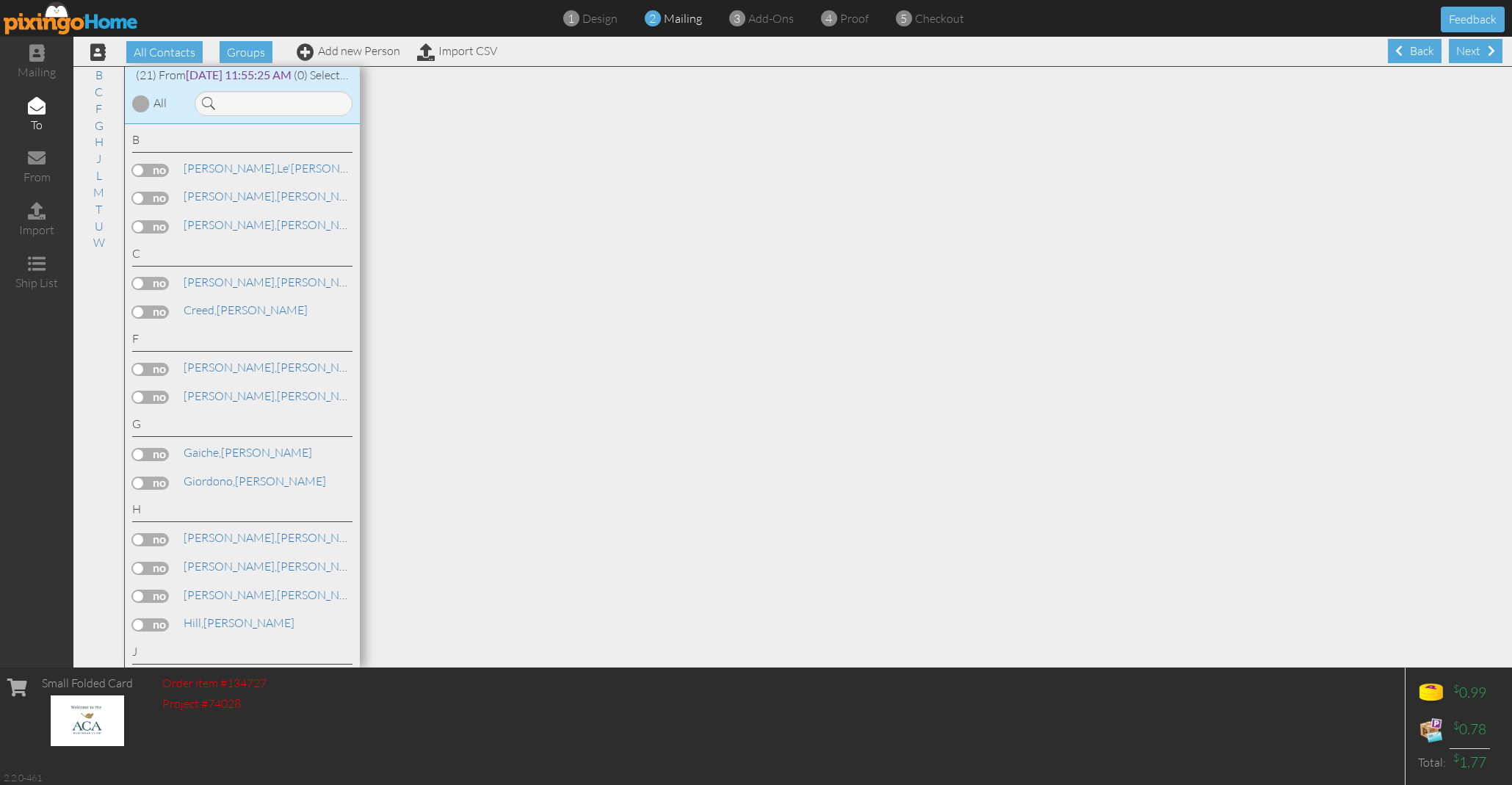
click at [141, 99] on div at bounding box center [141, 103] width 18 height 18
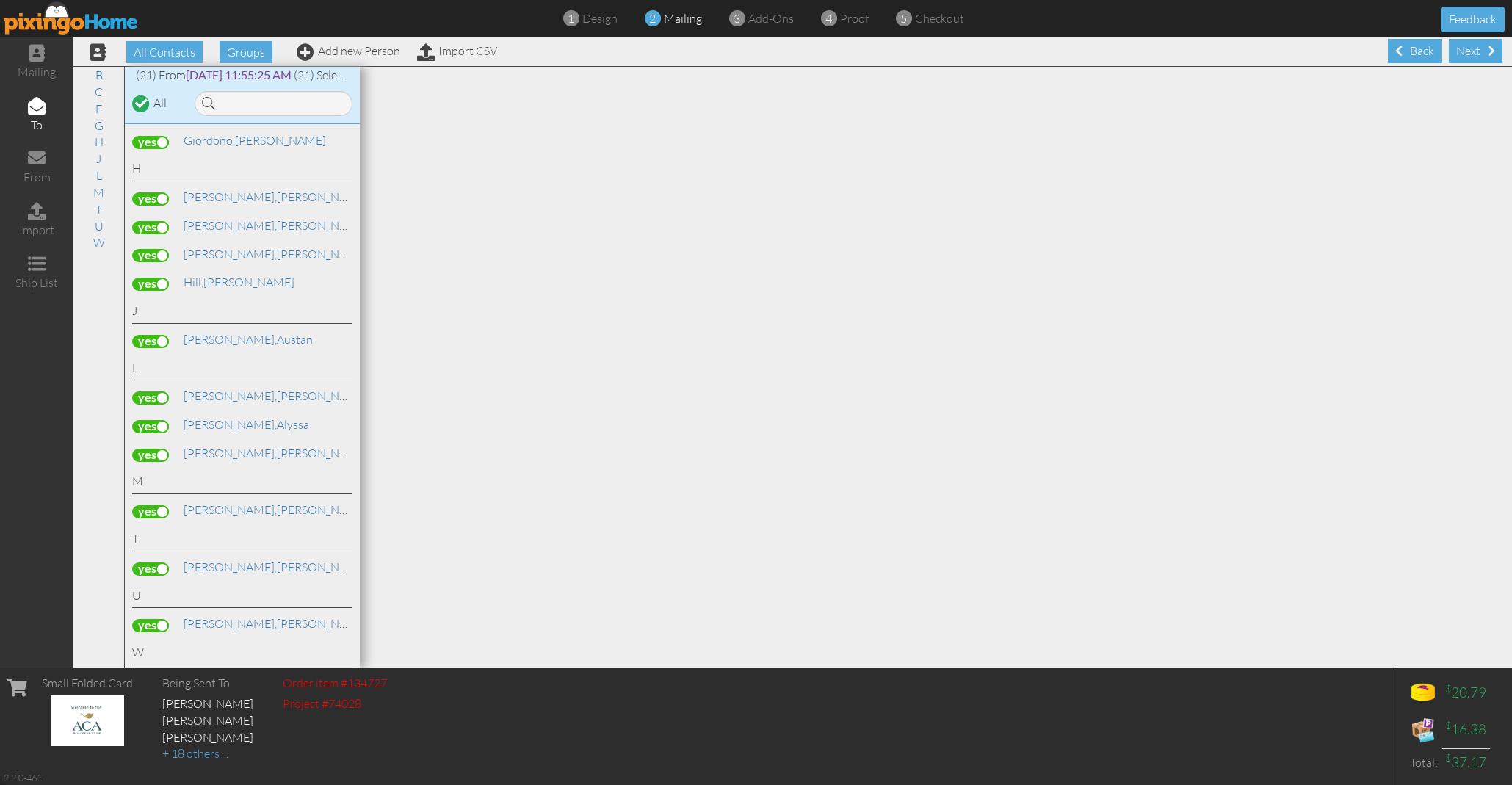
scroll to position [0, 0]
click at [251, 440] on div "B Barnes, Le'Ron Brummett, Jason Butch," at bounding box center [242, 396] width 235 height 544
click at [149, 619] on label at bounding box center [150, 626] width 36 height 13
click at [0, 0] on input "checkbox" at bounding box center [0, 0] width 0 height 0
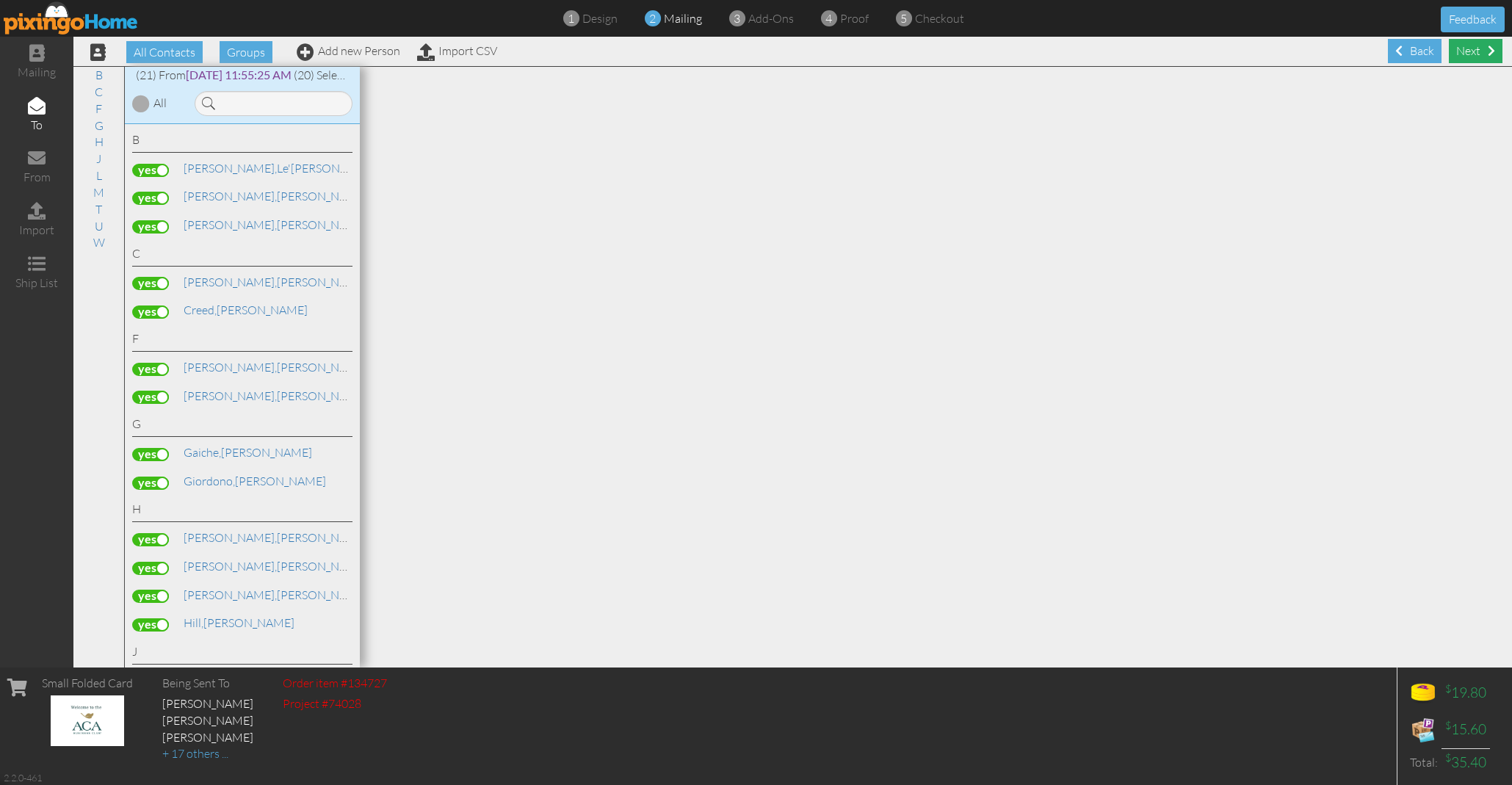
click at [1470, 49] on div "Next" at bounding box center [1476, 51] width 53 height 24
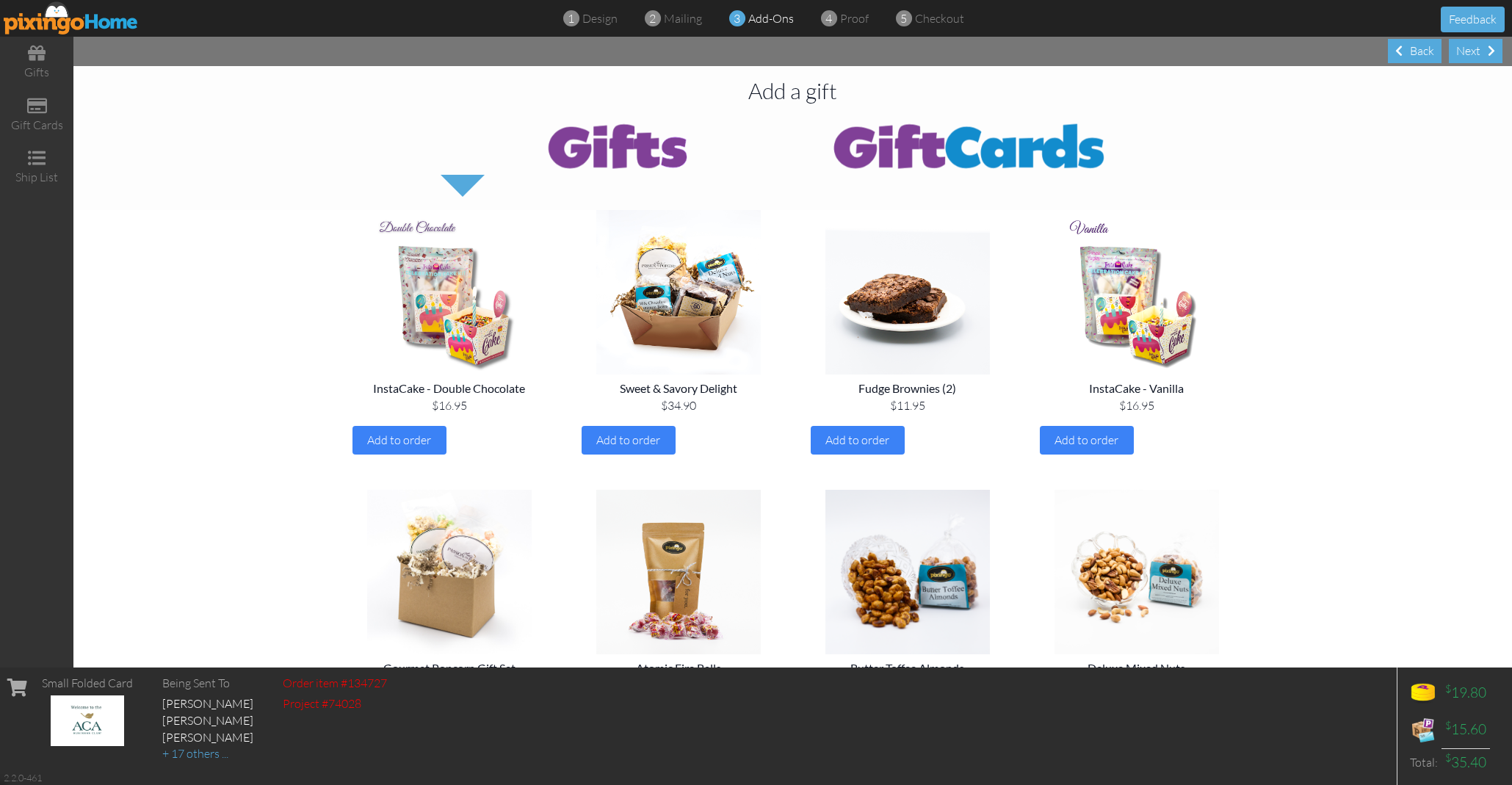
click at [1470, 49] on div "Next" at bounding box center [1476, 51] width 53 height 24
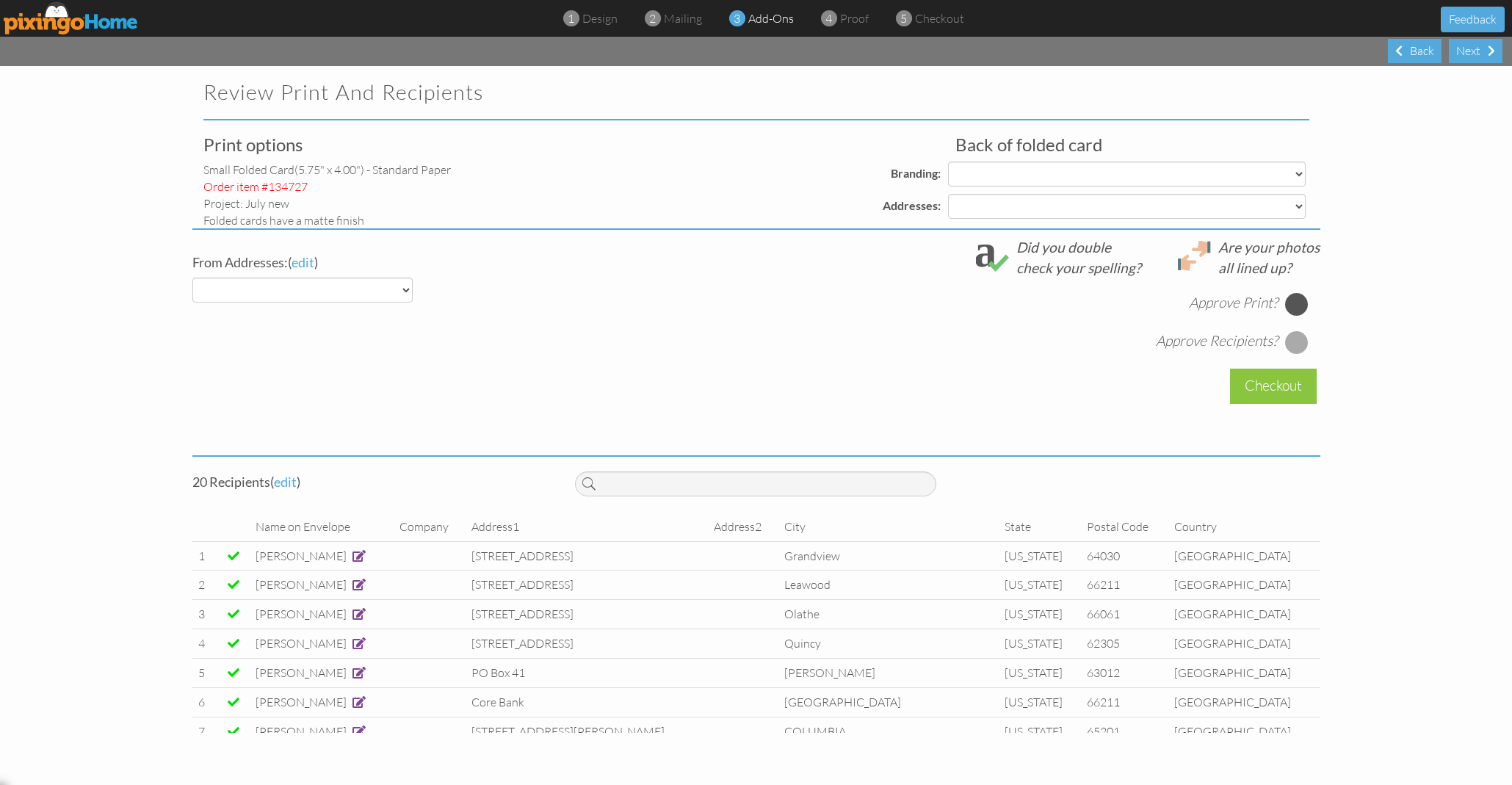
select select "object:17084"
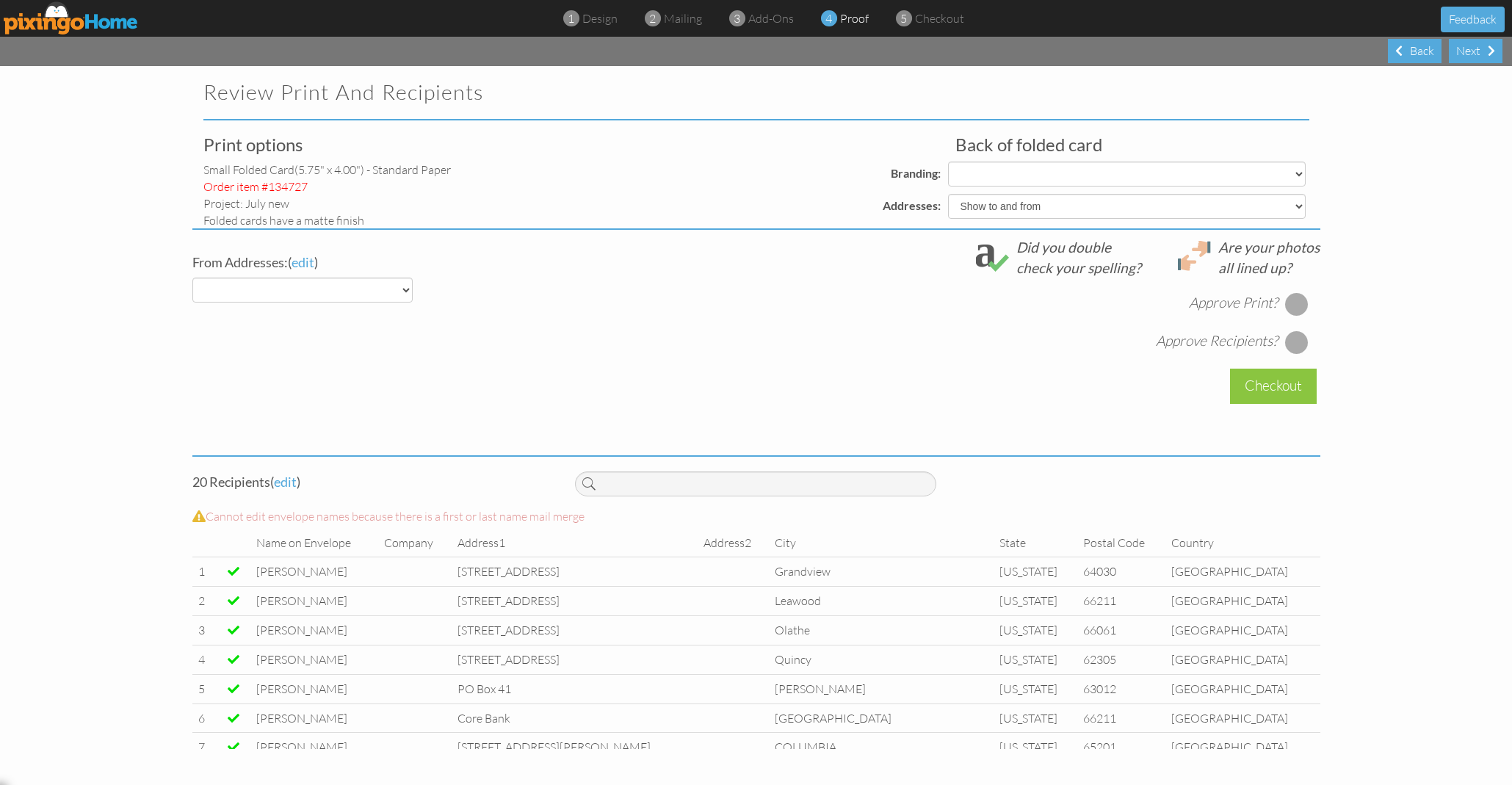
select select "object:17088"
select select "object:17090"
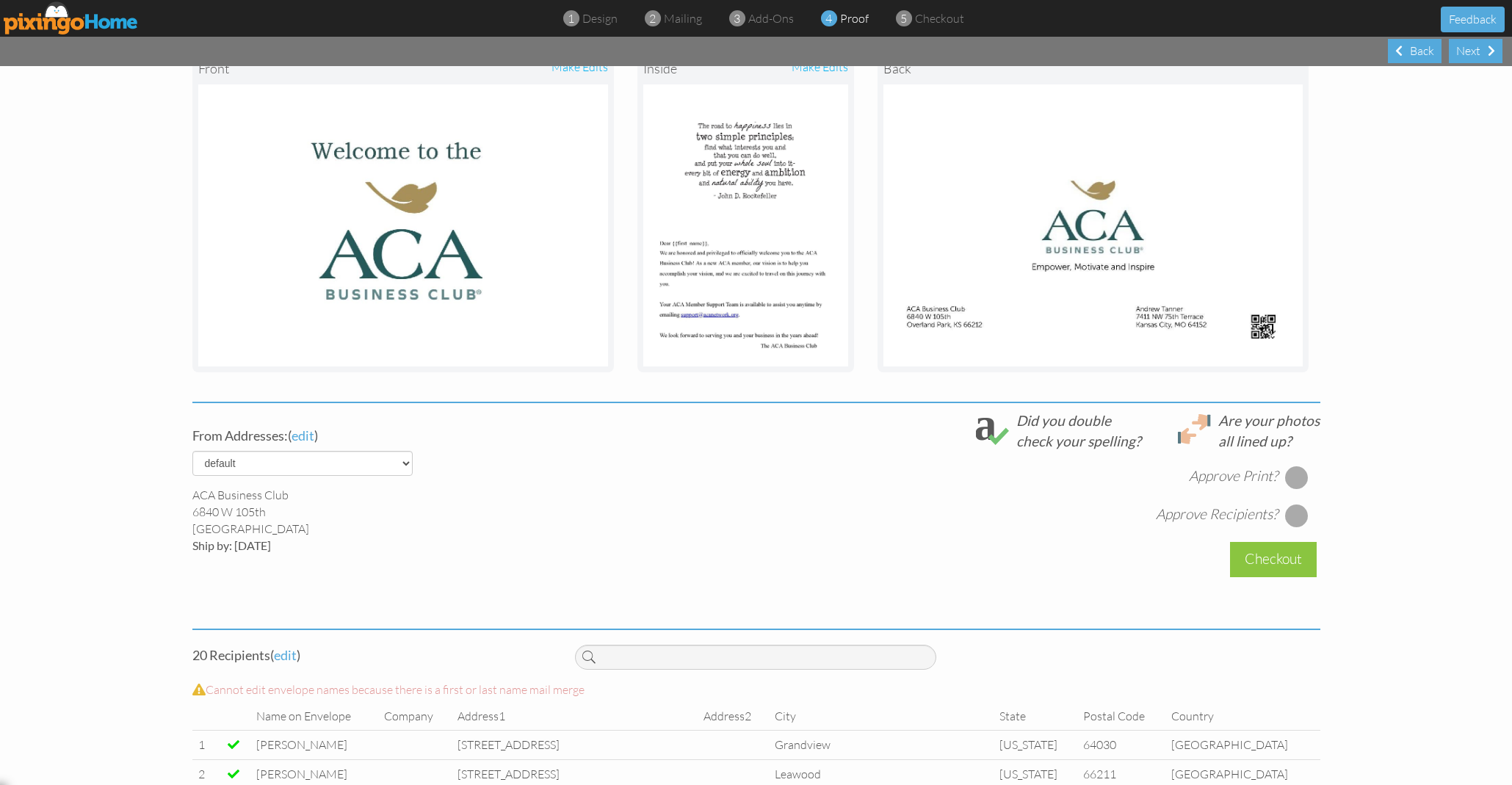
scroll to position [213, 0]
drag, startPoint x: 1295, startPoint y: 471, endPoint x: 1295, endPoint y: 484, distance: 13.0
click at [1295, 471] on div at bounding box center [1296, 475] width 23 height 23
click at [1293, 502] on div at bounding box center [1296, 513] width 23 height 23
click at [1271, 558] on div "Checkout" at bounding box center [1273, 558] width 86 height 35
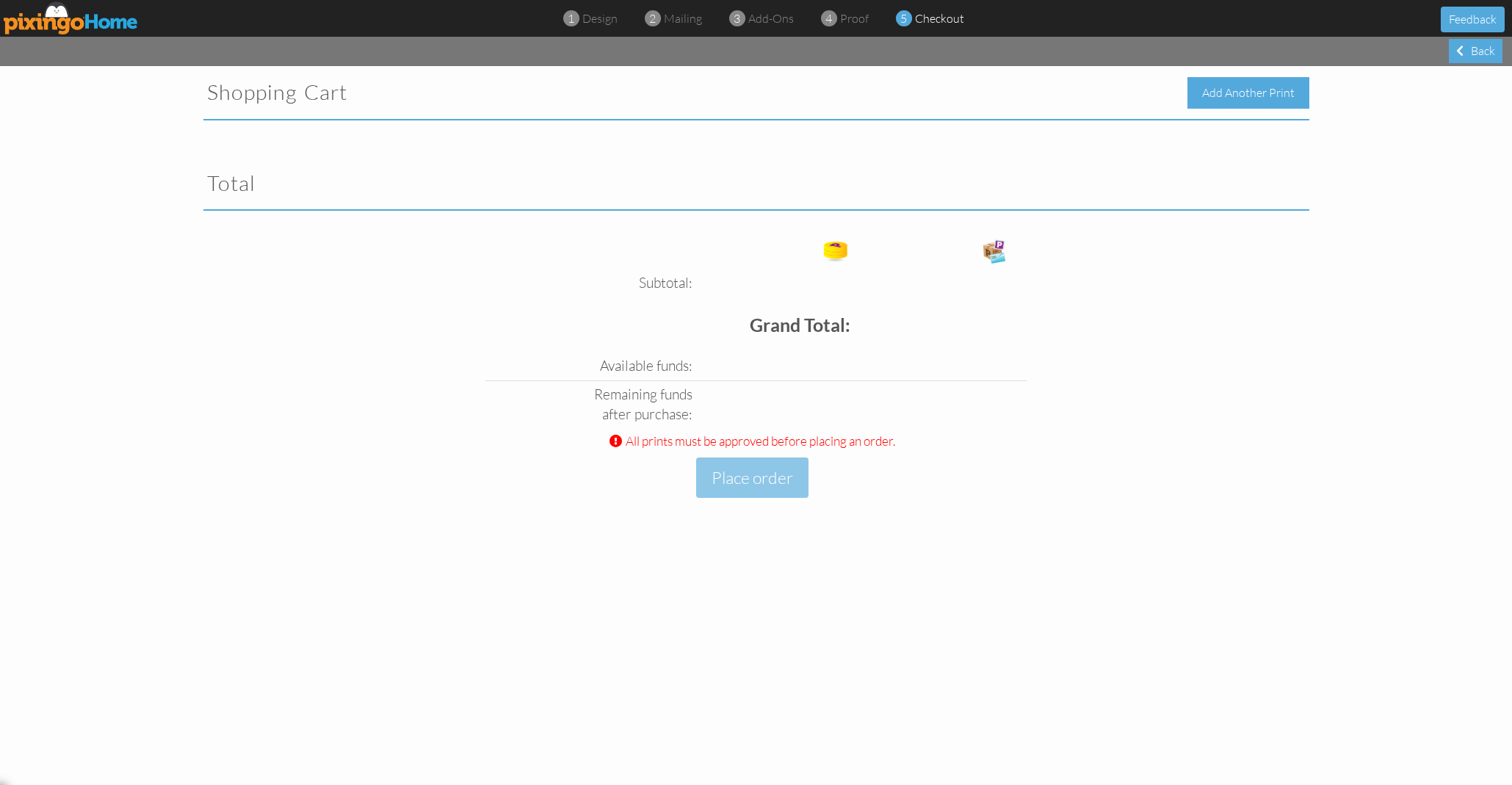
click at [1240, 92] on div "Add Another Print" at bounding box center [1248, 92] width 122 height 32
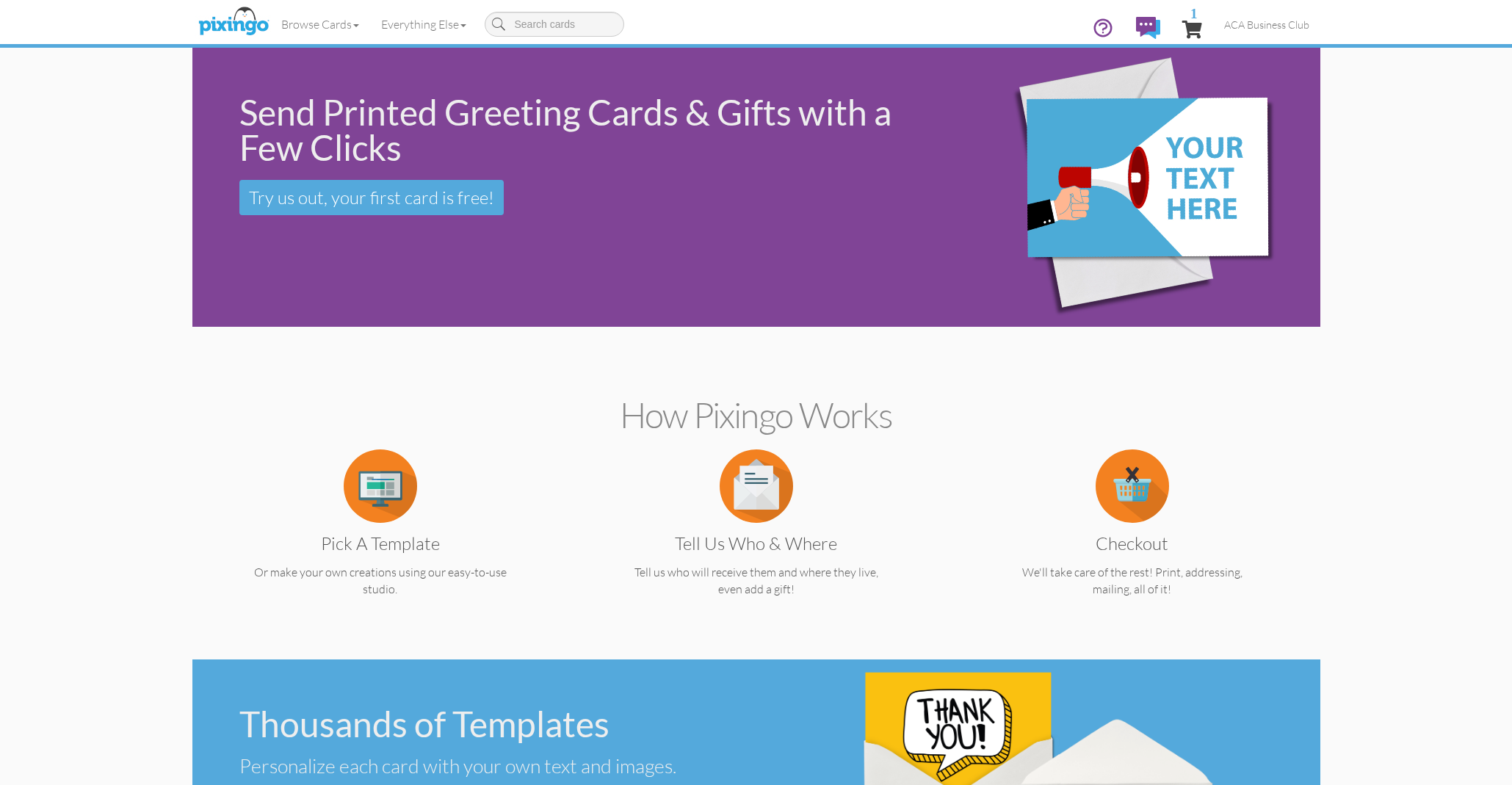
click at [244, 23] on img at bounding box center [234, 22] width 78 height 36
click at [381, 485] on img at bounding box center [380, 486] width 74 height 74
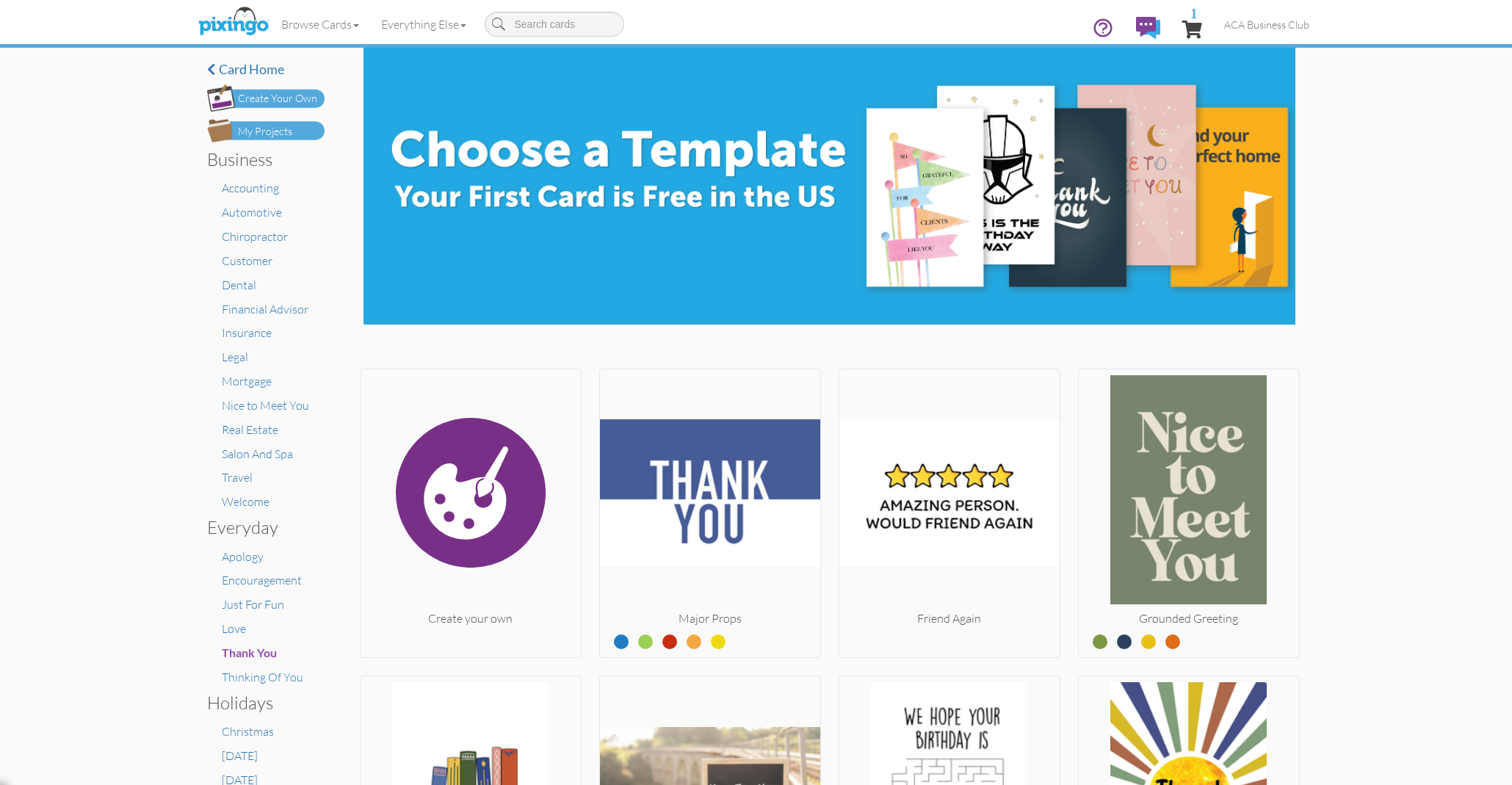
click at [284, 133] on div "My Projects" at bounding box center [264, 132] width 54 height 15
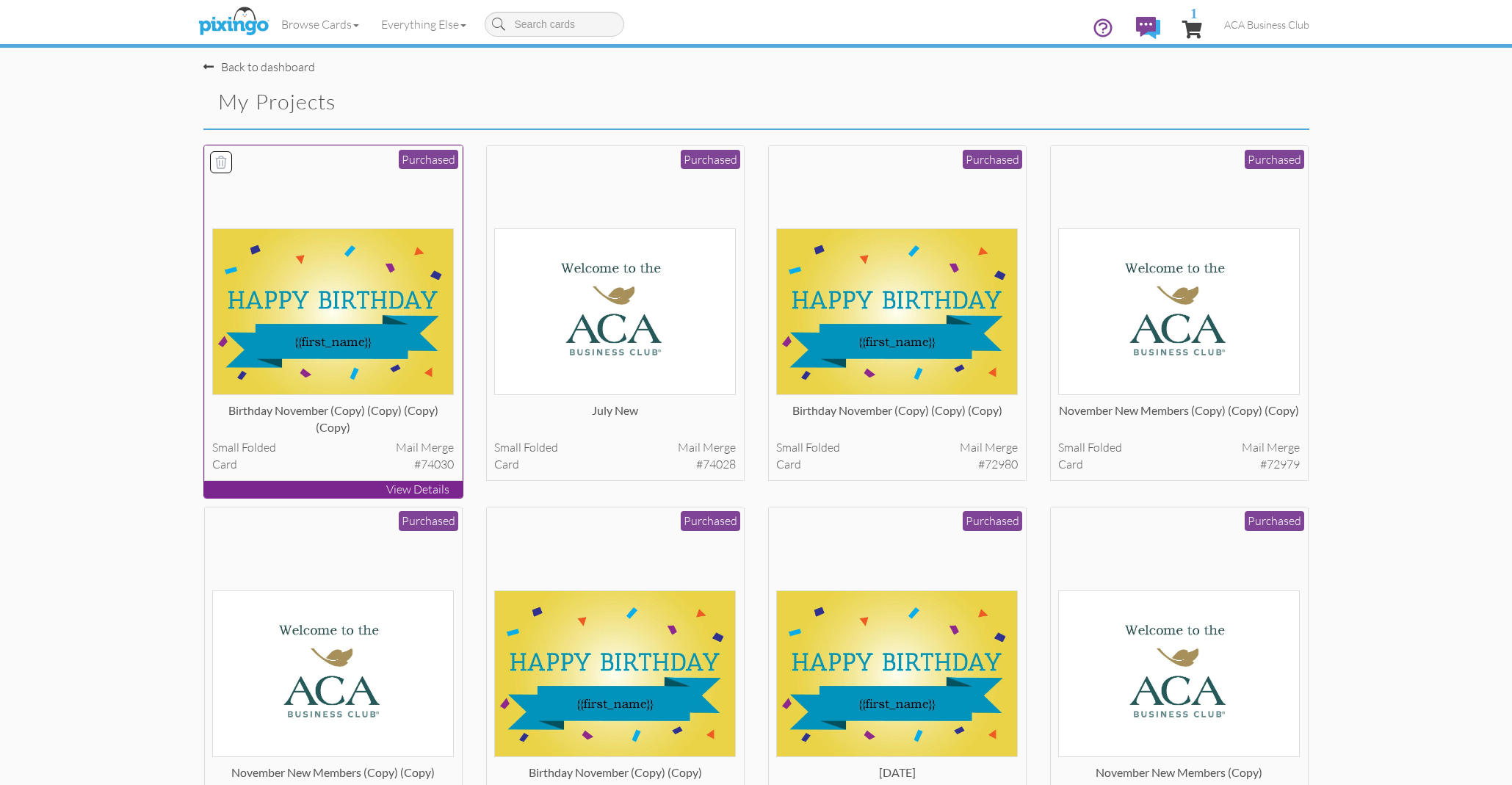
click at [347, 305] on img at bounding box center [333, 312] width 242 height 167
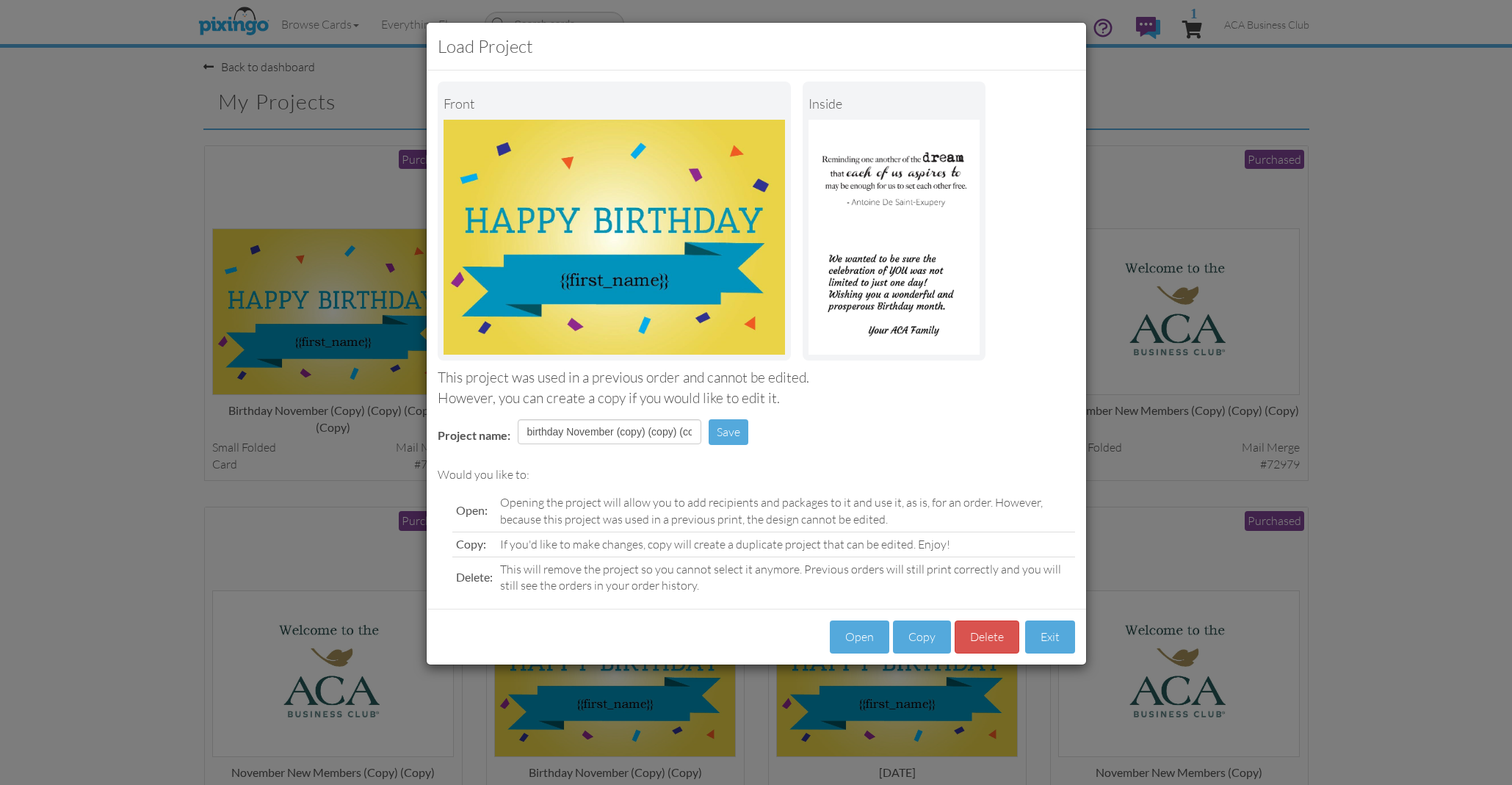
click at [927, 626] on button "Copy" at bounding box center [922, 637] width 58 height 33
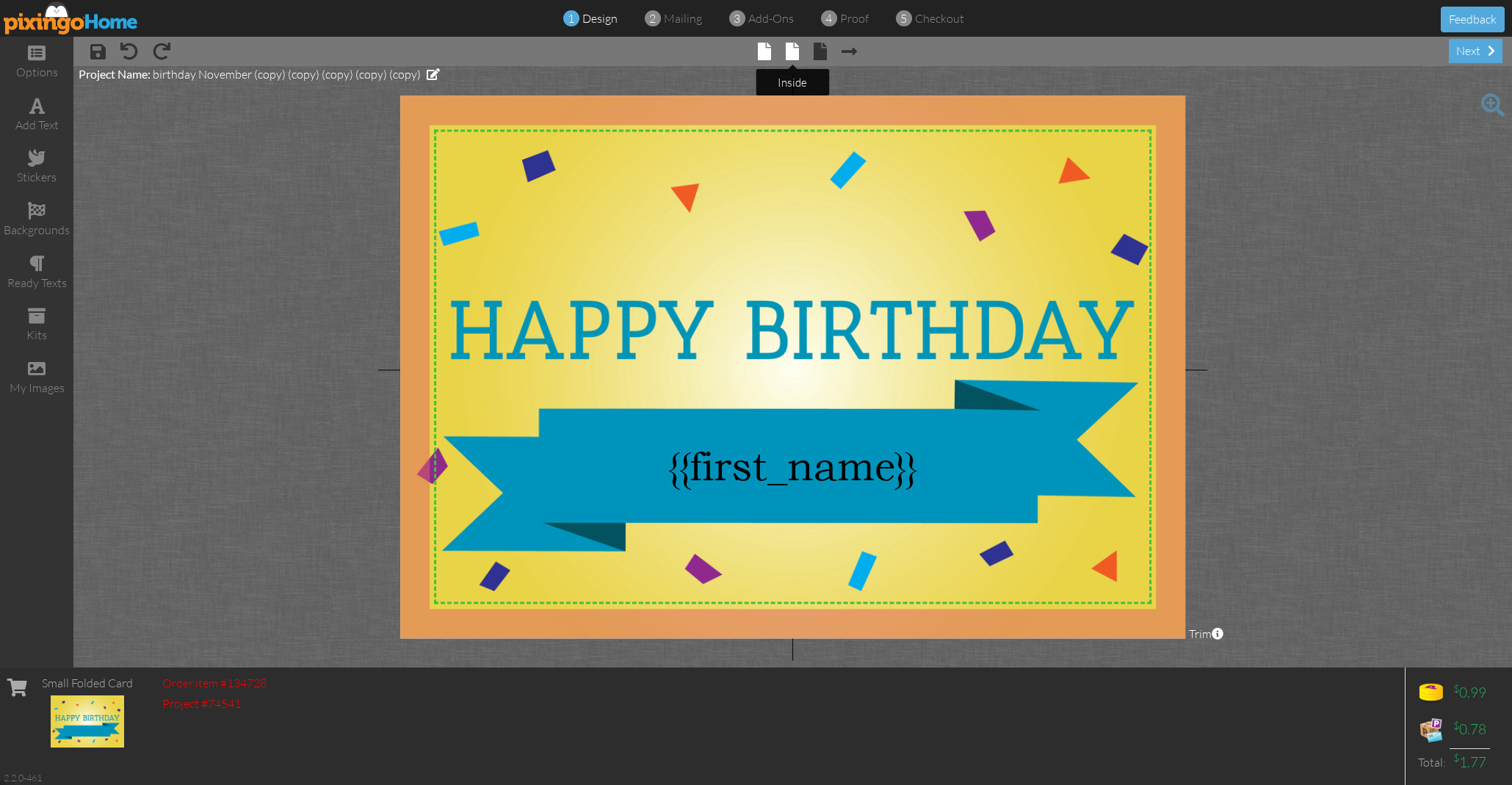
click at [791, 57] on span at bounding box center [792, 52] width 13 height 18
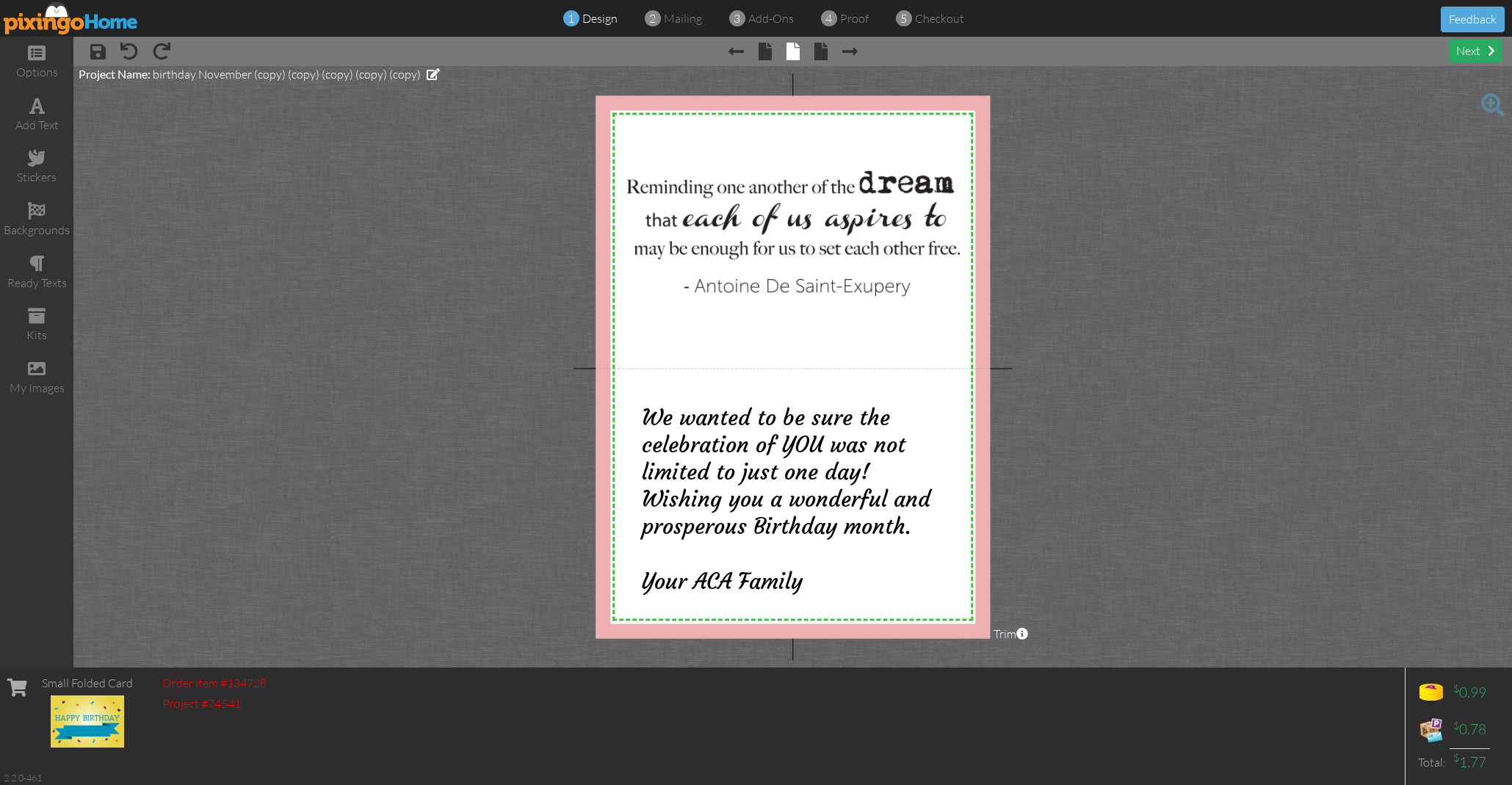
click at [1477, 53] on div "next" at bounding box center [1476, 51] width 53 height 24
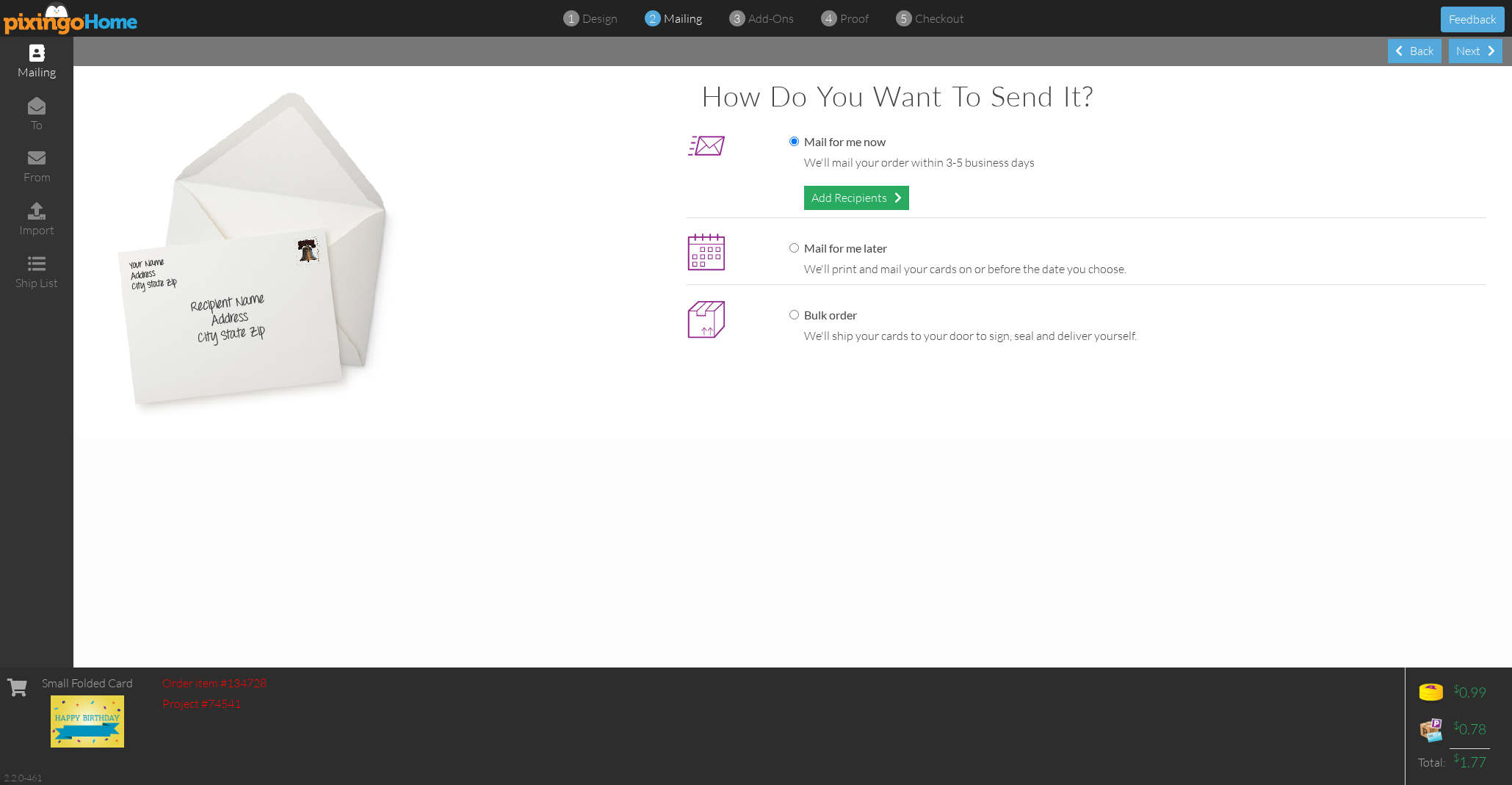
click at [866, 188] on div "Add Recipients" at bounding box center [857, 198] width 105 height 24
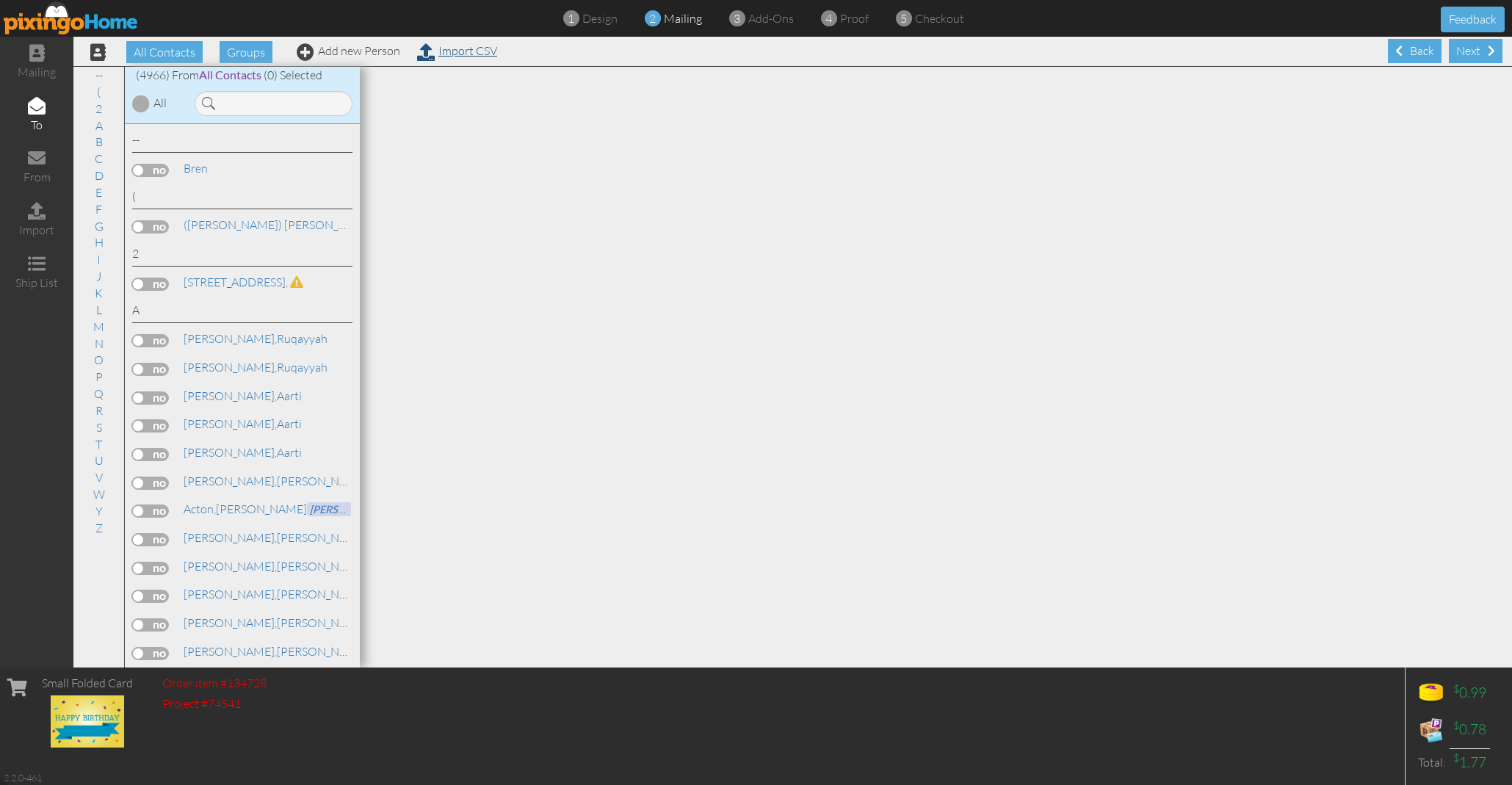
click at [462, 53] on link "Import CSV" at bounding box center [457, 51] width 80 height 15
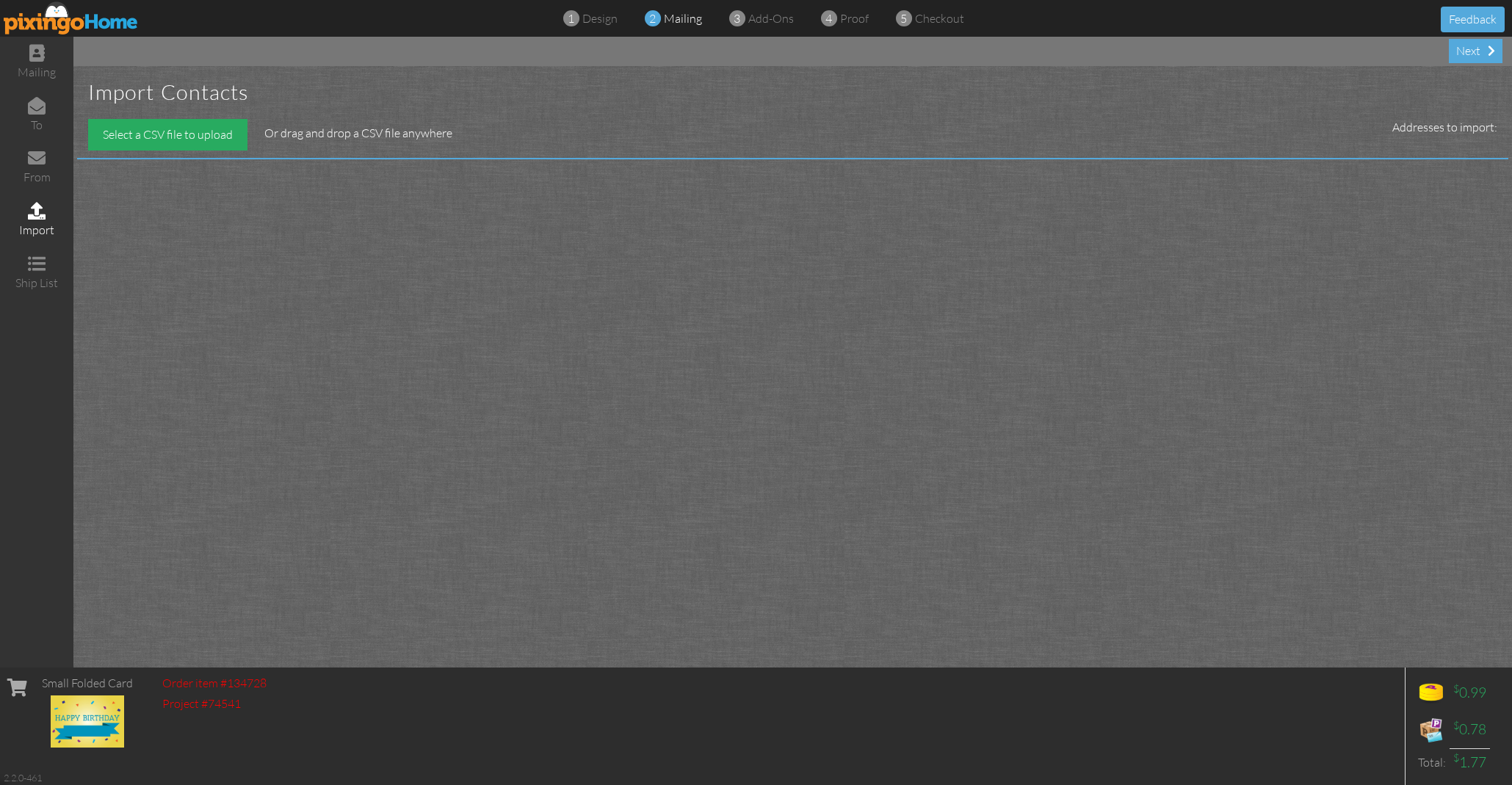
click at [166, 128] on div "Select a CSV file to upload" at bounding box center [167, 134] width 159 height 32
type input "C:\fakepath\august 2025 bdays.csv"
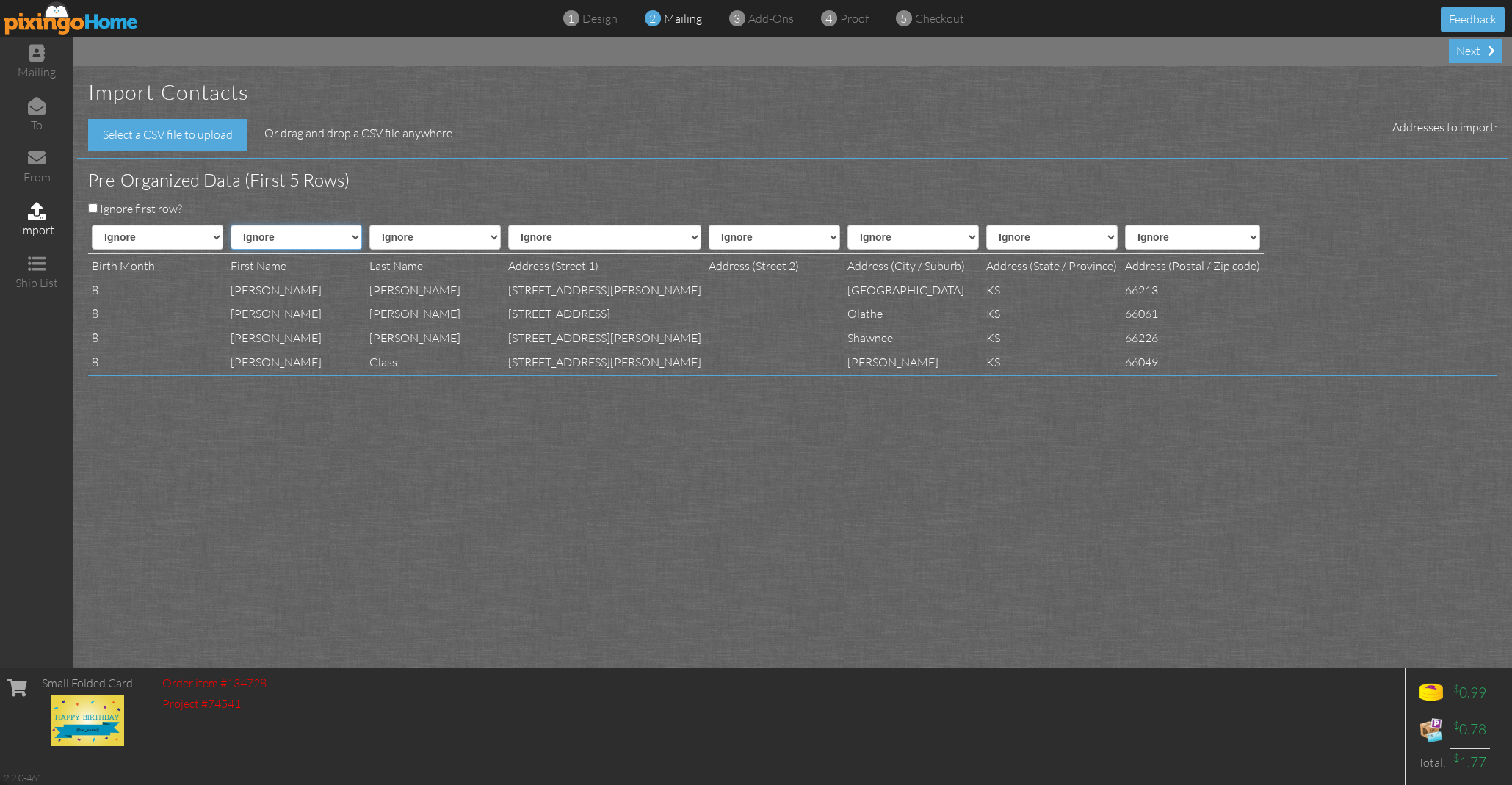
select select "object:30192"
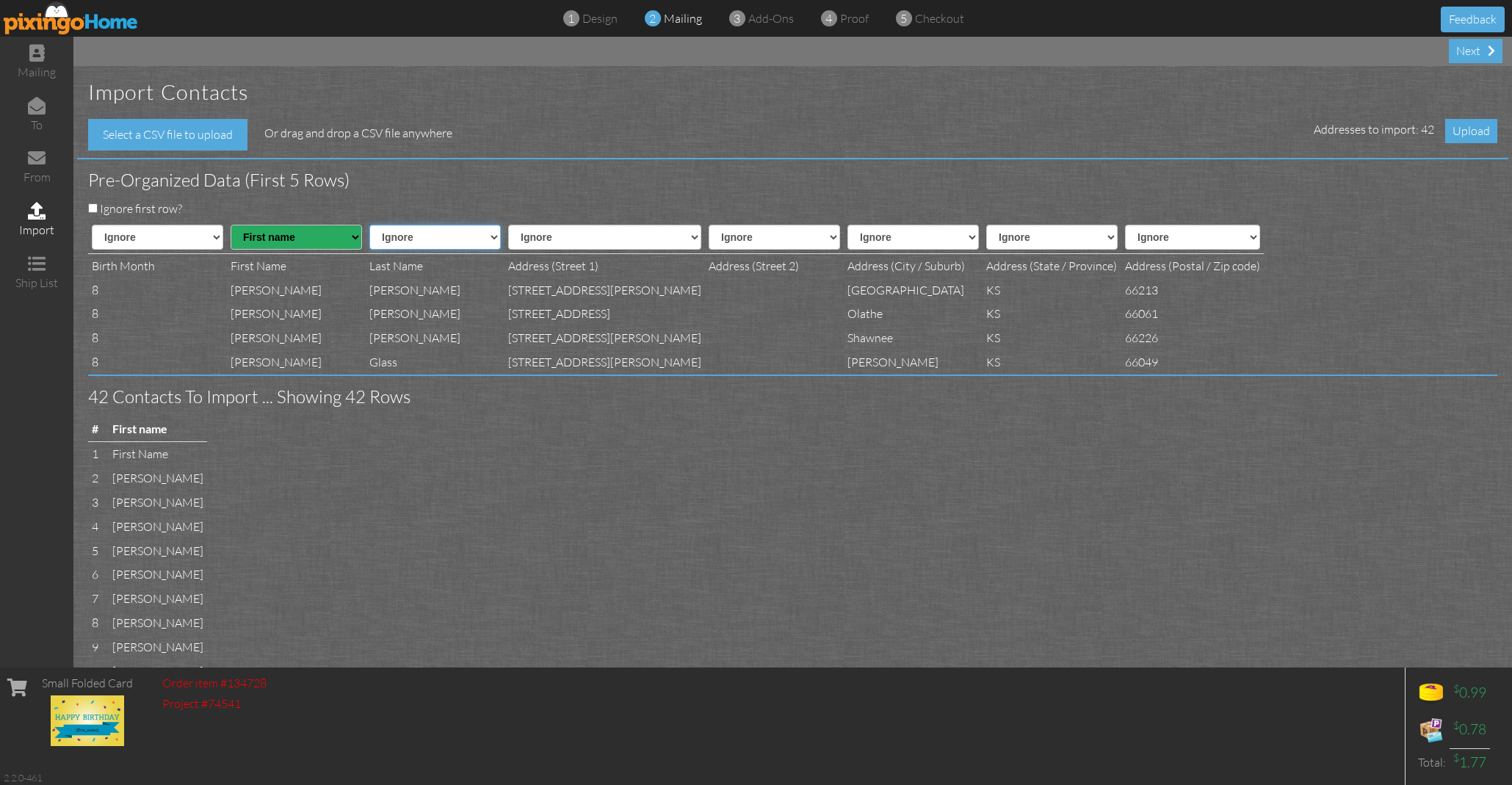
select select "object:30193"
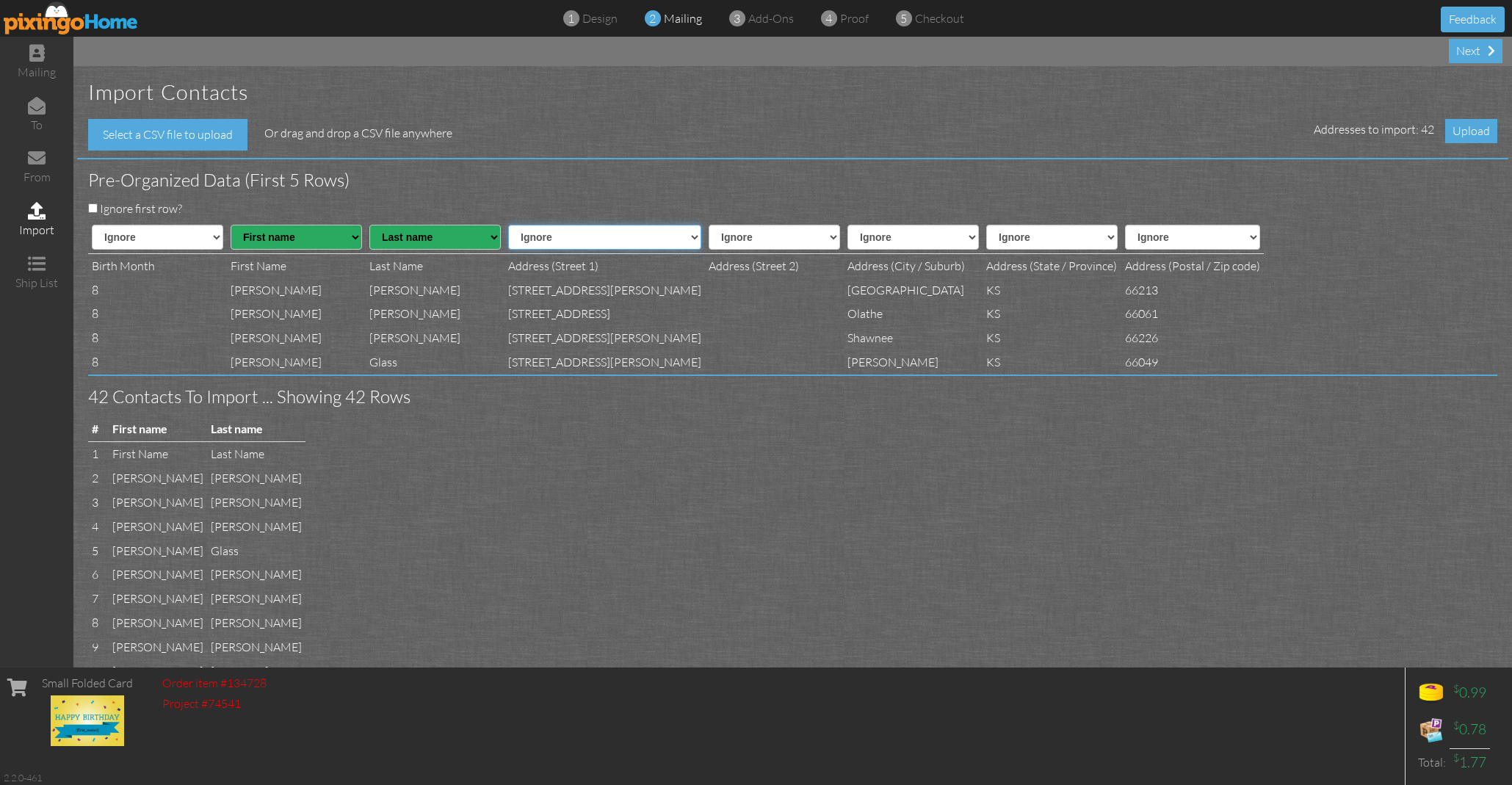
select select "object:30195"
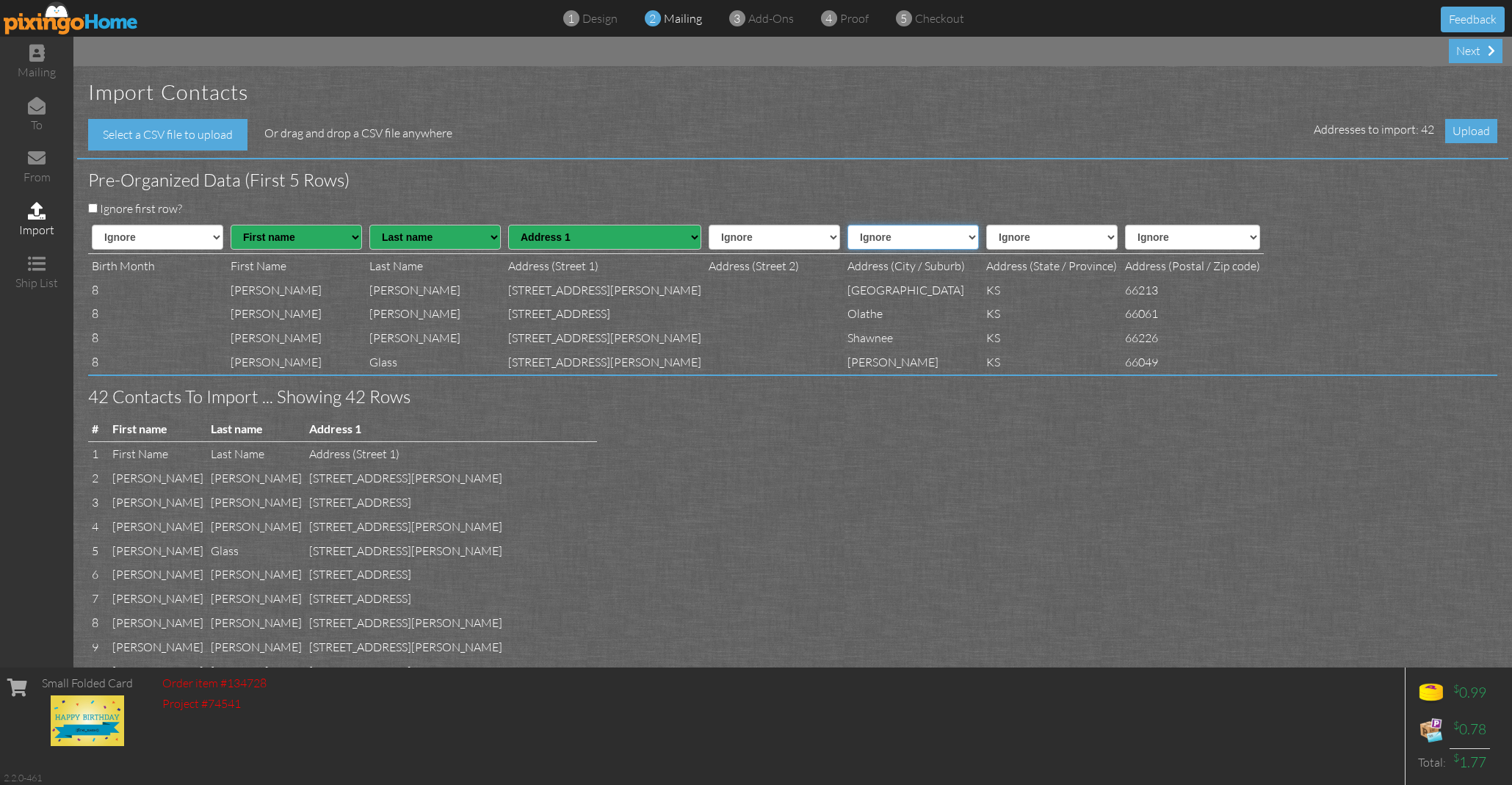
select select "object:30197"
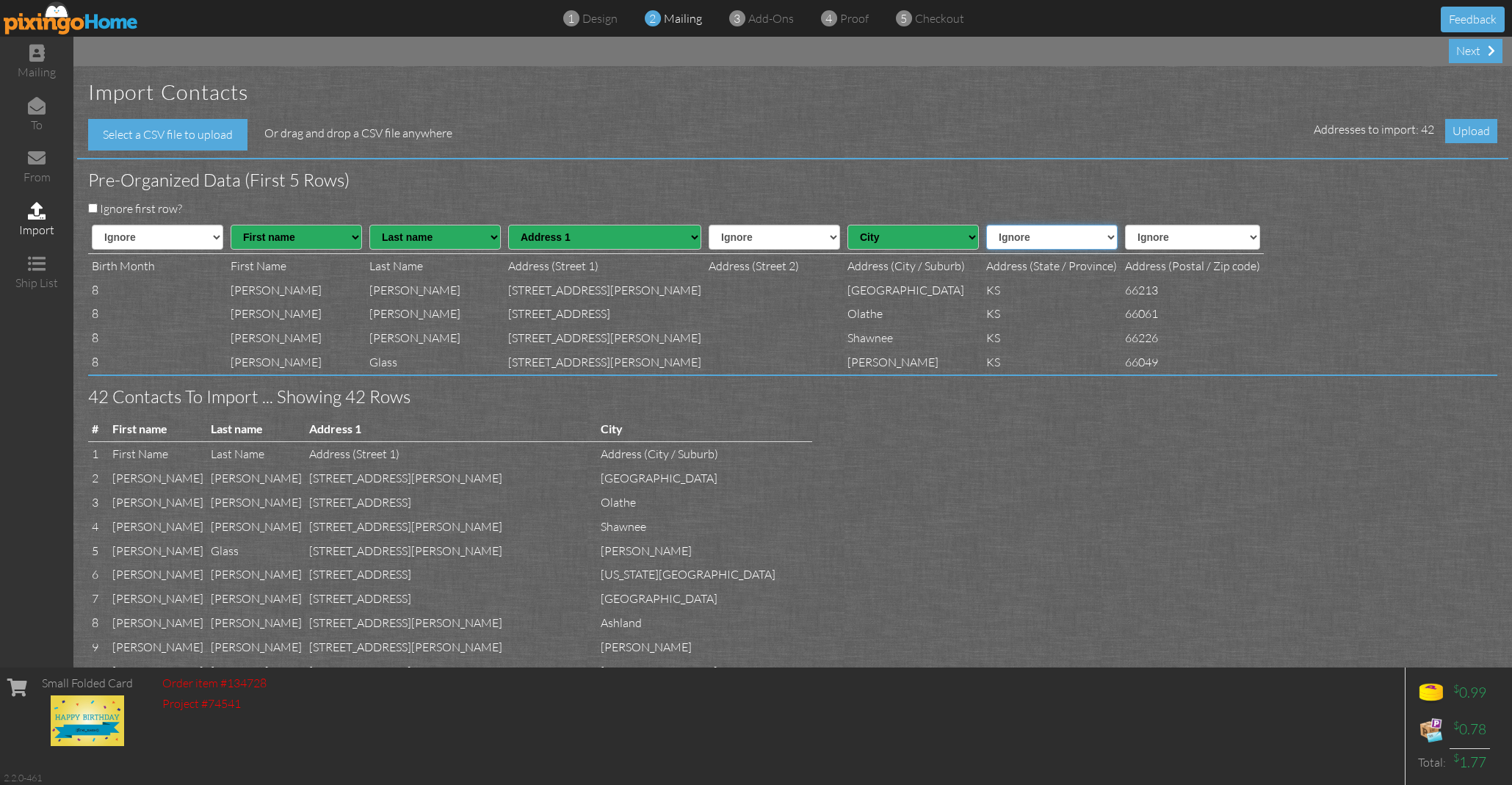
select select "object:30198"
select select "object:30199"
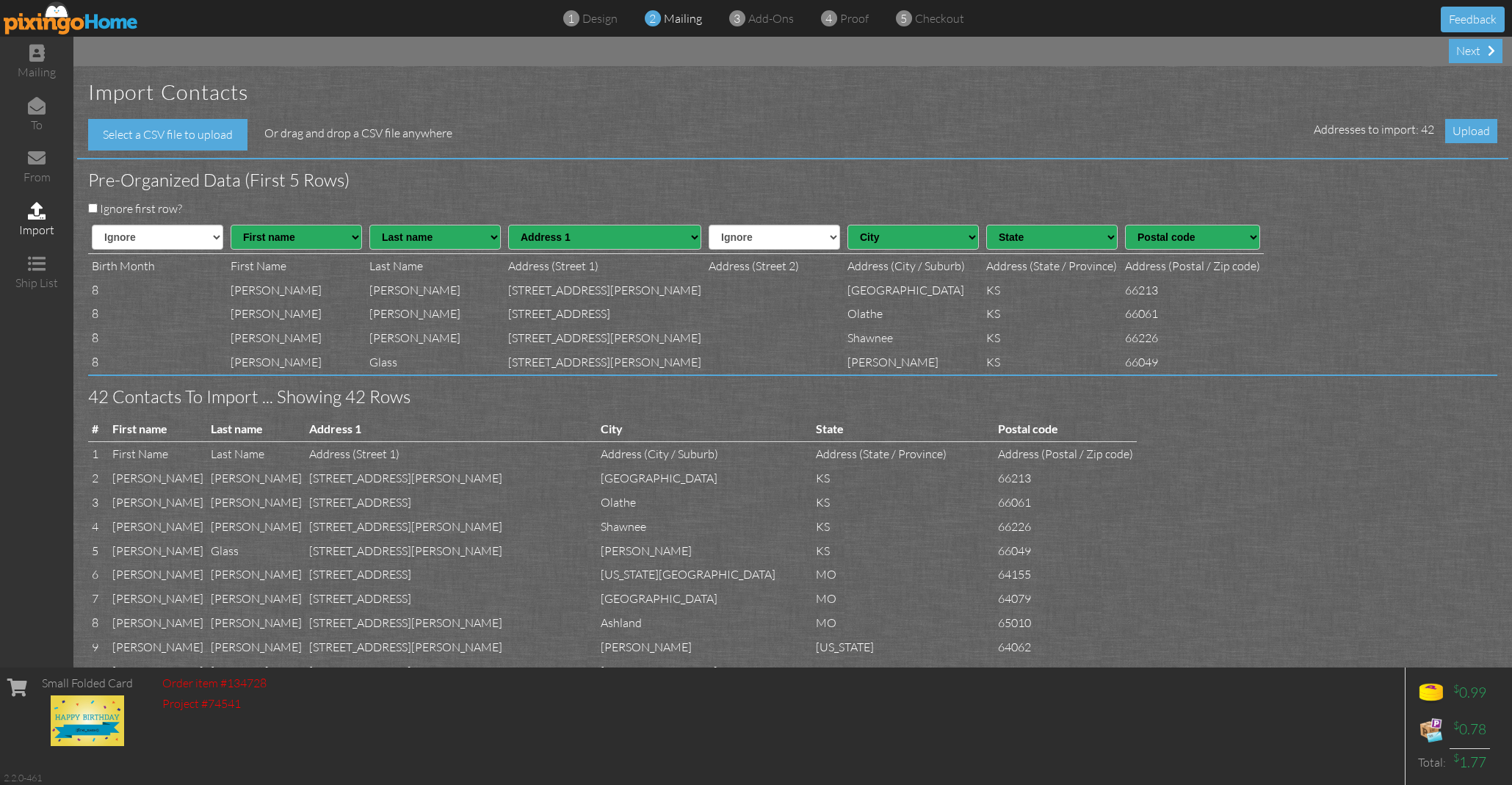
click at [91, 206] on input "Ignore first row?" at bounding box center [93, 209] width 10 height 10
checkbox input "true"
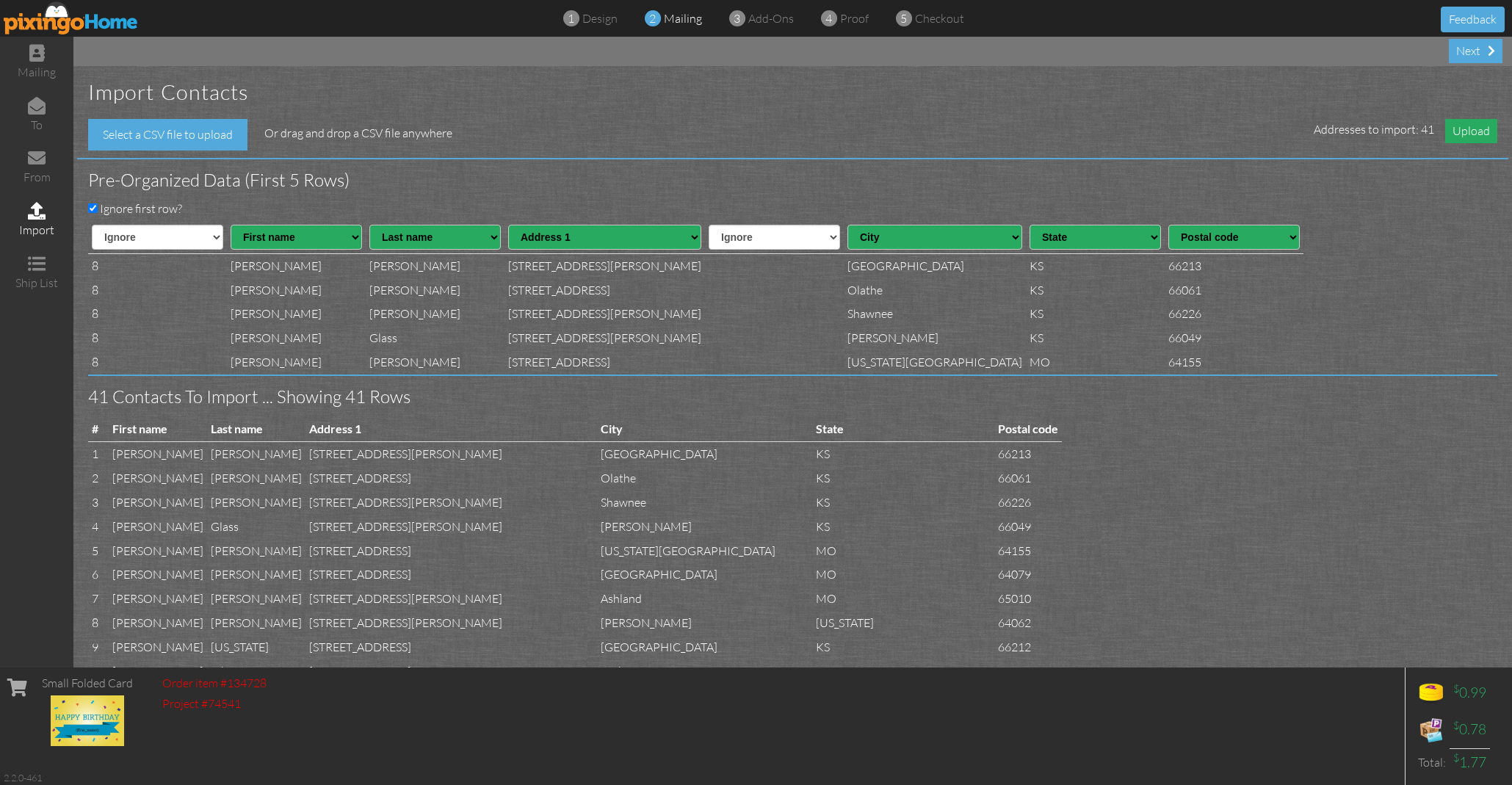
click at [1473, 126] on span "Upload" at bounding box center [1471, 131] width 53 height 24
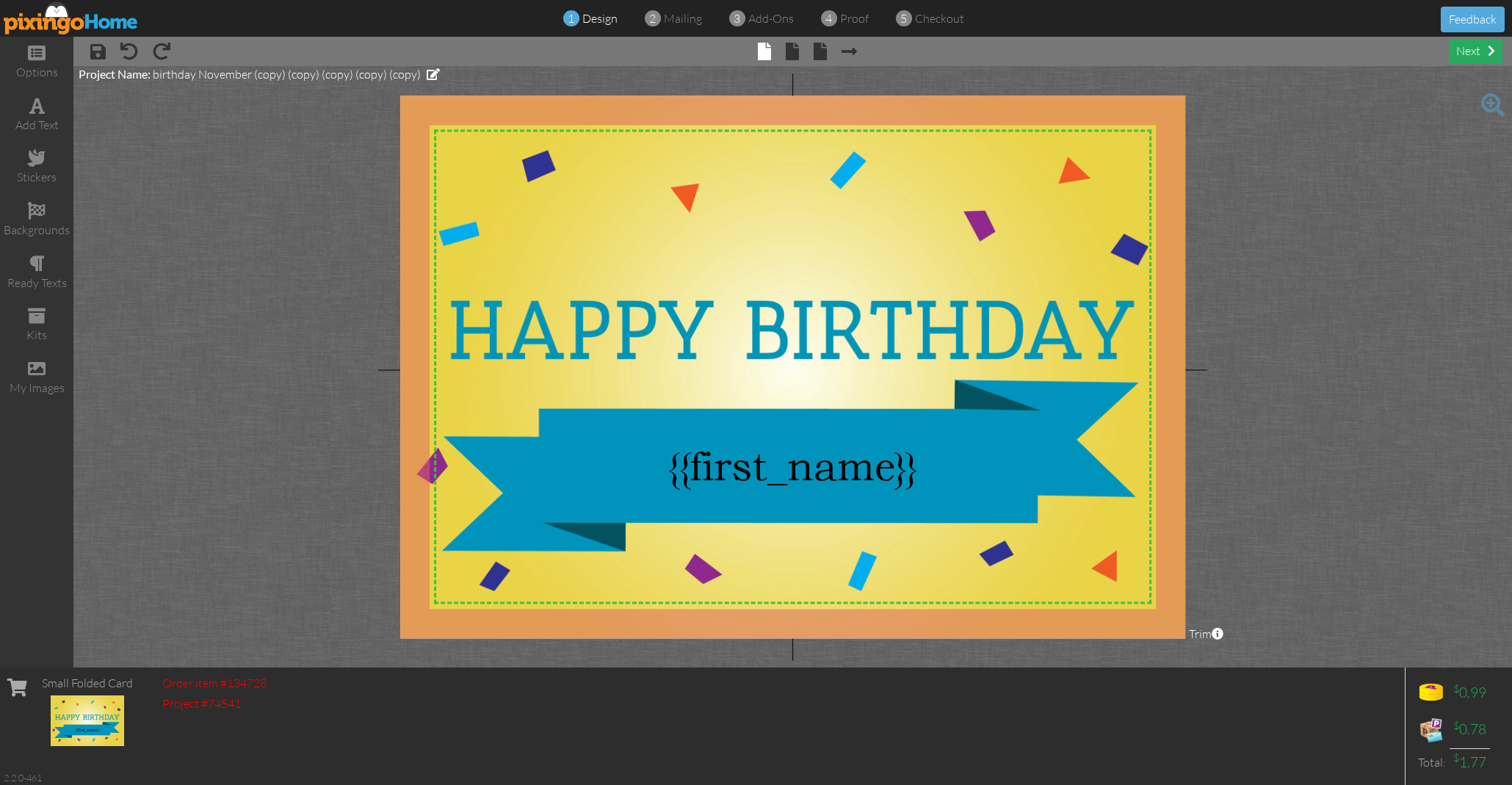
click at [1485, 46] on div "next" at bounding box center [1476, 51] width 53 height 24
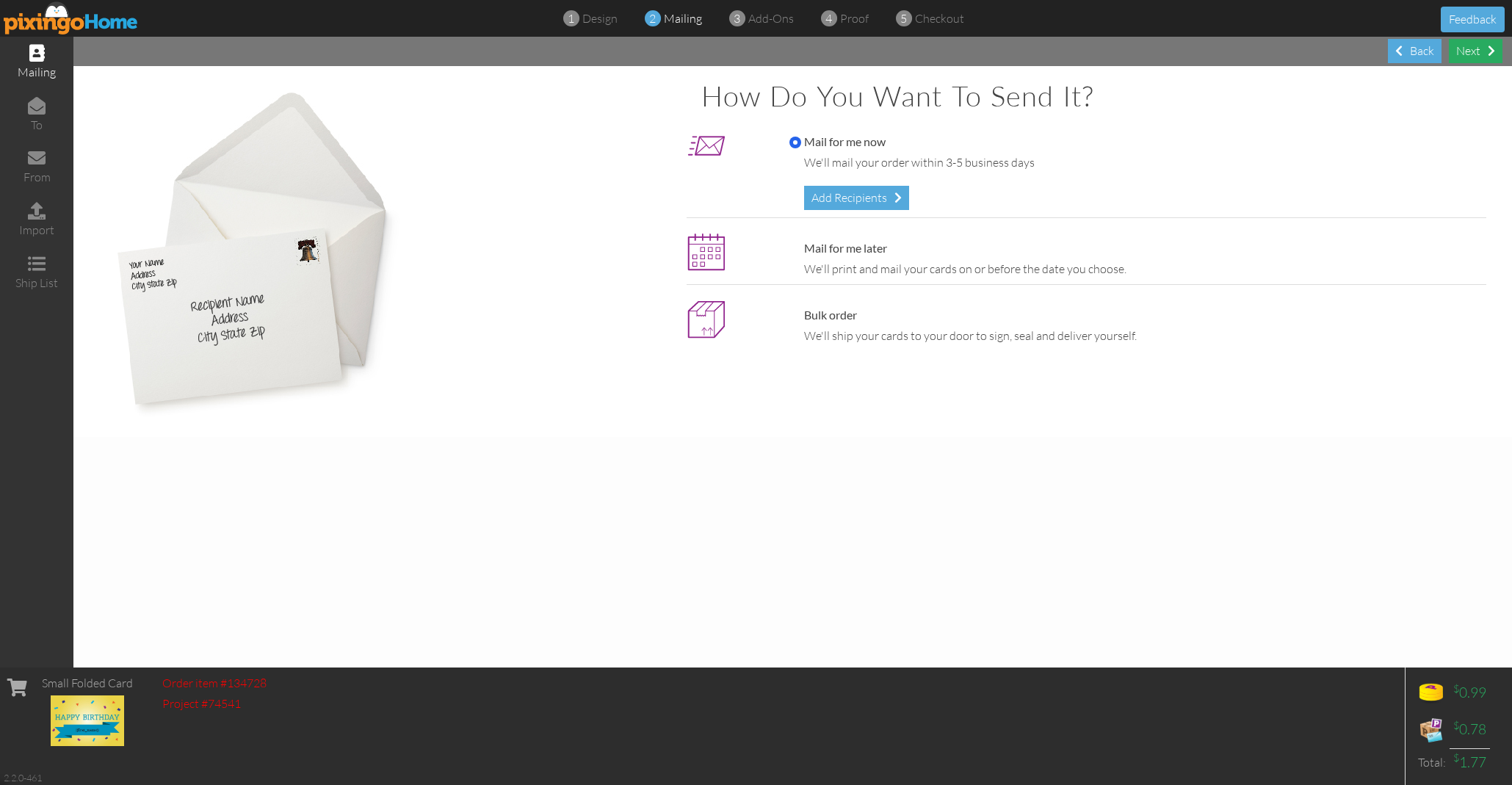
click at [1482, 44] on div "Next" at bounding box center [1476, 51] width 53 height 24
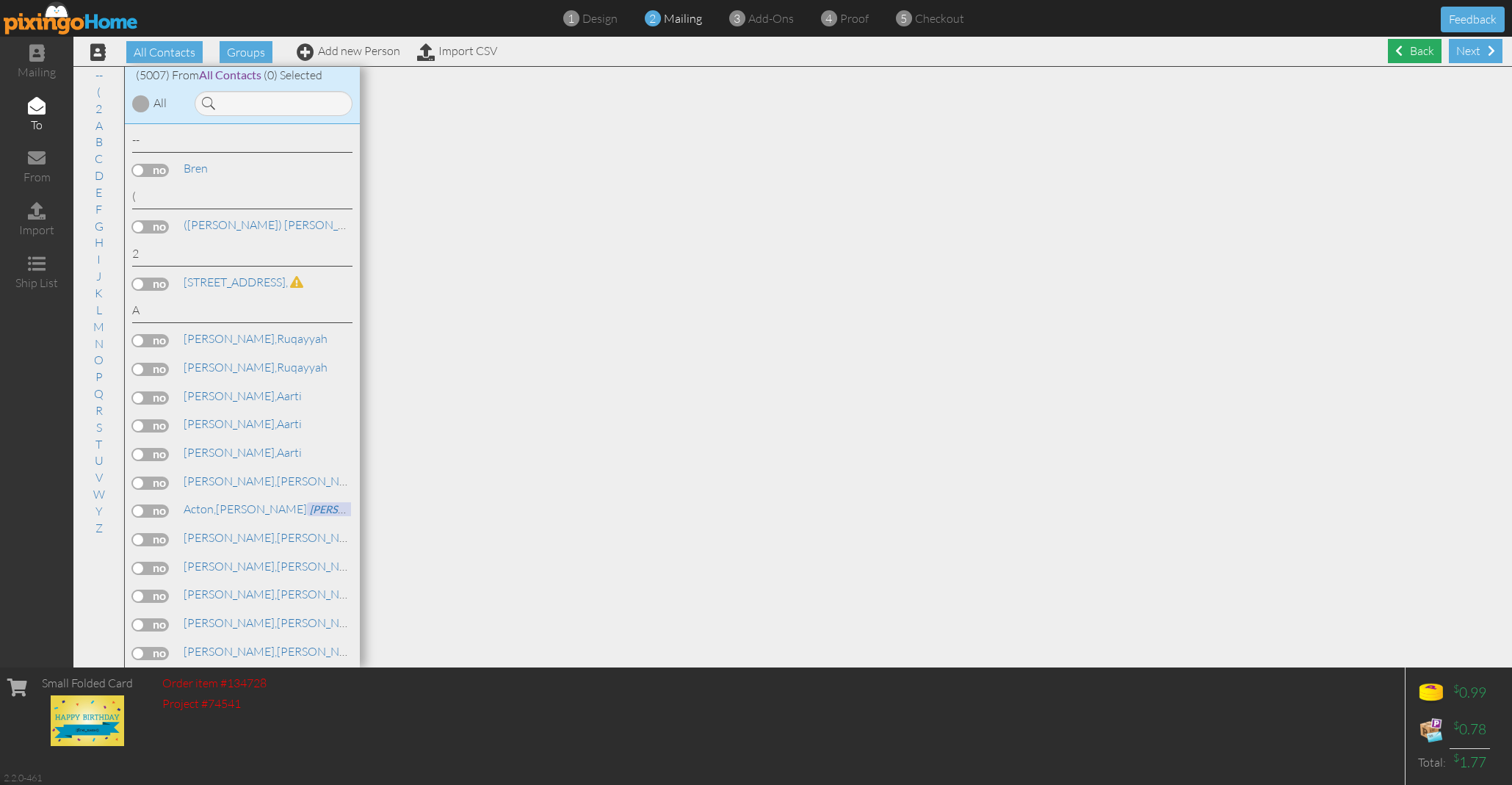
click at [1424, 53] on div "Back" at bounding box center [1414, 51] width 53 height 24
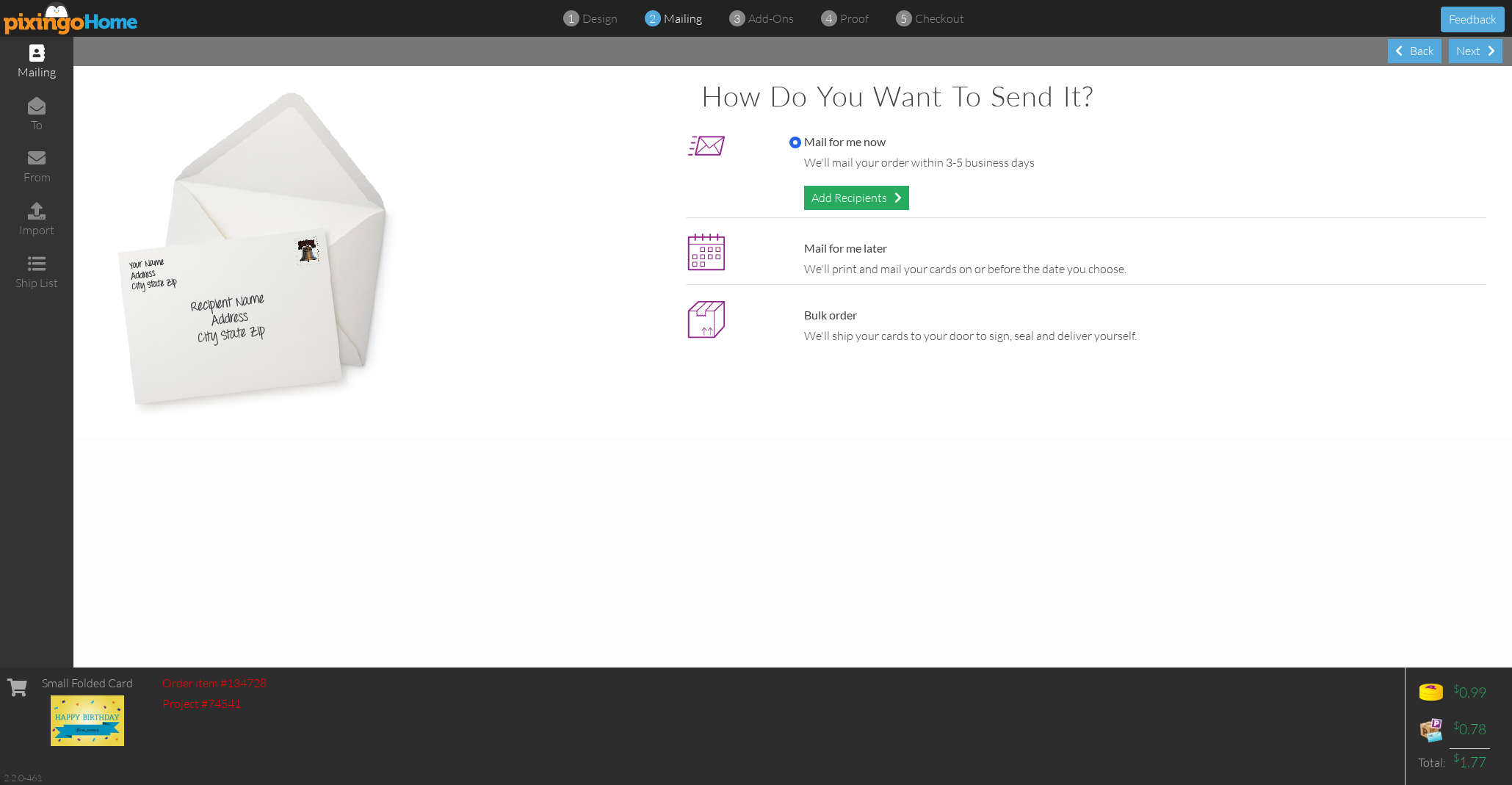
click at [850, 192] on div "Add Recipients" at bounding box center [857, 198] width 105 height 24
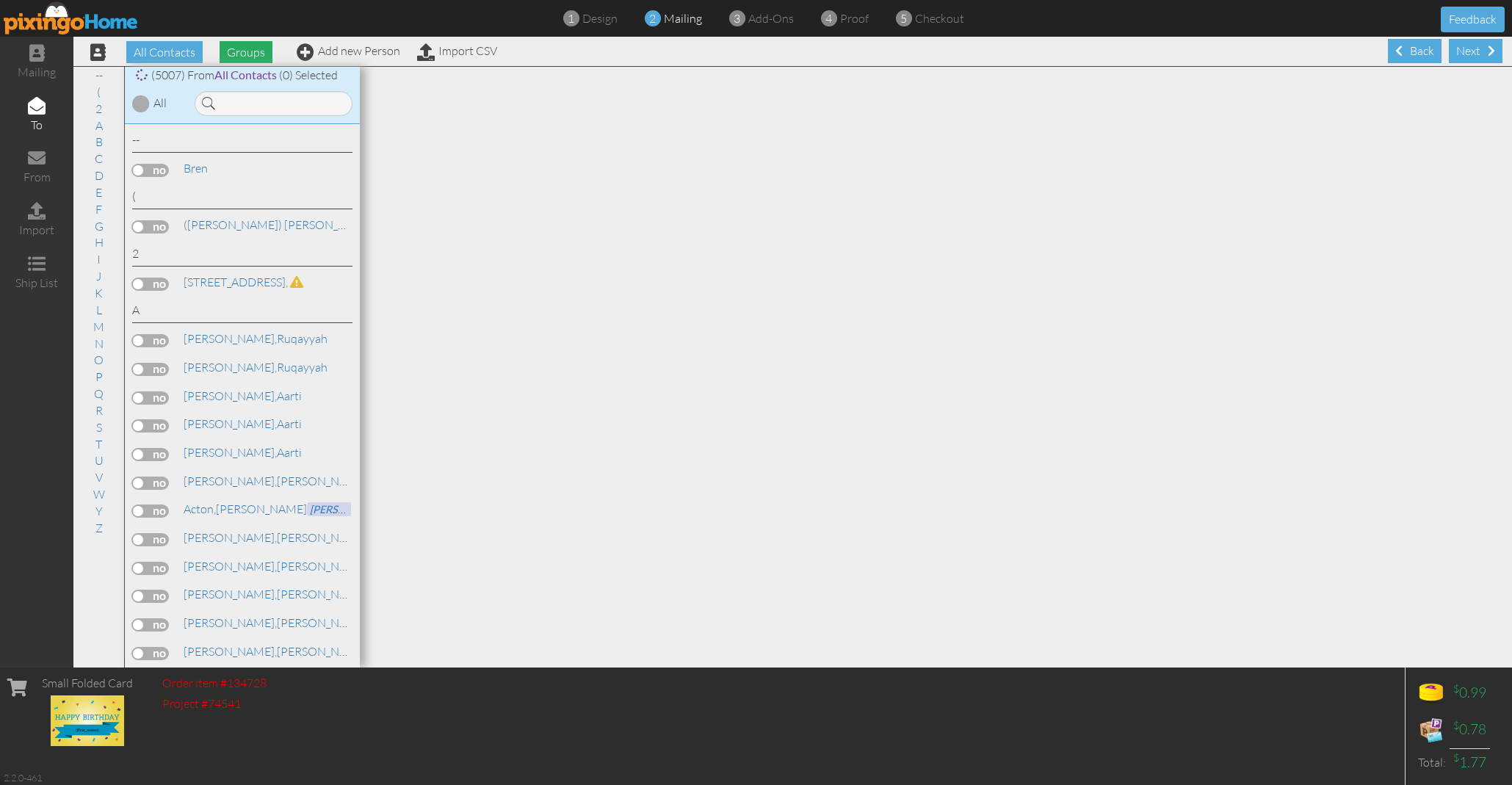
click at [254, 53] on span "Groups" at bounding box center [246, 52] width 53 height 22
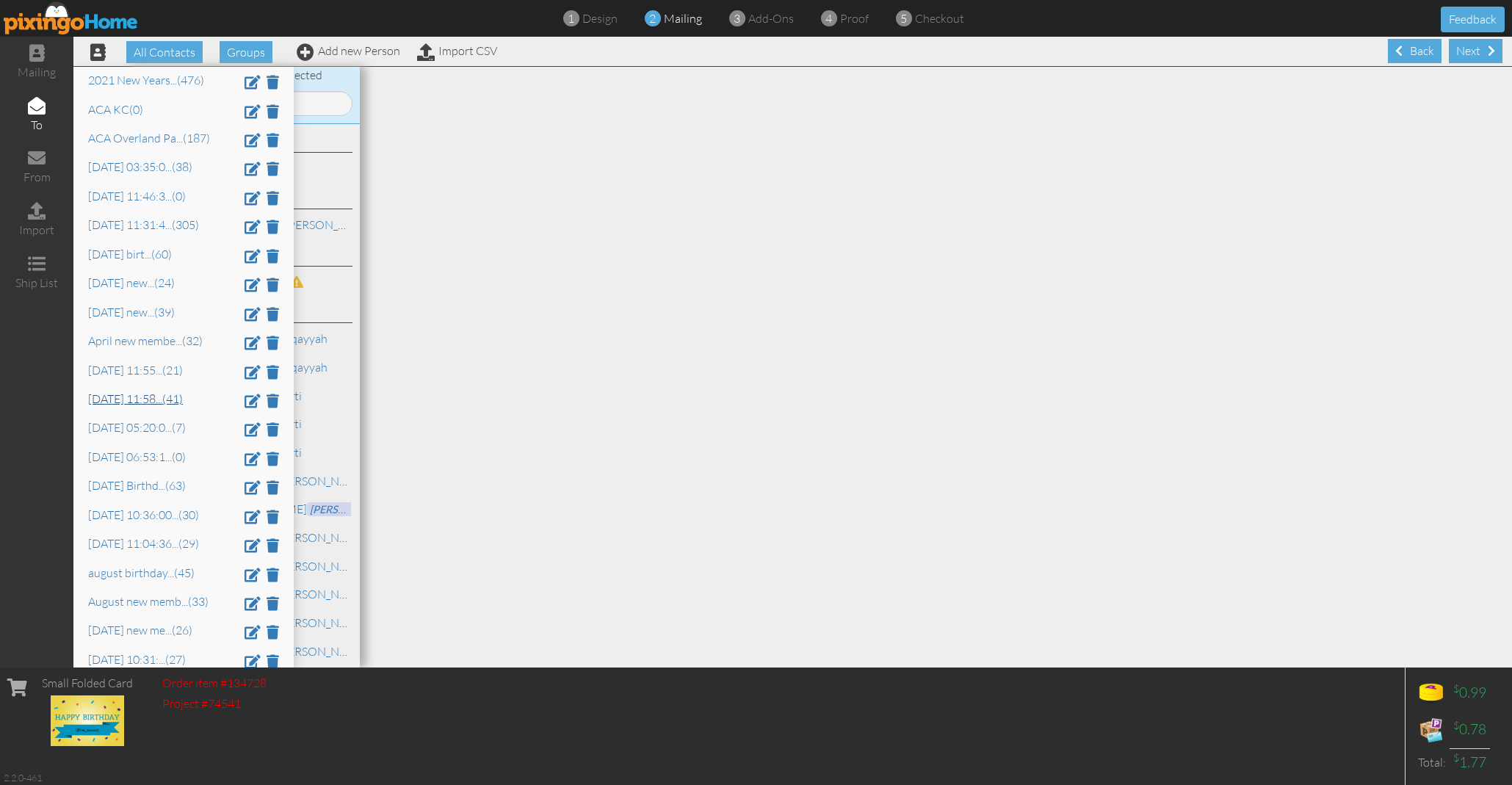
scroll to position [95, 0]
click at [164, 390] on link "Aug 14 at 11:58 ... (41)" at bounding box center [135, 397] width 95 height 15
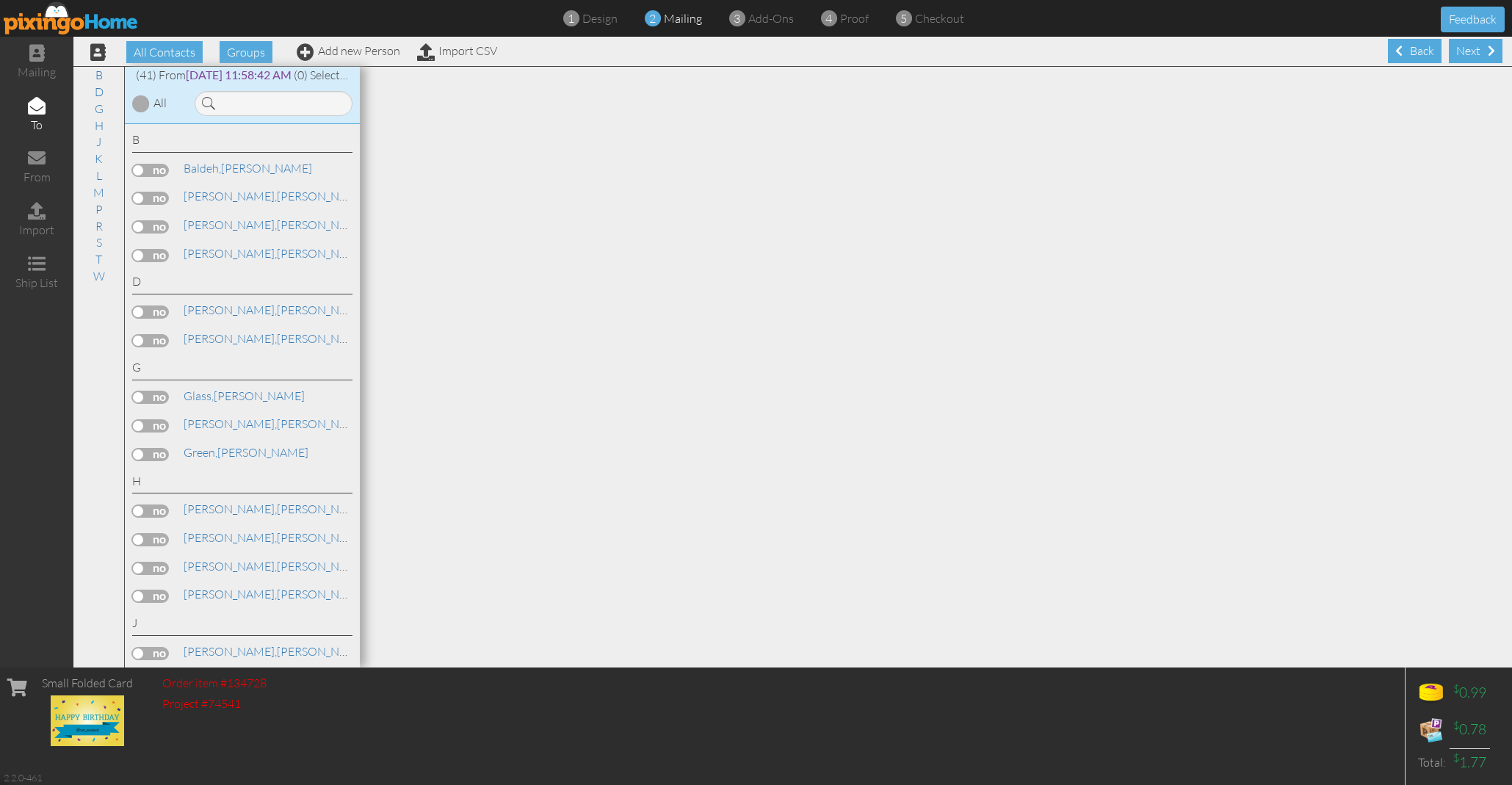
scroll to position [99, 0]
click at [164, 390] on label at bounding box center [150, 397] width 36 height 13
click at [0, 0] on input "checkbox" at bounding box center [0, 0] width 0 height 0
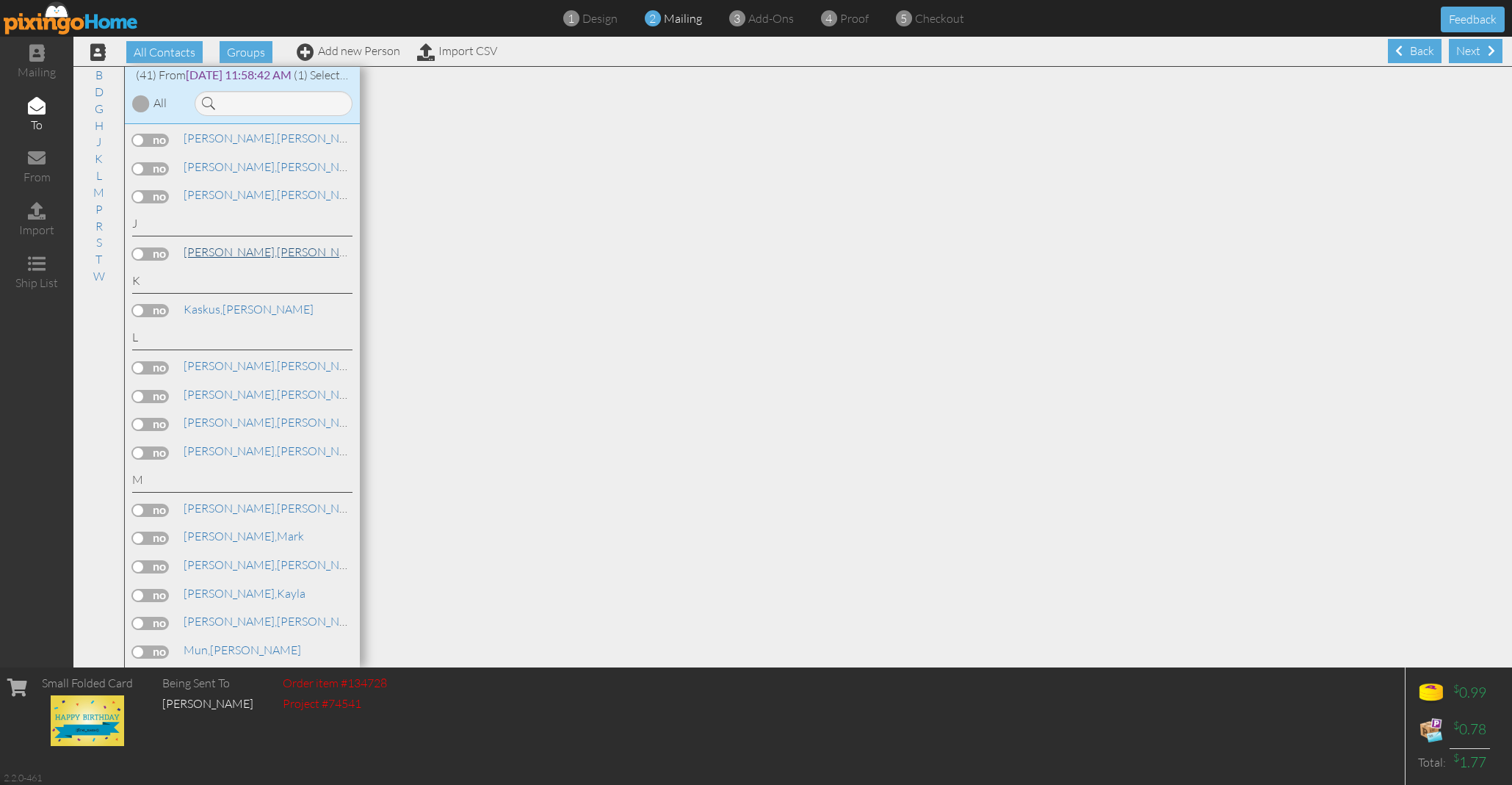
scroll to position [406, 0]
click at [224, 237] on link "Jetton, Ray" at bounding box center [276, 246] width 187 height 18
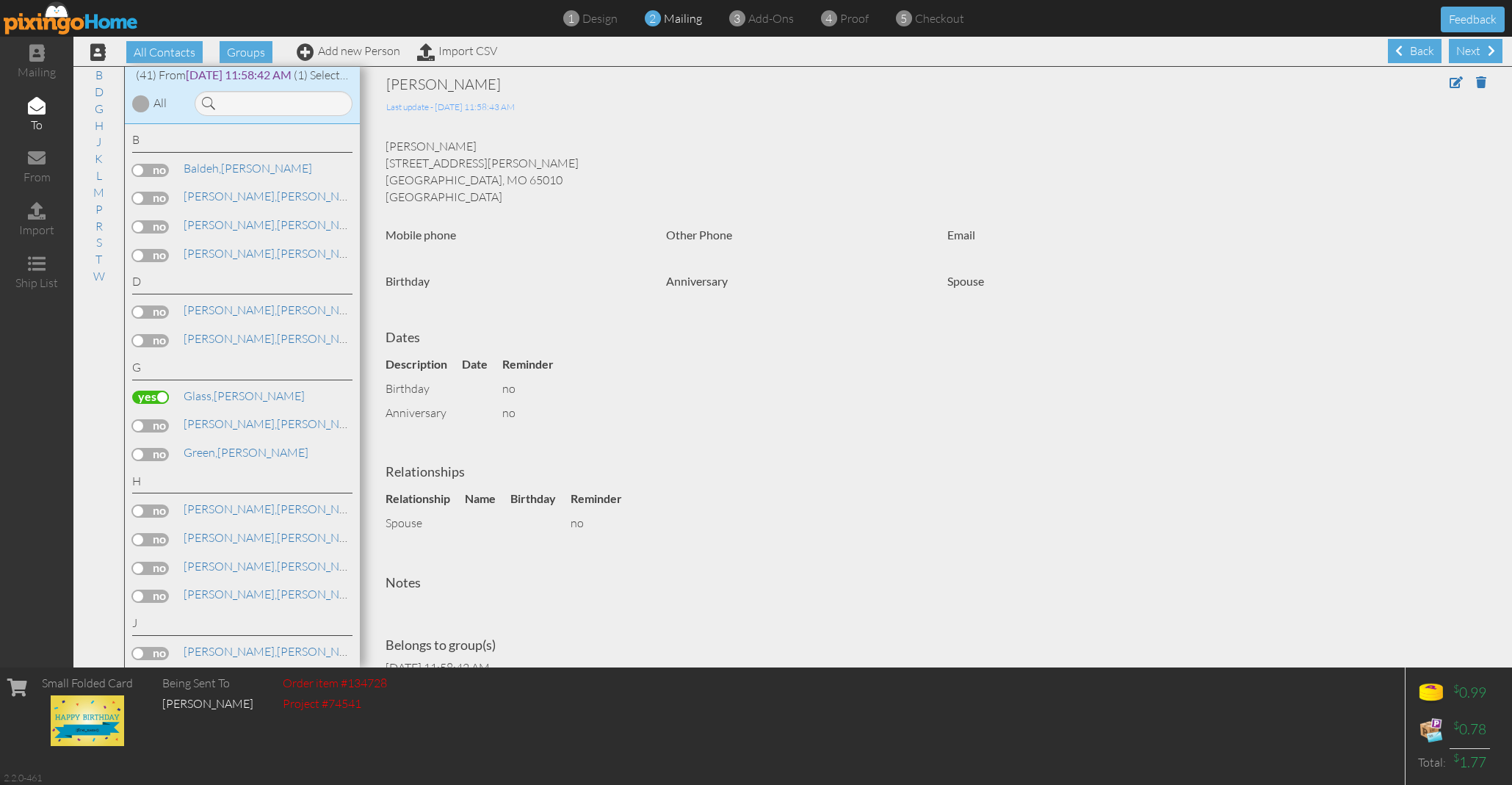
click at [138, 103] on div at bounding box center [141, 103] width 18 height 18
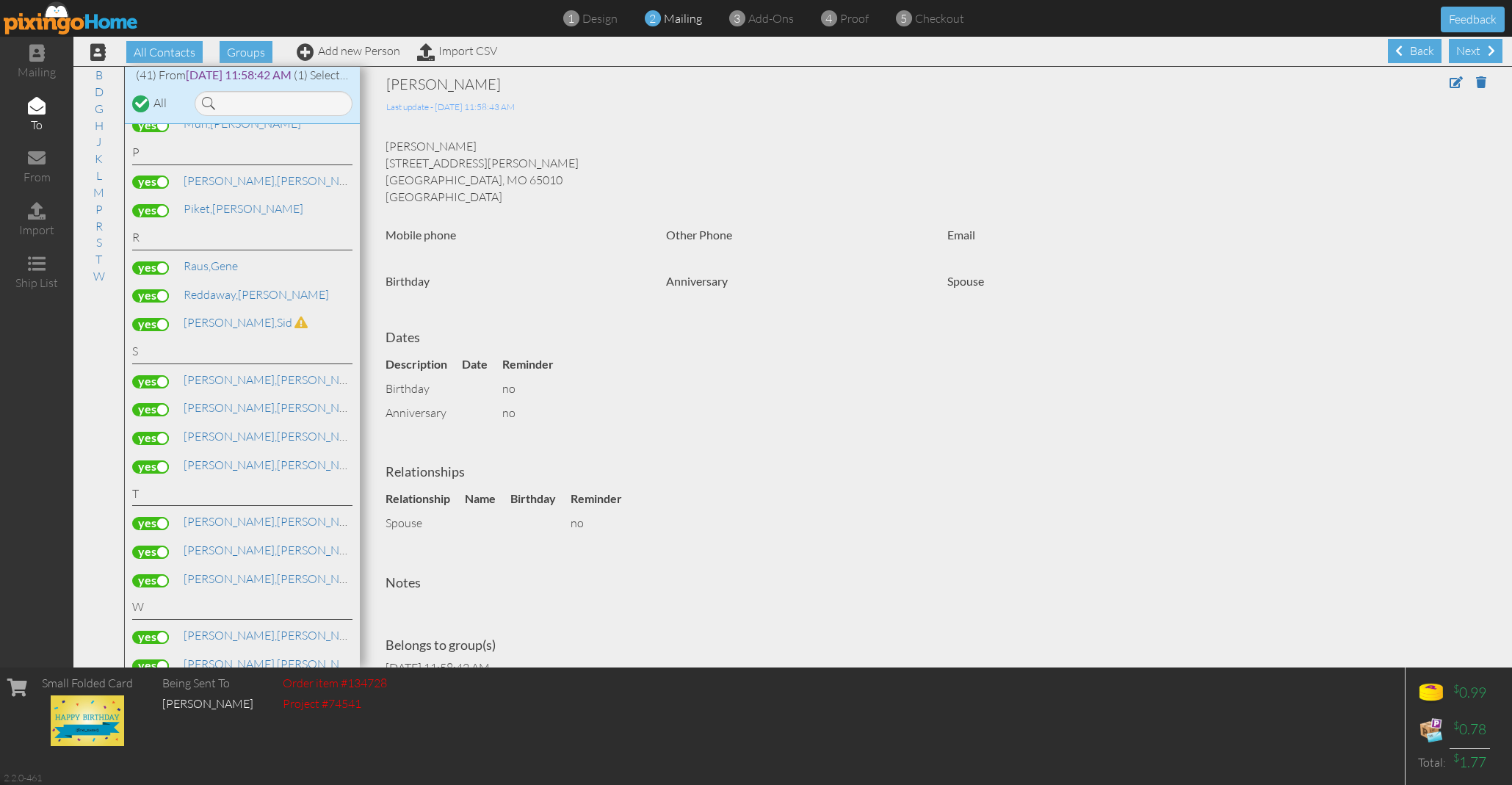
scroll to position [933, 0]
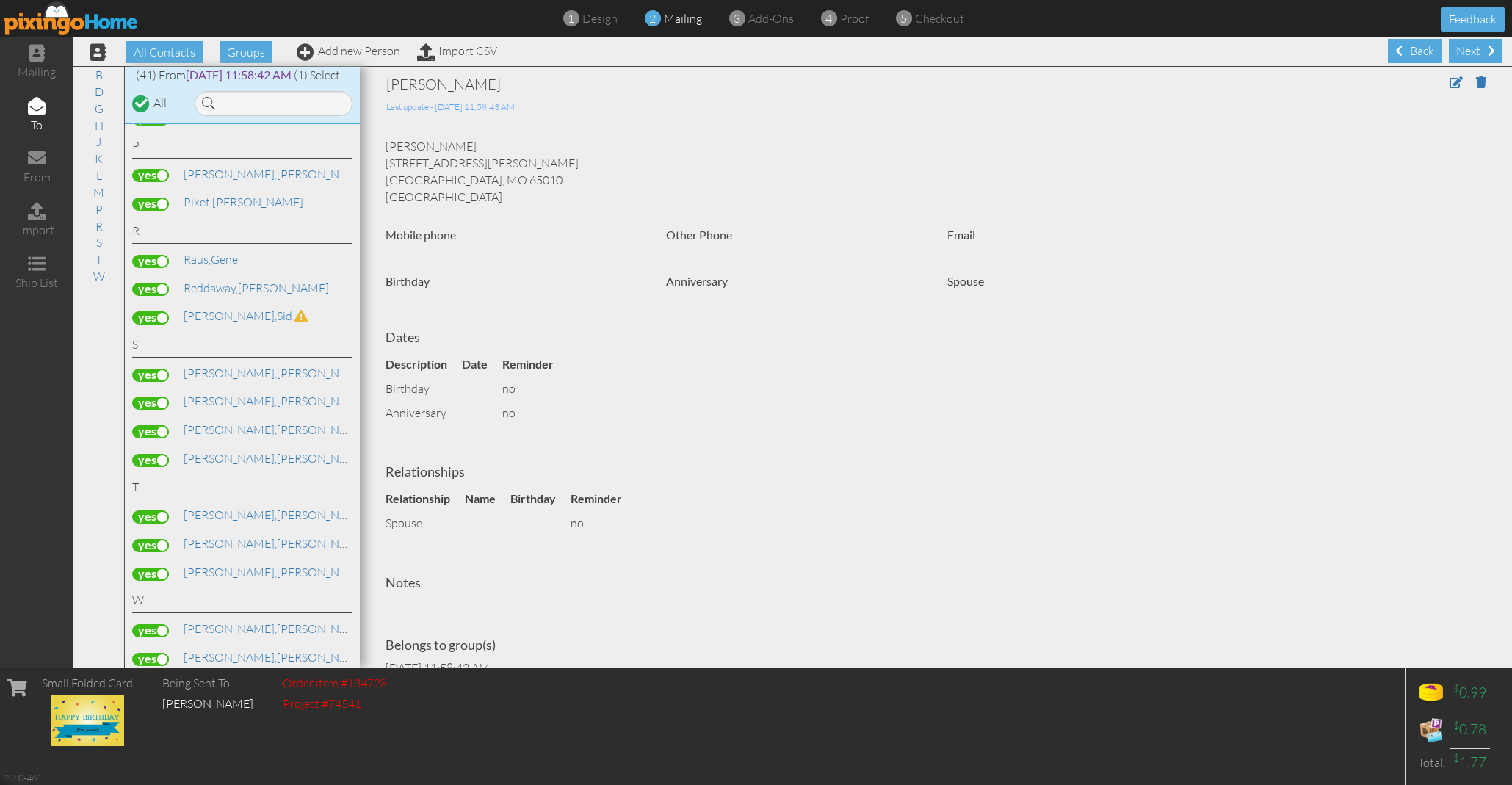
click at [155, 311] on label at bounding box center [150, 318] width 36 height 13
click at [0, 0] on input "checkbox" at bounding box center [0, 0] width 0 height 0
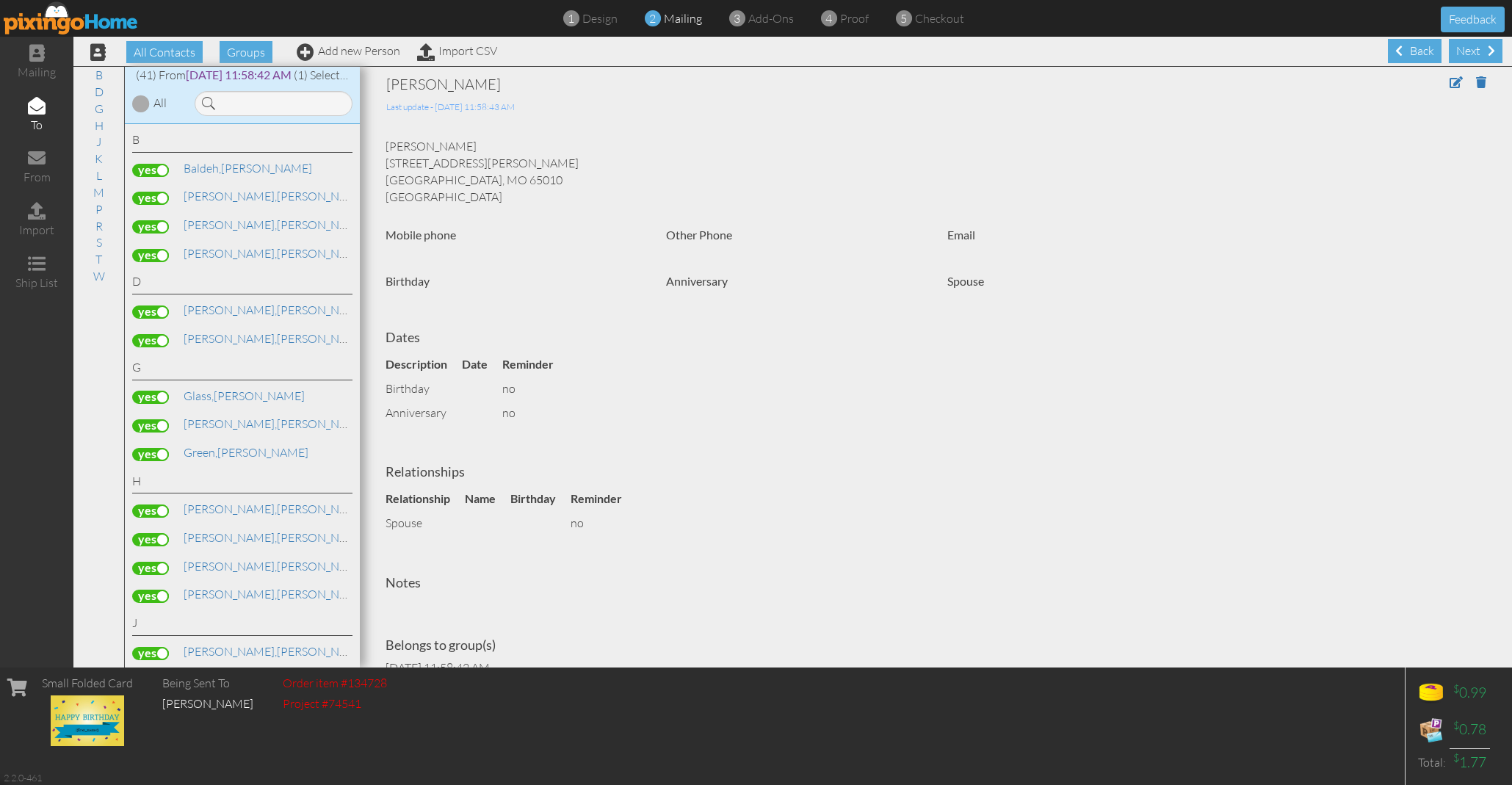
scroll to position [0, 0]
click at [1480, 49] on div "Next" at bounding box center [1476, 51] width 53 height 24
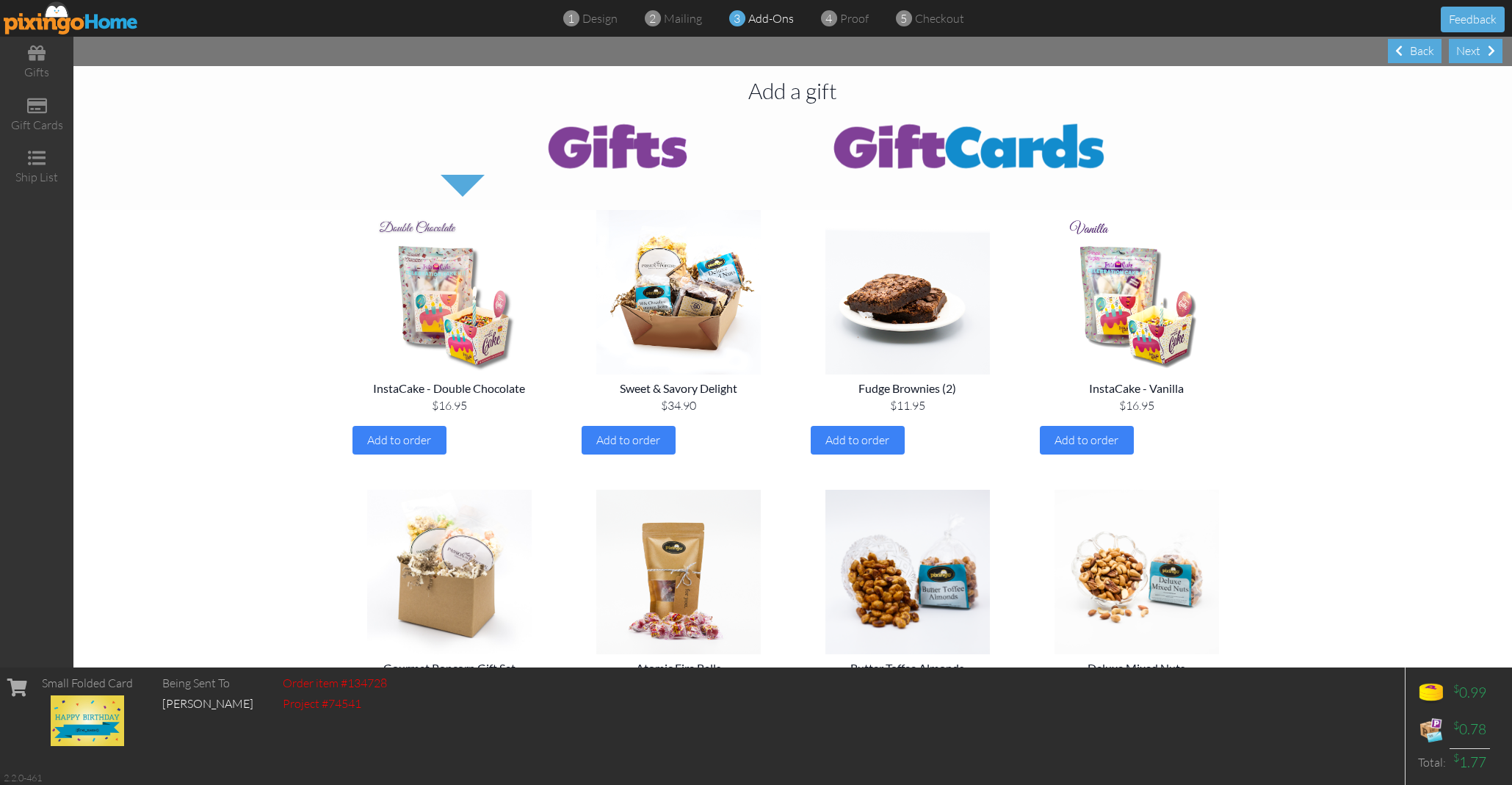
click at [1480, 49] on div "Next" at bounding box center [1476, 51] width 53 height 24
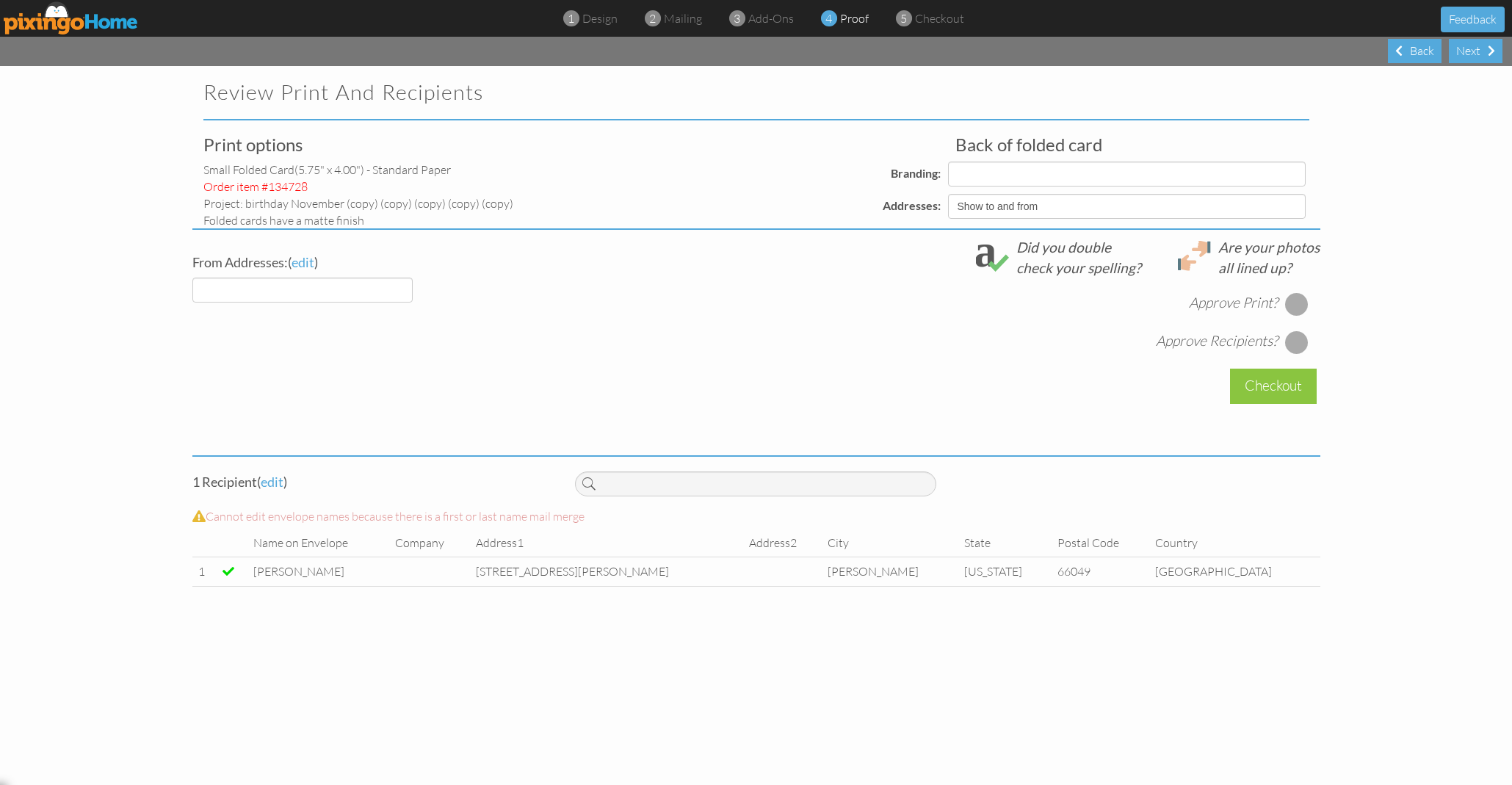
select select "object:29005"
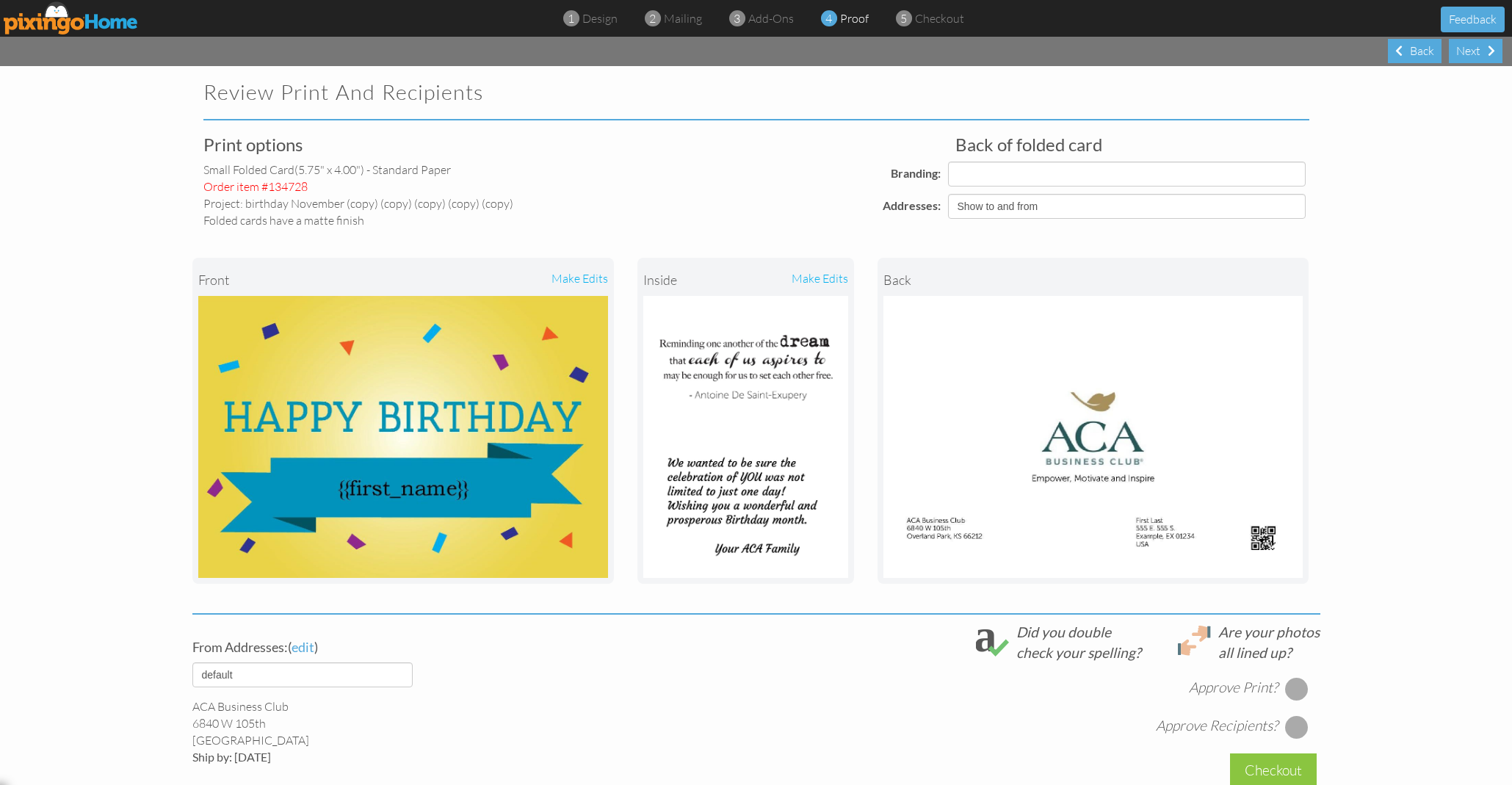
select select "object:29016"
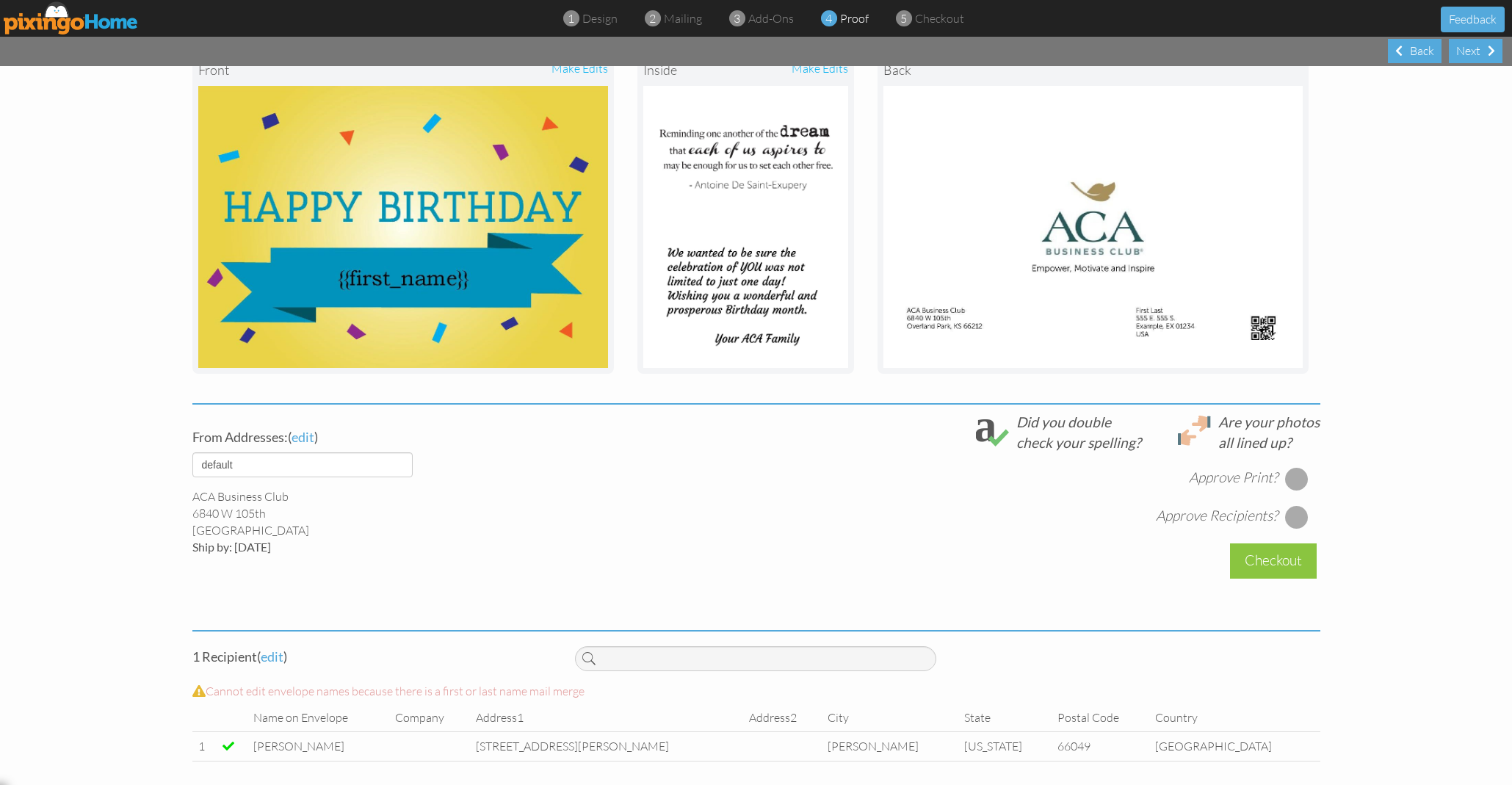
click at [1301, 483] on div at bounding box center [1296, 479] width 23 height 23
click at [1299, 513] on div at bounding box center [1296, 517] width 23 height 23
click at [1279, 559] on div "Checkout" at bounding box center [1273, 560] width 86 height 35
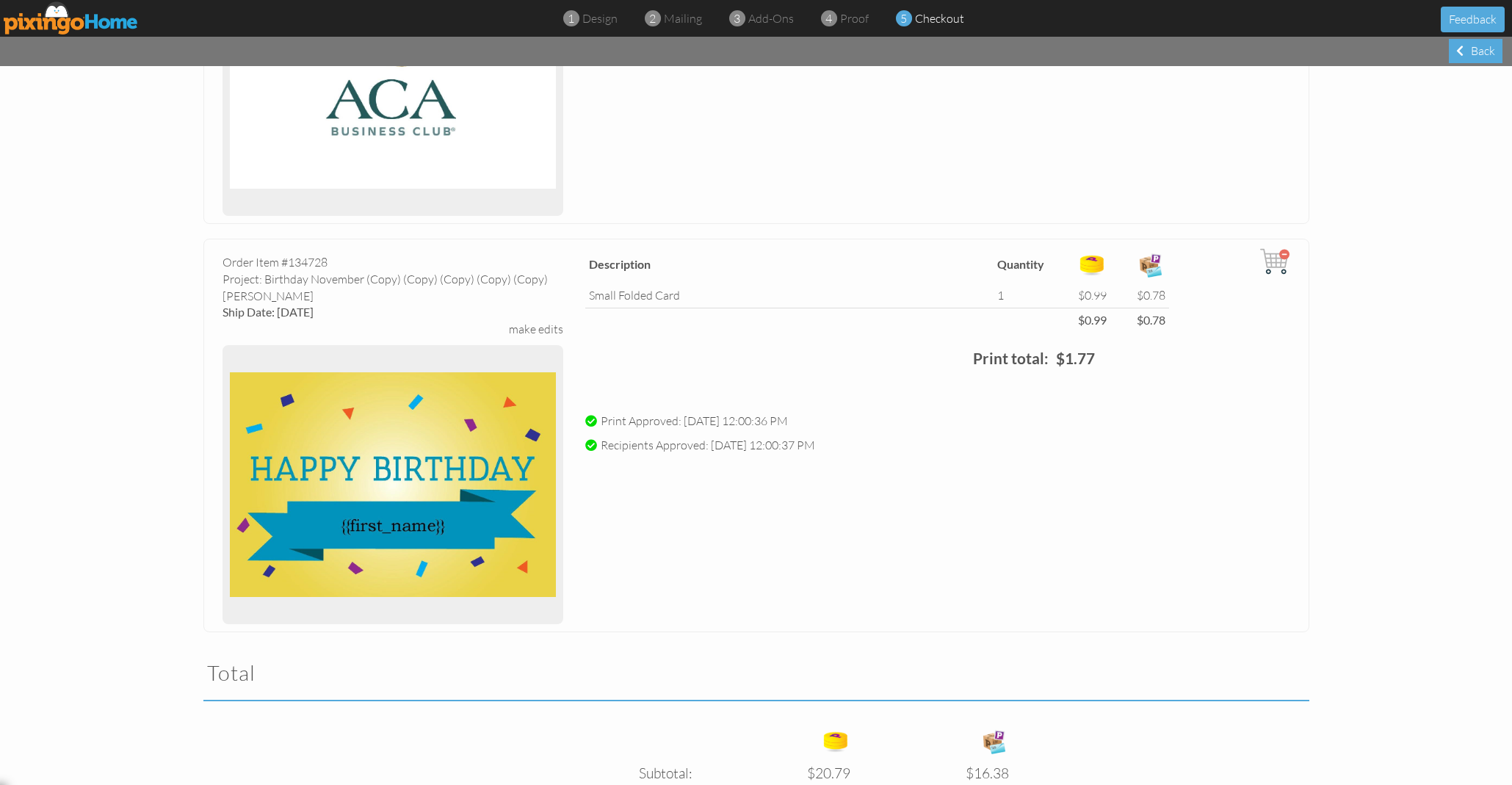
scroll to position [310, 0]
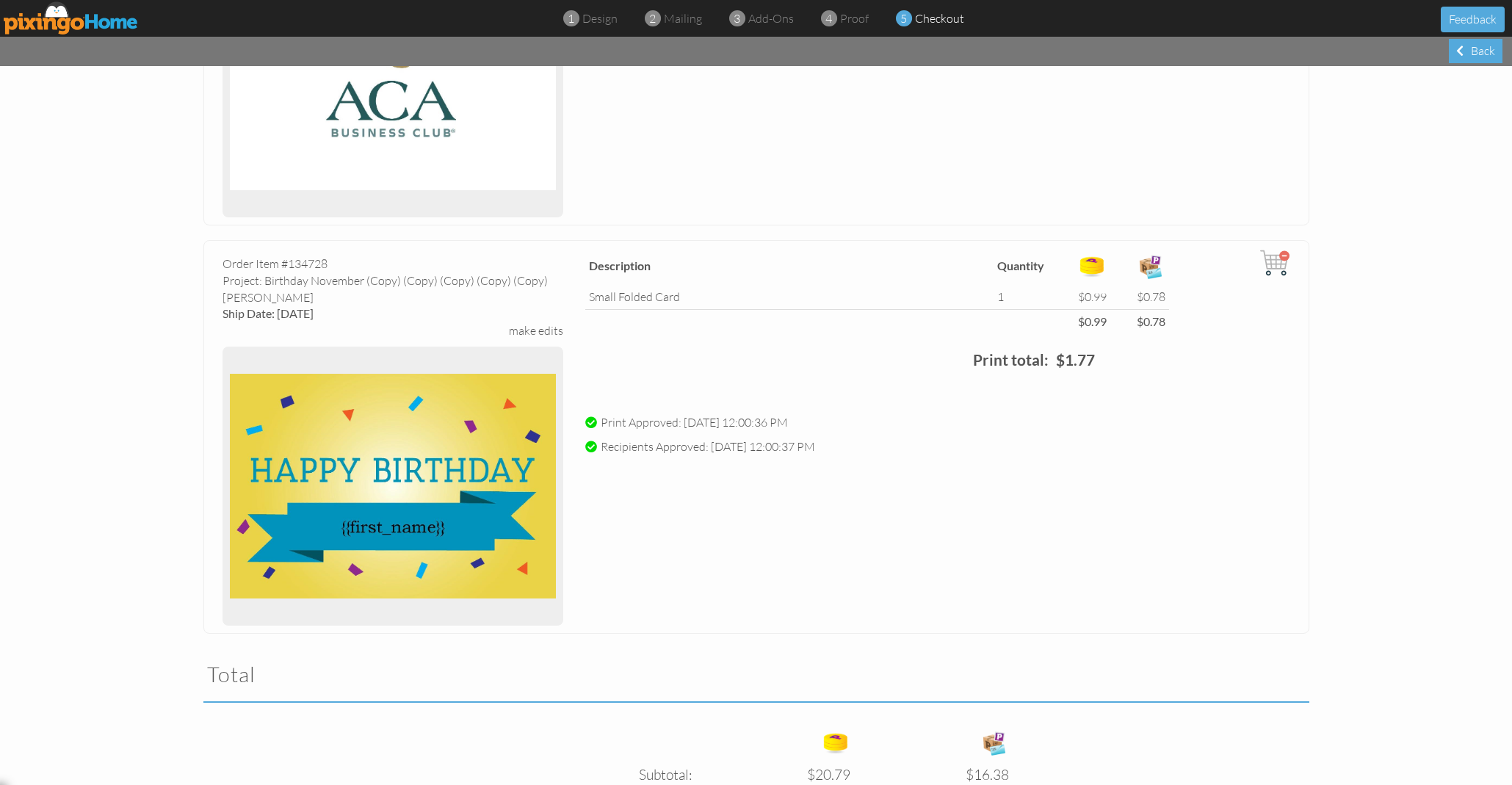
click at [1282, 254] on img at bounding box center [1274, 263] width 29 height 29
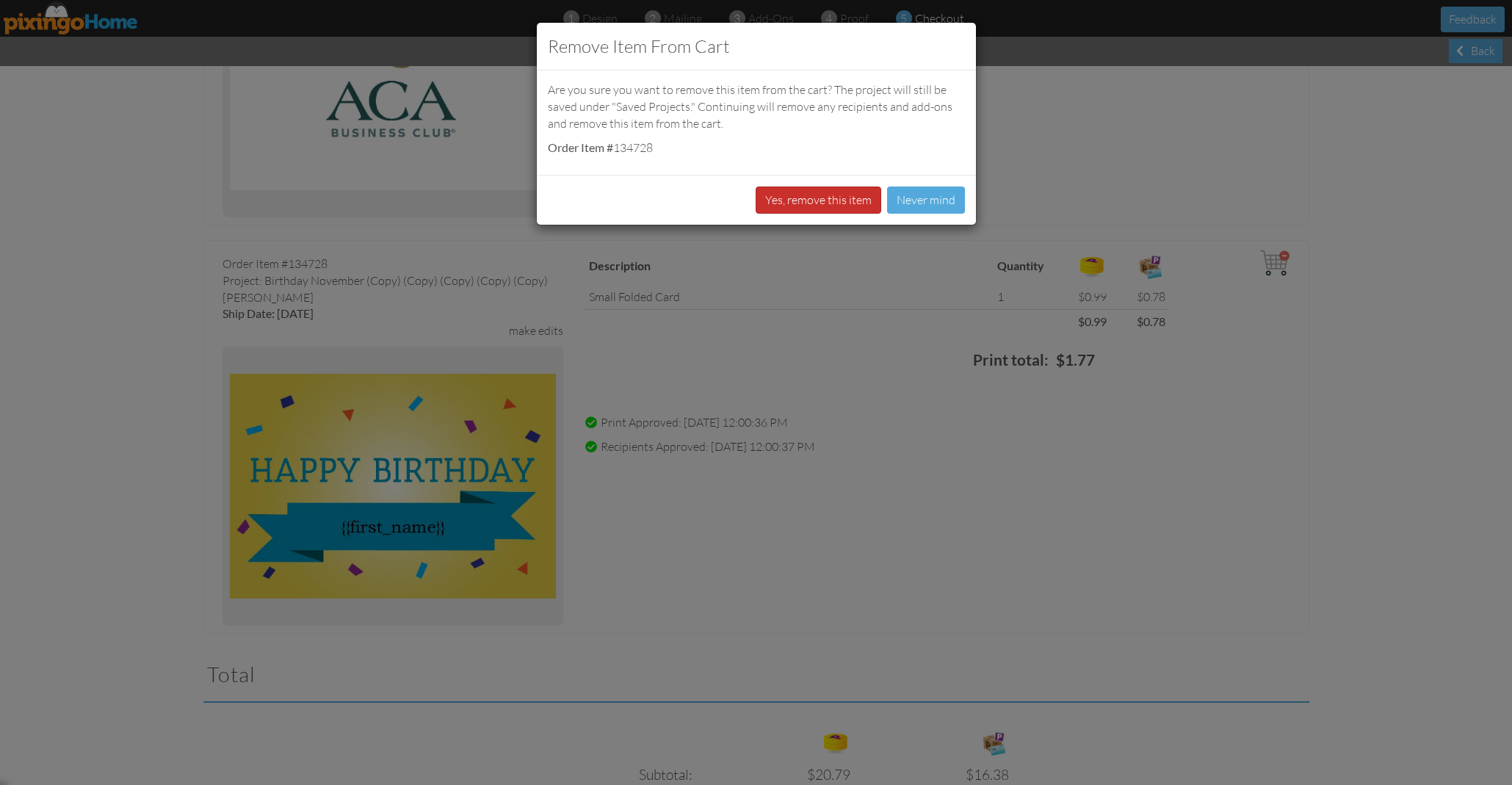
click at [839, 198] on button "Yes, remove this item" at bounding box center [818, 200] width 125 height 27
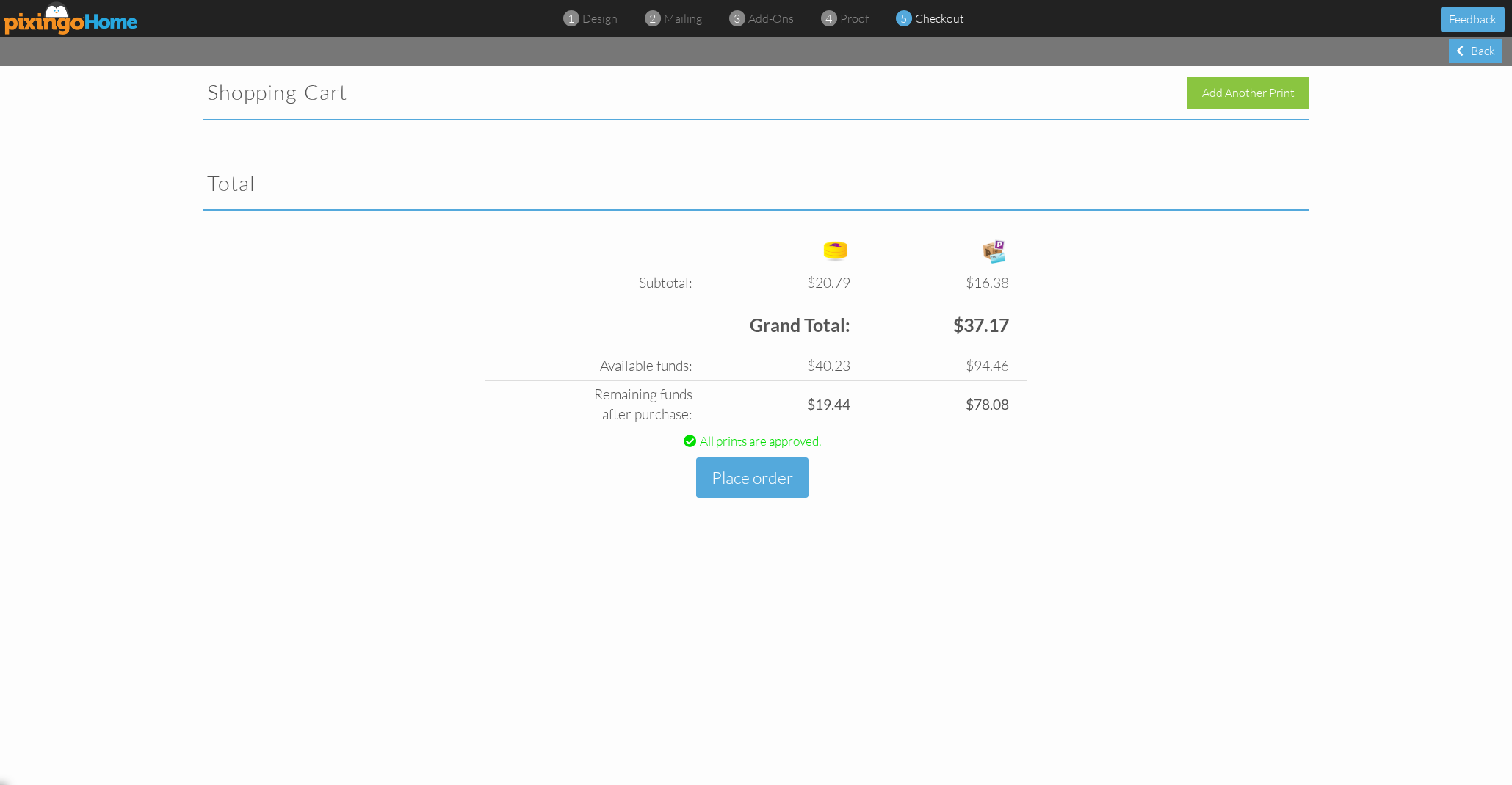
scroll to position [0, 0]
click at [1225, 92] on div "Add Another Print" at bounding box center [1248, 92] width 122 height 32
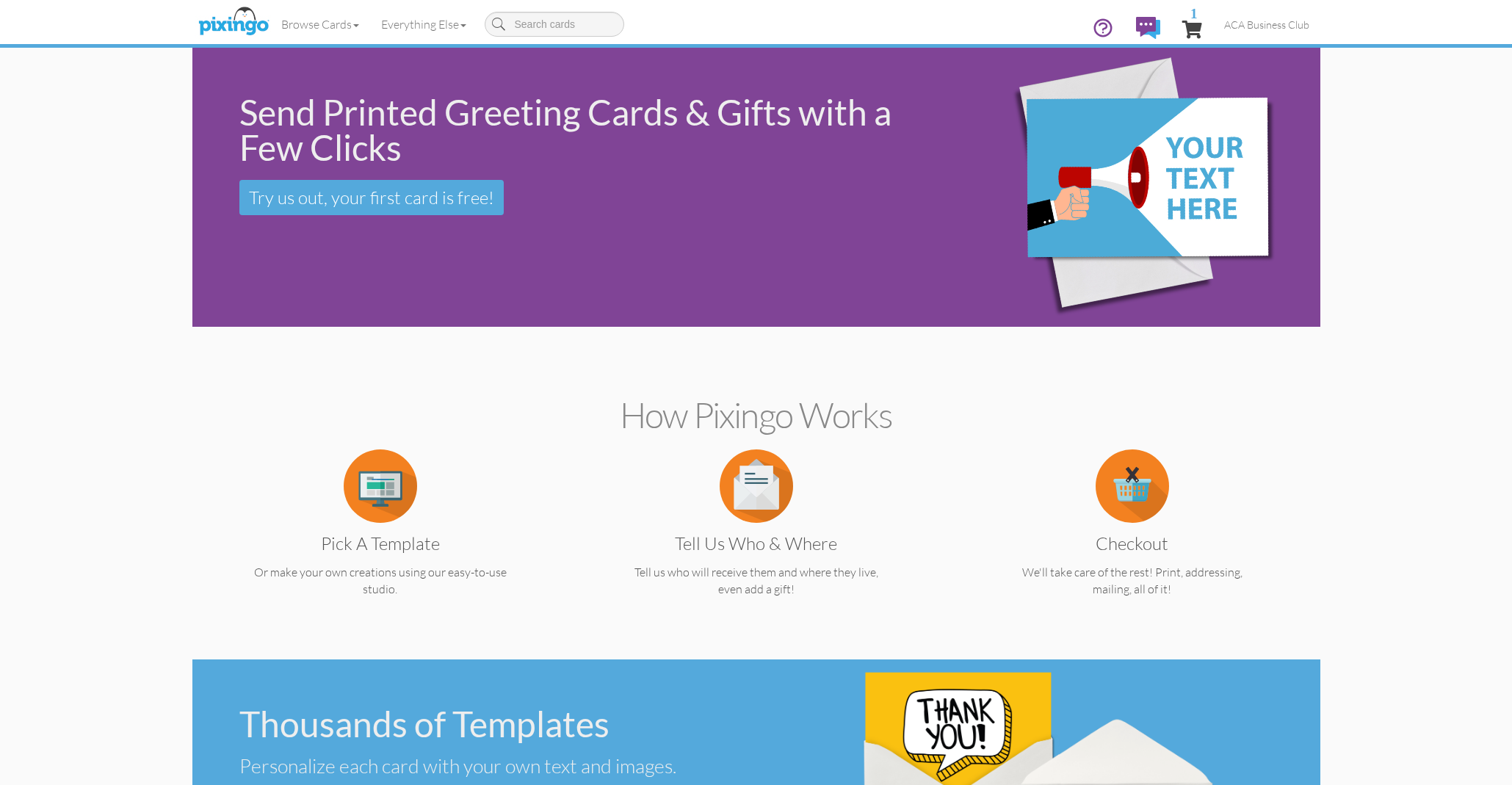
click at [385, 493] on img at bounding box center [380, 486] width 74 height 74
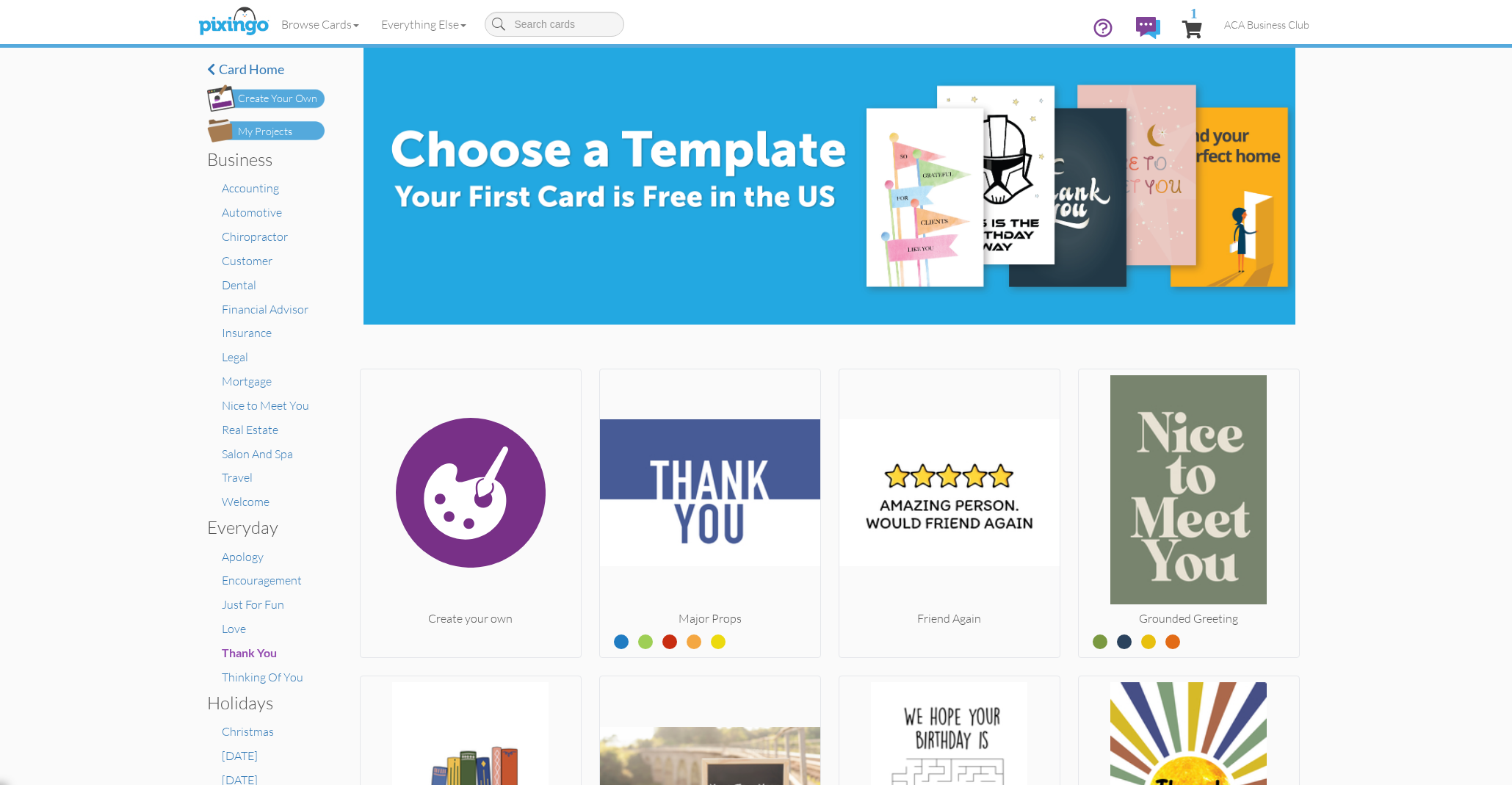
click at [286, 127] on div "My Projects" at bounding box center [264, 132] width 54 height 15
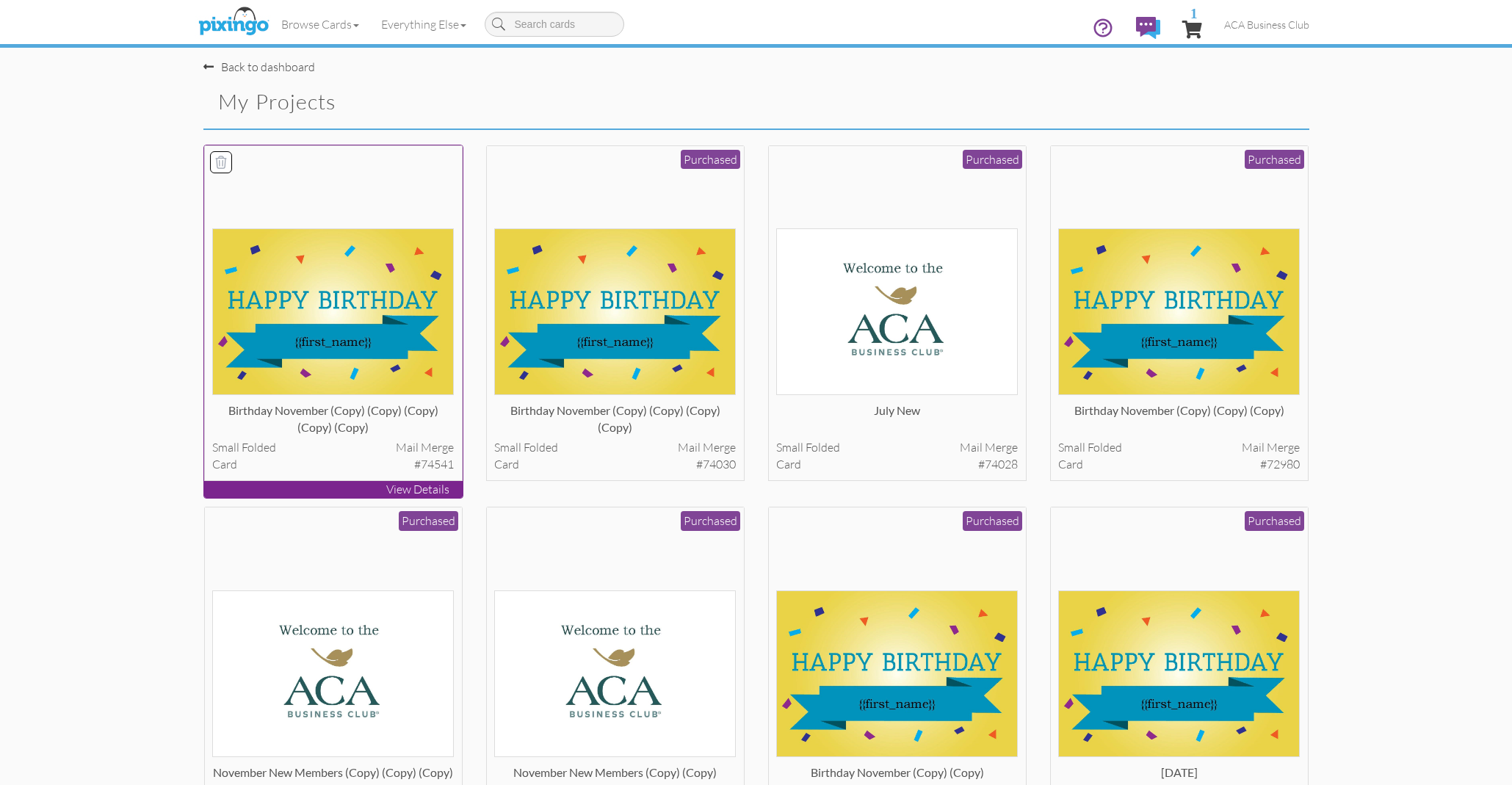
click at [364, 323] on img at bounding box center [333, 312] width 242 height 167
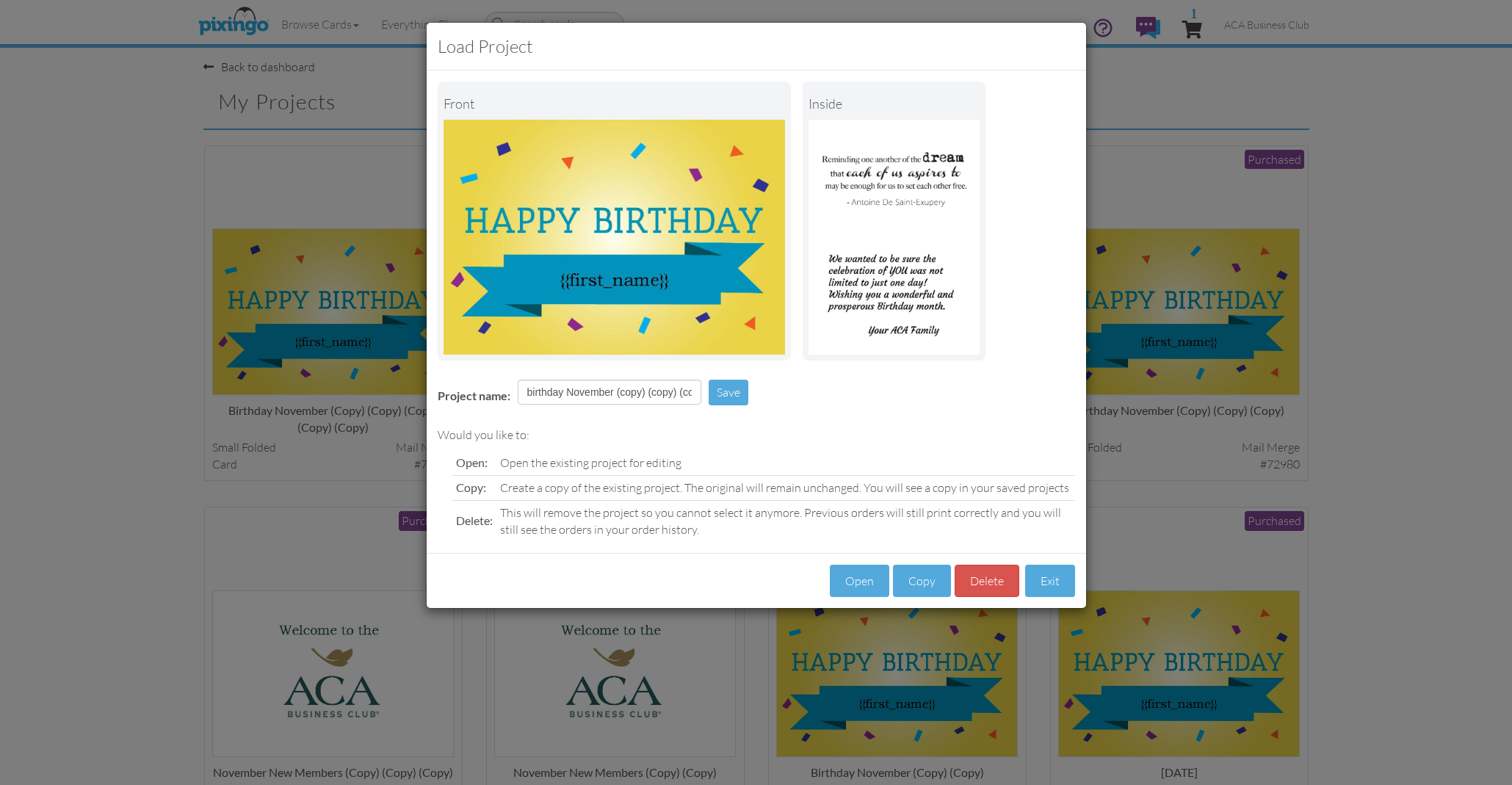
click at [261, 512] on div "Load Project Front inside Project name: birthday November (copy) (copy) (copy) …" at bounding box center [756, 392] width 1512 height 785
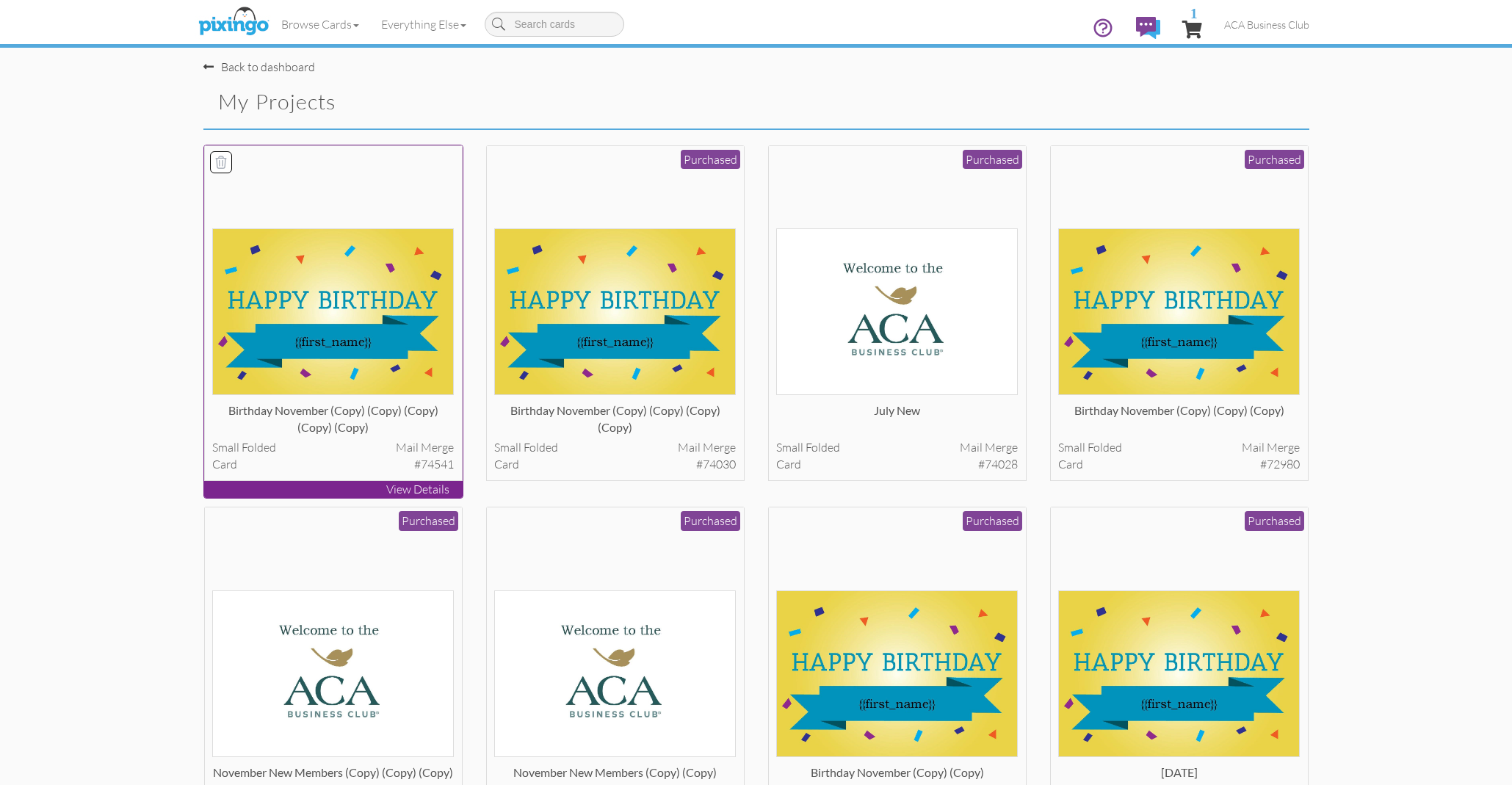
click at [336, 318] on img at bounding box center [333, 312] width 242 height 167
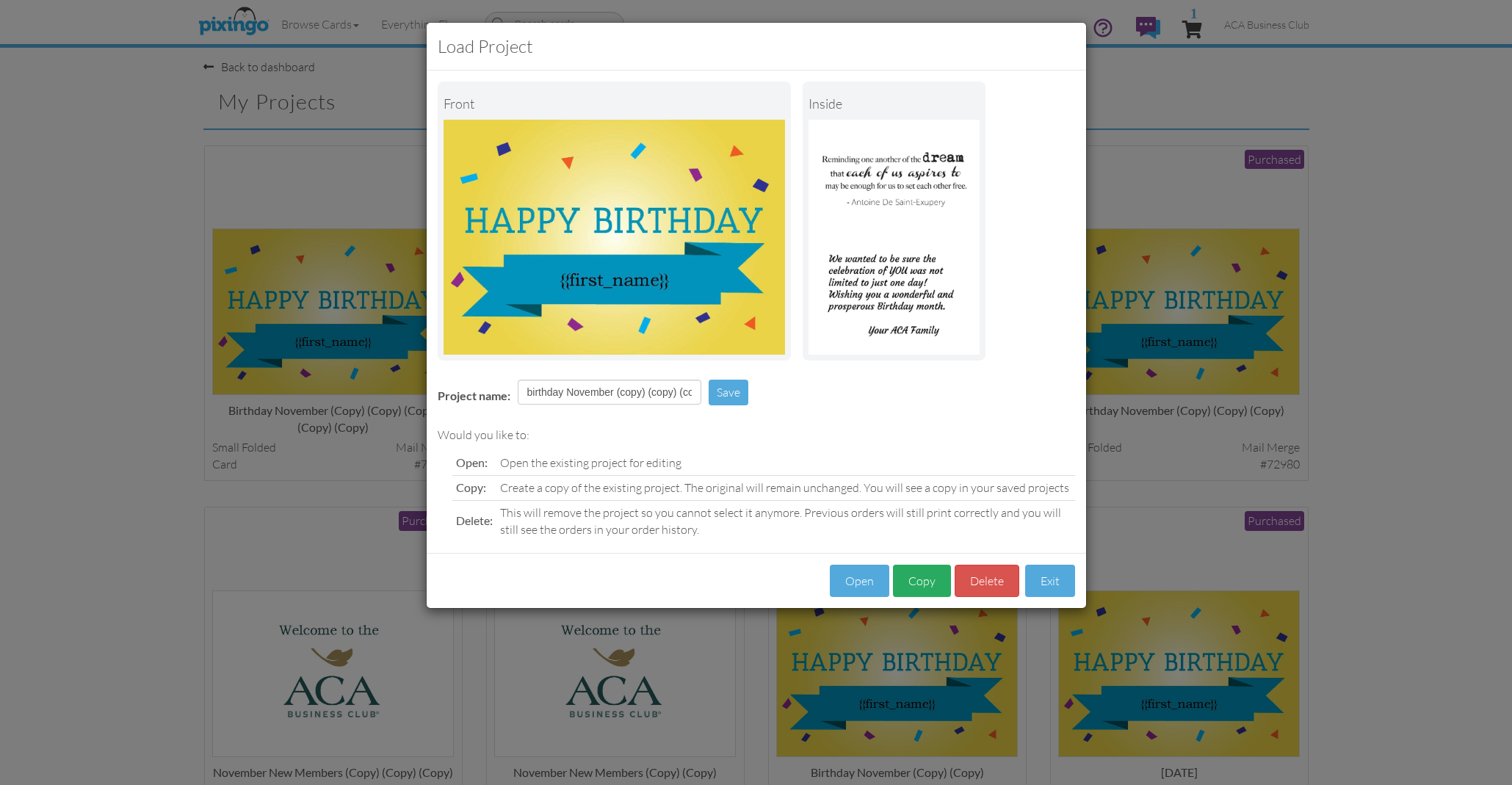
click at [920, 575] on button "Copy" at bounding box center [922, 581] width 58 height 33
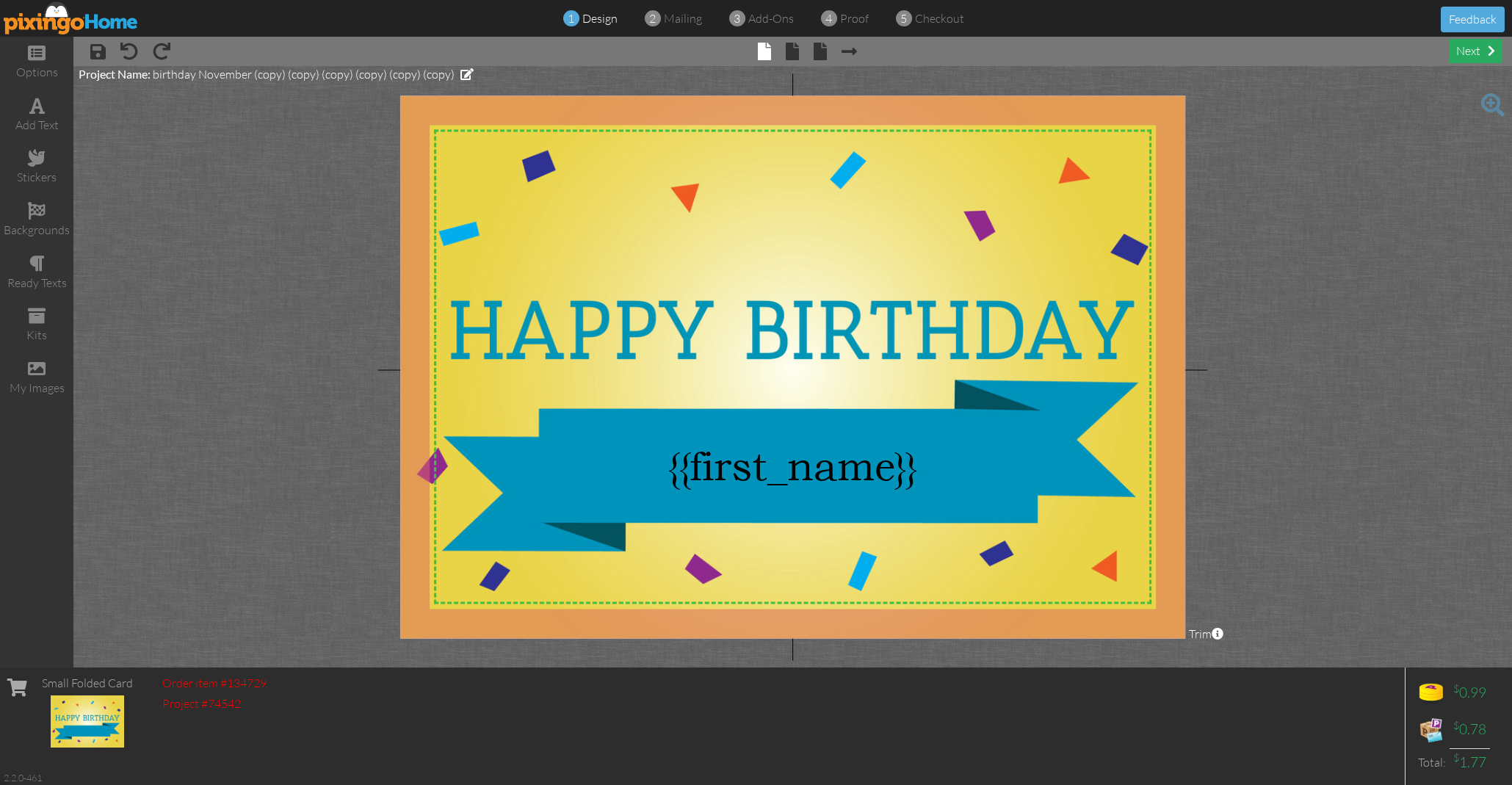
click at [1466, 49] on div "next" at bounding box center [1476, 51] width 53 height 24
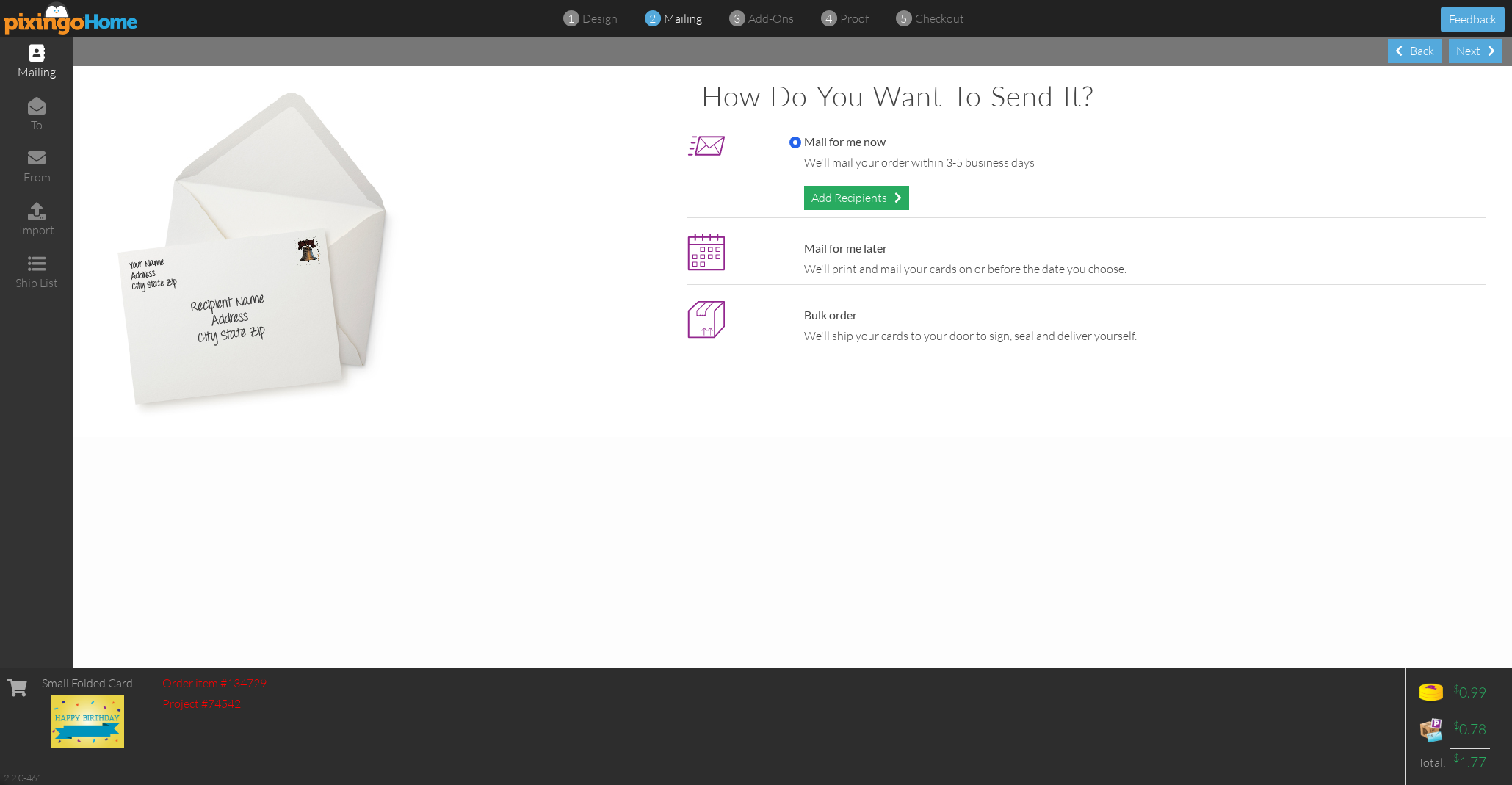
click at [845, 189] on div "Add Recipients" at bounding box center [857, 198] width 105 height 24
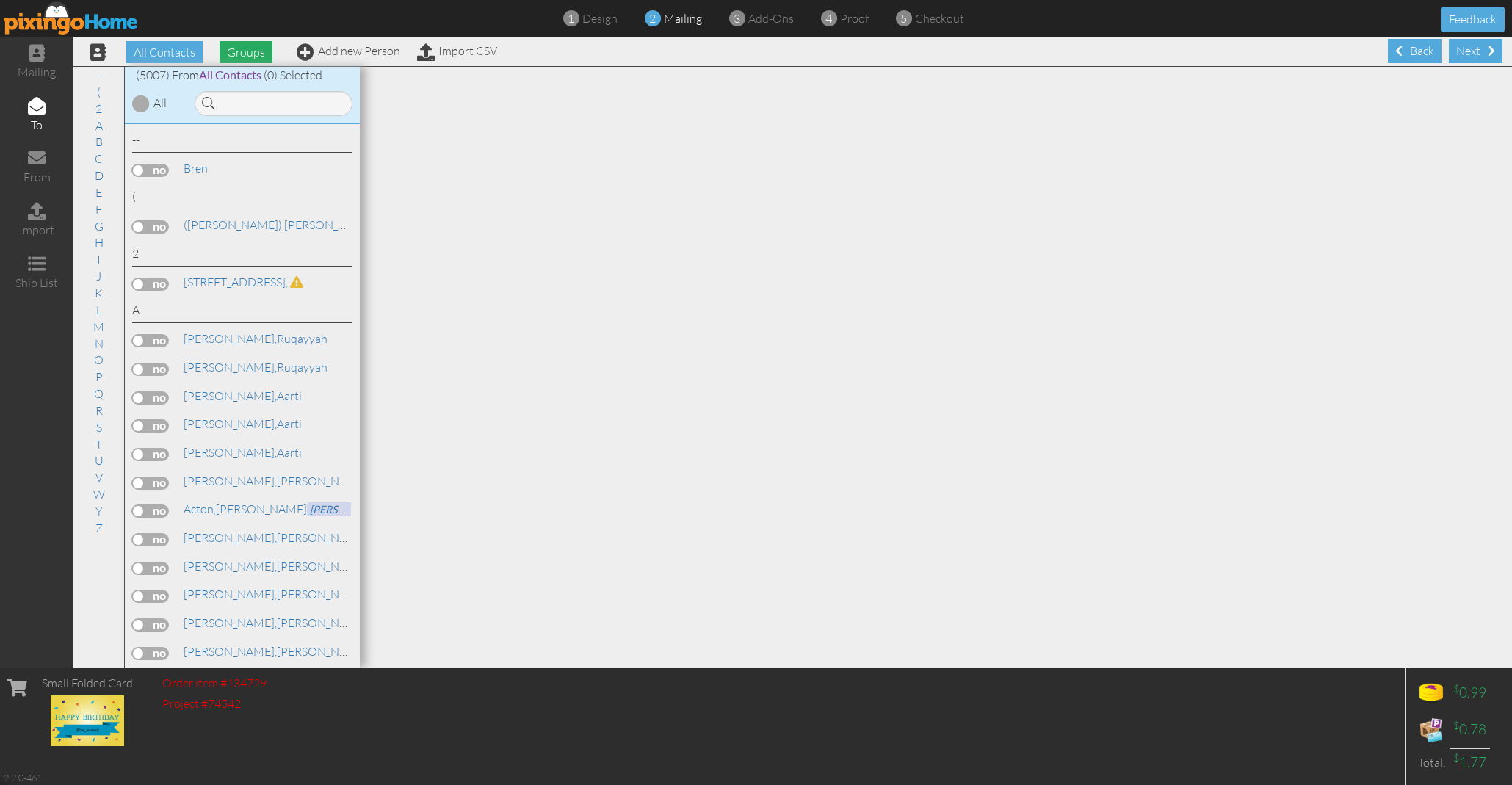
click at [247, 57] on span "Groups" at bounding box center [246, 52] width 53 height 22
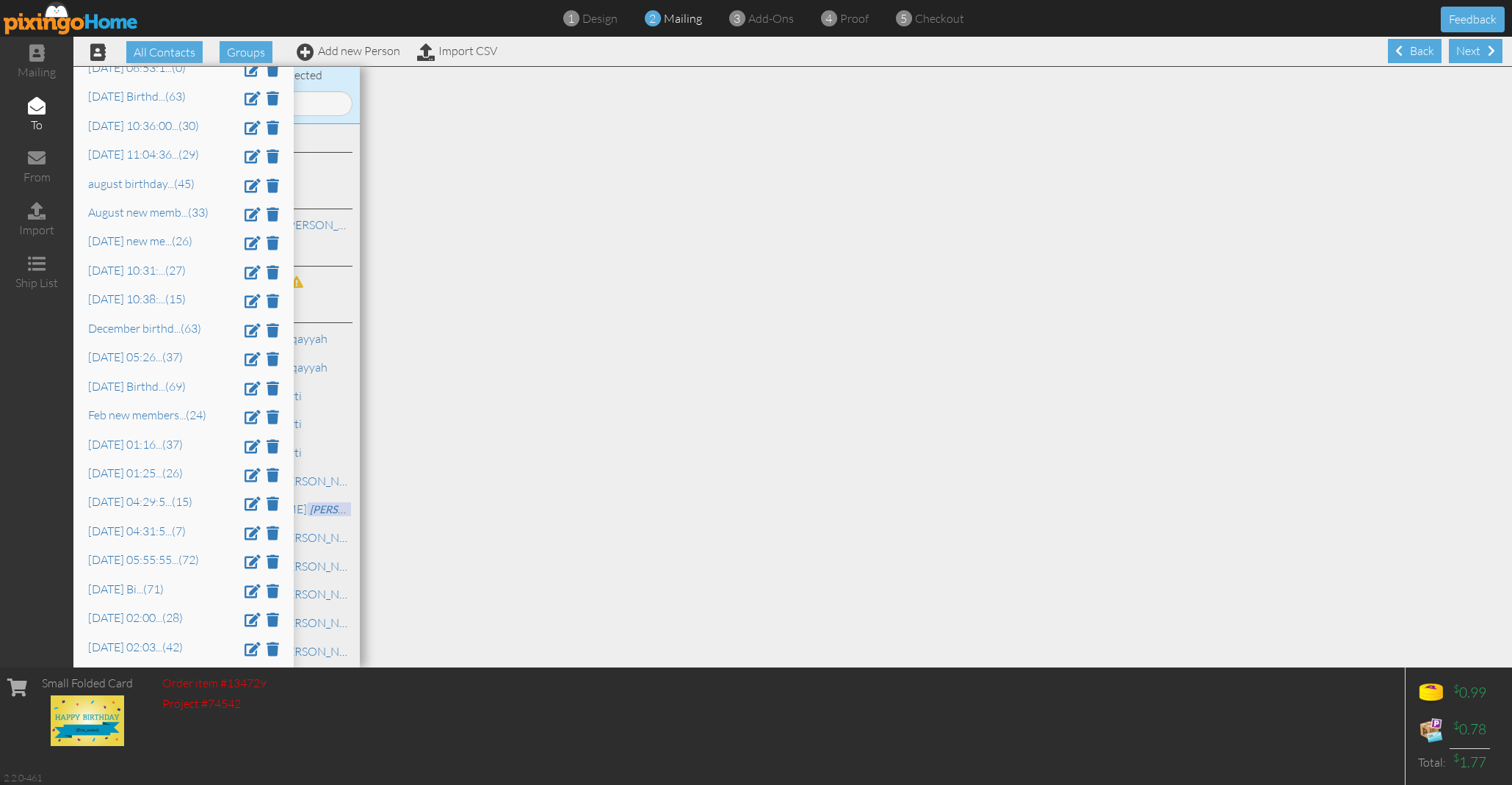
scroll to position [484, 0]
click at [161, 175] on link "august birthday ... (45)" at bounding box center [141, 182] width 107 height 15
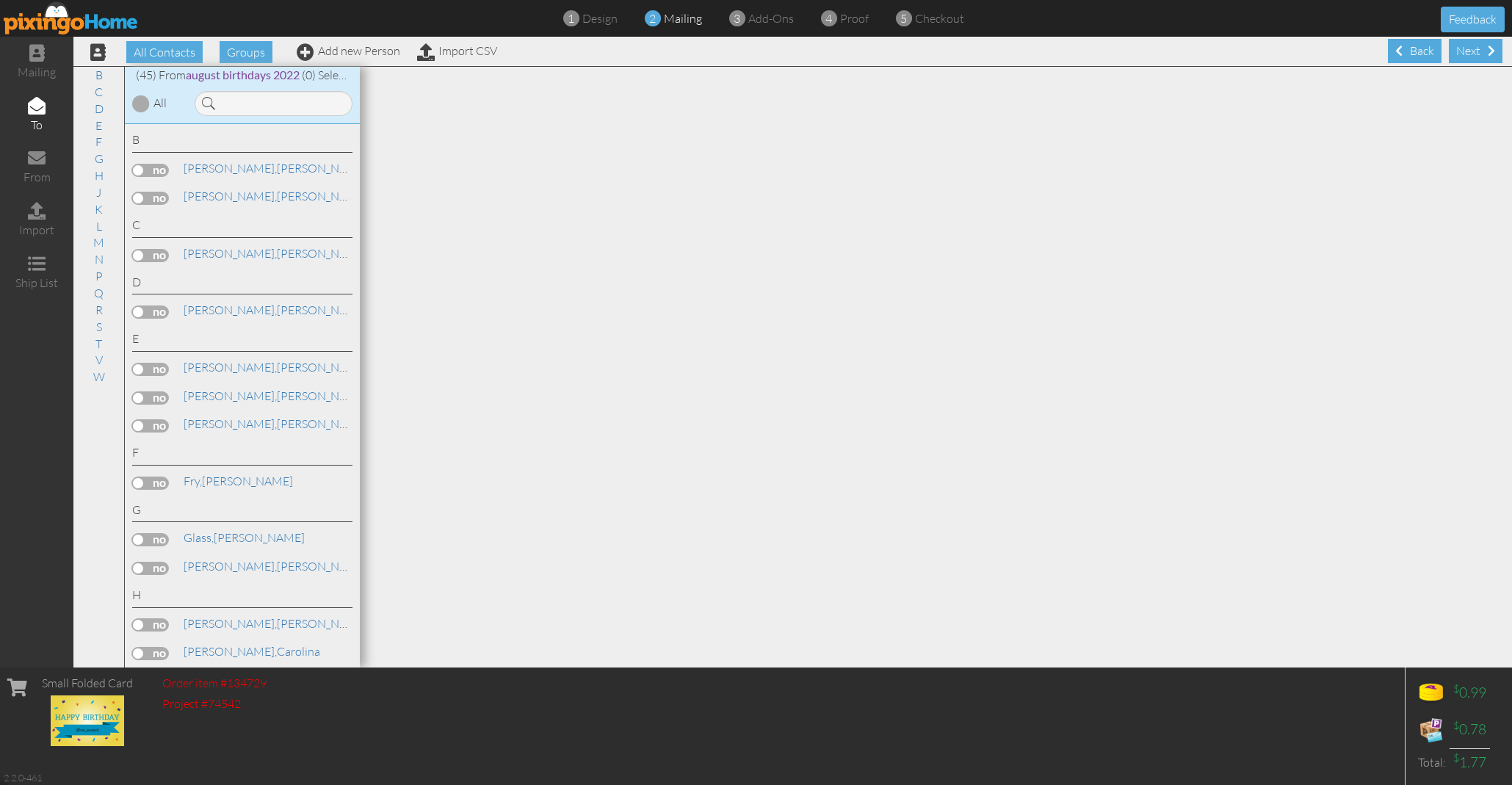
click at [161, 175] on div "Brant, Pam" at bounding box center [242, 171] width 221 height 21
click at [144, 102] on div at bounding box center [141, 103] width 18 height 18
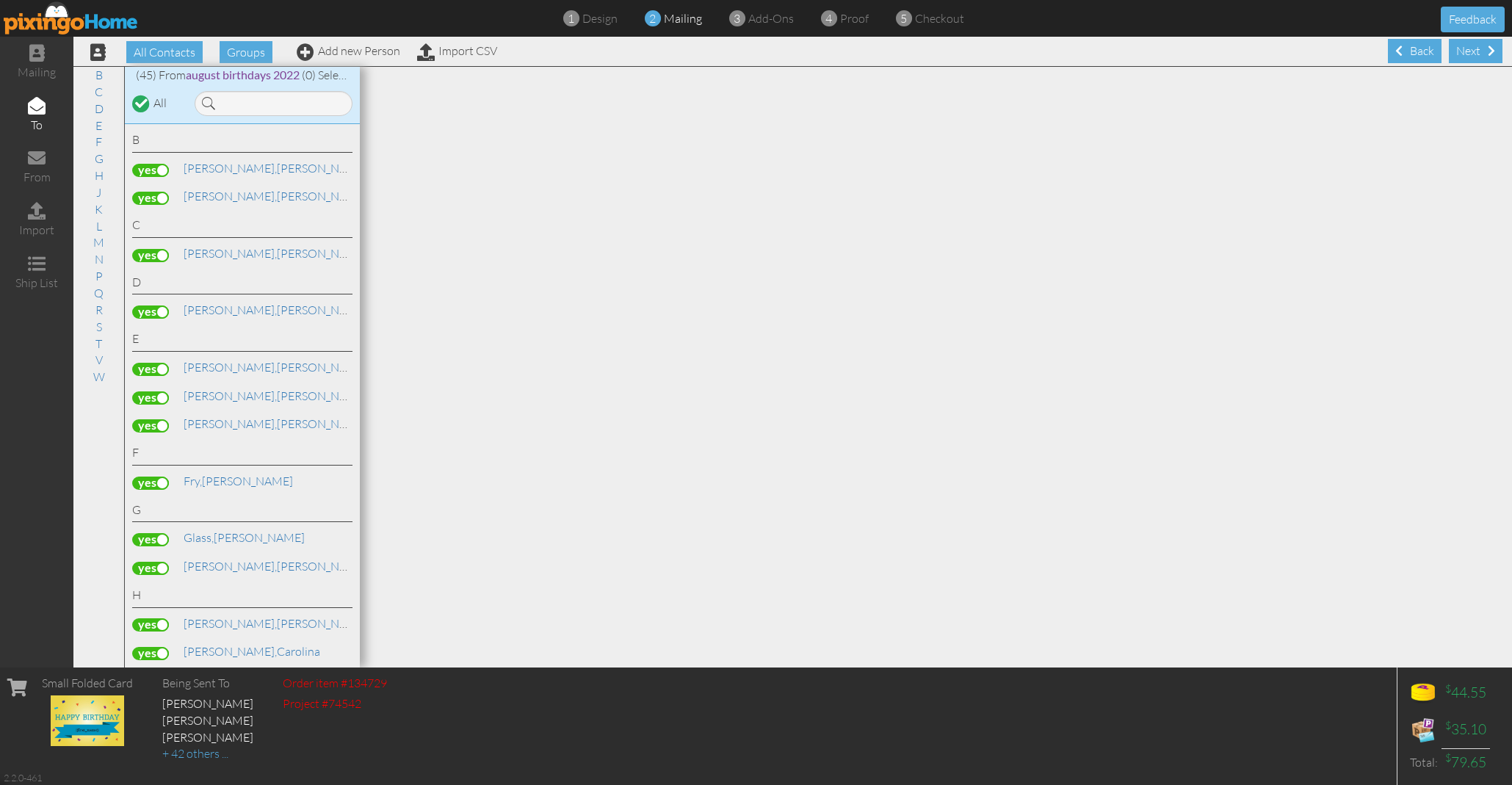
click at [160, 165] on label at bounding box center [150, 171] width 36 height 13
click at [0, 0] on input "checkbox" at bounding box center [0, 0] width 0 height 0
click at [241, 53] on span "Groups" at bounding box center [246, 52] width 53 height 22
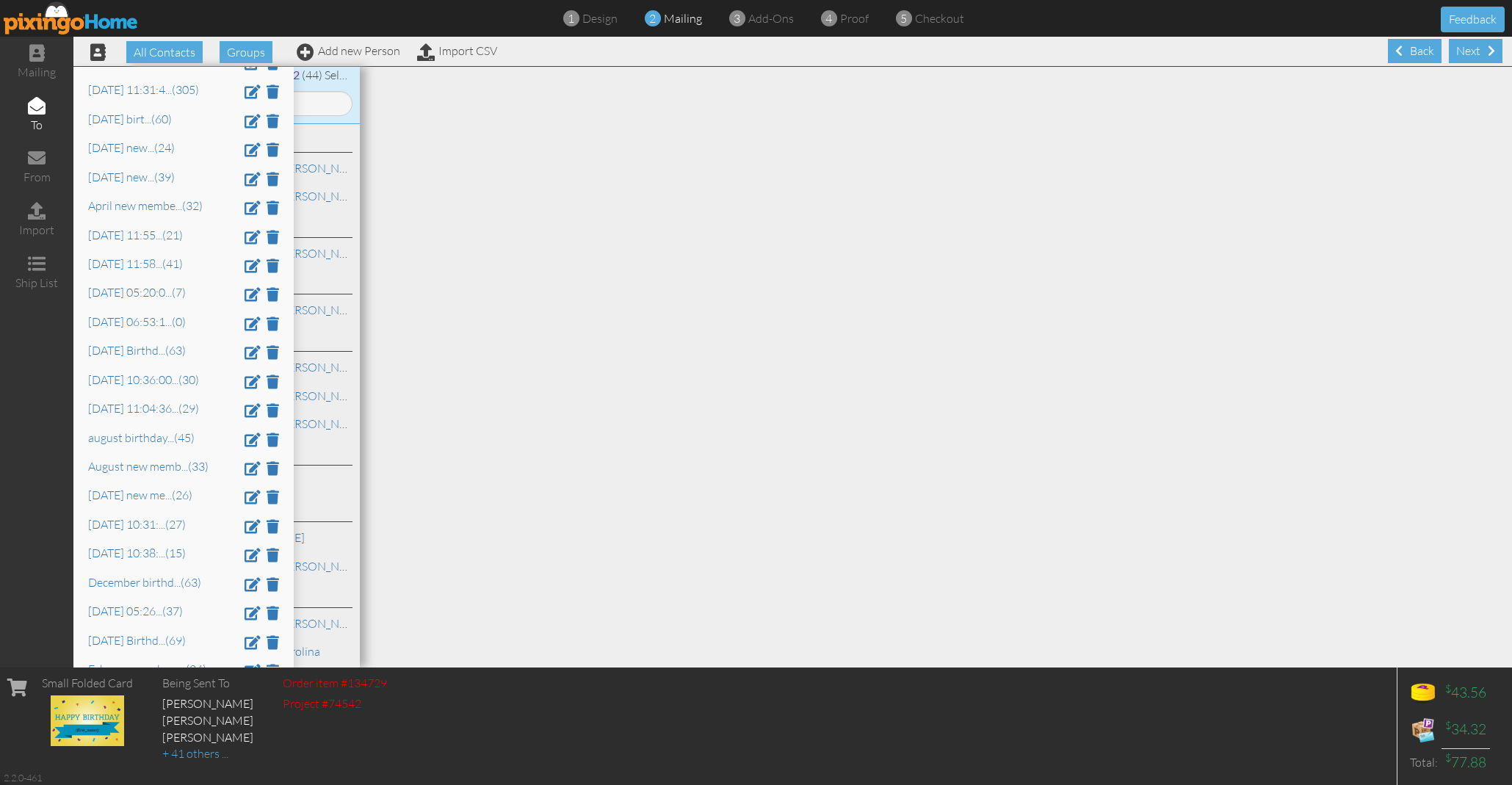
scroll to position [229, 0]
click at [157, 260] on link "Aug 14 at 11:58 ... (41)" at bounding box center [135, 264] width 95 height 15
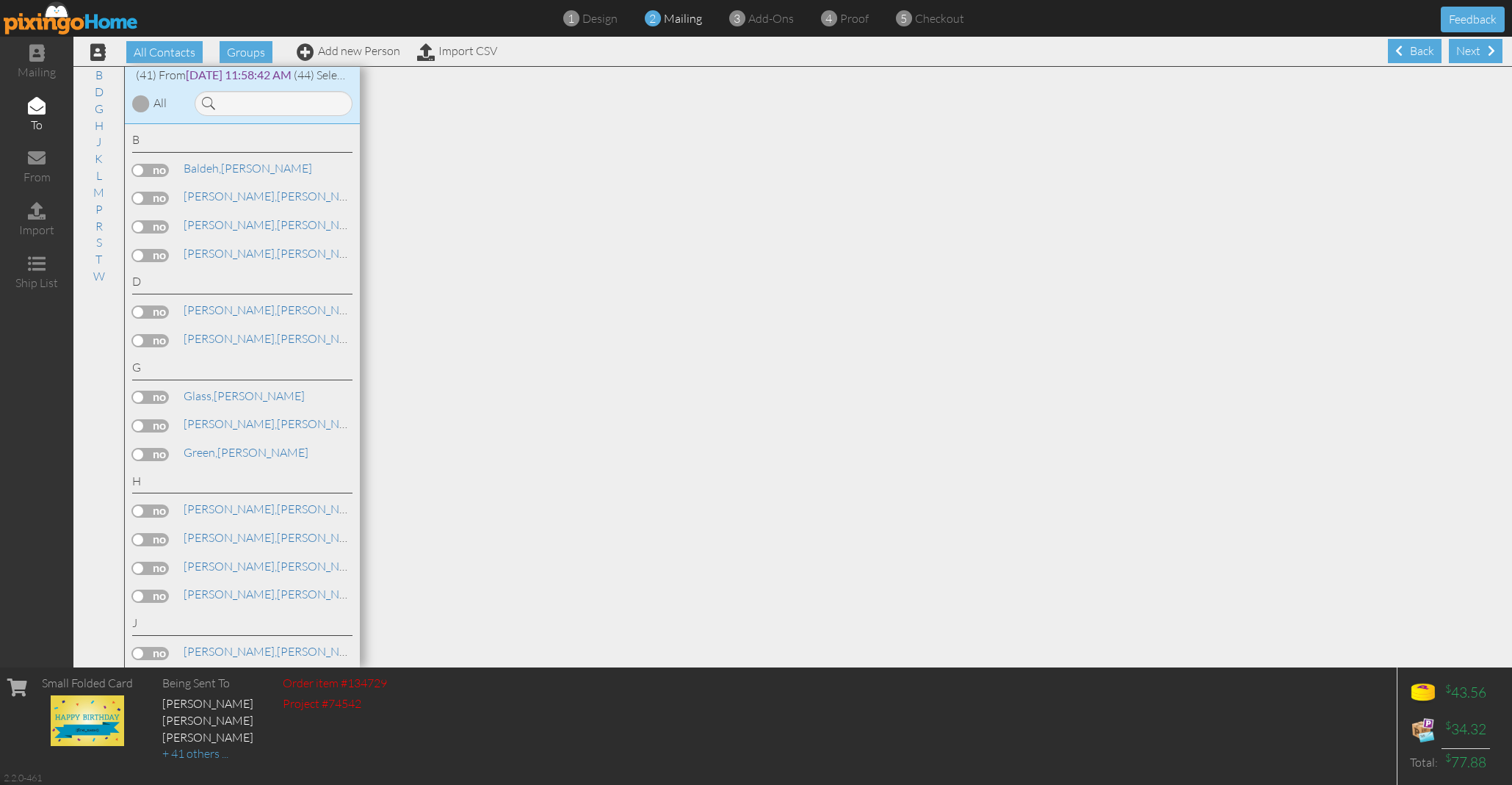
click at [148, 105] on div at bounding box center [141, 103] width 18 height 18
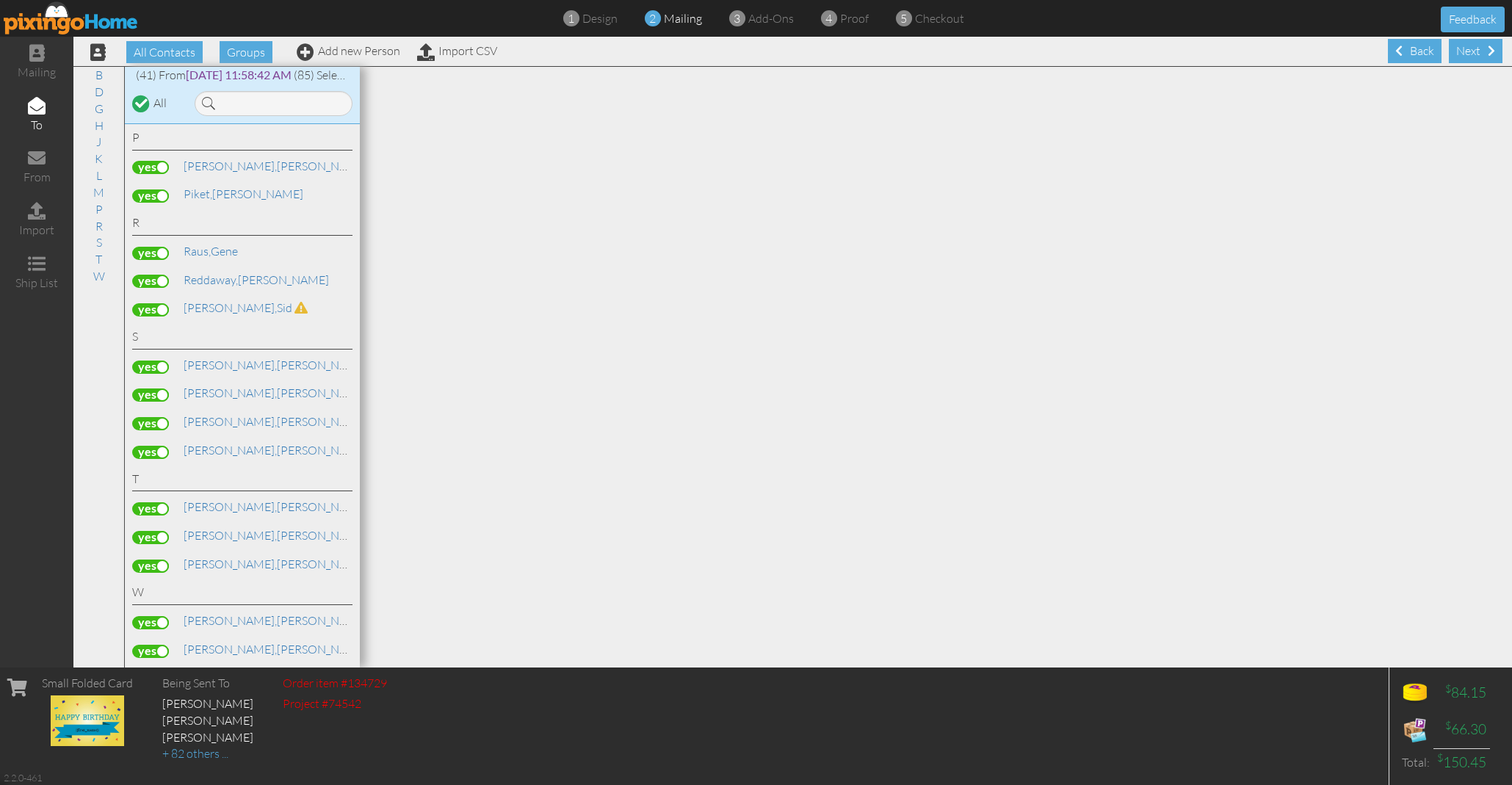
scroll to position [940, 0]
click at [145, 304] on label at bounding box center [150, 310] width 36 height 13
click at [0, 0] on input "checkbox" at bounding box center [0, 0] width 0 height 0
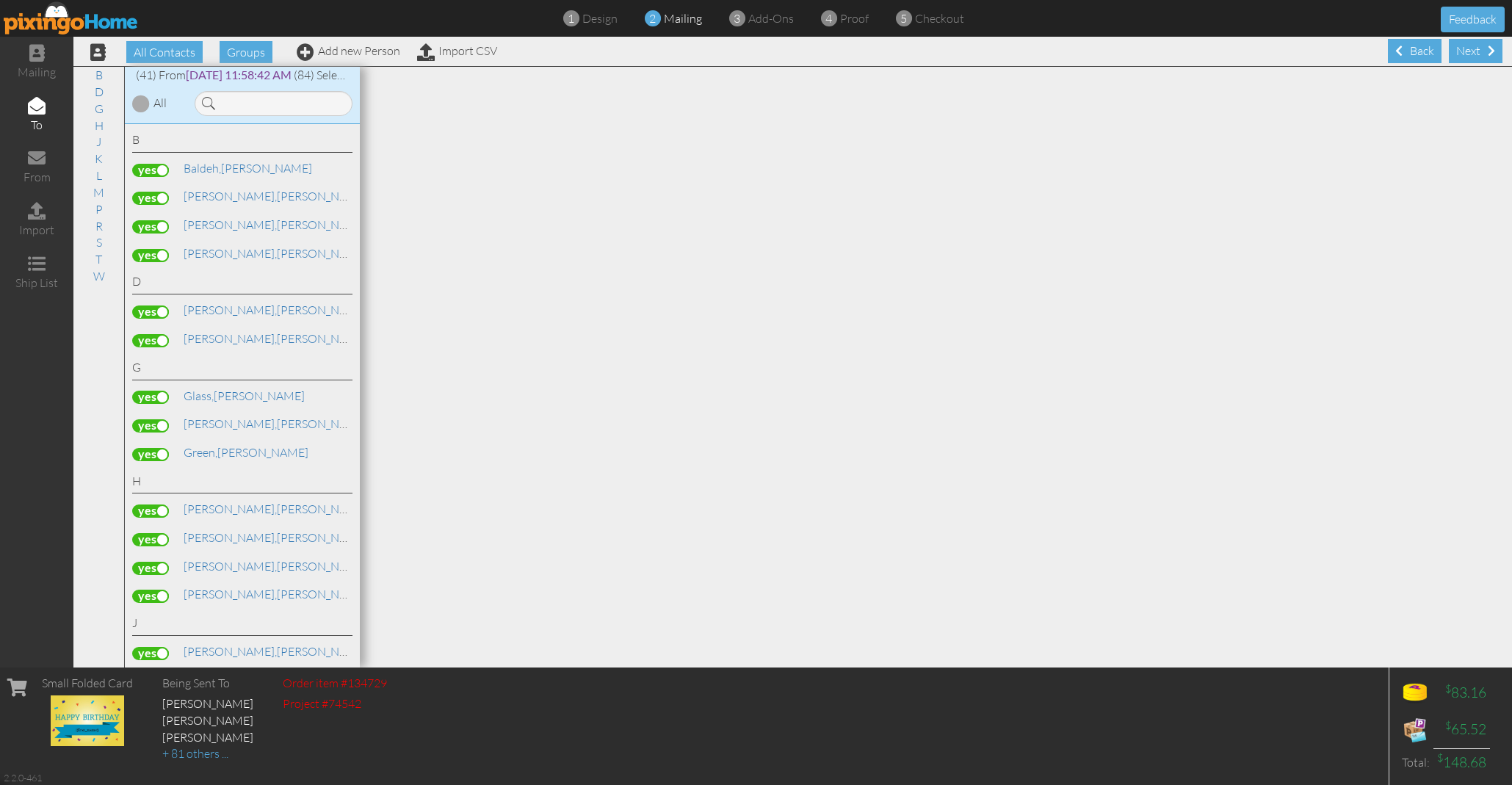
scroll to position [0, 0]
click at [1467, 48] on div "Next" at bounding box center [1476, 51] width 53 height 24
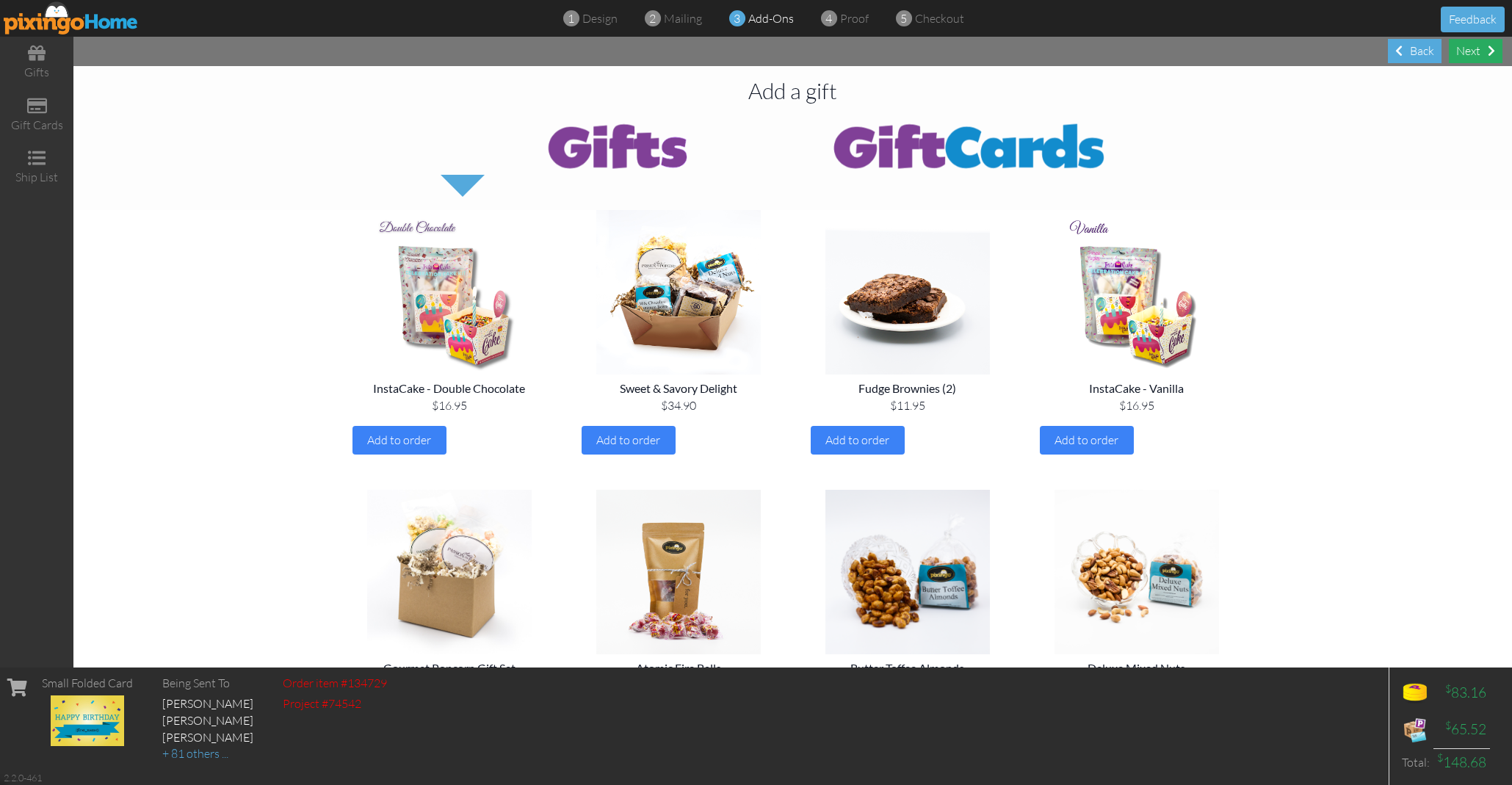
click at [1472, 53] on div "Next" at bounding box center [1476, 51] width 53 height 24
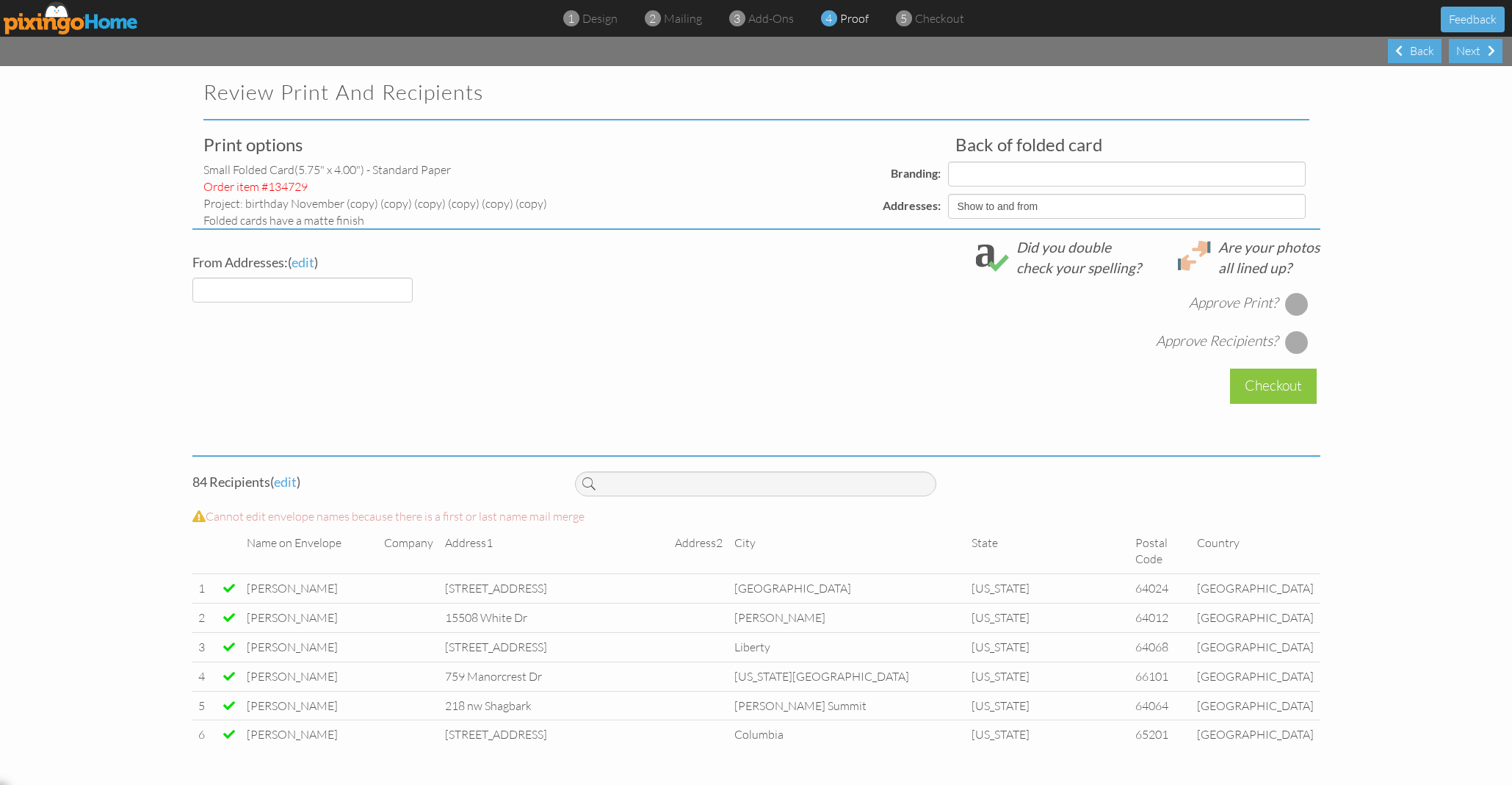
select select "object:42818"
select select "object:42830"
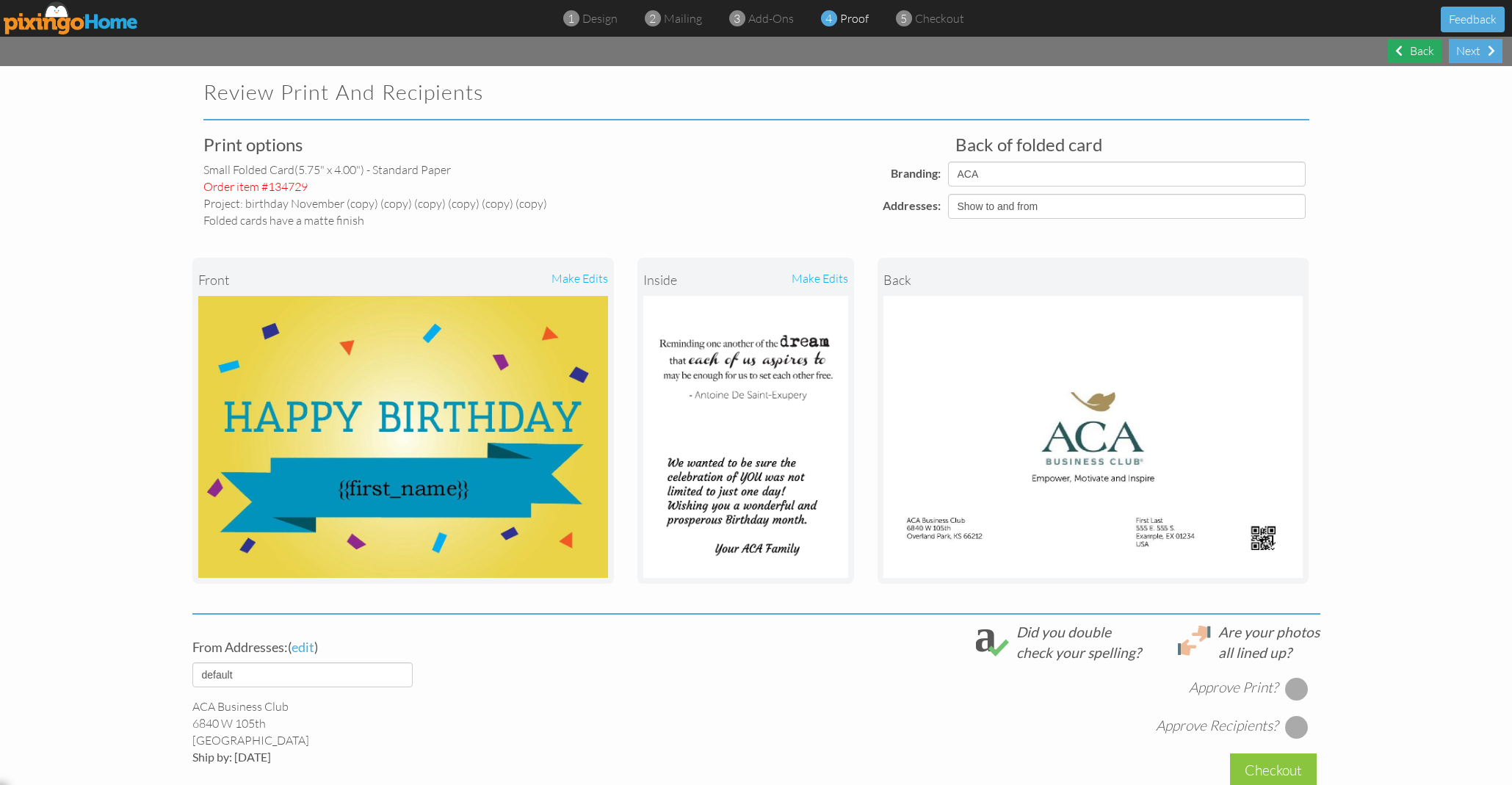
click at [1404, 49] on div "Back" at bounding box center [1414, 51] width 53 height 24
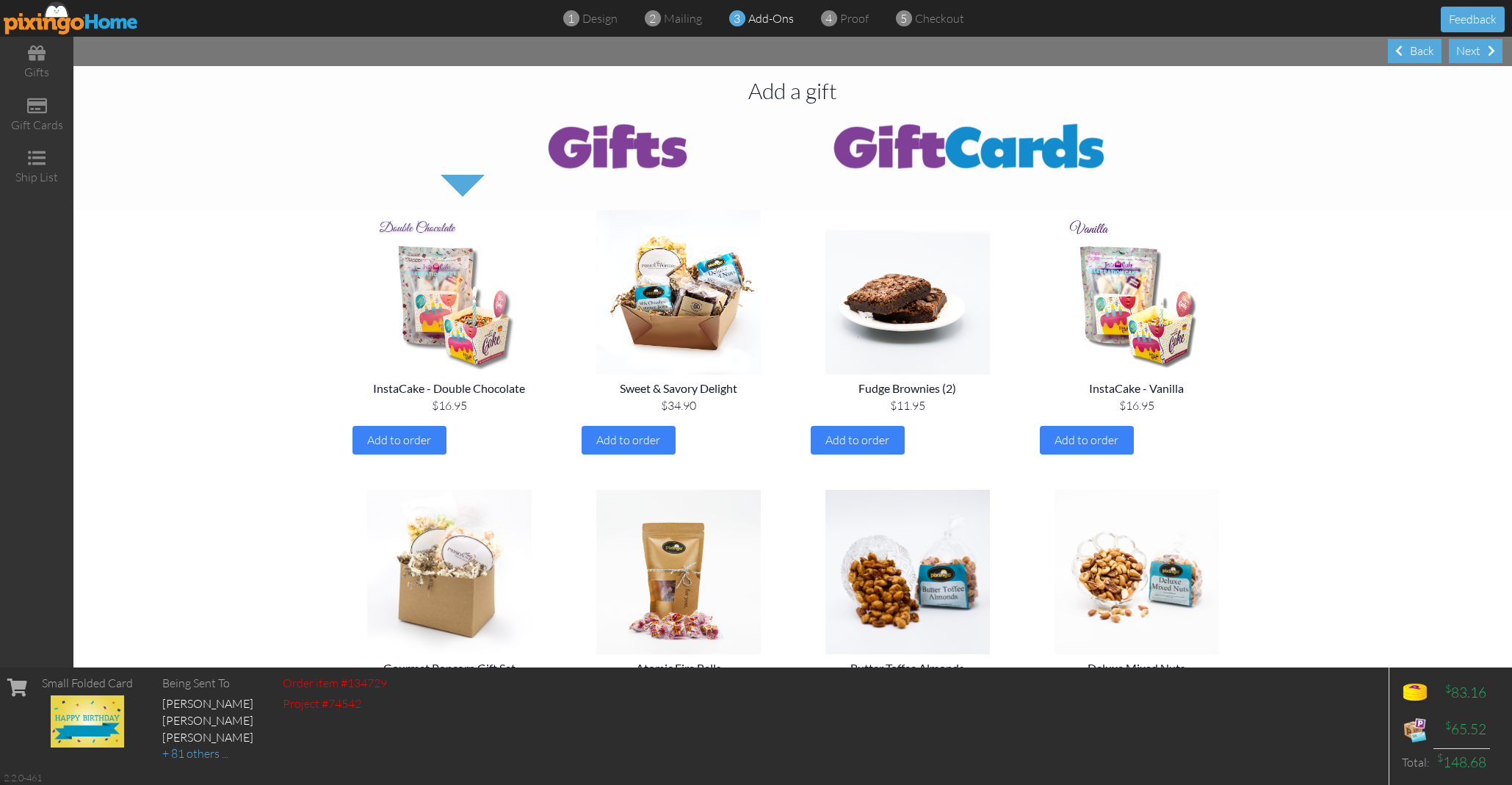
click at [123, 17] on img at bounding box center [71, 18] width 135 height 33
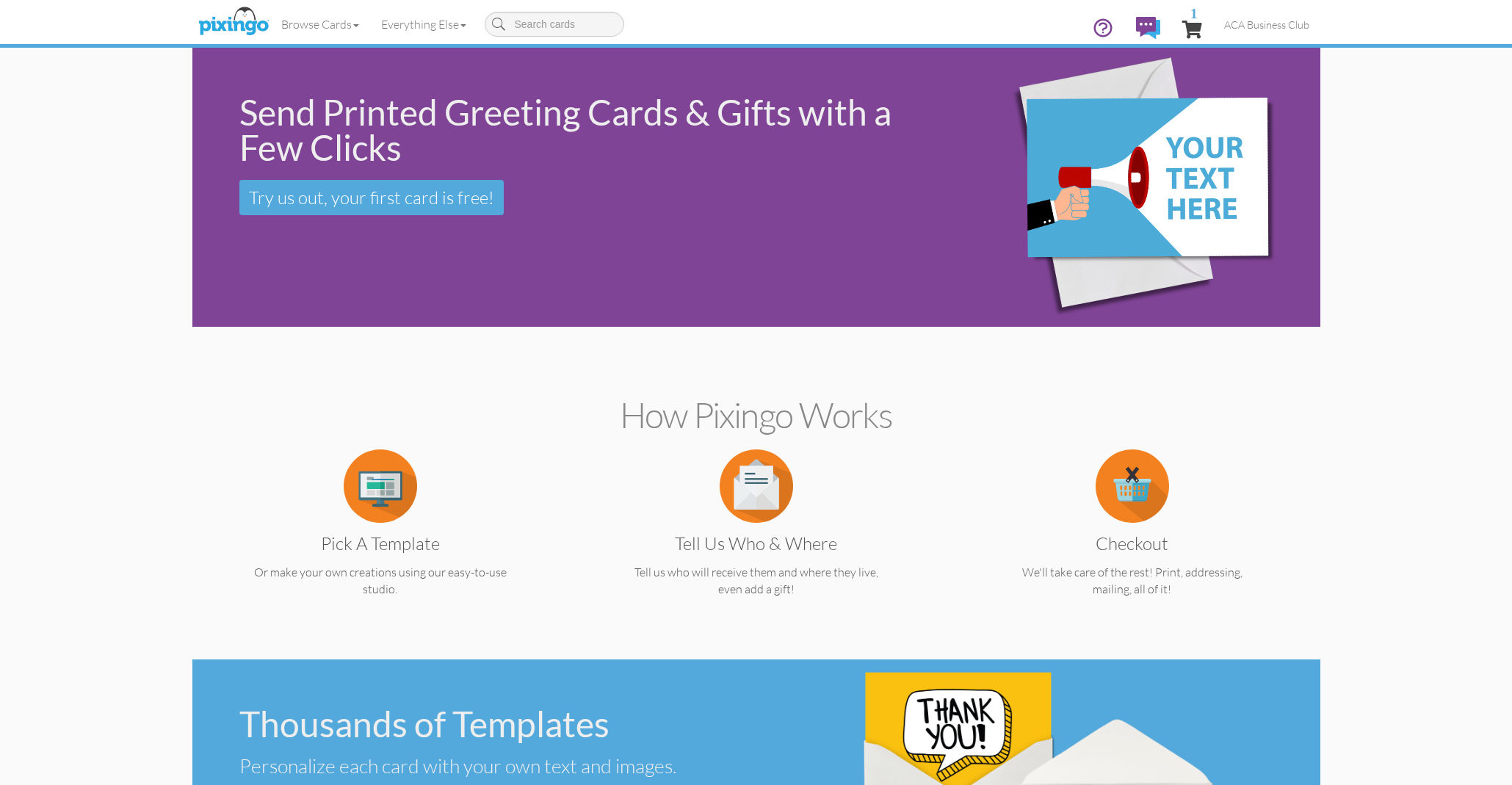
click at [1193, 23] on span "1" at bounding box center [1192, 29] width 20 height 18
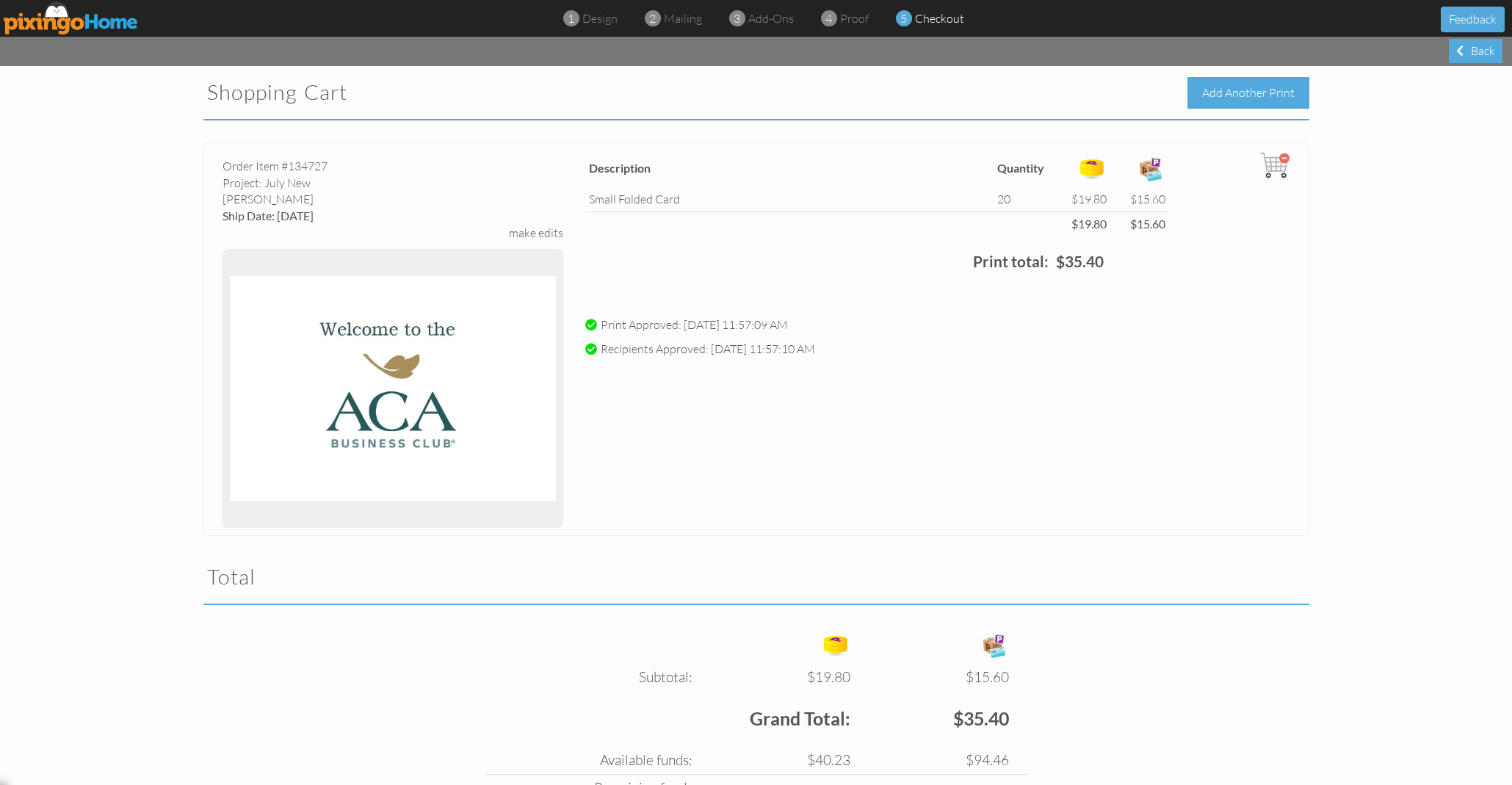
click at [1226, 86] on div "Add Another Print" at bounding box center [1248, 92] width 122 height 32
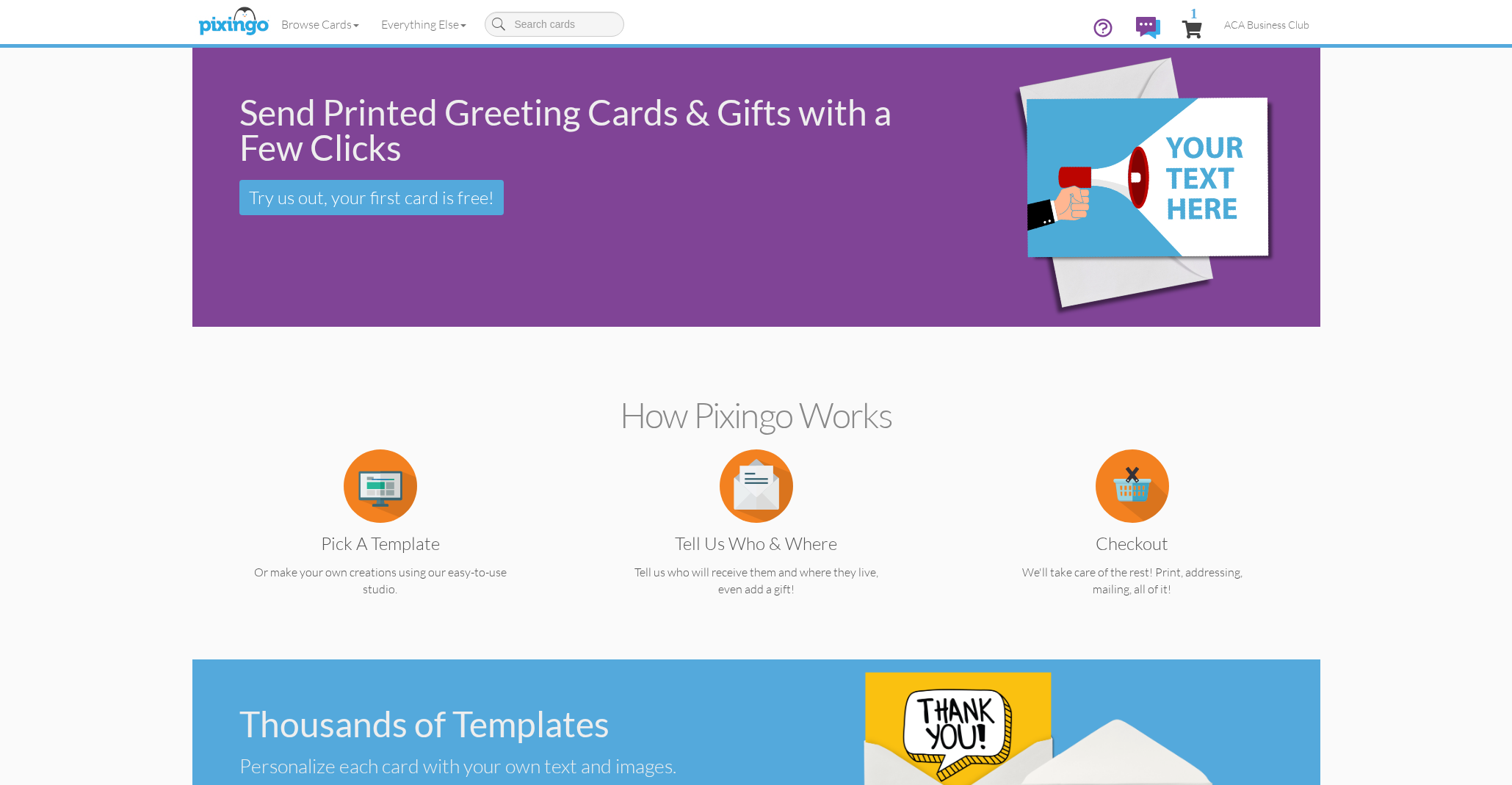
click at [245, 22] on img at bounding box center [234, 22] width 78 height 36
click at [371, 488] on img at bounding box center [380, 486] width 74 height 74
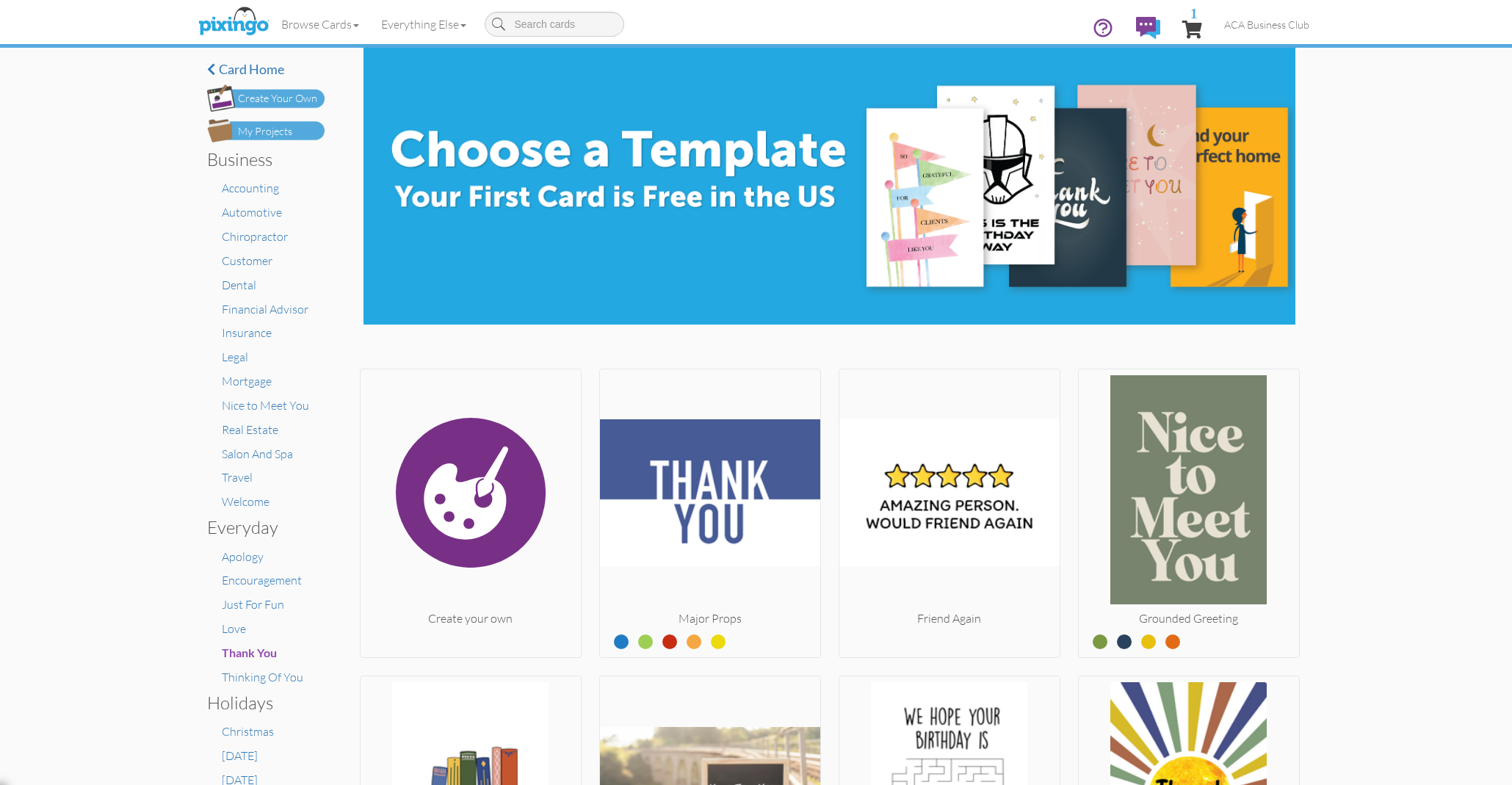
click at [286, 125] on div "My Projects" at bounding box center [264, 132] width 54 height 15
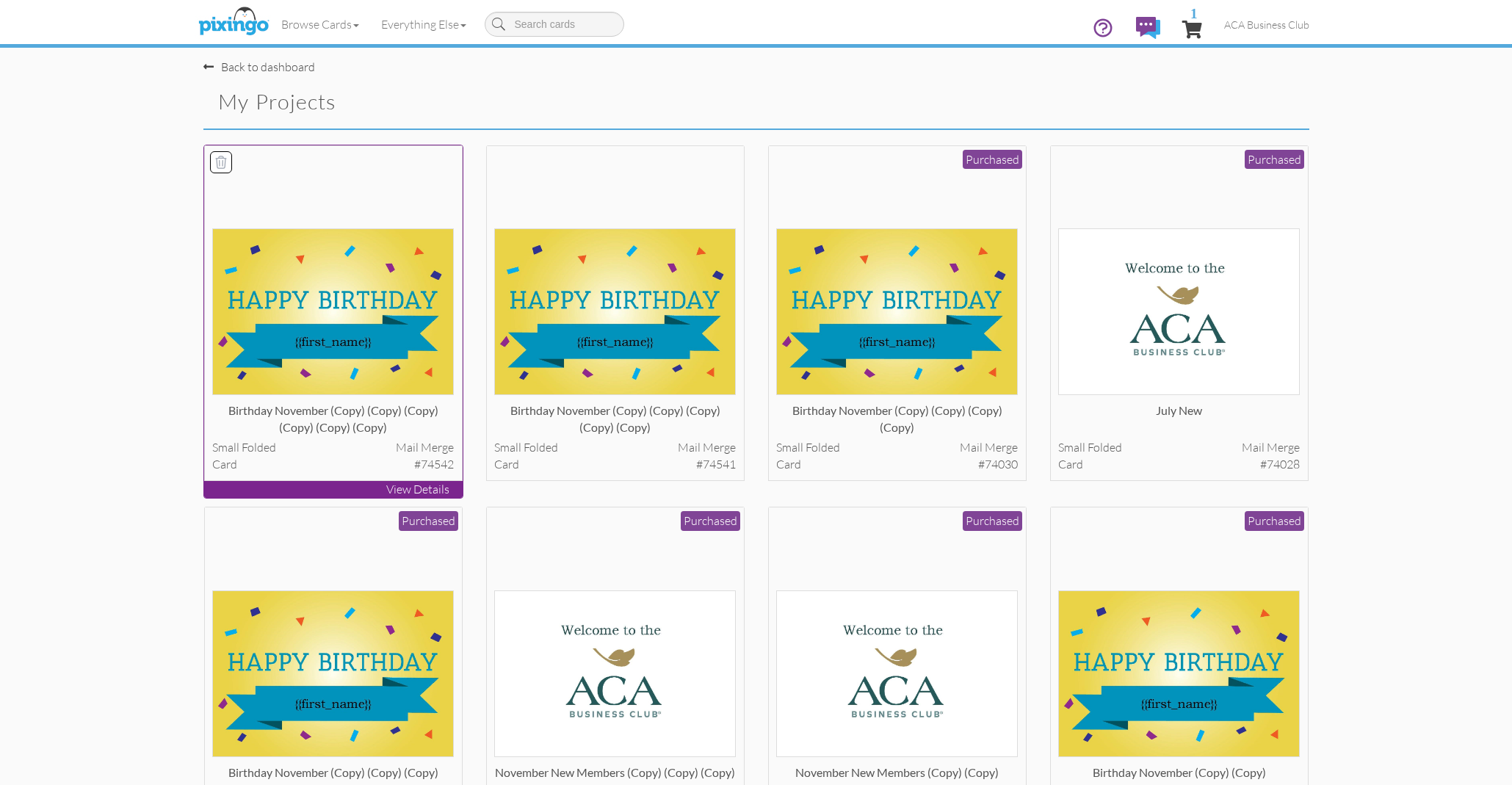
click at [325, 290] on img at bounding box center [333, 312] width 242 height 167
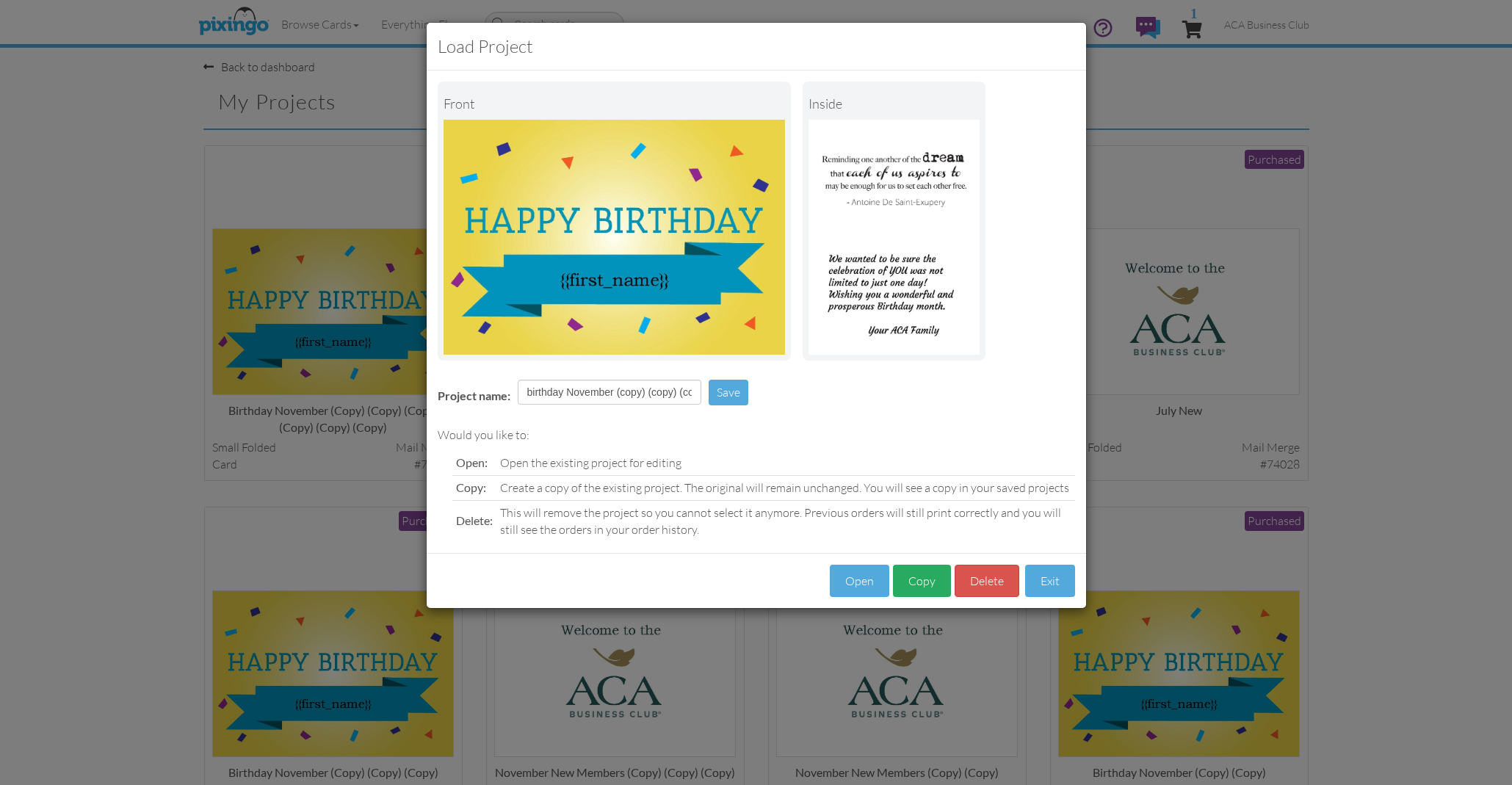
click at [927, 580] on button "Copy" at bounding box center [922, 581] width 58 height 33
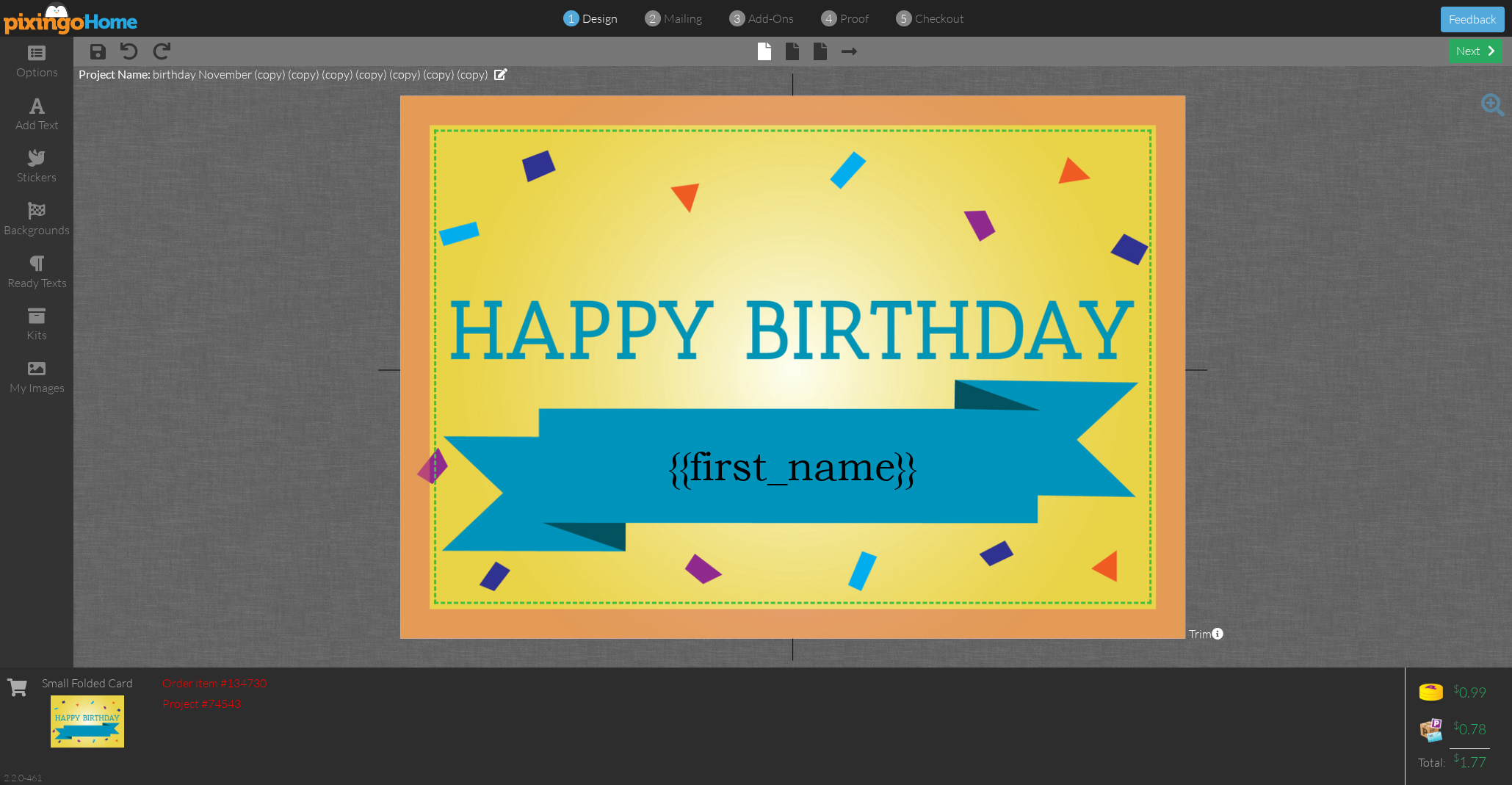
click at [1472, 50] on div "next" at bounding box center [1476, 51] width 53 height 24
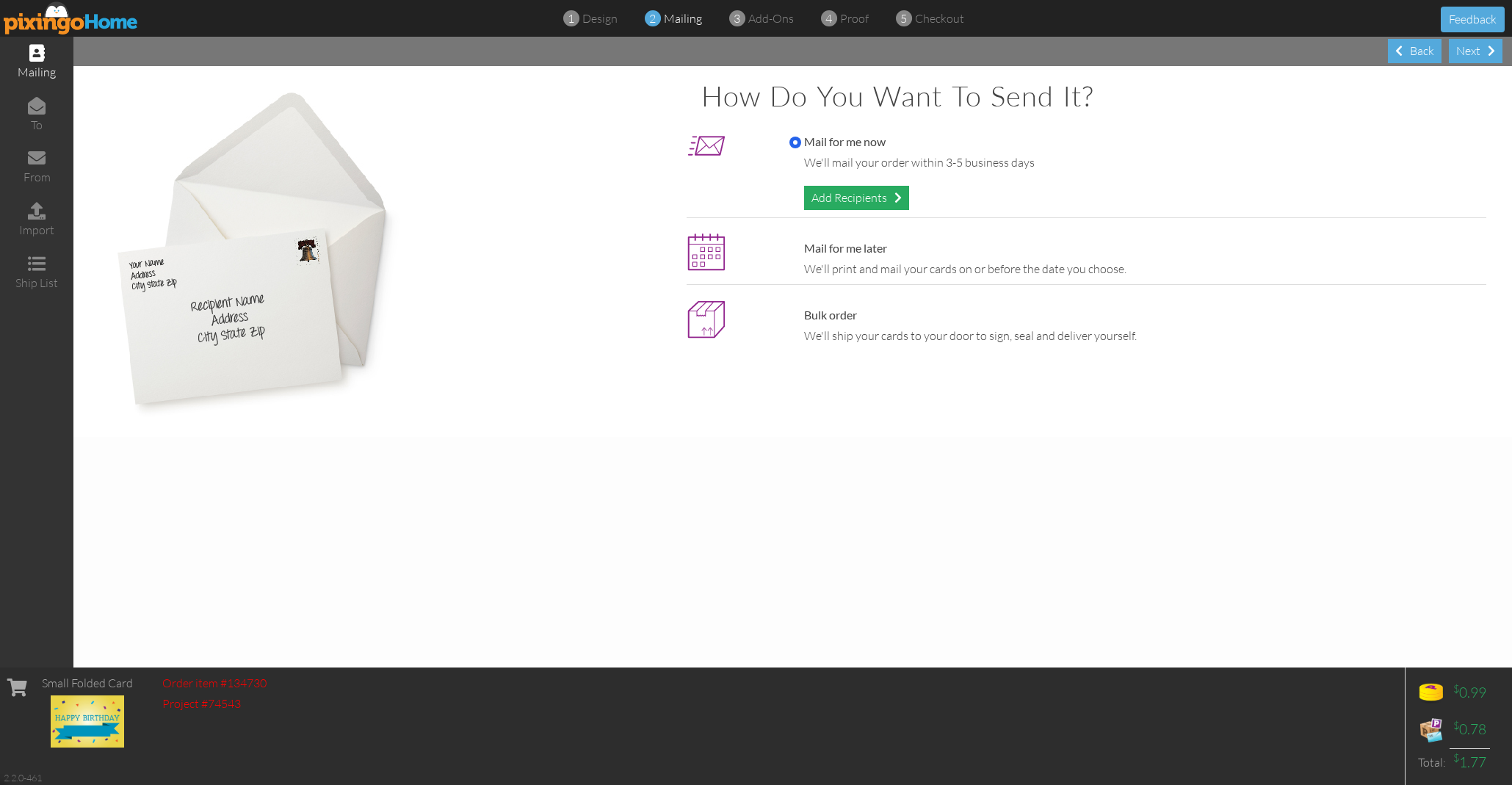
click at [848, 192] on div "Add Recipients" at bounding box center [857, 198] width 105 height 24
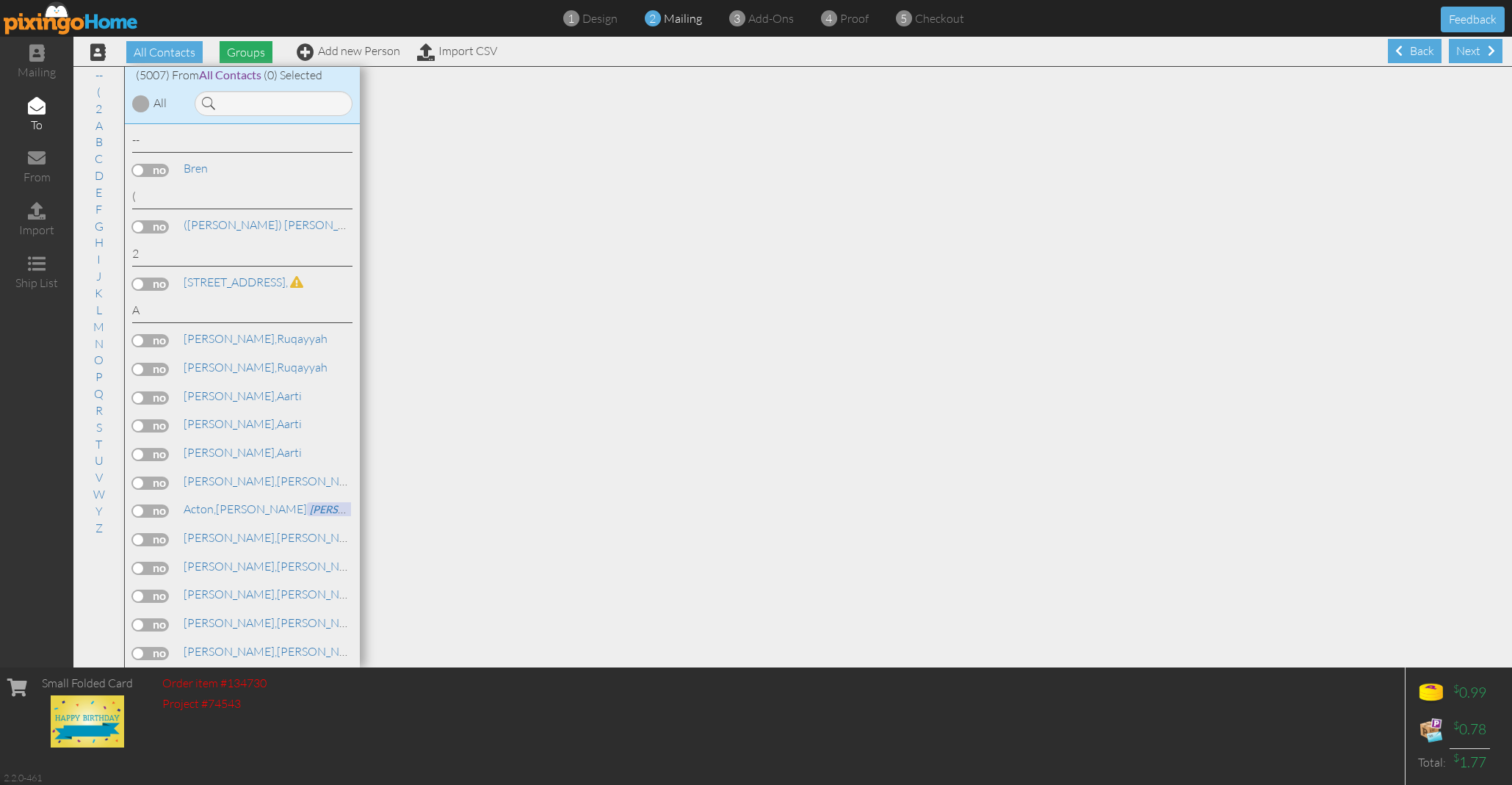
click at [242, 46] on span "Groups" at bounding box center [246, 52] width 53 height 22
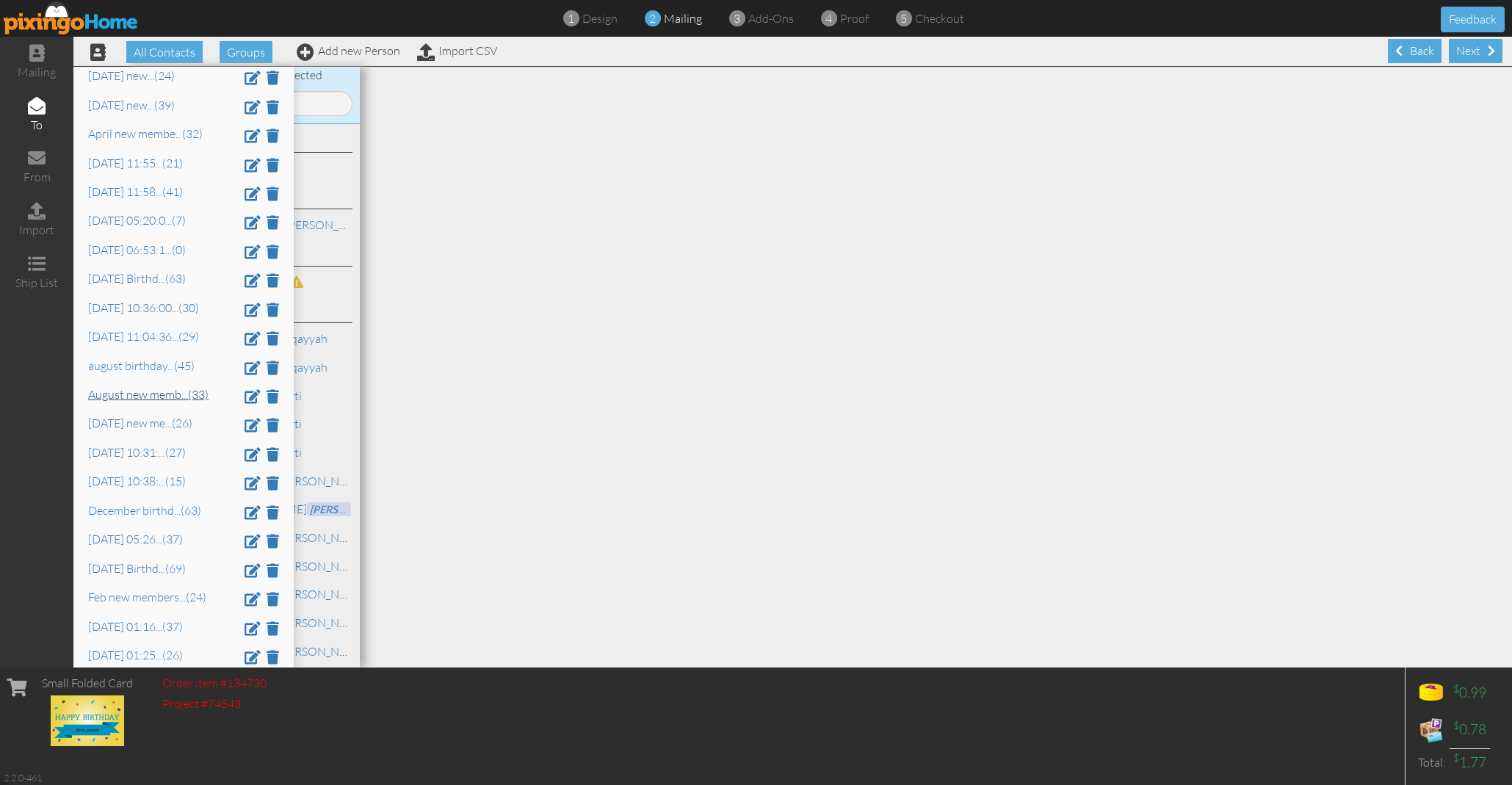
scroll to position [278, 0]
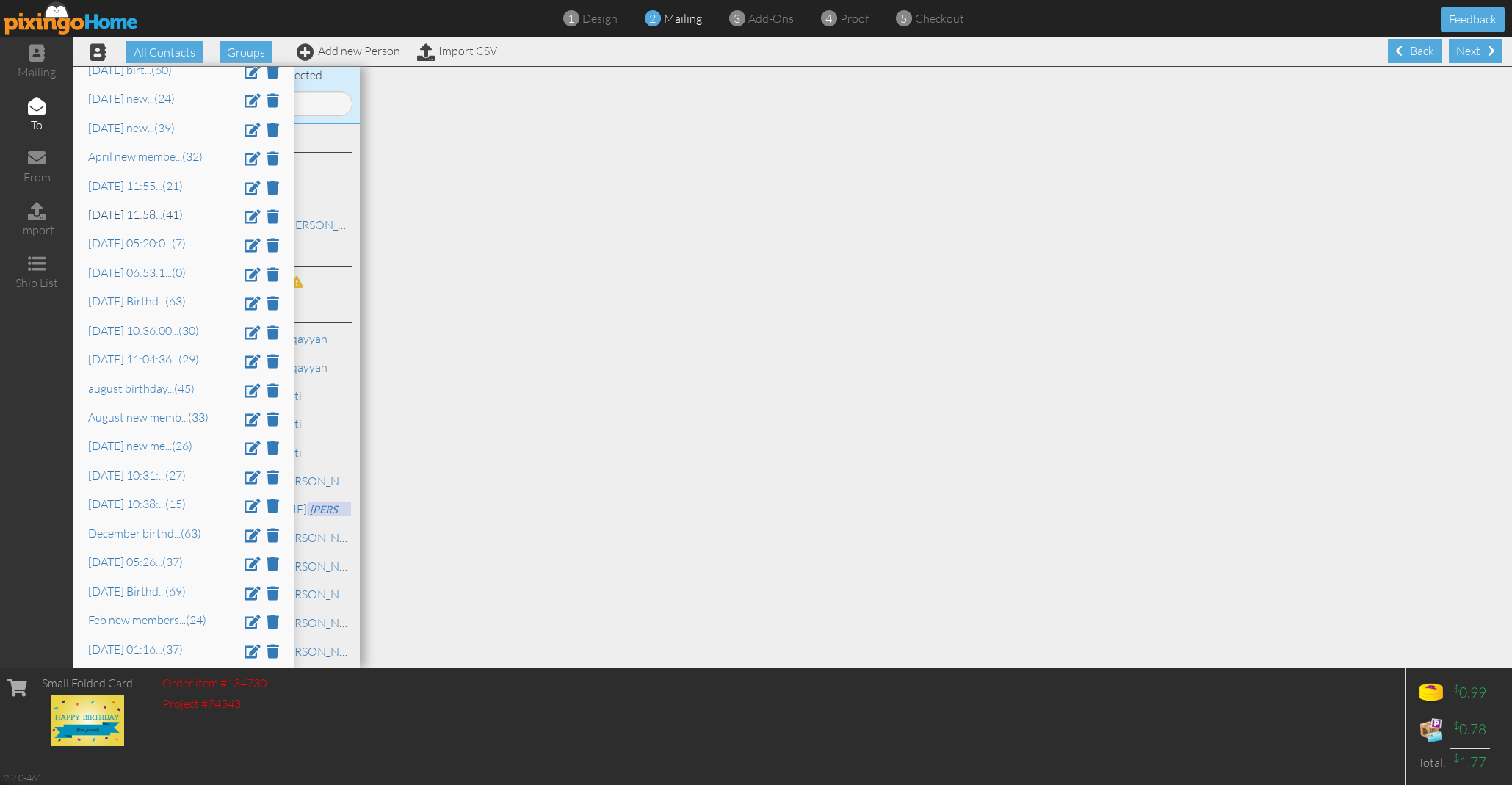
click at [157, 207] on link "Aug 14 at 11:58 ... (41)" at bounding box center [135, 214] width 95 height 15
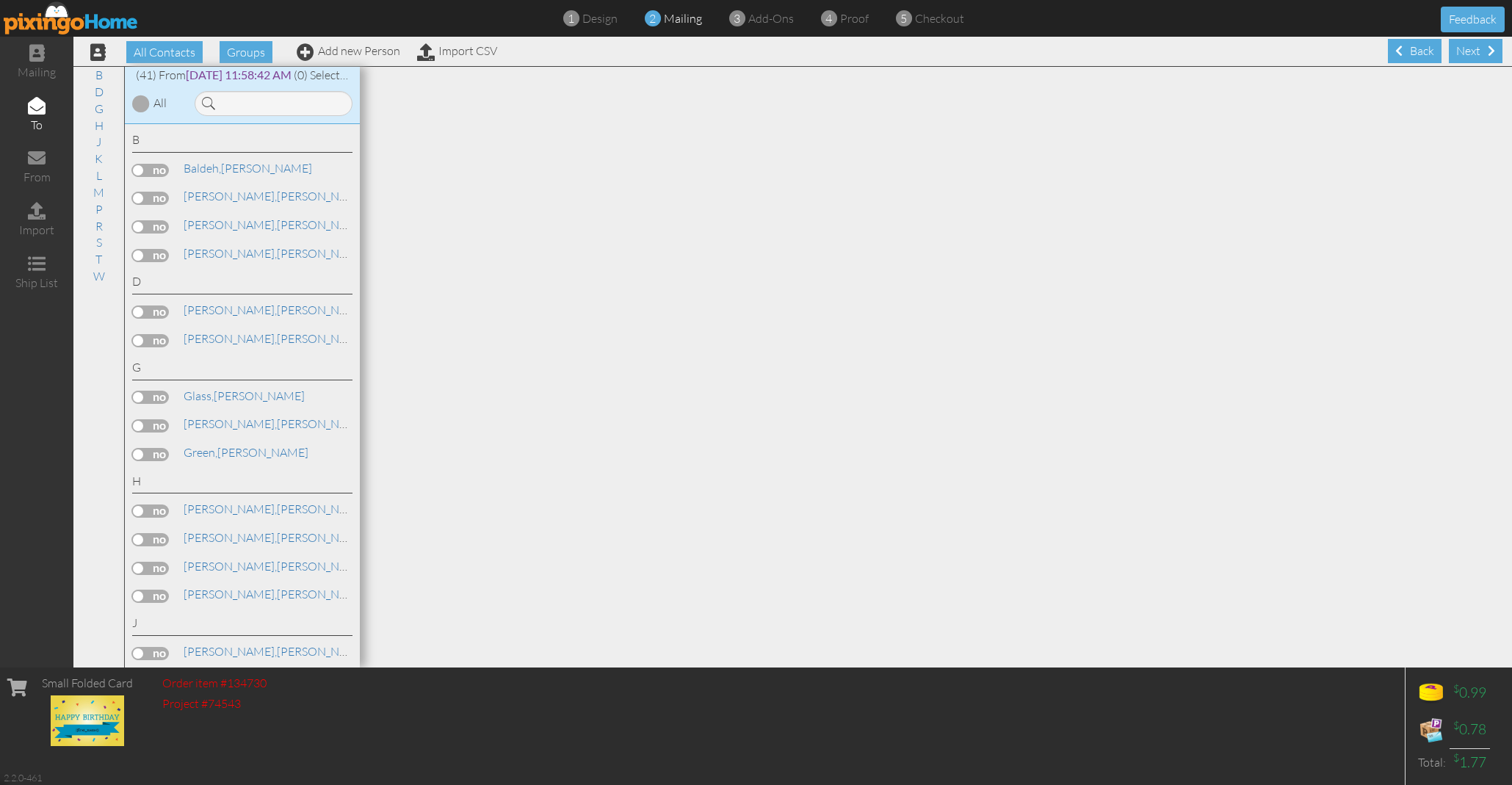
scroll to position [0, 0]
click at [141, 104] on div at bounding box center [141, 103] width 18 height 18
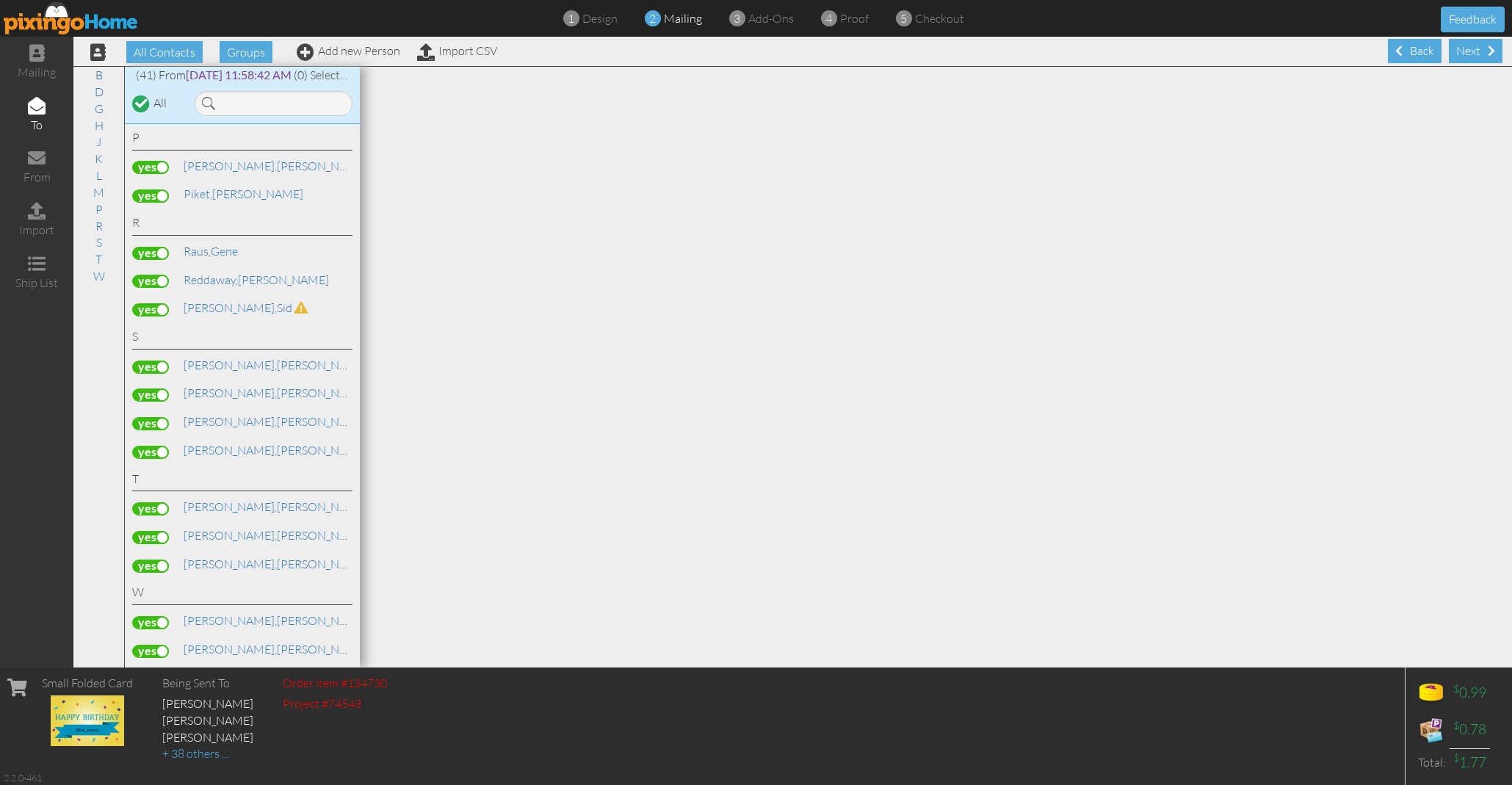
scroll to position [940, 0]
click at [145, 304] on label at bounding box center [150, 310] width 36 height 13
click at [0, 0] on input "checkbox" at bounding box center [0, 0] width 0 height 0
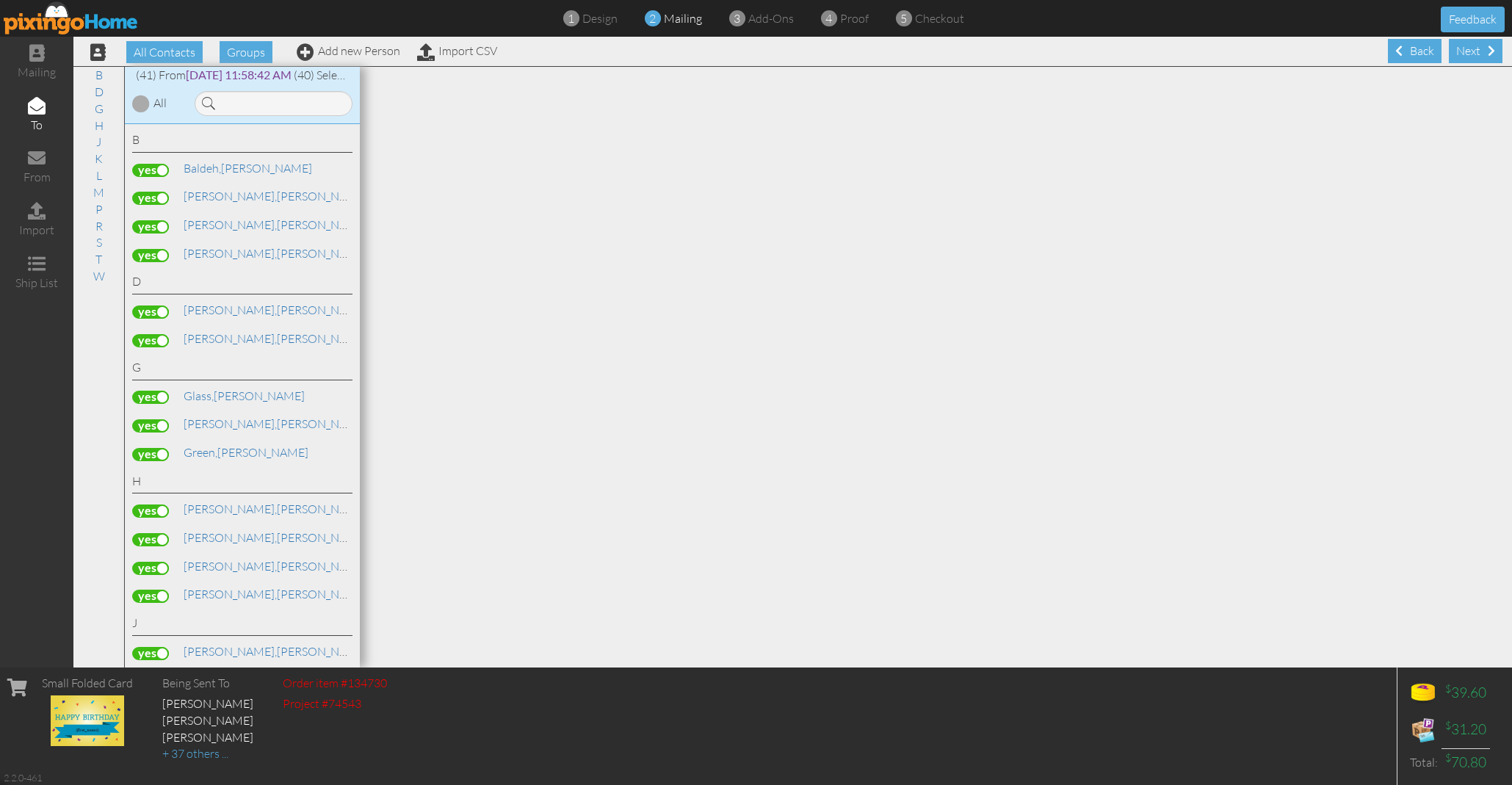
scroll to position [0, 0]
click at [1480, 49] on div "Next" at bounding box center [1476, 51] width 53 height 24
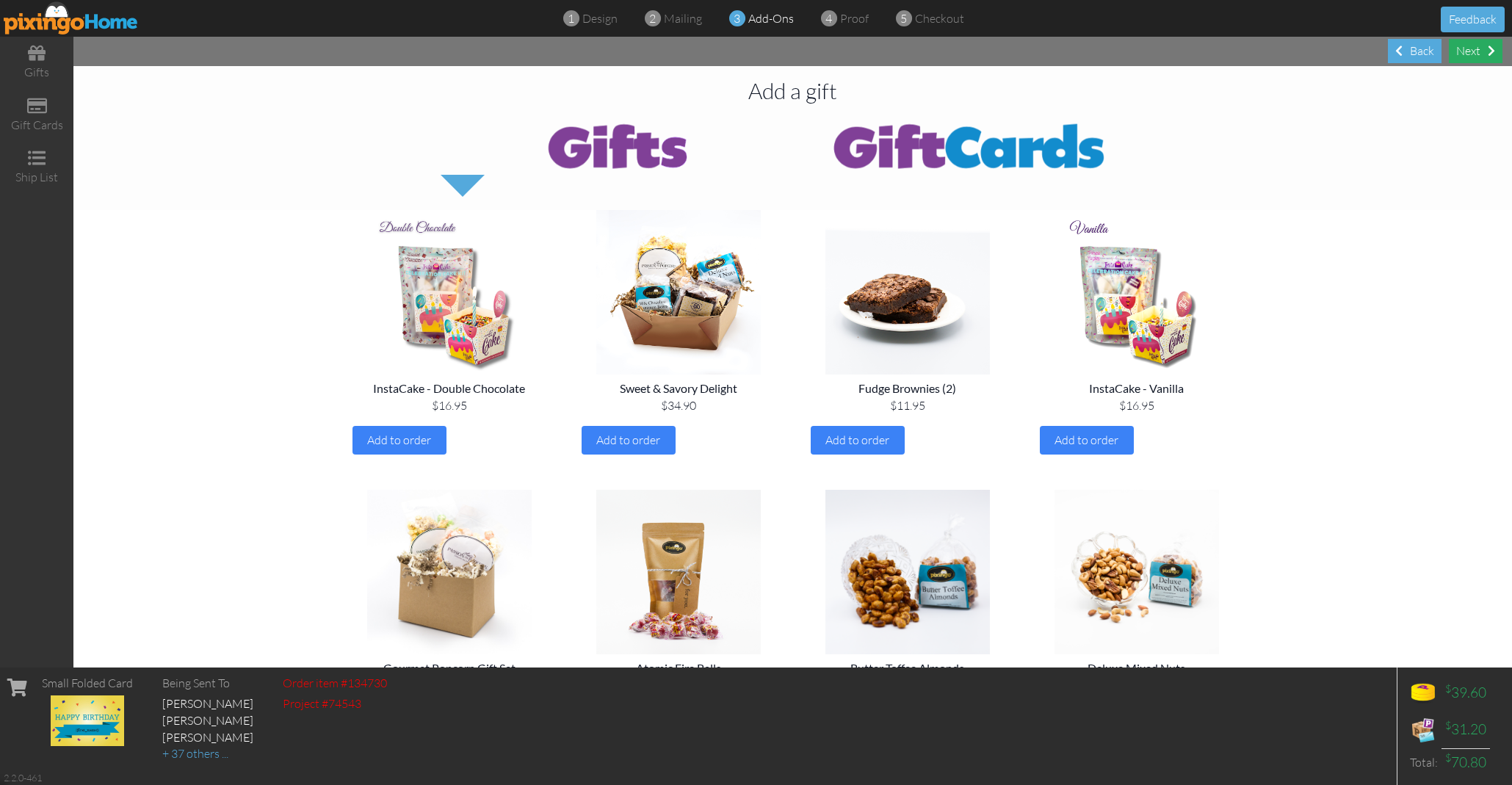
click at [1479, 49] on div "Next" at bounding box center [1476, 51] width 53 height 24
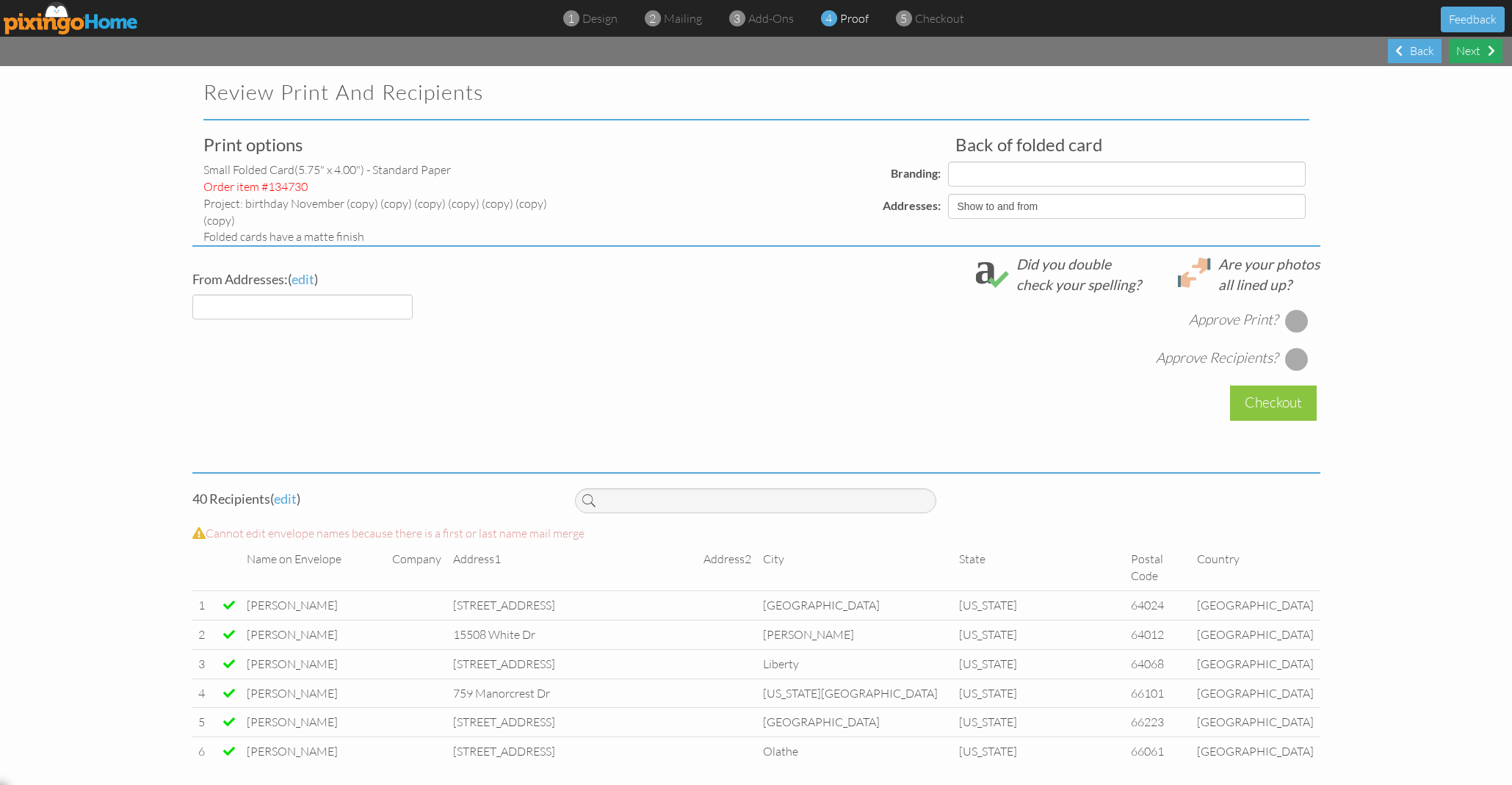
select select "object:56700"
select select "object:56698"
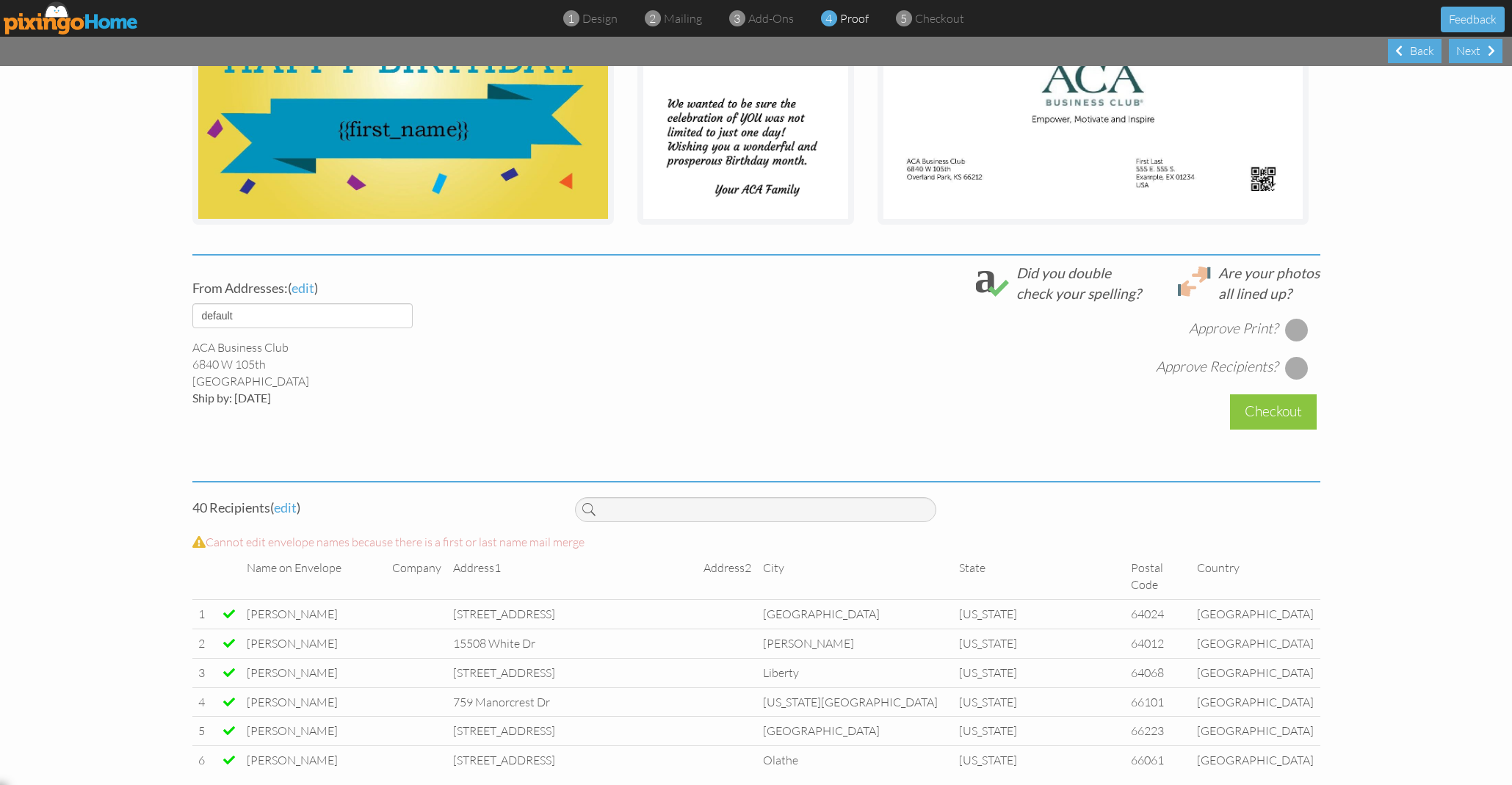
scroll to position [374, 0]
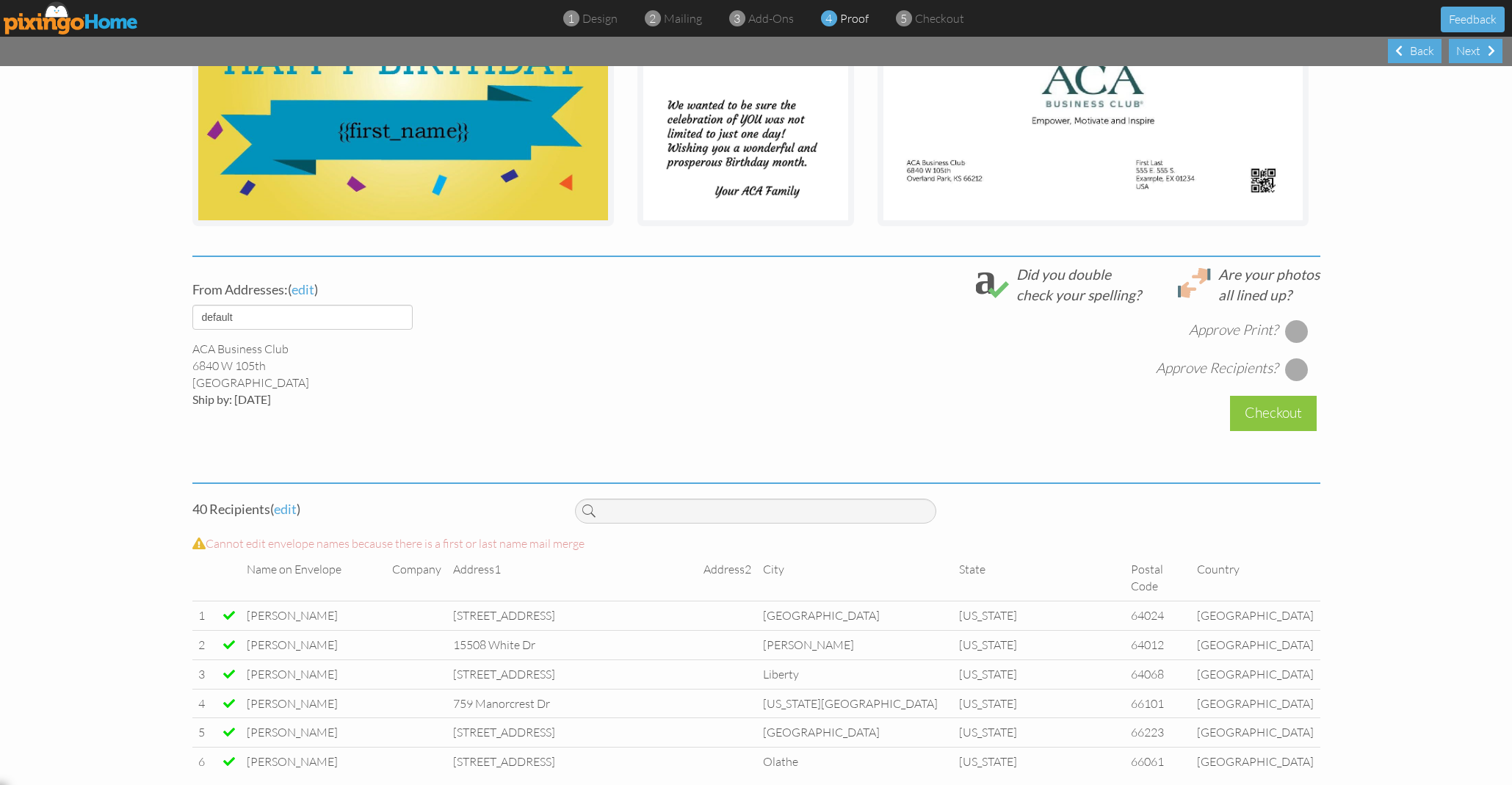
click at [1297, 331] on div at bounding box center [1296, 331] width 23 height 23
click at [1298, 366] on div at bounding box center [1296, 369] width 23 height 23
click at [1270, 411] on div "Checkout" at bounding box center [1273, 413] width 86 height 35
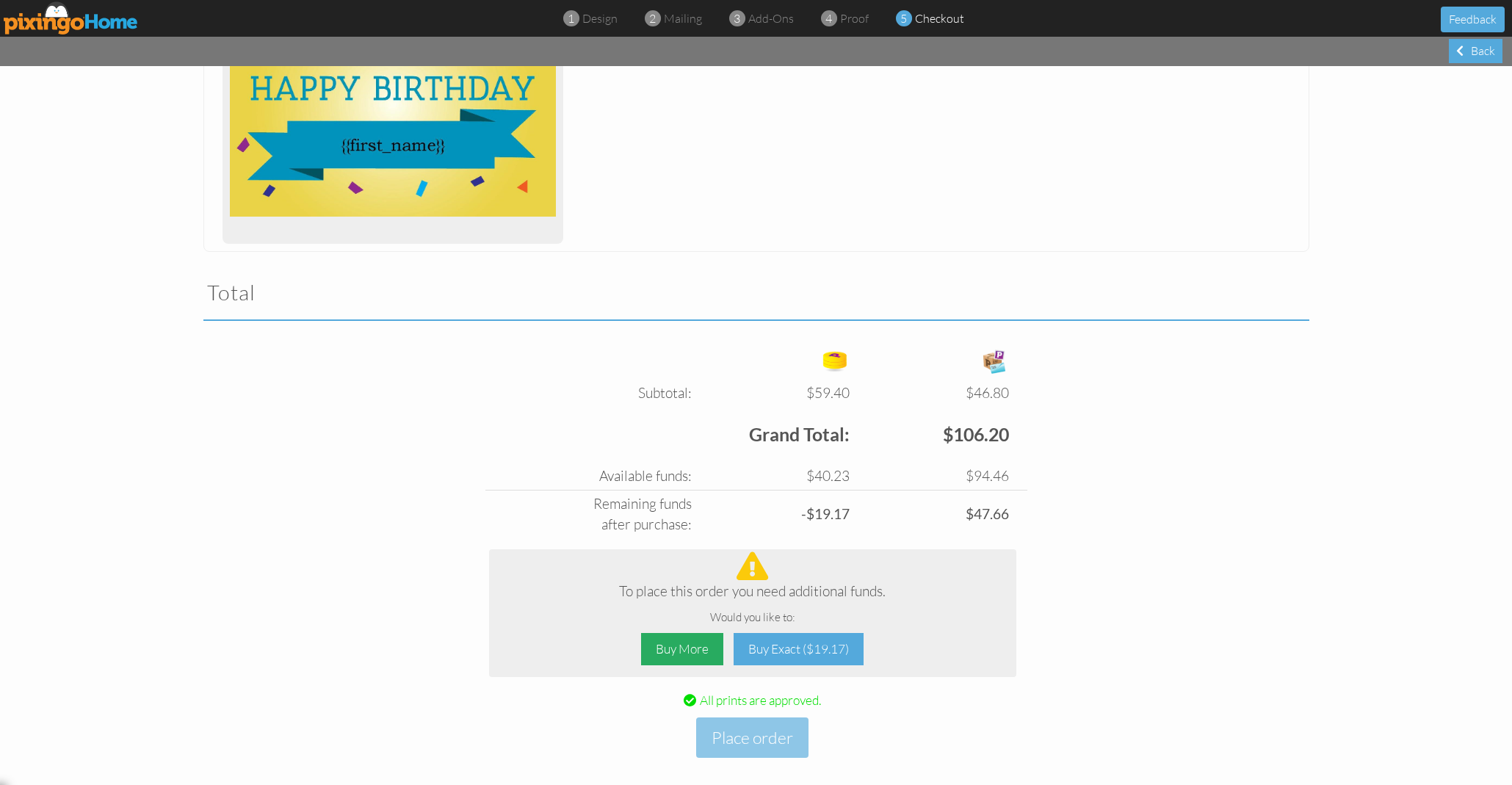
click at [691, 633] on div "Buy More" at bounding box center [682, 649] width 82 height 33
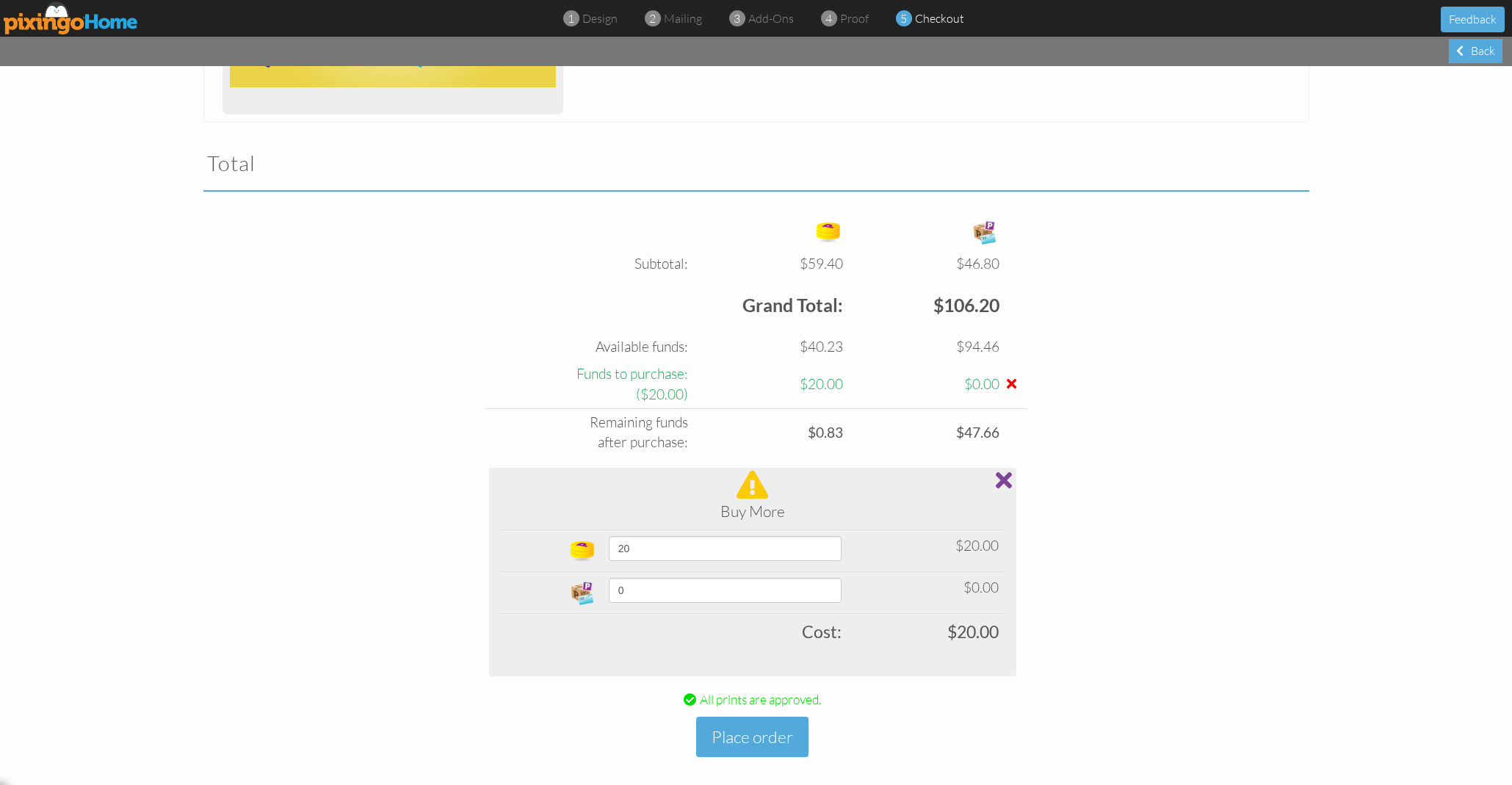
scroll to position [838, 0]
click at [756, 724] on button "Place order" at bounding box center [752, 738] width 112 height 40
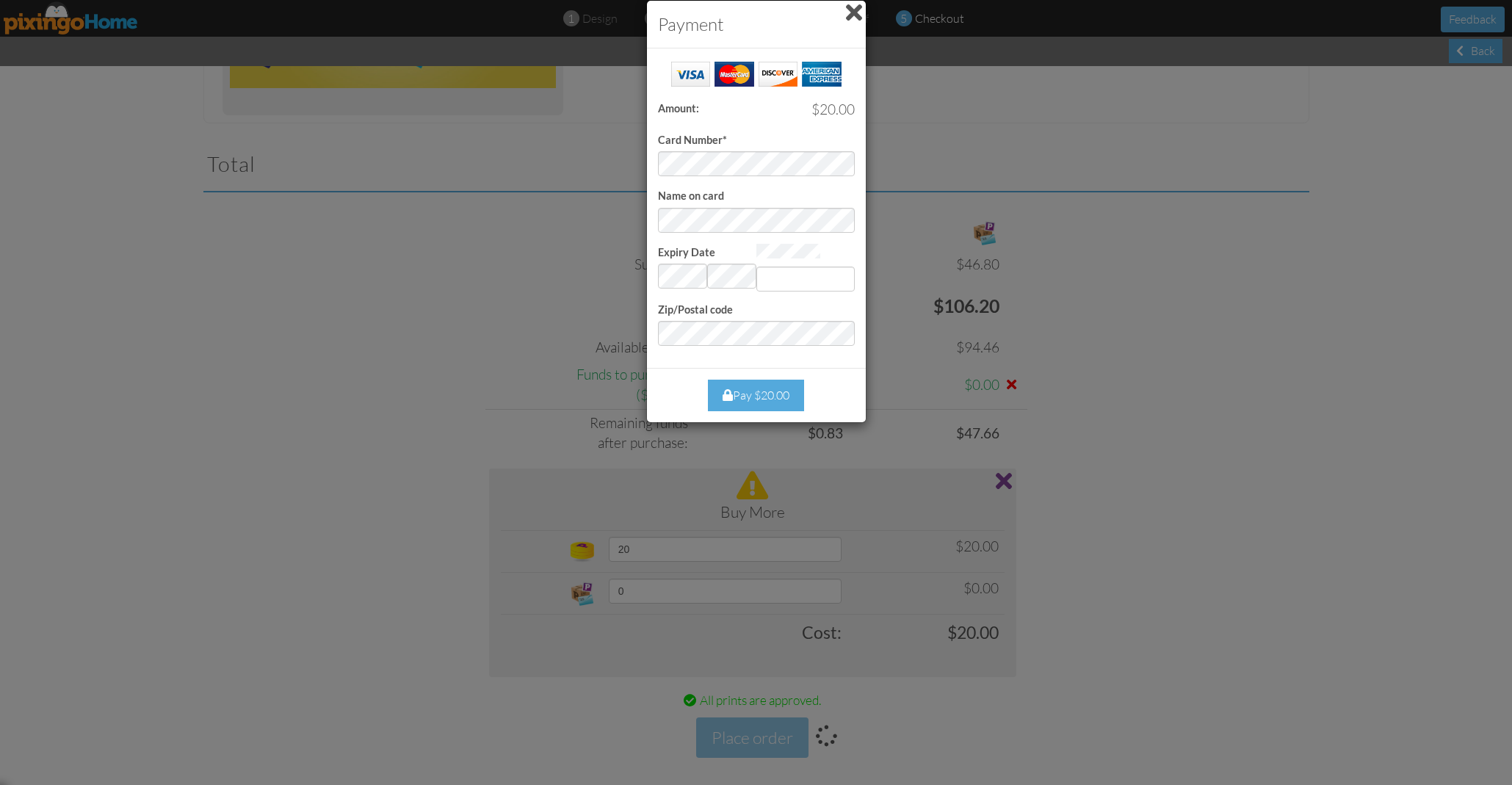
click at [1030, 243] on div "Payment Success! Amount: $20.00 Card Number* Name on card Expiry Date Invalid m…" at bounding box center [756, 392] width 1512 height 785
click at [811, 276] on input "Expiry Date" at bounding box center [806, 279] width 99 height 25
type input "882"
click at [737, 389] on div "Pay $20.00" at bounding box center [756, 395] width 96 height 32
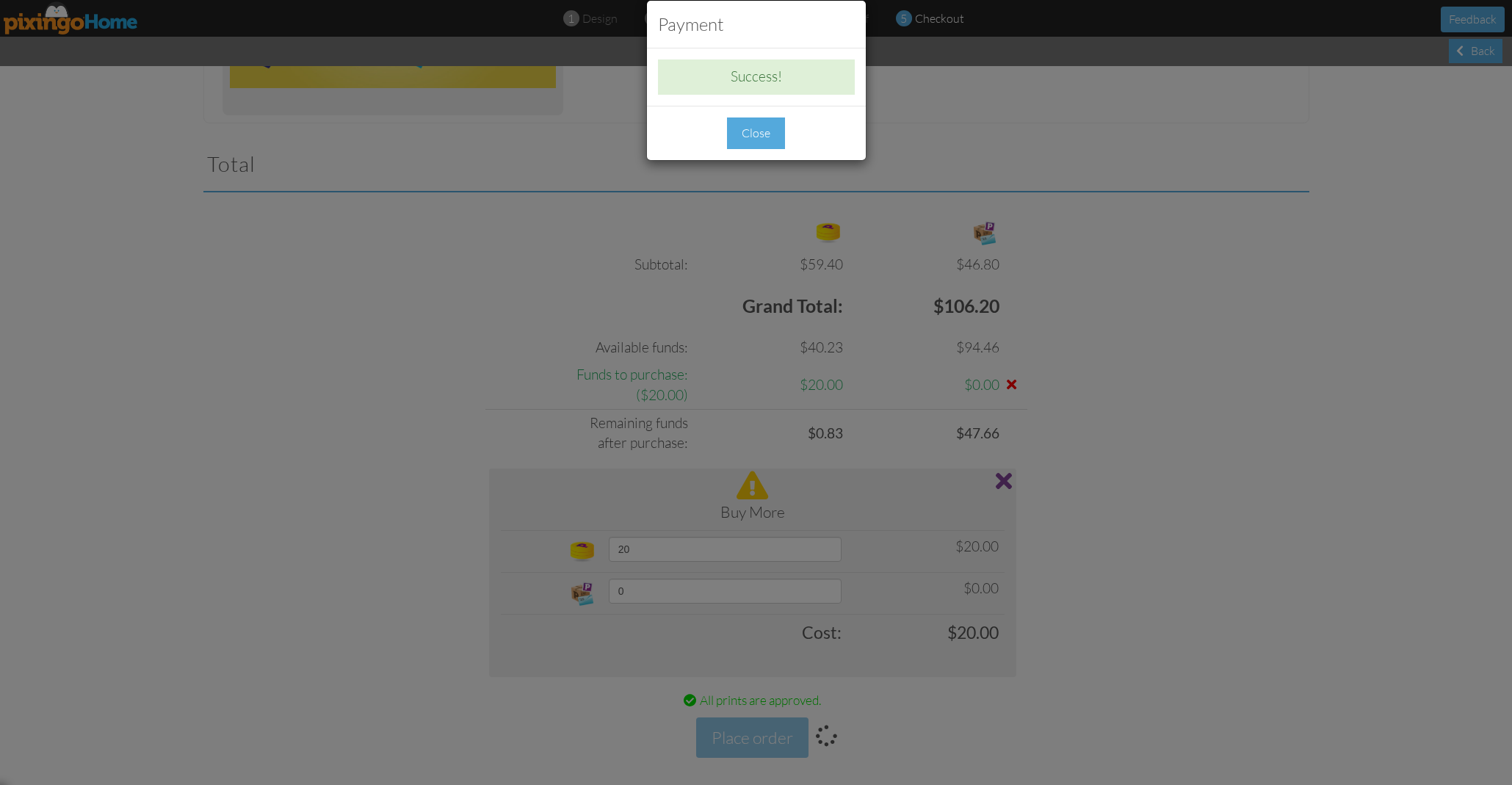
click at [744, 135] on div "Close" at bounding box center [756, 133] width 58 height 32
